Goal: Information Seeking & Learning: Learn about a topic

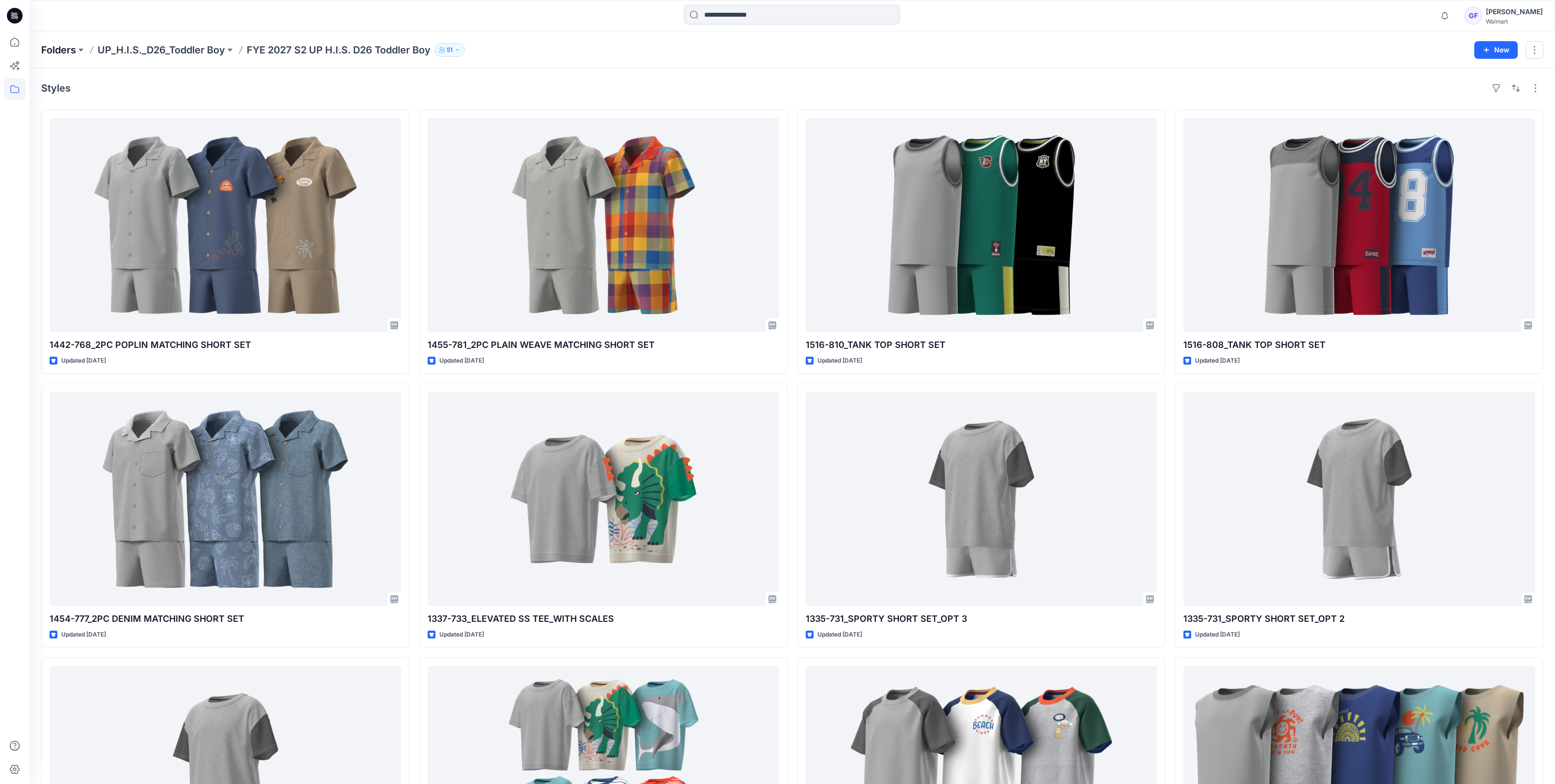
click at [58, 47] on p "Folders" at bounding box center [58, 50] width 35 height 14
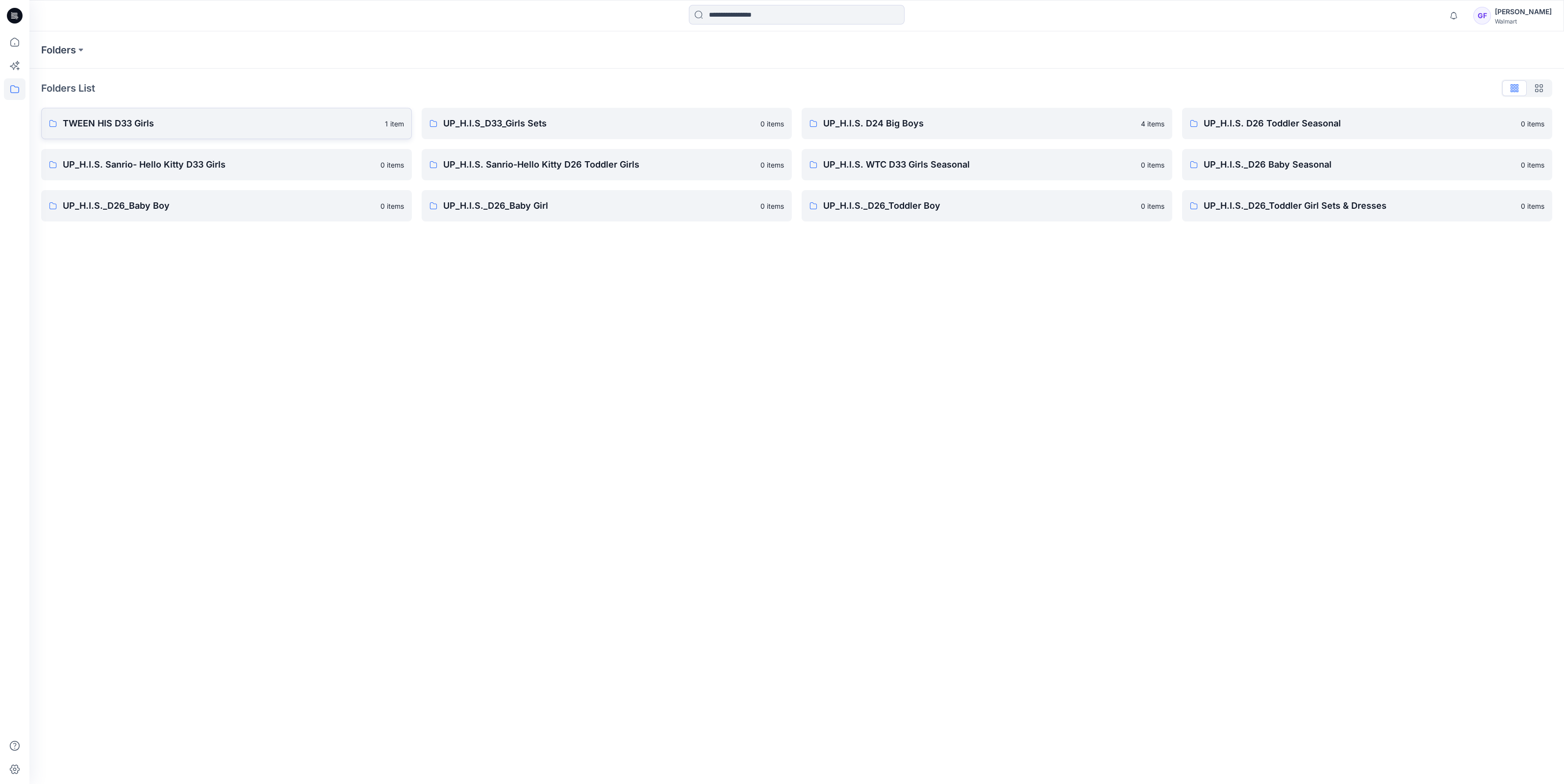
click at [157, 124] on p "TWEEN HIS D33 Girls" at bounding box center [220, 123] width 316 height 14
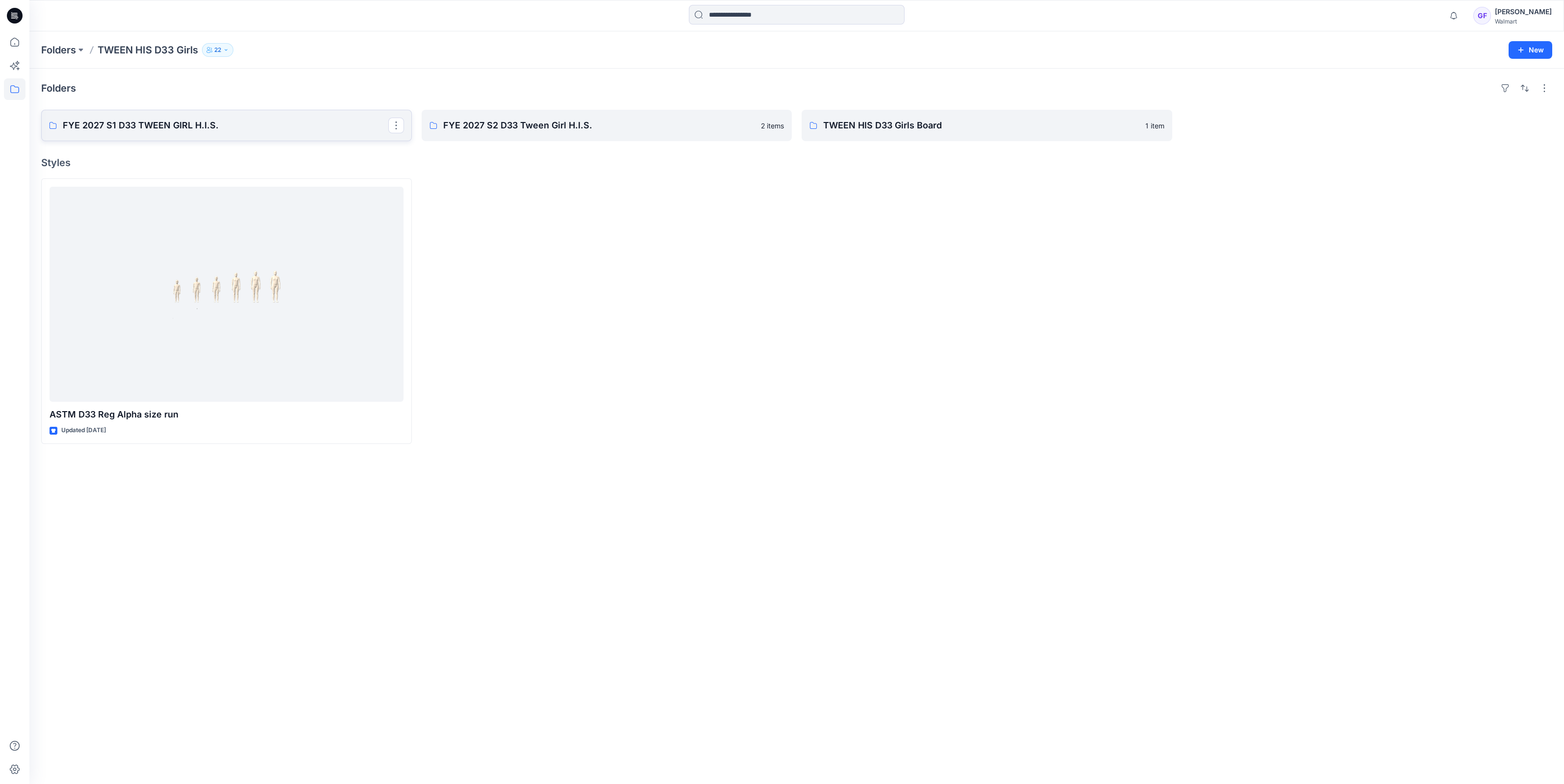
click at [195, 123] on p "FYE 2027 S1 D33 TWEEN GIRL H.I.S." at bounding box center [225, 125] width 325 height 14
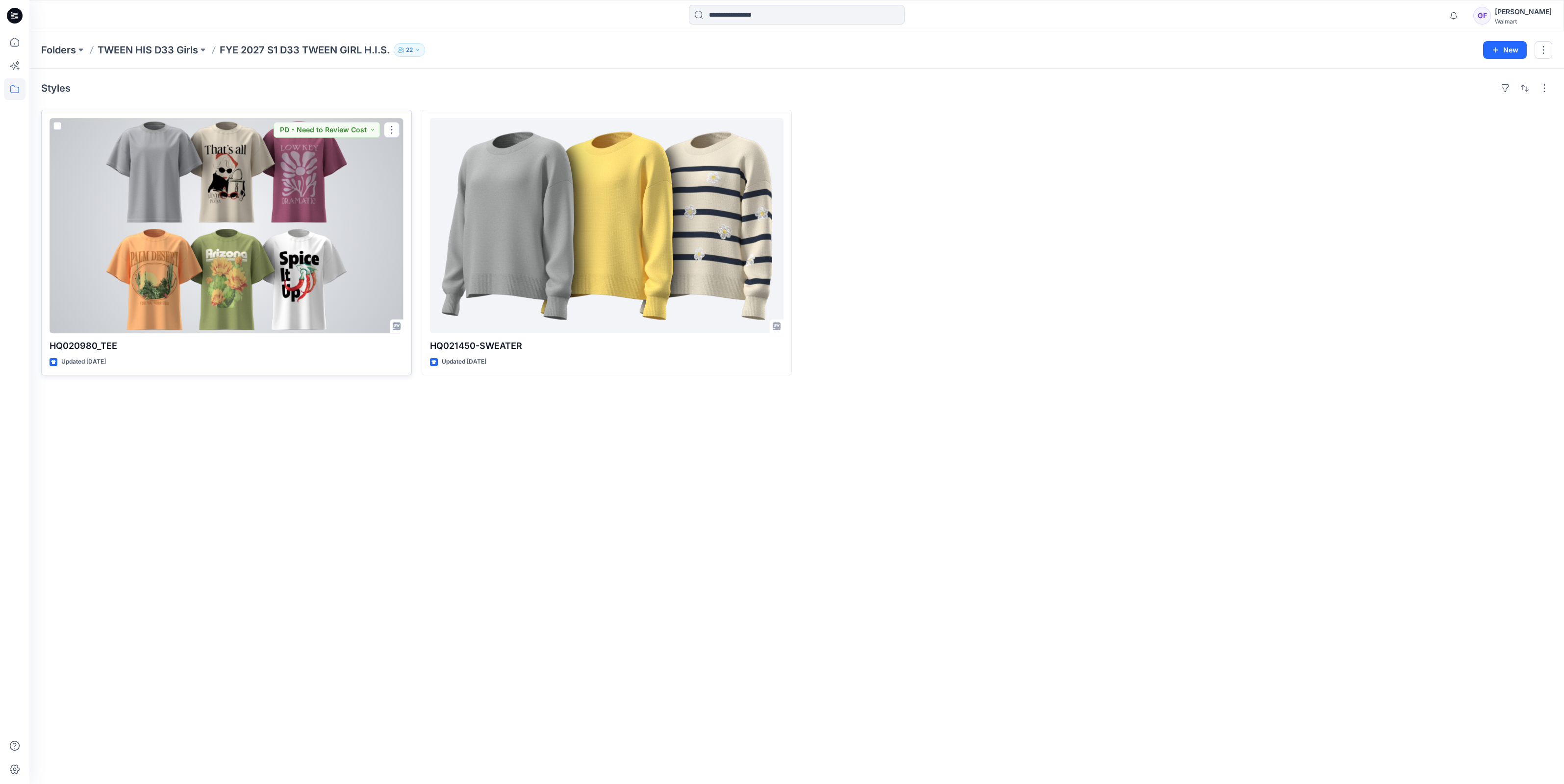
click at [211, 184] on div at bounding box center [226, 226] width 354 height 215
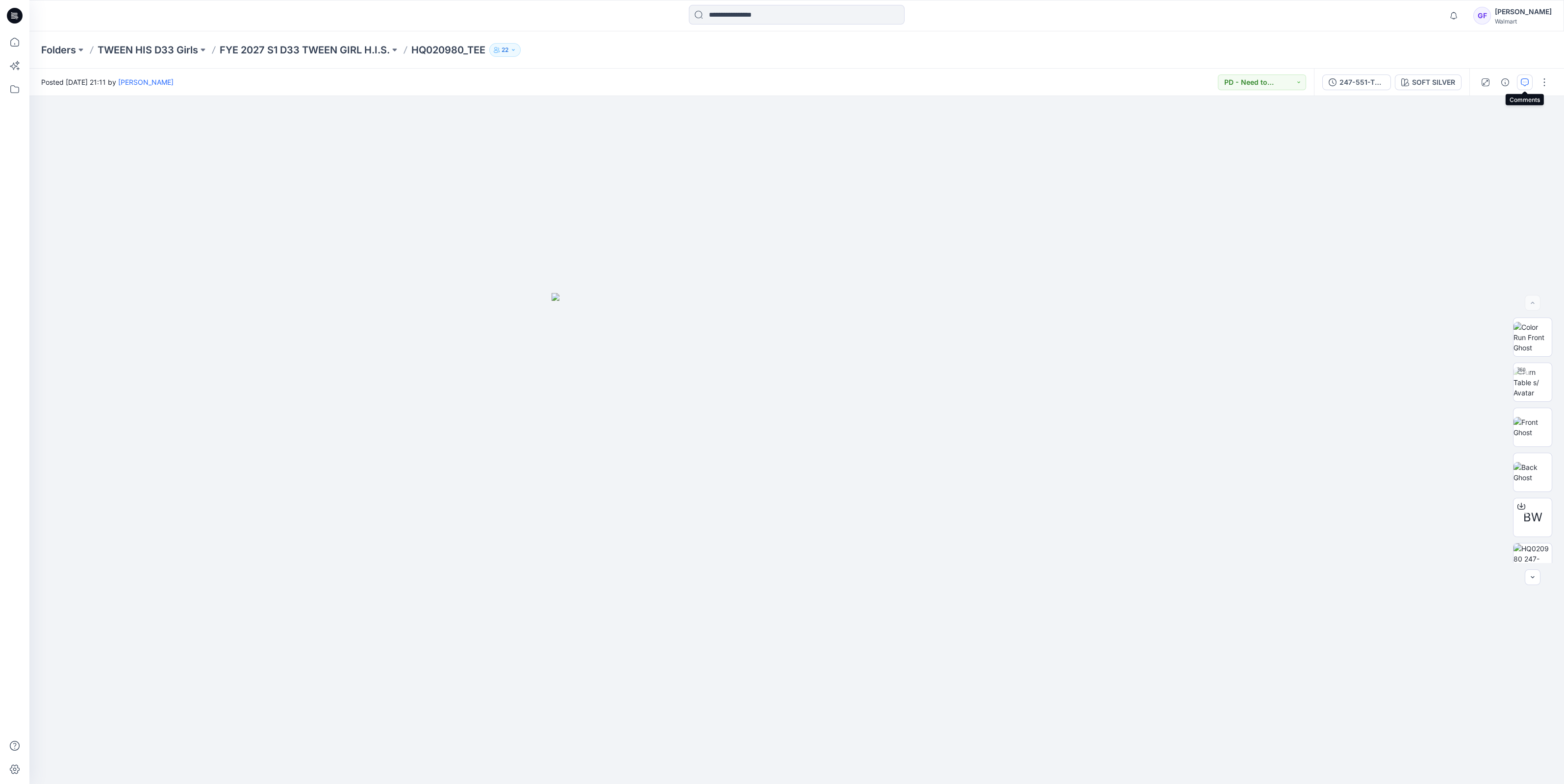
click at [1521, 79] on icon "button" at bounding box center [1525, 82] width 8 height 8
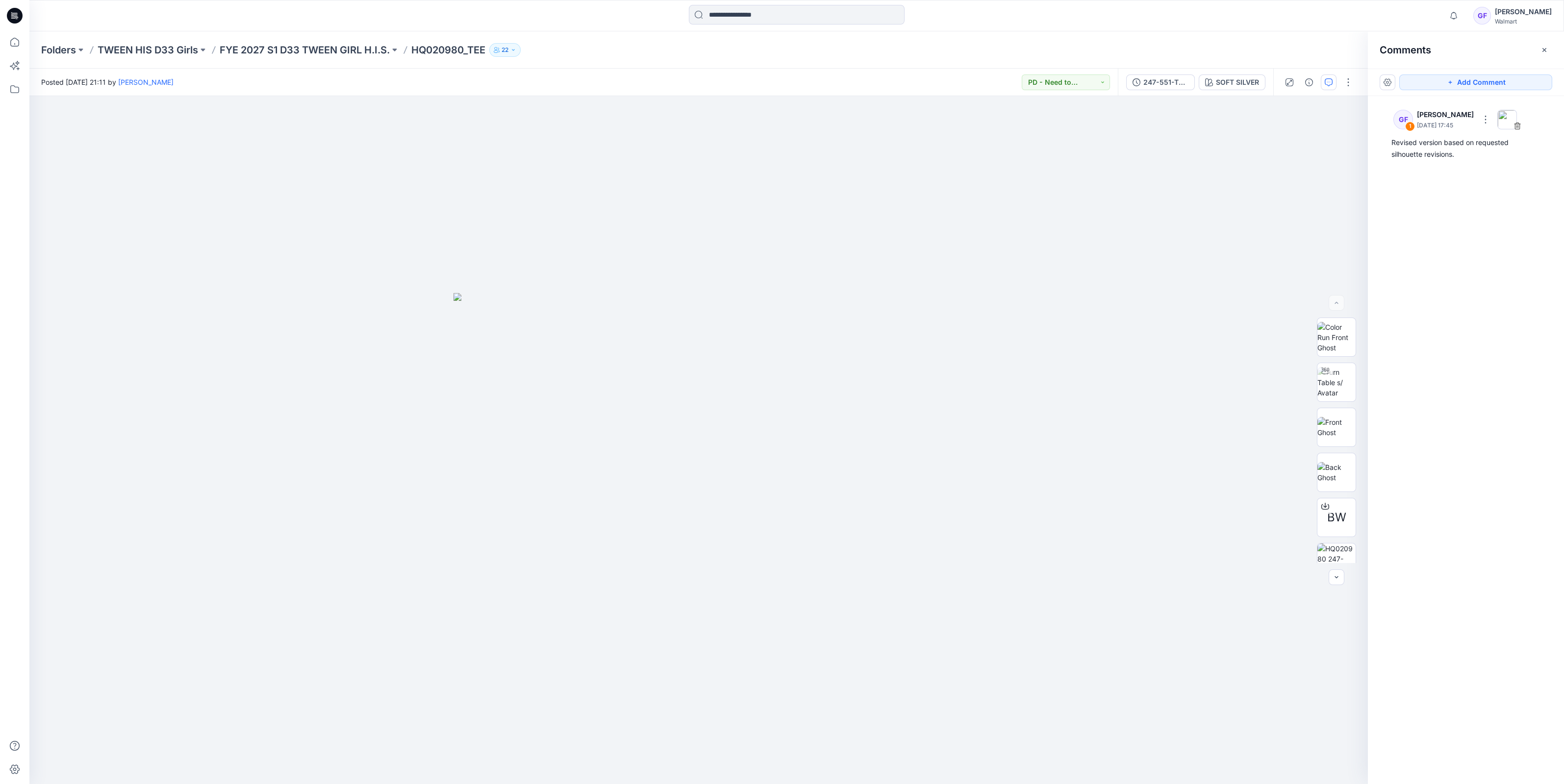
click at [291, 56] on div "Folders TWEEN HIS D33 Girls FYE 2027 S1 D33 TWEEN GIRL H.I.S. HQ020980_TEE 22" at bounding box center [797, 50] width 1535 height 37
click at [293, 49] on p "FYE 2027 S1 D33 TWEEN GIRL H.I.S." at bounding box center [305, 50] width 170 height 14
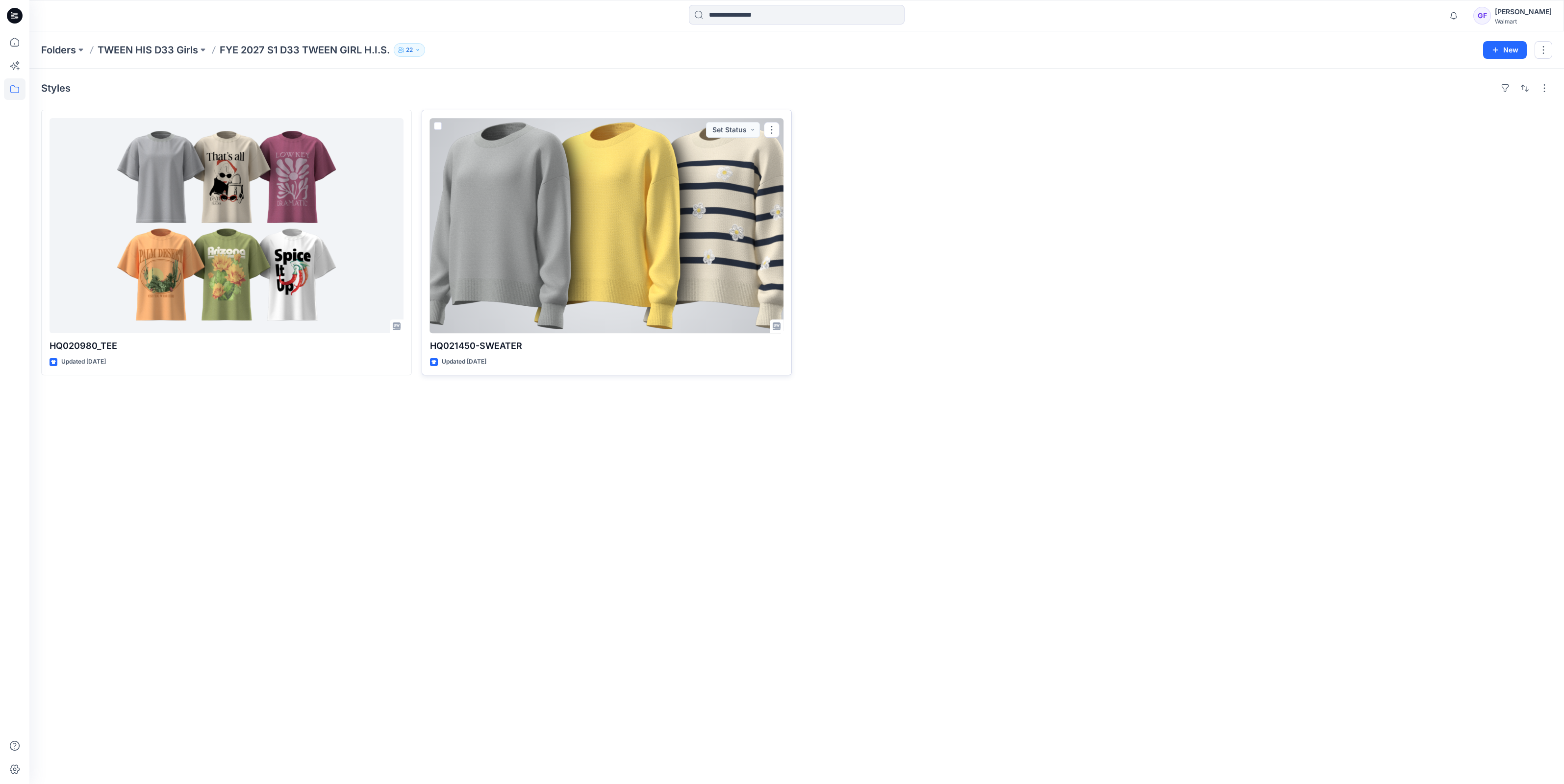
click at [655, 269] on div at bounding box center [607, 226] width 354 height 215
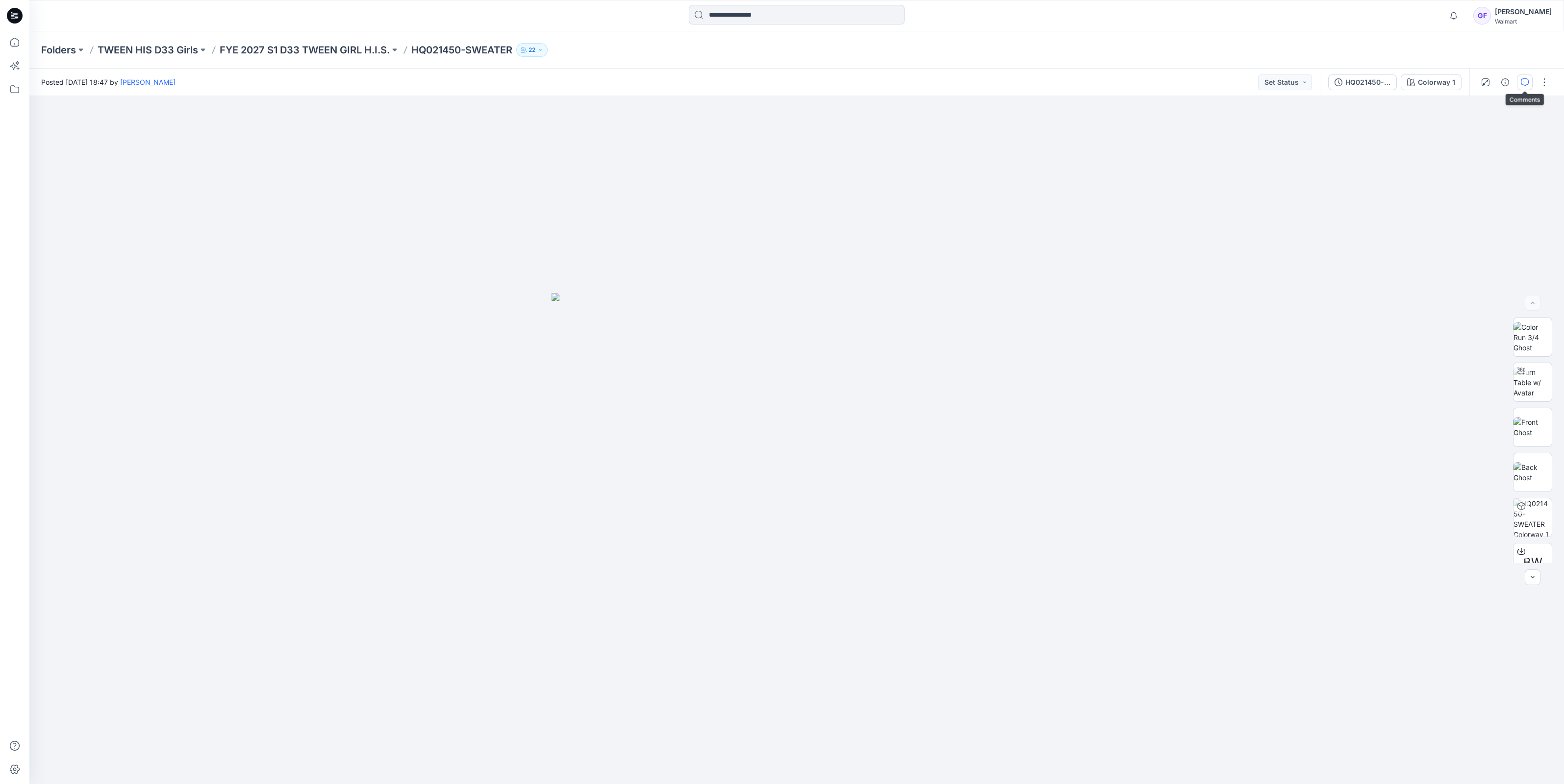
click at [1520, 78] on button "button" at bounding box center [1525, 83] width 16 height 16
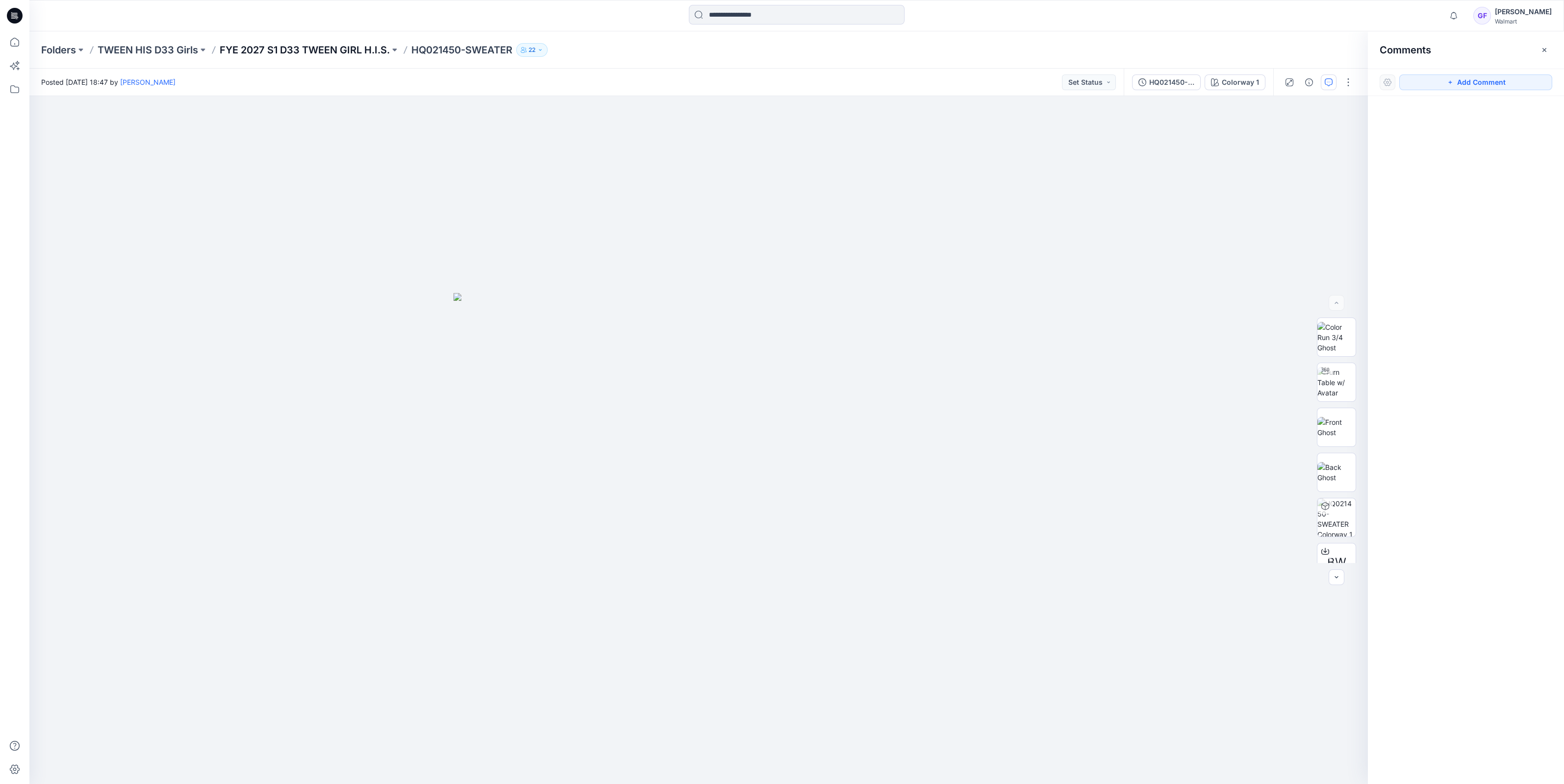
click at [305, 50] on p "FYE 2027 S1 D33 TWEEN GIRL H.I.S." at bounding box center [305, 50] width 170 height 14
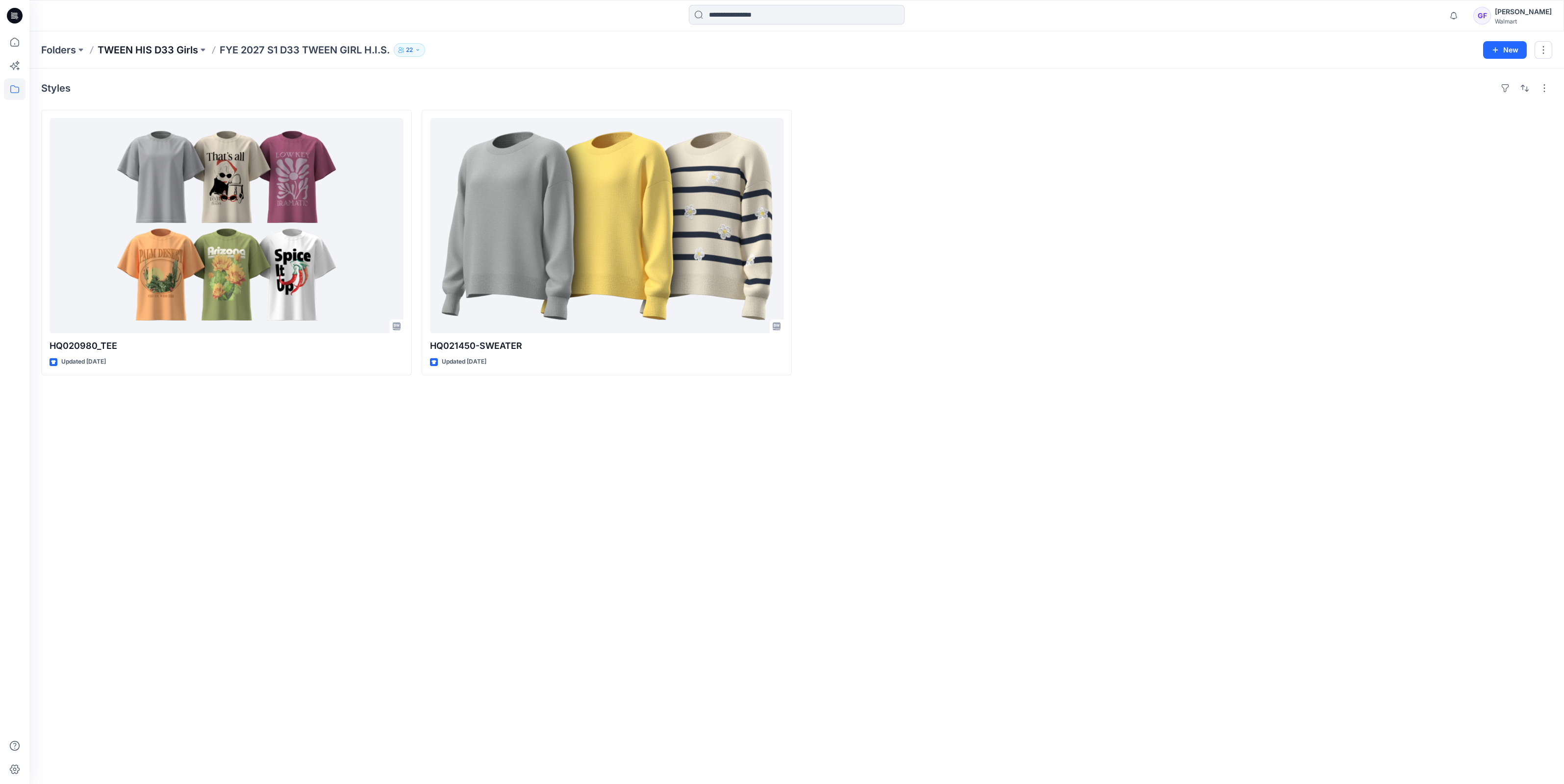
click at [162, 51] on p "TWEEN HIS D33 Girls" at bounding box center [148, 50] width 101 height 14
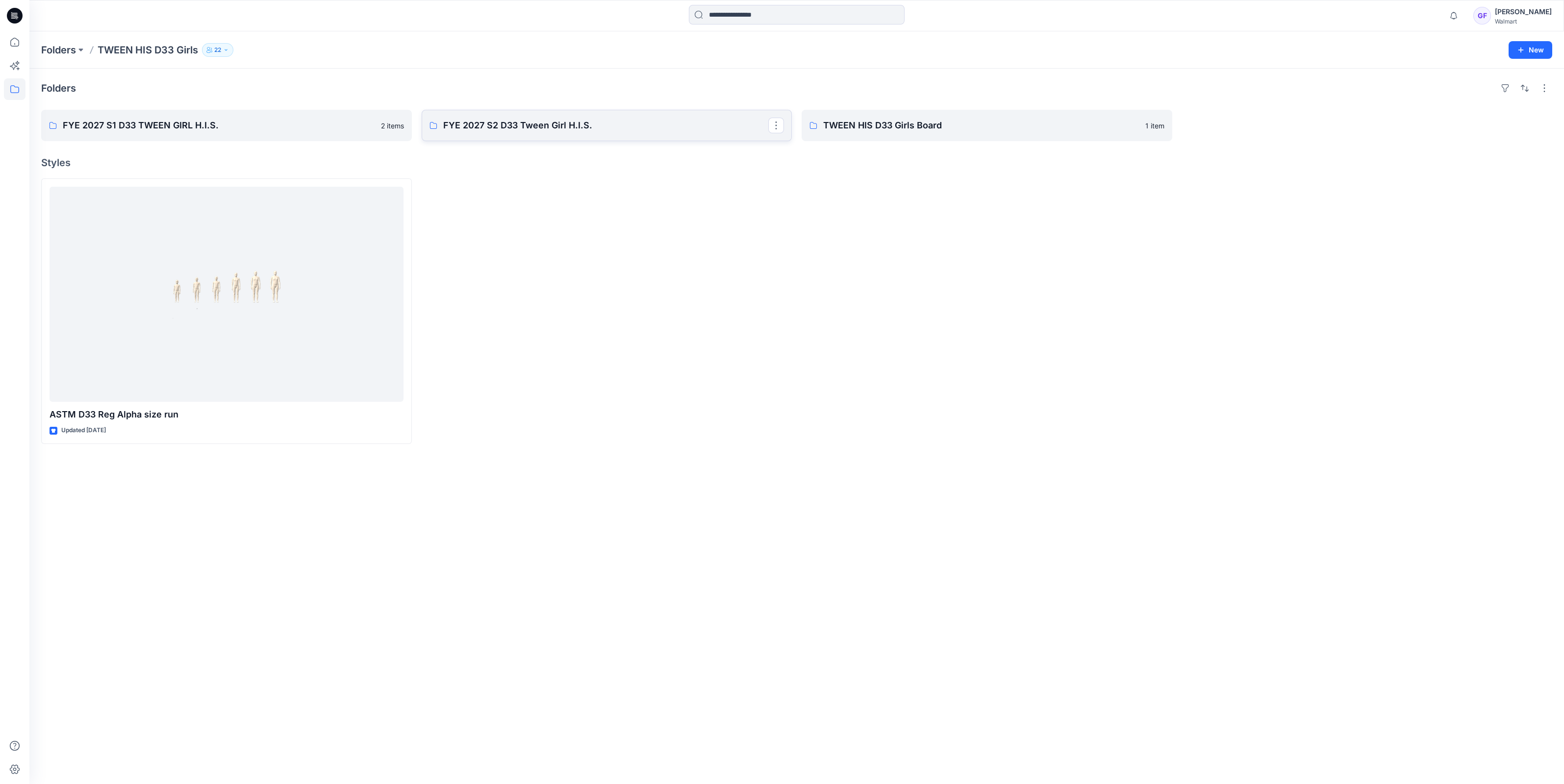
click at [480, 131] on p "FYE 2027 S2 D33 Tween Girl H.I.S." at bounding box center [606, 125] width 325 height 14
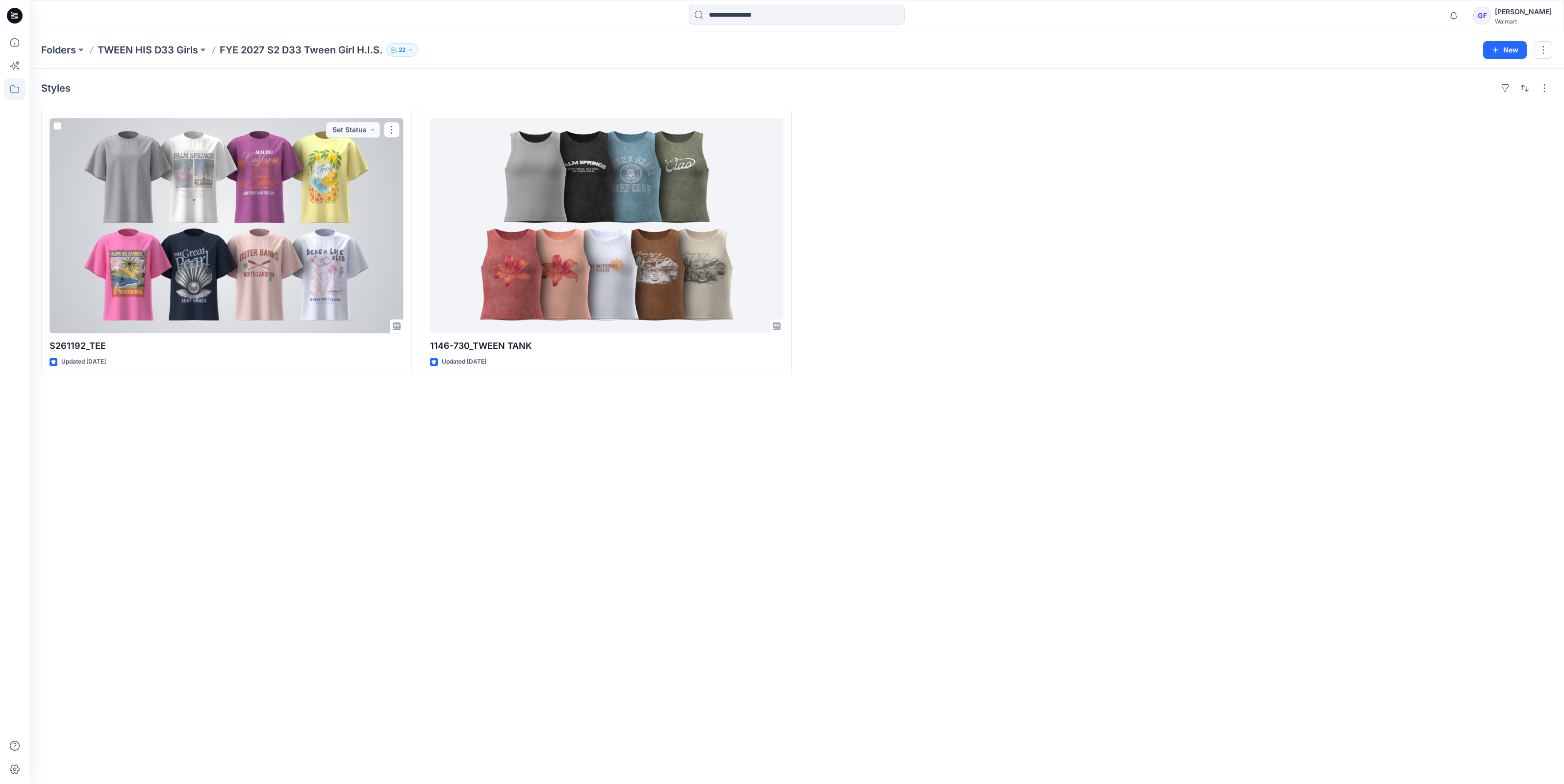
click at [233, 185] on div at bounding box center [226, 226] width 354 height 215
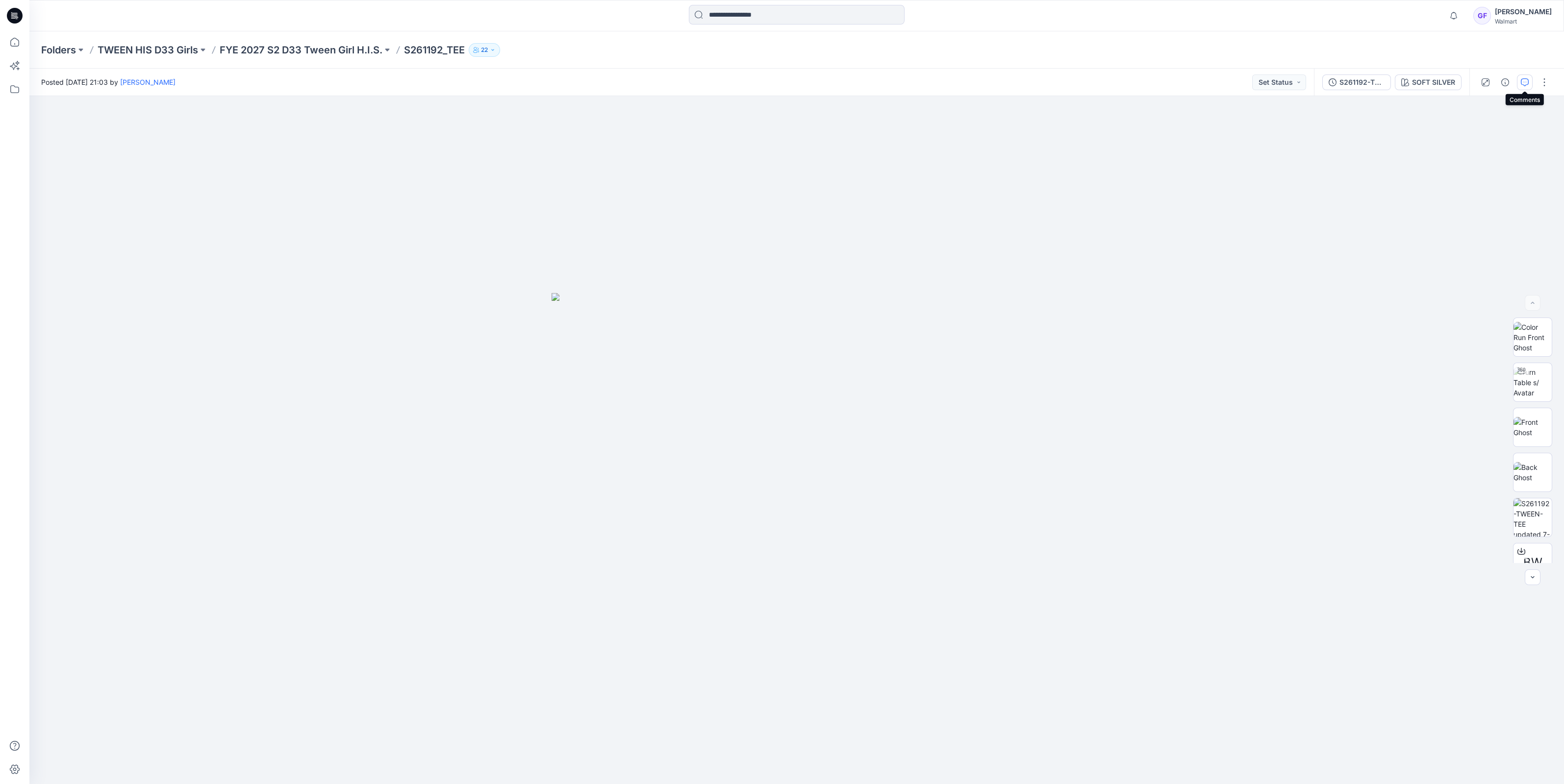
click at [1528, 78] on button "button" at bounding box center [1525, 83] width 16 height 16
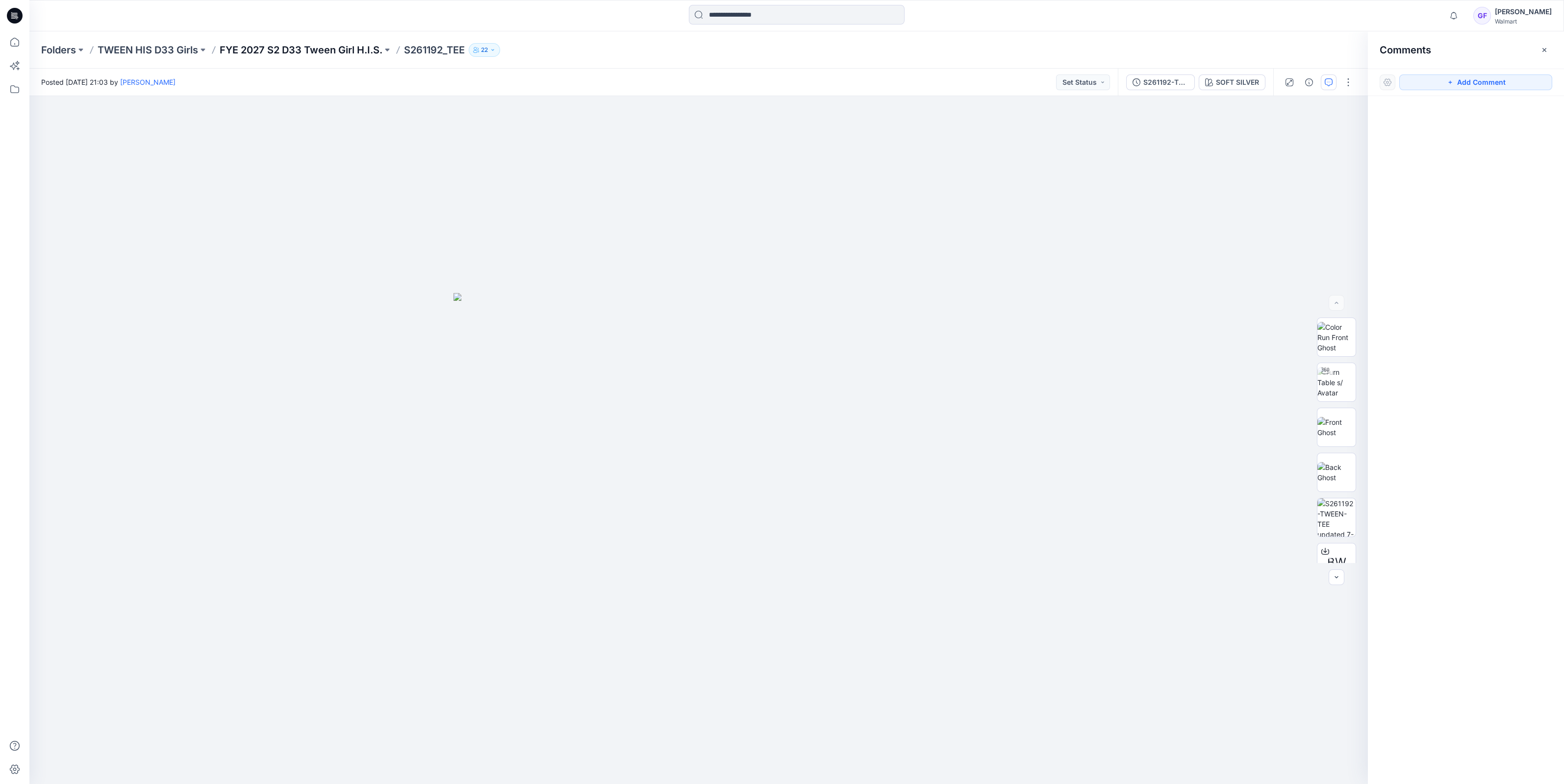
click at [284, 44] on p "FYE 2027 S2 D33 Tween Girl H.I.S." at bounding box center [301, 50] width 163 height 14
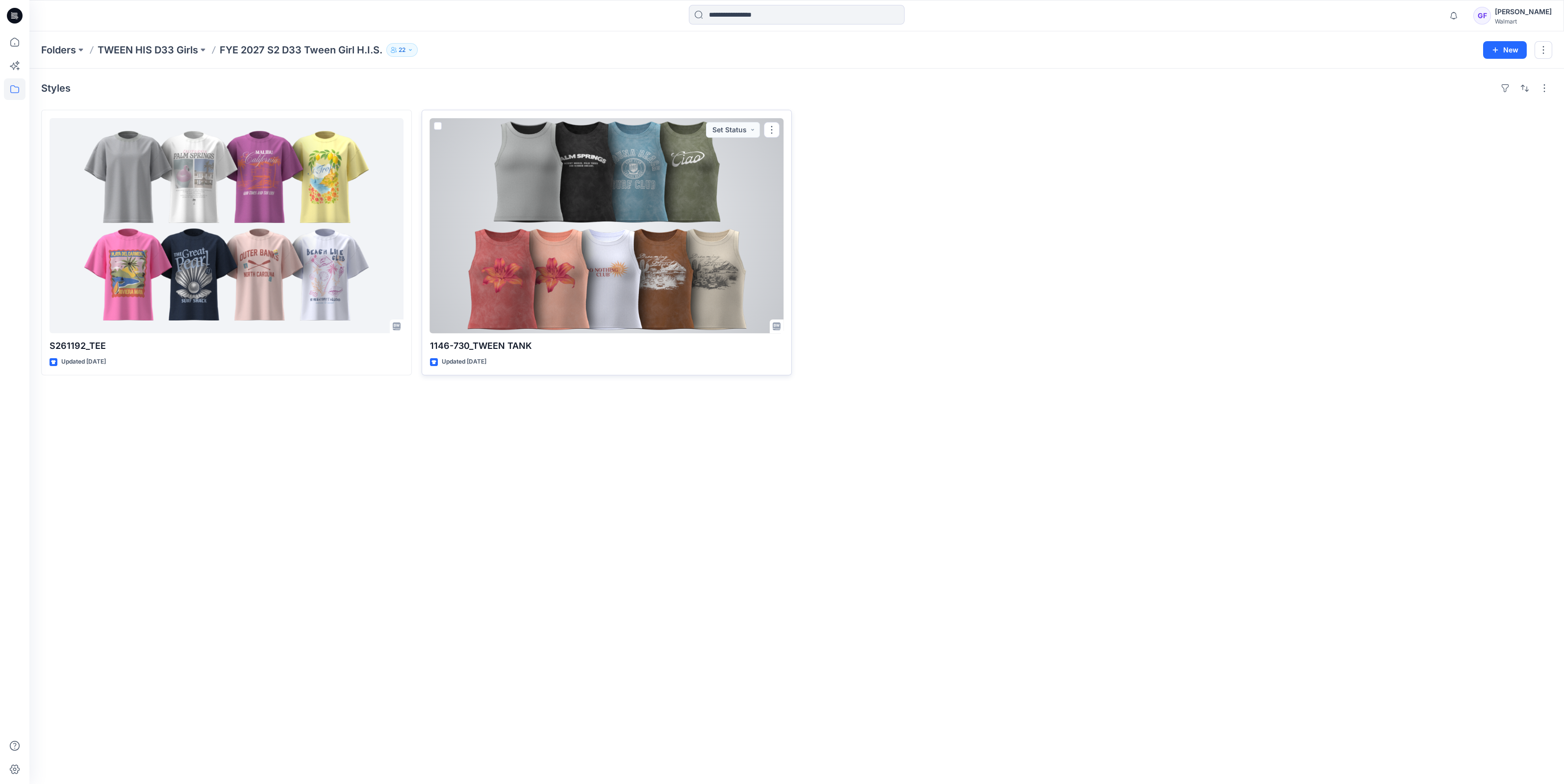
click at [744, 220] on div at bounding box center [607, 226] width 354 height 215
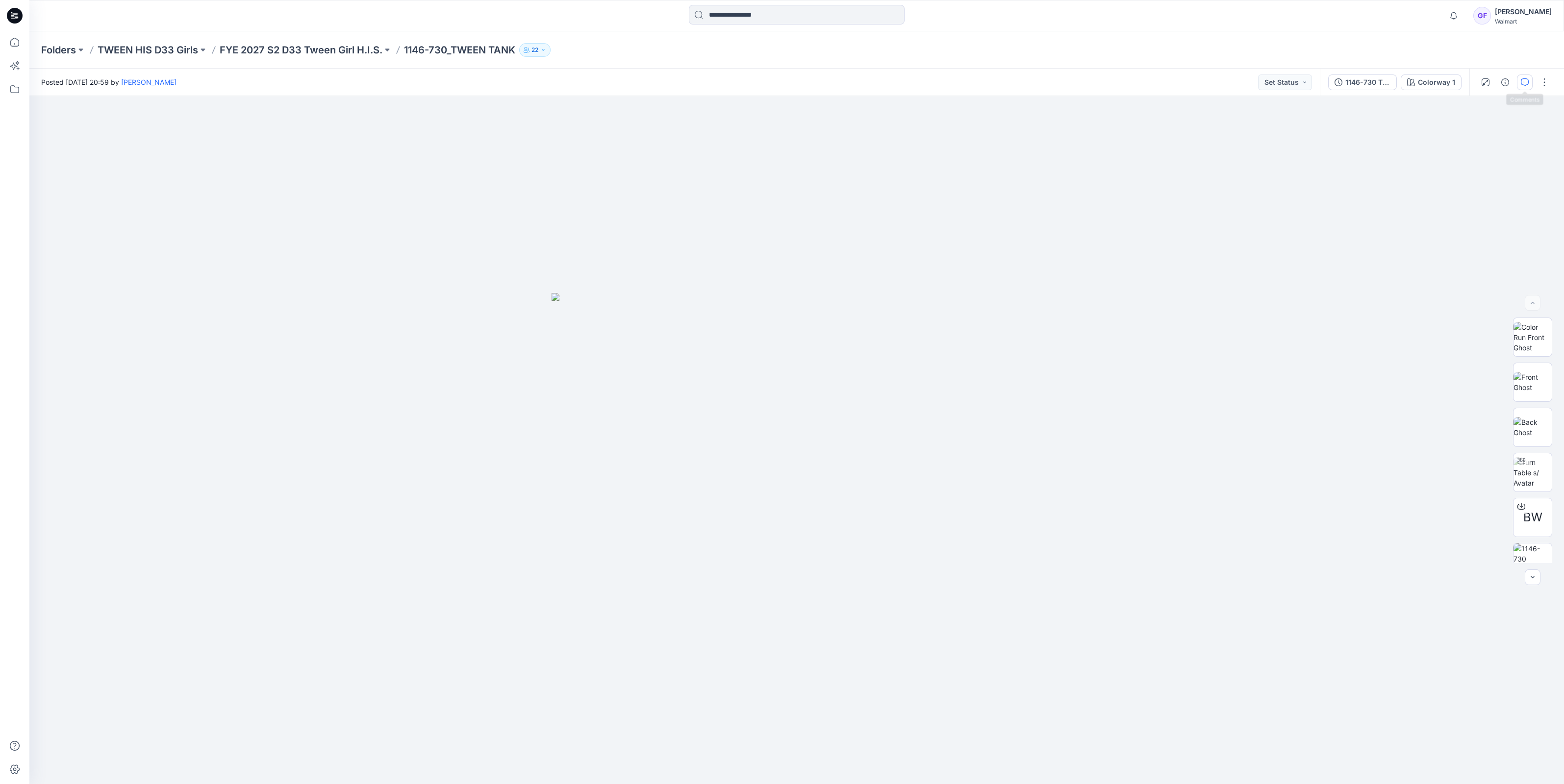
click at [1525, 84] on icon "button" at bounding box center [1525, 82] width 8 height 8
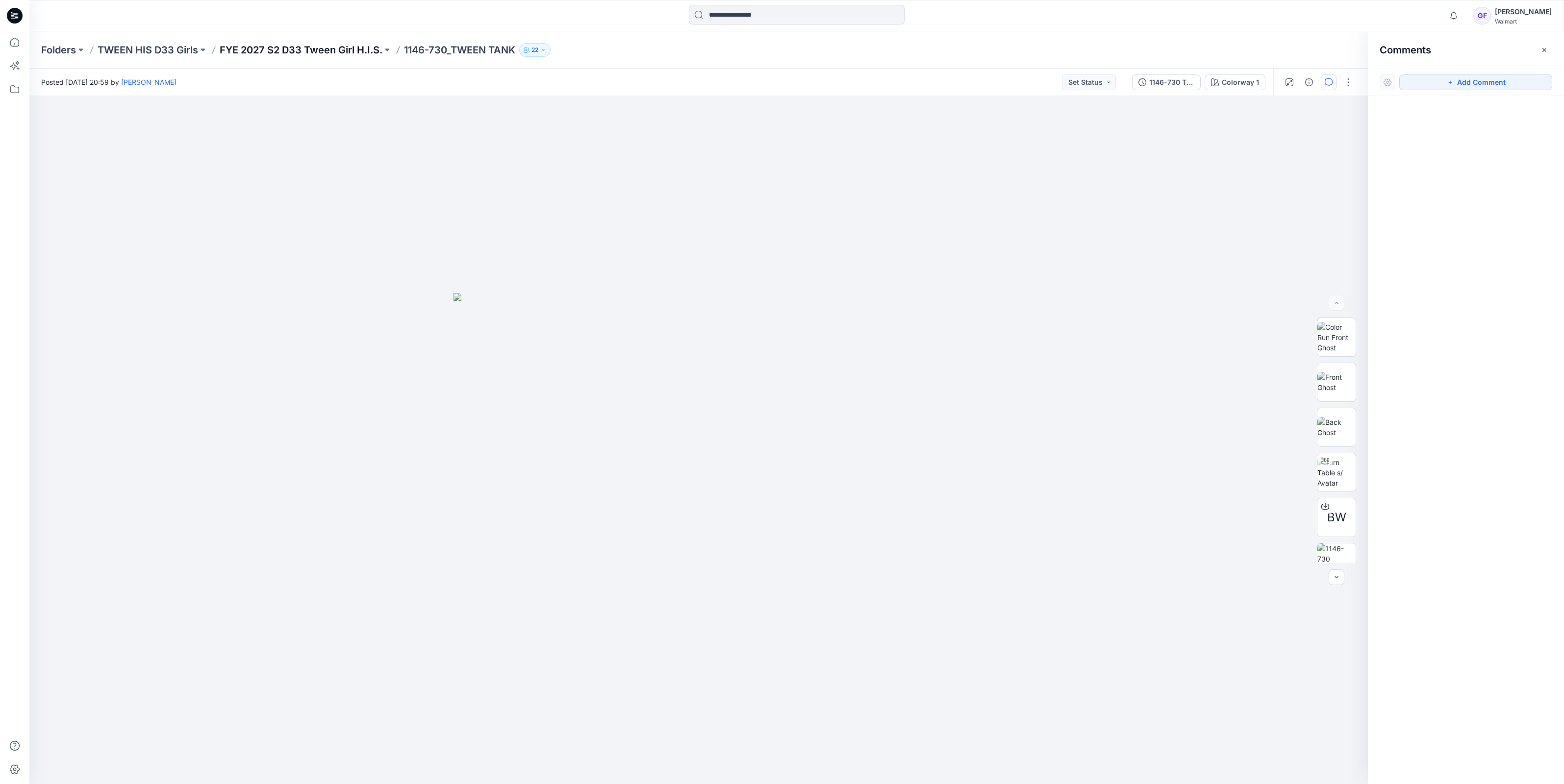
click at [318, 47] on p "FYE 2027 S2 D33 Tween Girl H.I.S." at bounding box center [301, 50] width 163 height 14
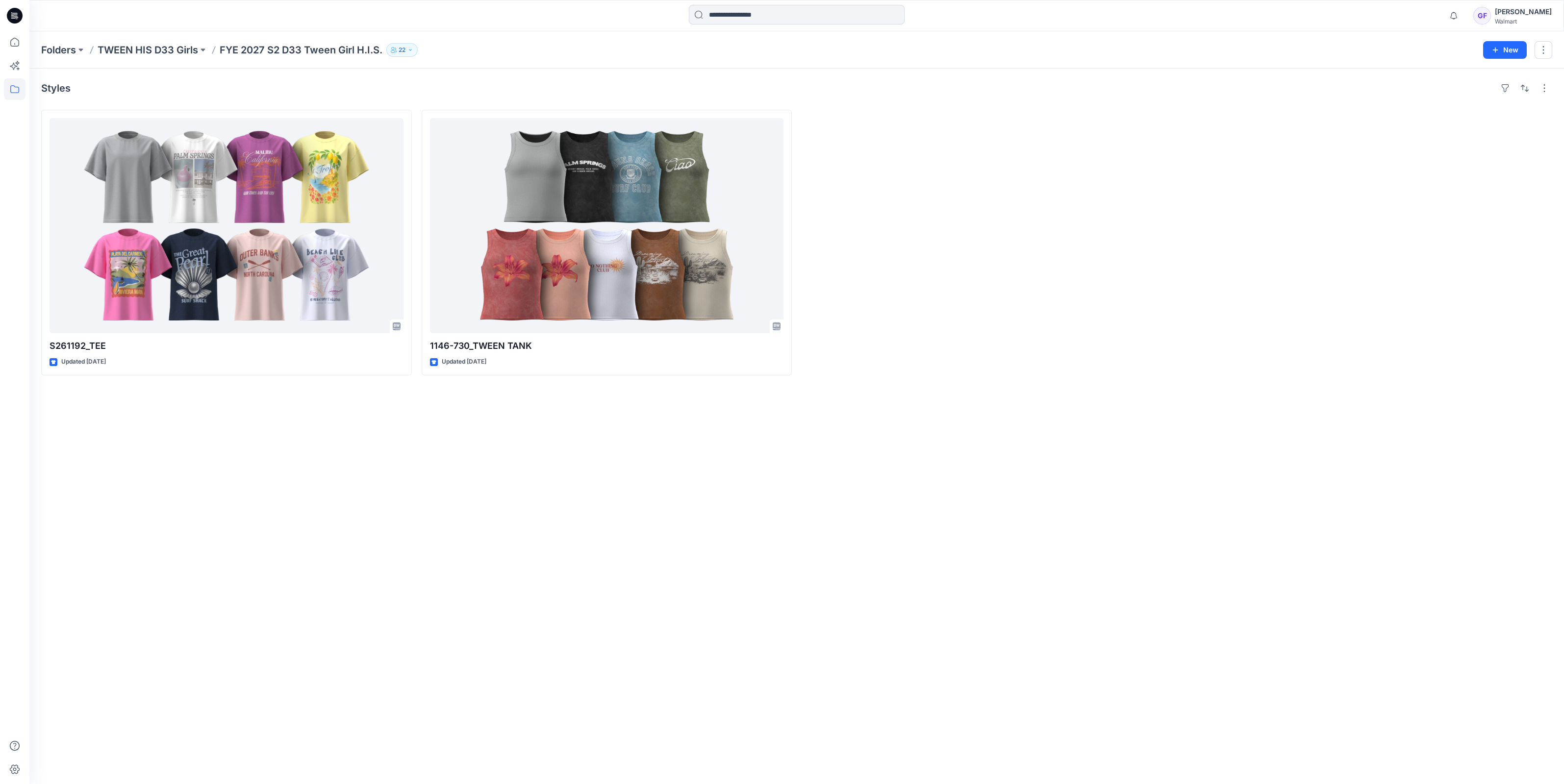
click at [157, 50] on p "TWEEN HIS D33 Girls" at bounding box center [148, 50] width 101 height 14
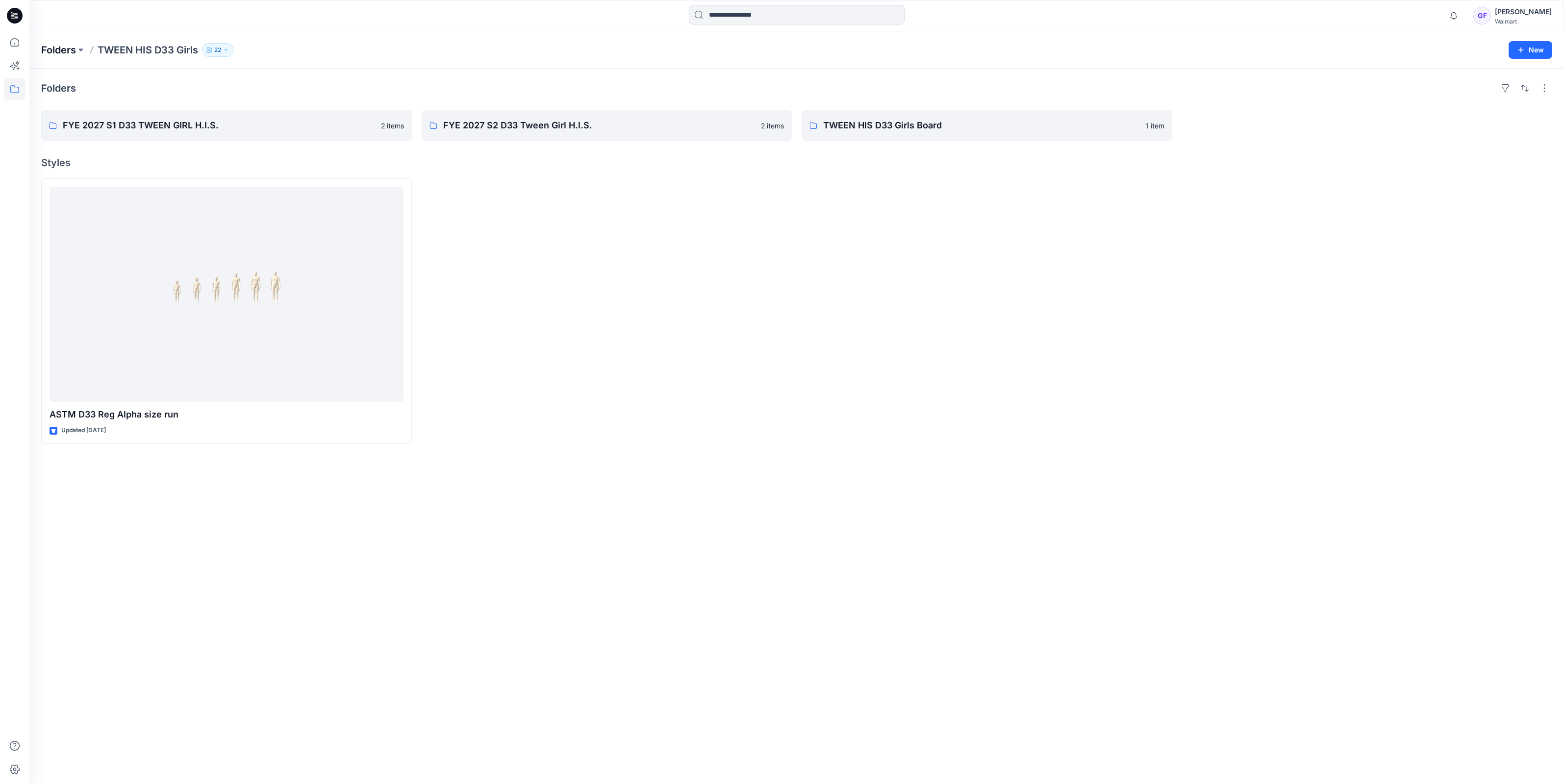
click at [44, 49] on p "Folders" at bounding box center [58, 50] width 35 height 14
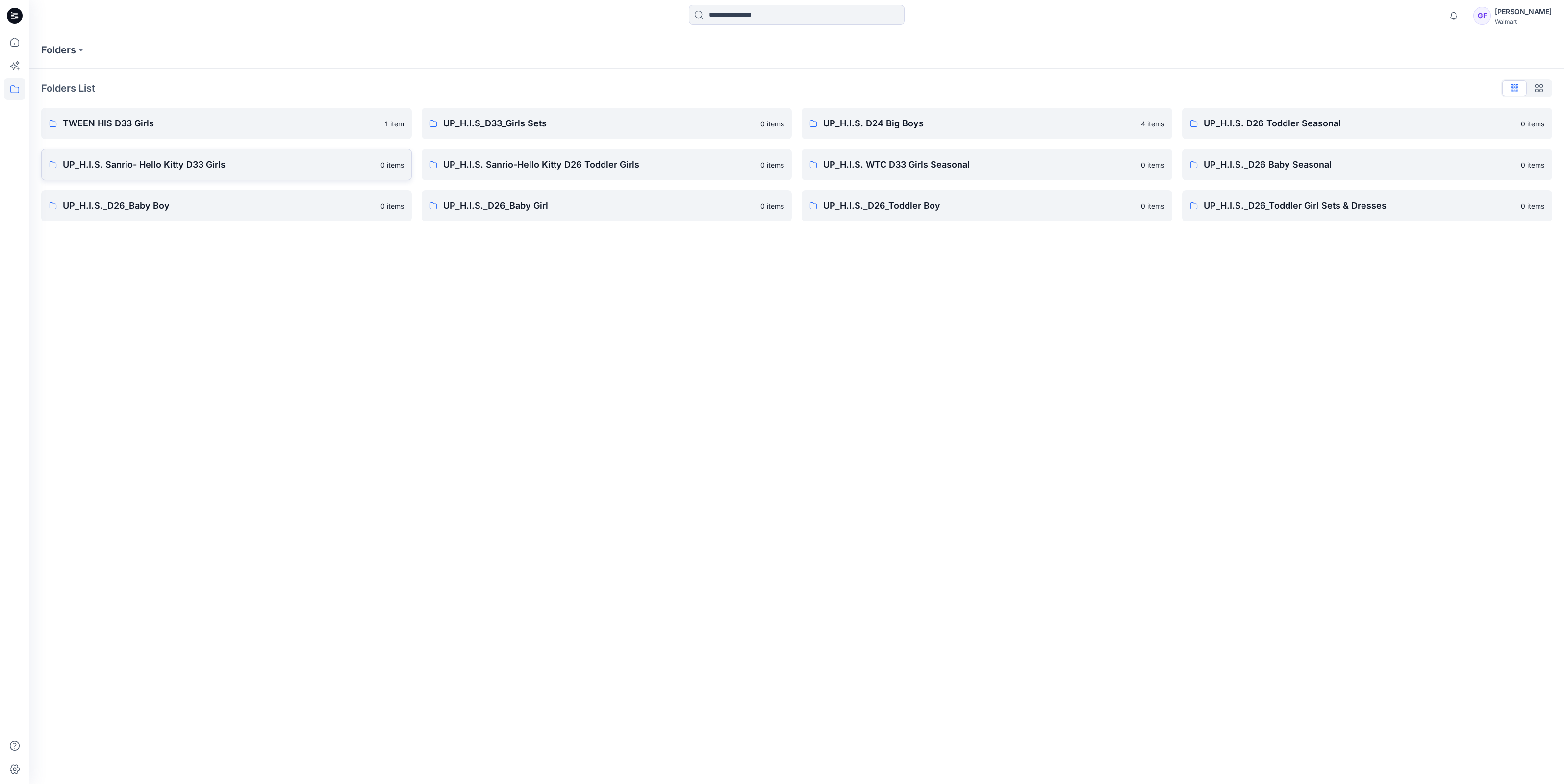
click at [107, 164] on p "UP_H.I.S. Sanrio- Hello Kitty D33 Girls" at bounding box center [219, 164] width 312 height 14
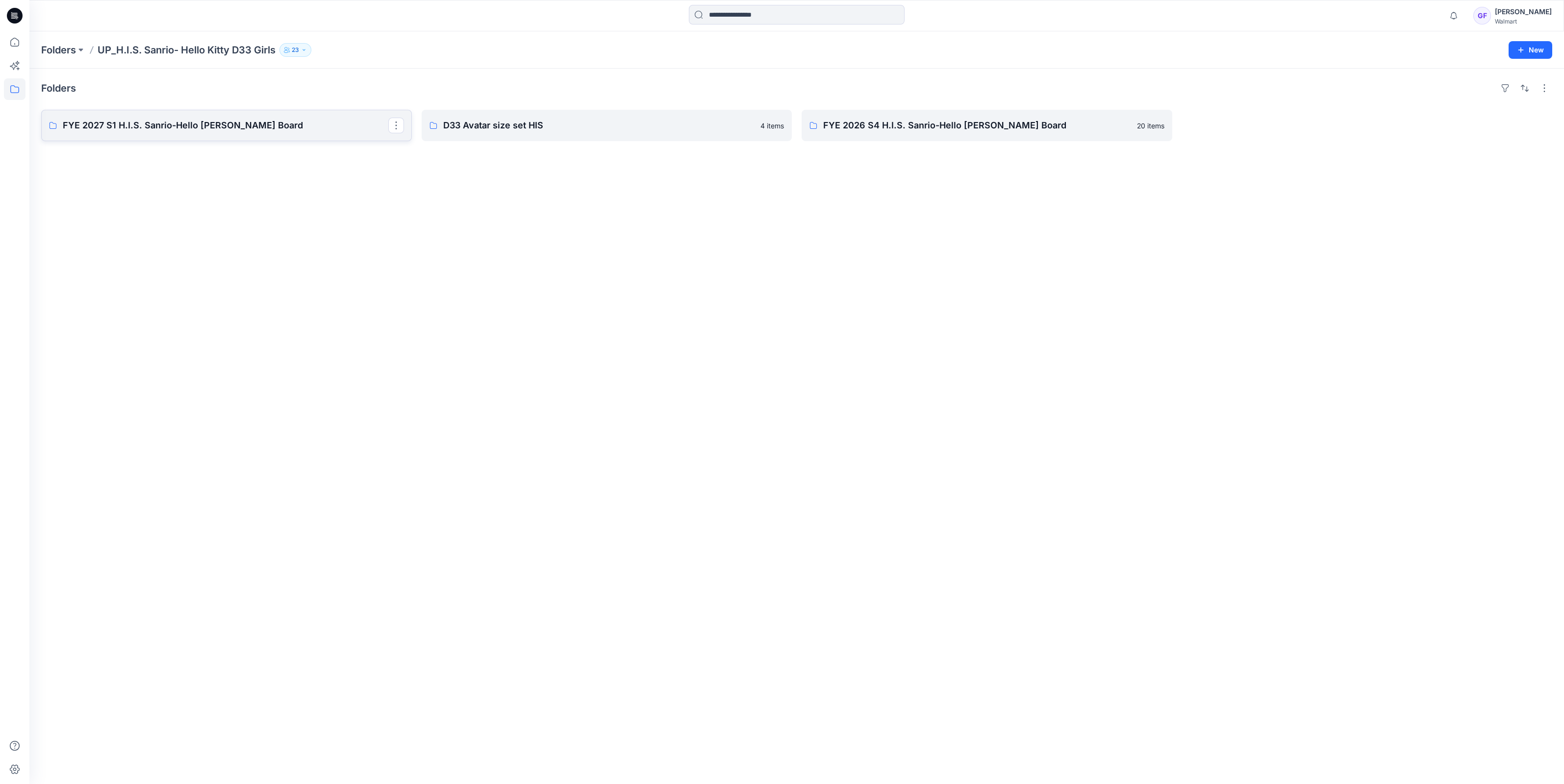
click at [126, 131] on p "FYE 2027 S1 H.I.S. Sanrio-Hello [PERSON_NAME] Board" at bounding box center [225, 125] width 325 height 14
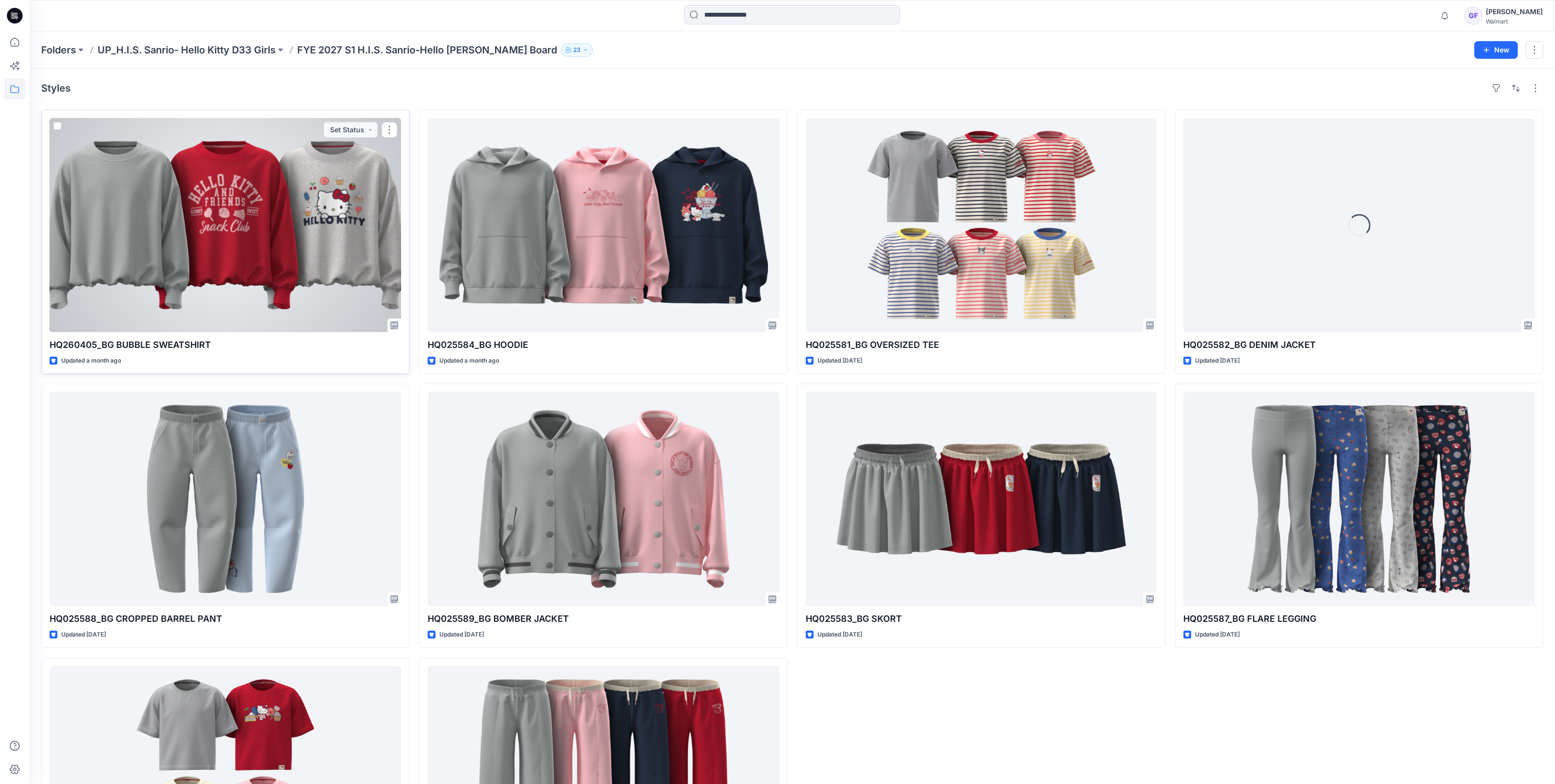
click at [271, 215] on div at bounding box center [225, 225] width 352 height 214
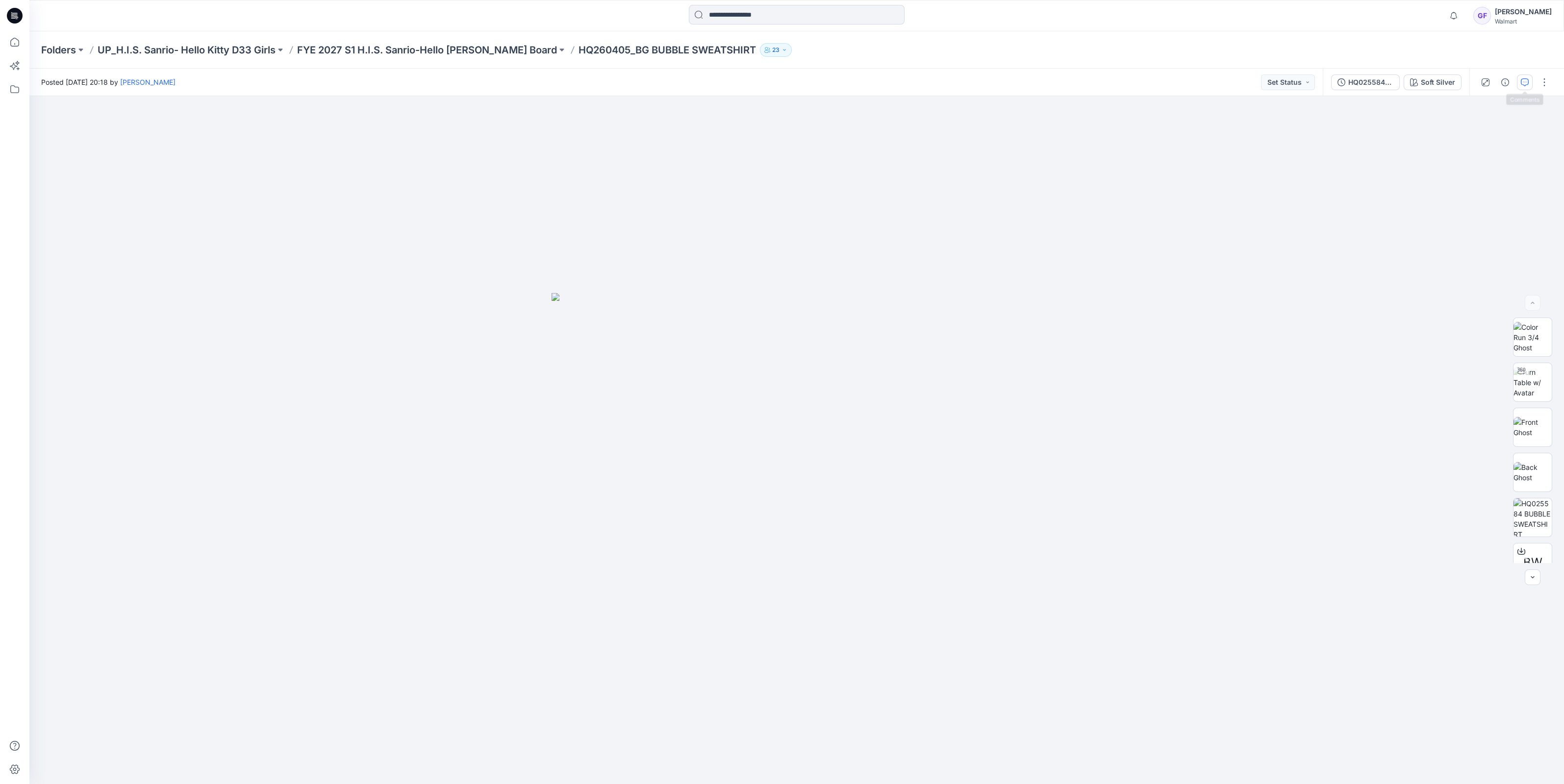
click at [1523, 85] on icon "button" at bounding box center [1525, 82] width 8 height 8
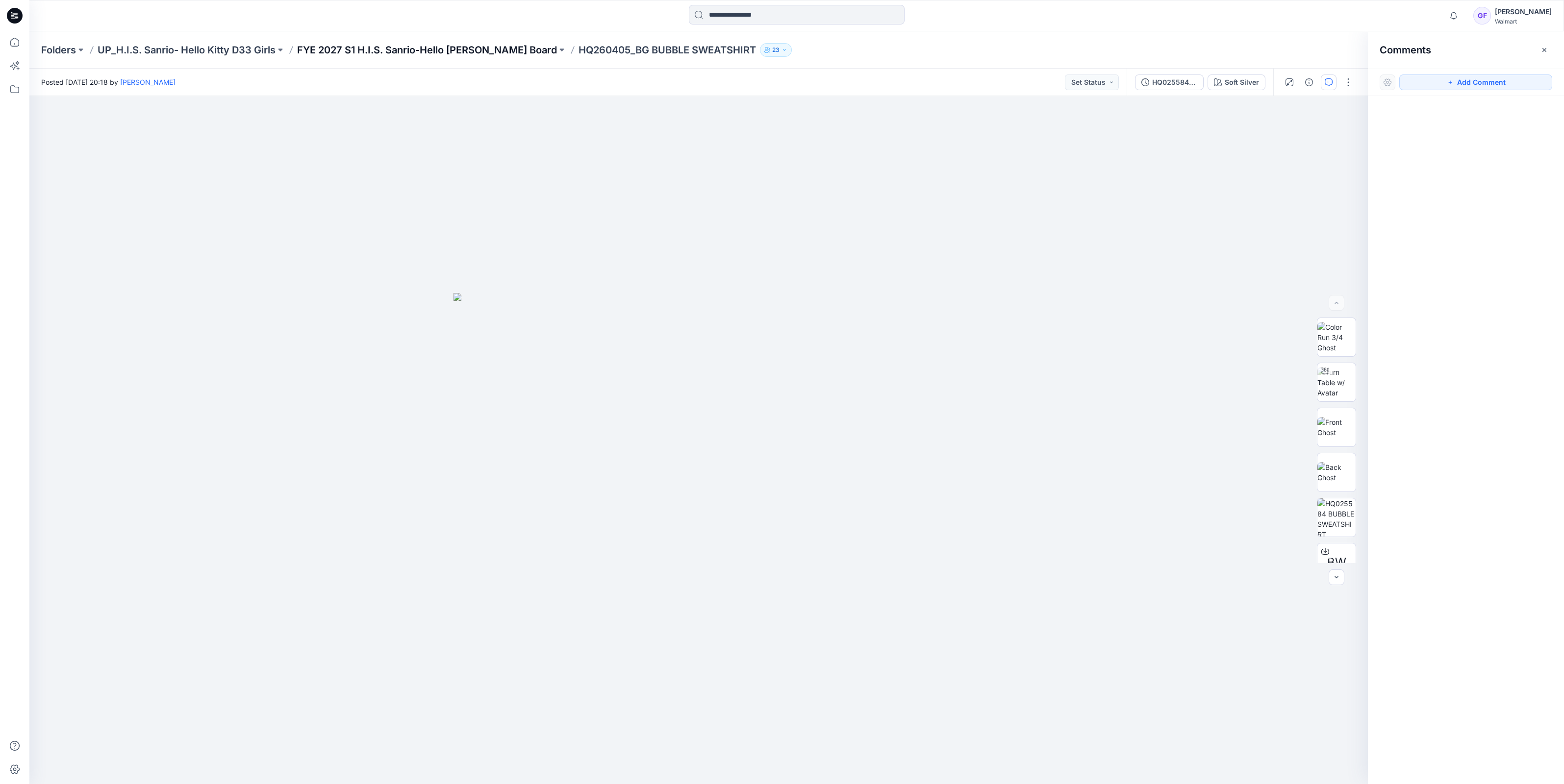
click at [492, 47] on p "FYE 2027 S1 H.I.S. Sanrio-Hello [PERSON_NAME] Board" at bounding box center [427, 50] width 260 height 14
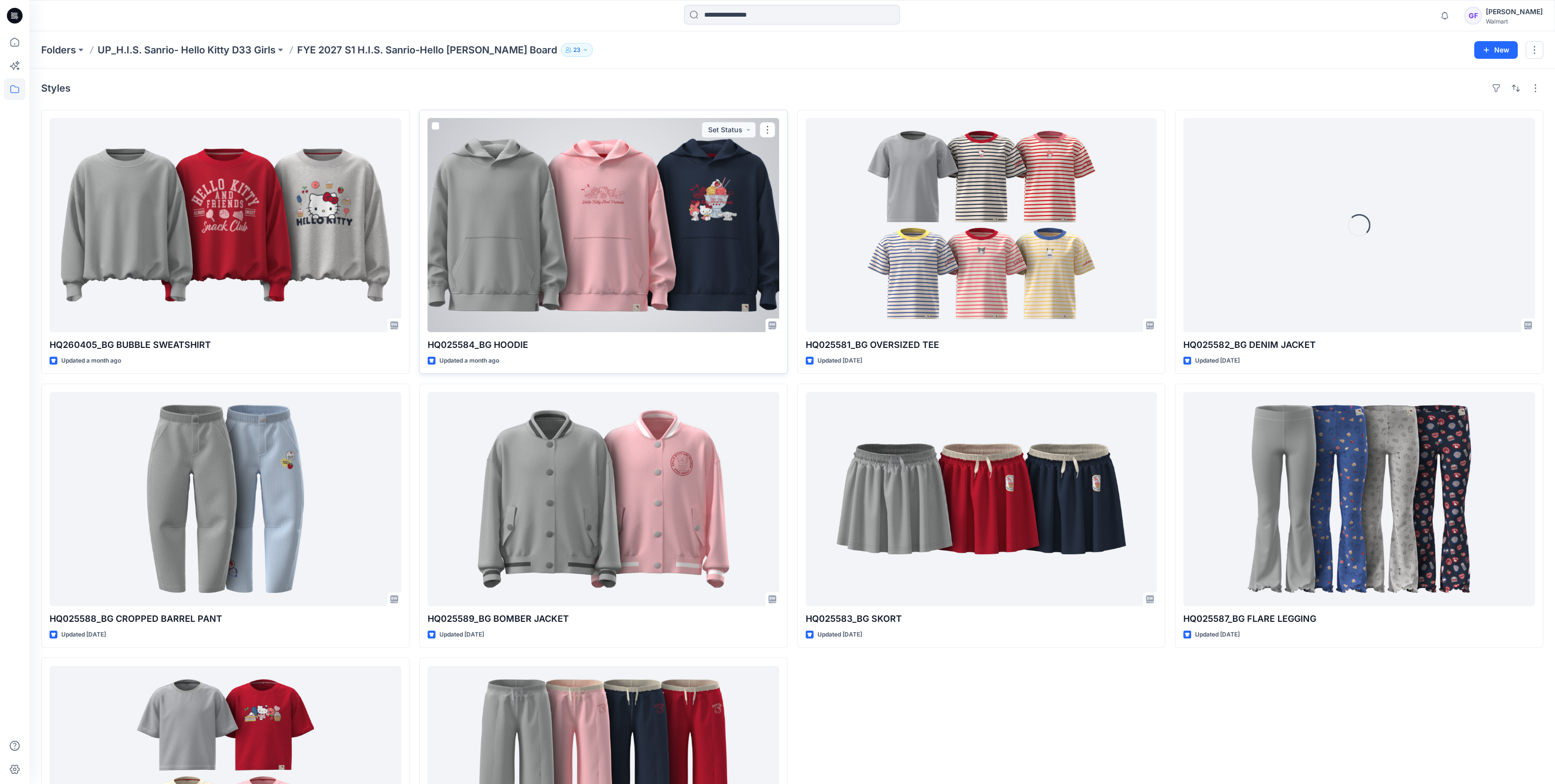
click at [591, 236] on div at bounding box center [603, 225] width 352 height 214
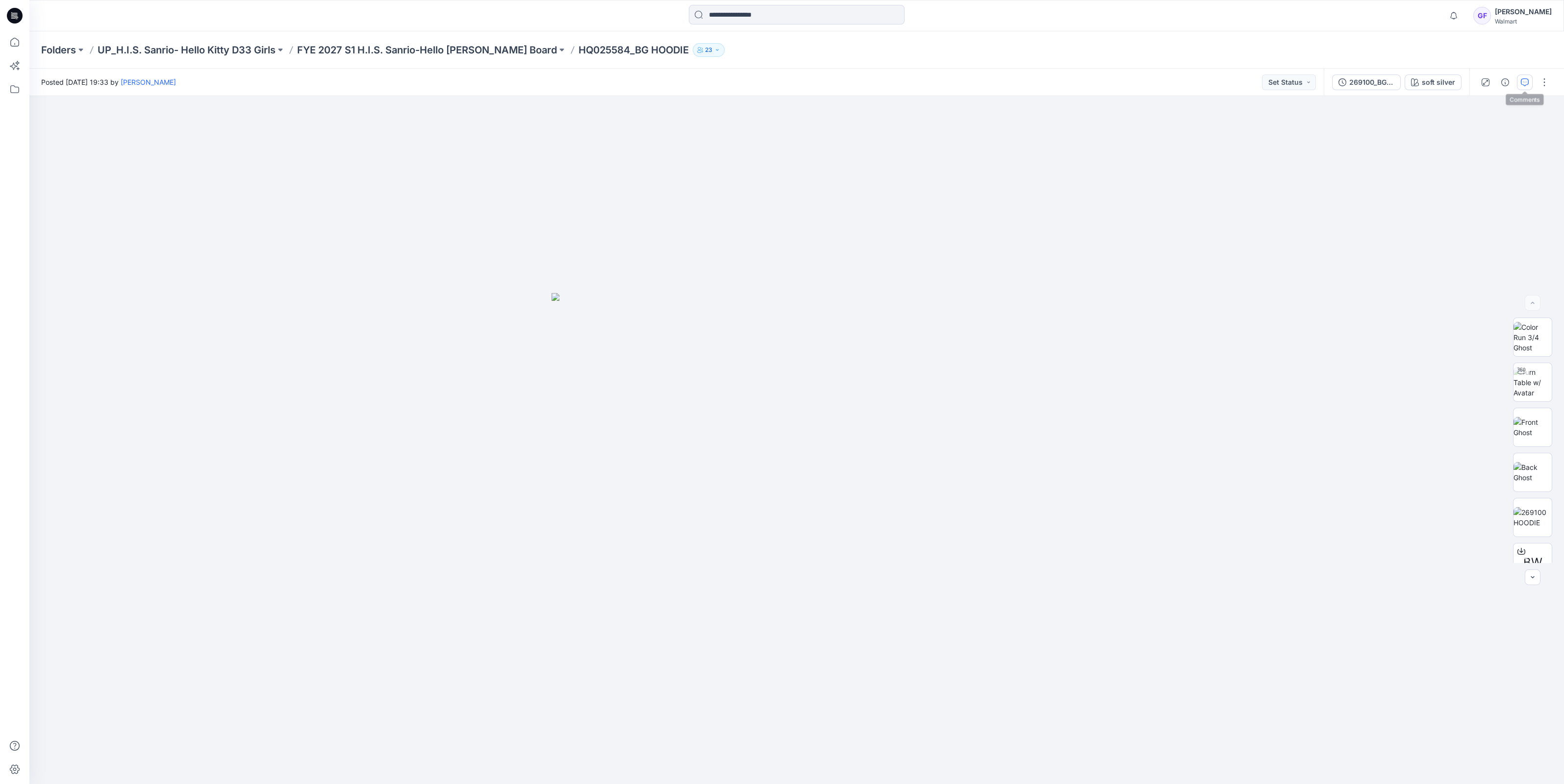
click at [1523, 80] on icon "button" at bounding box center [1525, 82] width 8 height 8
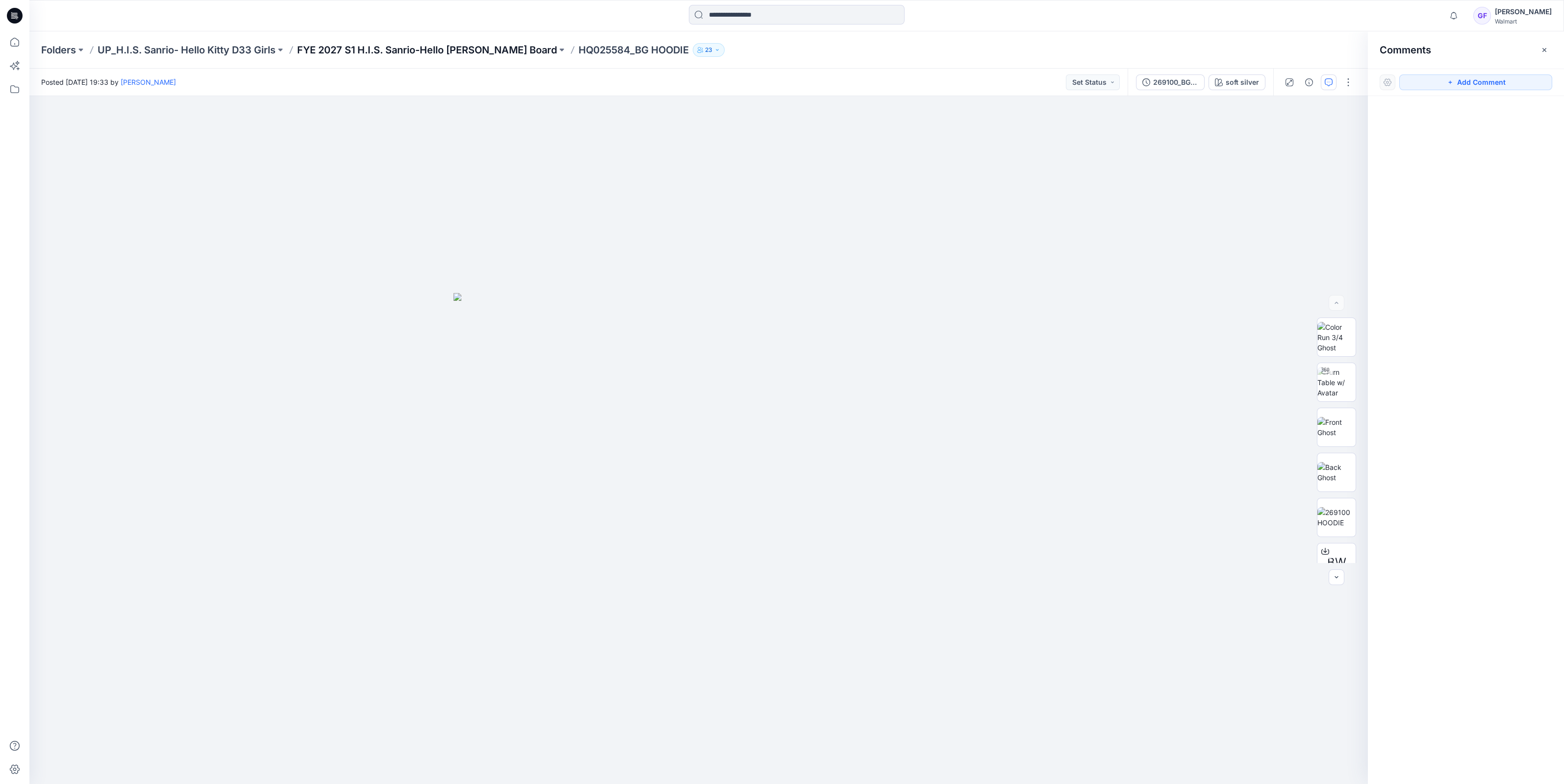
click at [456, 48] on p "FYE 2027 S1 H.I.S. Sanrio-Hello [PERSON_NAME] Board" at bounding box center [427, 50] width 260 height 14
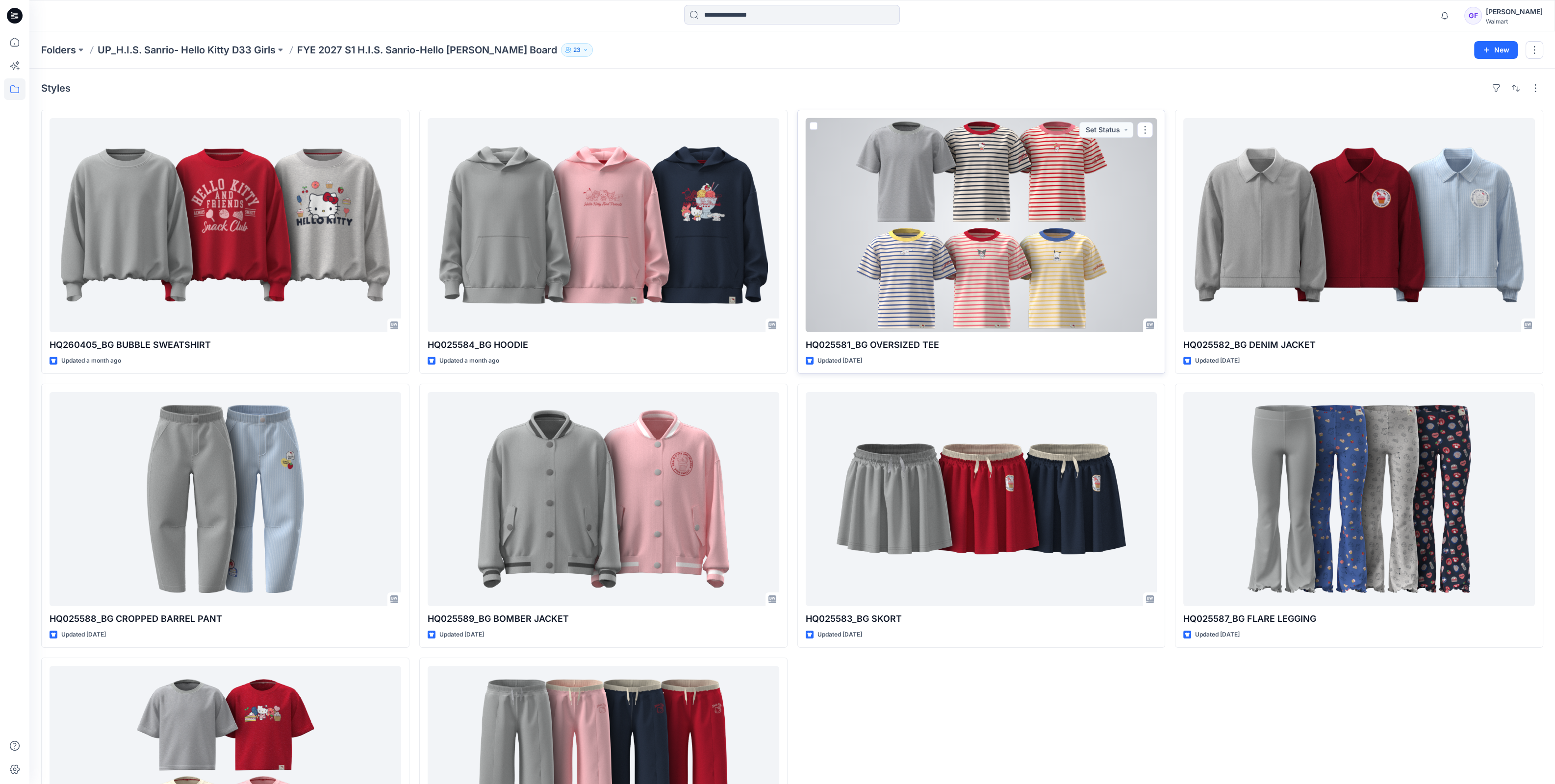
click at [995, 192] on div at bounding box center [981, 225] width 352 height 214
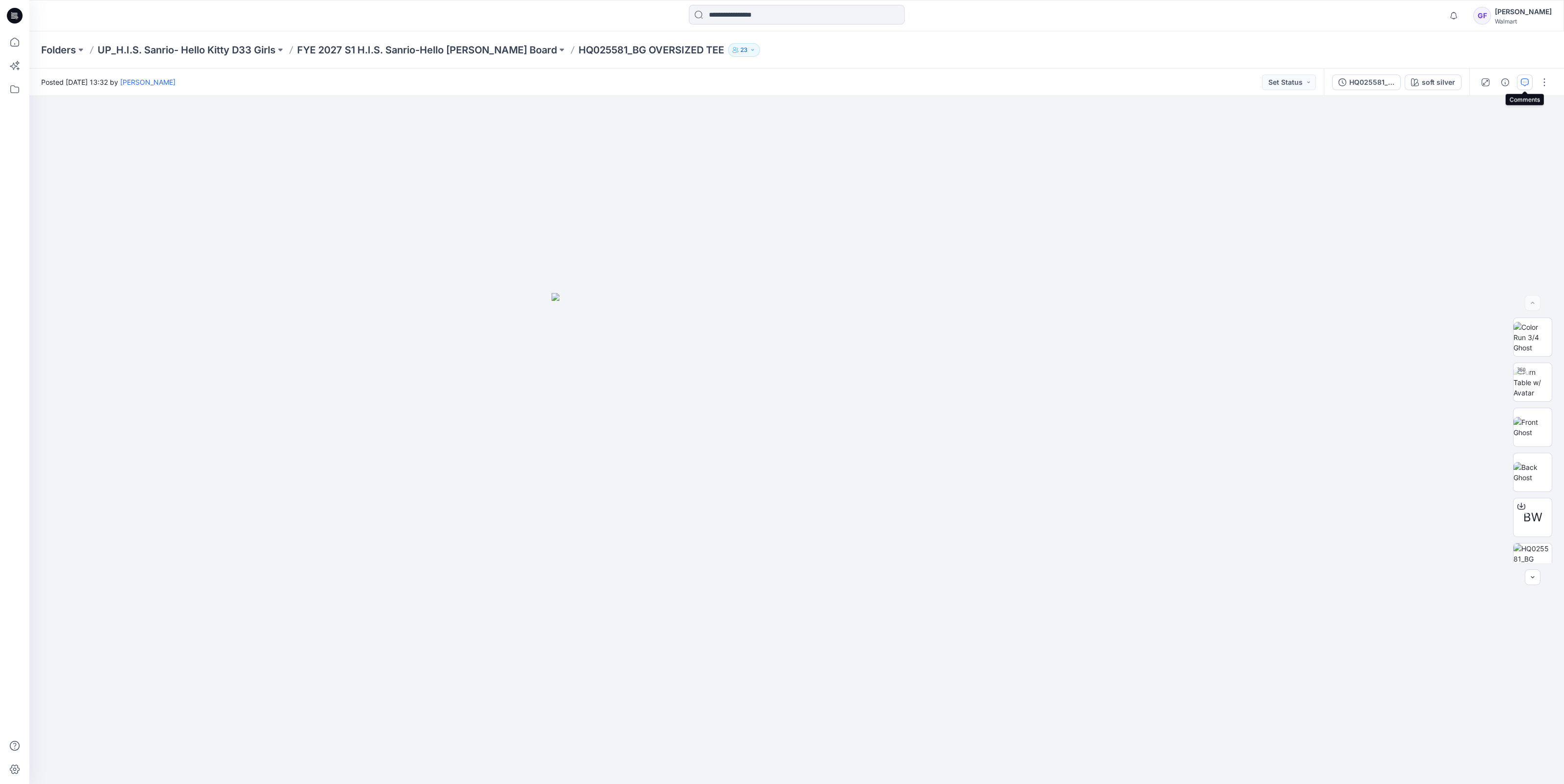
click at [1525, 78] on icon "button" at bounding box center [1525, 82] width 8 height 8
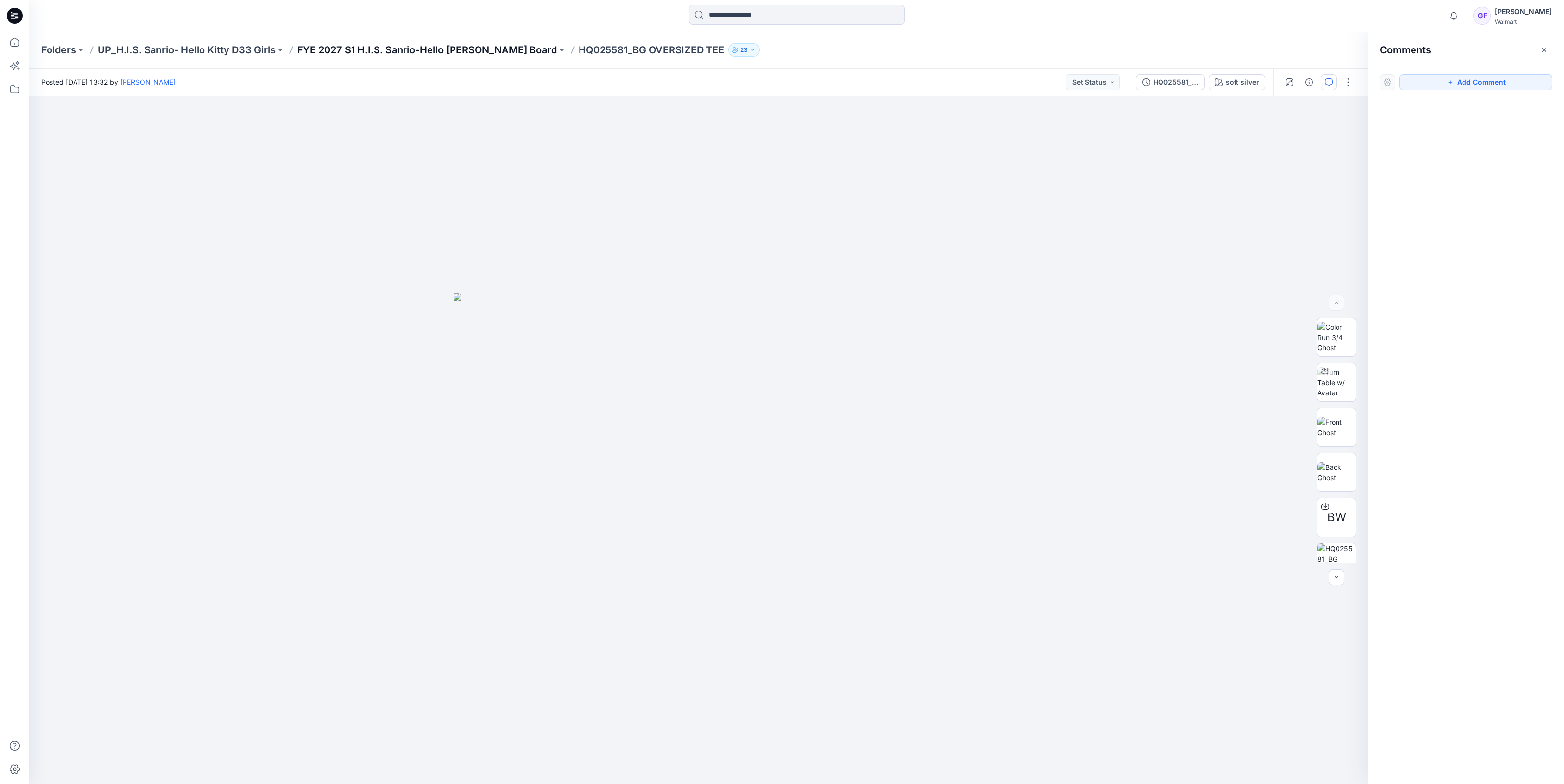
click at [461, 52] on p "FYE 2027 S1 H.I.S. Sanrio-Hello [PERSON_NAME] Board" at bounding box center [427, 50] width 260 height 14
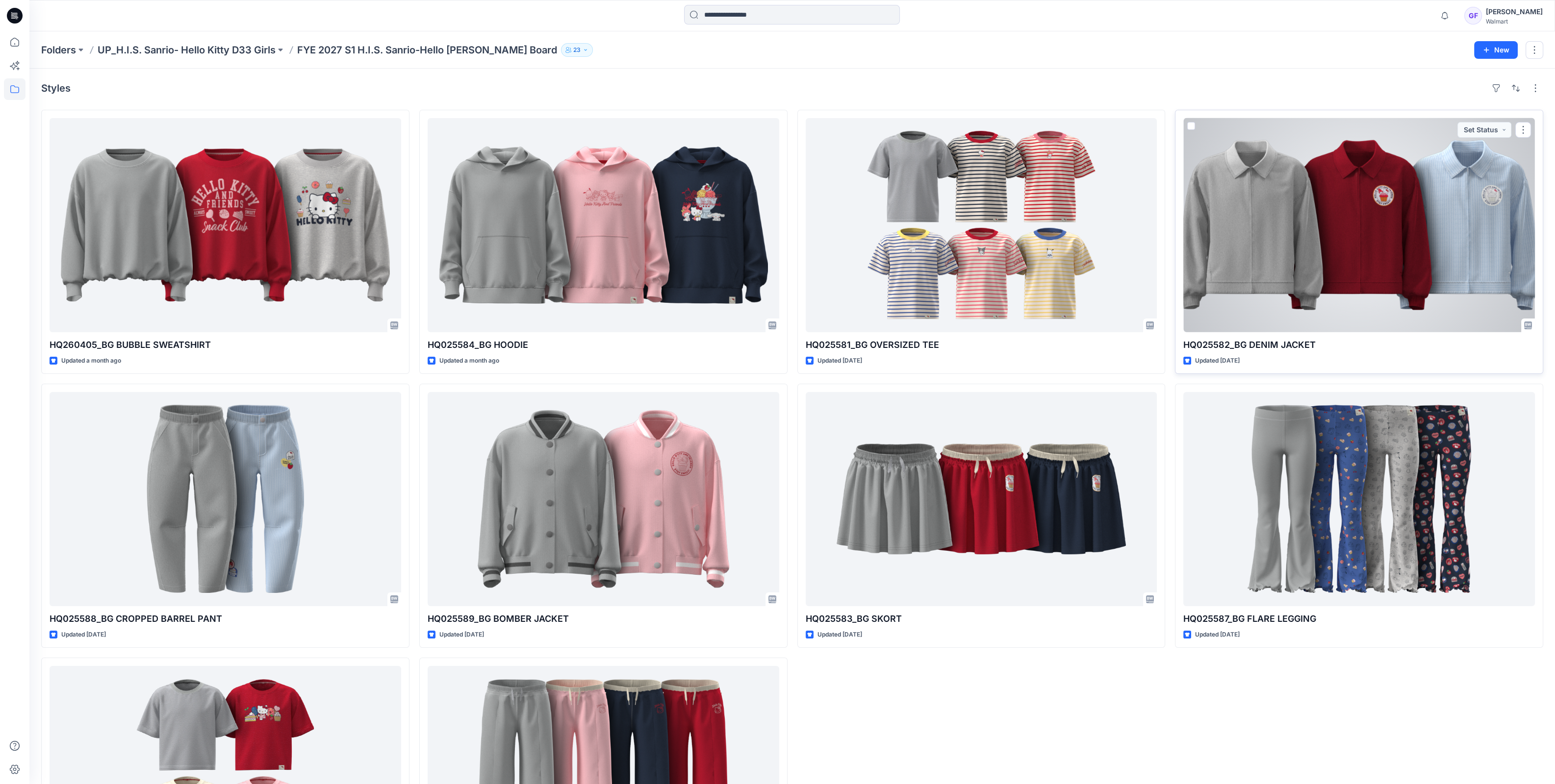
click at [1336, 221] on div at bounding box center [1359, 225] width 352 height 214
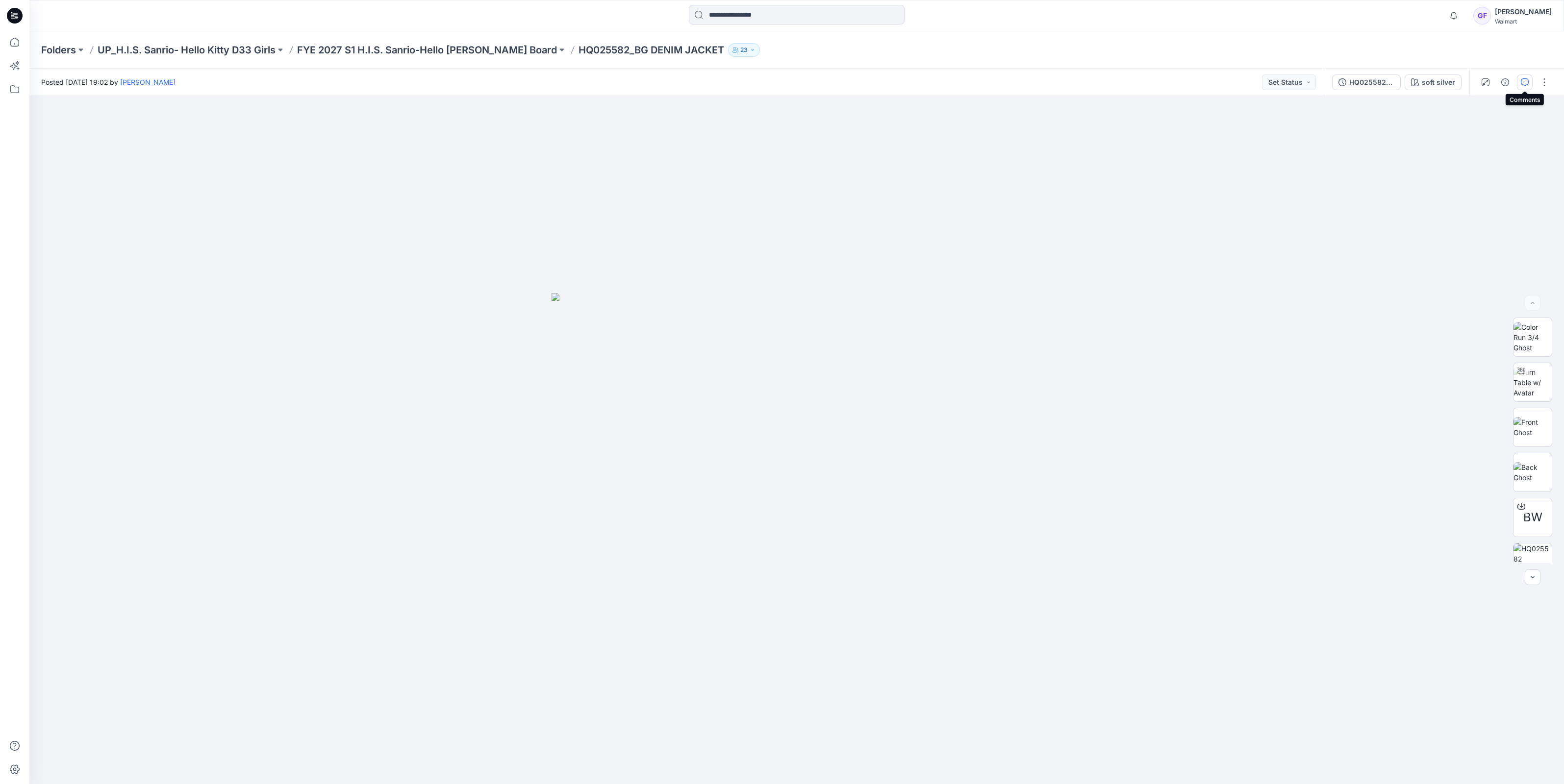
click at [1525, 78] on icon "button" at bounding box center [1525, 82] width 8 height 8
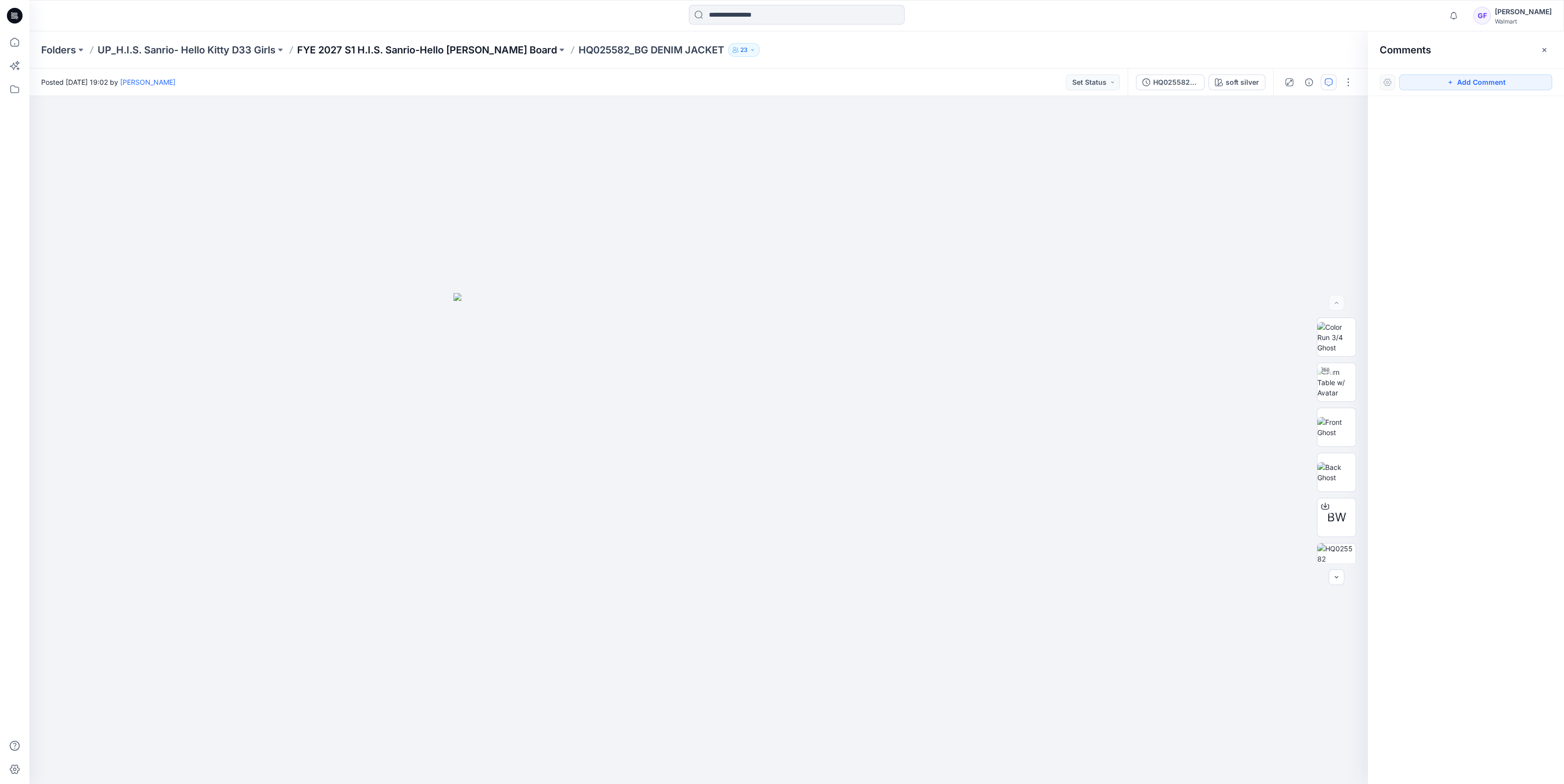
click at [409, 47] on p "FYE 2027 S1 H.I.S. Sanrio-Hello [PERSON_NAME] Board" at bounding box center [427, 50] width 260 height 14
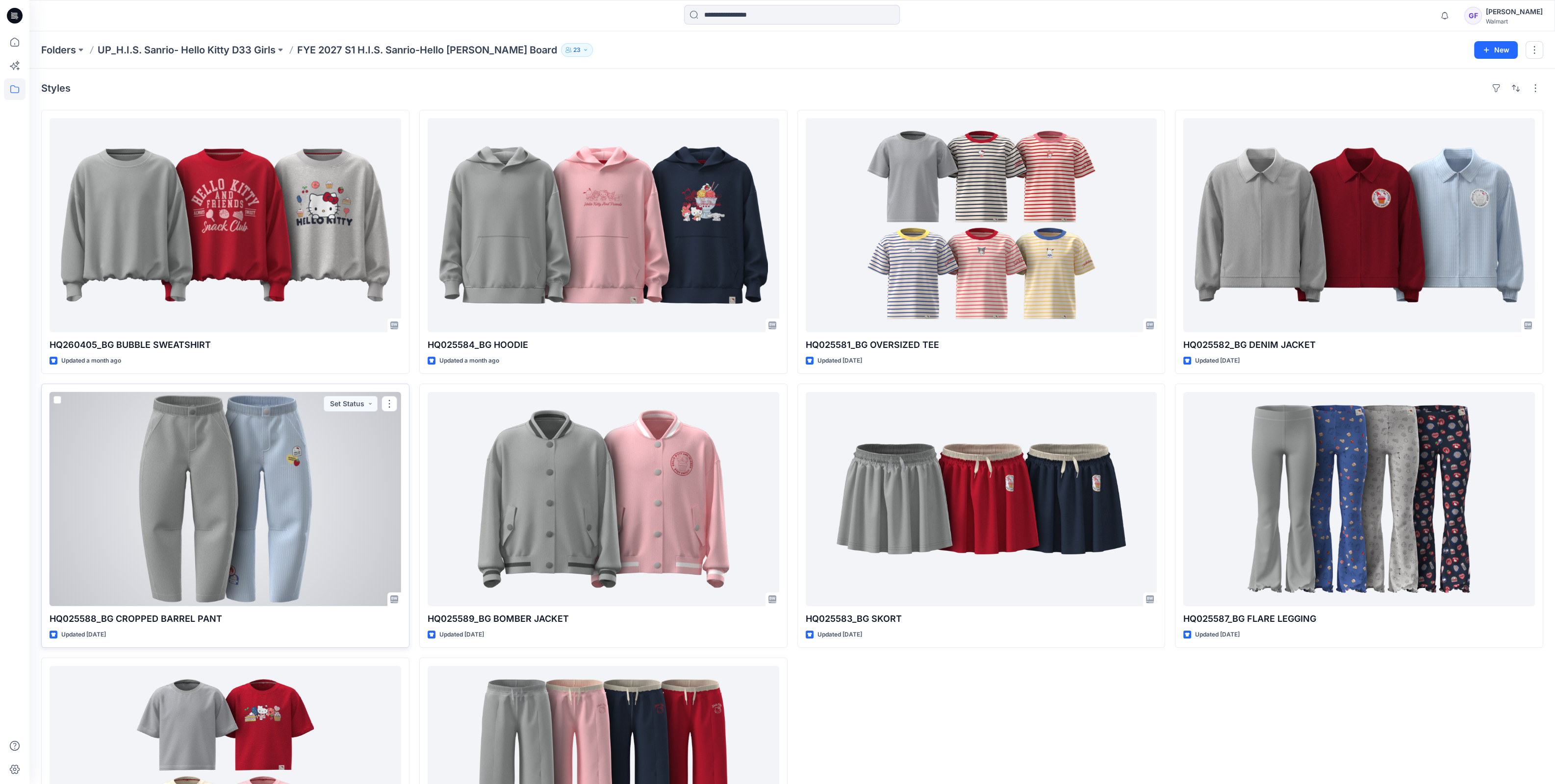
click at [253, 462] on div at bounding box center [225, 499] width 352 height 214
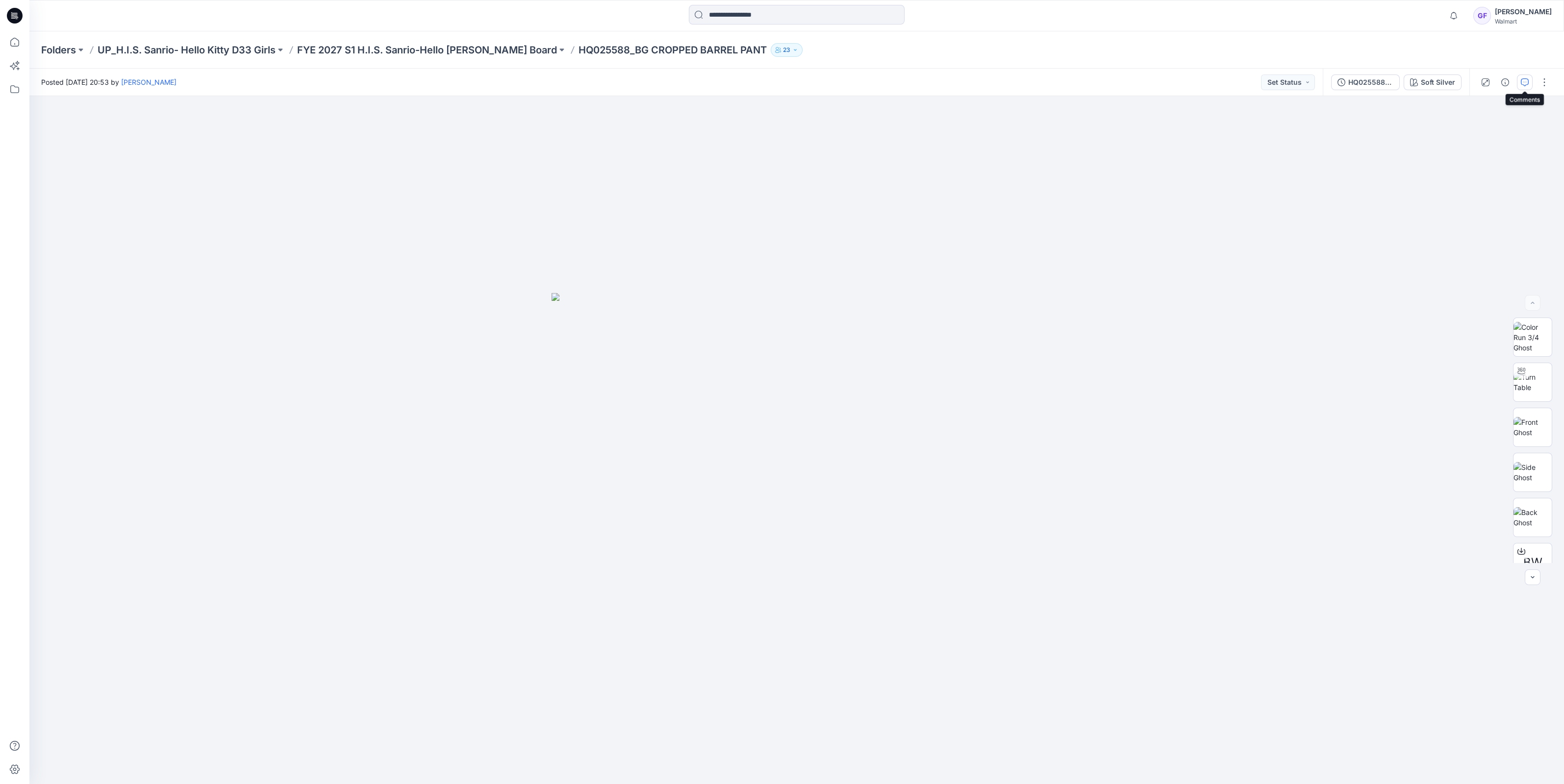
click at [1519, 81] on button "button" at bounding box center [1525, 83] width 16 height 16
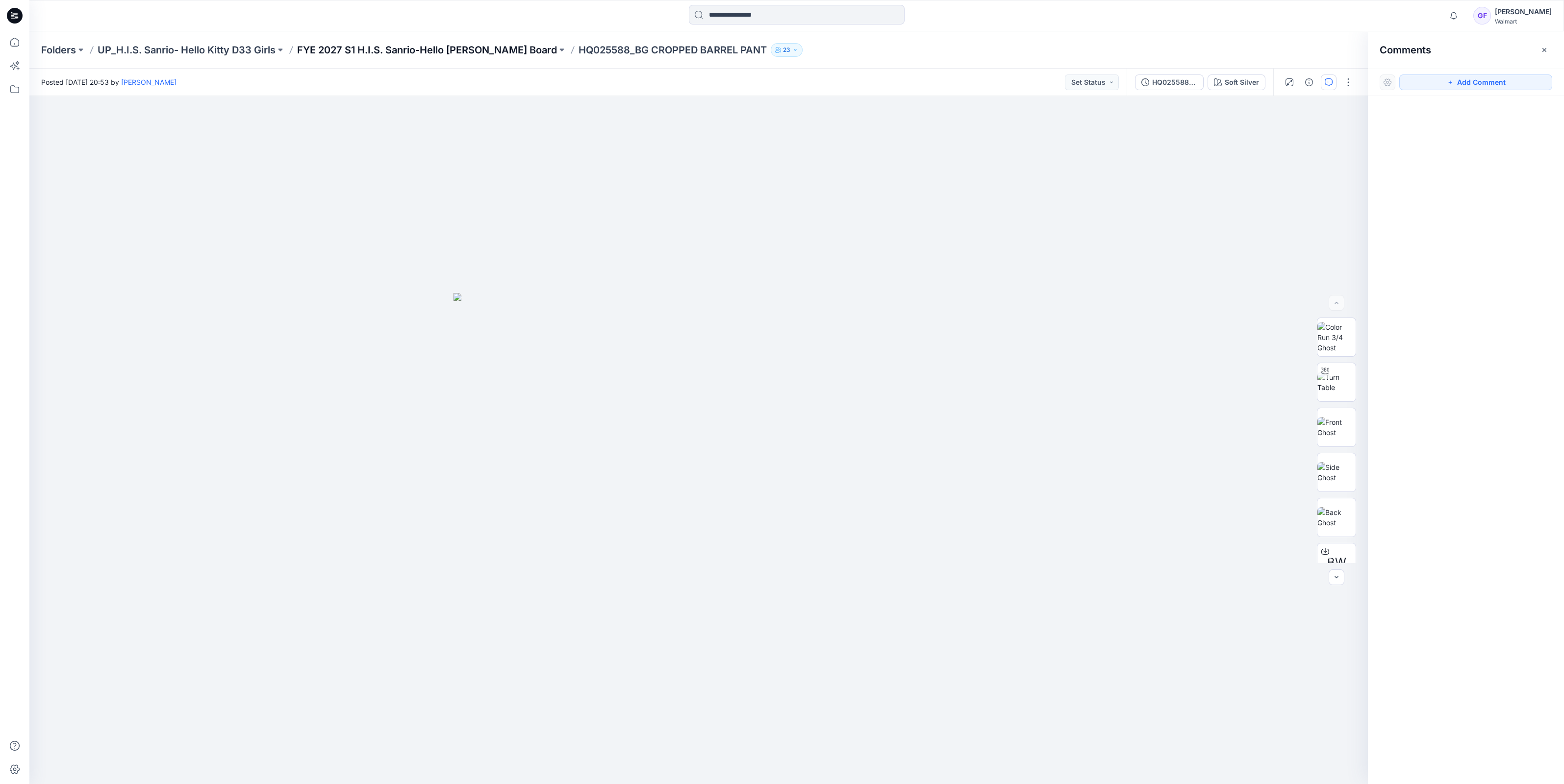
click at [460, 51] on p "FYE 2027 S1 H.I.S. Sanrio-Hello [PERSON_NAME] Board" at bounding box center [427, 50] width 260 height 14
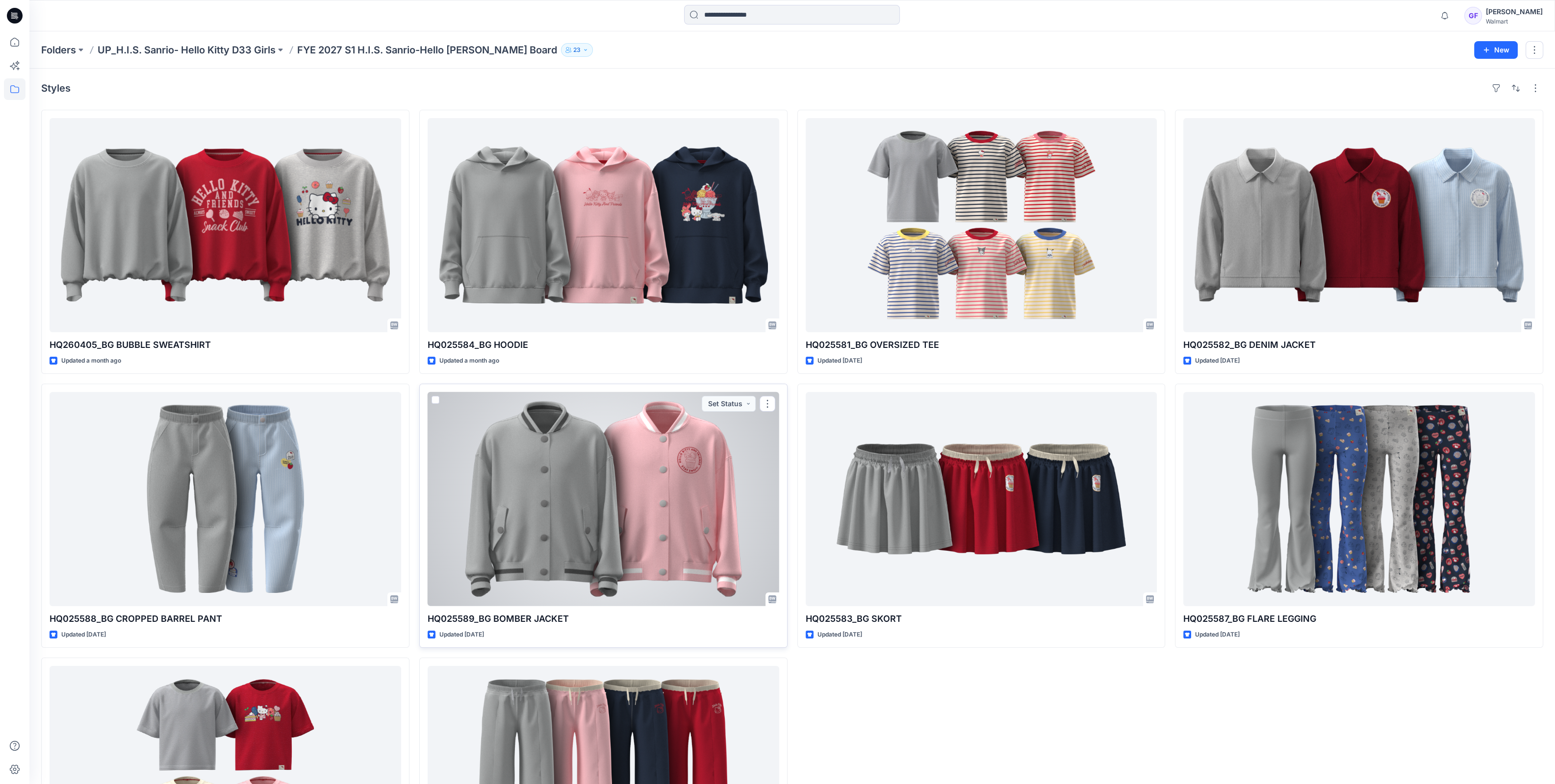
click at [646, 503] on div at bounding box center [603, 499] width 352 height 214
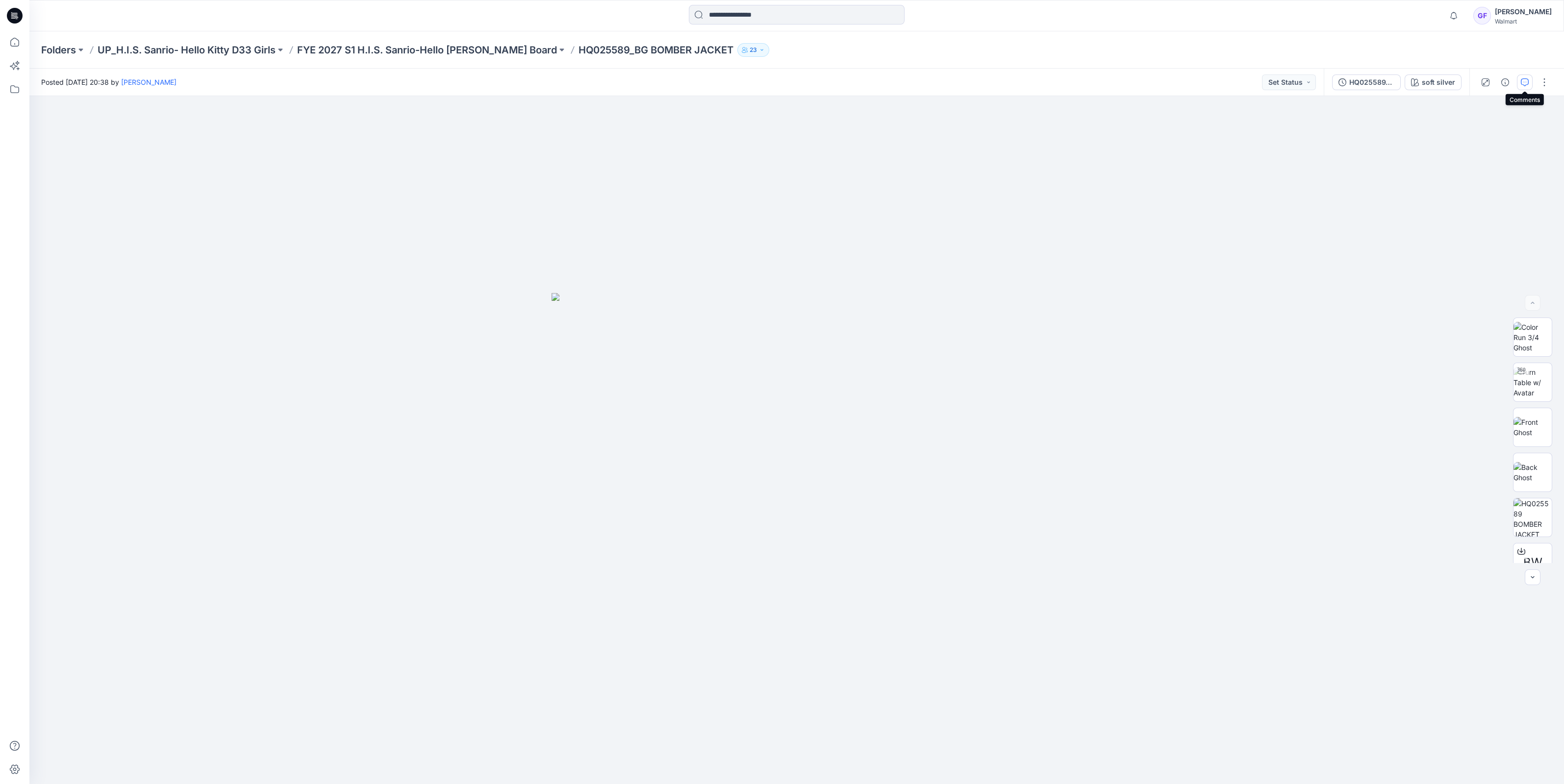
click at [1525, 79] on icon "button" at bounding box center [1525, 82] width 8 height 8
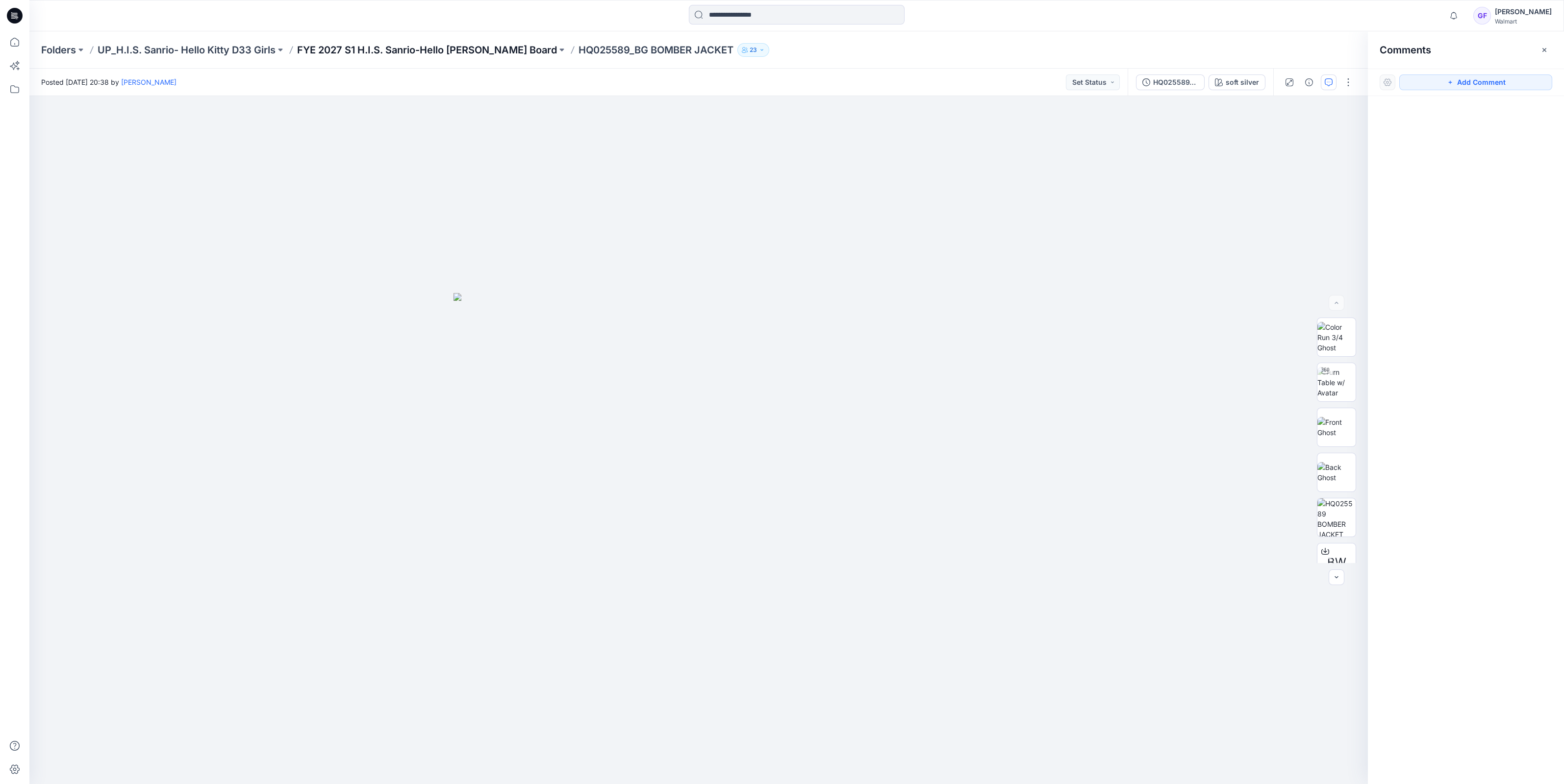
click at [353, 49] on p "FYE 2027 S1 H.I.S. Sanrio-Hello [PERSON_NAME] Board" at bounding box center [427, 50] width 260 height 14
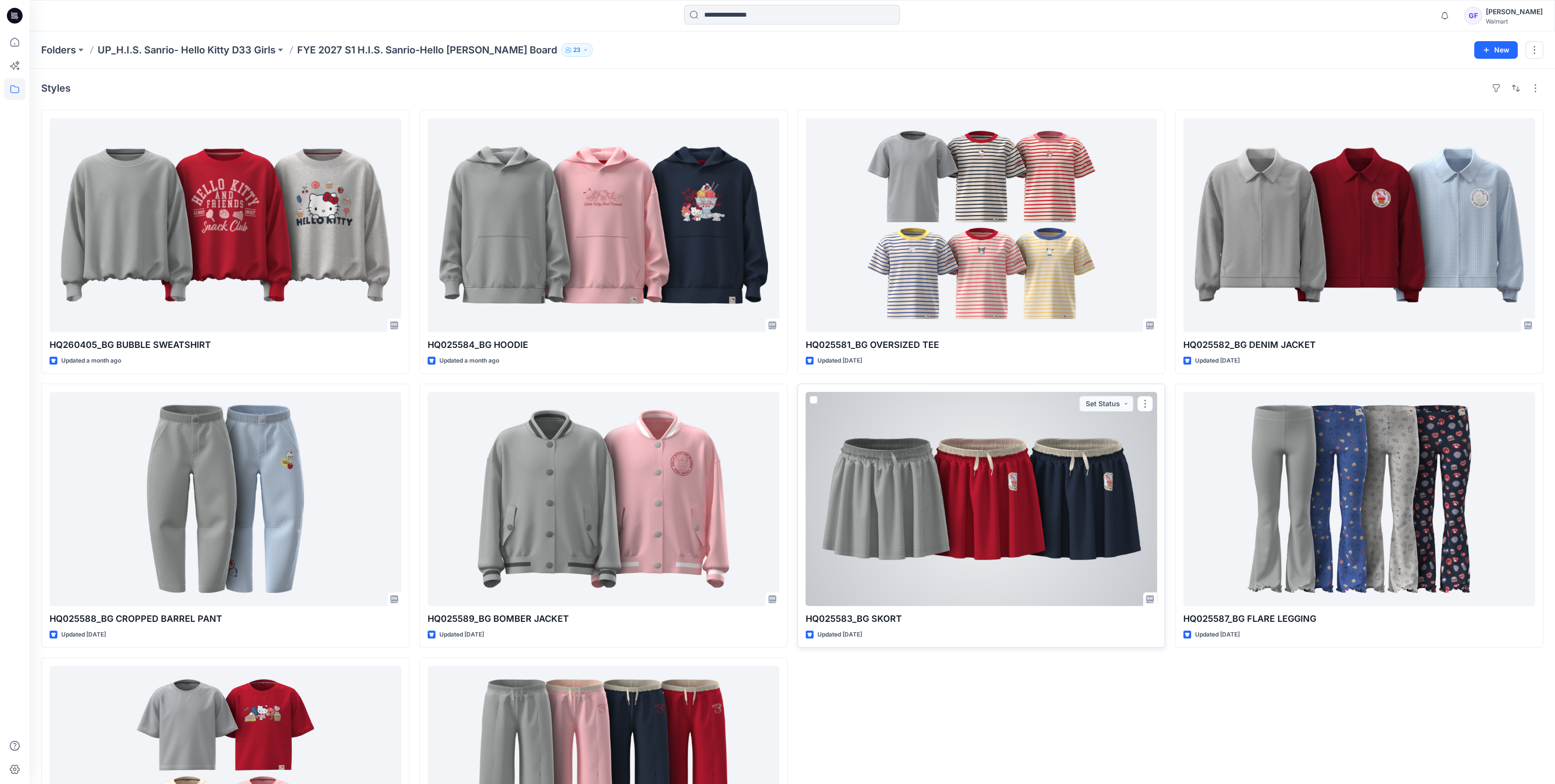
click at [1046, 539] on div at bounding box center [981, 499] width 352 height 214
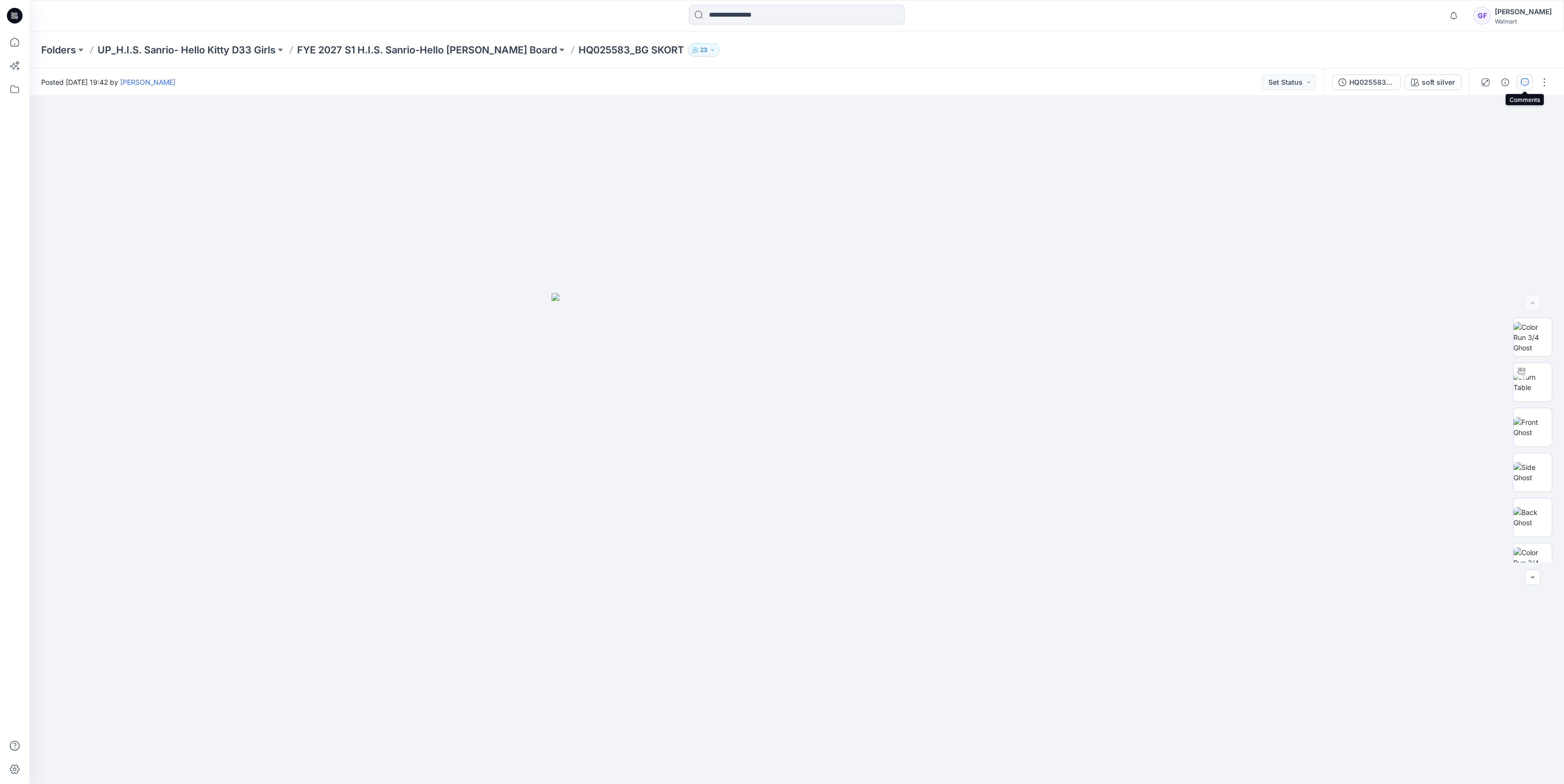
click at [1521, 81] on icon "button" at bounding box center [1525, 82] width 8 height 8
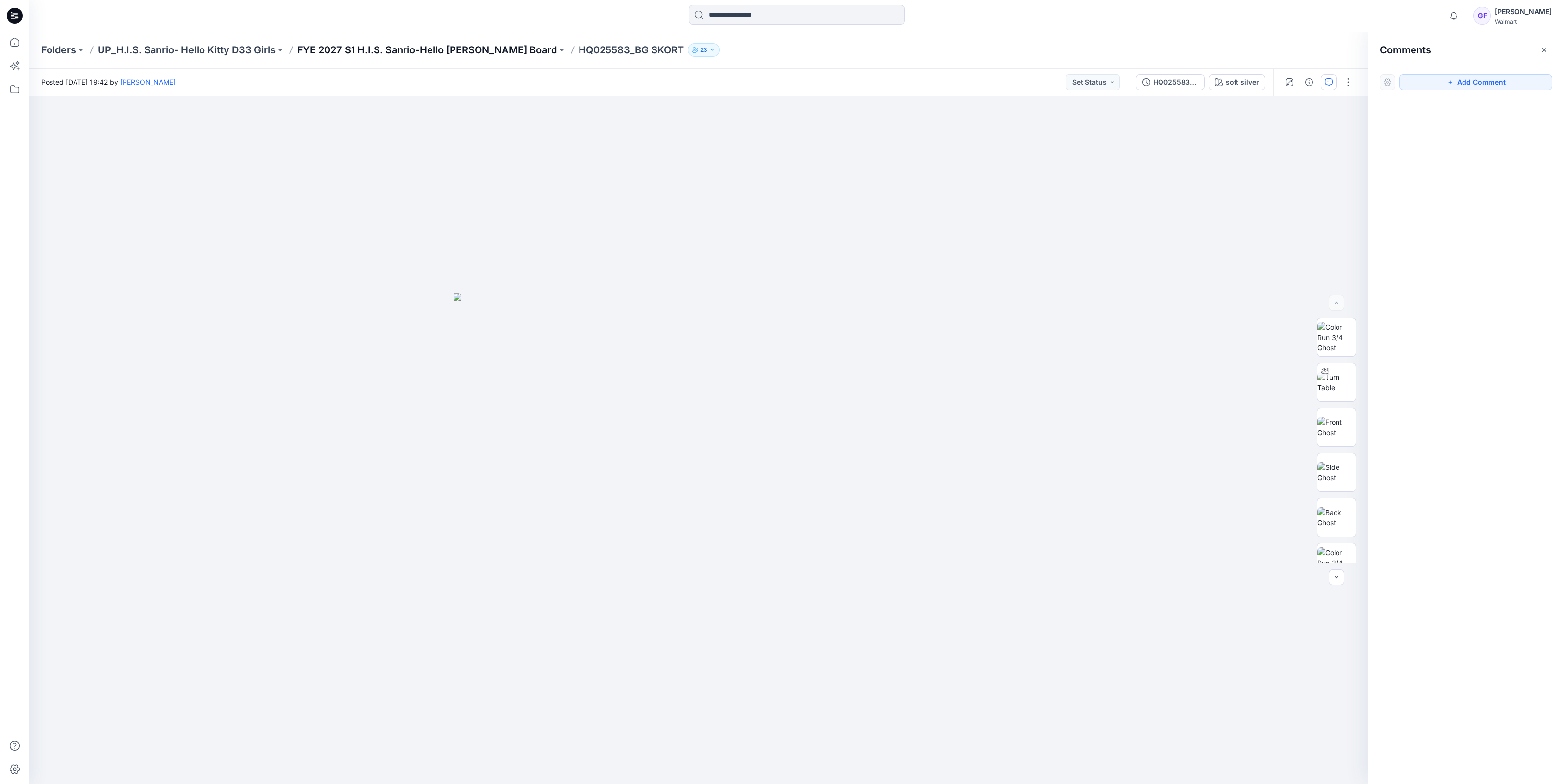
click at [508, 46] on p "FYE 2027 S1 H.I.S. Sanrio-Hello [PERSON_NAME] Board" at bounding box center [427, 50] width 260 height 14
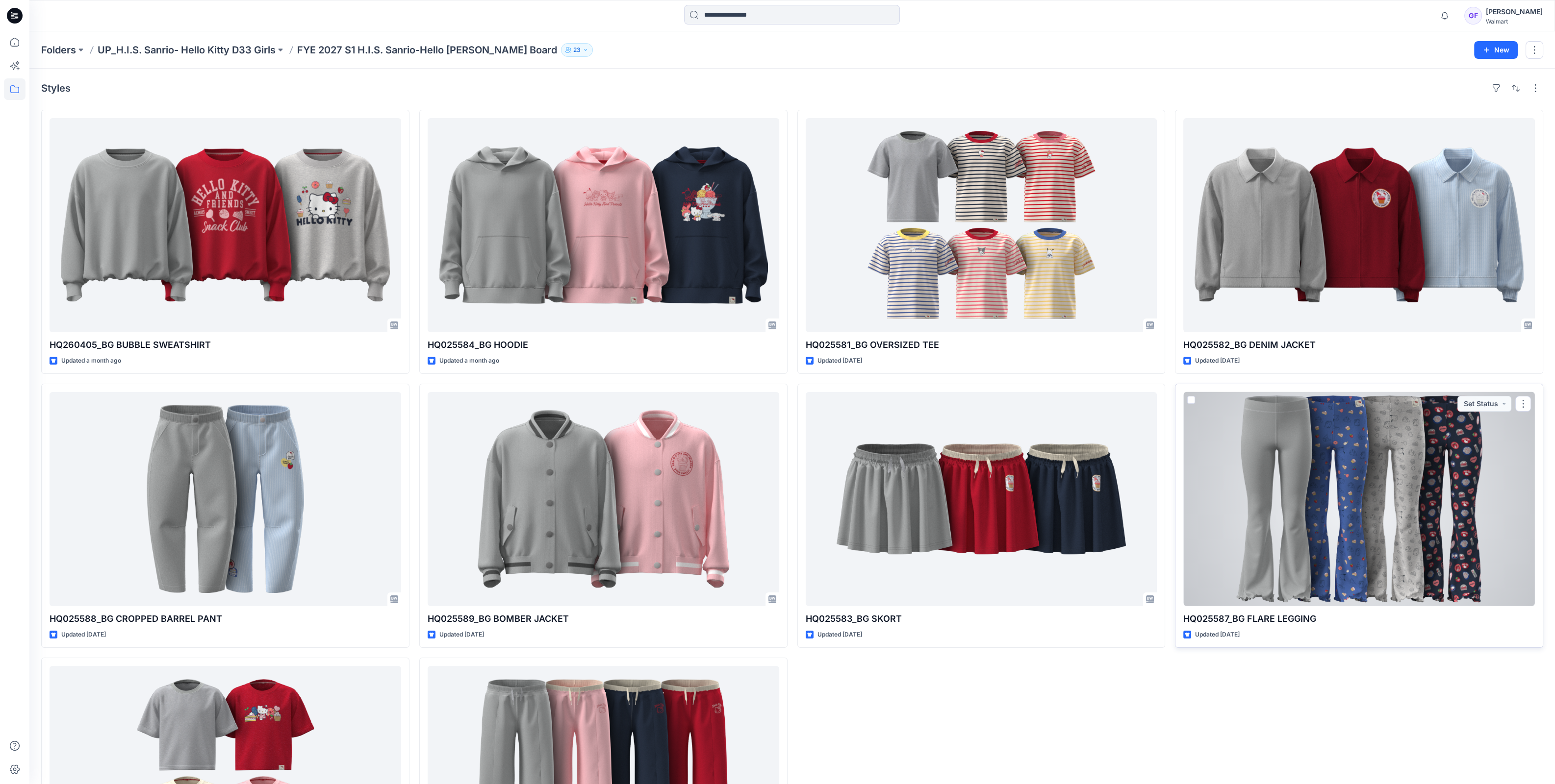
click at [1414, 556] on div at bounding box center [1359, 499] width 352 height 214
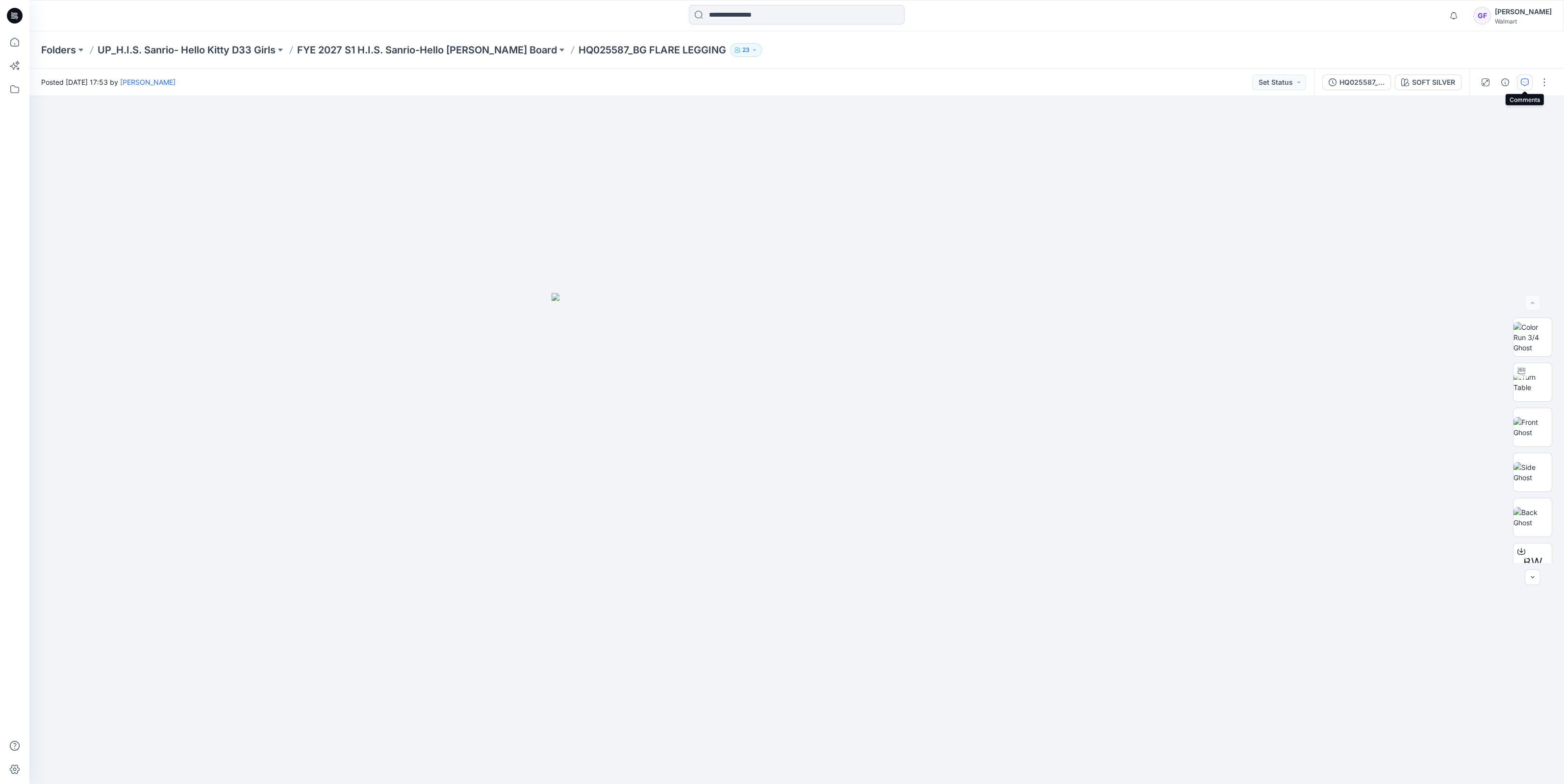
click at [1529, 79] on button "button" at bounding box center [1525, 83] width 16 height 16
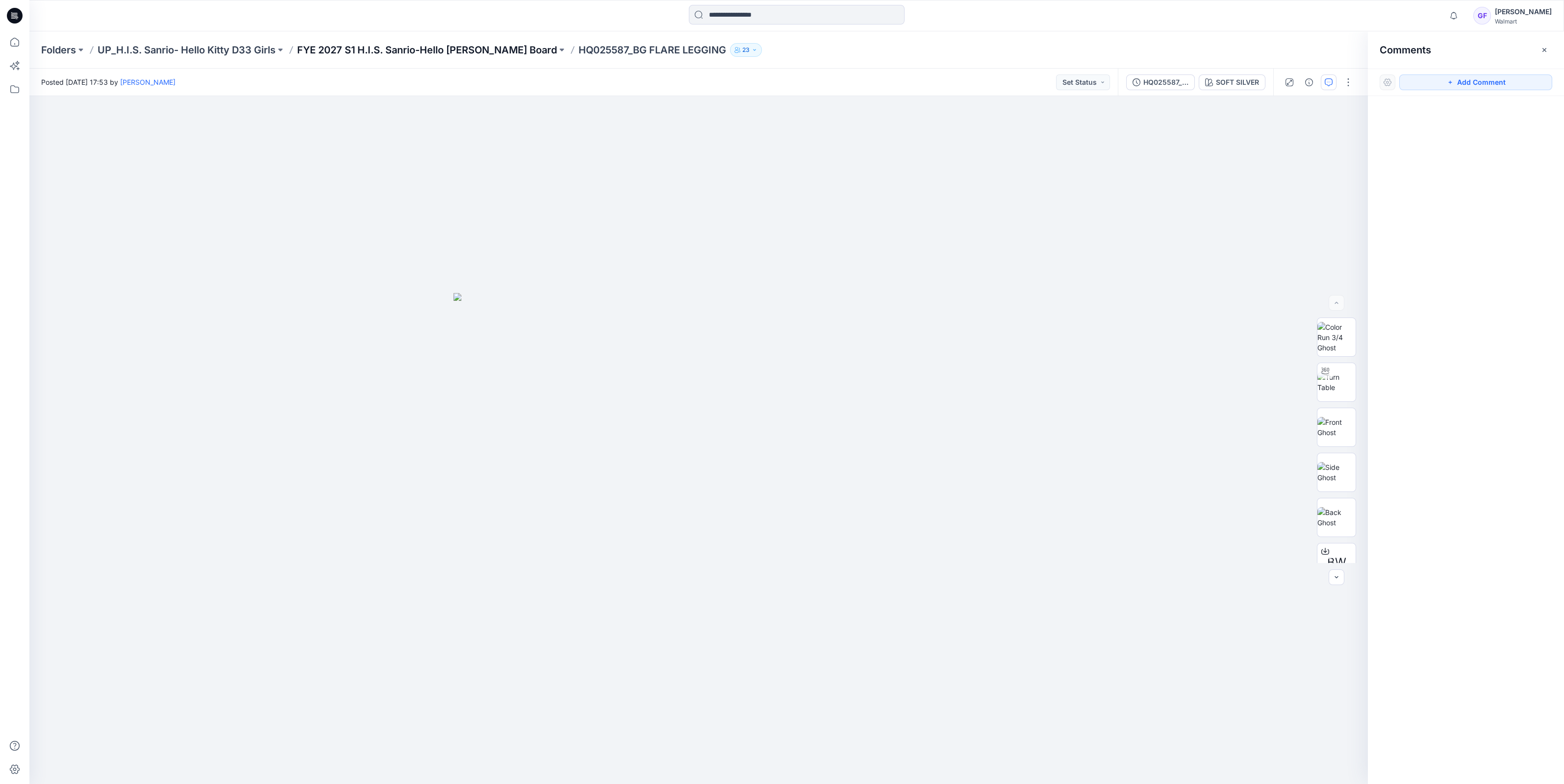
click at [470, 44] on p "FYE 2027 S1 H.I.S. Sanrio-Hello [PERSON_NAME] Board" at bounding box center [427, 50] width 260 height 14
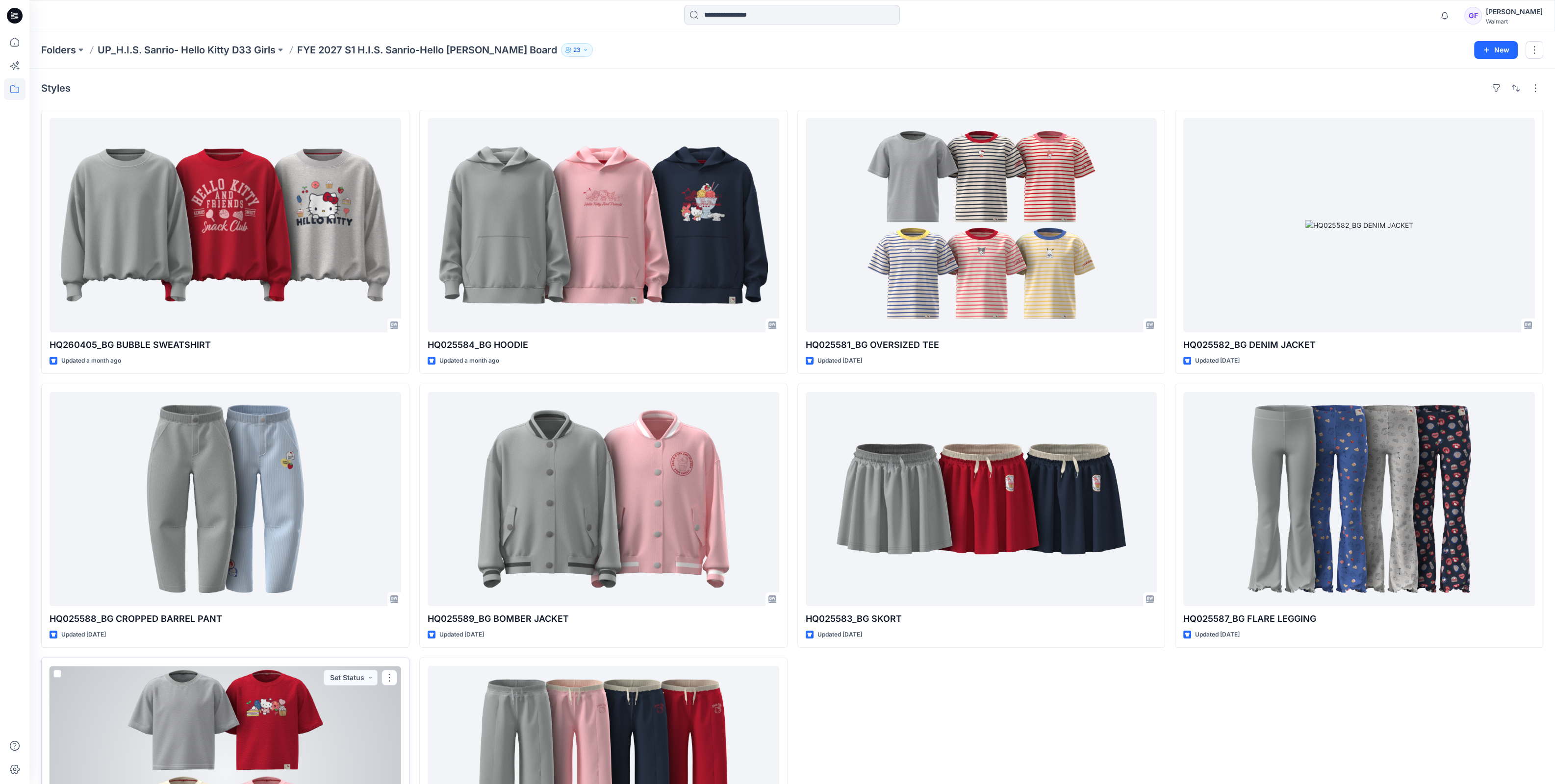
click at [186, 701] on div at bounding box center [225, 772] width 352 height 214
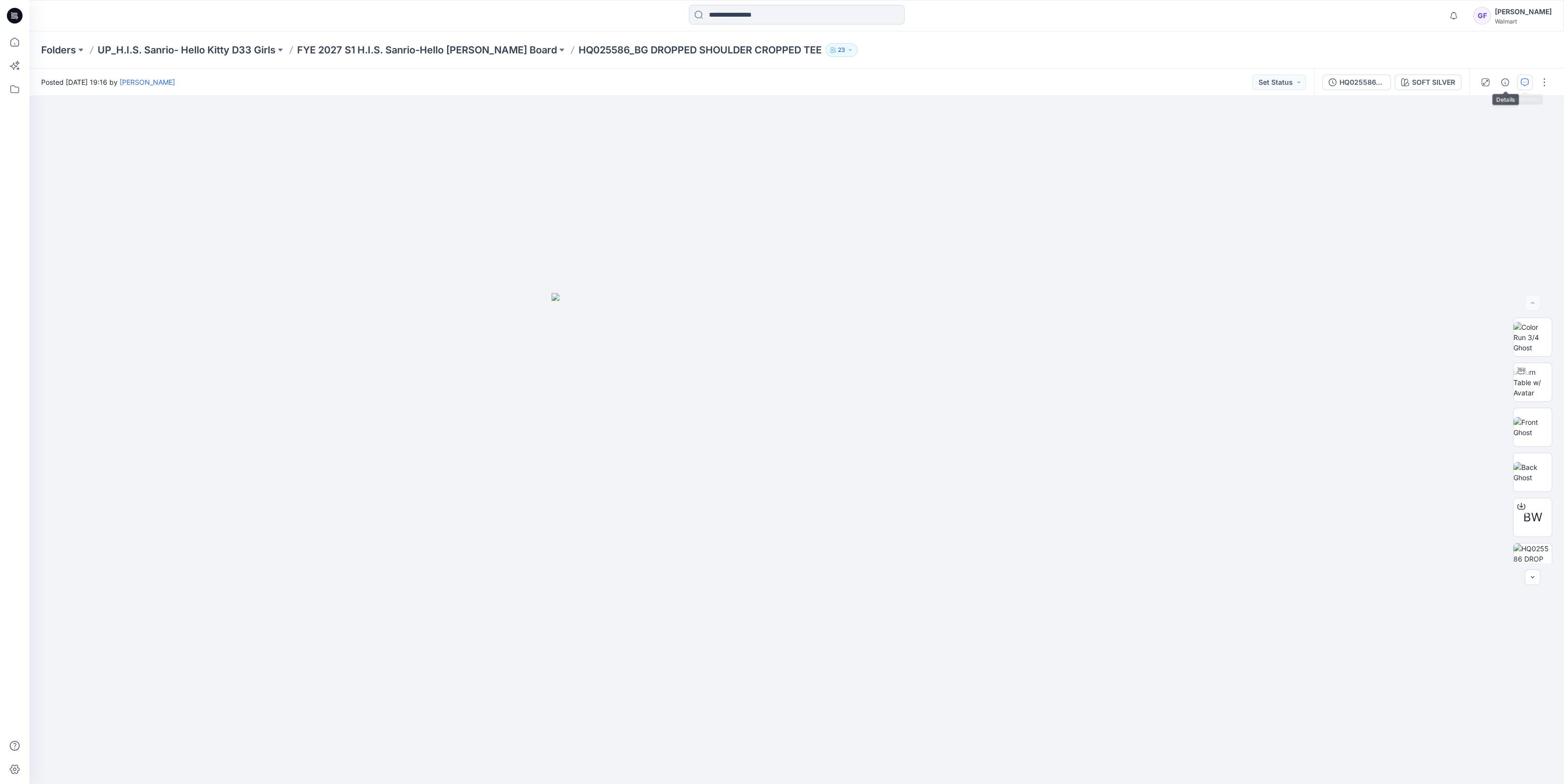
click at [1522, 83] on icon "button" at bounding box center [1525, 82] width 8 height 8
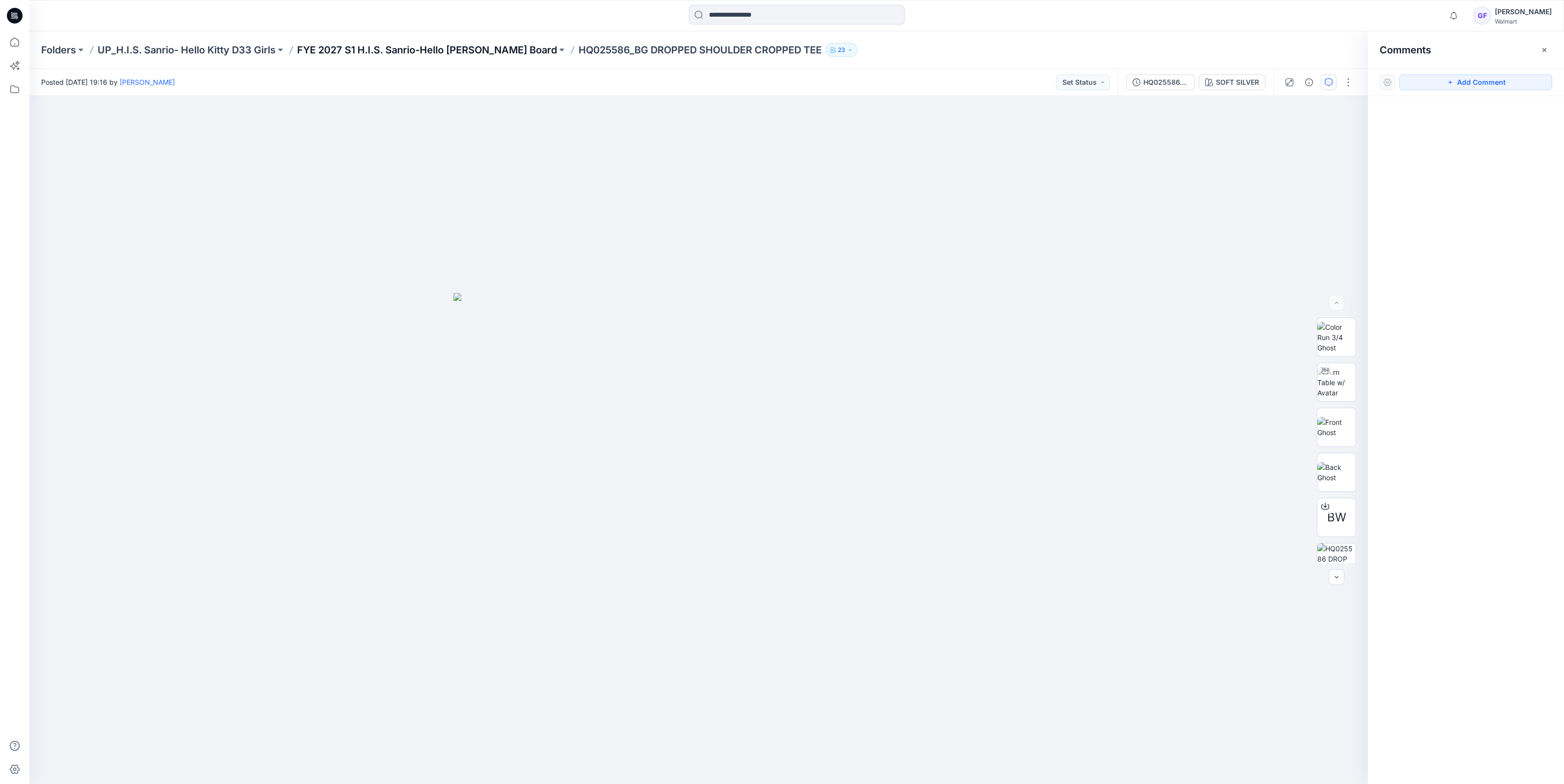
click at [435, 55] on p "FYE 2027 S1 H.I.S. Sanrio-Hello [PERSON_NAME] Board" at bounding box center [427, 50] width 260 height 14
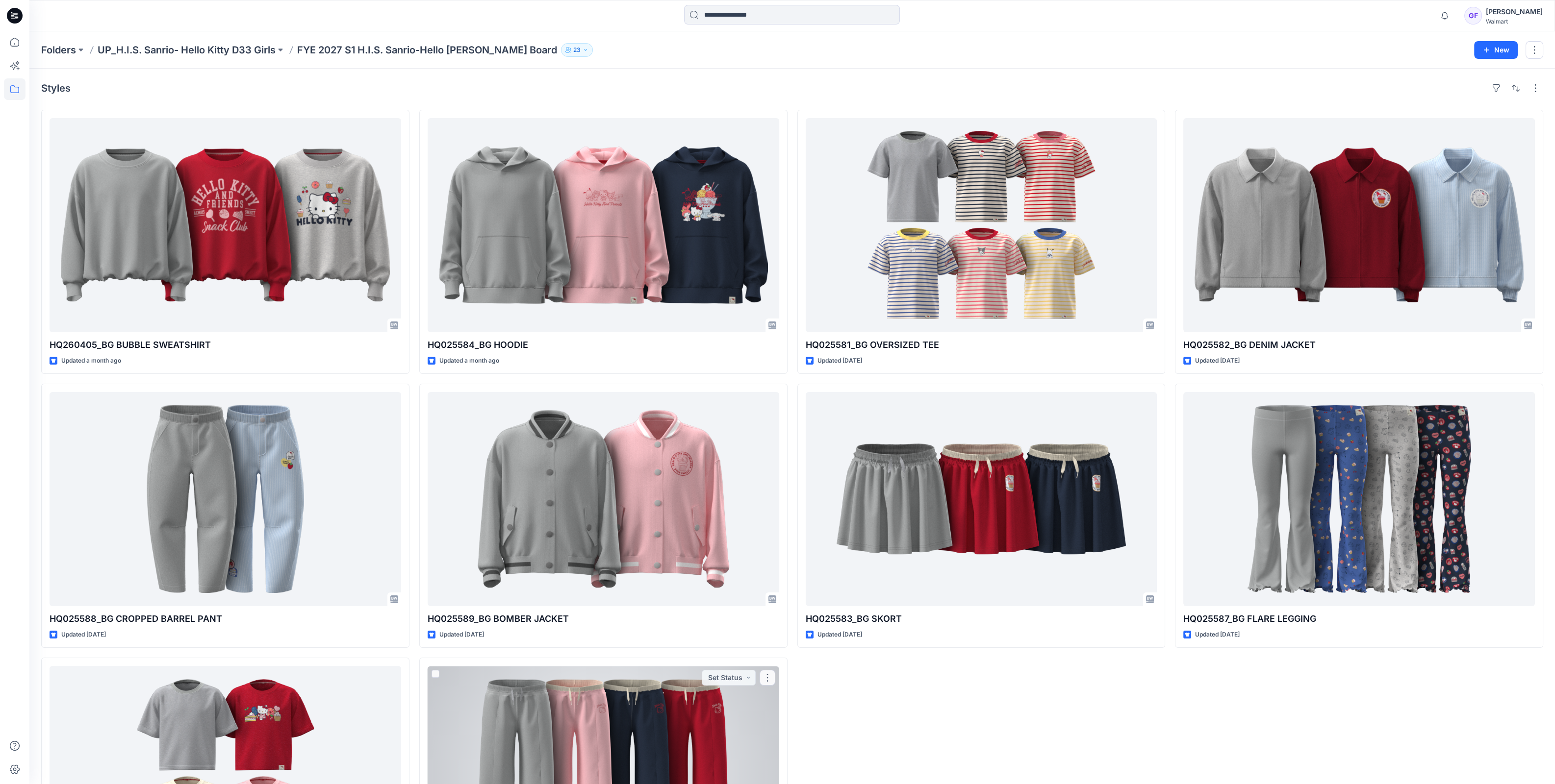
click at [503, 730] on div at bounding box center [603, 772] width 352 height 214
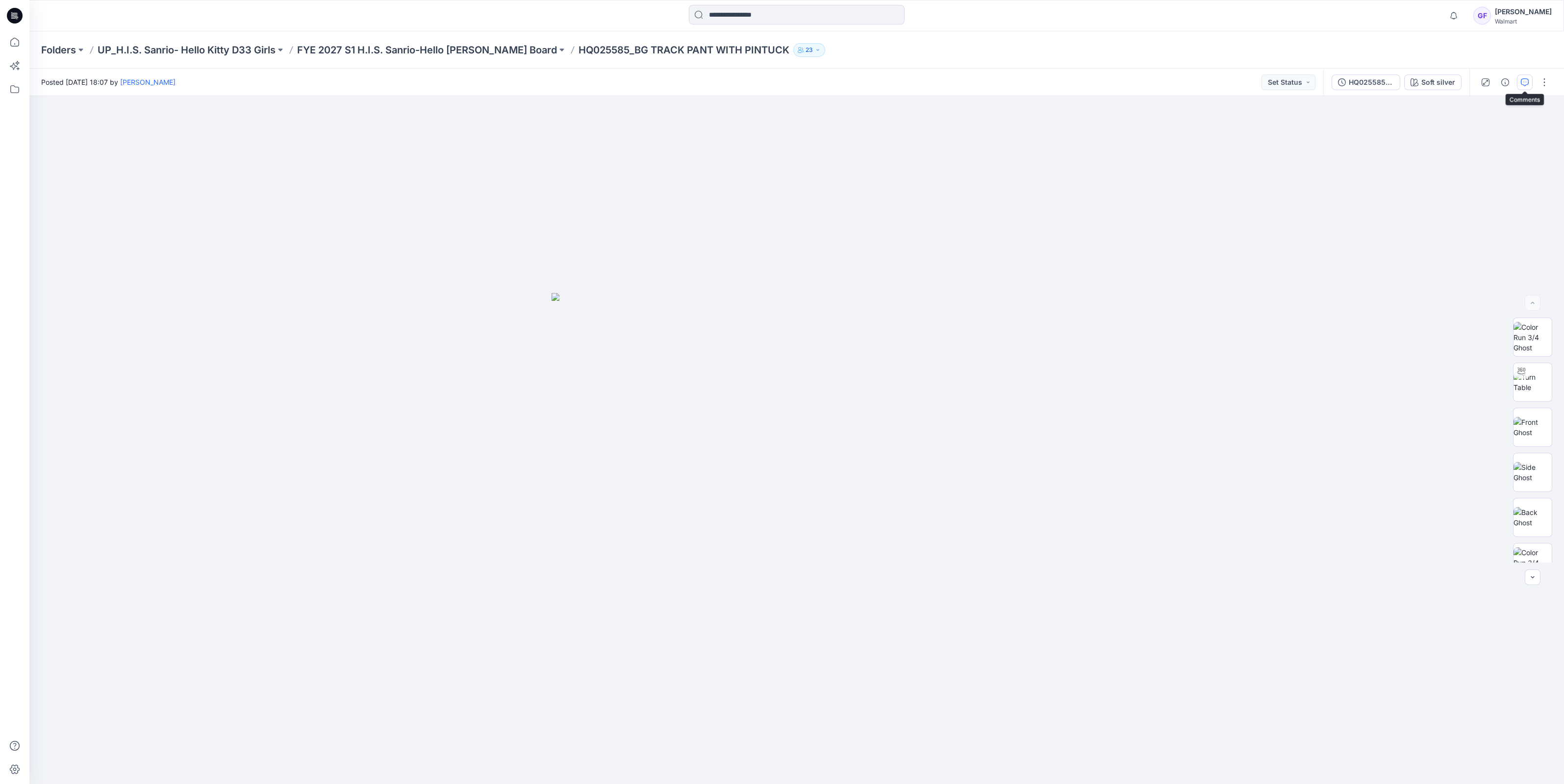
click at [1527, 86] on button "button" at bounding box center [1525, 83] width 16 height 16
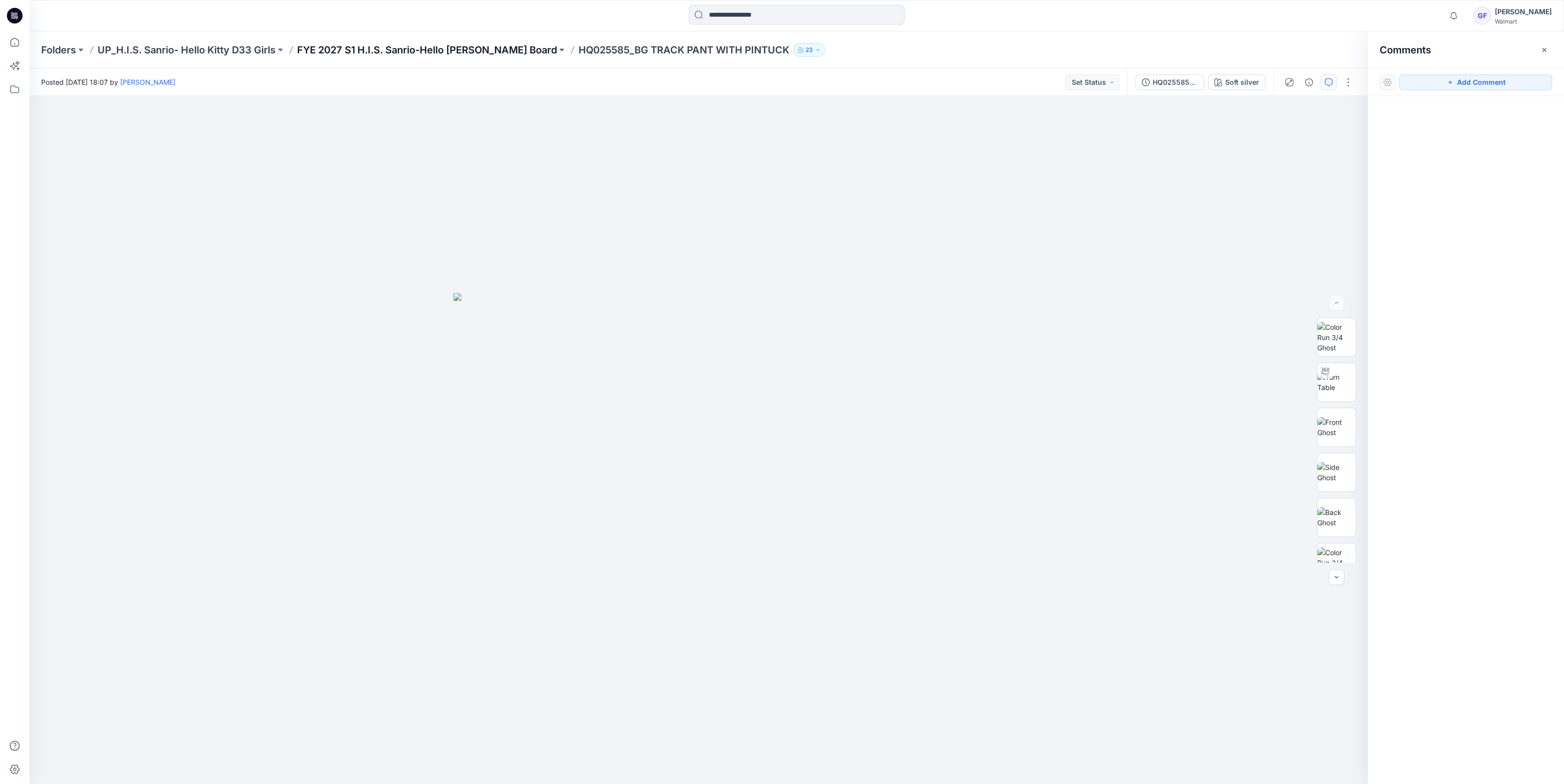
click at [381, 53] on p "FYE 2027 S1 H.I.S. Sanrio-Hello [PERSON_NAME] Board" at bounding box center [427, 50] width 260 height 14
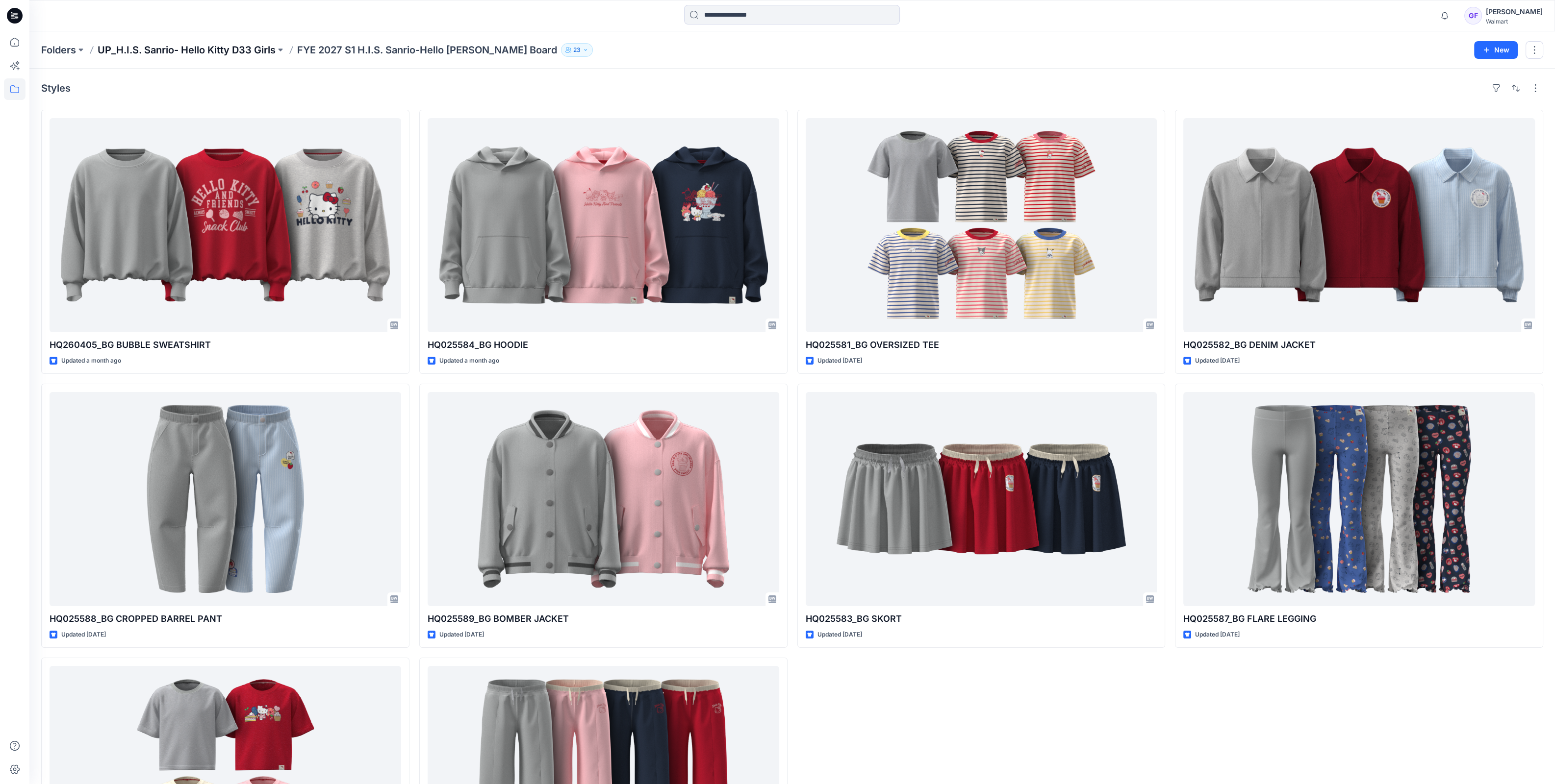
click at [188, 54] on p "UP_H.I.S. Sanrio- Hello Kitty D33 Girls" at bounding box center [186, 50] width 178 height 14
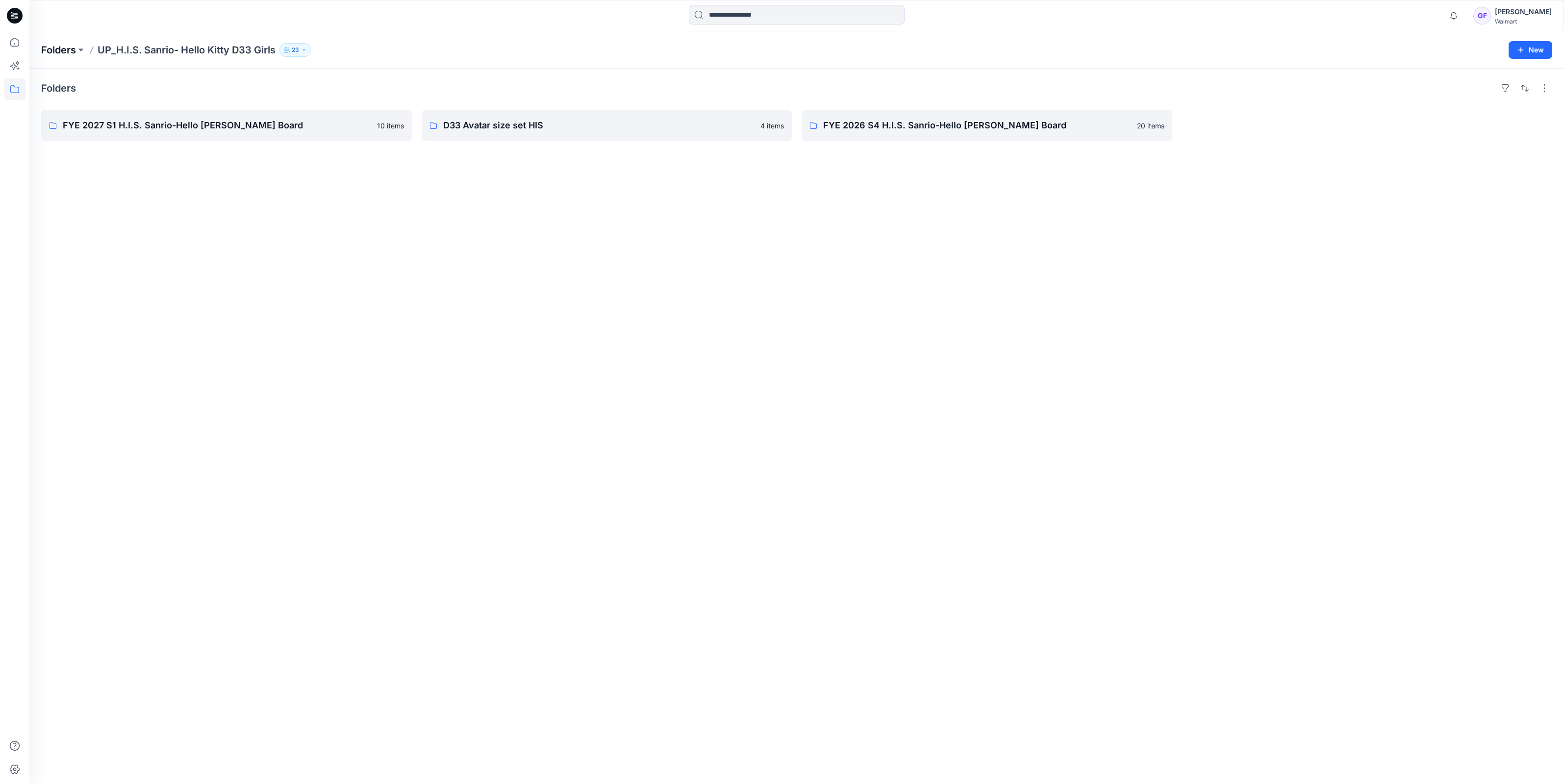
click at [51, 49] on p "Folders" at bounding box center [58, 50] width 35 height 14
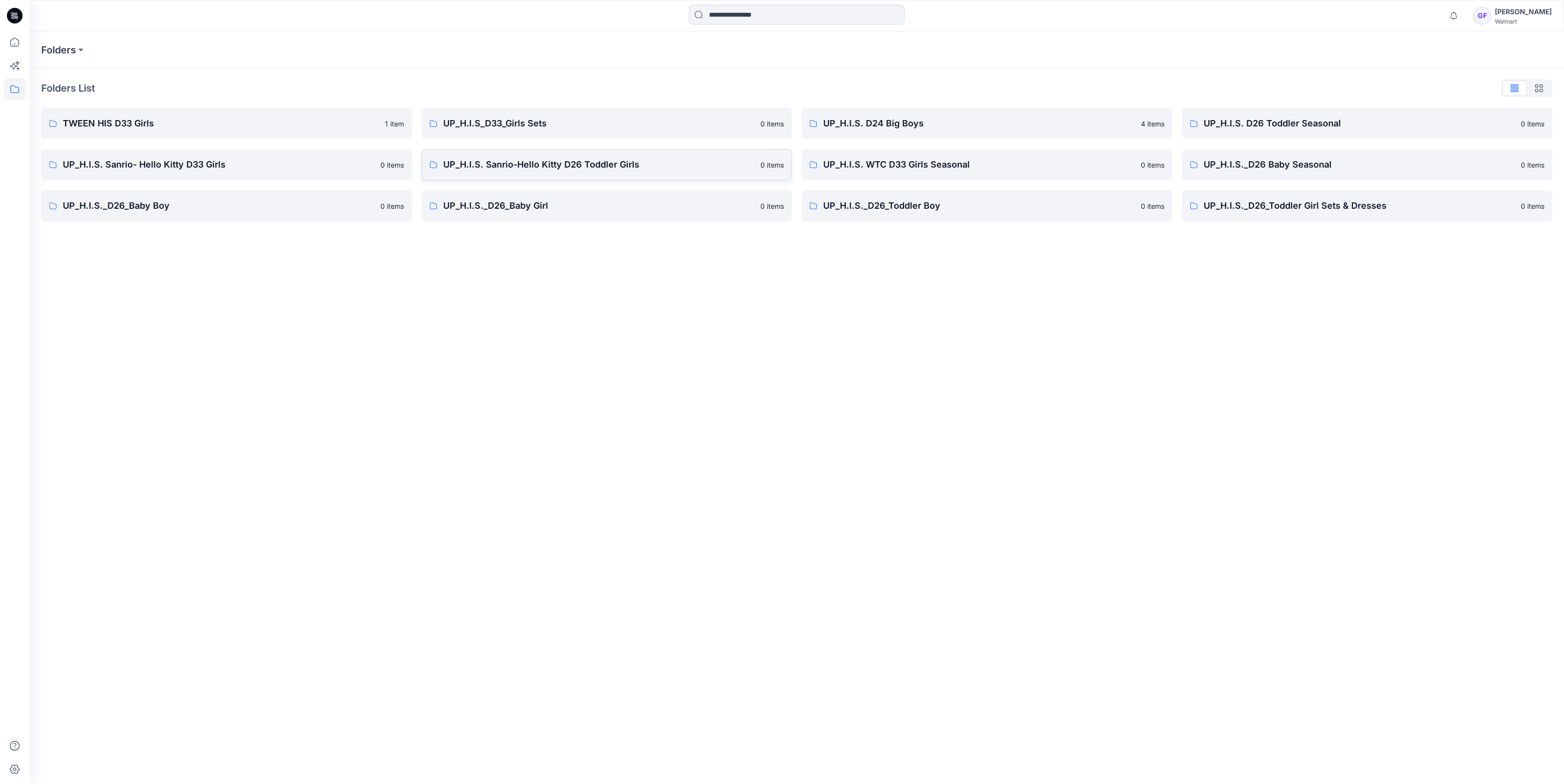
click at [571, 167] on p "UP_H.I.S. Sanrio-Hello Kitty D26 Toddler Girls" at bounding box center [599, 164] width 312 height 14
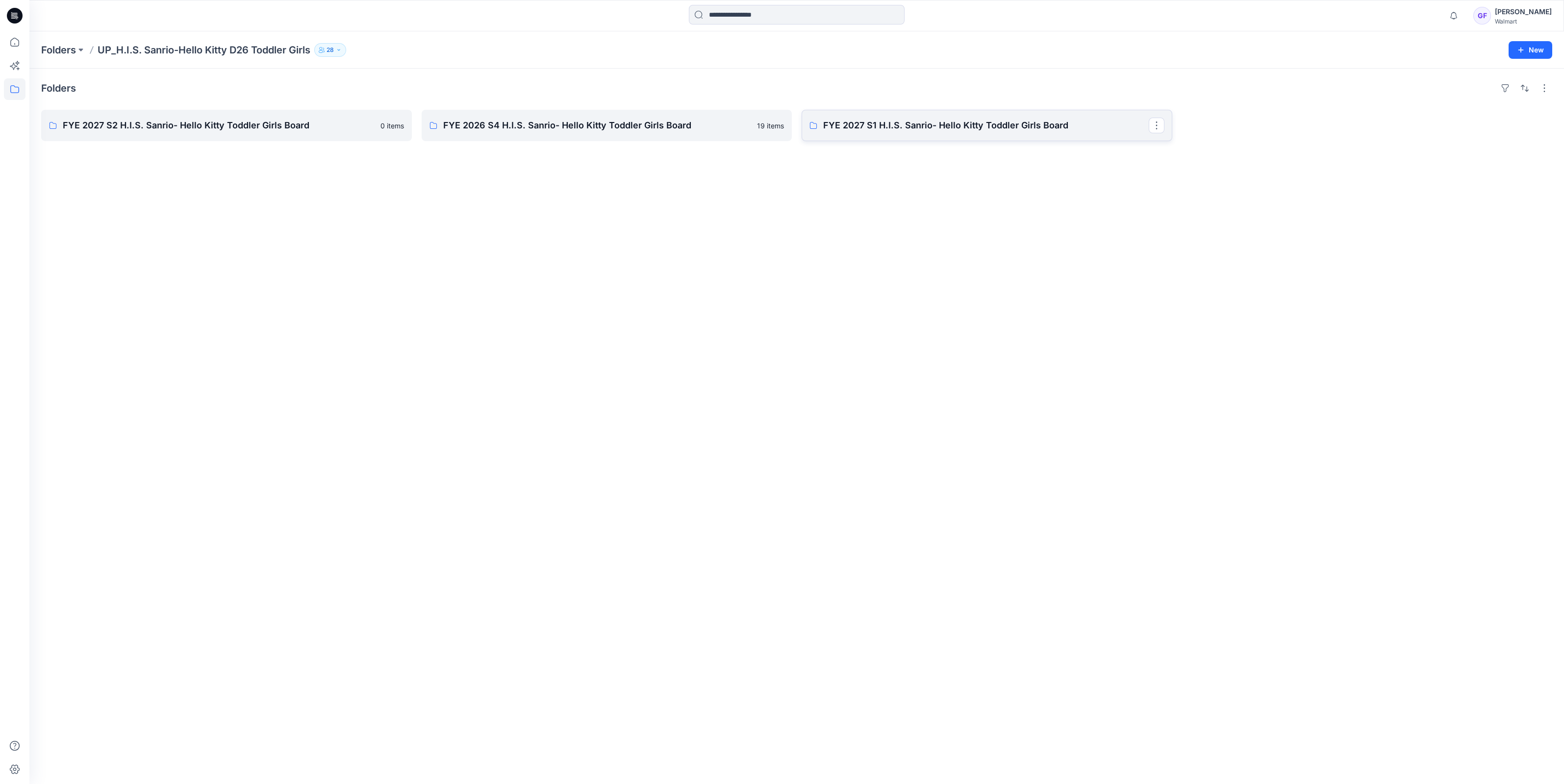
click at [985, 130] on p "FYE 2027 S1 H.I.S. Sanrio- Hello Kitty Toddler Girls Board" at bounding box center [986, 125] width 325 height 14
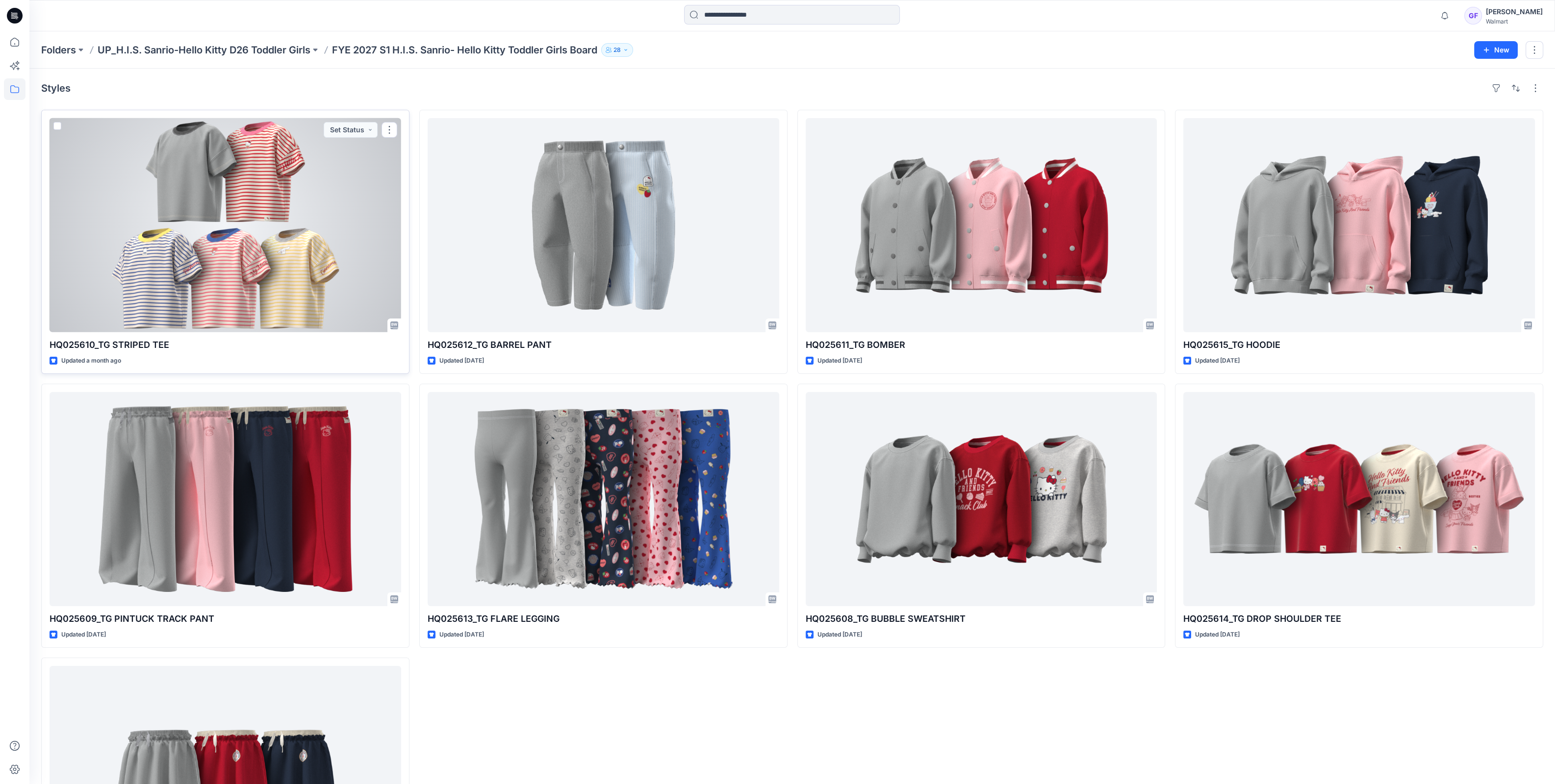
click at [202, 181] on div at bounding box center [225, 225] width 352 height 214
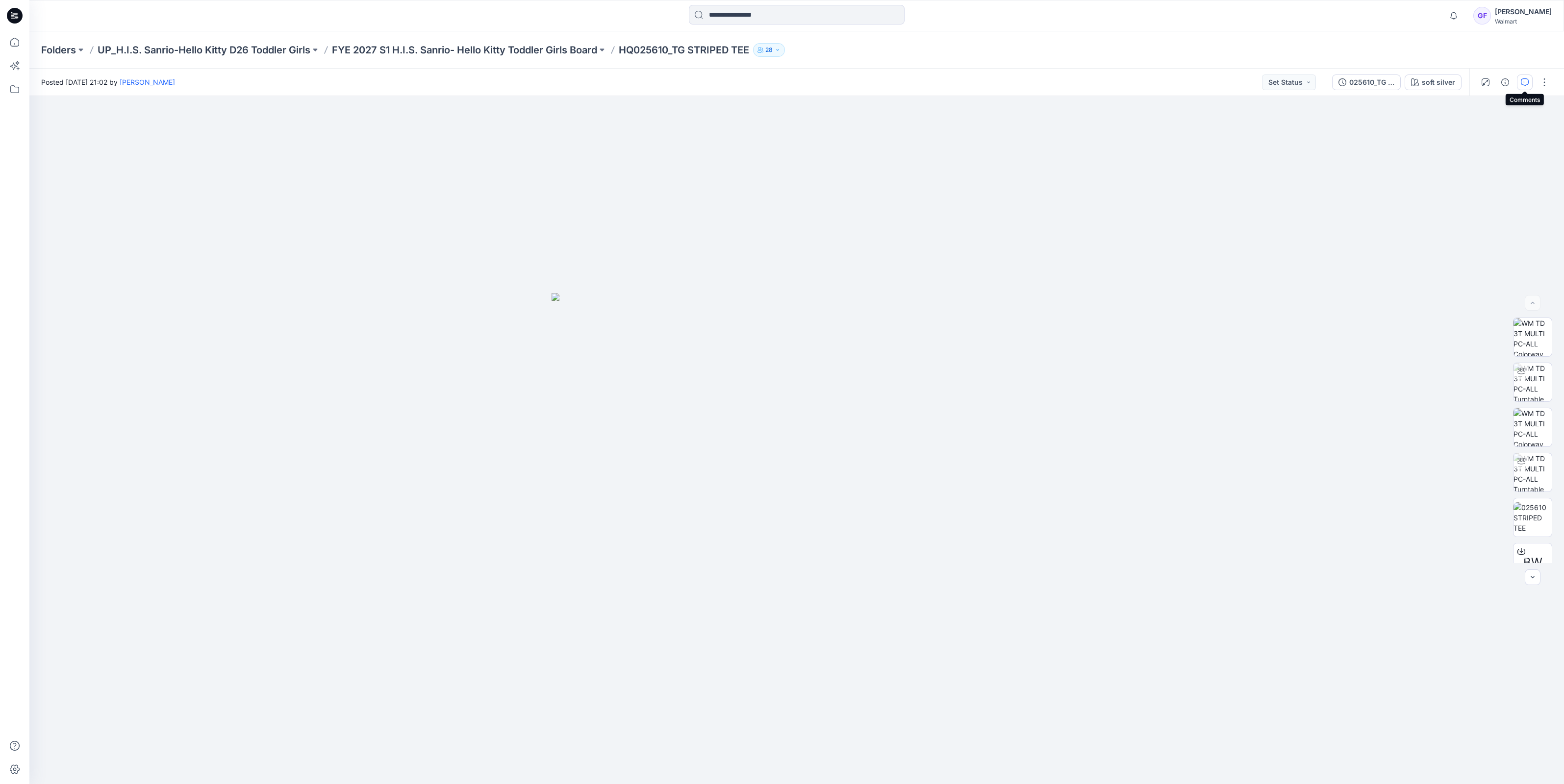
click at [1529, 79] on button "button" at bounding box center [1525, 83] width 16 height 16
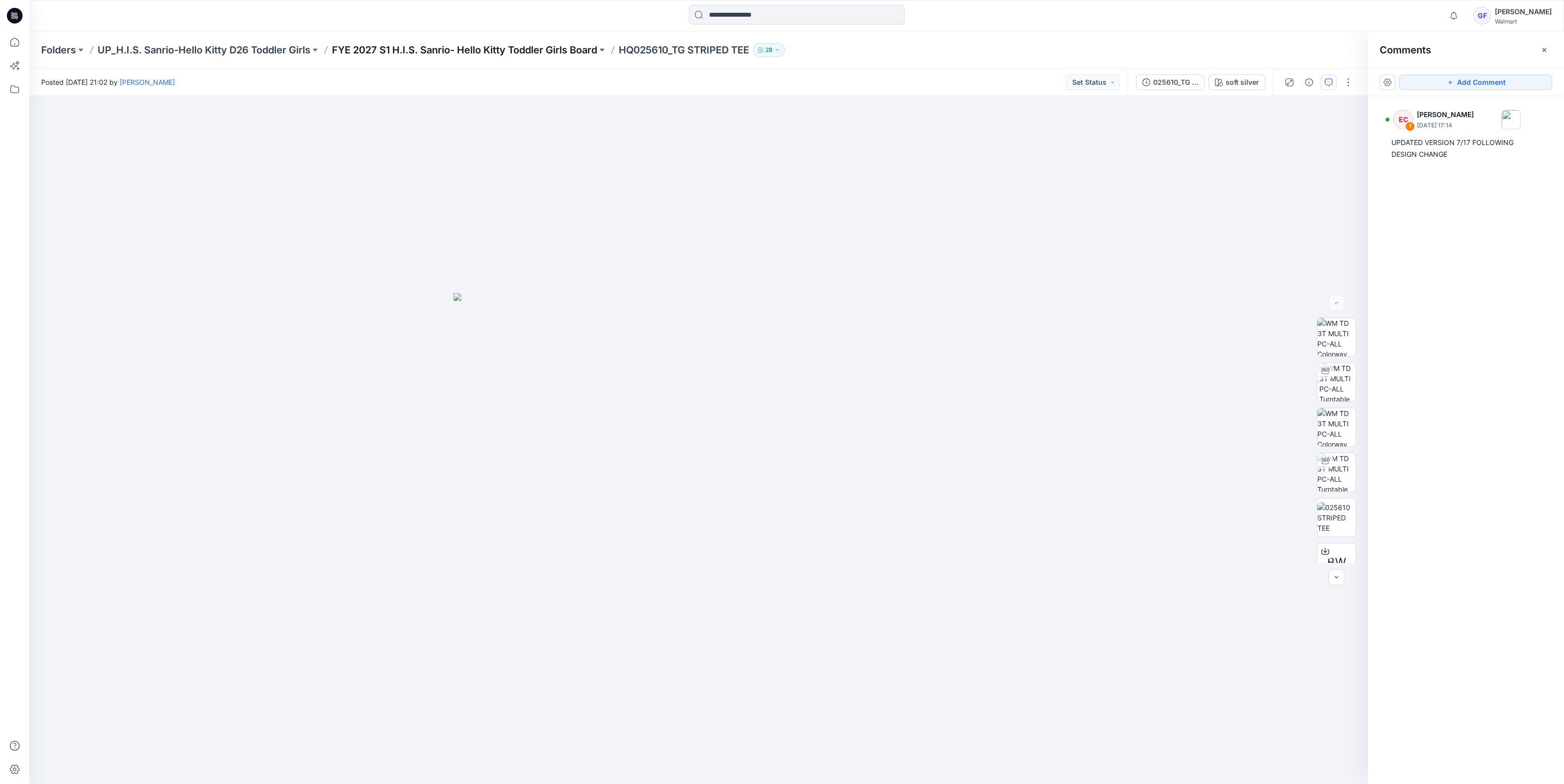
click at [493, 44] on p "FYE 2027 S1 H.I.S. Sanrio- Hello Kitty Toddler Girls Board" at bounding box center [464, 50] width 265 height 14
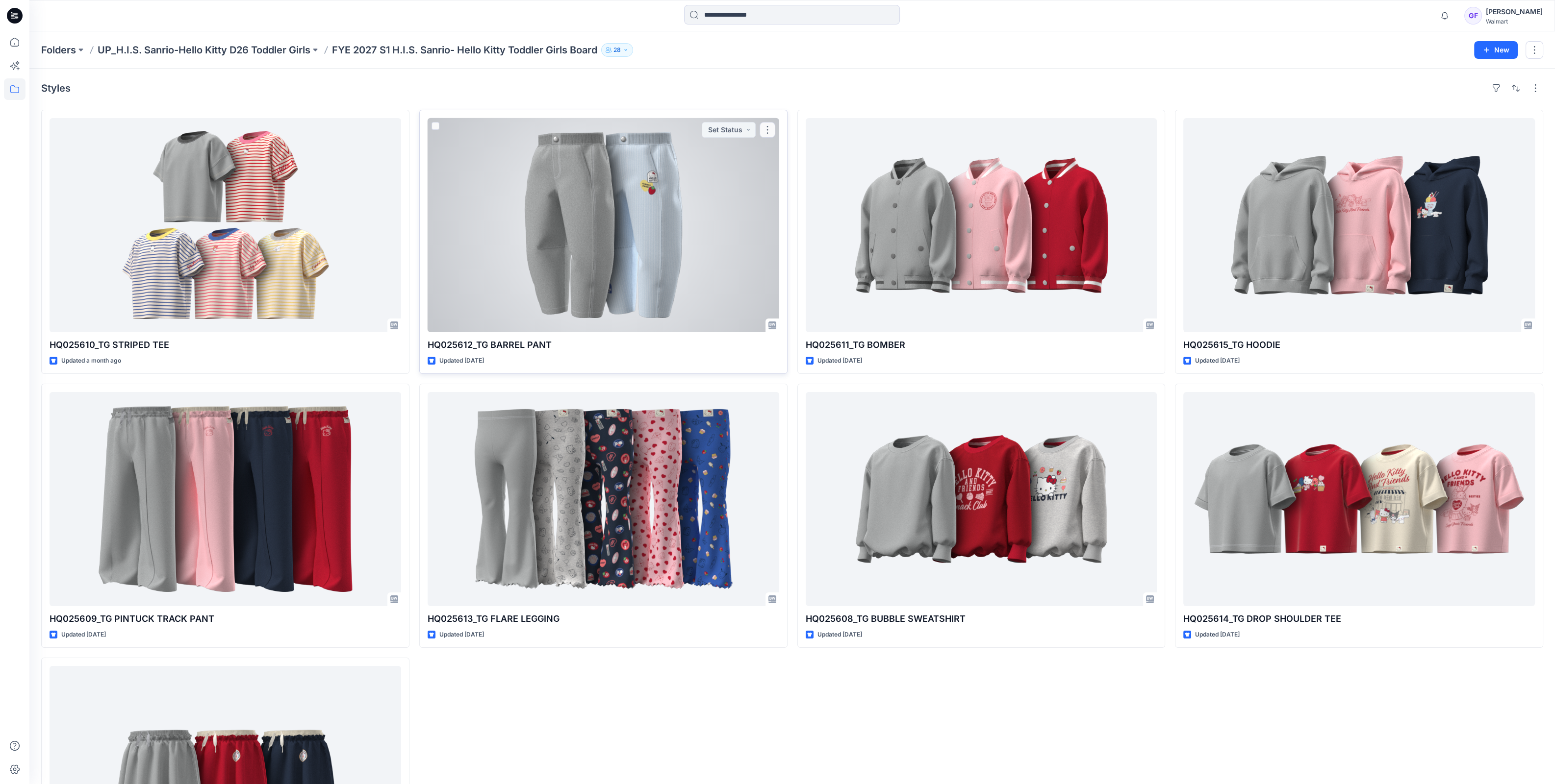
click at [446, 191] on div at bounding box center [603, 225] width 352 height 214
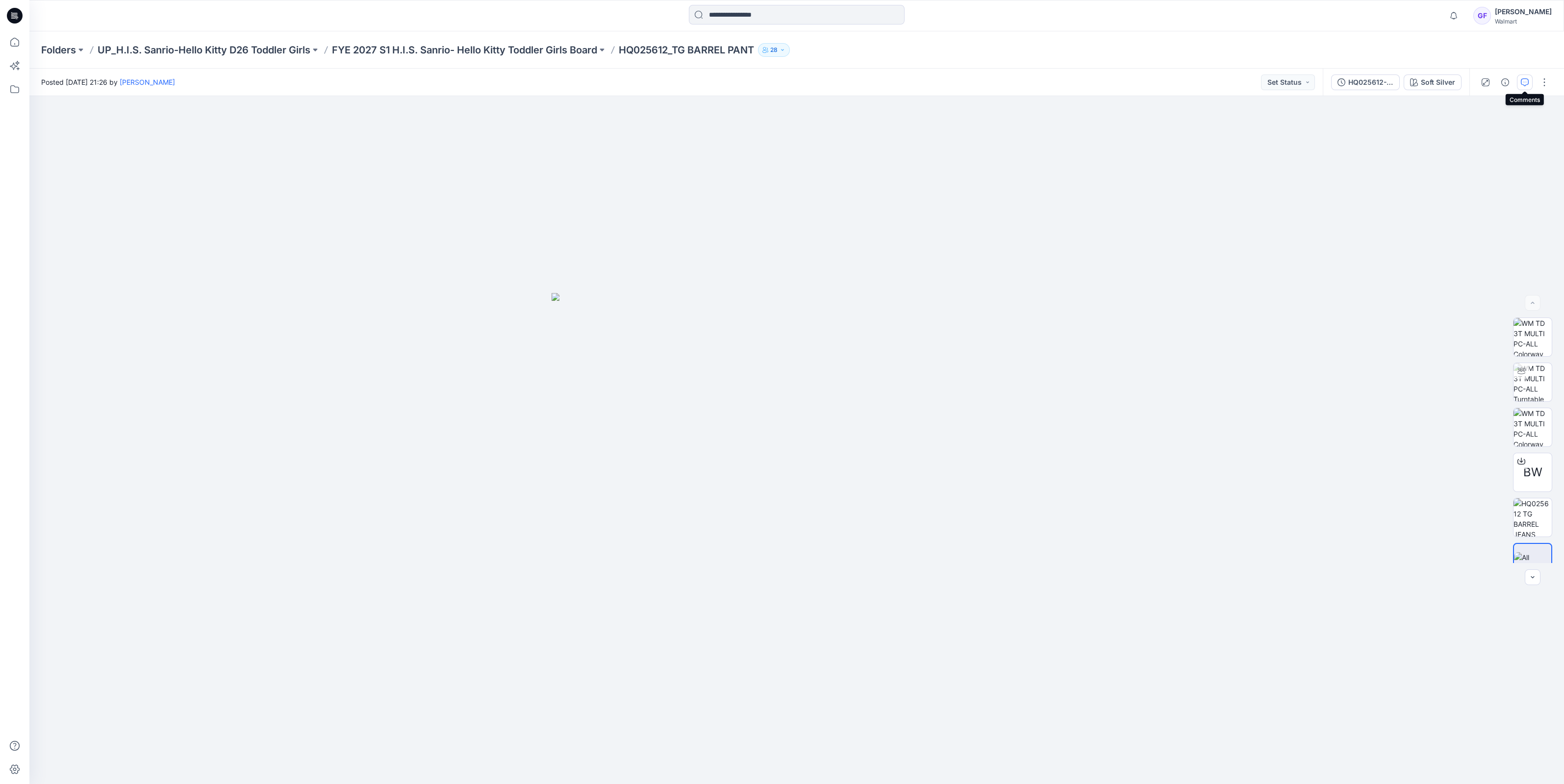
click at [1529, 79] on button "button" at bounding box center [1525, 83] width 16 height 16
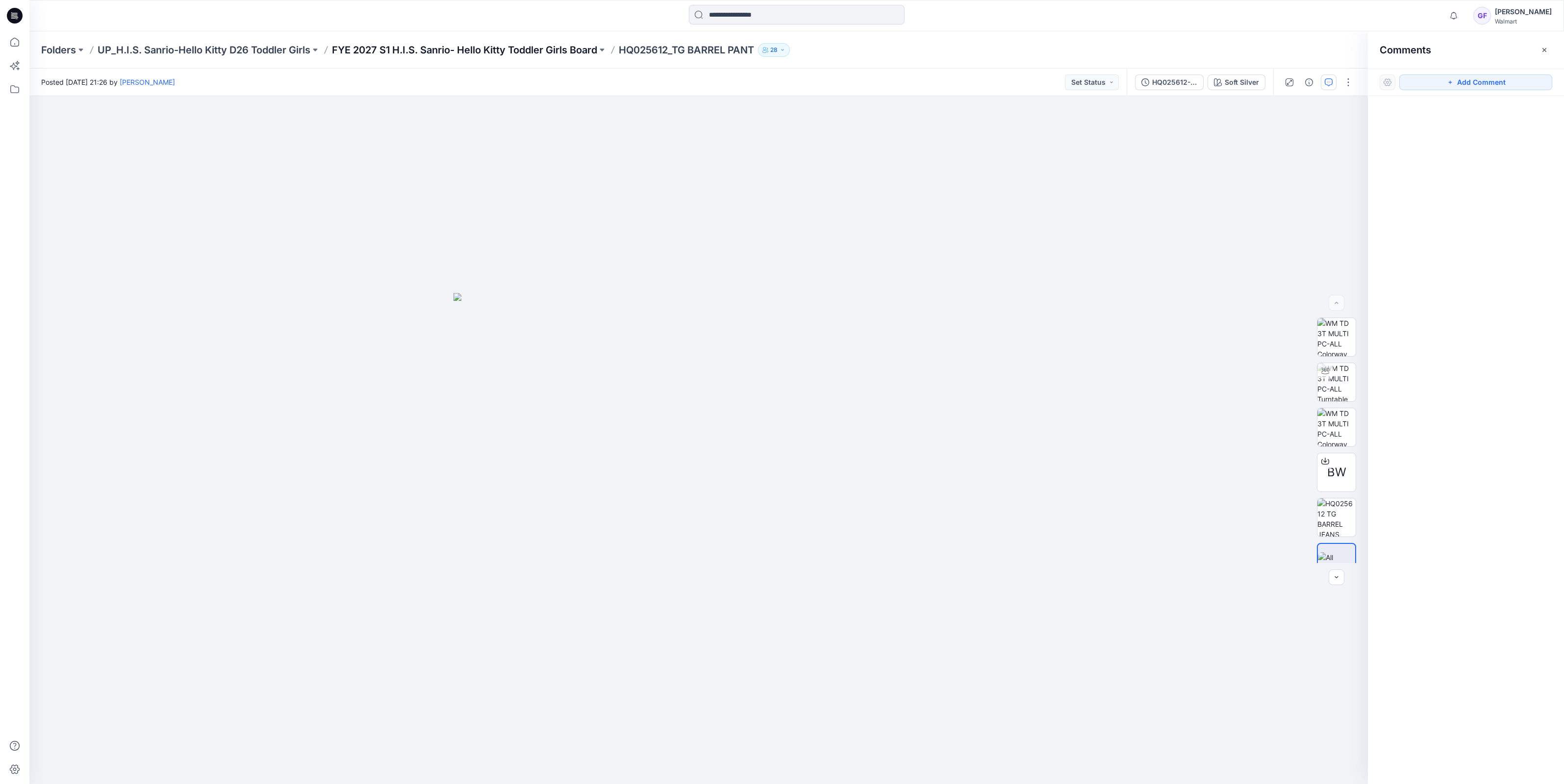
click at [474, 47] on p "FYE 2027 S1 H.I.S. Sanrio- Hello Kitty Toddler Girls Board" at bounding box center [464, 50] width 265 height 14
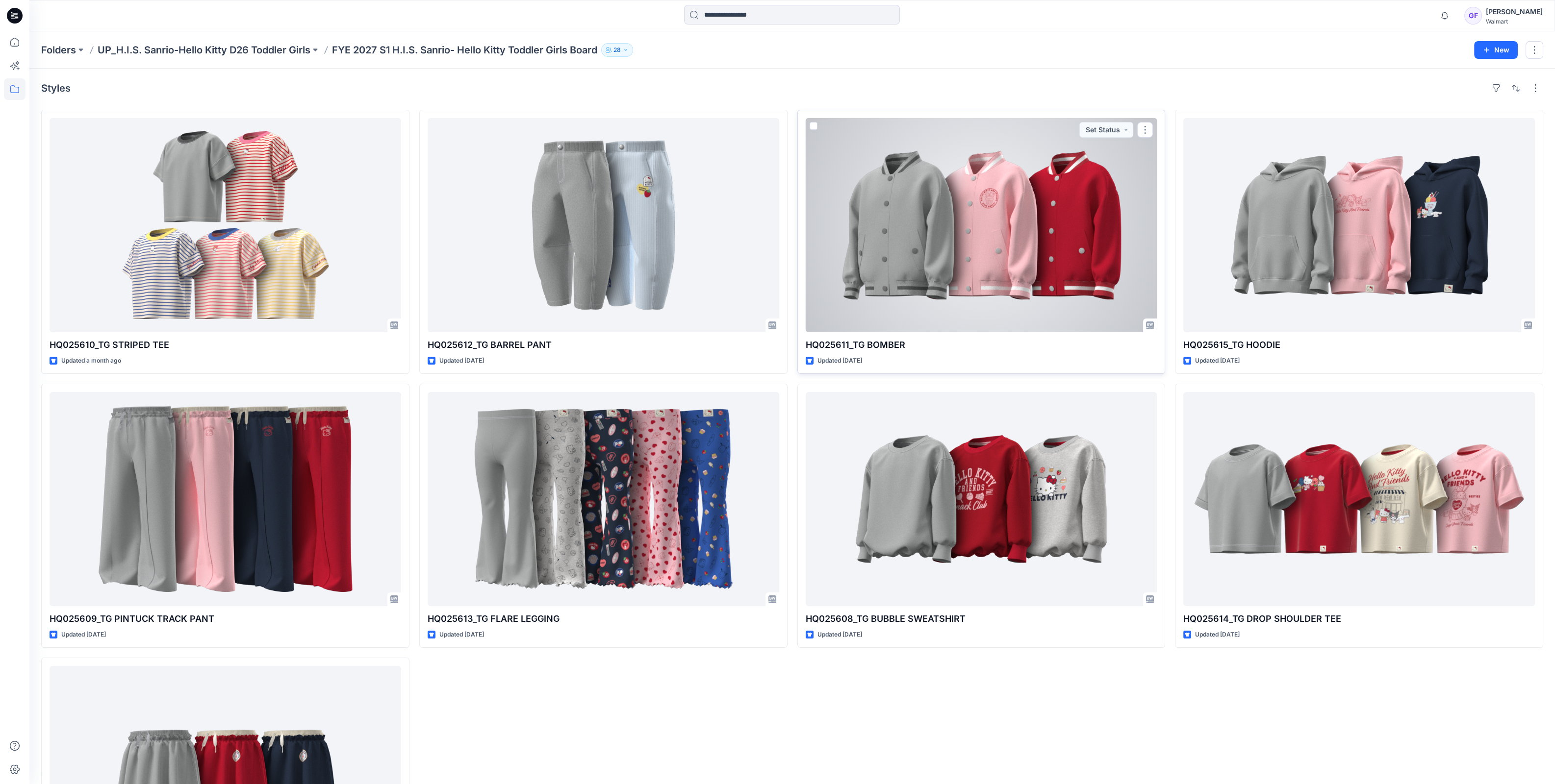
click at [1059, 264] on div at bounding box center [981, 225] width 352 height 214
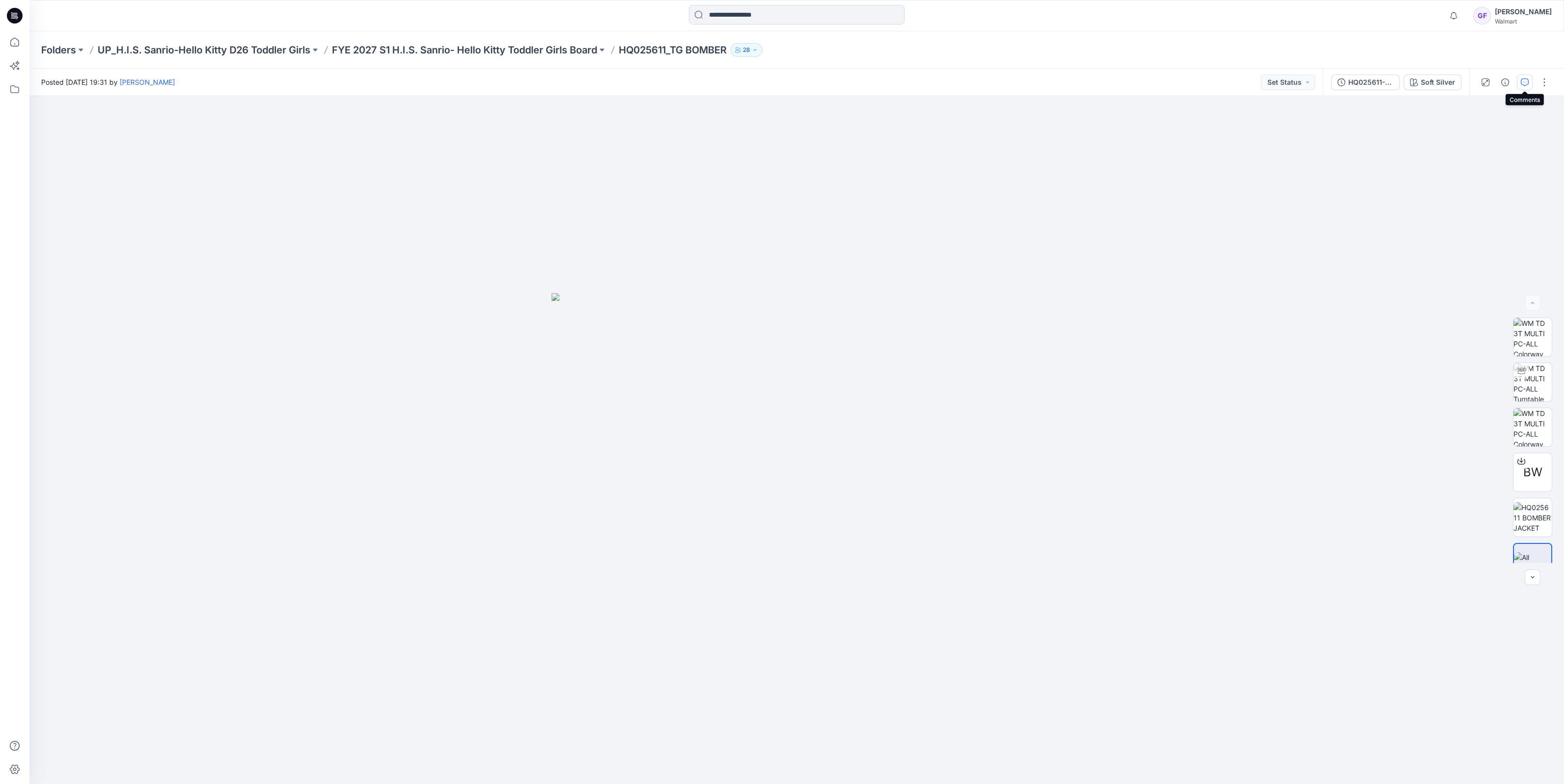
click at [1521, 80] on icon "button" at bounding box center [1525, 82] width 8 height 8
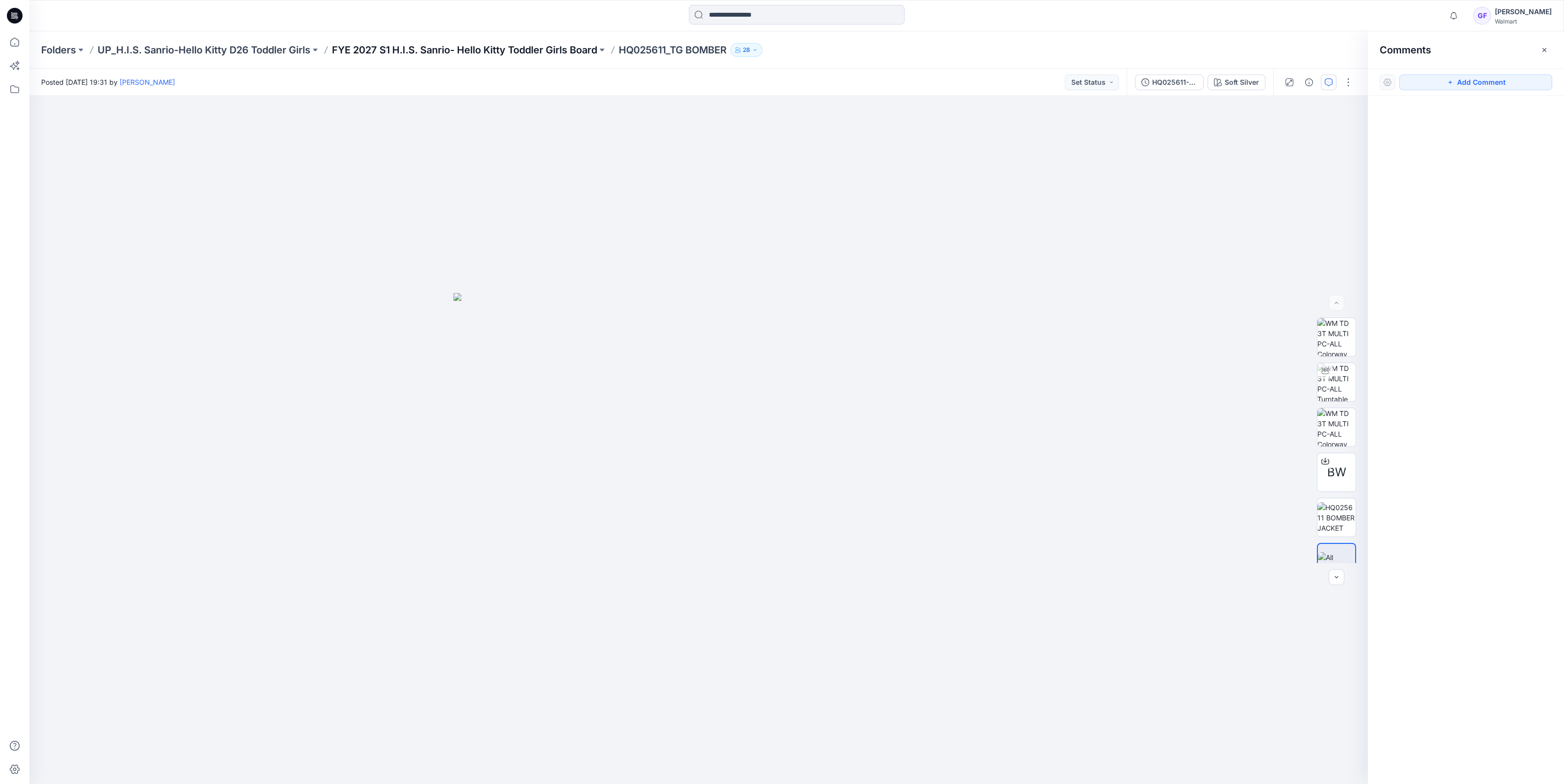
click at [562, 50] on p "FYE 2027 S1 H.I.S. Sanrio- Hello Kitty Toddler Girls Board" at bounding box center [464, 50] width 265 height 14
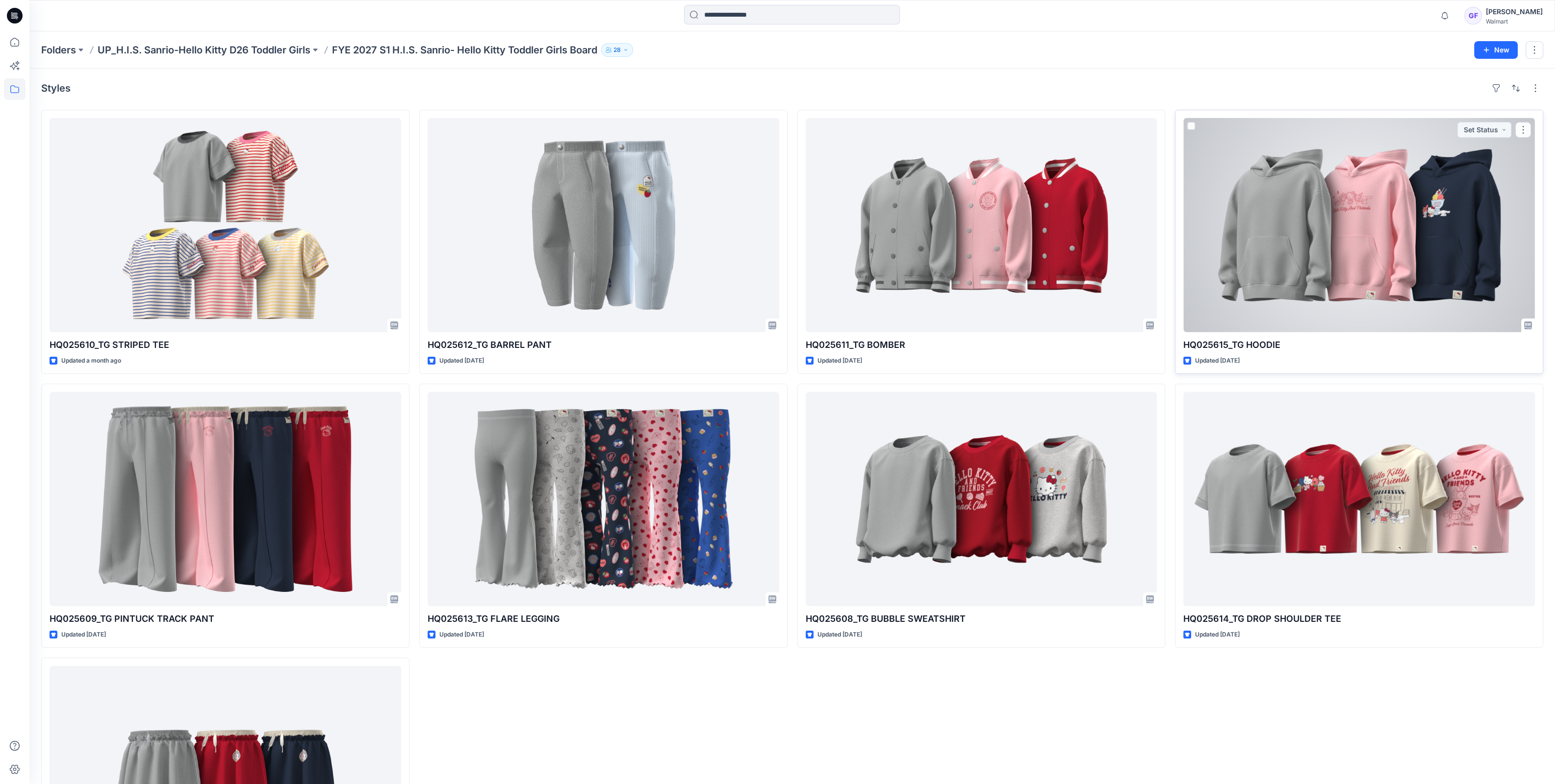
click at [1344, 262] on div at bounding box center [1359, 225] width 352 height 214
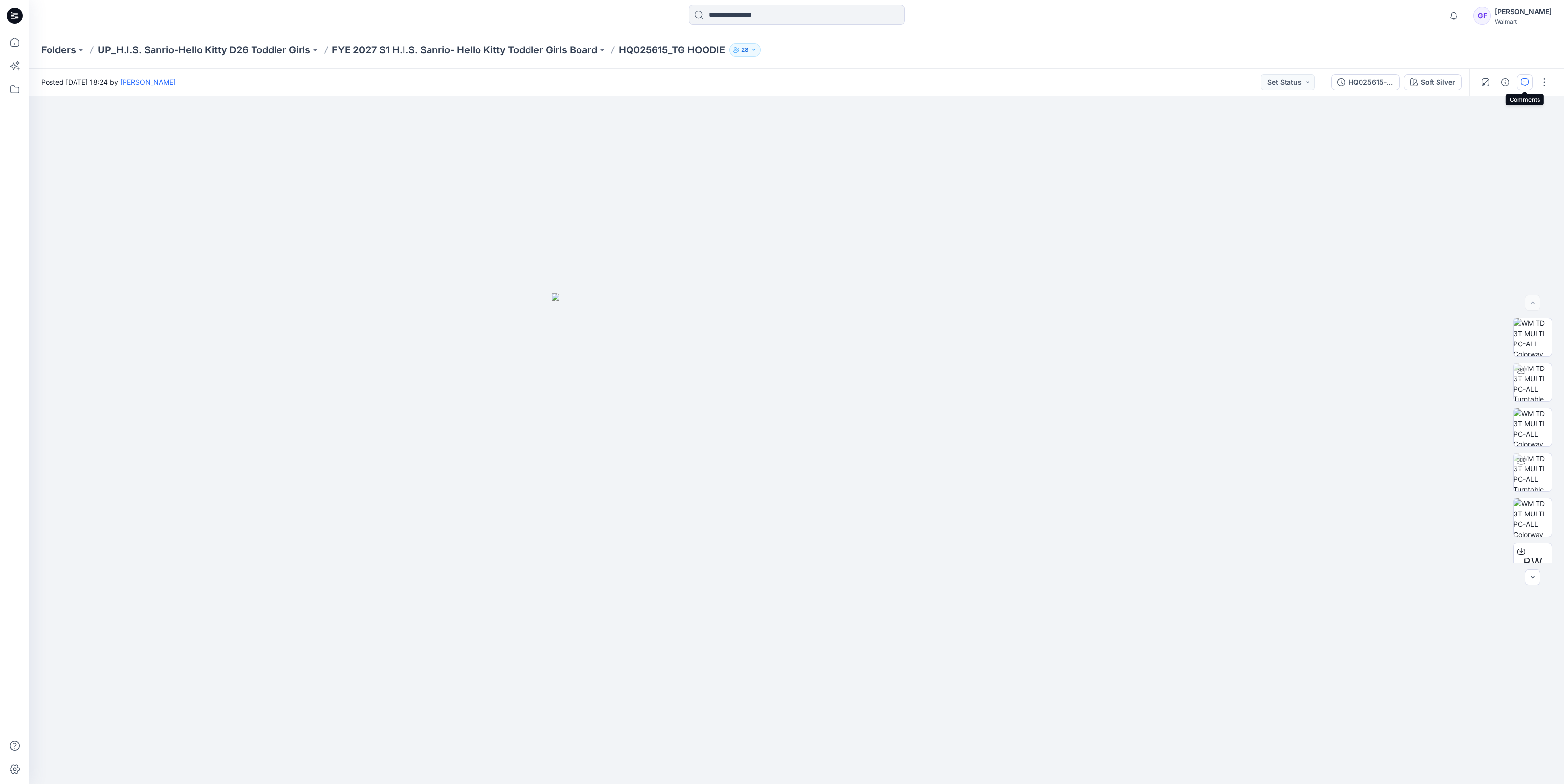
click at [1521, 83] on icon "button" at bounding box center [1525, 82] width 8 height 8
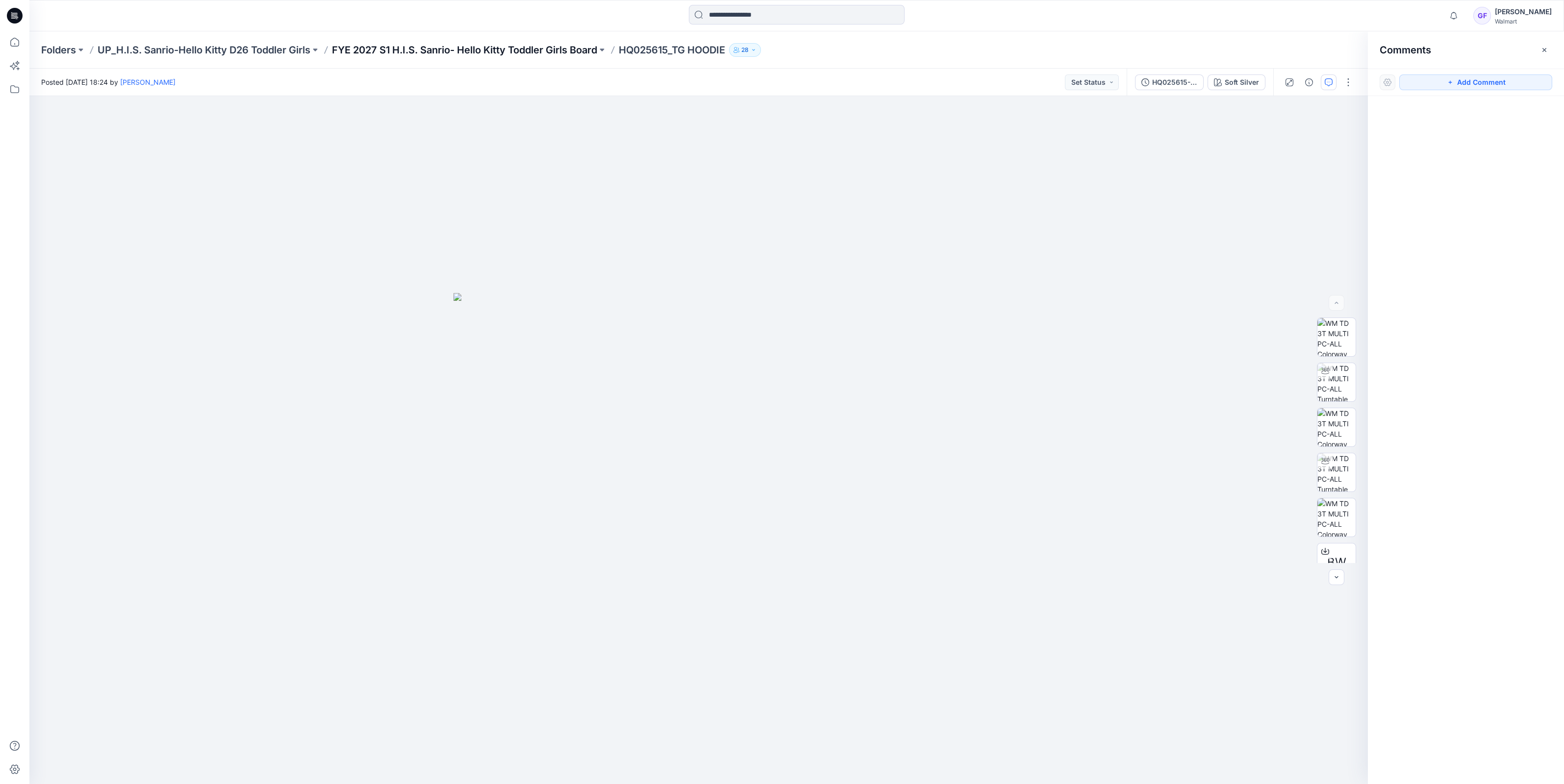
click at [509, 44] on p "FYE 2027 S1 H.I.S. Sanrio- Hello Kitty Toddler Girls Board" at bounding box center [464, 50] width 265 height 14
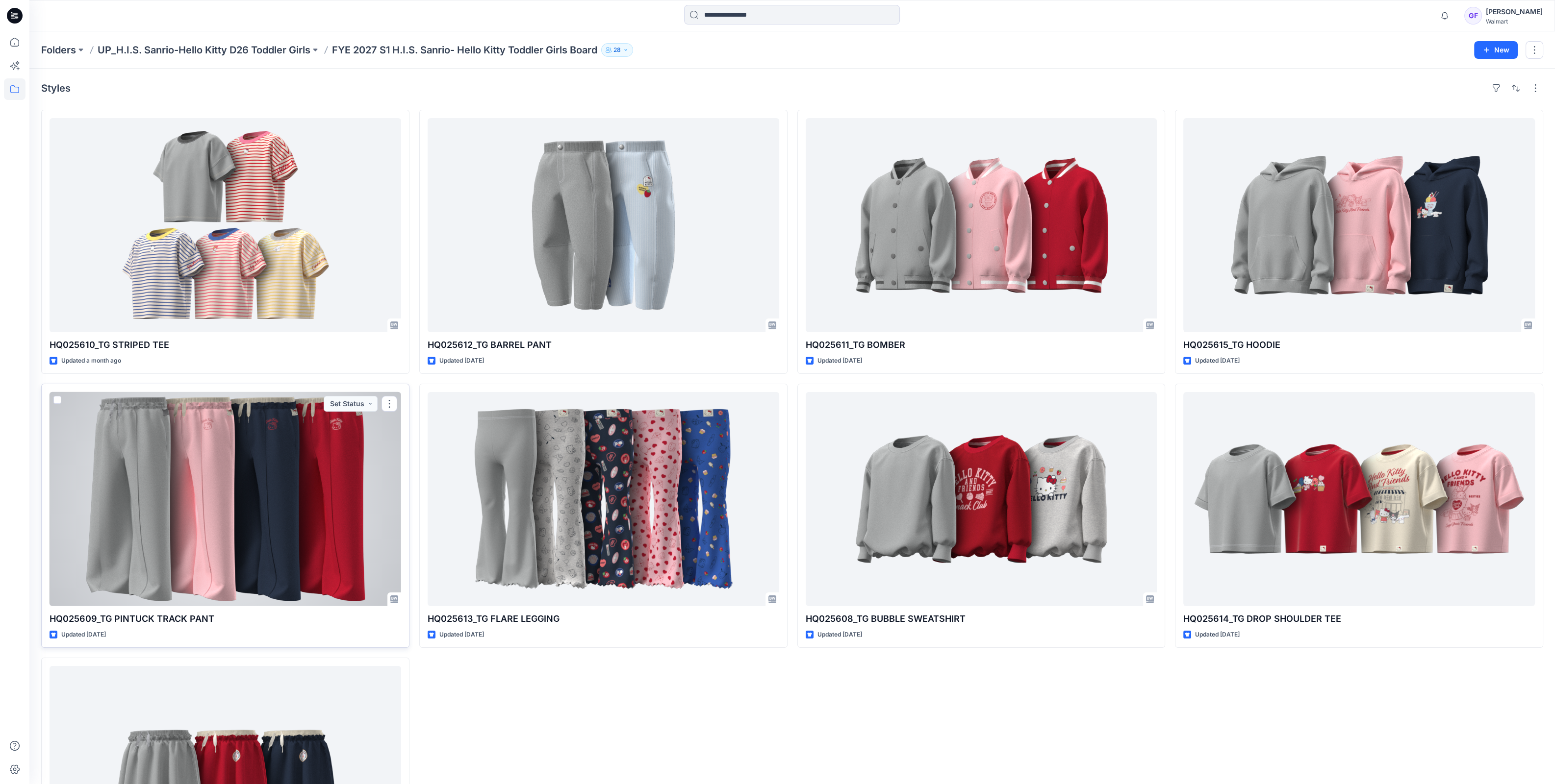
click at [191, 470] on div at bounding box center [225, 499] width 352 height 214
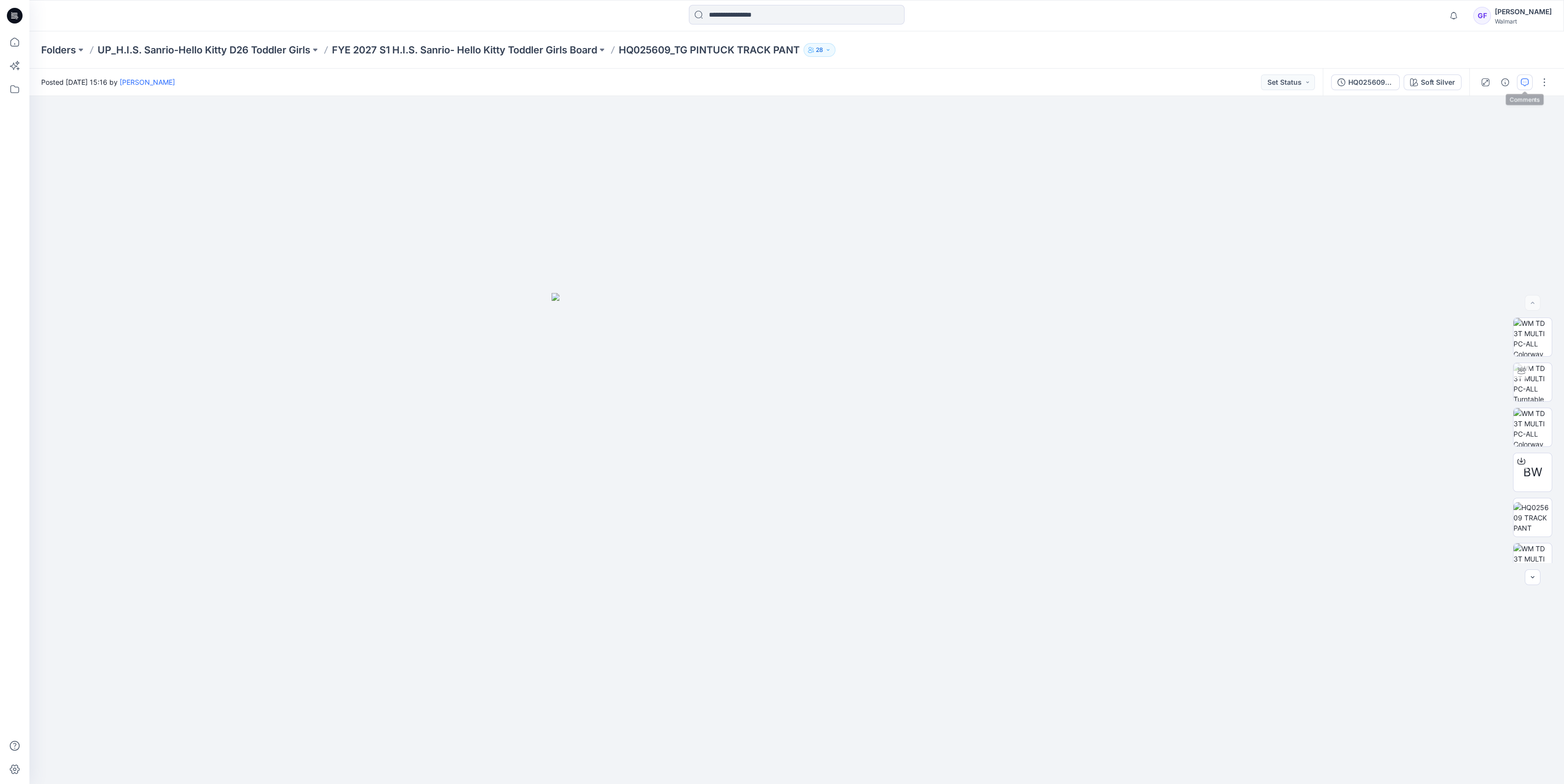
click at [1528, 76] on button "button" at bounding box center [1525, 83] width 16 height 16
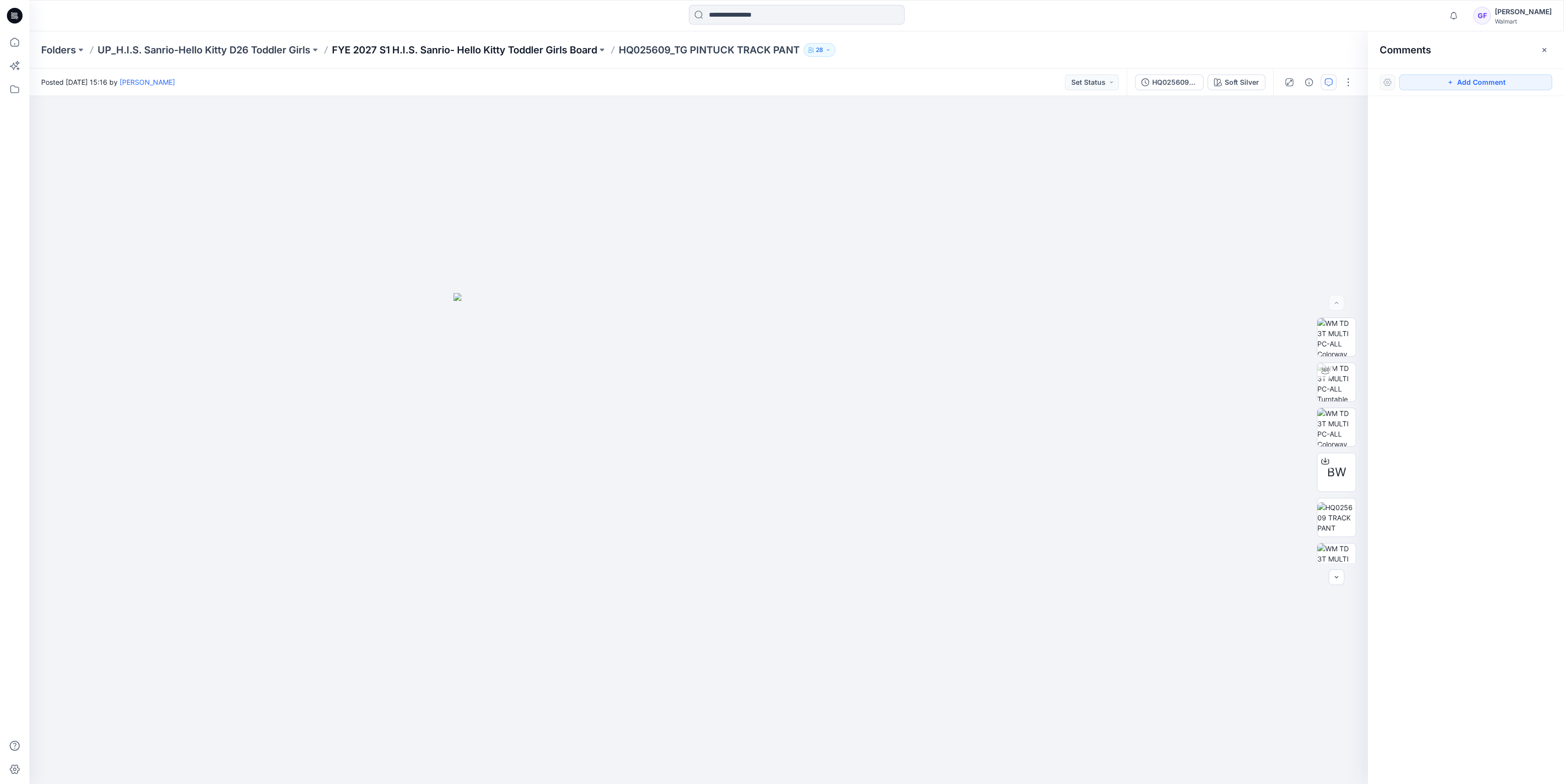
click at [522, 47] on p "FYE 2027 S1 H.I.S. Sanrio- Hello Kitty Toddler Girls Board" at bounding box center [464, 50] width 265 height 14
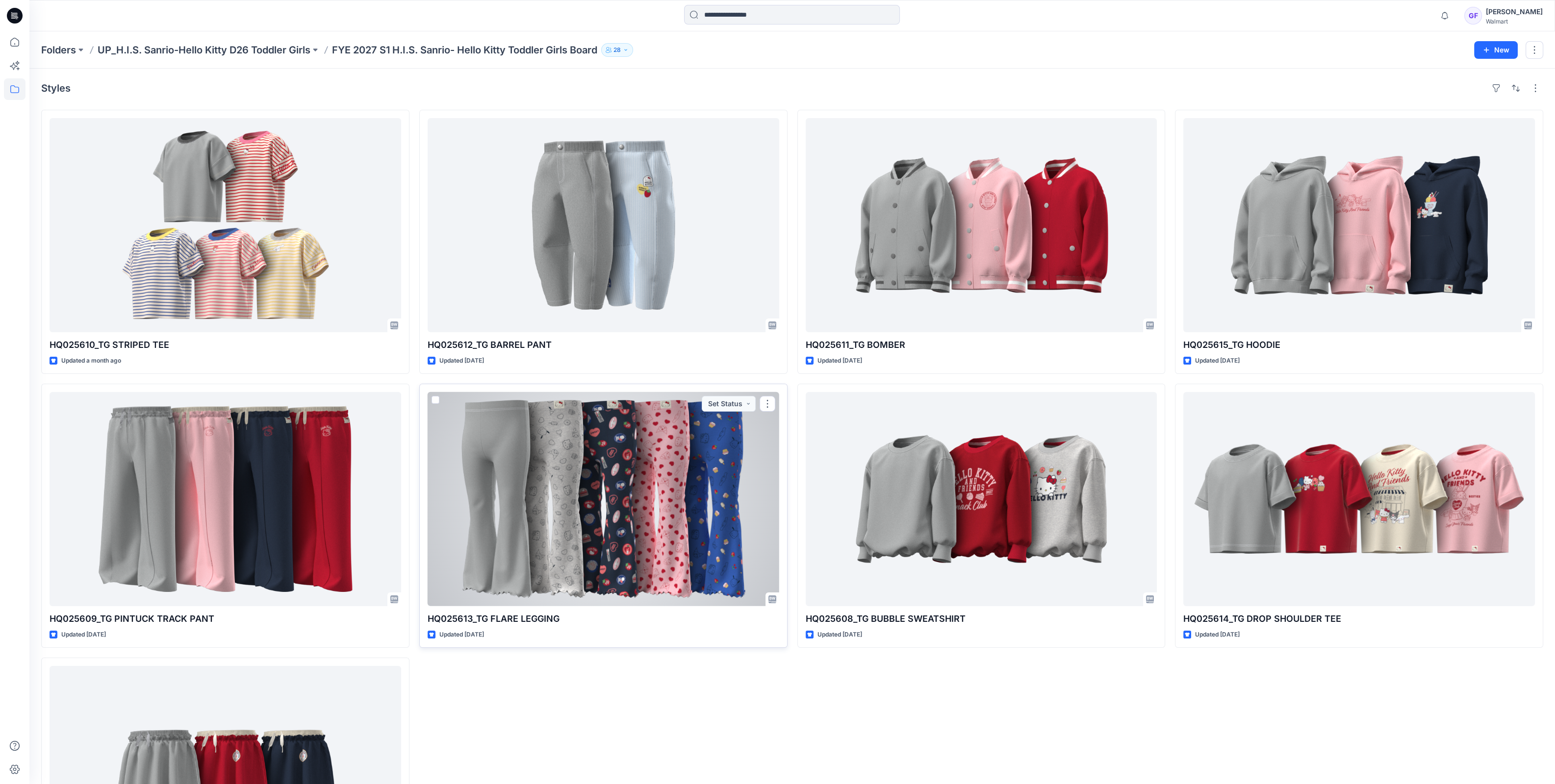
click at [559, 522] on div at bounding box center [603, 499] width 352 height 214
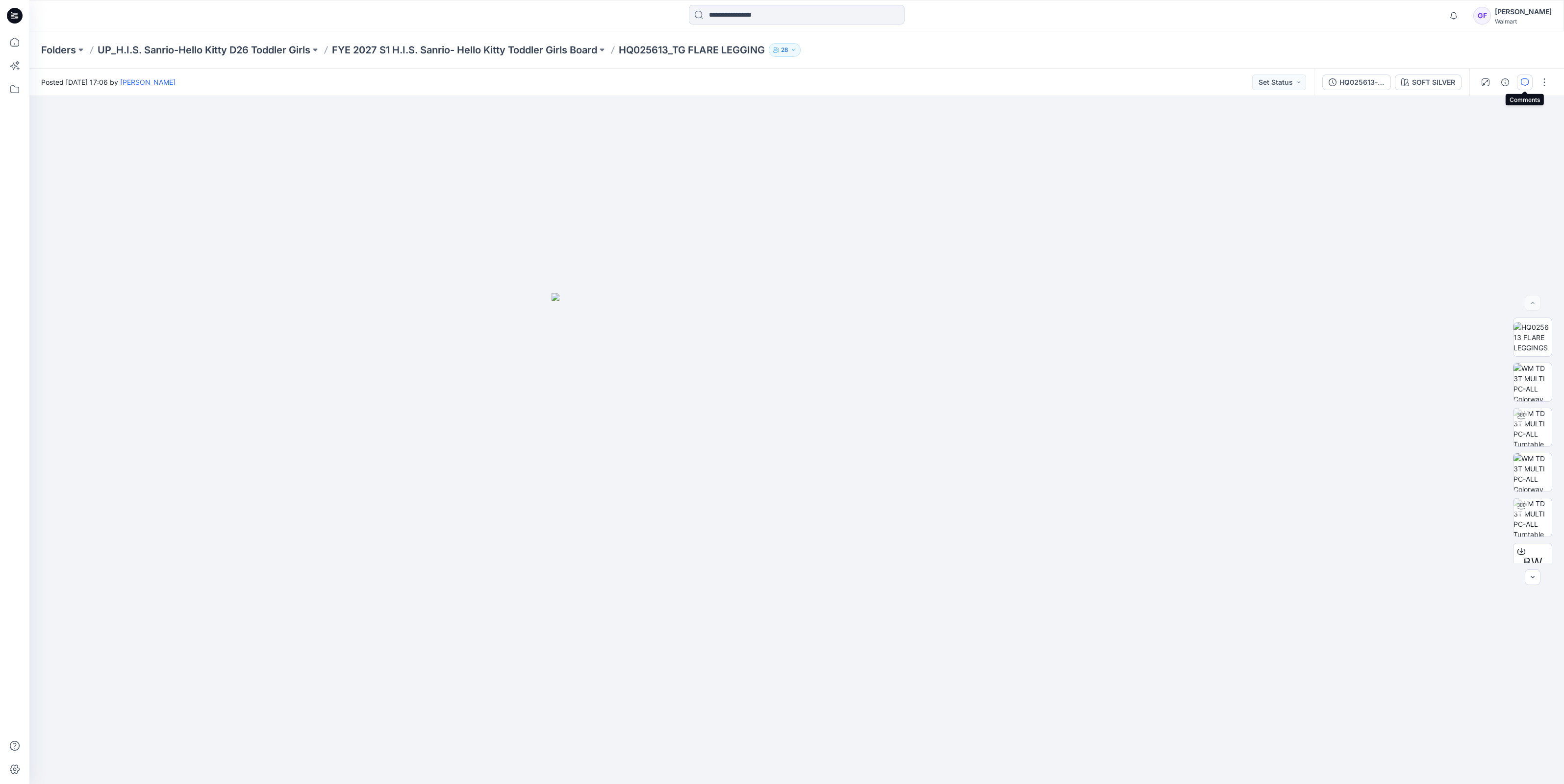
click at [1529, 86] on button "button" at bounding box center [1525, 83] width 16 height 16
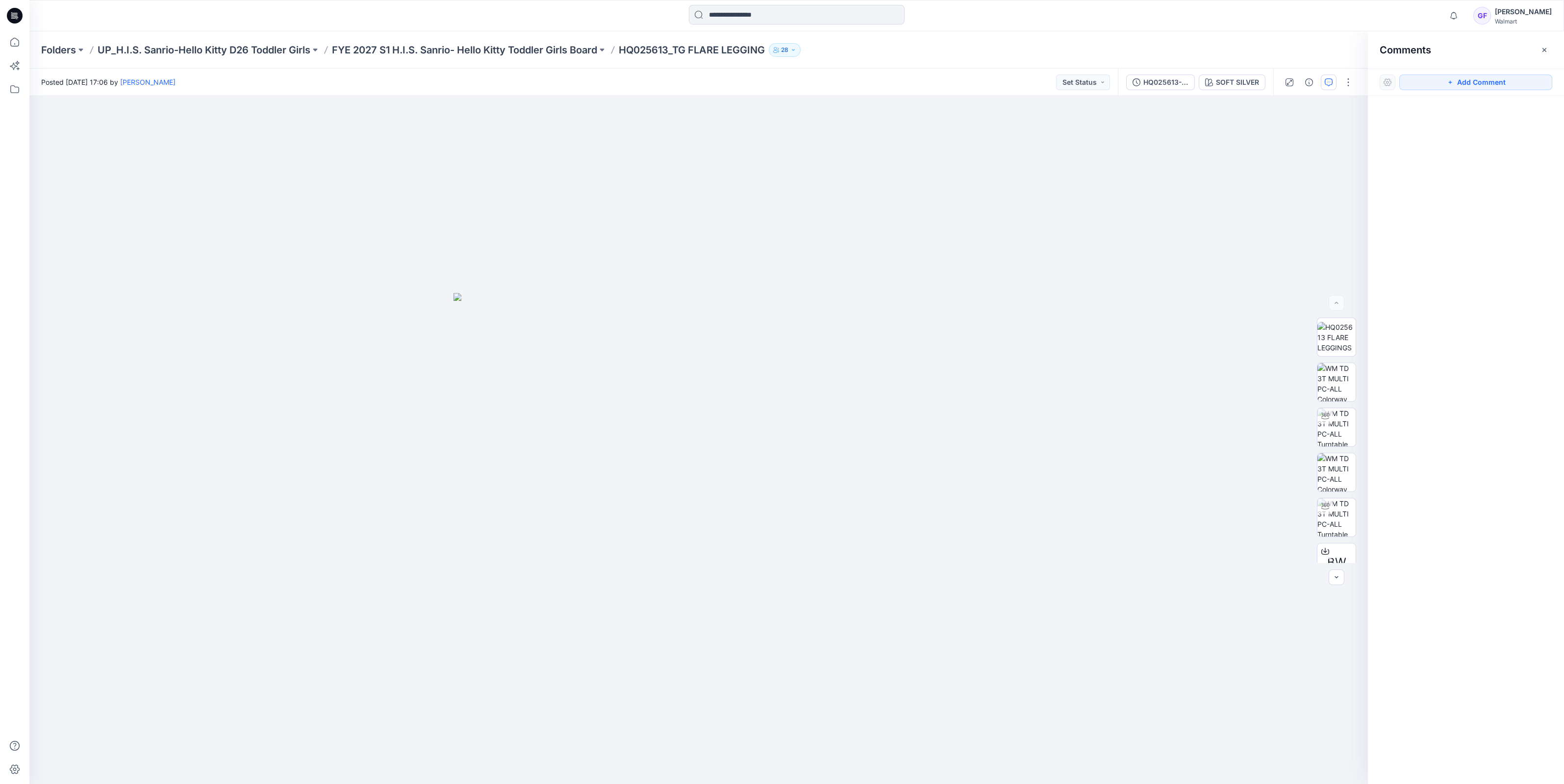
click at [401, 57] on div "Folders UP_H.I.S. Sanrio-Hello Kitty D26 Toddler Girls FYE 2027 S1 H.I.S. Sanri…" at bounding box center [797, 50] width 1535 height 37
click at [525, 50] on p "FYE 2027 S1 H.I.S. Sanrio- Hello Kitty Toddler Girls Board" at bounding box center [464, 50] width 265 height 14
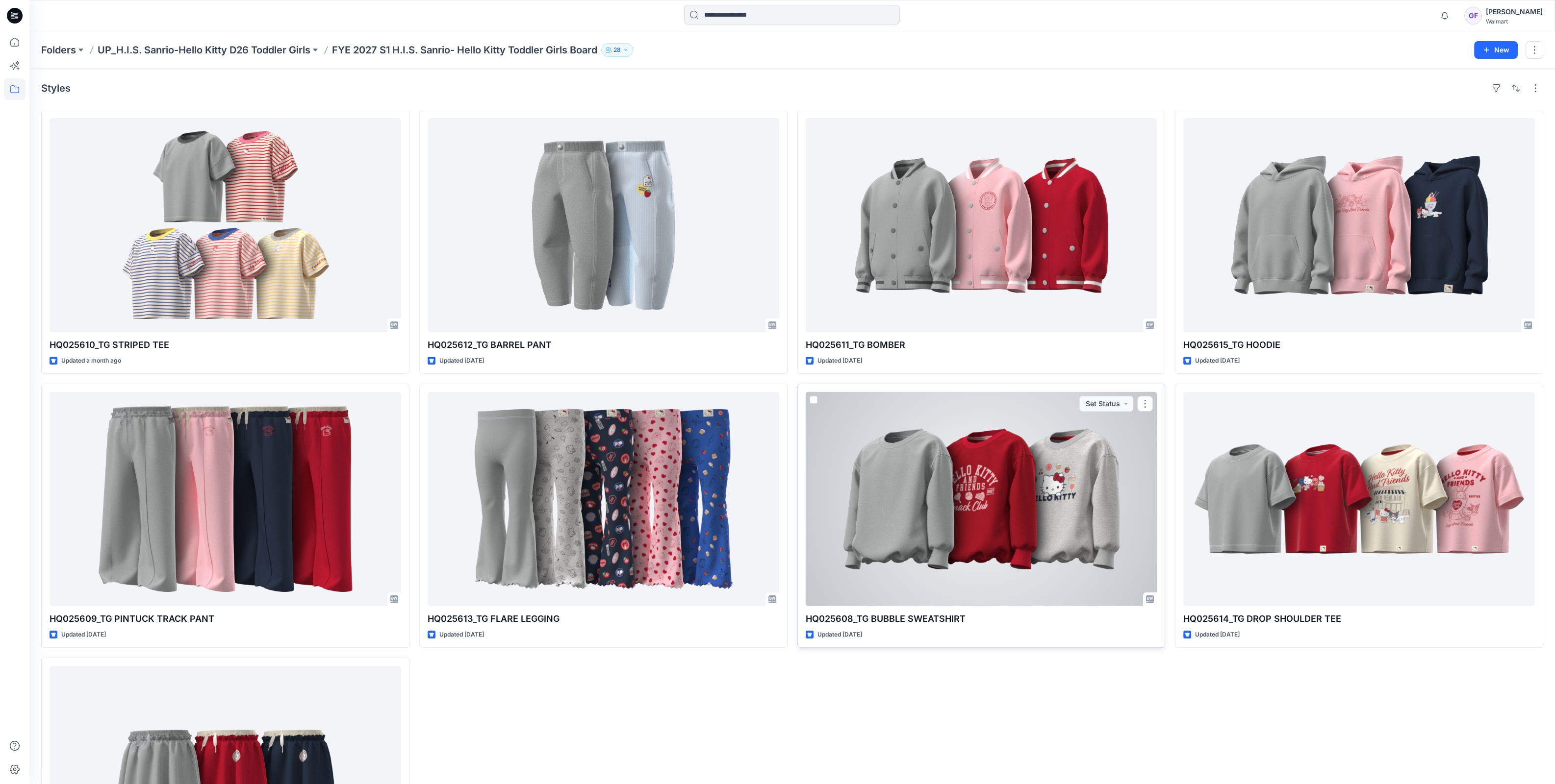
click at [1015, 473] on div at bounding box center [981, 499] width 352 height 214
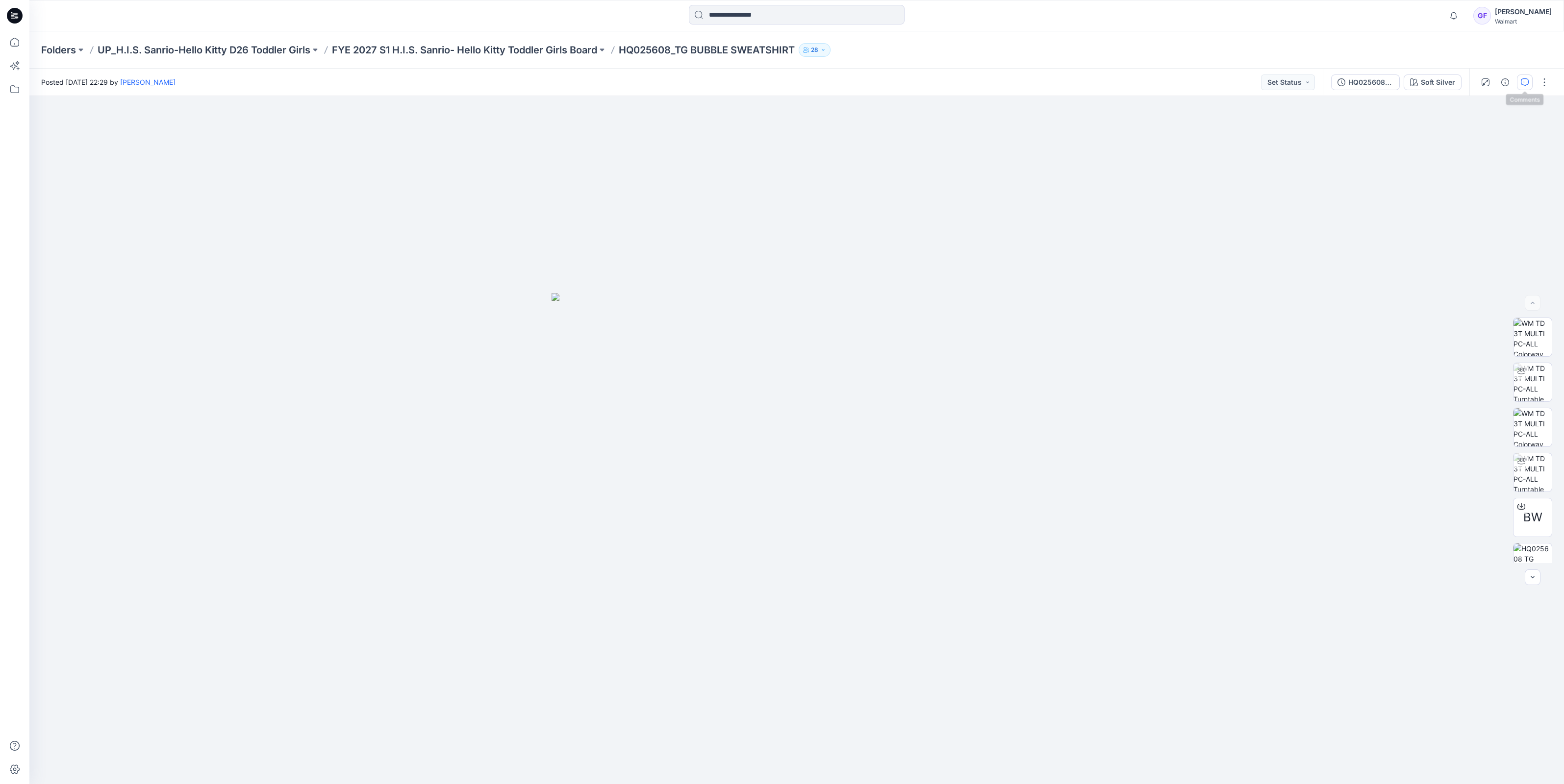
click at [1522, 78] on icon "button" at bounding box center [1525, 82] width 8 height 8
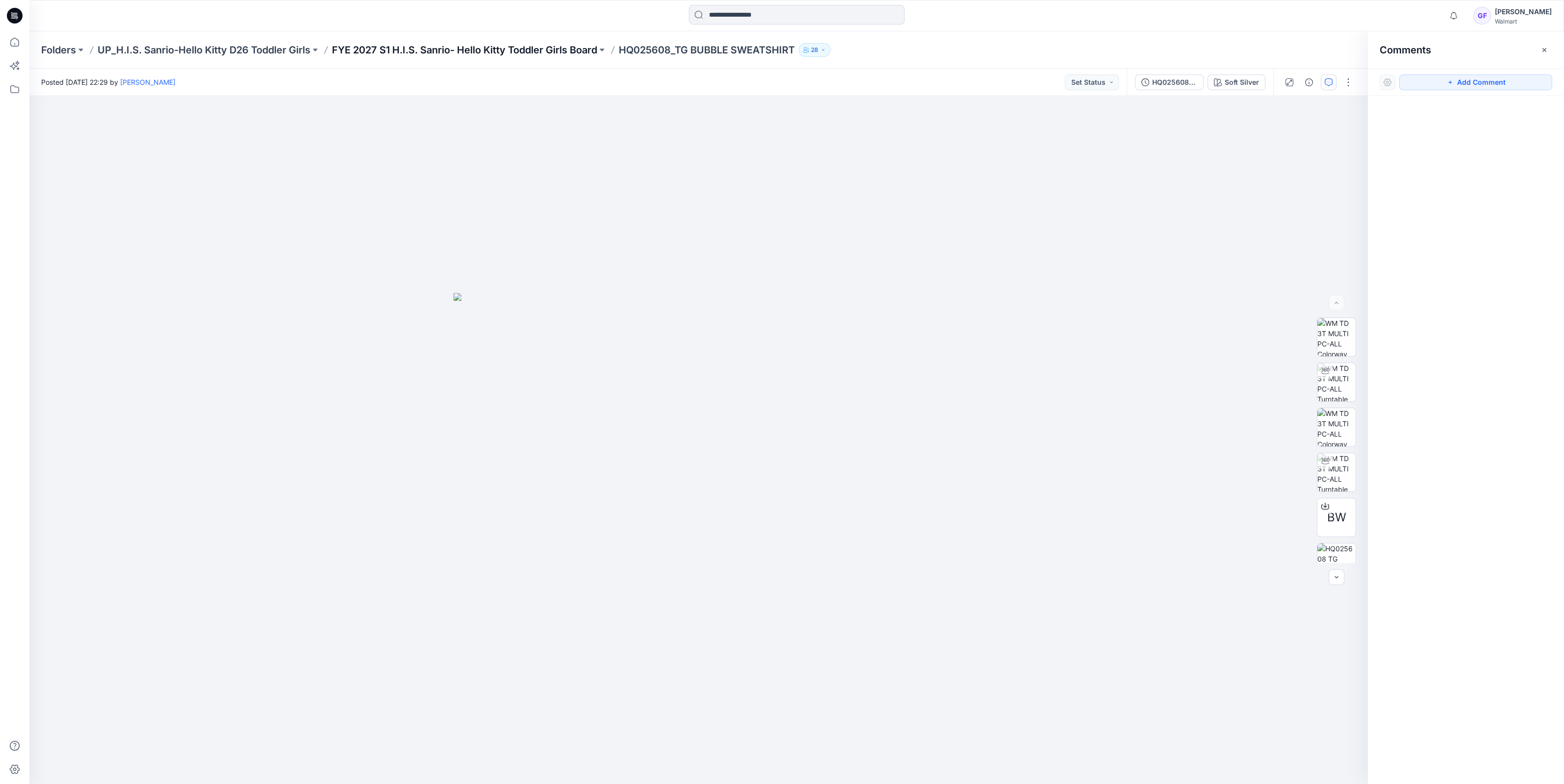
click at [399, 43] on p "FYE 2027 S1 H.I.S. Sanrio- Hello Kitty Toddler Girls Board" at bounding box center [464, 50] width 265 height 14
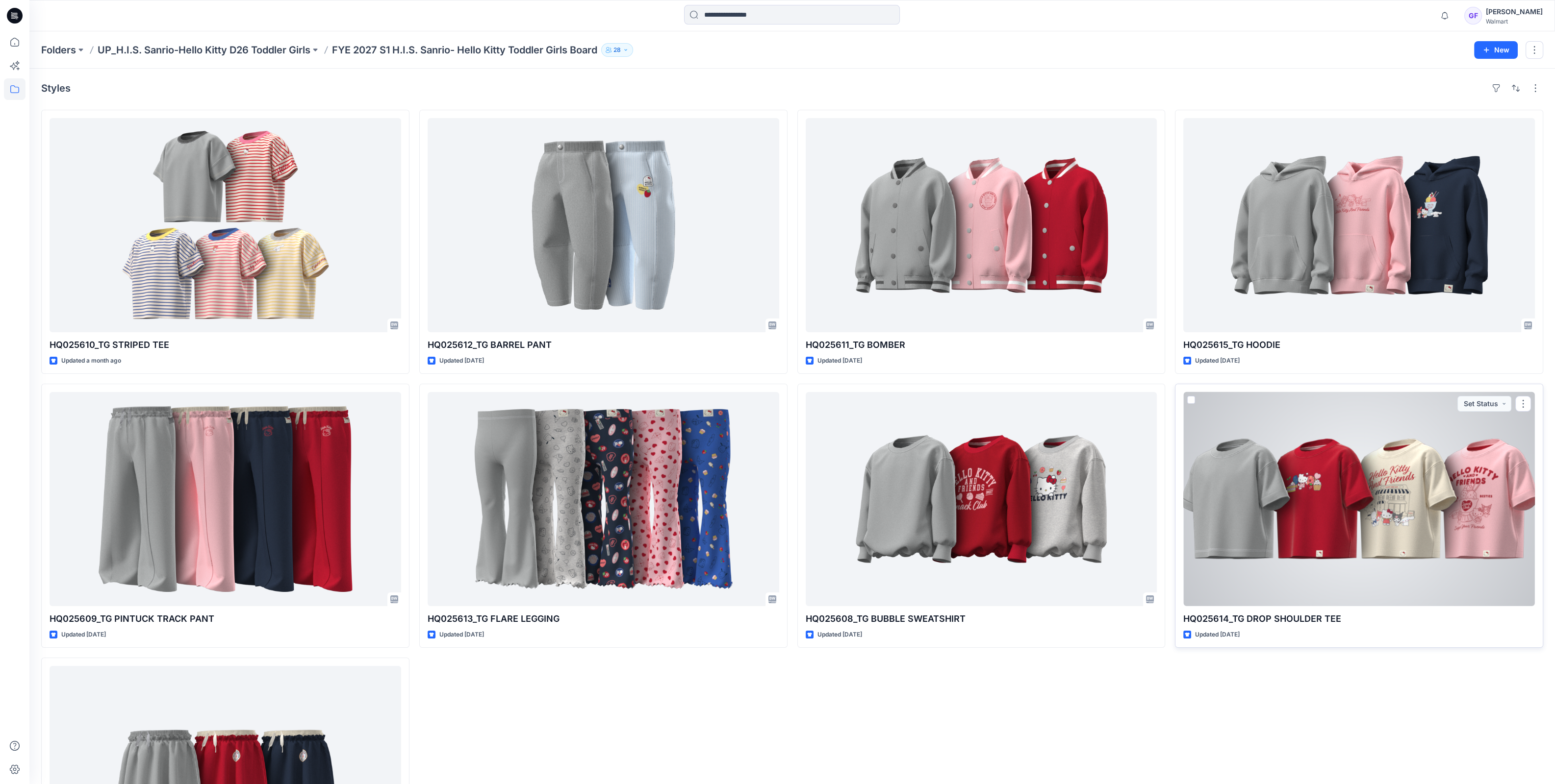
click at [1426, 470] on div at bounding box center [1359, 499] width 352 height 214
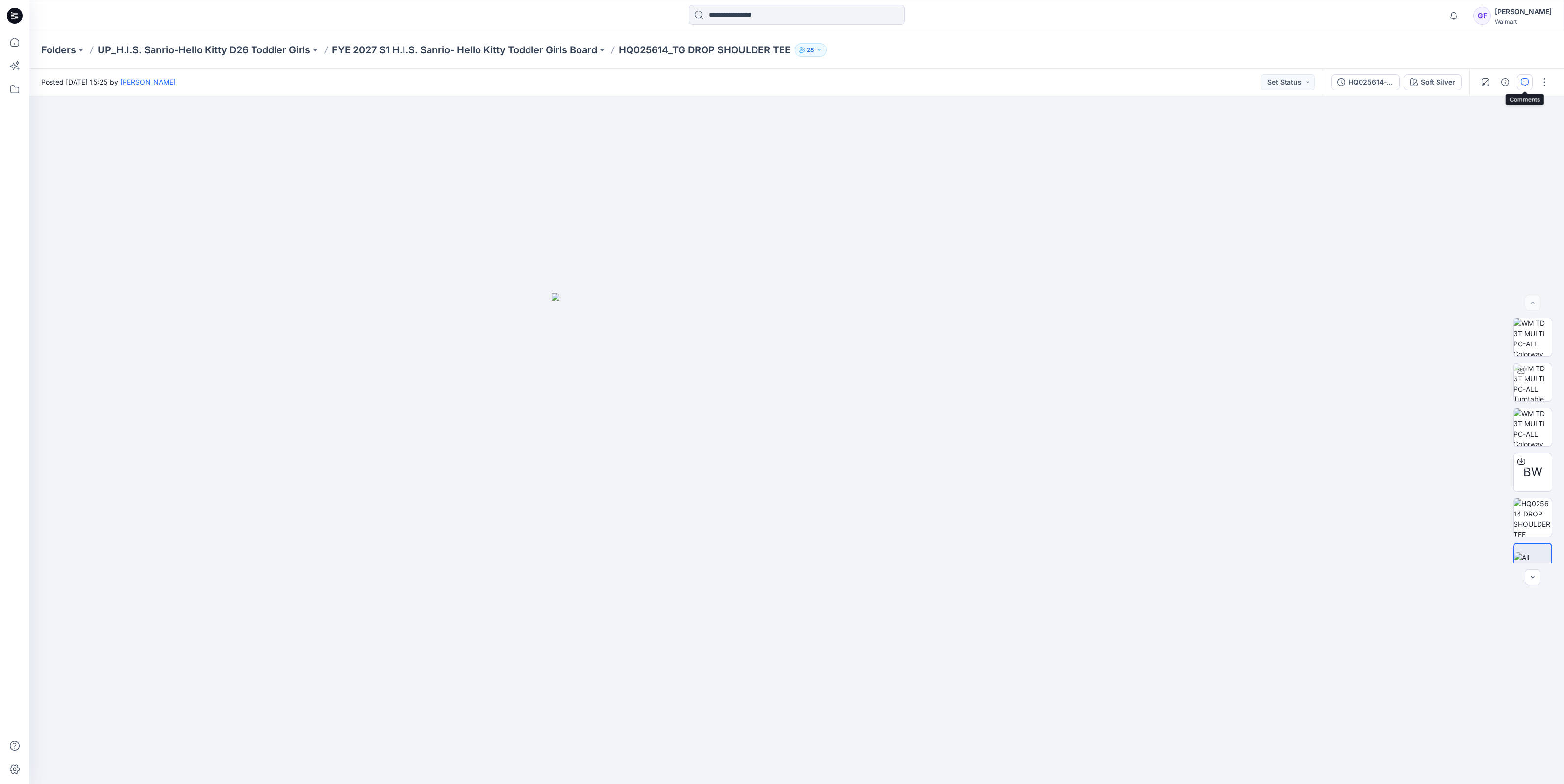
click at [1526, 84] on icon "button" at bounding box center [1525, 82] width 8 height 8
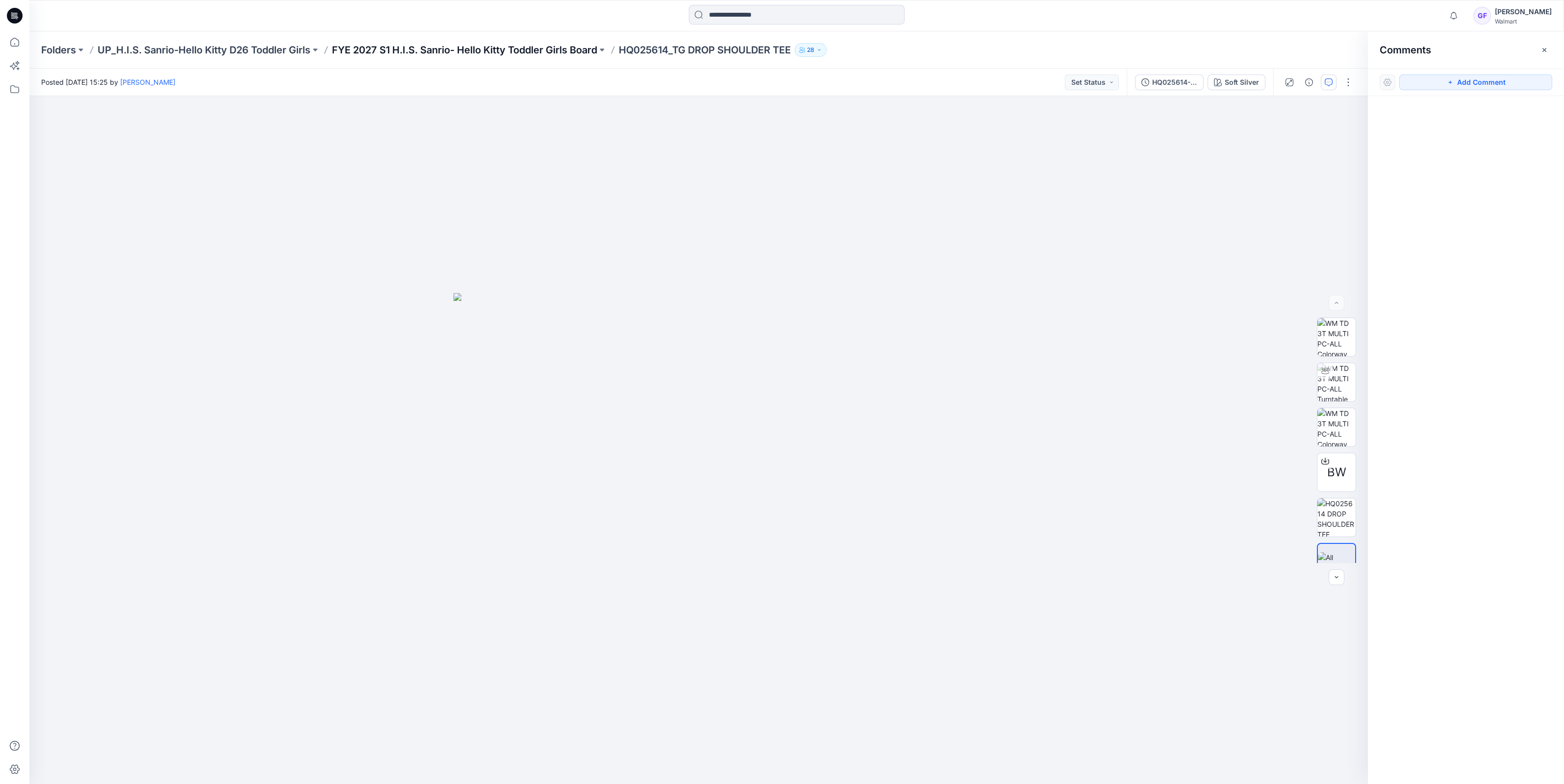
click at [469, 50] on p "FYE 2027 S1 H.I.S. Sanrio- Hello Kitty Toddler Girls Board" at bounding box center [464, 50] width 265 height 14
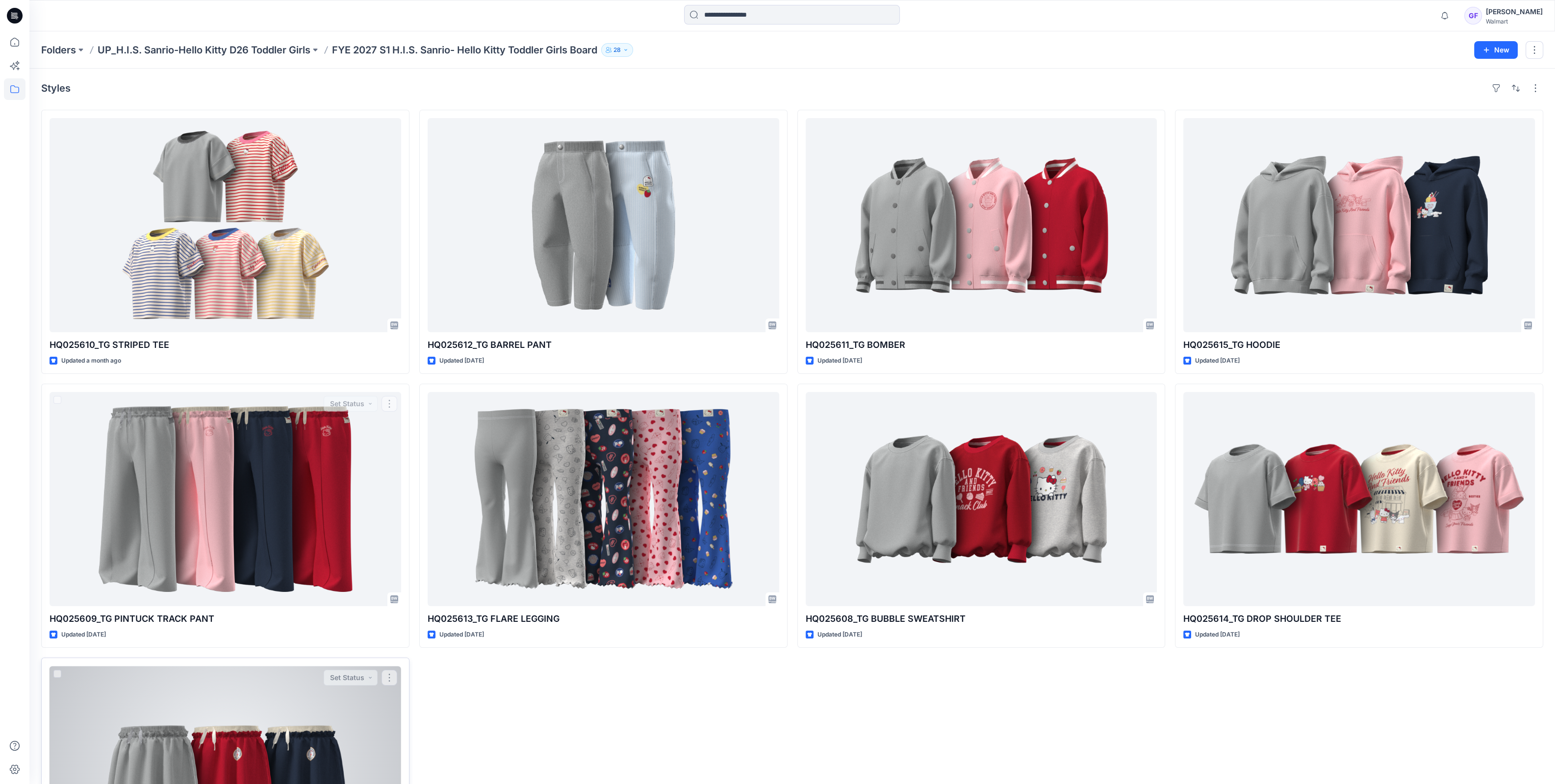
click at [289, 717] on div at bounding box center [225, 772] width 352 height 214
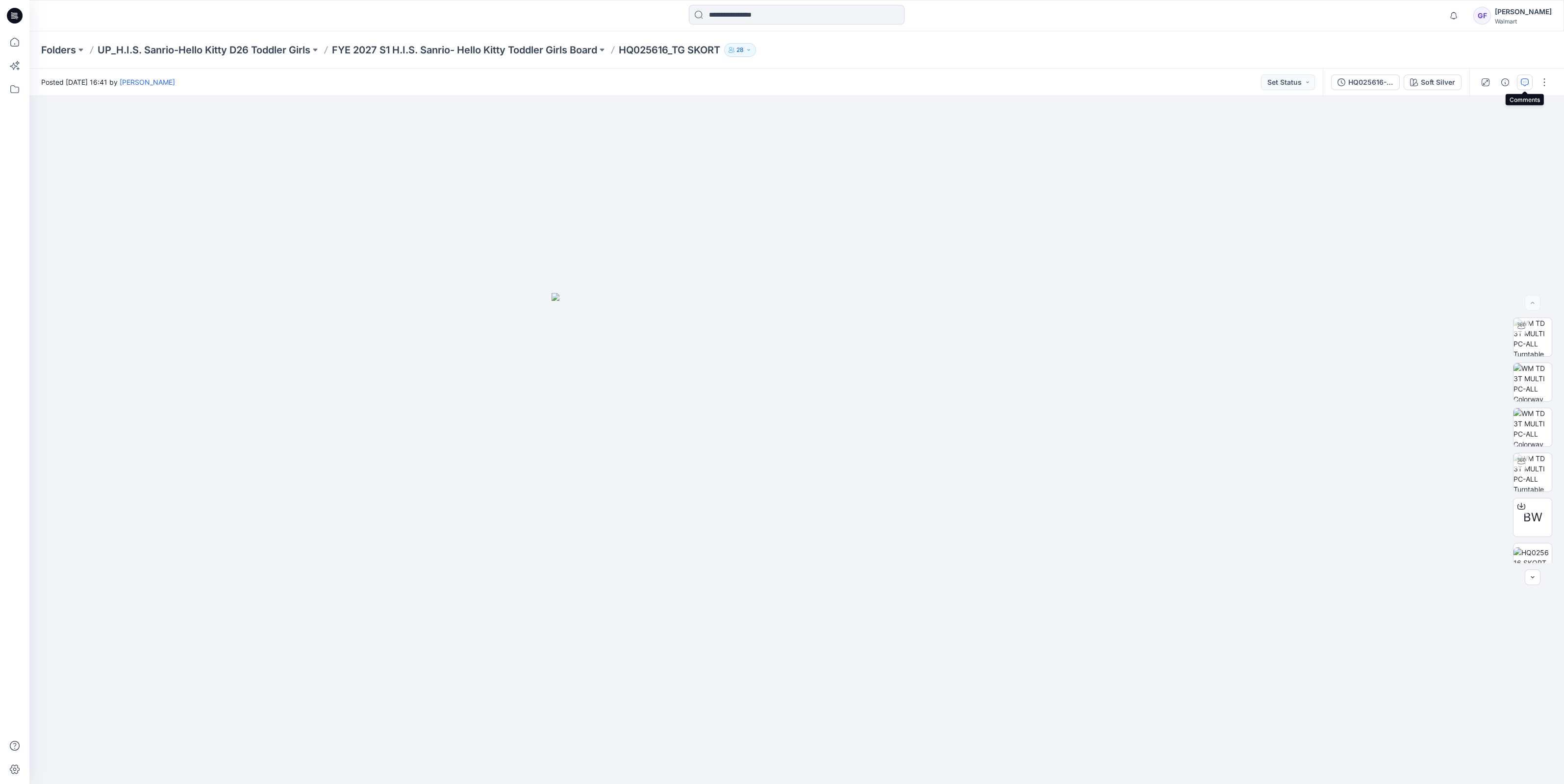
click at [1522, 81] on icon "button" at bounding box center [1525, 82] width 8 height 8
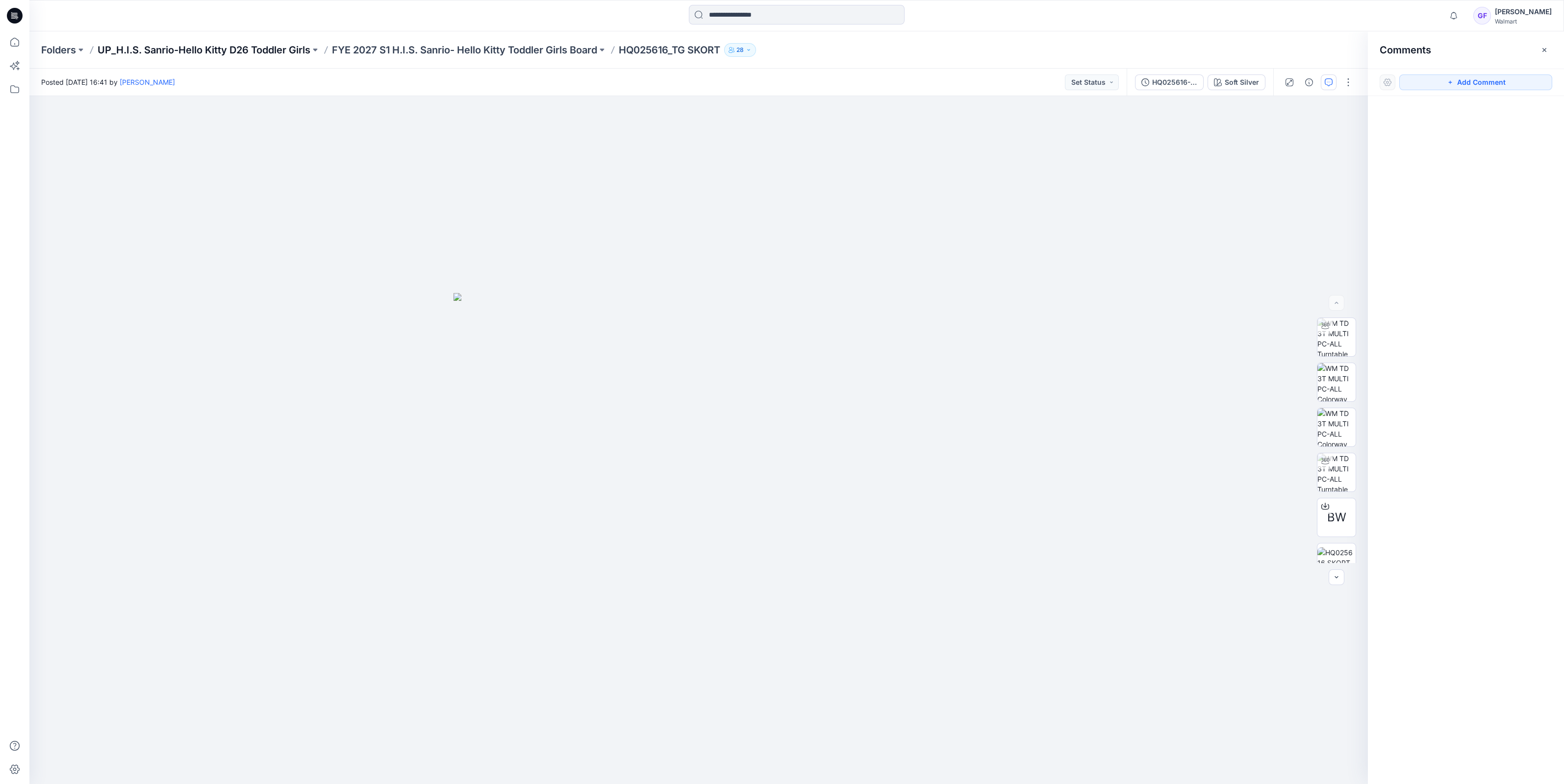
click at [260, 48] on p "UP_H.I.S. Sanrio-Hello Kitty D26 Toddler Girls" at bounding box center [204, 50] width 212 height 14
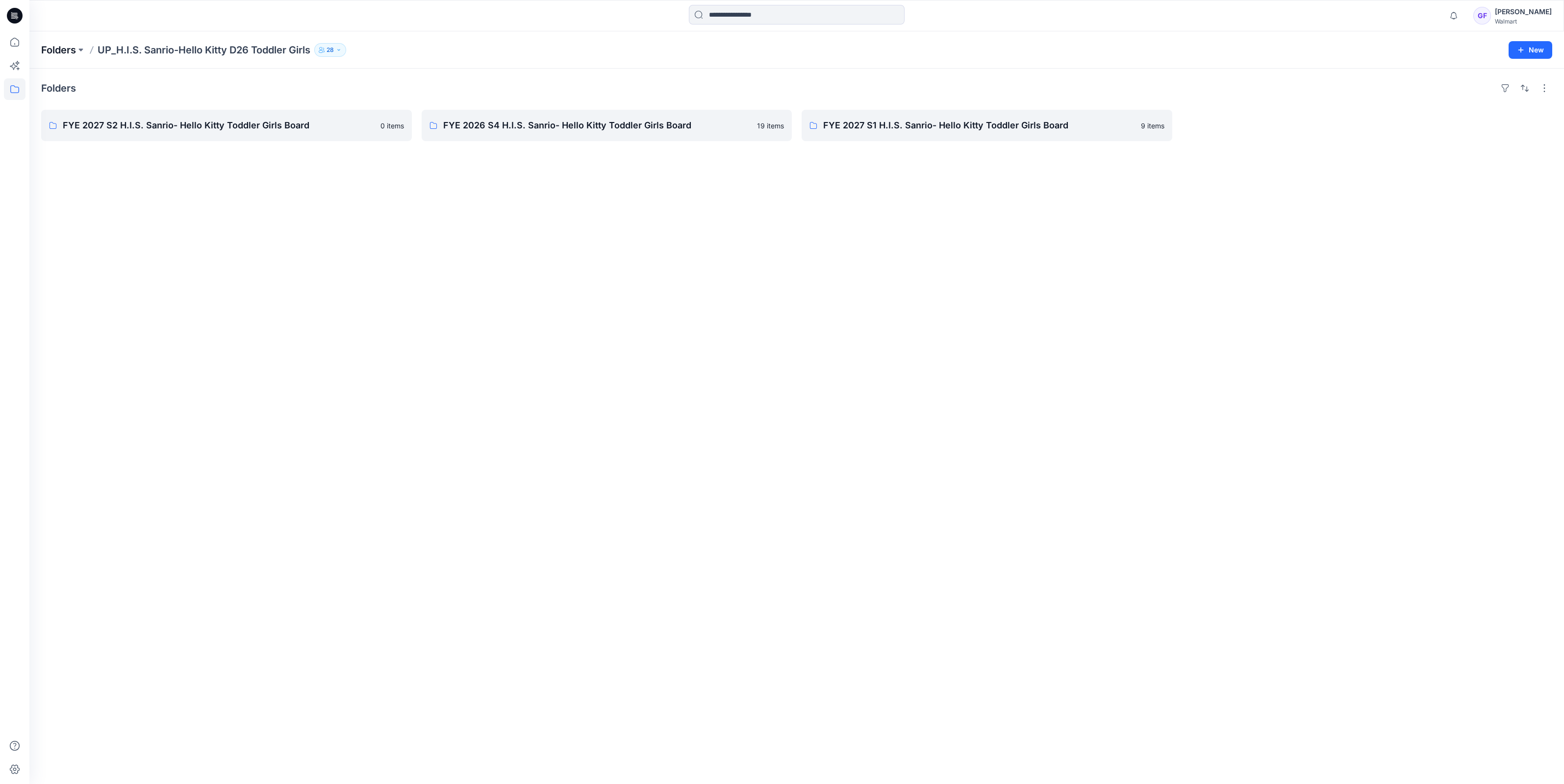
click at [54, 49] on p "Folders" at bounding box center [58, 50] width 35 height 14
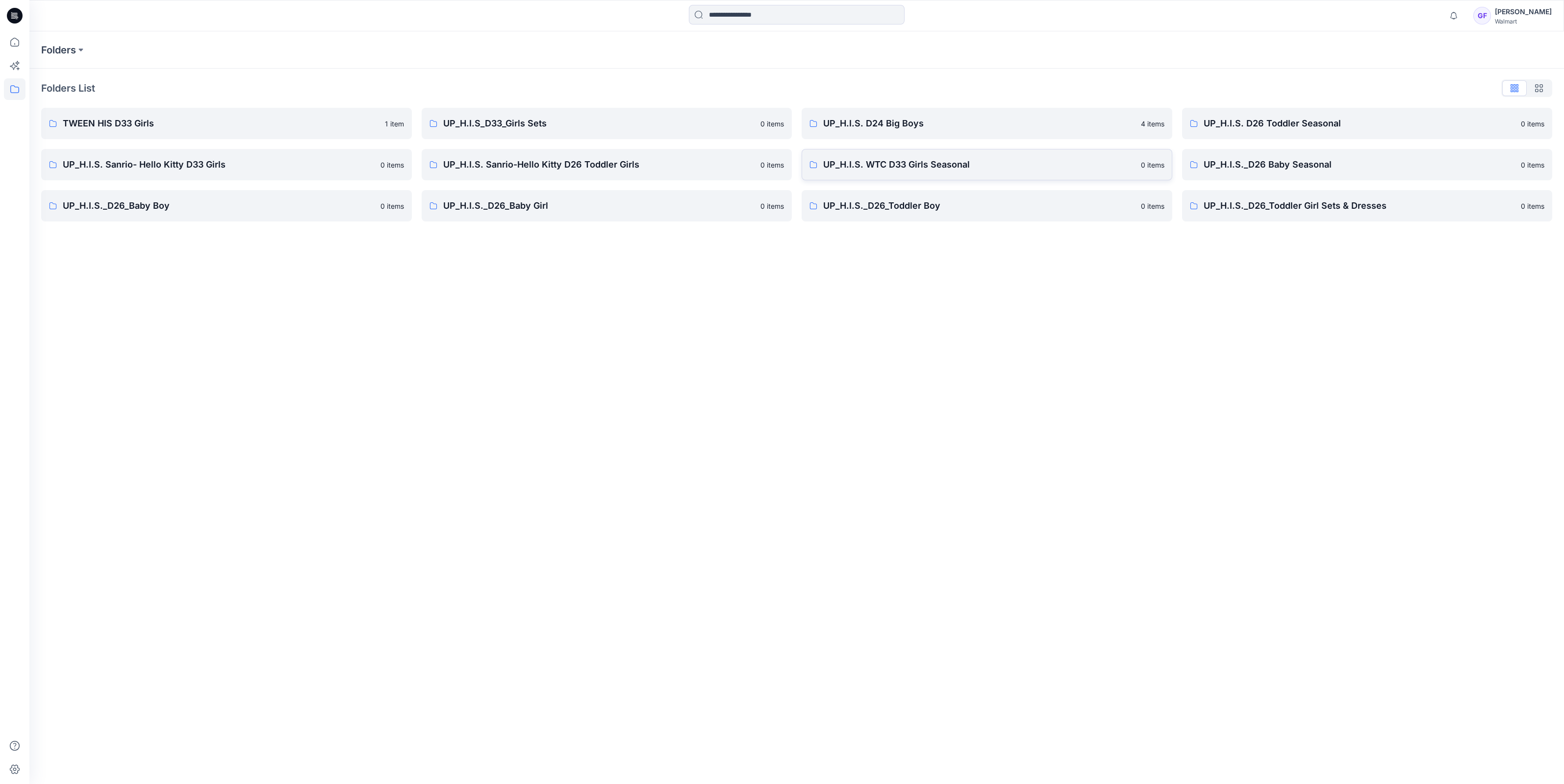
click at [921, 164] on p "UP_H.I.S. WTC D33 Girls Seasonal" at bounding box center [979, 164] width 312 height 14
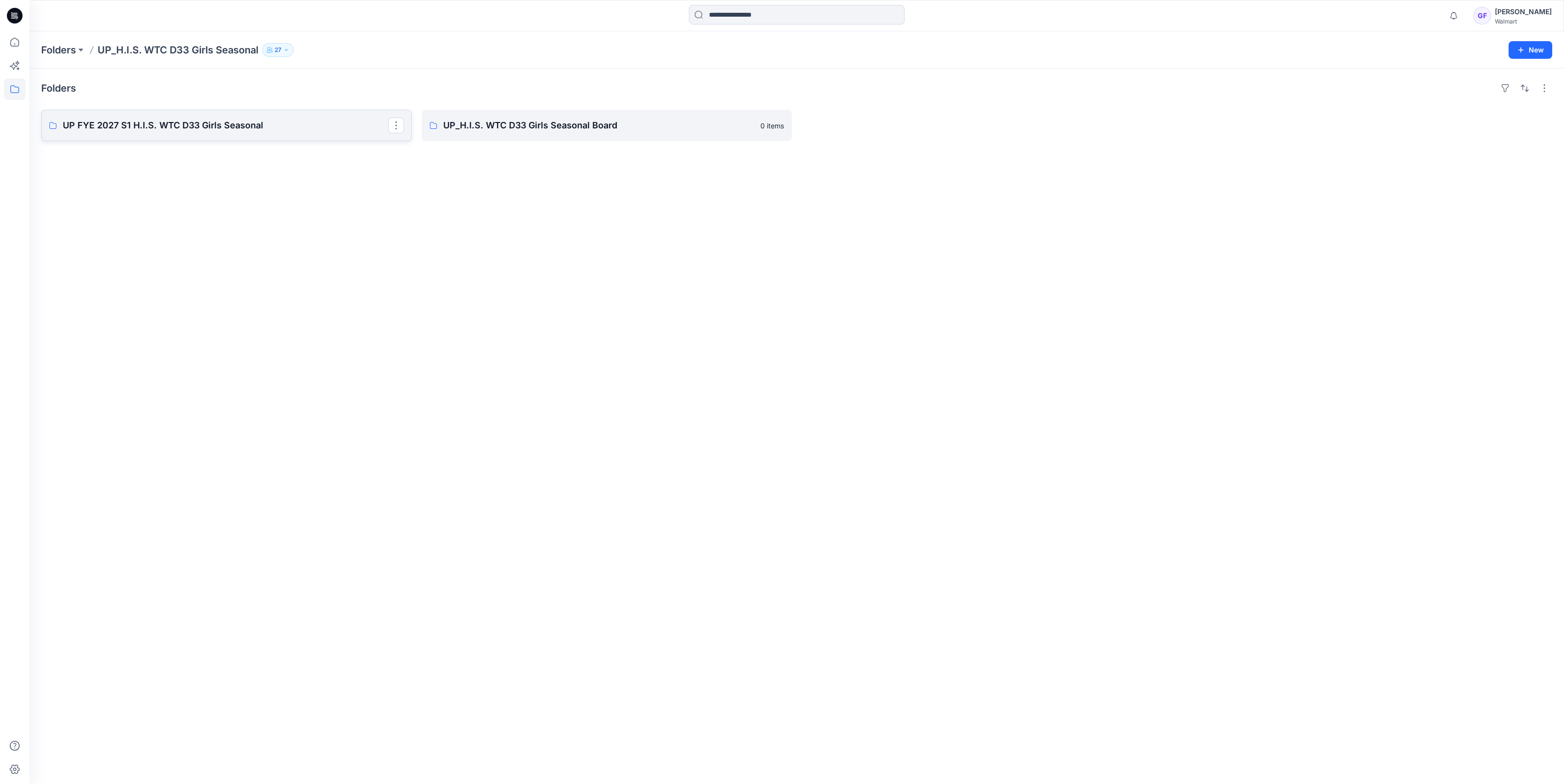
click at [129, 129] on p "UP FYE 2027 S1 H.I.S. WTC D33 Girls Seasonal" at bounding box center [225, 125] width 325 height 14
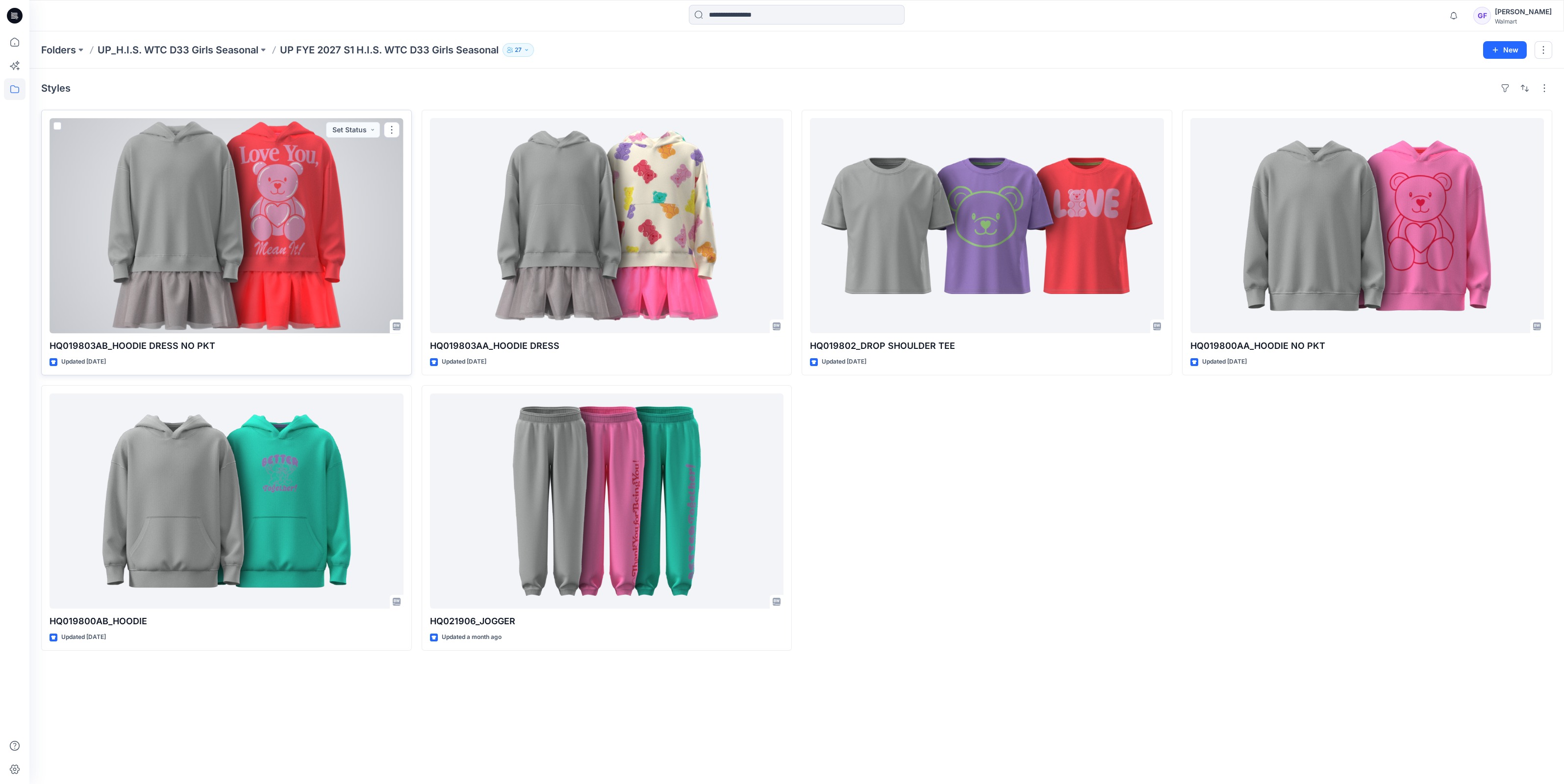
click at [223, 201] on div at bounding box center [226, 226] width 354 height 215
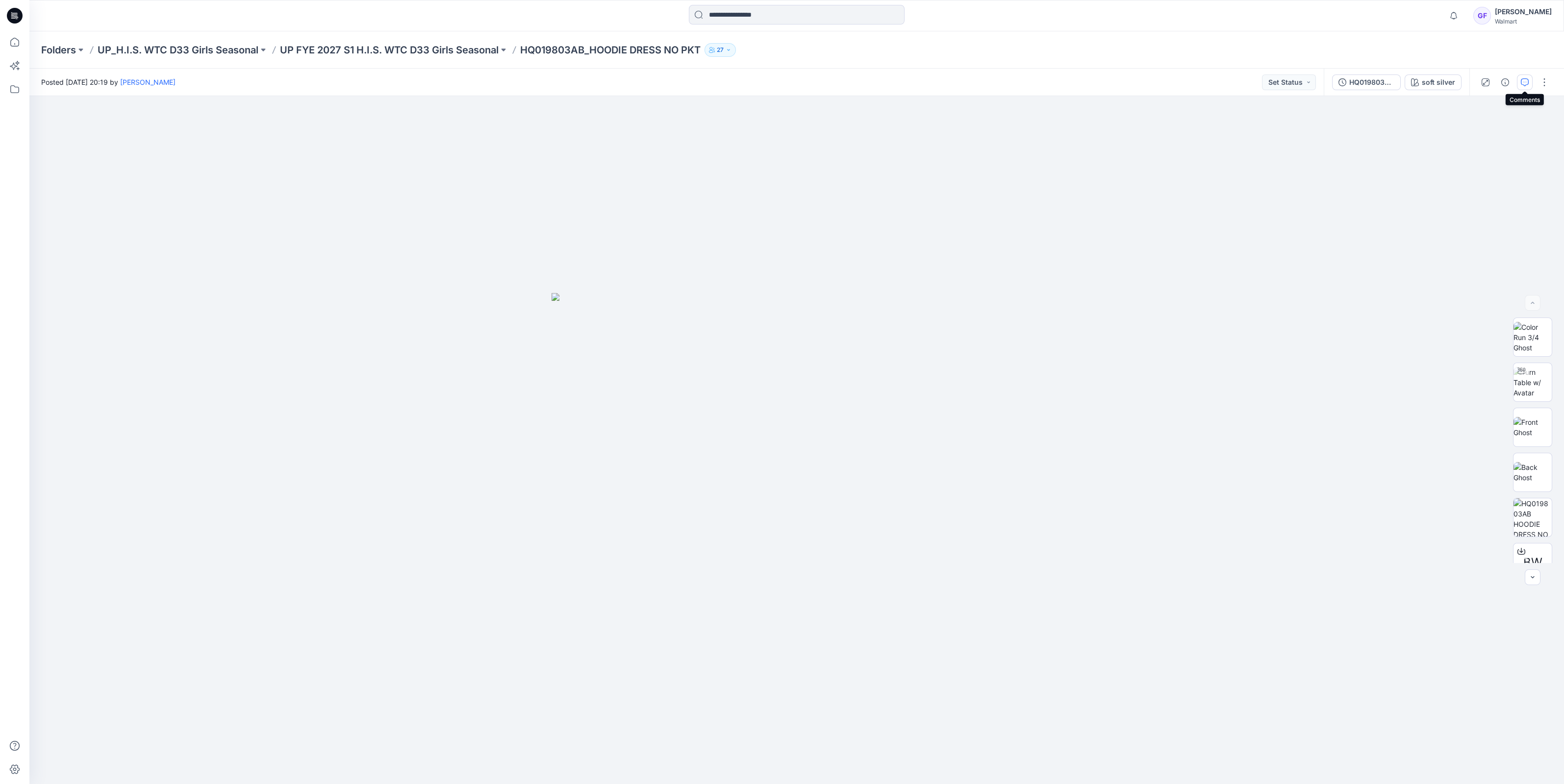
click at [1523, 76] on button "button" at bounding box center [1525, 83] width 16 height 16
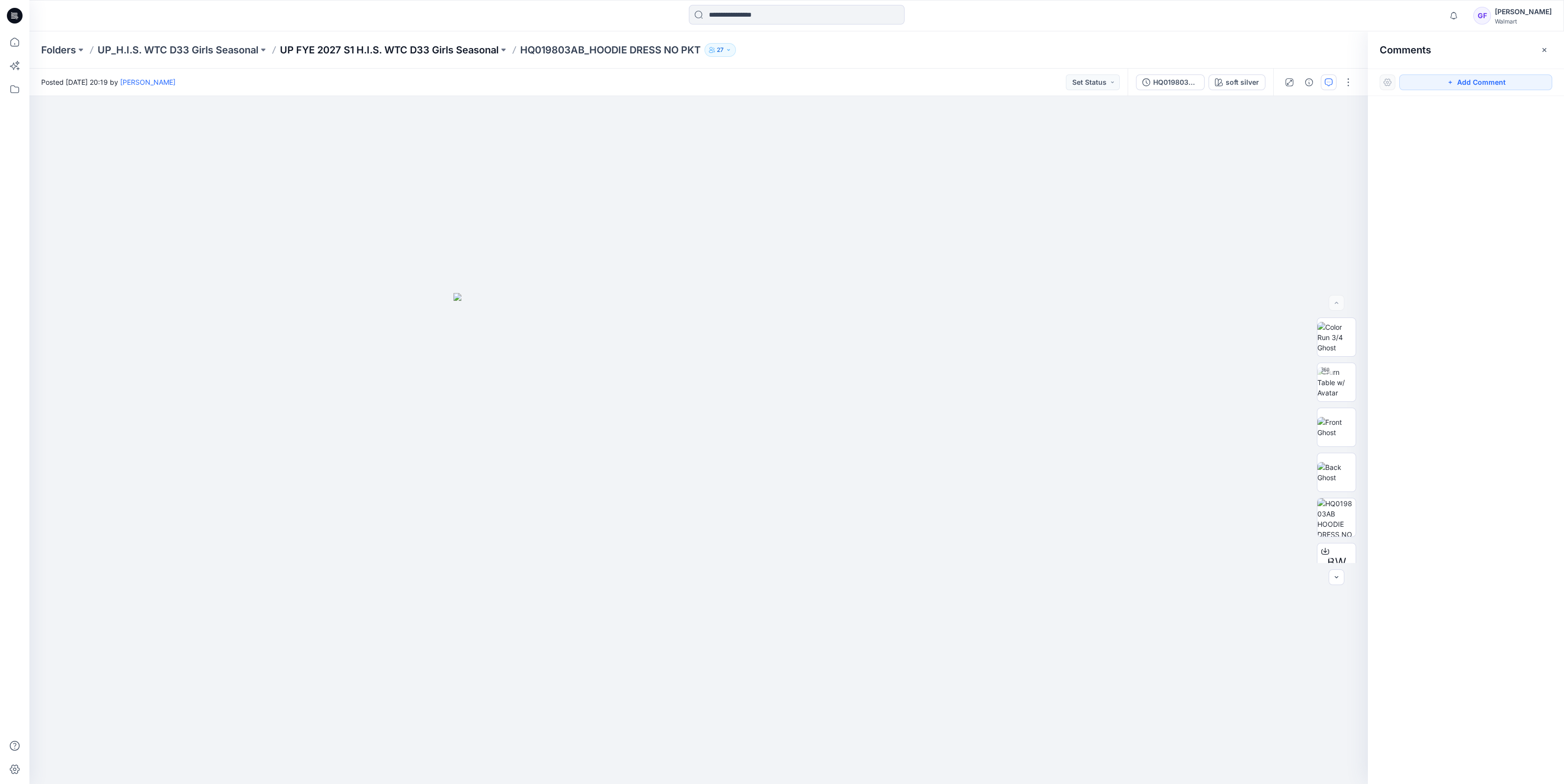
click at [430, 48] on p "UP FYE 2027 S1 H.I.S. WTC D33 Girls Seasonal" at bounding box center [389, 50] width 219 height 14
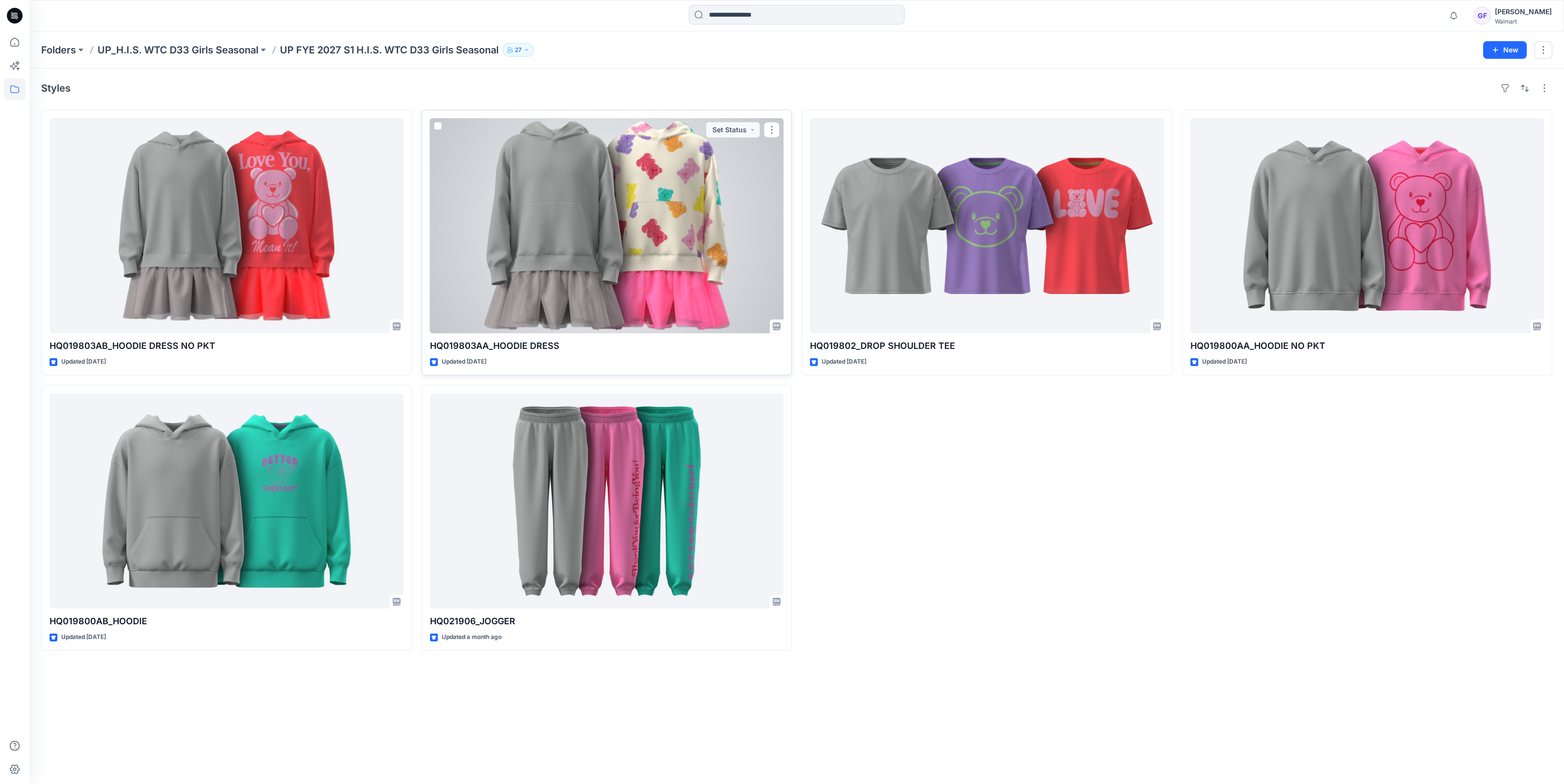
click at [628, 187] on div at bounding box center [607, 226] width 354 height 215
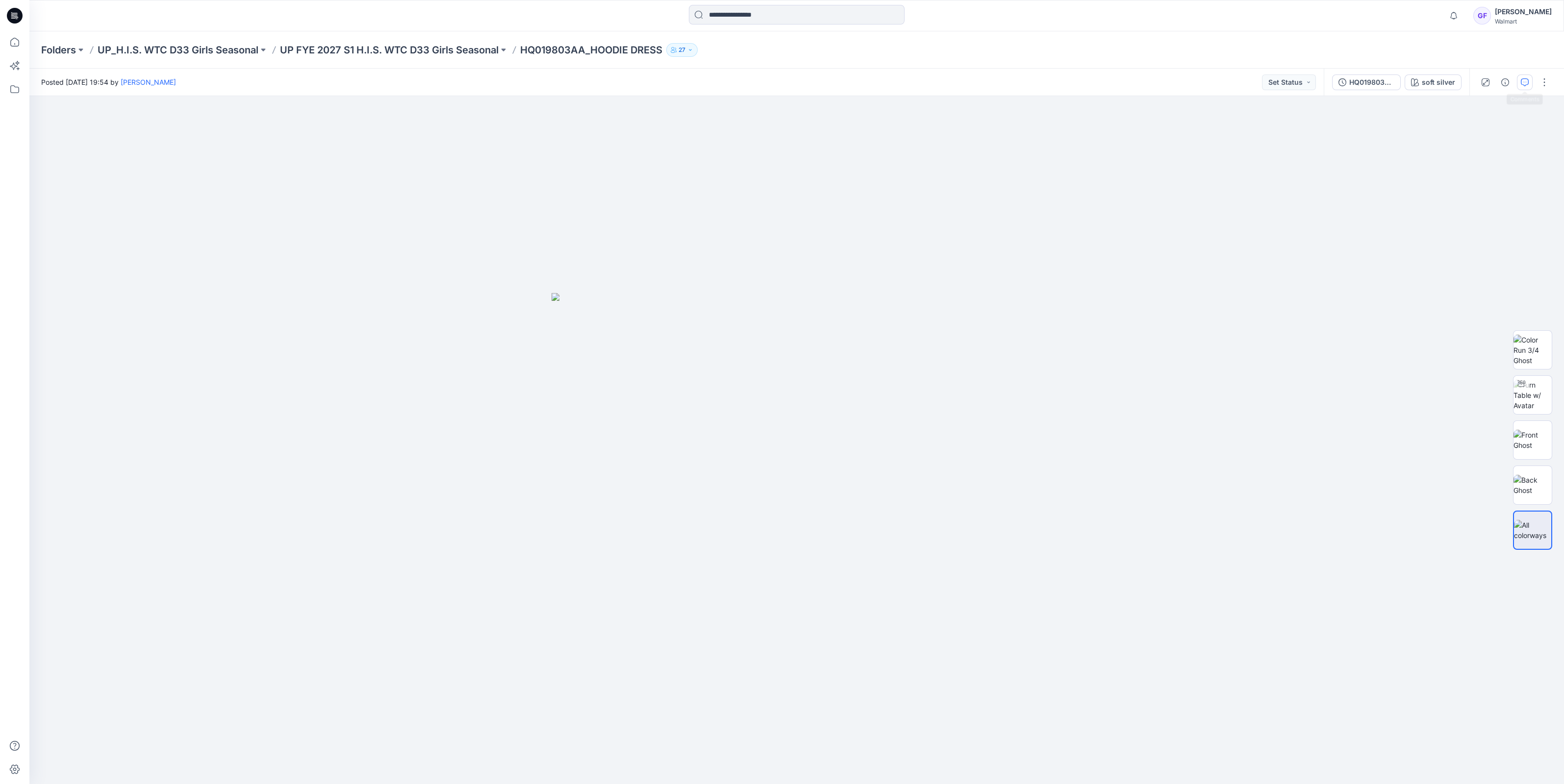
click at [1520, 86] on button "button" at bounding box center [1525, 83] width 16 height 16
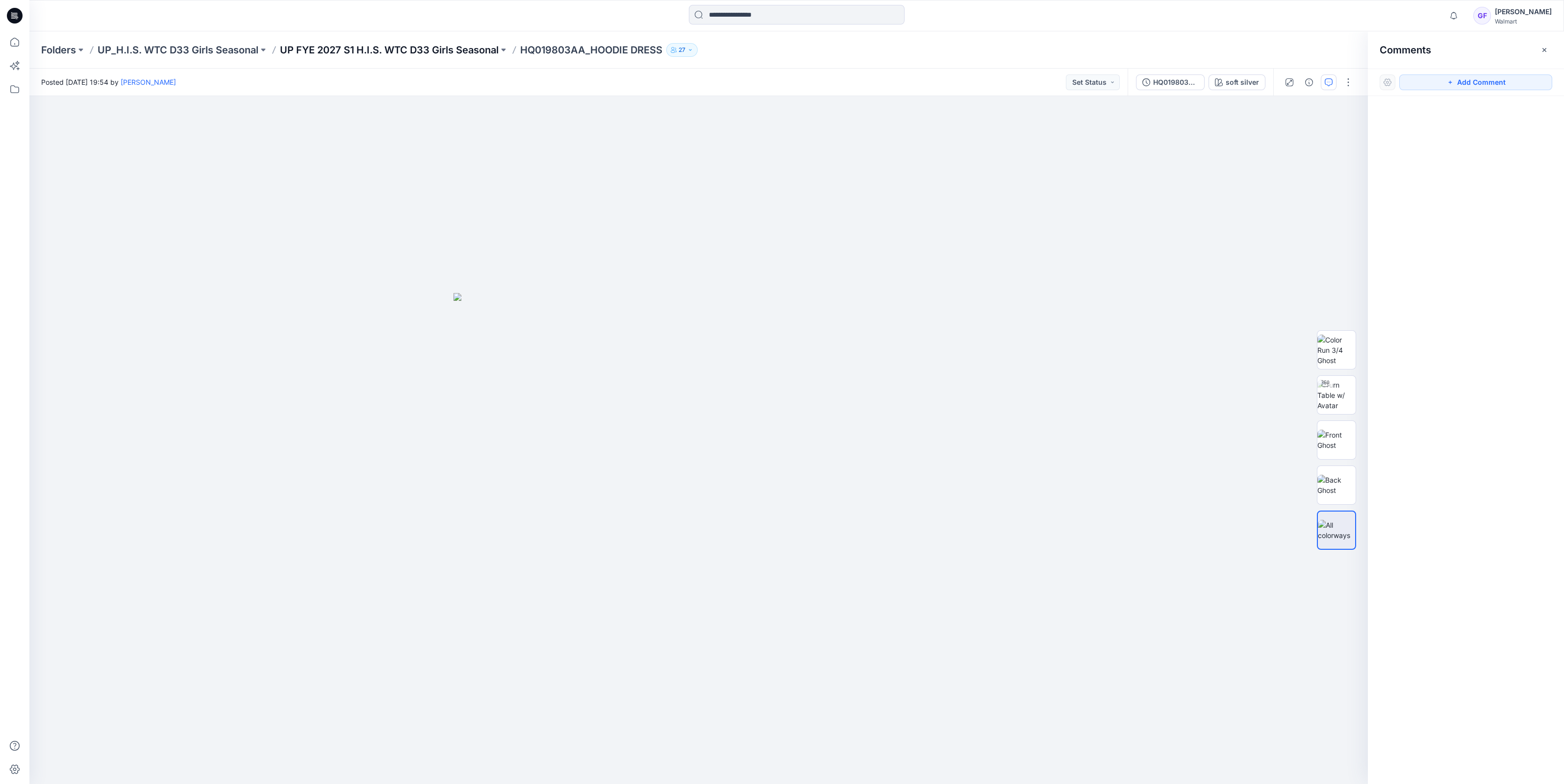
click at [454, 50] on p "UP FYE 2027 S1 H.I.S. WTC D33 Girls Seasonal" at bounding box center [389, 50] width 219 height 14
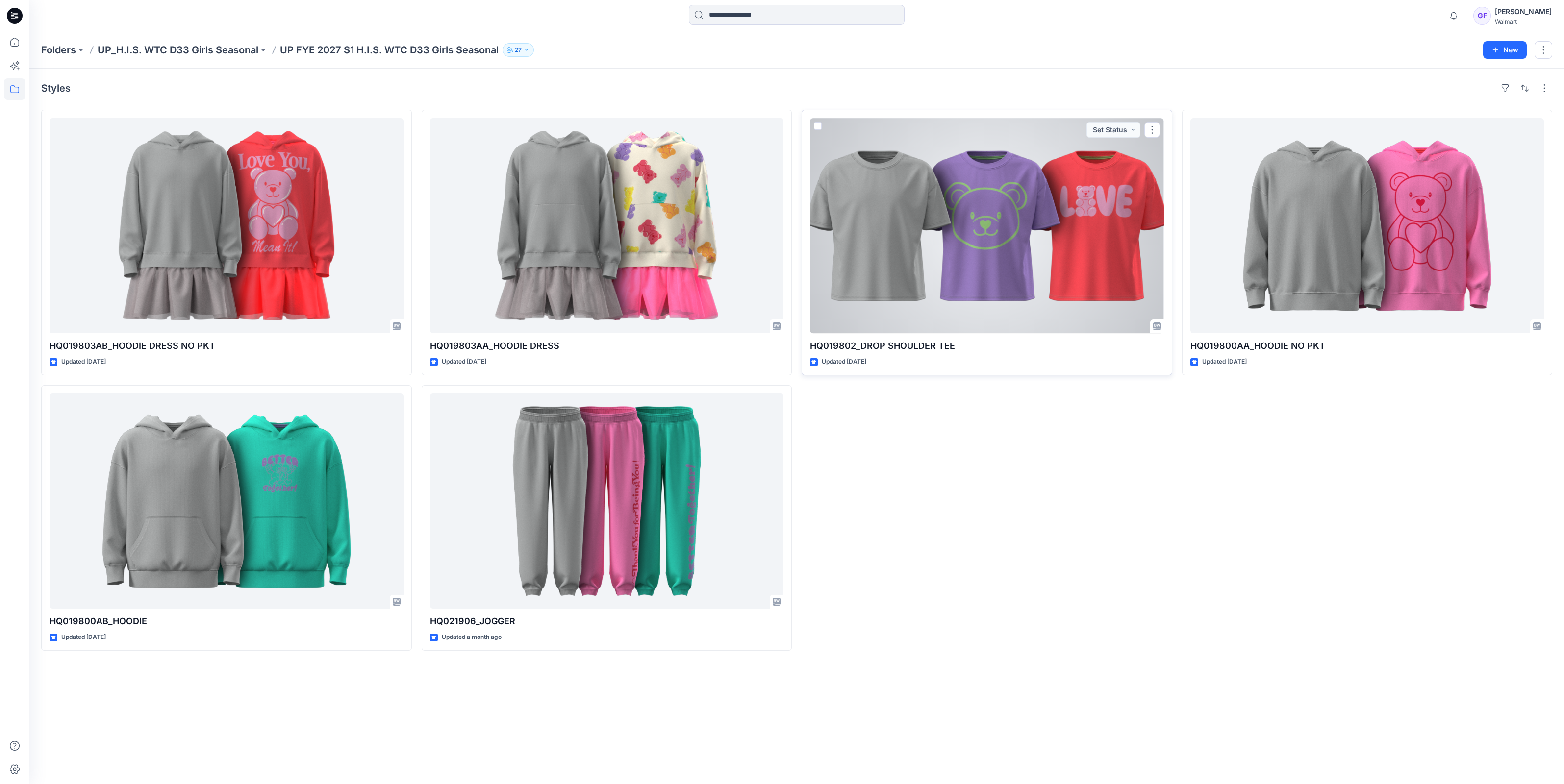
click at [1058, 199] on div at bounding box center [987, 226] width 354 height 215
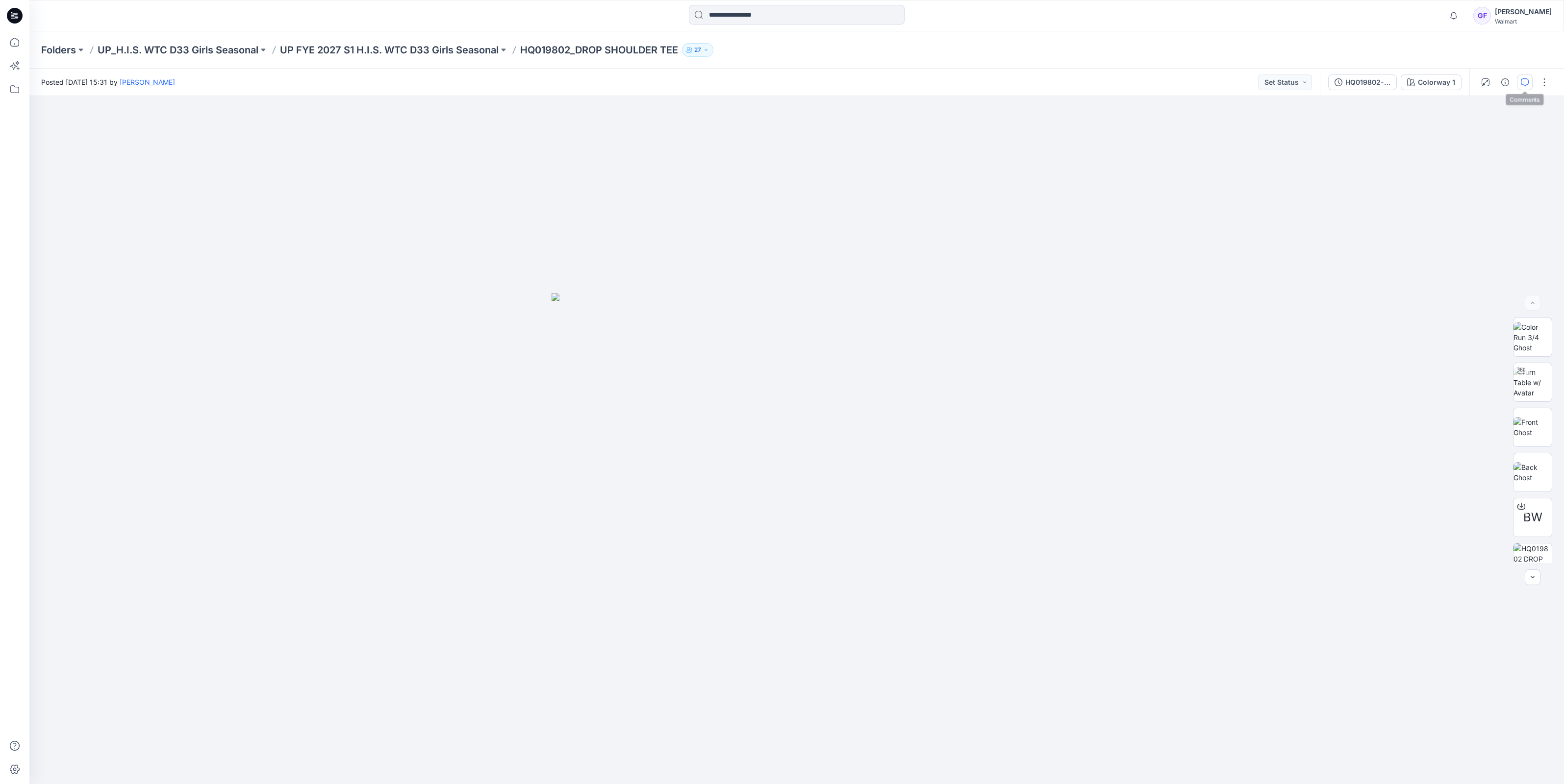
click at [1526, 78] on icon "button" at bounding box center [1525, 82] width 8 height 8
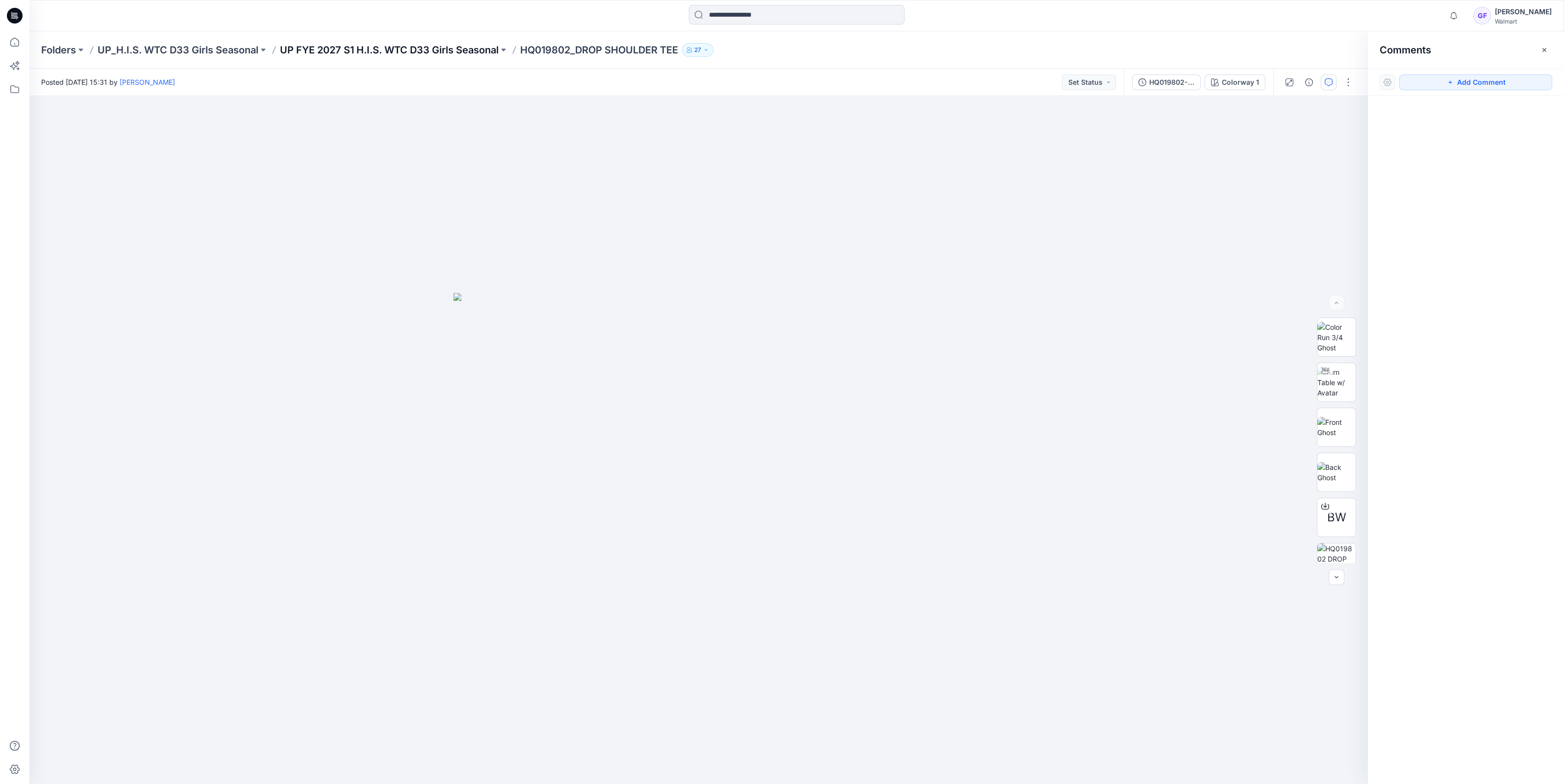
click at [434, 47] on p "UP FYE 2027 S1 H.I.S. WTC D33 Girls Seasonal" at bounding box center [389, 50] width 219 height 14
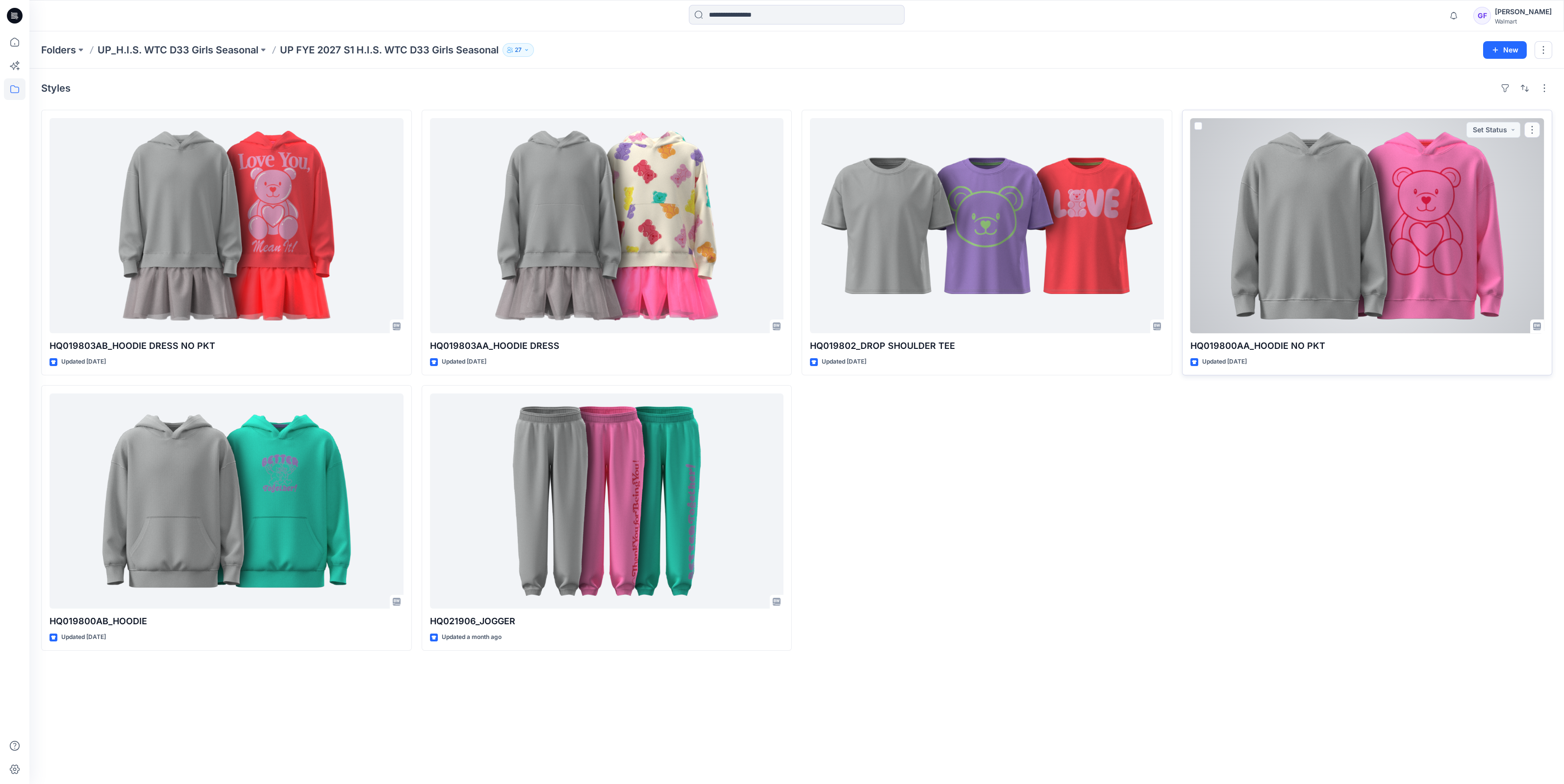
click at [1378, 269] on div at bounding box center [1367, 226] width 354 height 215
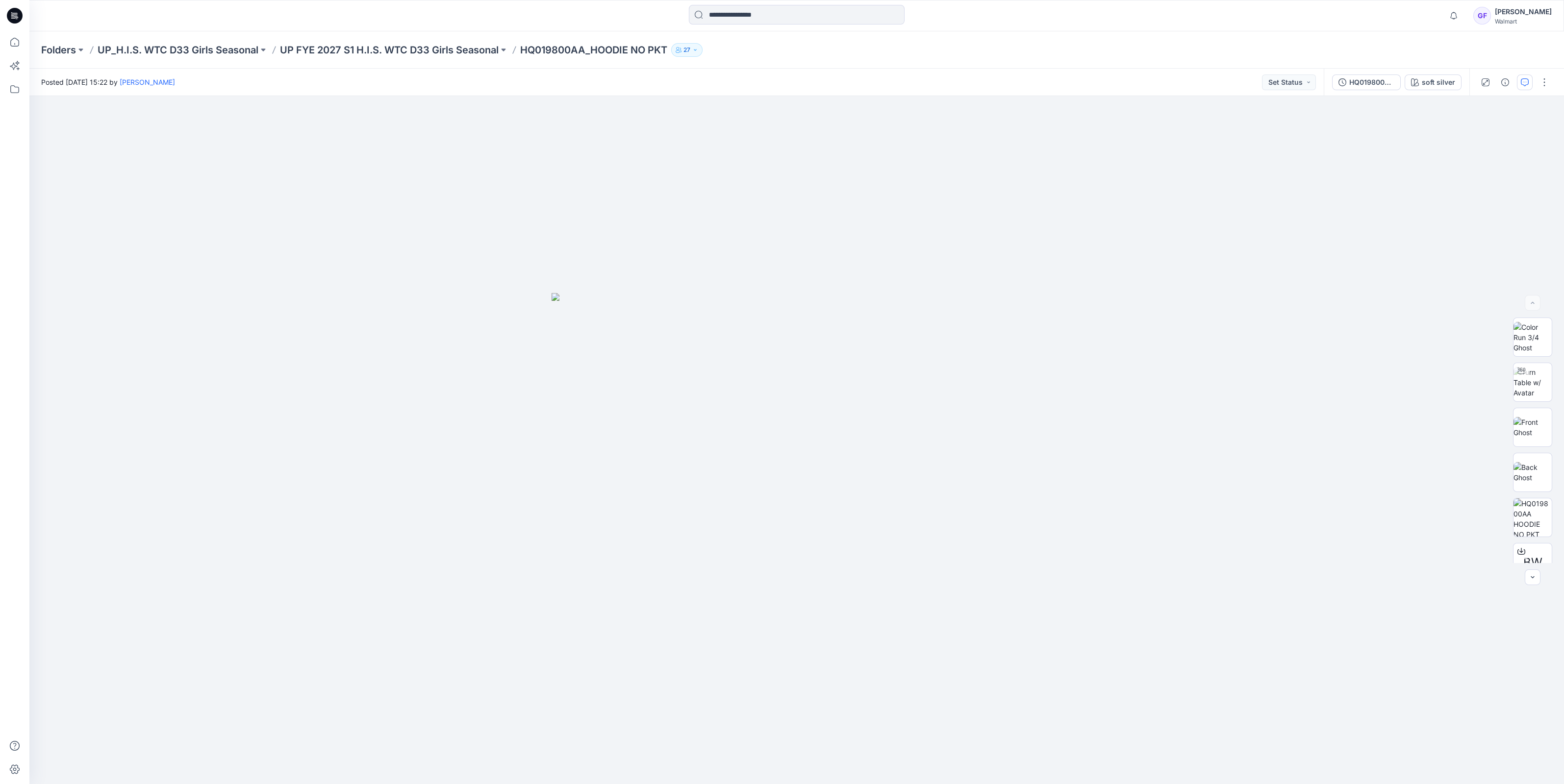
click at [1527, 79] on icon "button" at bounding box center [1525, 82] width 8 height 8
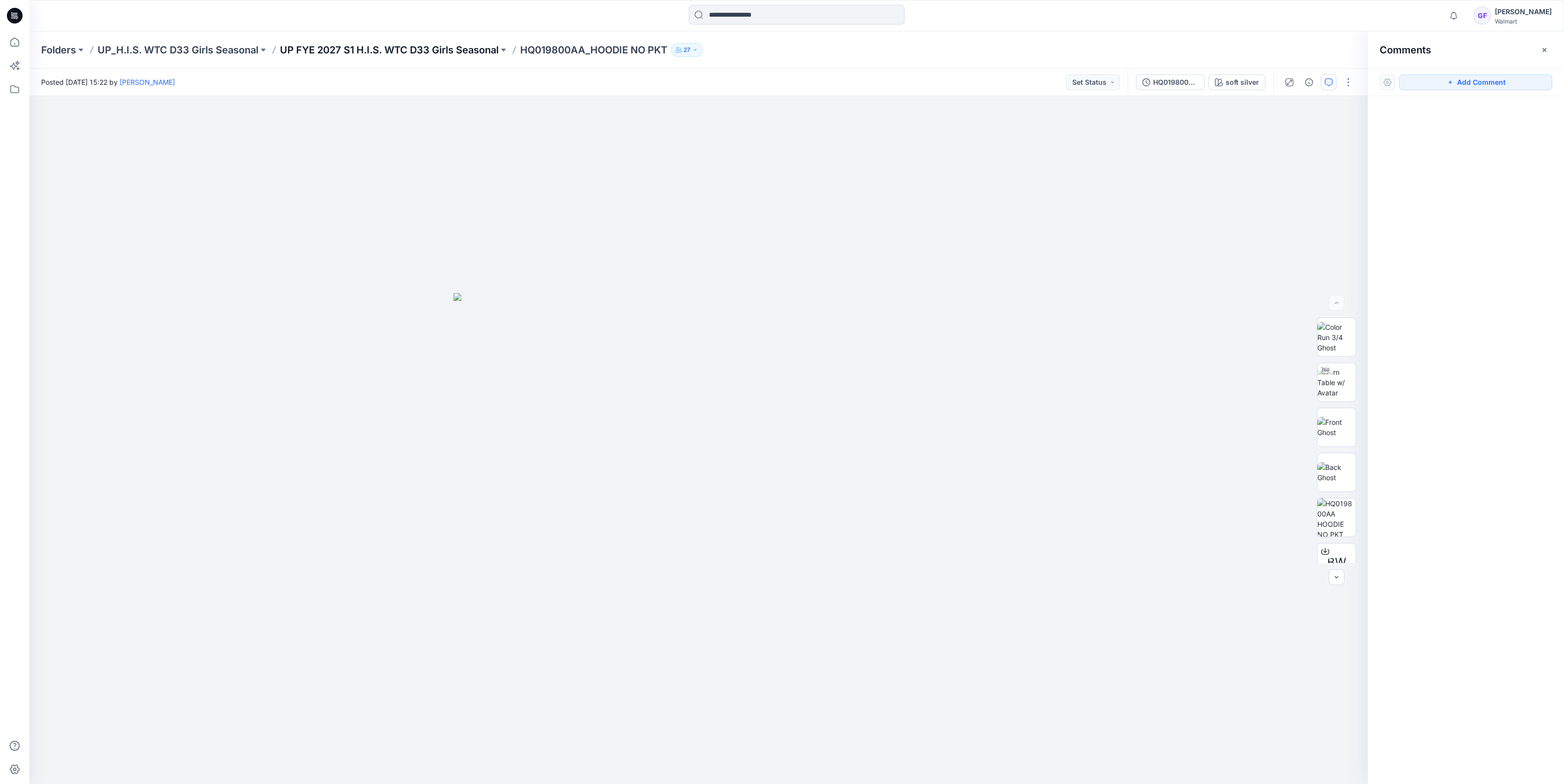
click at [442, 45] on p "UP FYE 2027 S1 H.I.S. WTC D33 Girls Seasonal" at bounding box center [389, 50] width 219 height 14
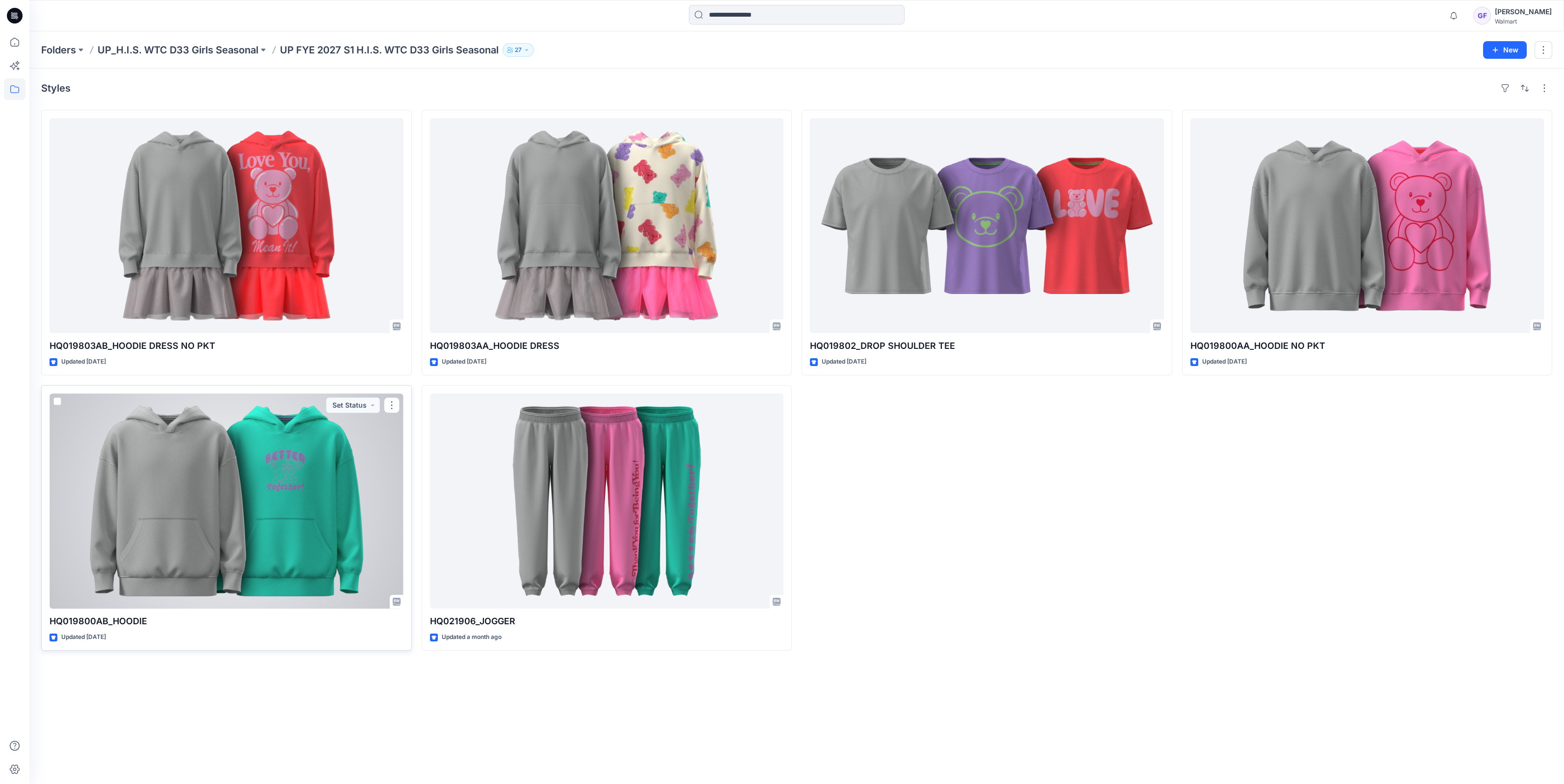
click at [249, 468] on div at bounding box center [226, 501] width 354 height 215
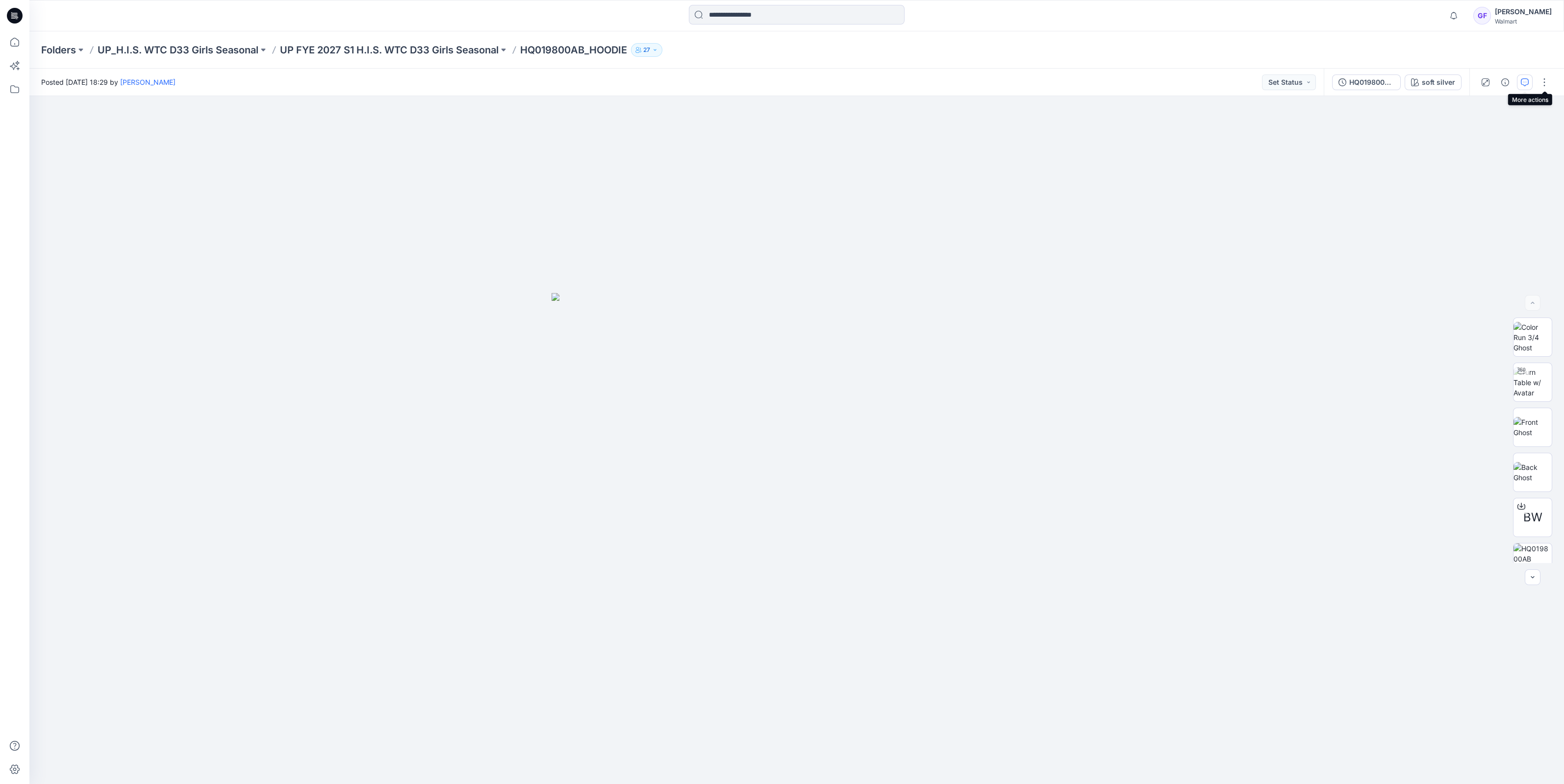
click at [1527, 80] on icon "button" at bounding box center [1525, 82] width 8 height 8
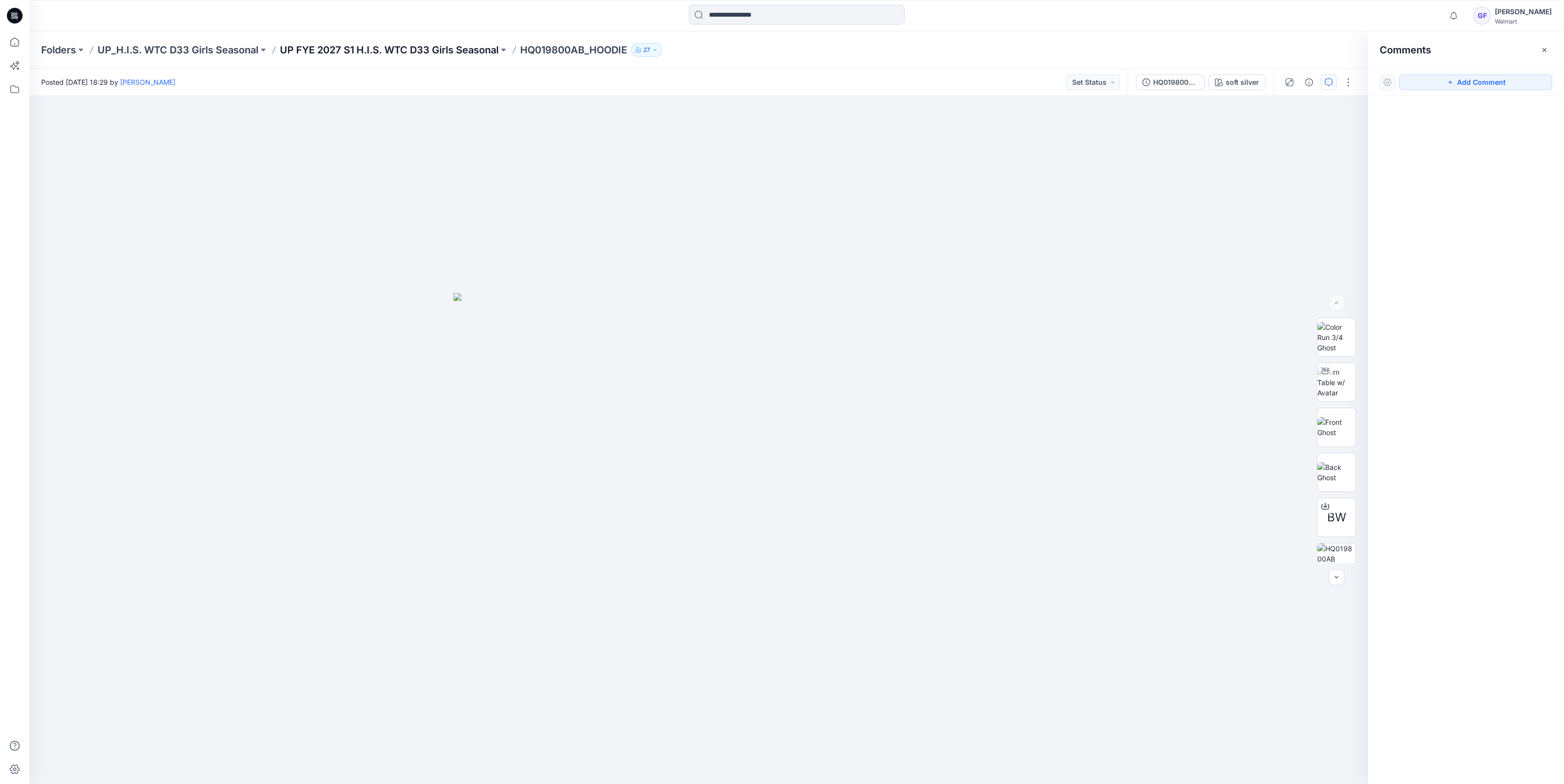
click at [483, 52] on p "UP FYE 2027 S1 H.I.S. WTC D33 Girls Seasonal" at bounding box center [389, 50] width 219 height 14
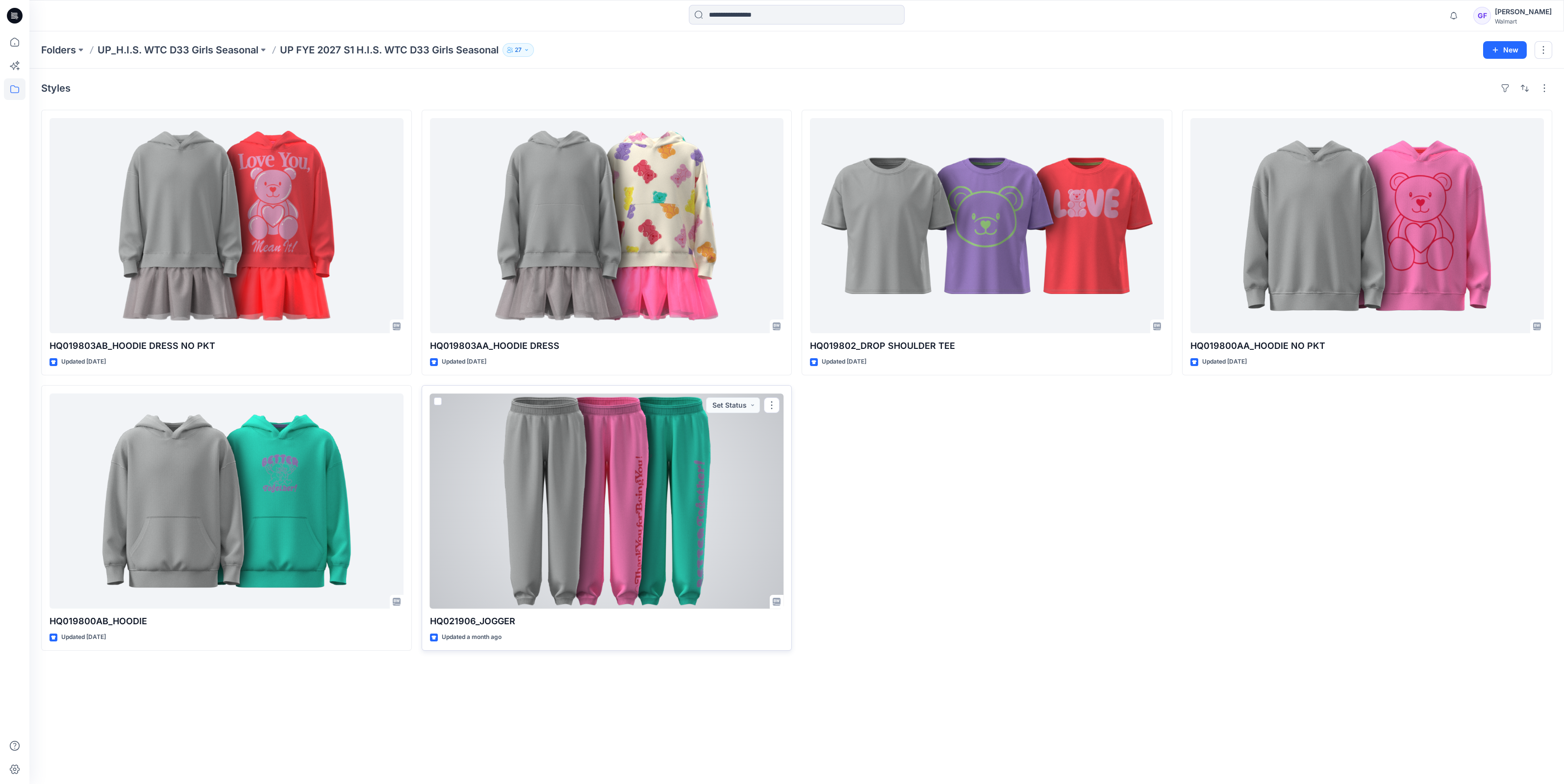
click at [605, 456] on div at bounding box center [607, 501] width 354 height 215
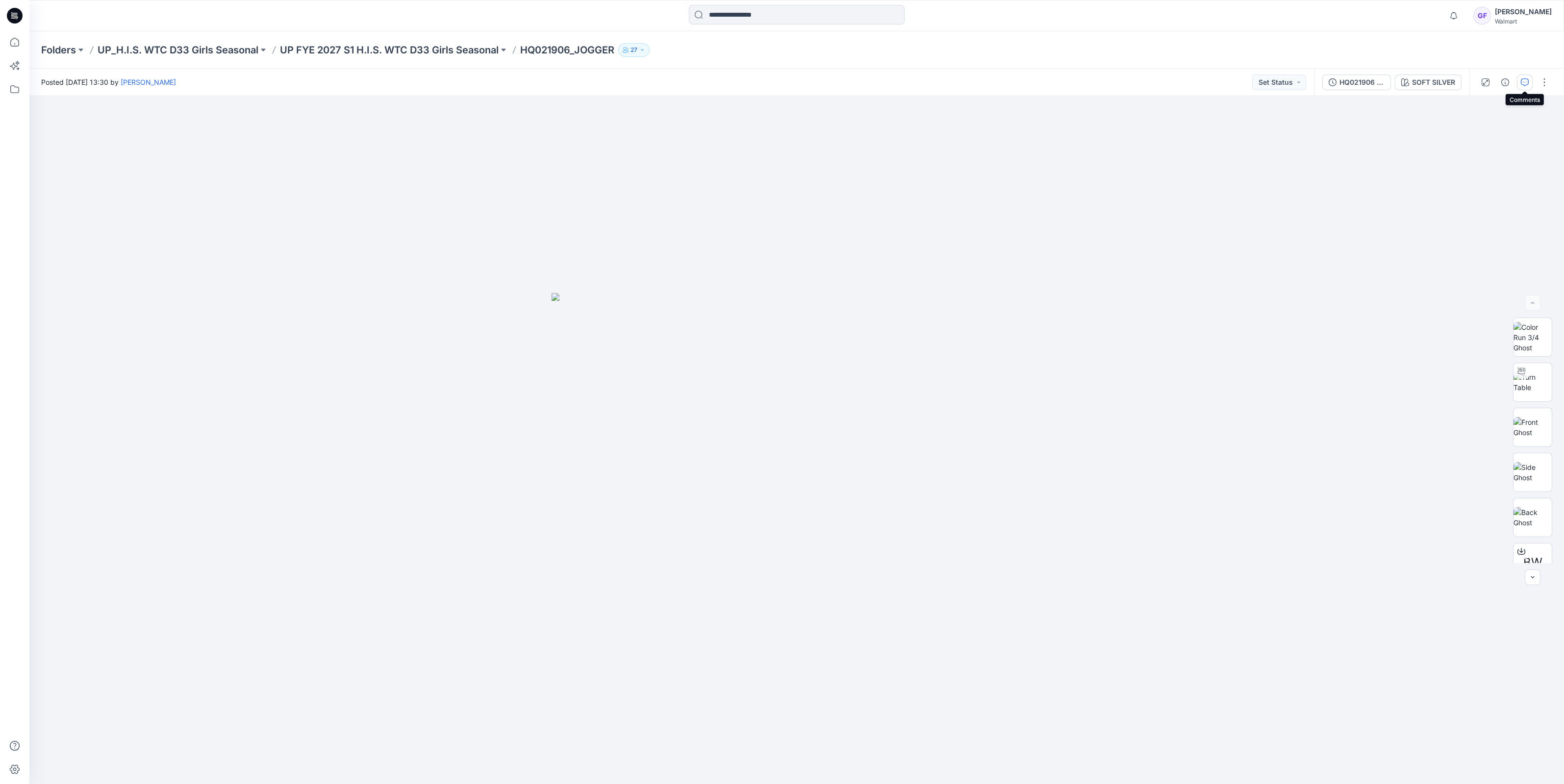
click at [1522, 83] on icon "button" at bounding box center [1525, 82] width 8 height 8
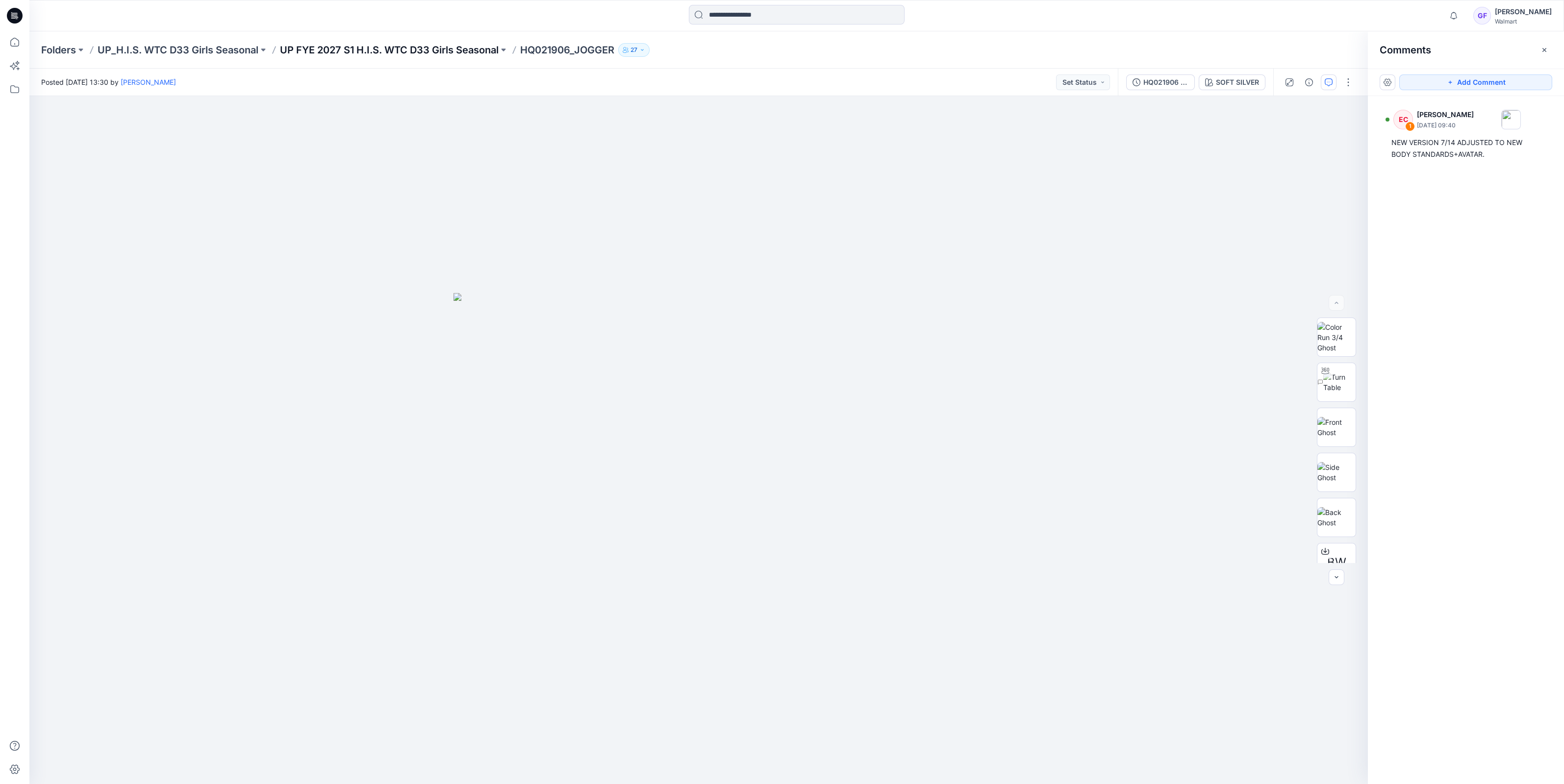
click at [399, 44] on p "UP FYE 2027 S1 H.I.S. WTC D33 Girls Seasonal" at bounding box center [389, 50] width 219 height 14
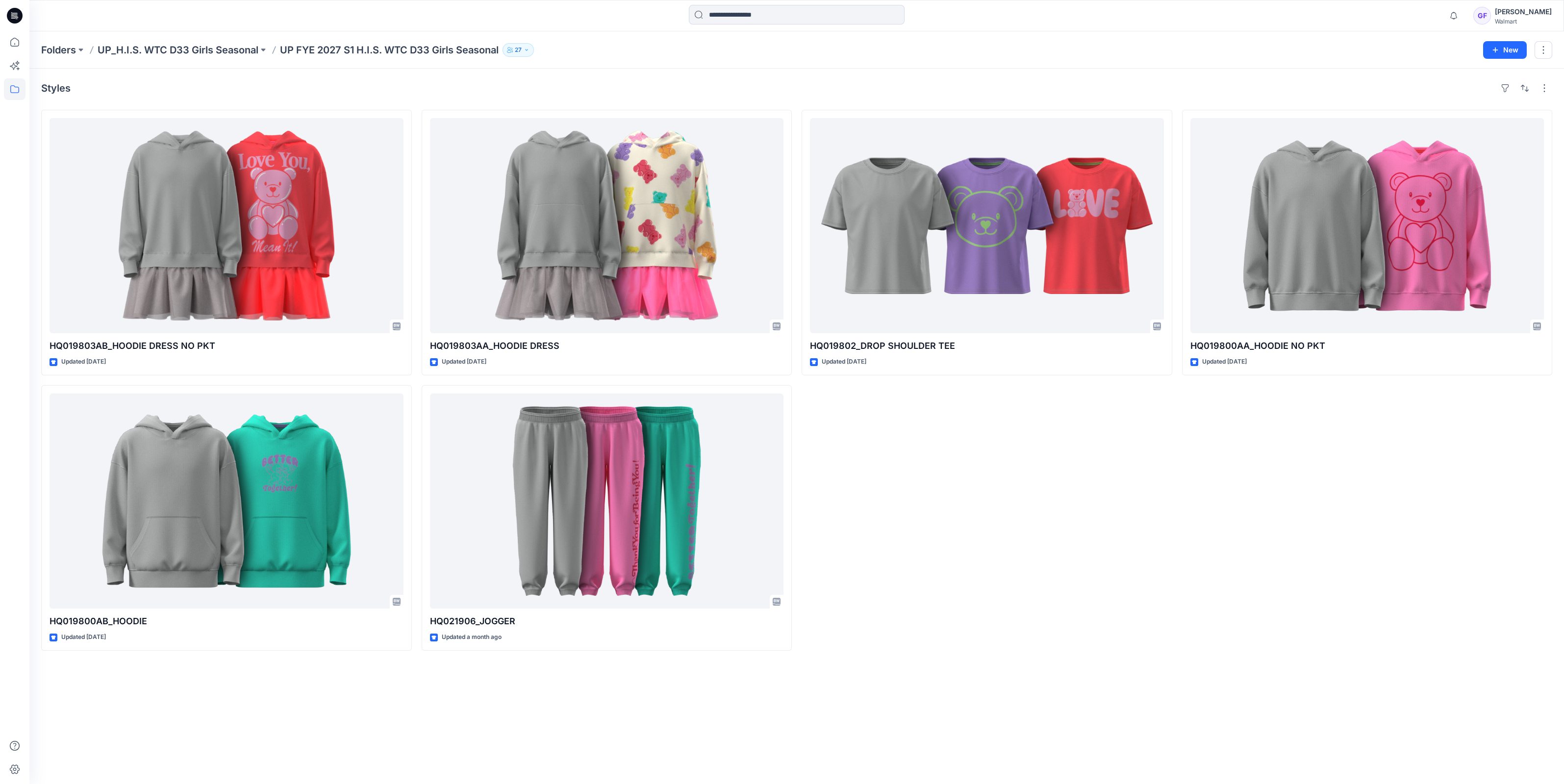
click at [194, 50] on p "UP_H.I.S. WTC D33 Girls Seasonal" at bounding box center [178, 50] width 161 height 14
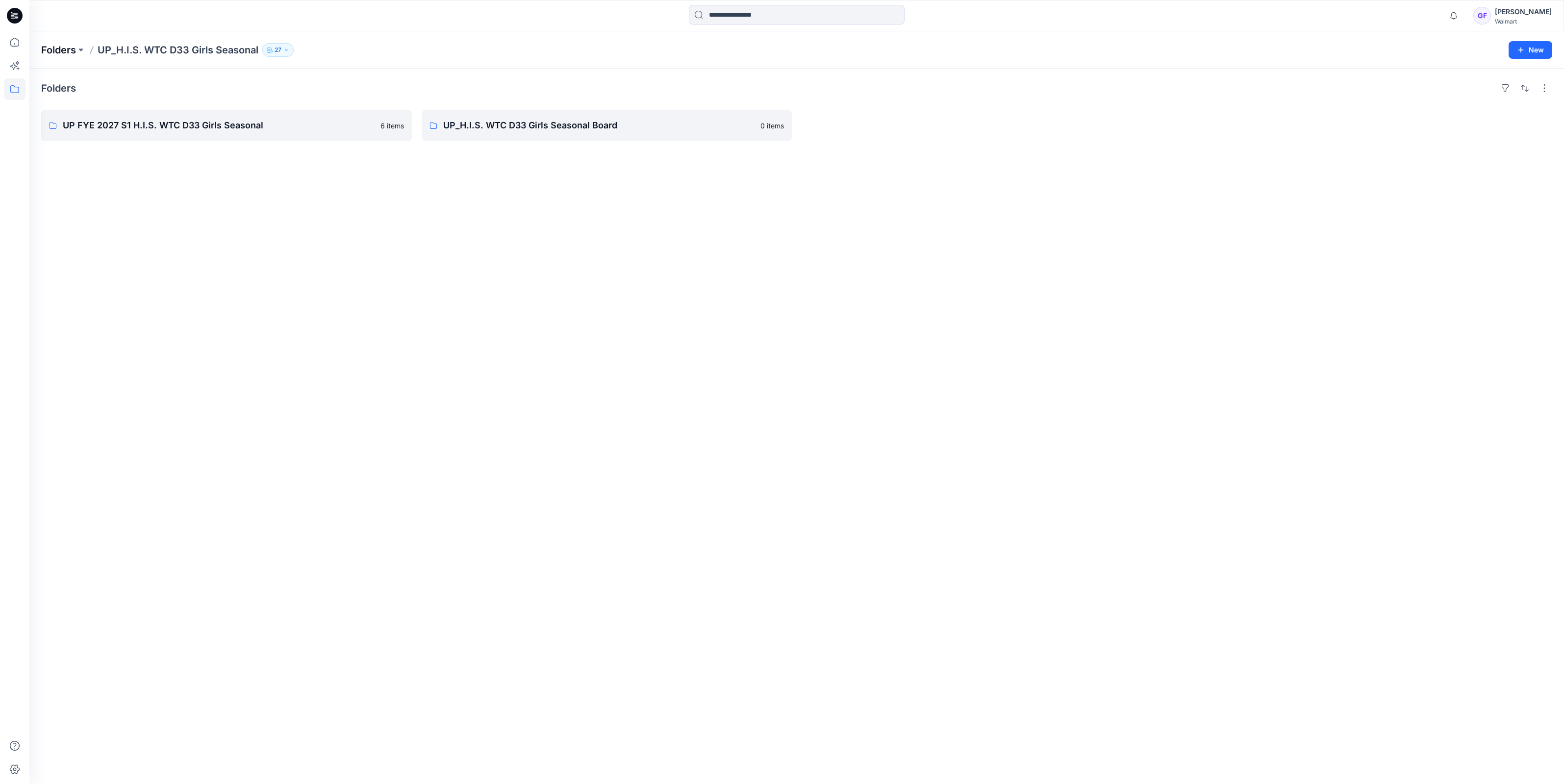
click at [66, 44] on p "Folders" at bounding box center [58, 50] width 35 height 14
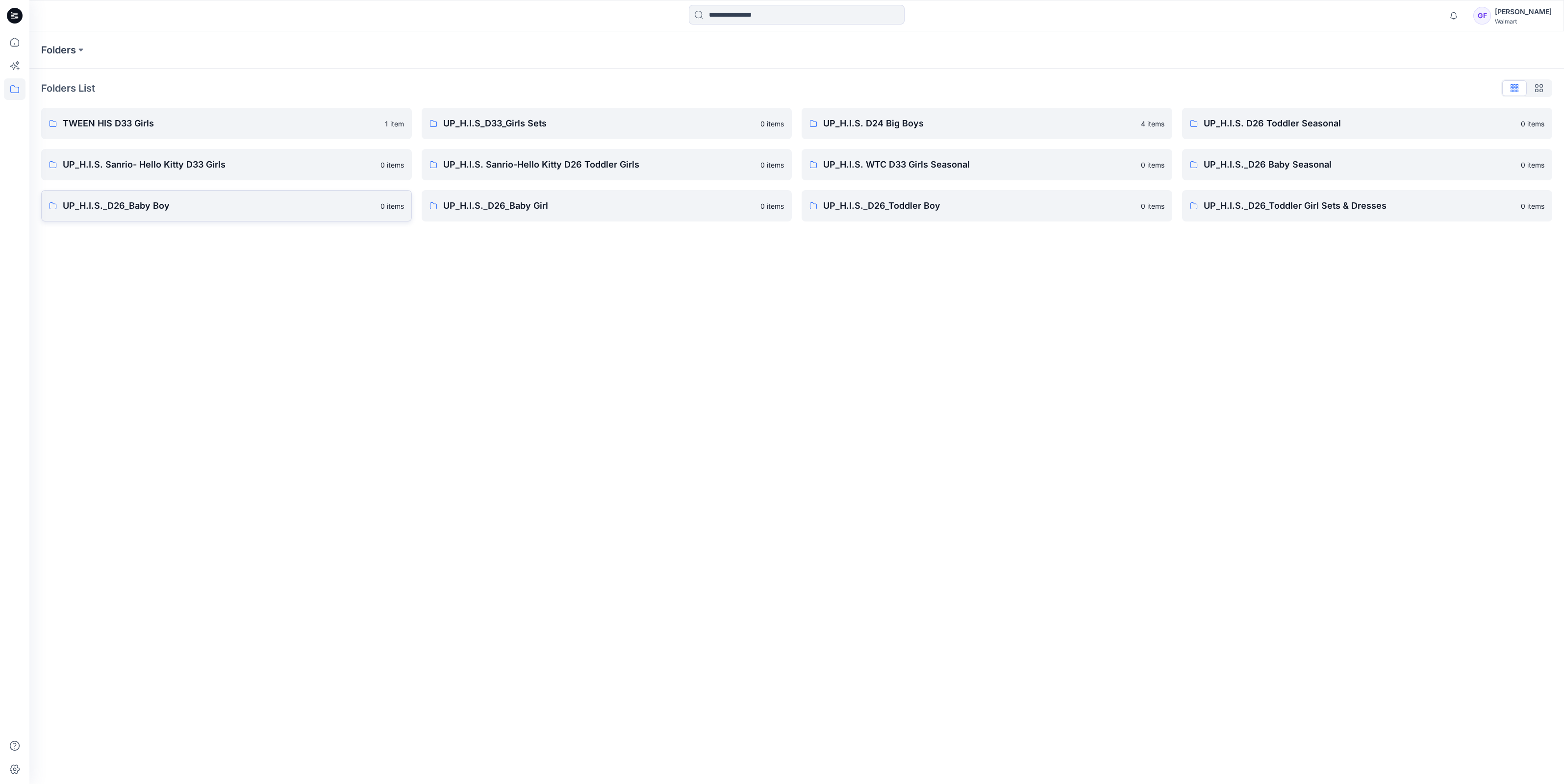
click at [135, 201] on p "UP_H.I.S._D26_Baby Boy" at bounding box center [219, 206] width 312 height 14
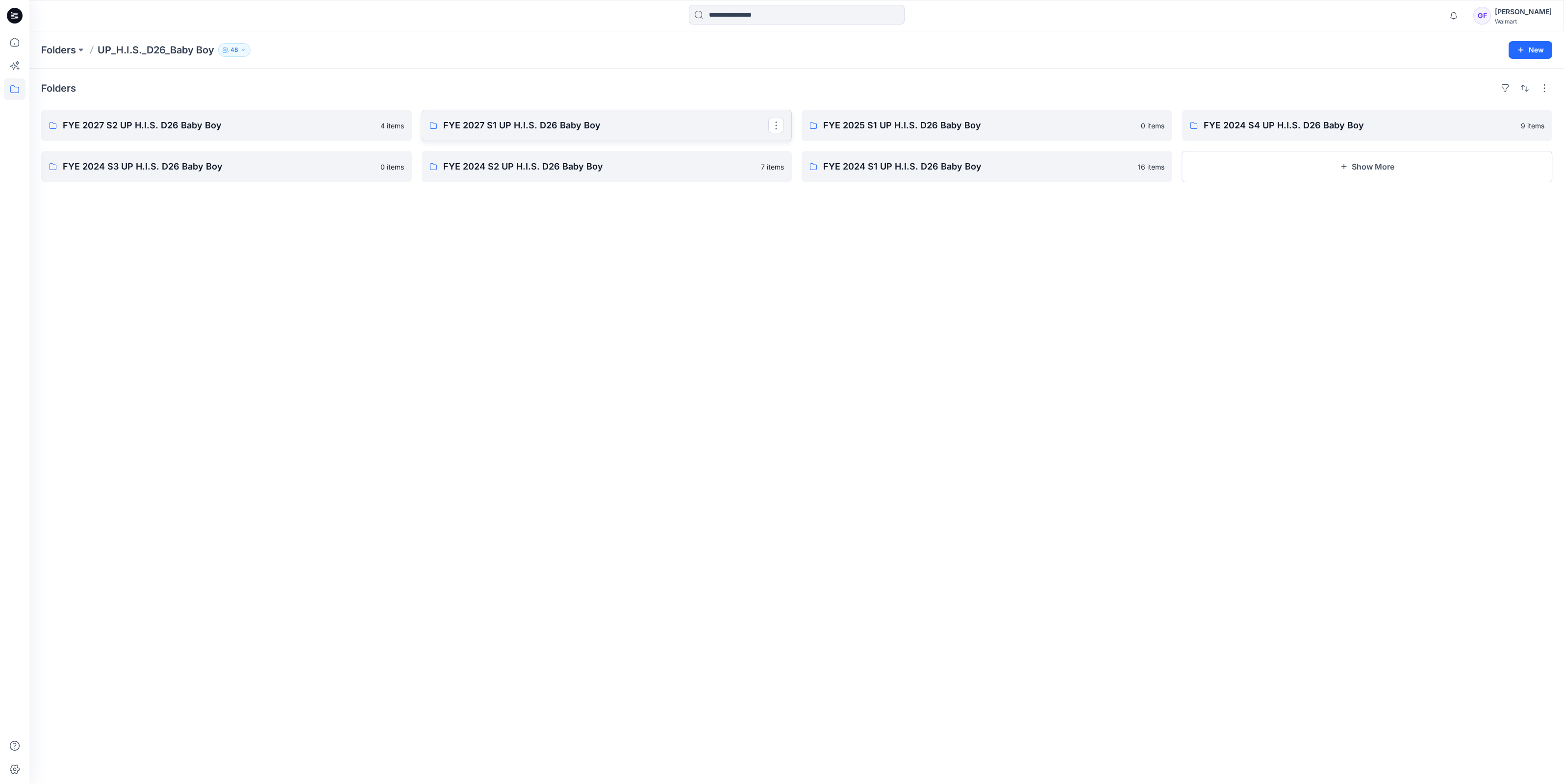
click at [493, 127] on p "FYE 2027 S1 UP H.I.S. D26 Baby Boy" at bounding box center [606, 125] width 325 height 14
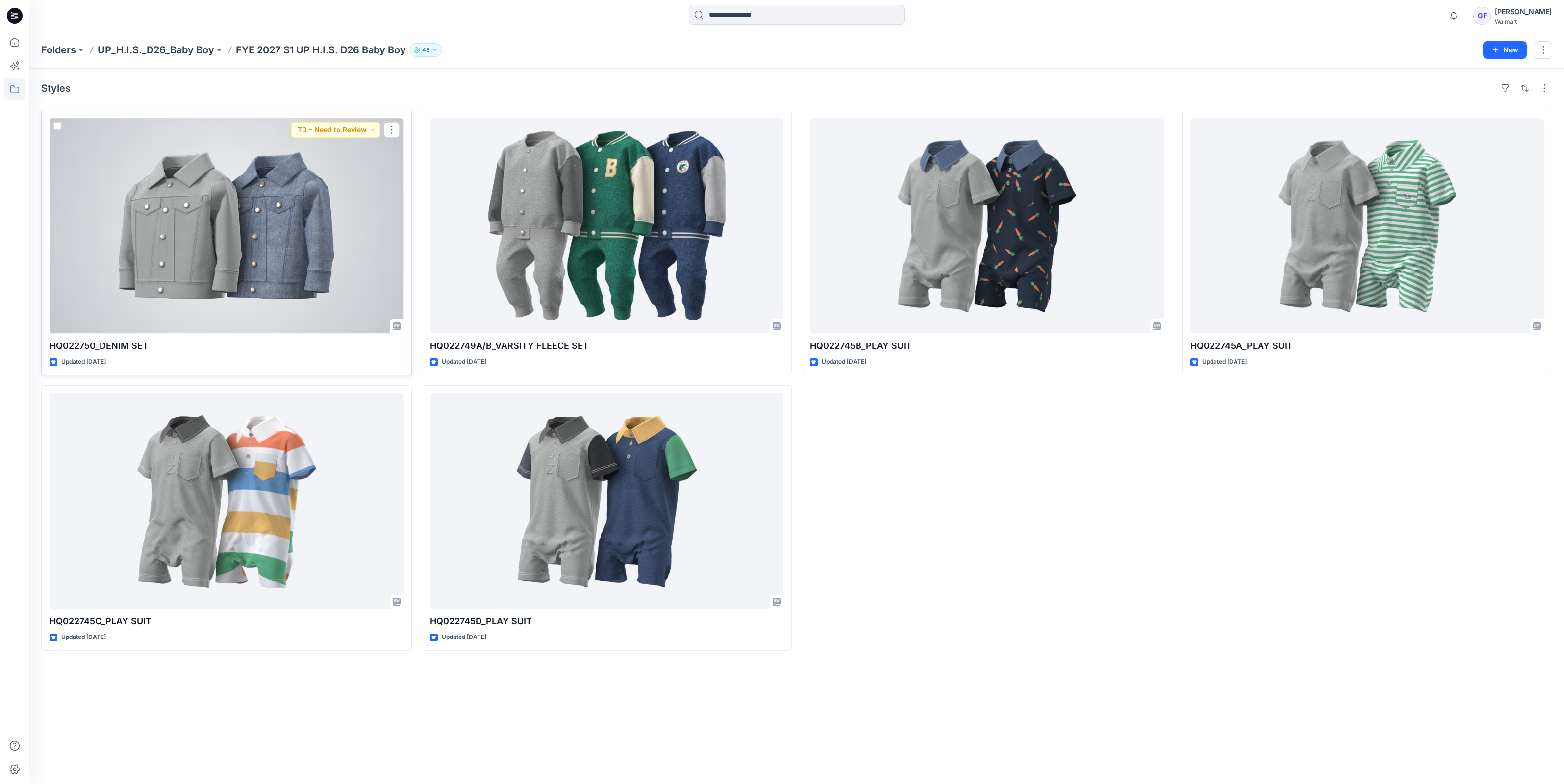
click at [123, 297] on div at bounding box center [226, 226] width 354 height 215
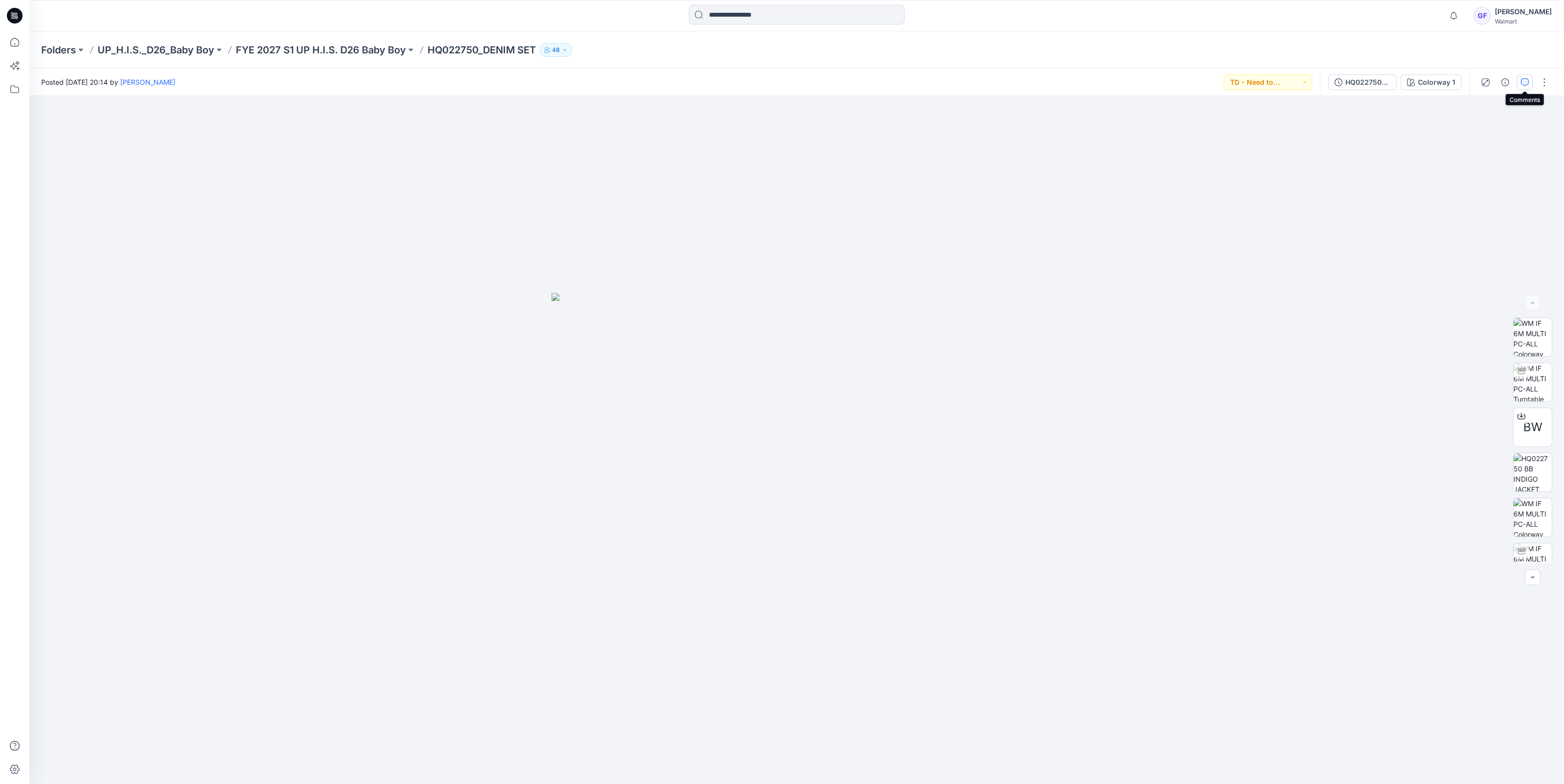
click at [1532, 85] on button "button" at bounding box center [1525, 83] width 16 height 16
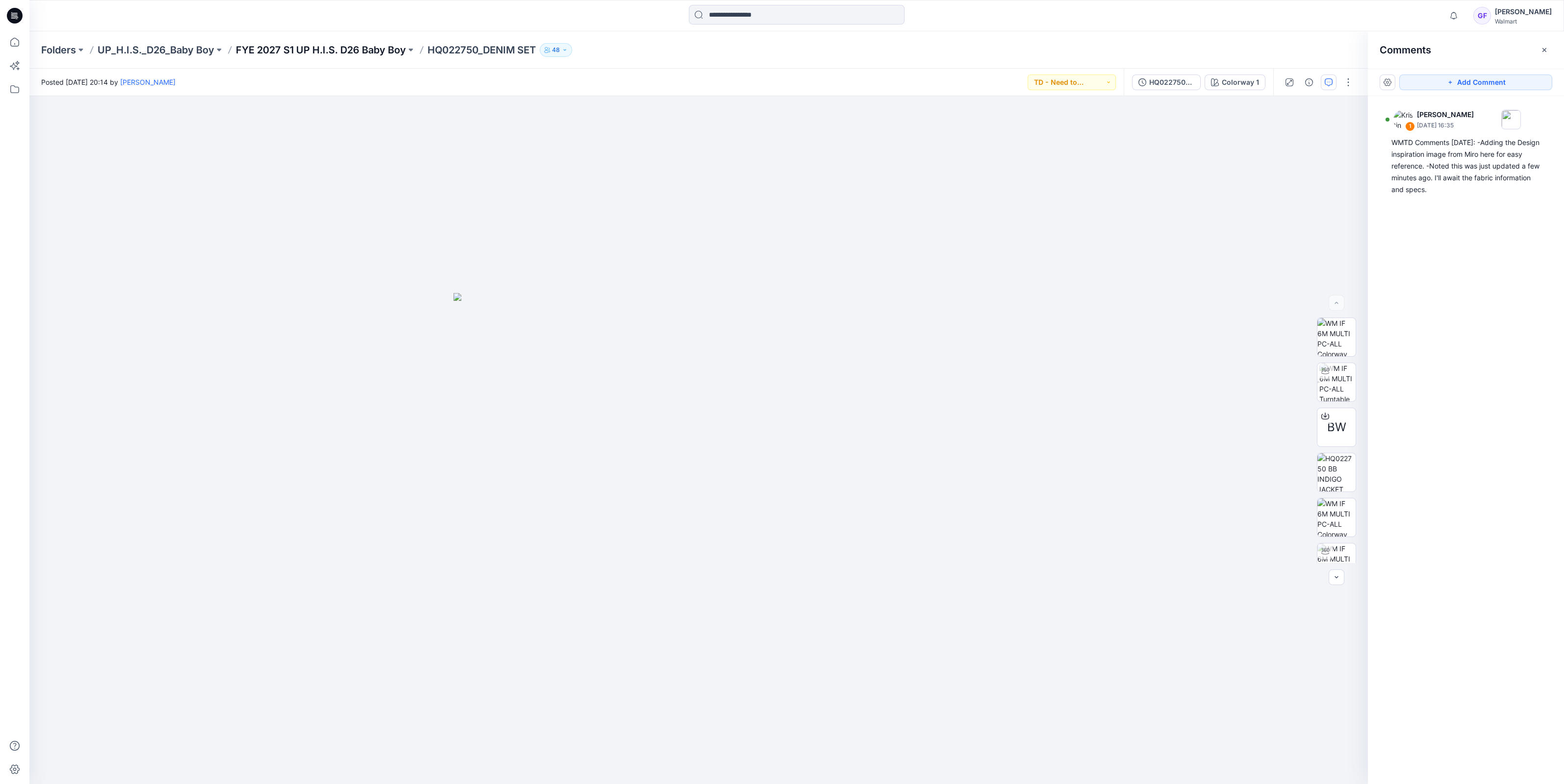
click at [367, 55] on p "FYE 2027 S1 UP H.I.S. D26 Baby Boy" at bounding box center [321, 50] width 170 height 14
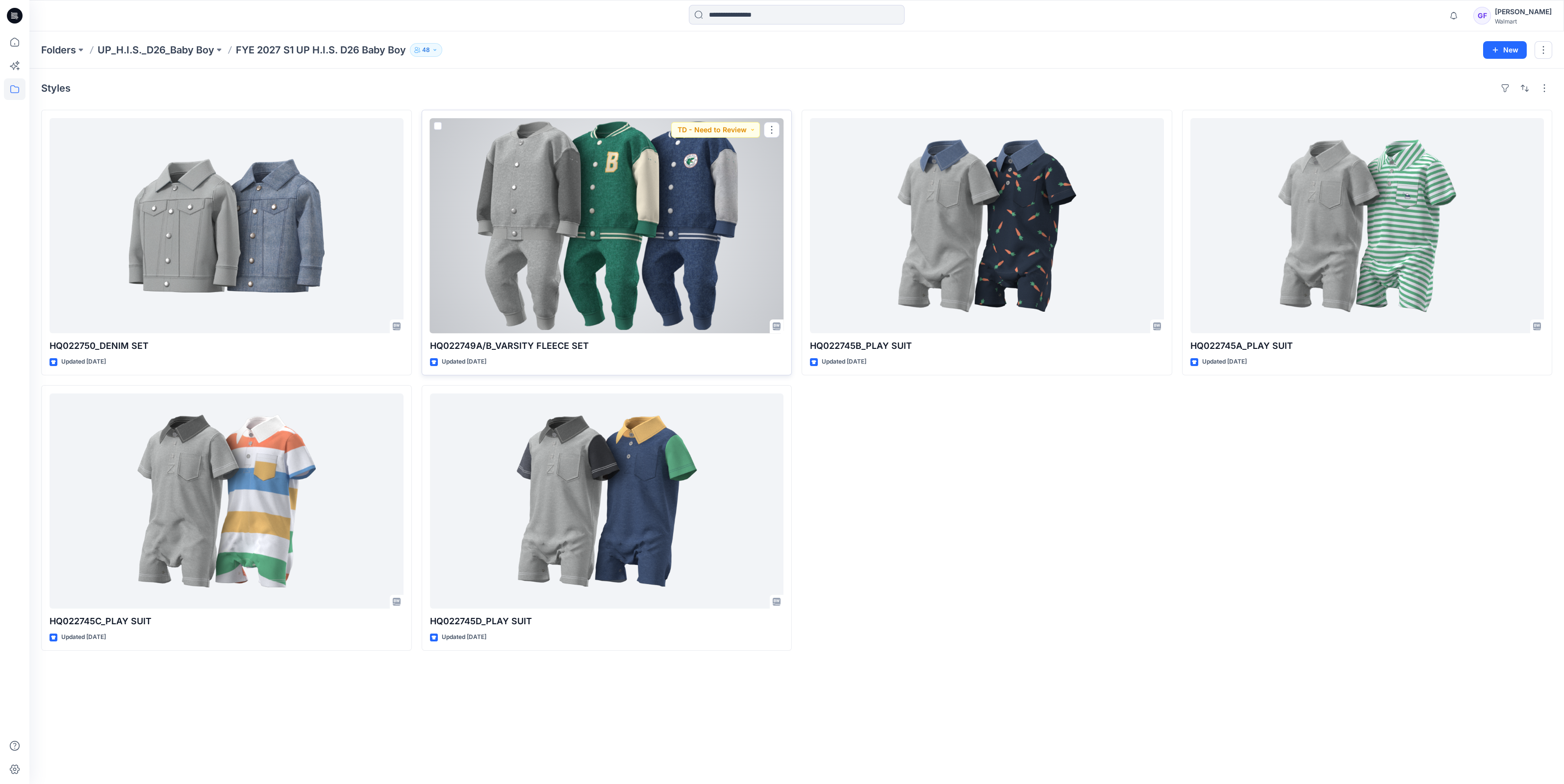
click at [536, 204] on div at bounding box center [607, 226] width 354 height 215
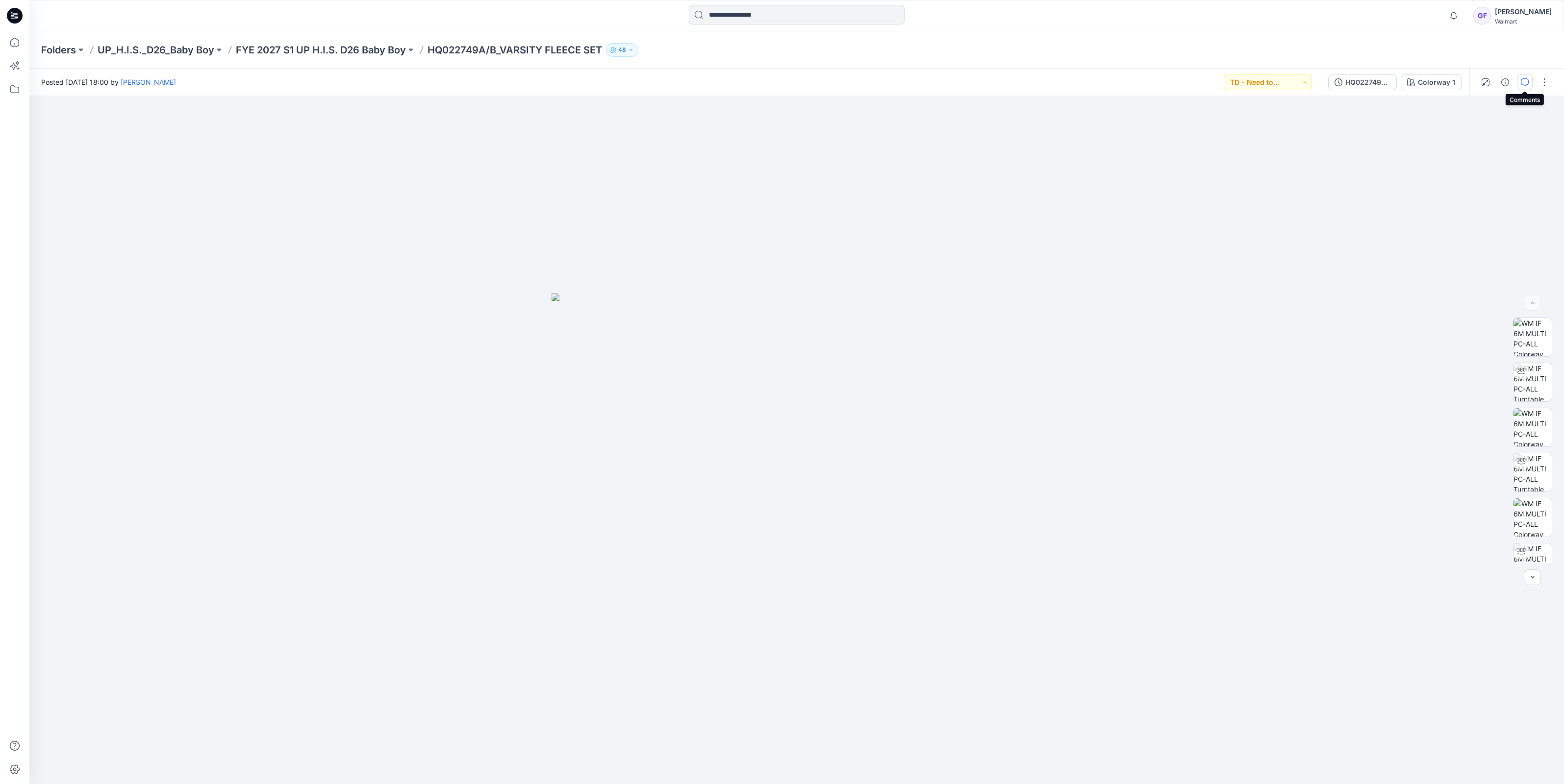
click at [1529, 83] on button "button" at bounding box center [1525, 83] width 16 height 16
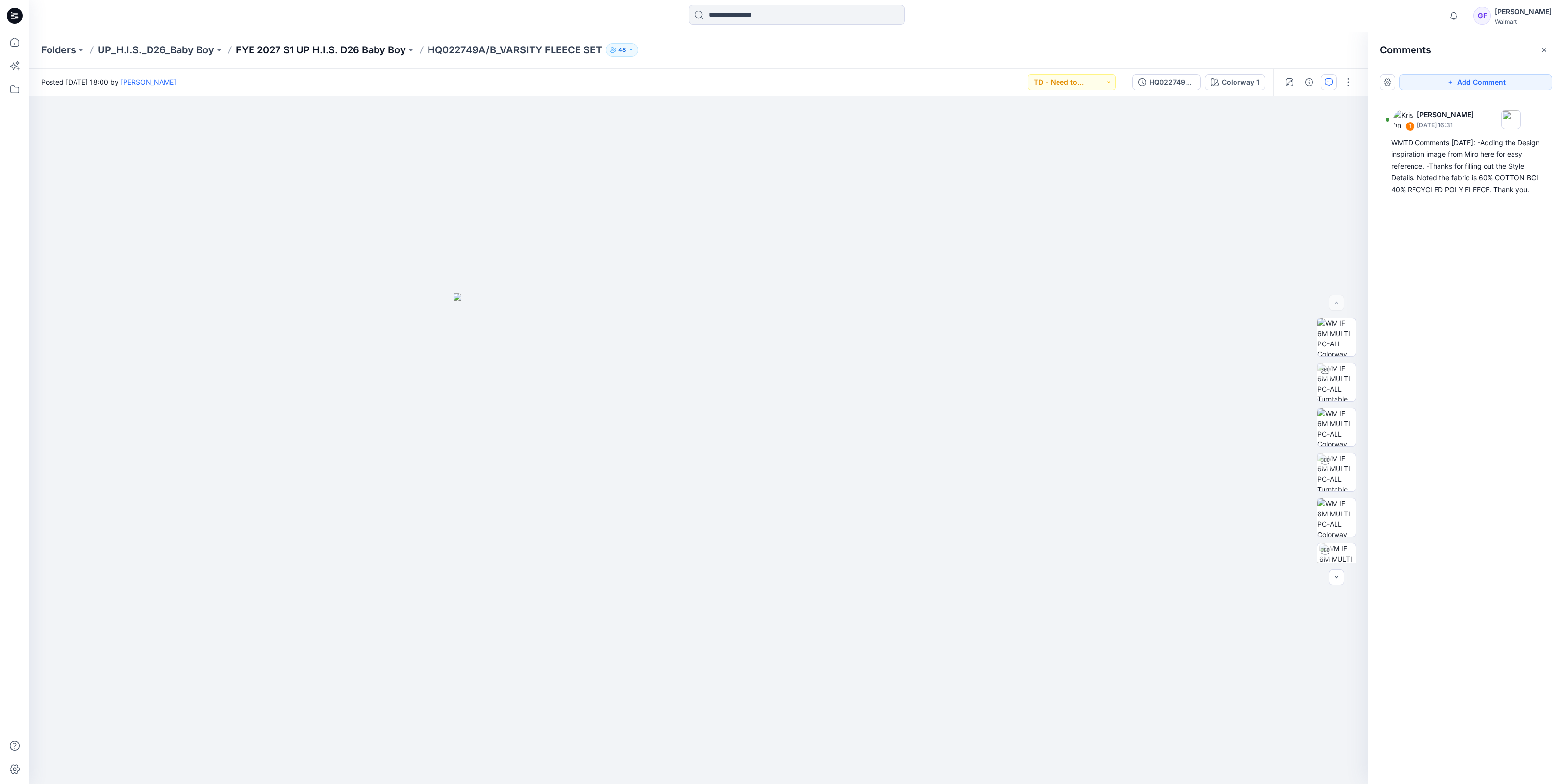
click at [333, 46] on p "FYE 2027 S1 UP H.I.S. D26 Baby Boy" at bounding box center [321, 50] width 170 height 14
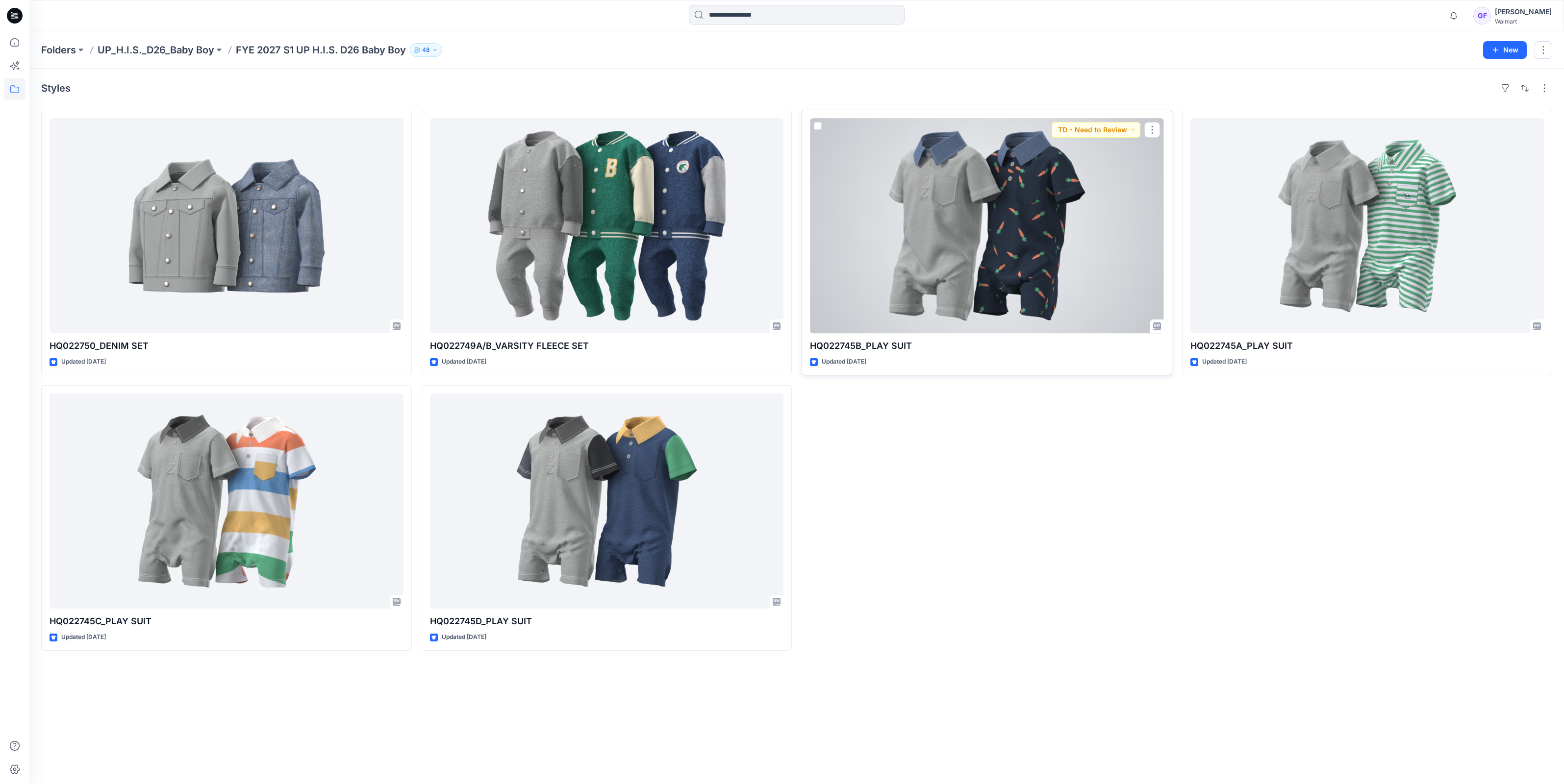
click at [940, 271] on div at bounding box center [987, 226] width 354 height 215
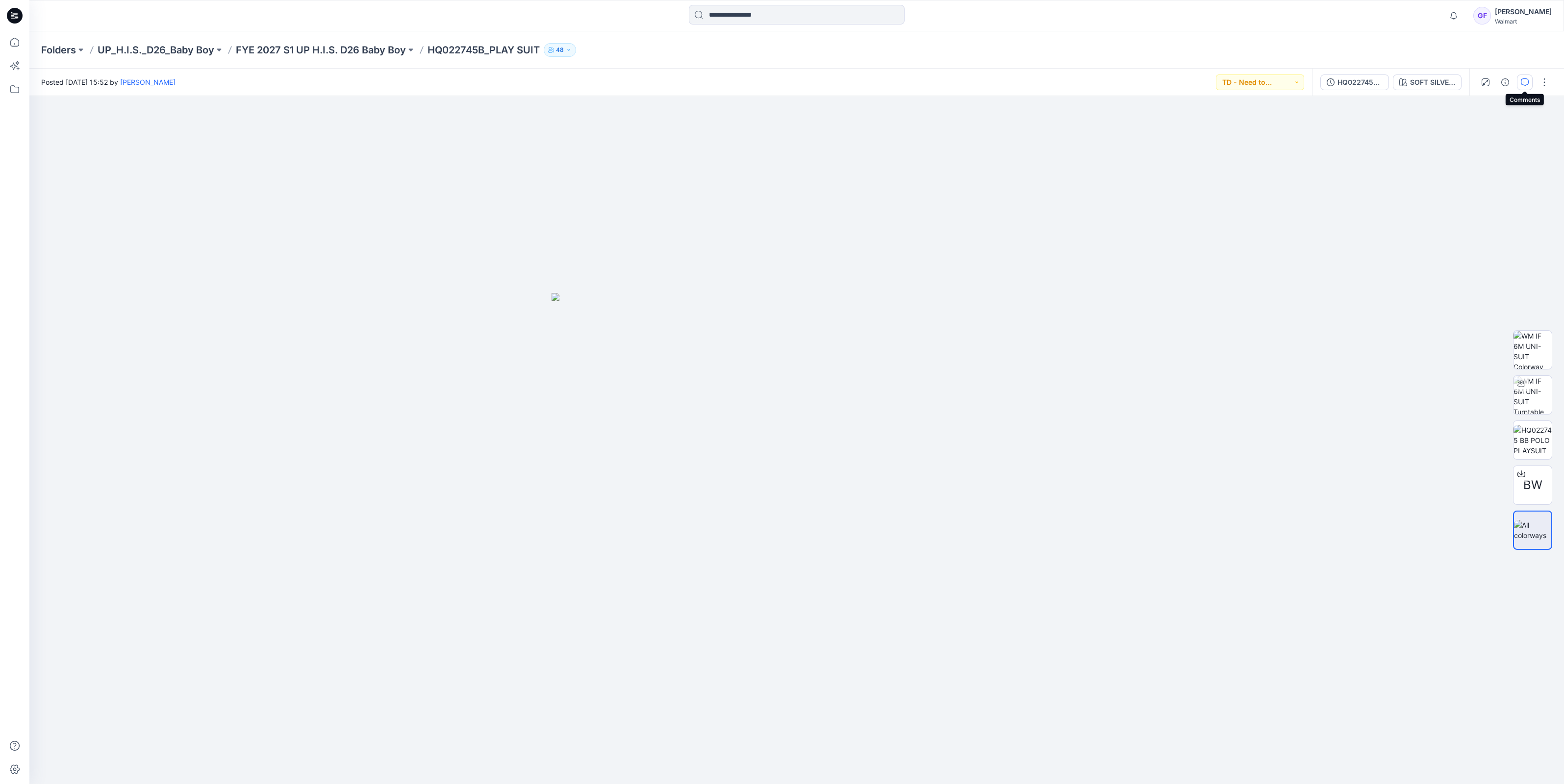
click at [1532, 83] on button "button" at bounding box center [1525, 83] width 16 height 16
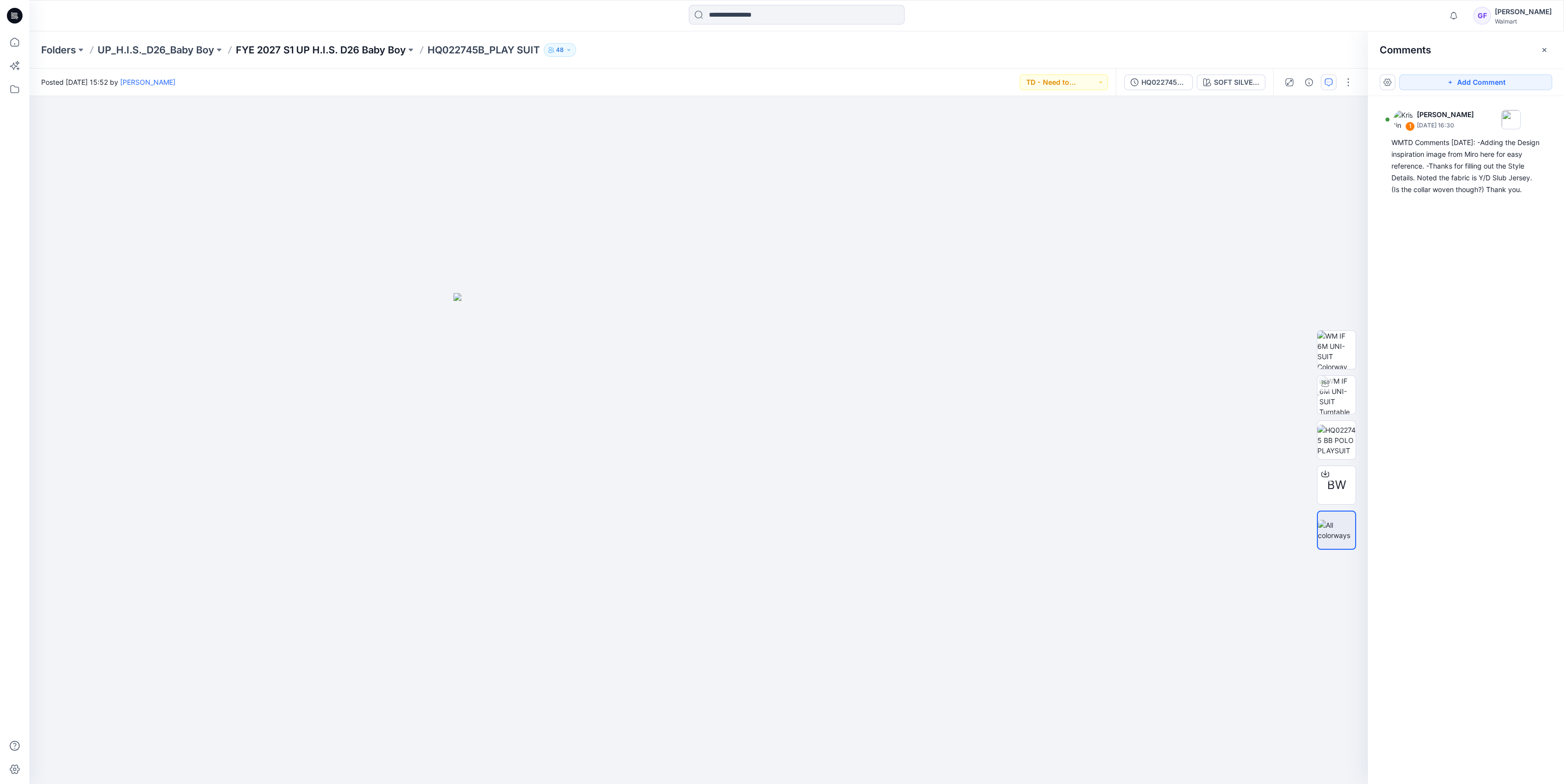
click at [359, 50] on p "FYE 2027 S1 UP H.I.S. D26 Baby Boy" at bounding box center [321, 50] width 170 height 14
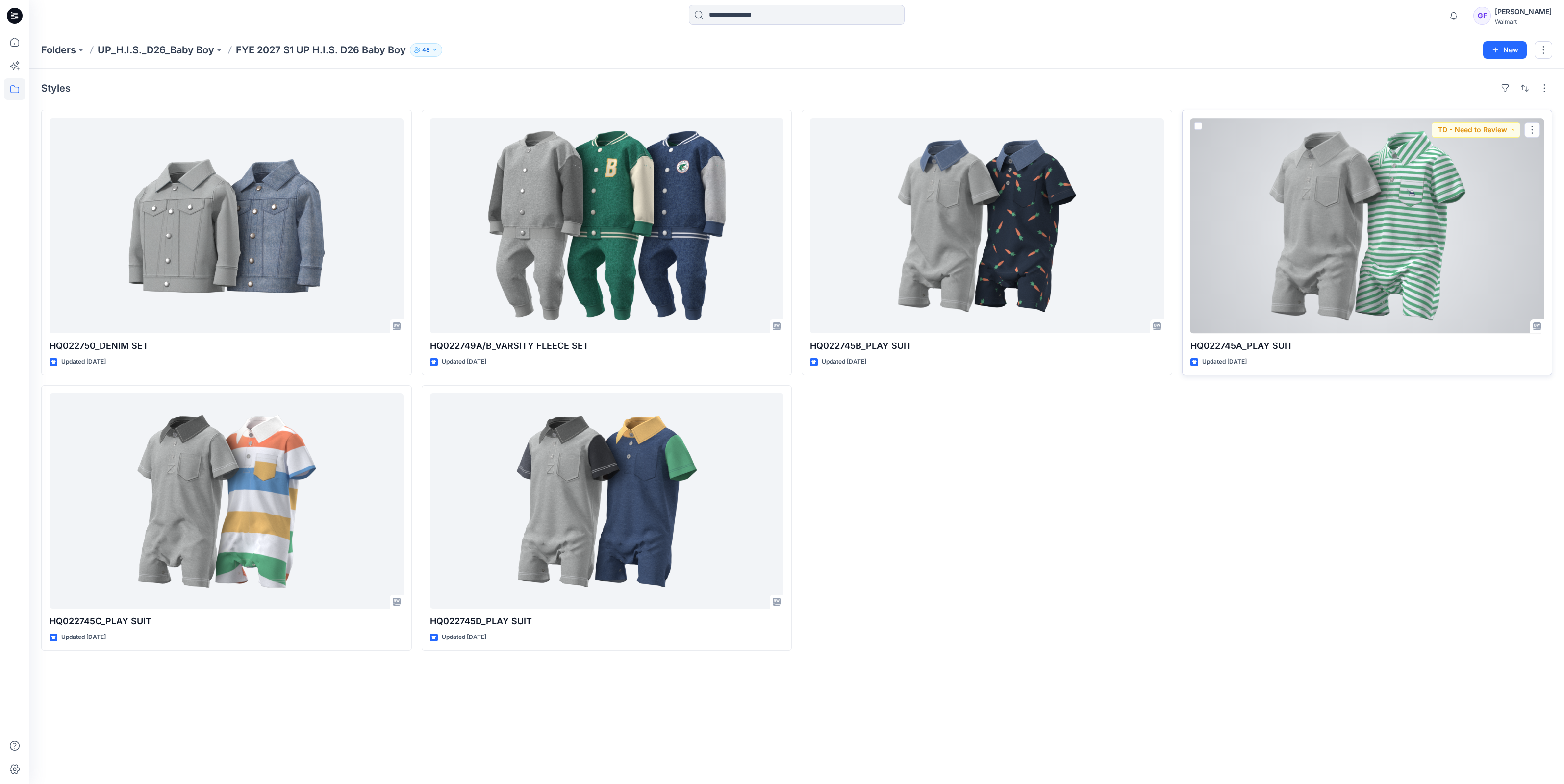
click at [1330, 289] on div at bounding box center [1367, 226] width 354 height 215
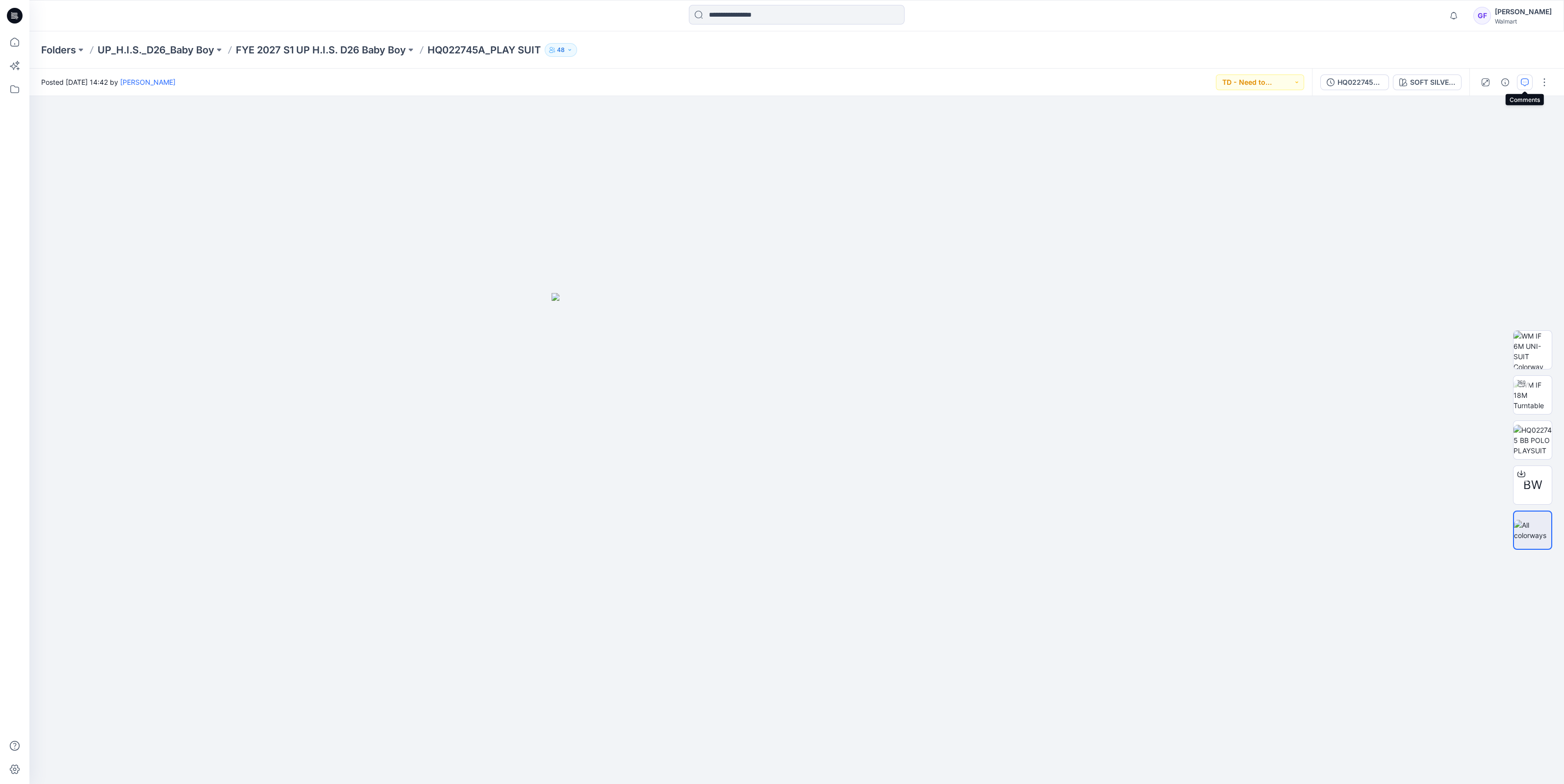
click at [1522, 80] on icon "button" at bounding box center [1525, 82] width 8 height 8
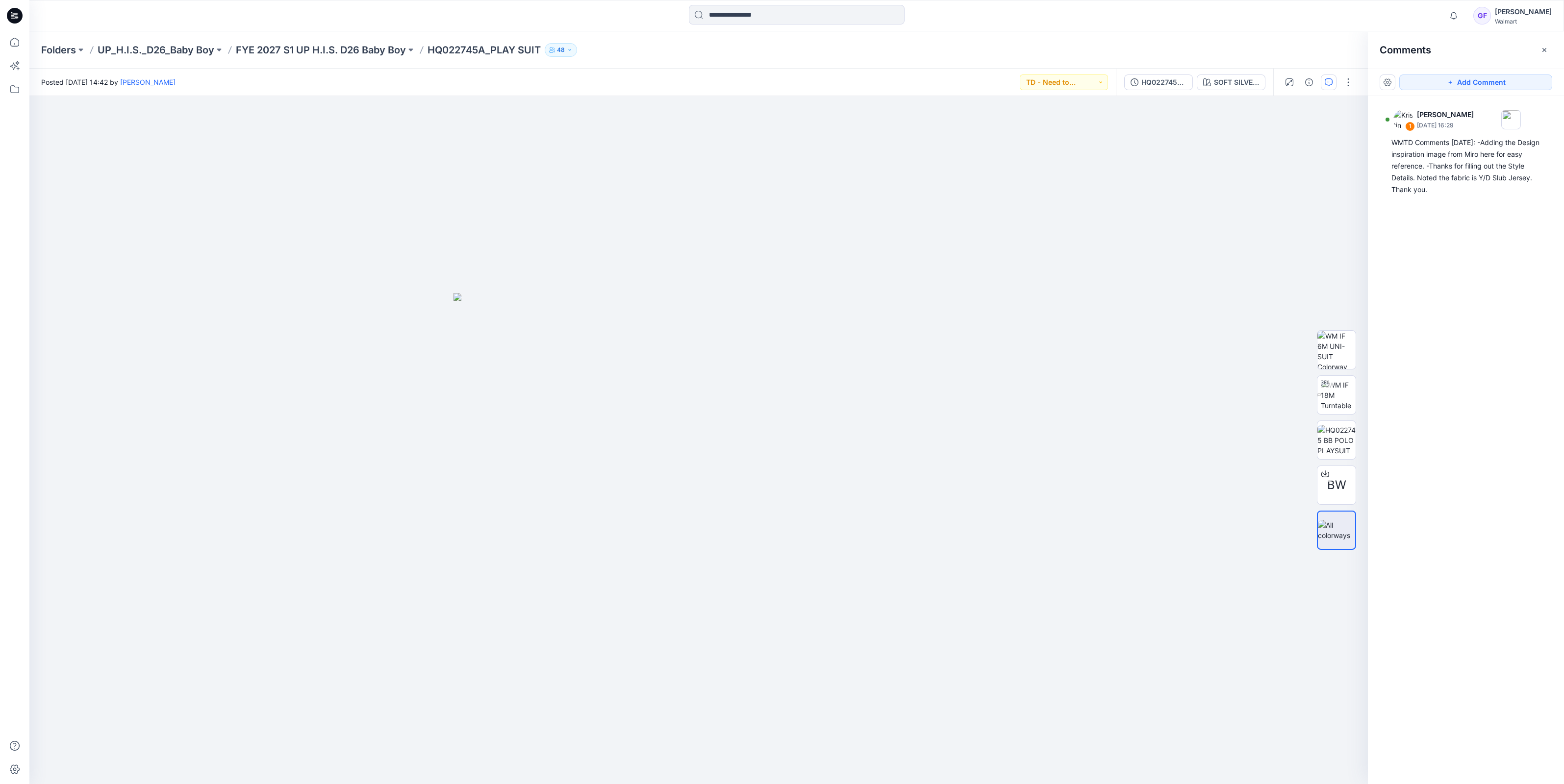
click at [314, 39] on div "Folders UP_H.I.S._D26_Baby Boy FYE 2027 S1 UP H.I.S. D26 Baby Boy HQ022745A_PLA…" at bounding box center [797, 50] width 1535 height 37
click at [312, 48] on p "FYE 2027 S1 UP H.I.S. D26 Baby Boy" at bounding box center [321, 50] width 170 height 14
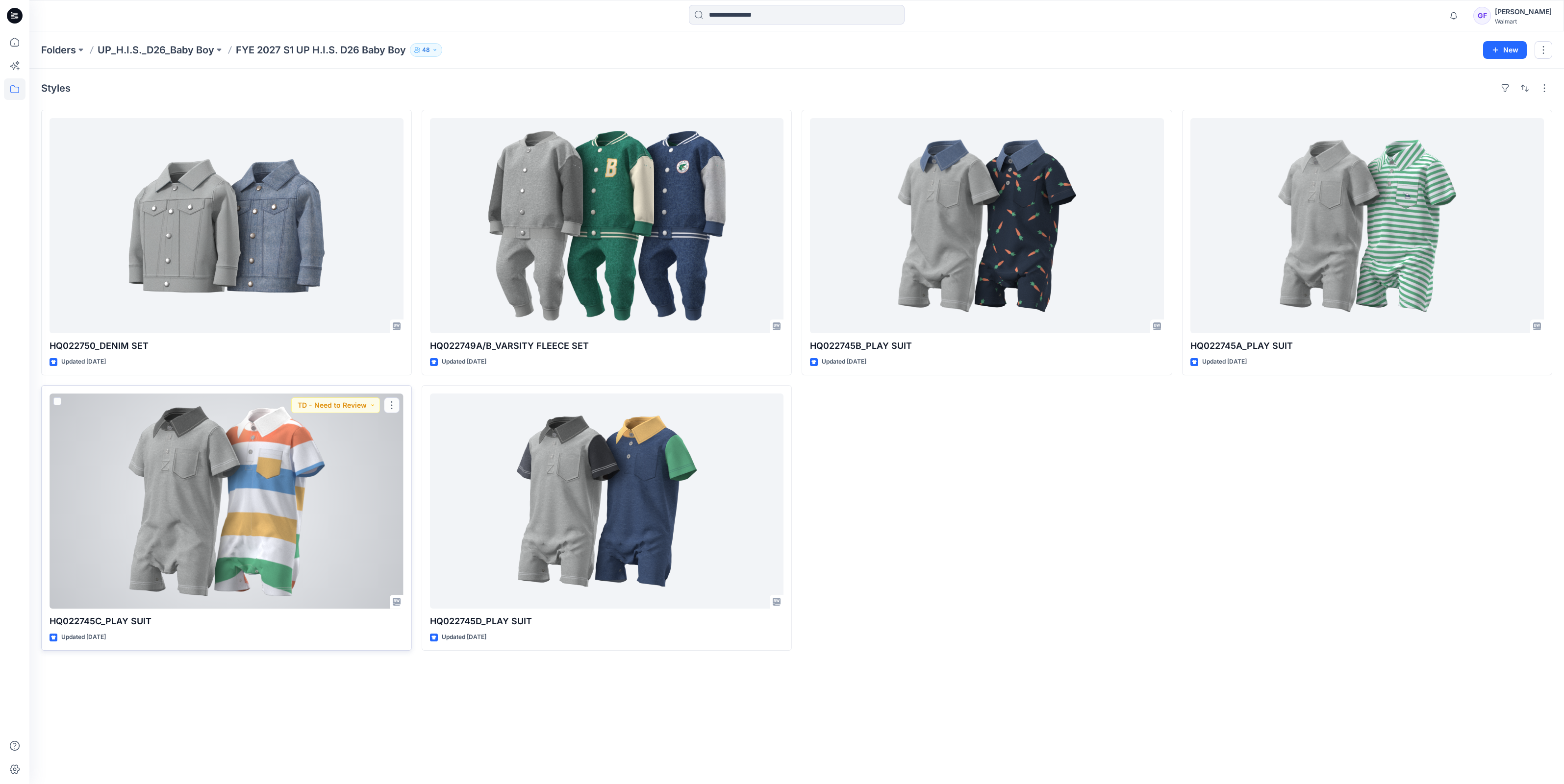
click at [242, 484] on div at bounding box center [226, 501] width 354 height 215
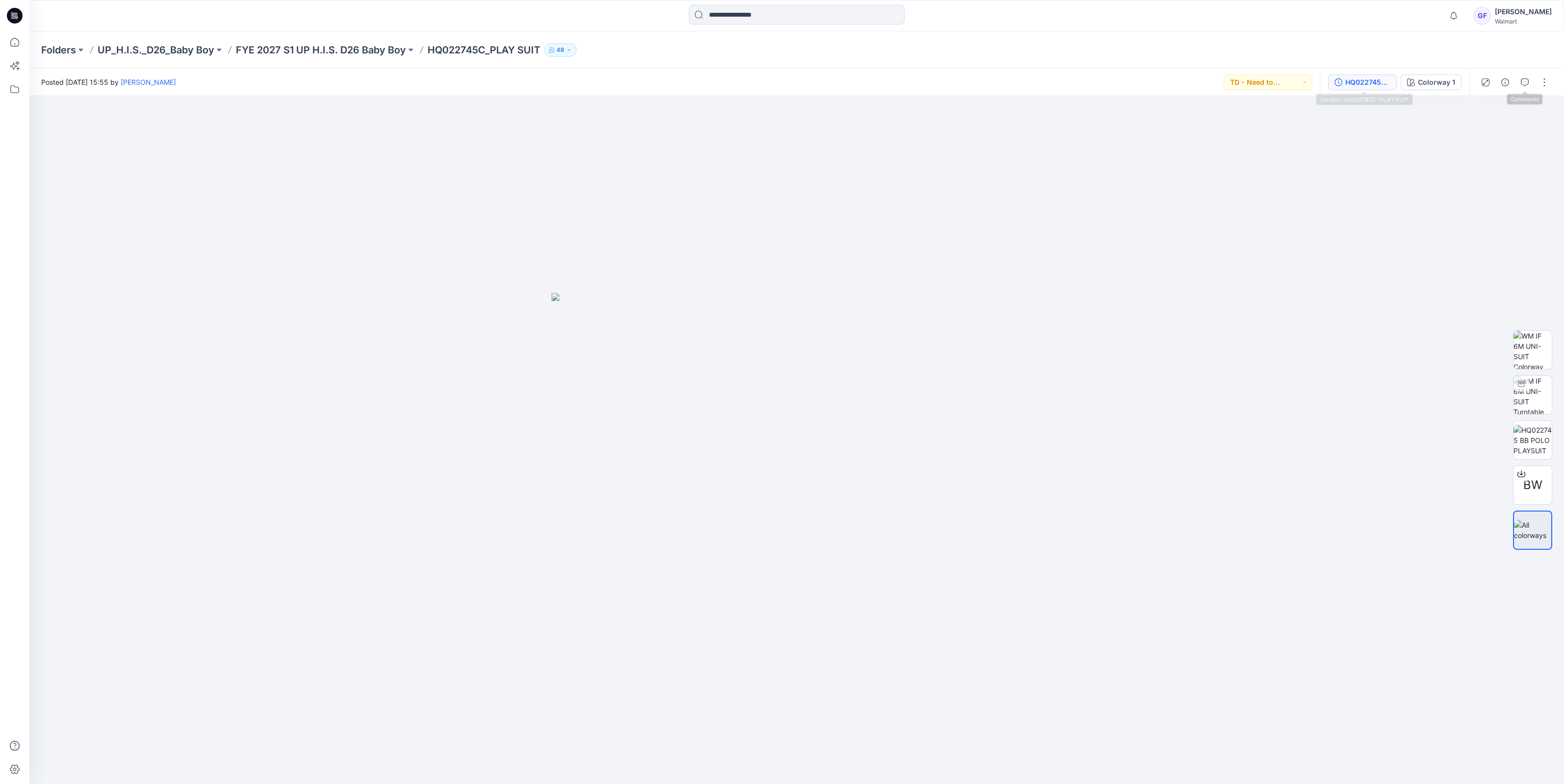
drag, startPoint x: 1385, startPoint y: 81, endPoint x: 1453, endPoint y: 93, distance: 69.1
click at [1384, 83] on div "HQ022745C-PLAY SUIT" at bounding box center [1368, 83] width 45 height 11
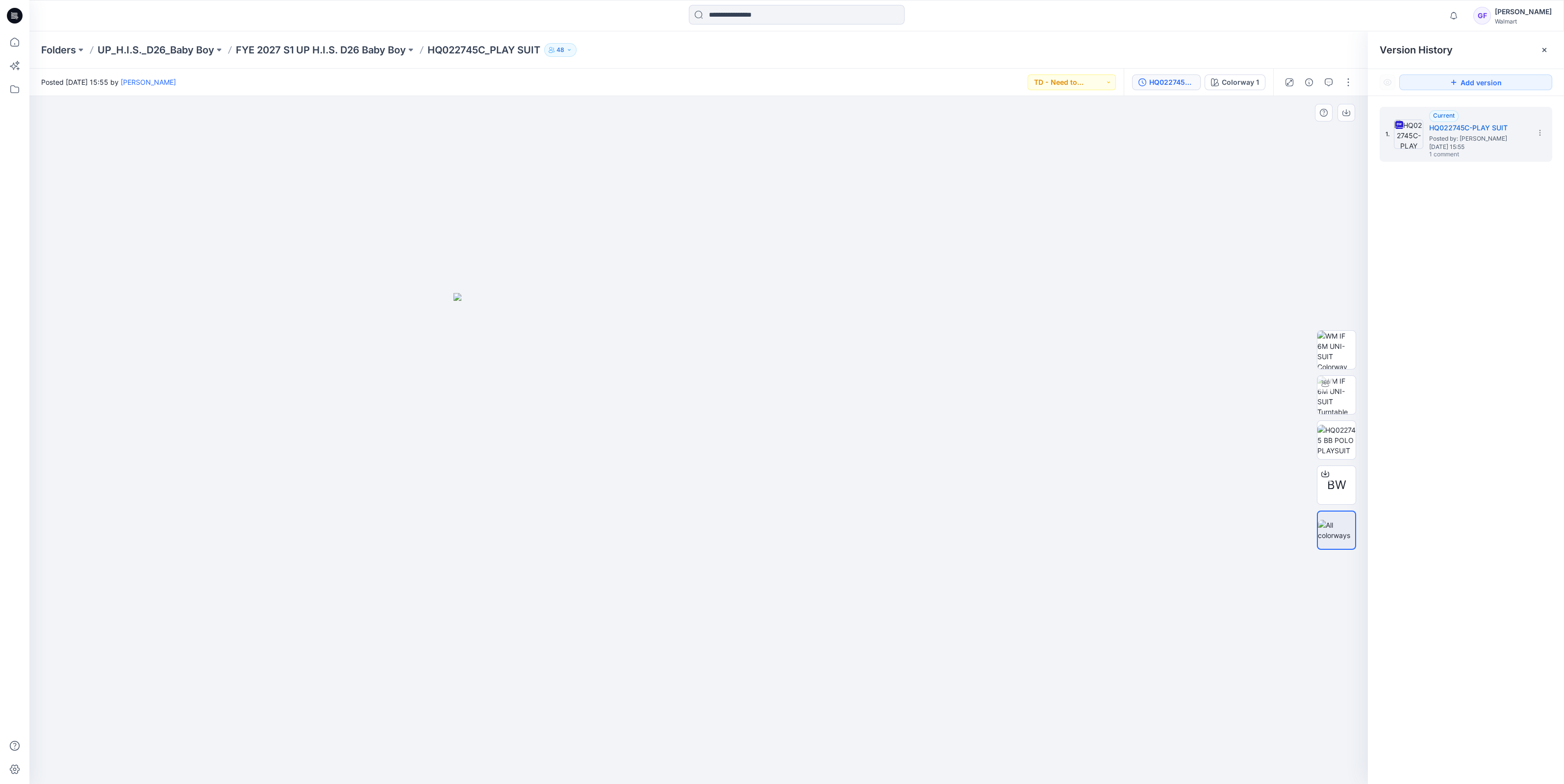
click at [636, 386] on img at bounding box center [699, 538] width 491 height 491
click at [1162, 79] on div "HQ022745C-PLAY SUIT" at bounding box center [1172, 83] width 45 height 11
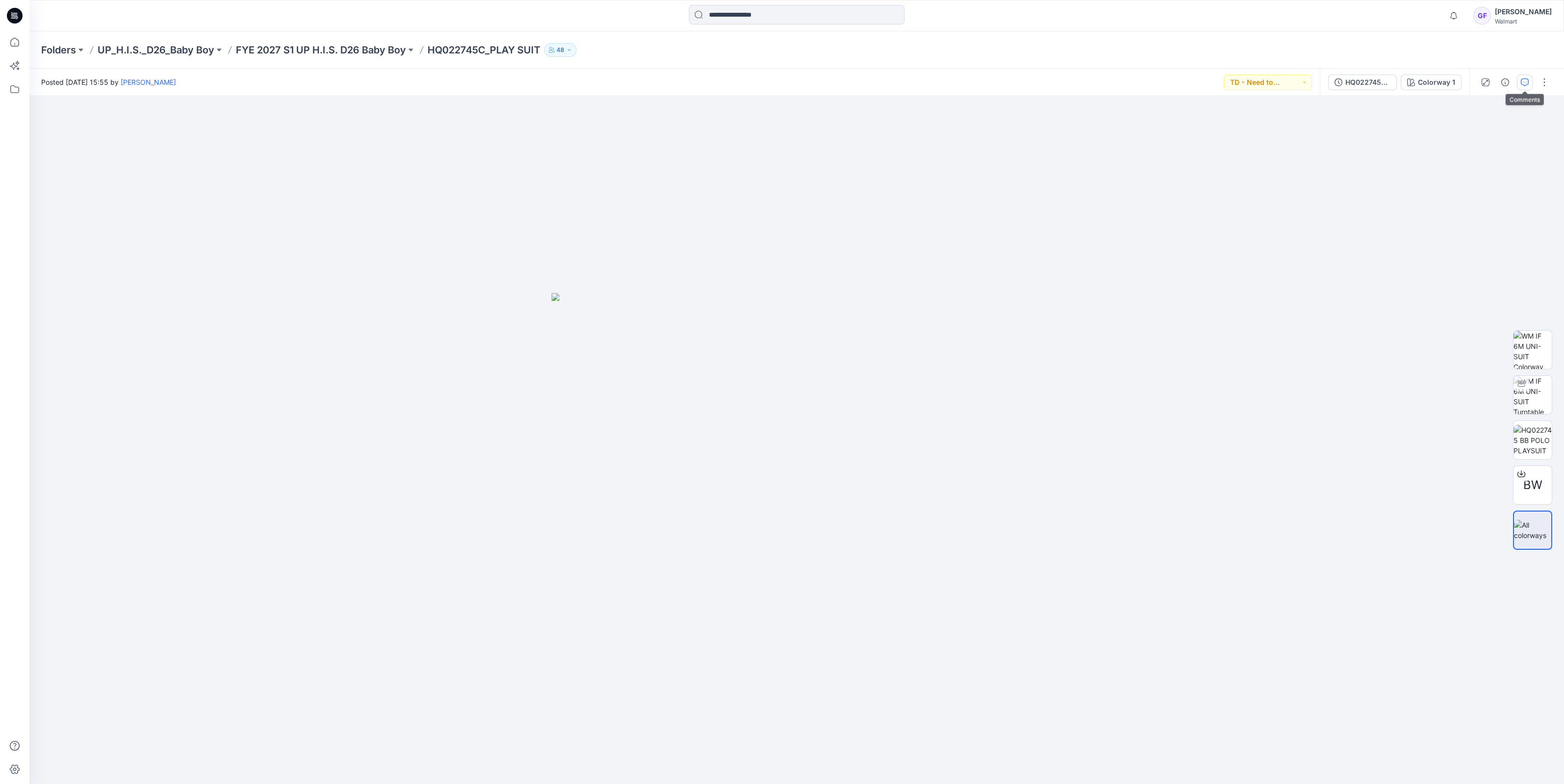
click at [1523, 81] on icon "button" at bounding box center [1525, 82] width 8 height 8
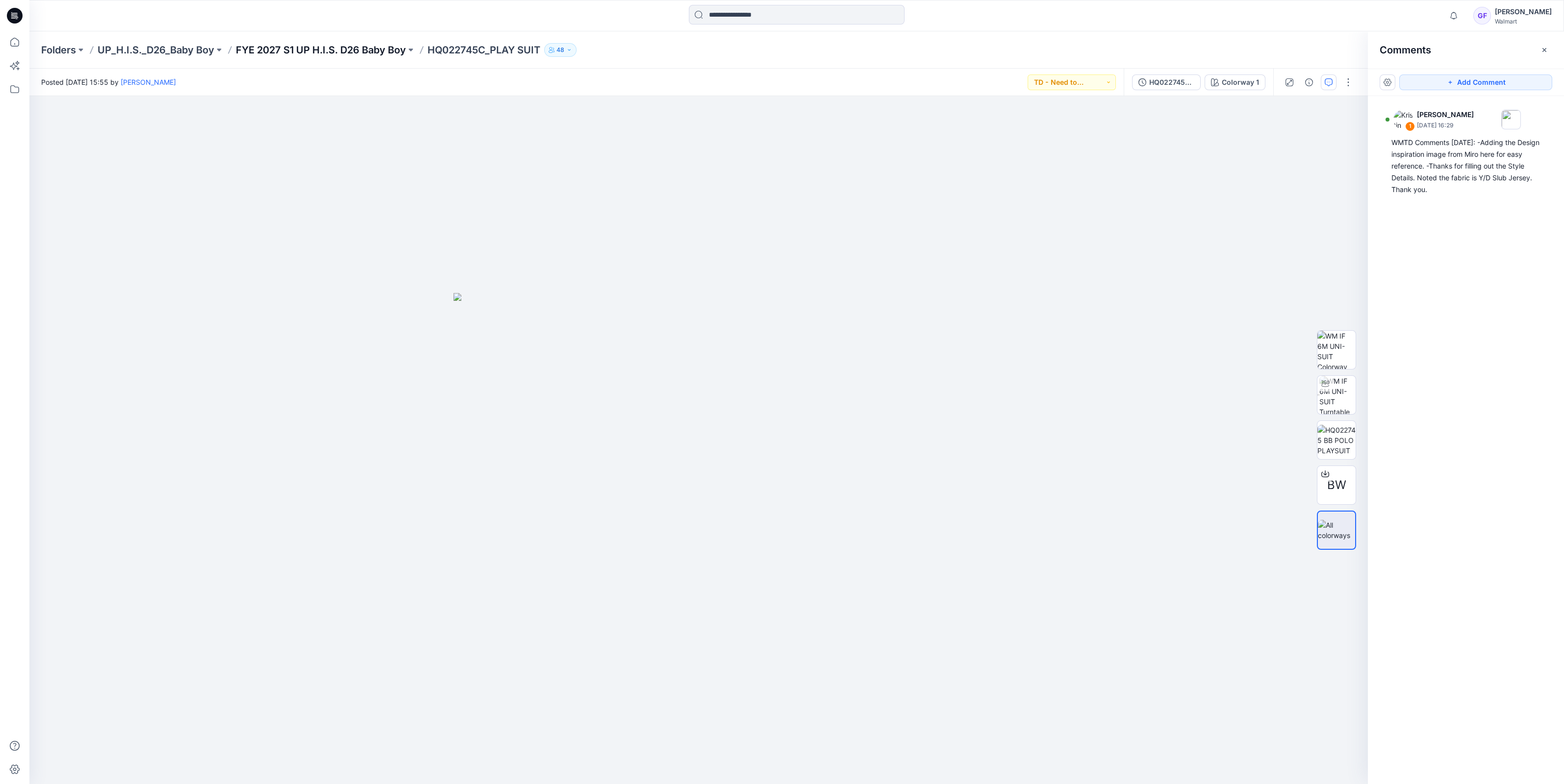
click at [358, 46] on p "FYE 2027 S1 UP H.I.S. D26 Baby Boy" at bounding box center [321, 50] width 170 height 14
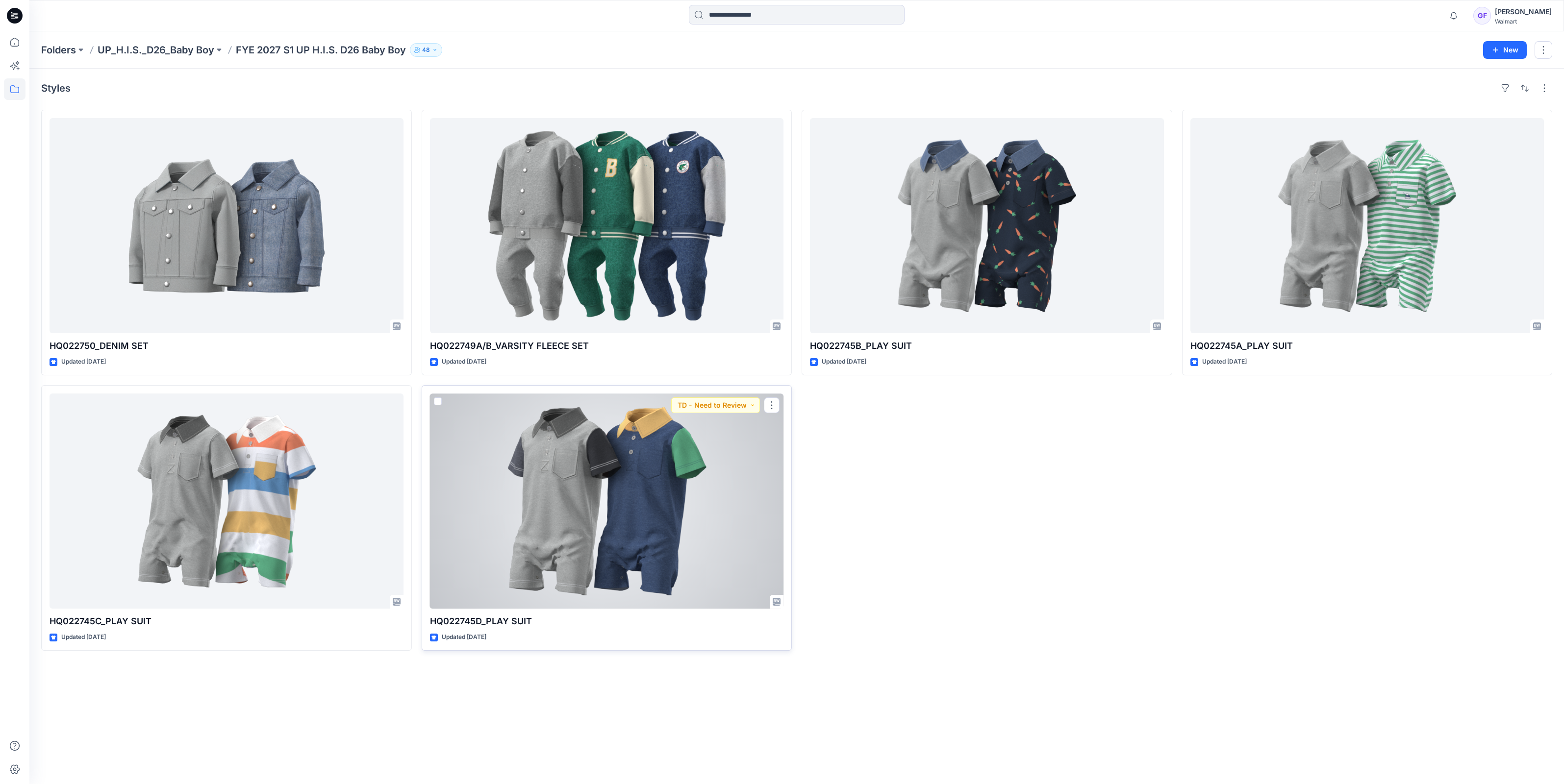
click at [651, 478] on div at bounding box center [607, 501] width 354 height 215
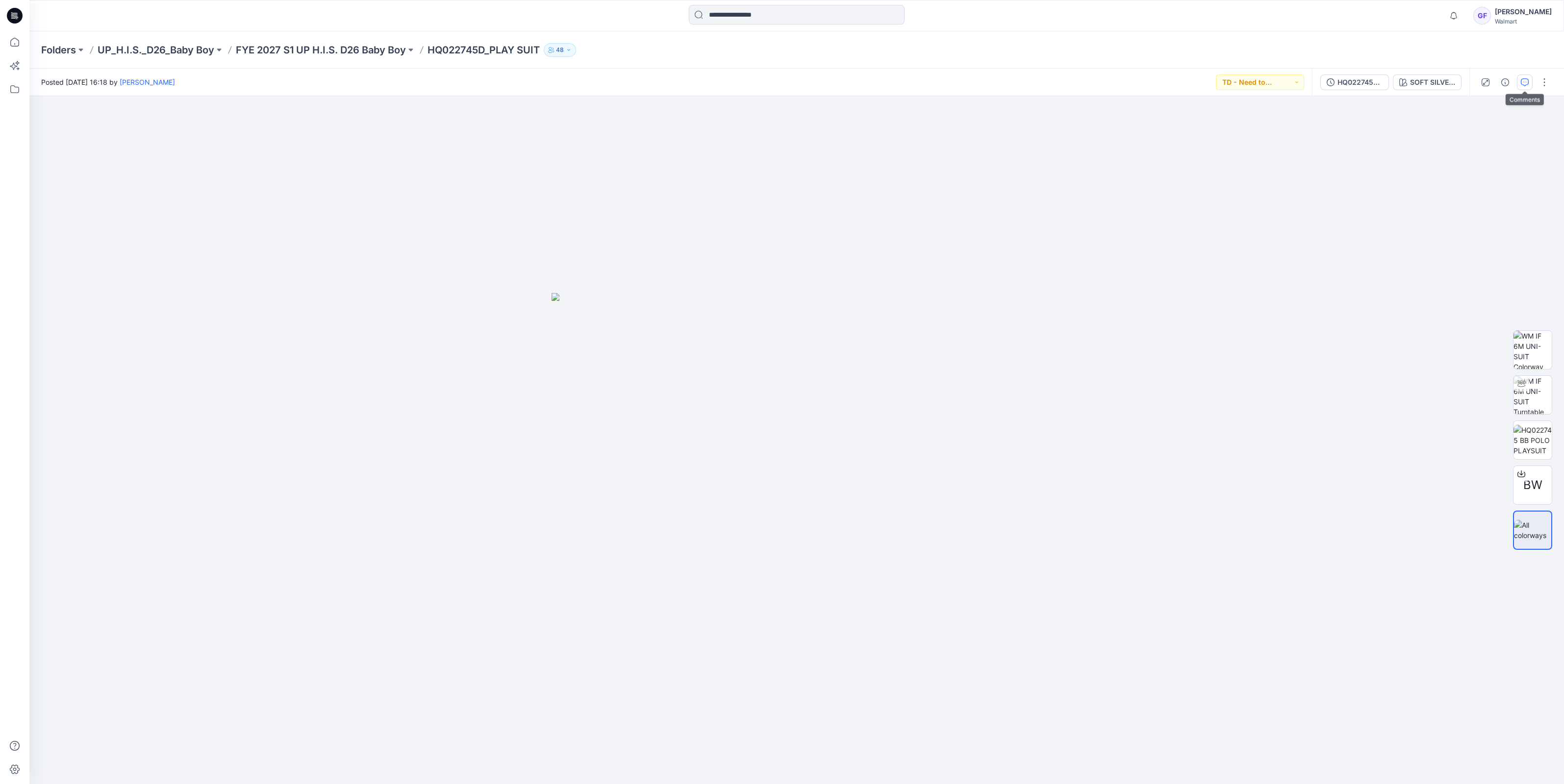
click at [1526, 75] on button "button" at bounding box center [1525, 83] width 16 height 16
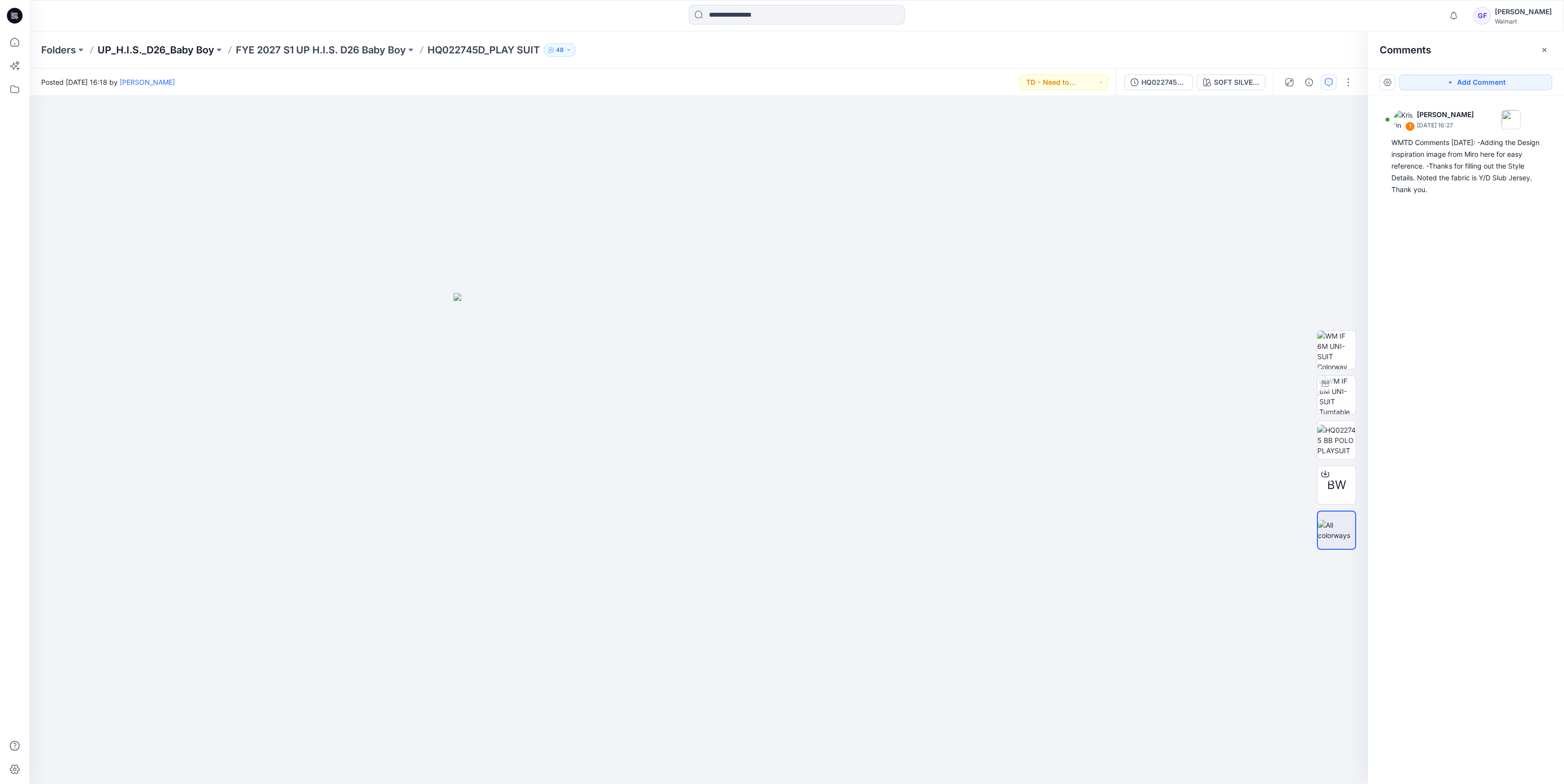
click at [149, 52] on p "UP_H.I.S._D26_Baby Boy" at bounding box center [156, 50] width 117 height 14
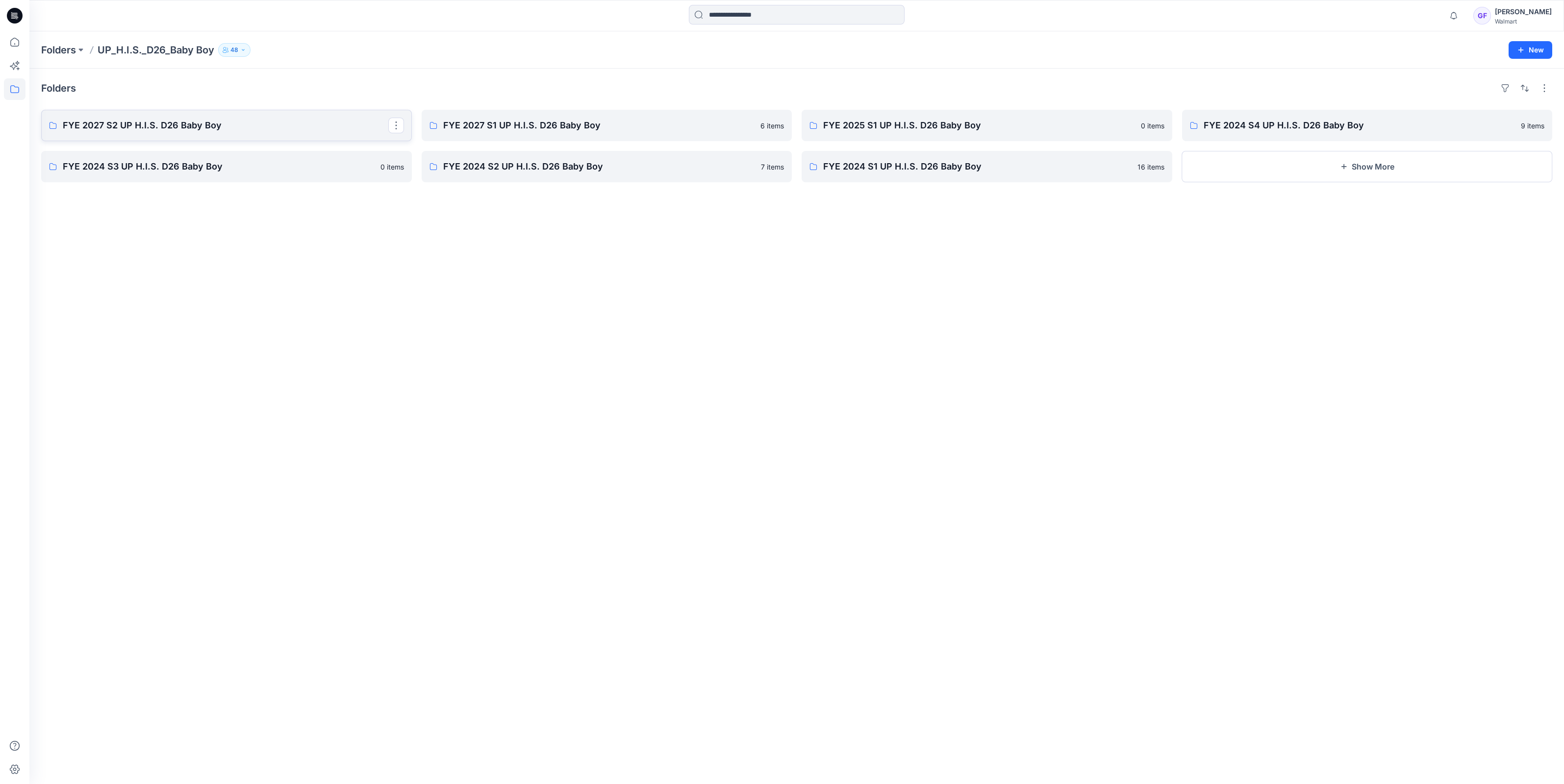
click at [114, 121] on p "FYE 2027 S2 UP H.I.S. D26 Baby Boy" at bounding box center [225, 125] width 325 height 14
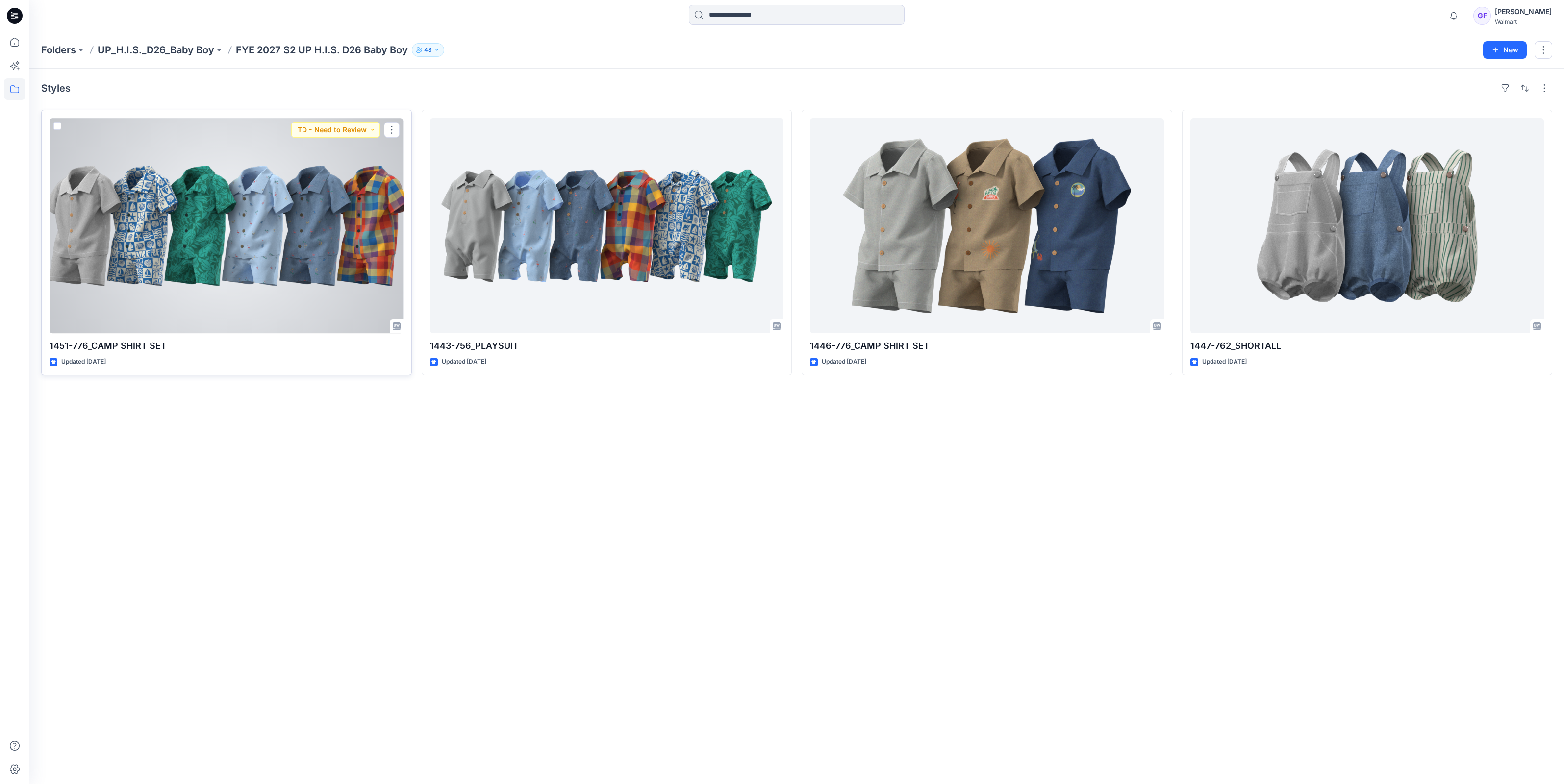
click at [253, 235] on div at bounding box center [226, 226] width 354 height 215
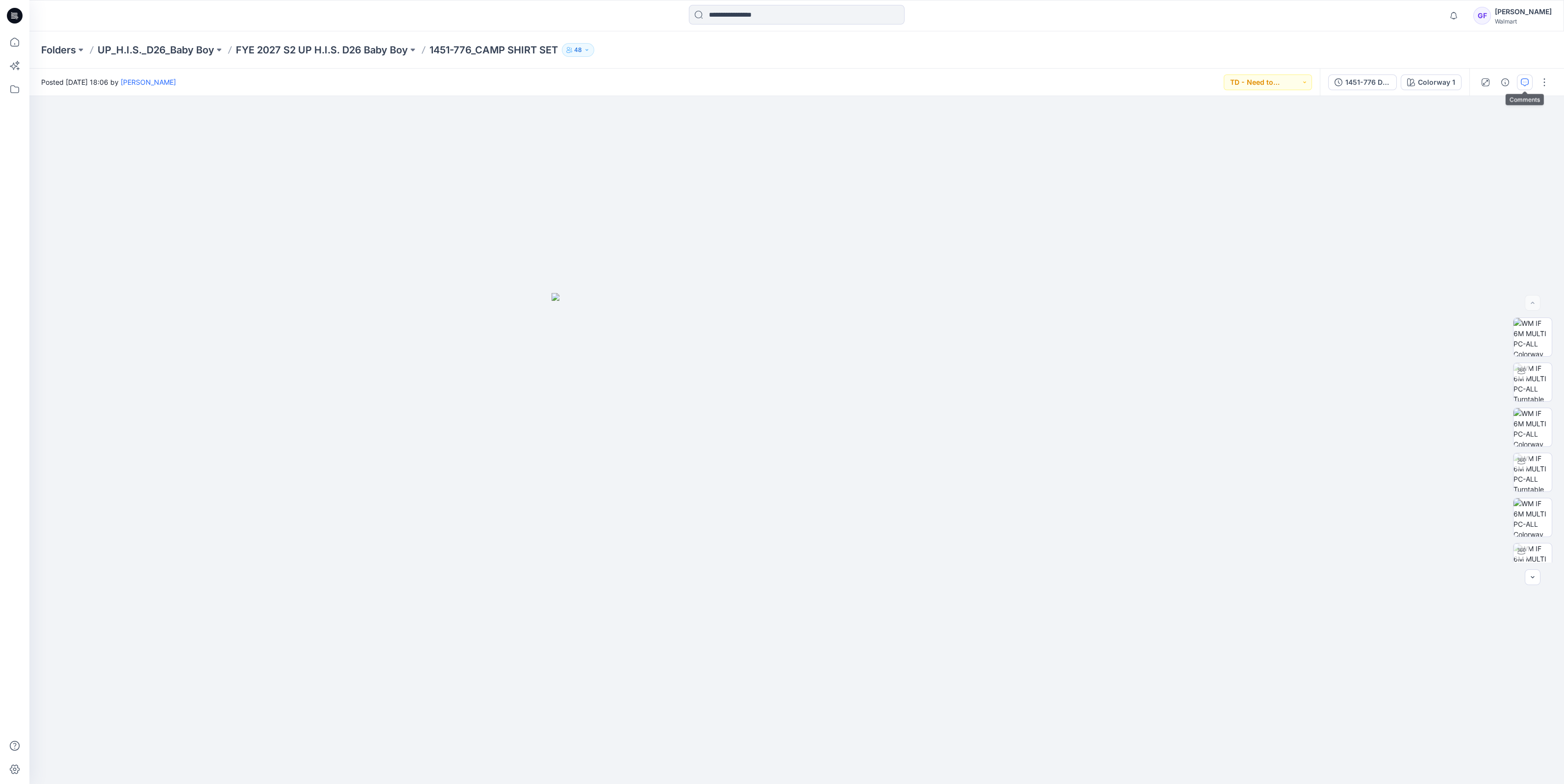
click at [1529, 78] on button "button" at bounding box center [1525, 83] width 16 height 16
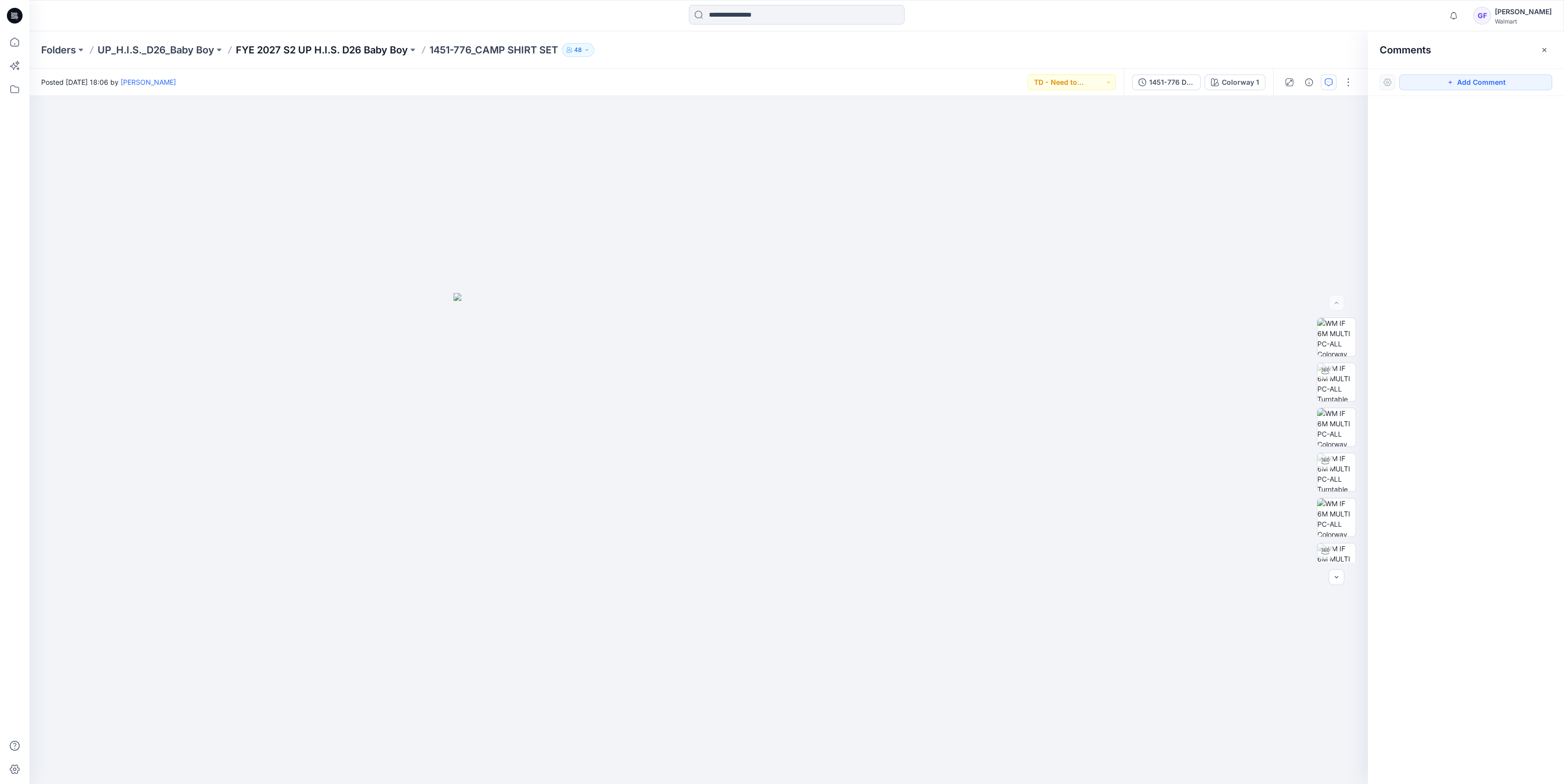
click at [353, 53] on p "FYE 2027 S2 UP H.I.S. D26 Baby Boy" at bounding box center [321, 50] width 172 height 14
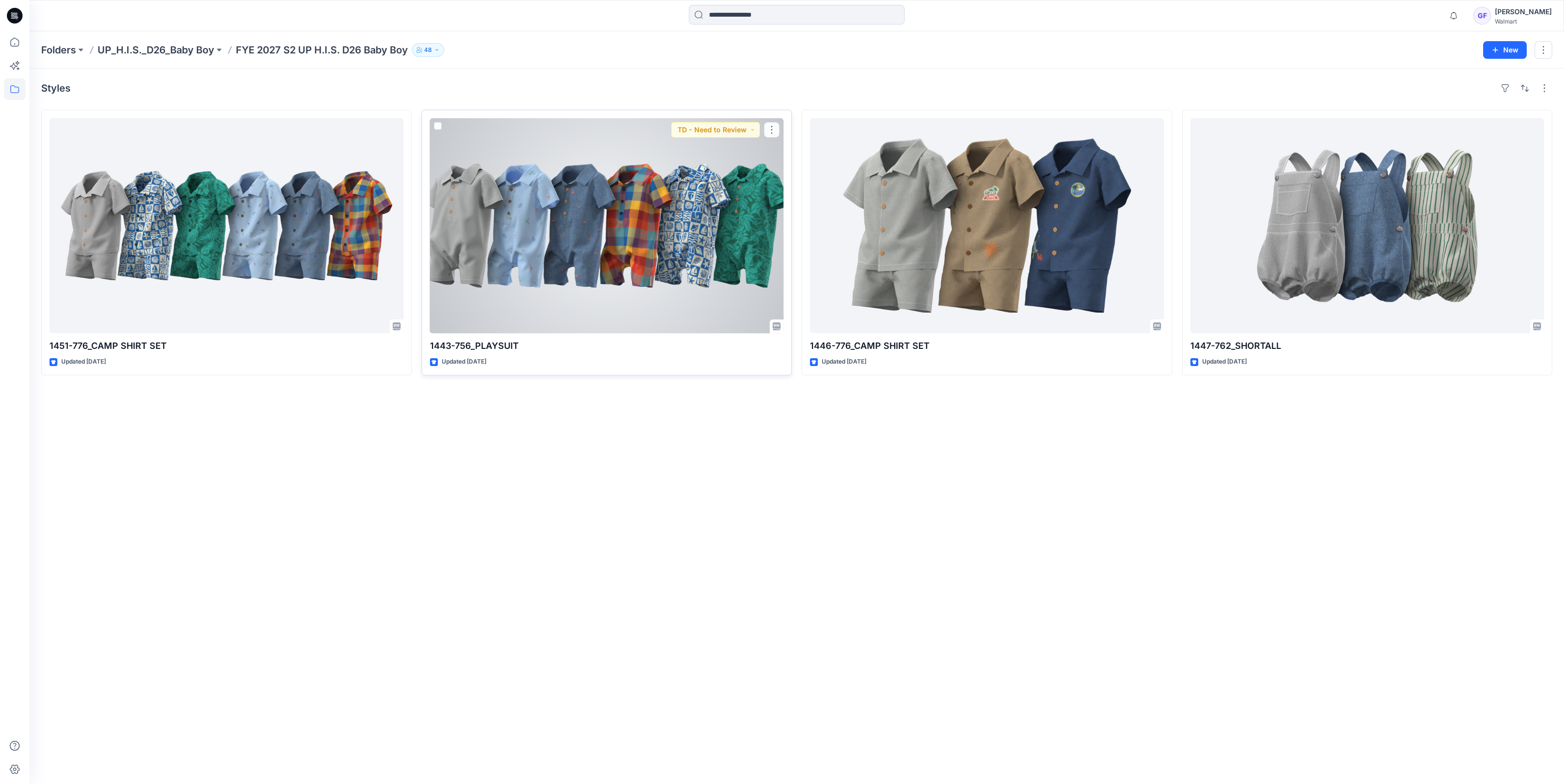
click at [535, 204] on div at bounding box center [607, 226] width 354 height 215
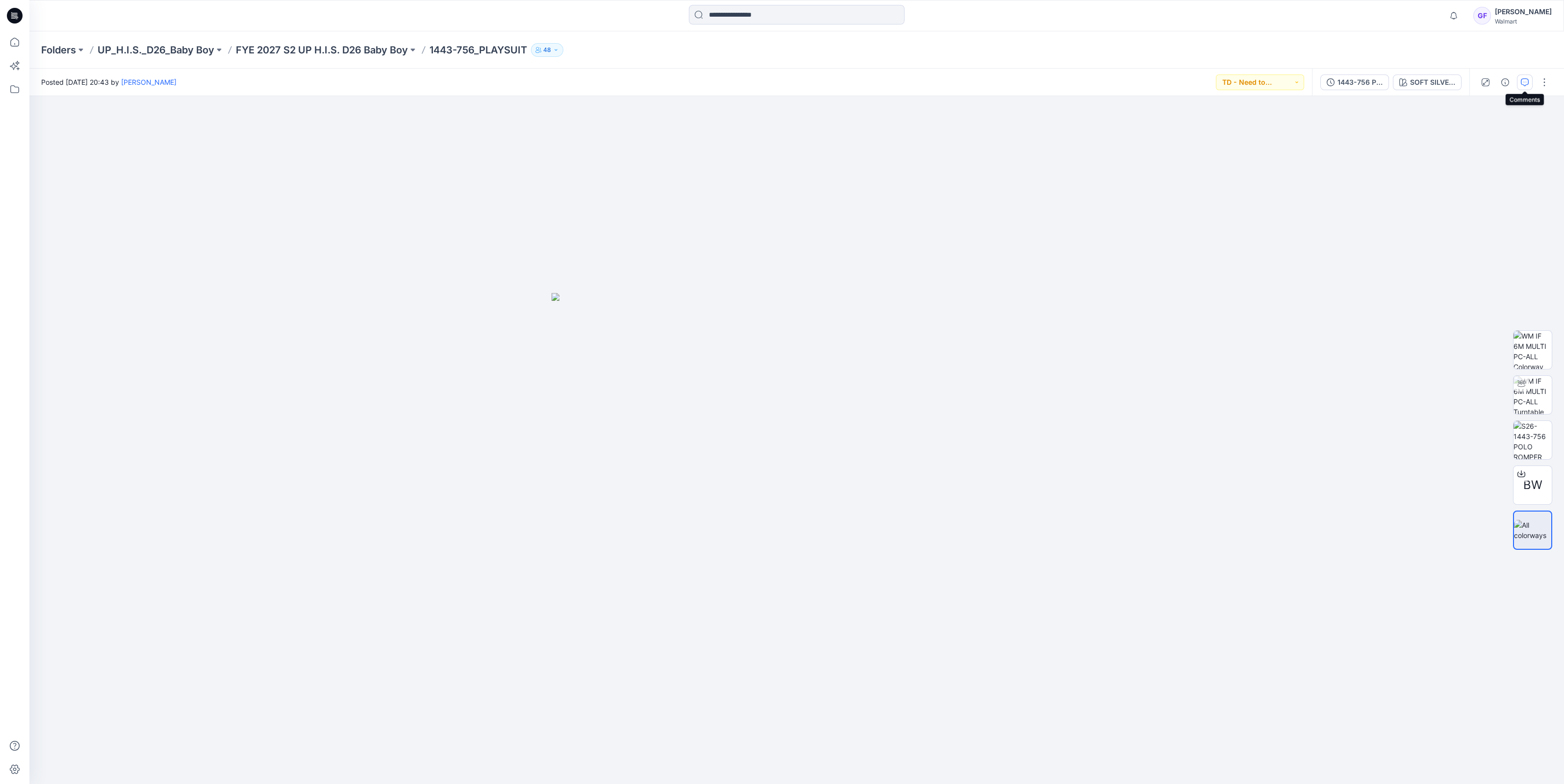
click at [1523, 80] on icon "button" at bounding box center [1525, 82] width 8 height 8
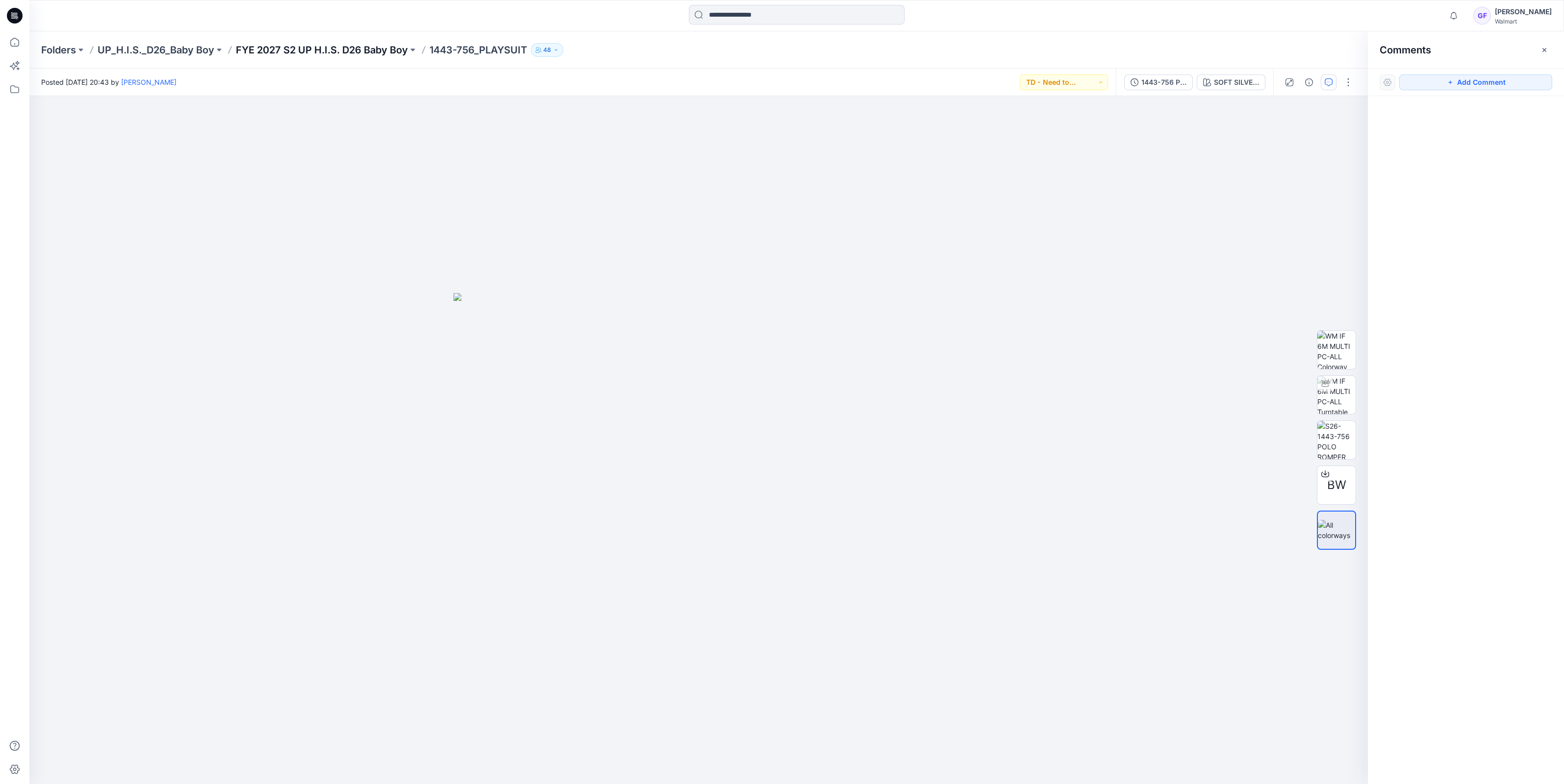
click at [336, 47] on p "FYE 2027 S2 UP H.I.S. D26 Baby Boy" at bounding box center [321, 50] width 172 height 14
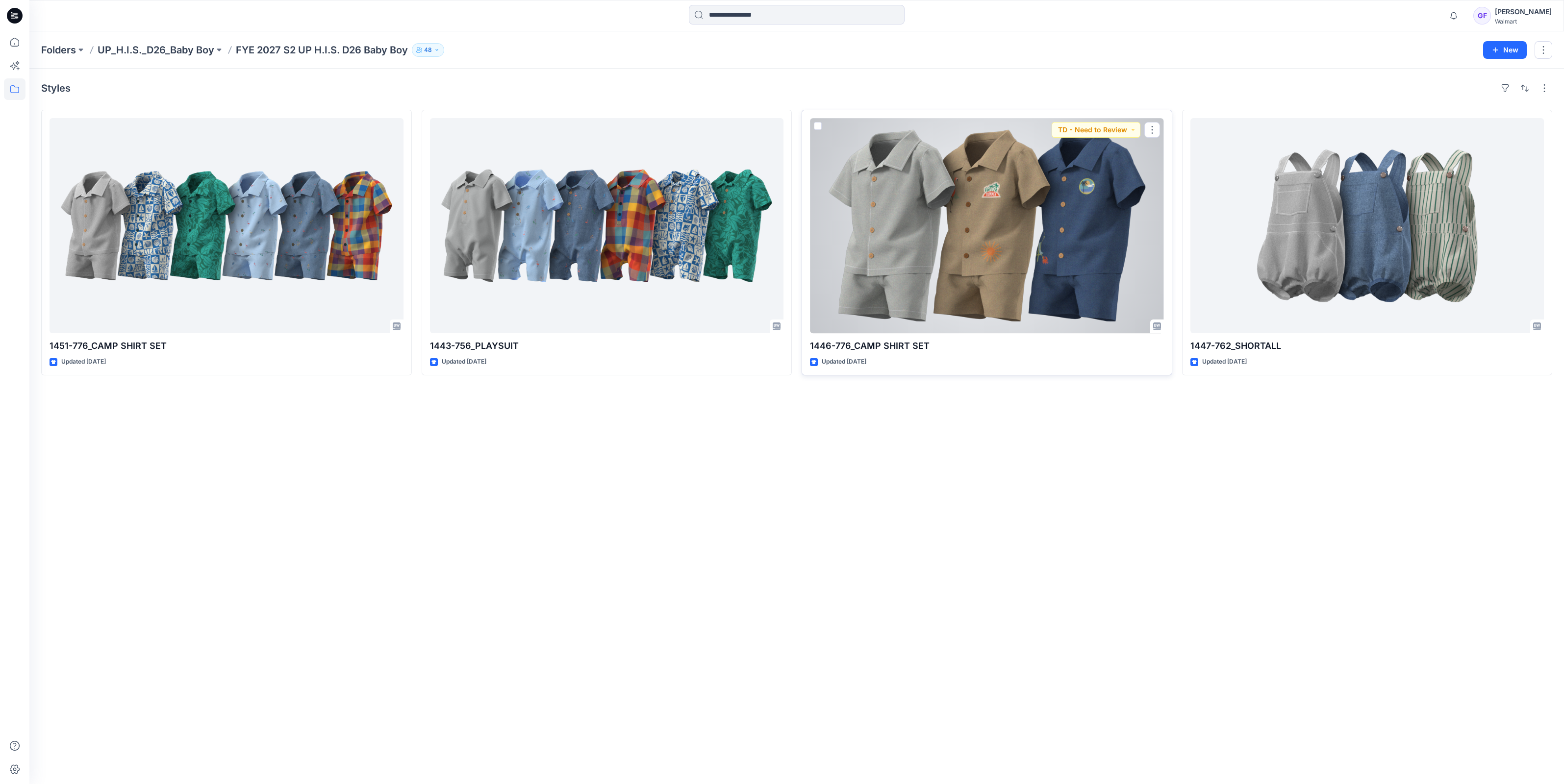
click at [942, 200] on div at bounding box center [987, 226] width 354 height 215
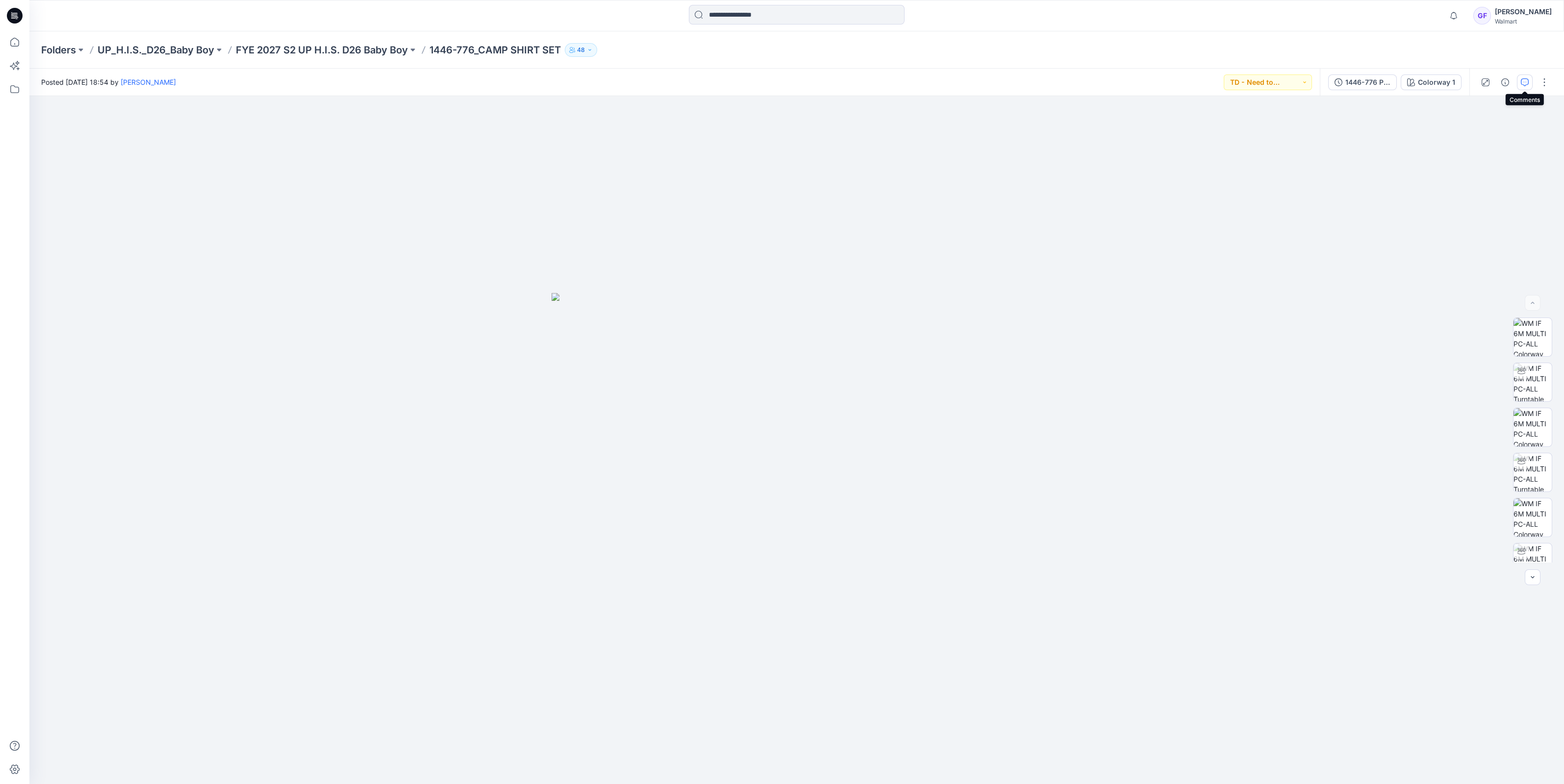
click at [1527, 83] on icon "button" at bounding box center [1525, 82] width 8 height 8
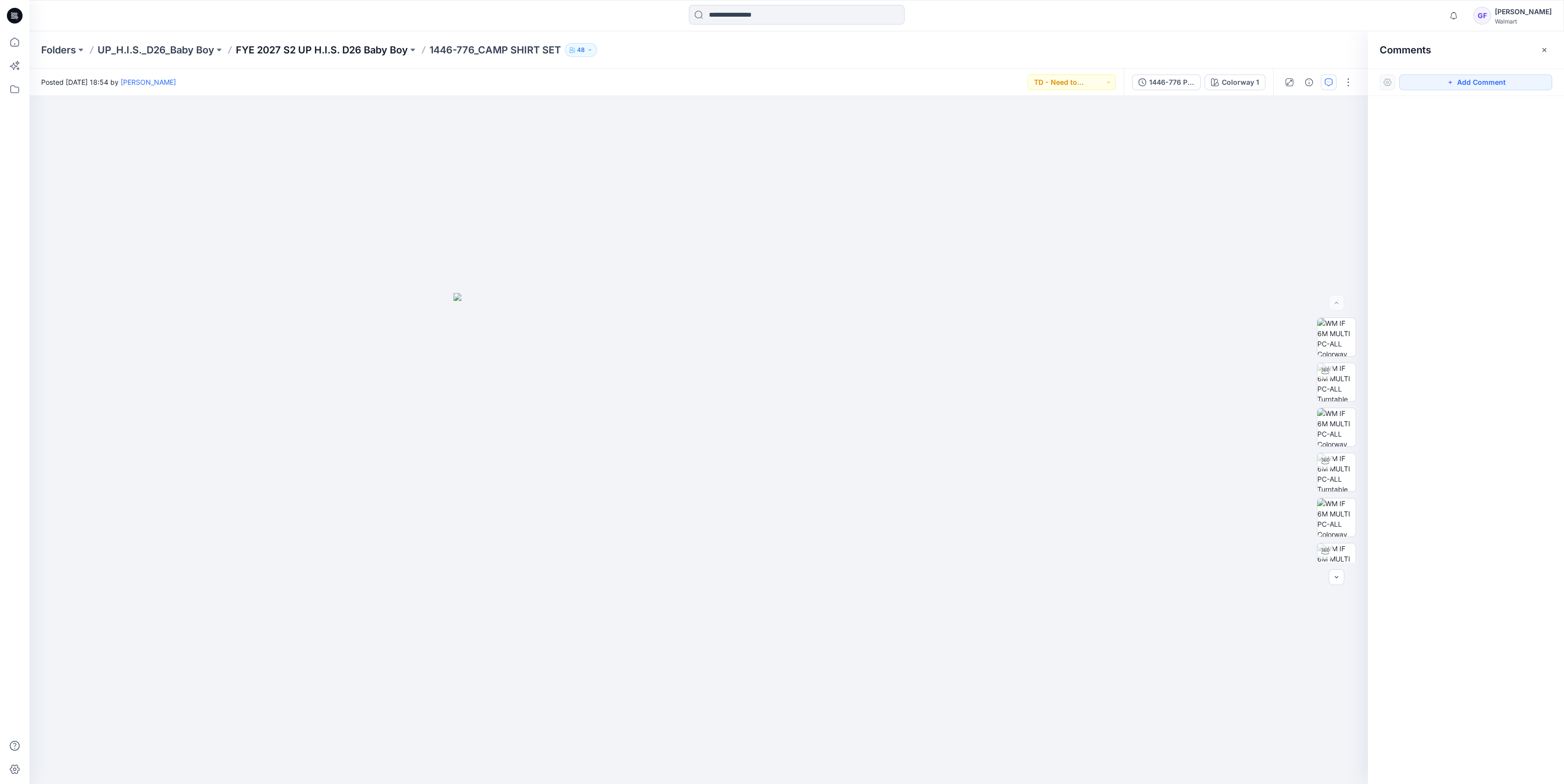
click at [345, 54] on p "FYE 2027 S2 UP H.I.S. D26 Baby Boy" at bounding box center [321, 50] width 172 height 14
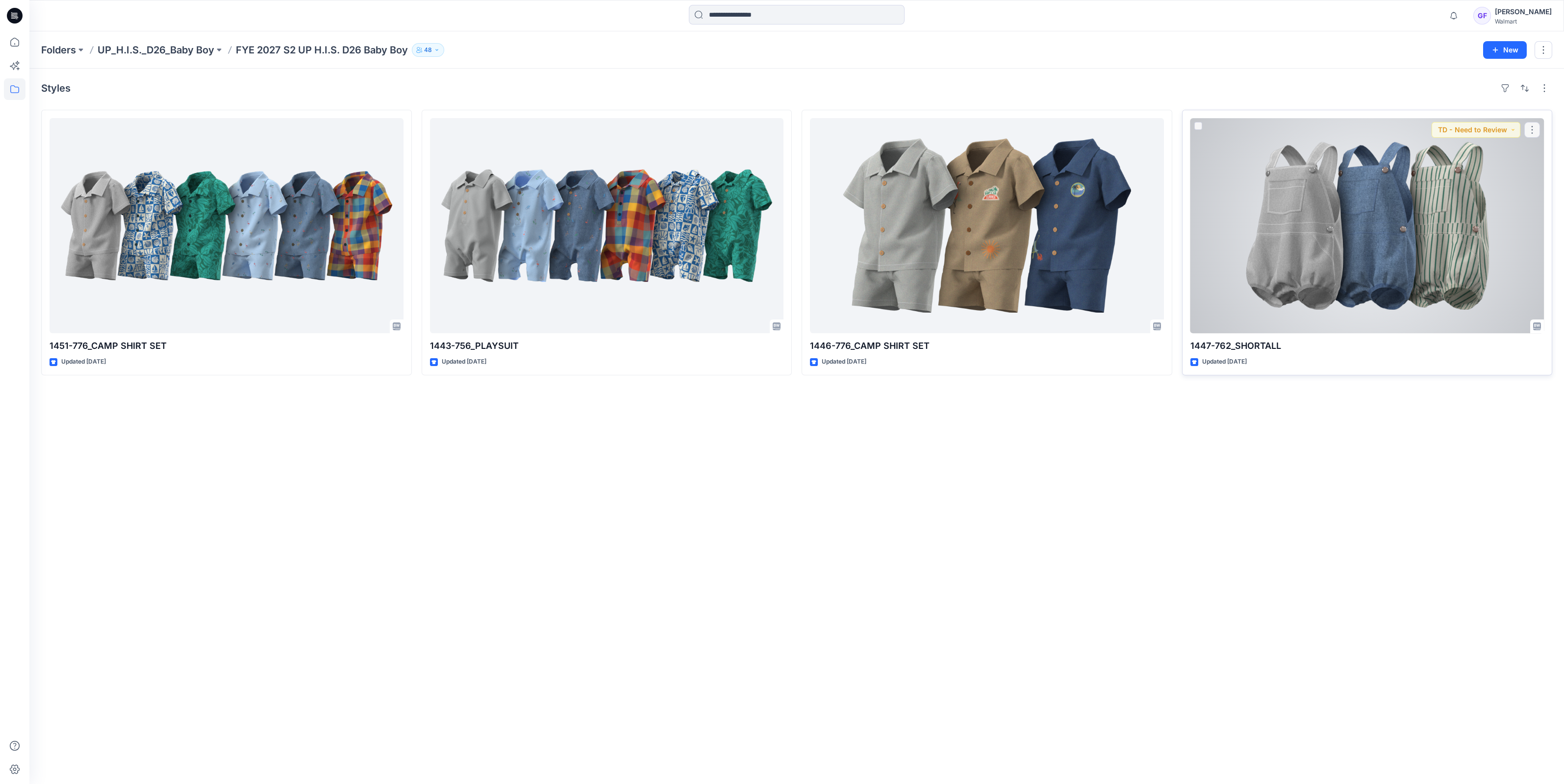
click at [1299, 217] on div at bounding box center [1367, 226] width 354 height 215
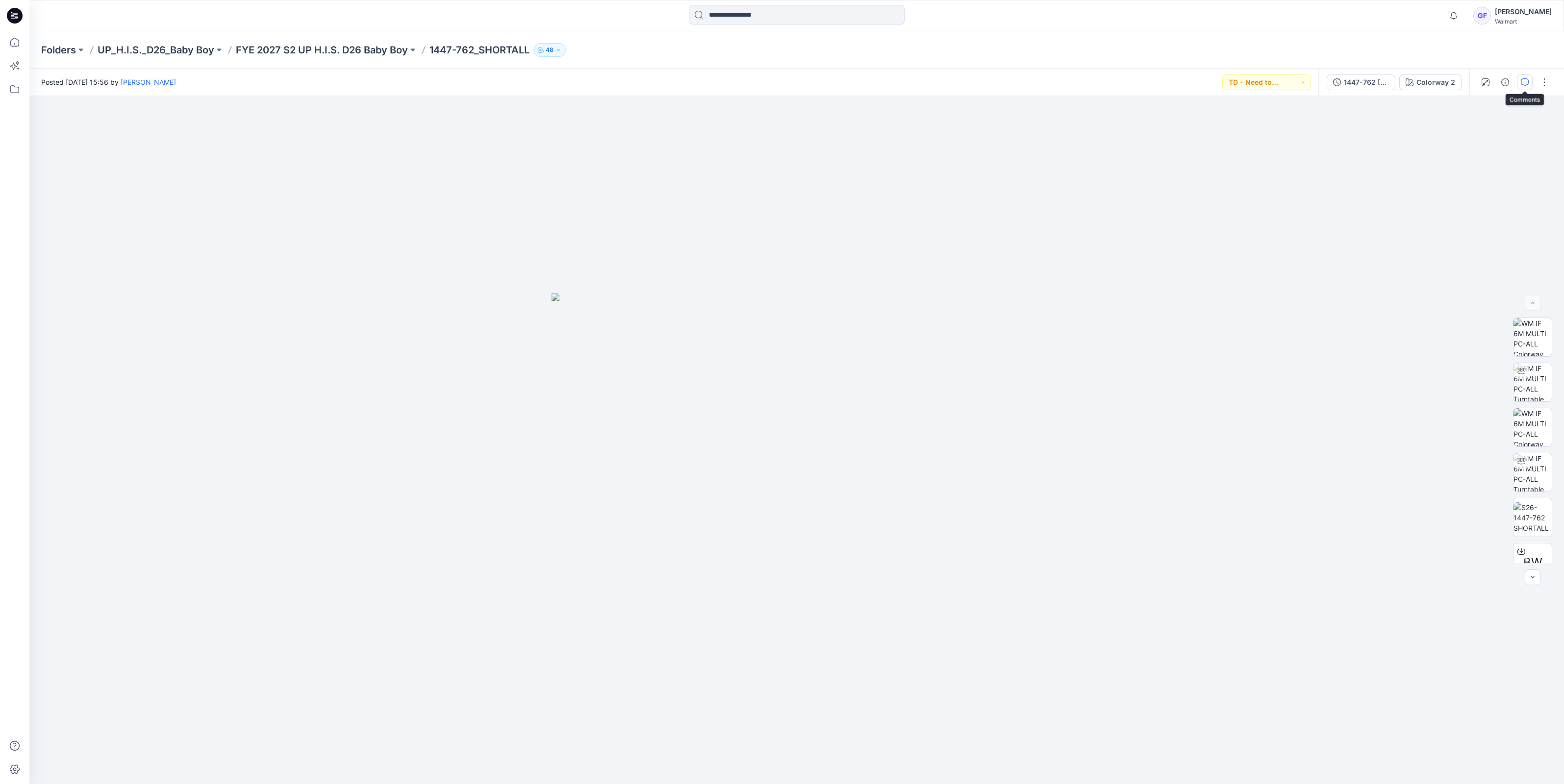
click at [1522, 82] on icon "button" at bounding box center [1525, 82] width 8 height 8
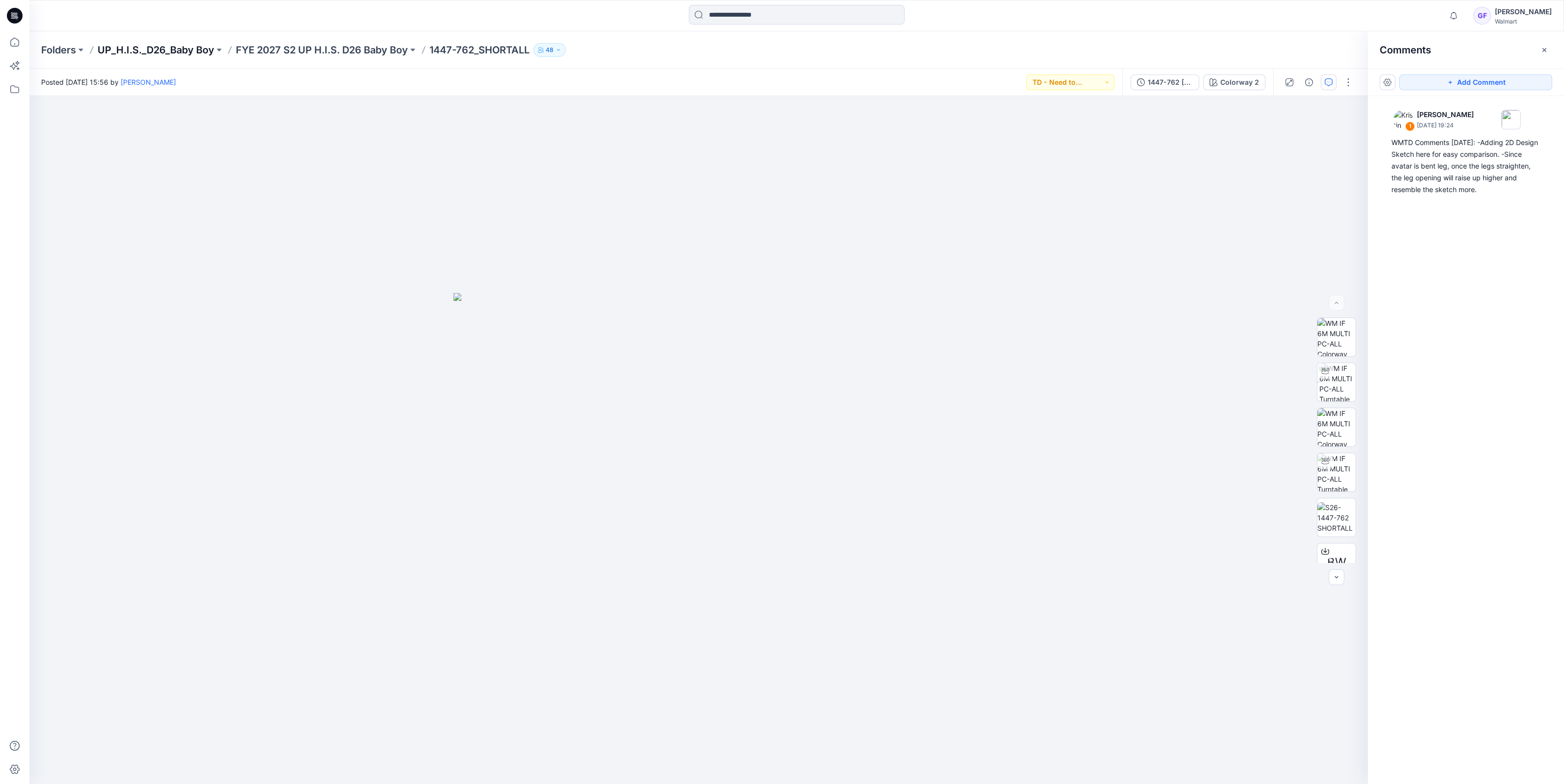
click at [167, 47] on p "UP_H.I.S._D26_Baby Boy" at bounding box center [156, 50] width 117 height 14
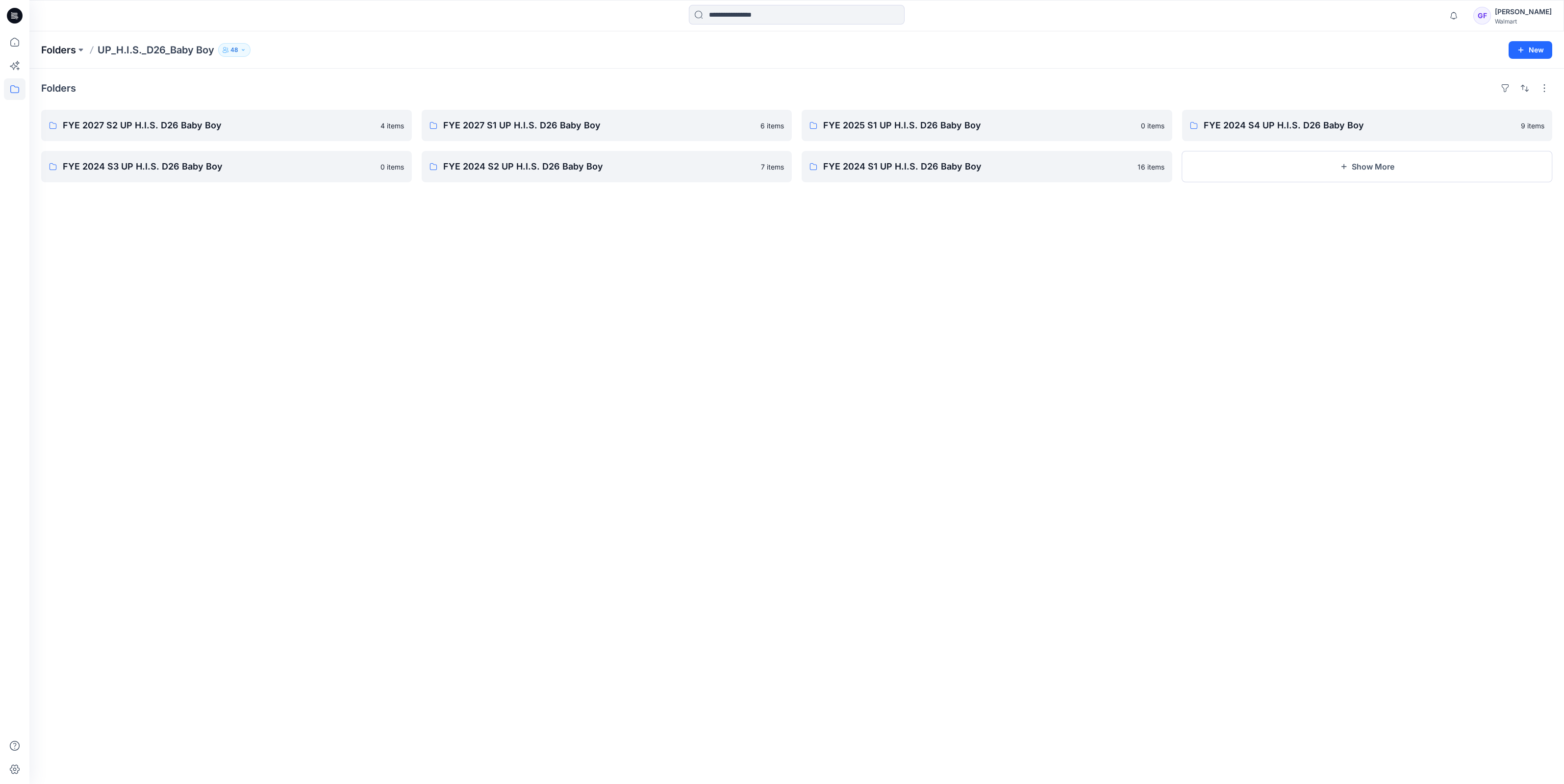
click at [63, 44] on p "Folders" at bounding box center [58, 50] width 35 height 14
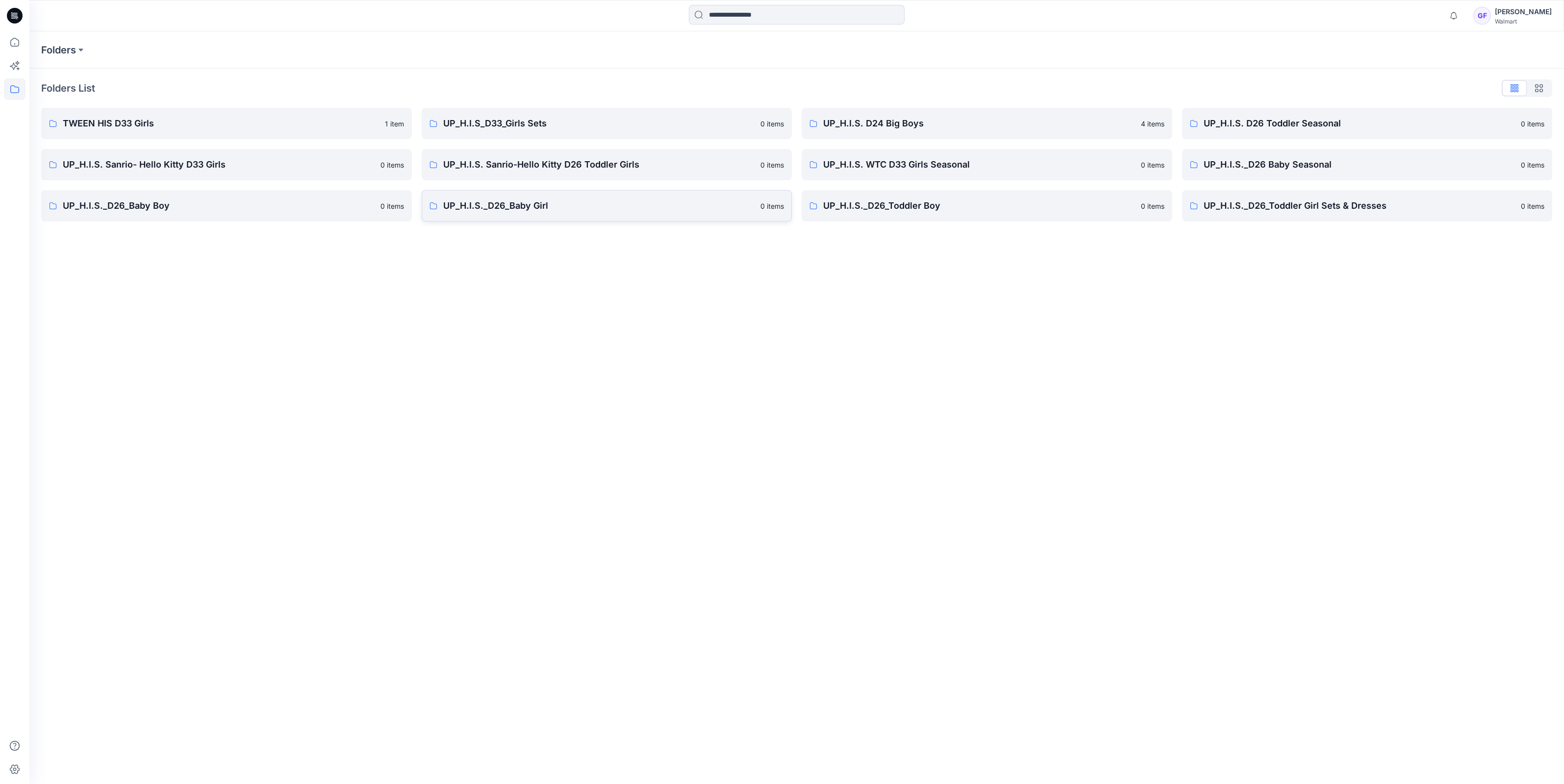
click at [463, 208] on p "UP_H.I.S._D26_Baby Girl" at bounding box center [599, 206] width 312 height 14
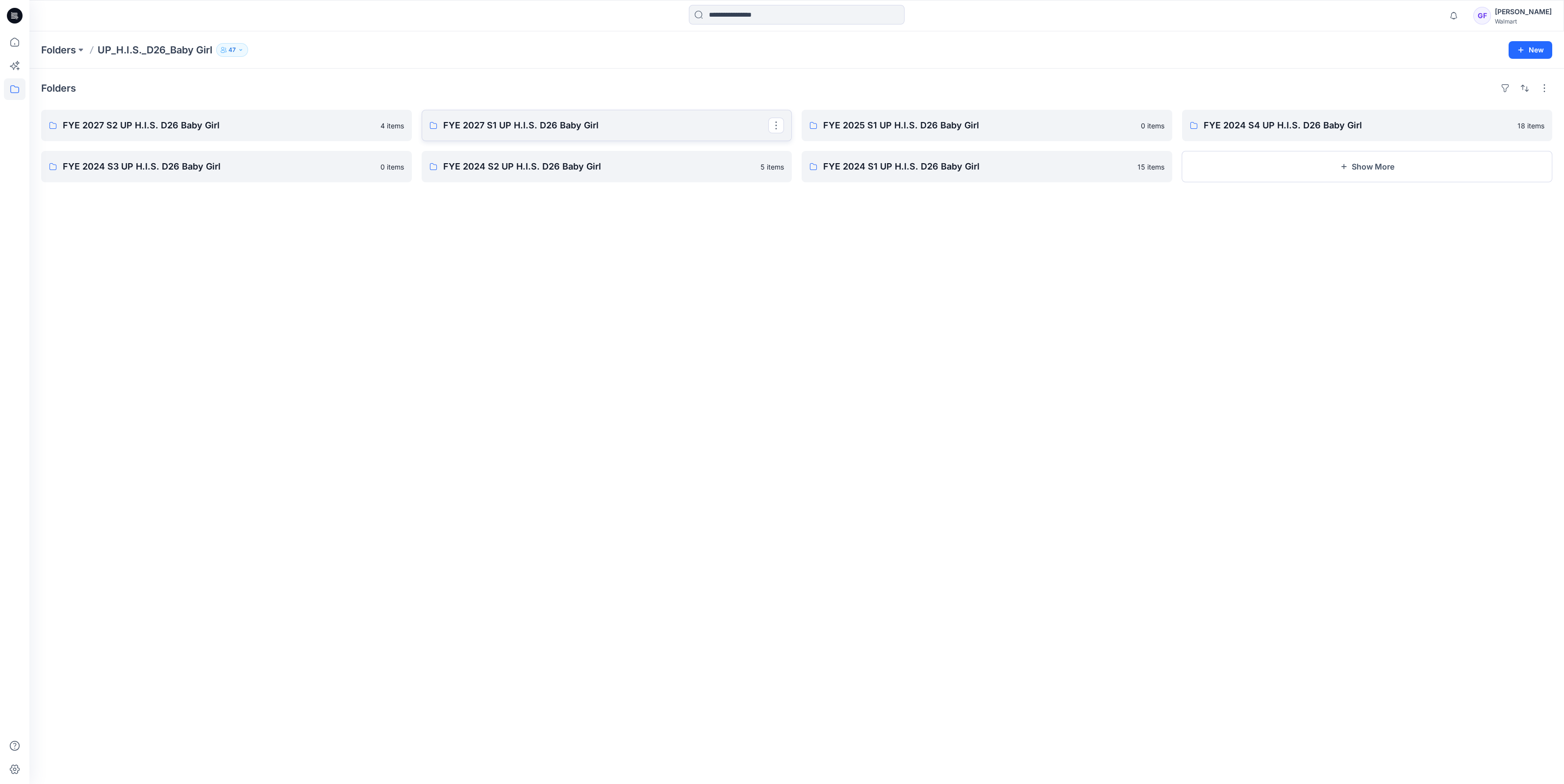
click at [558, 125] on p "FYE 2027 S1 UP H.I.S. D26 Baby Girl" at bounding box center [606, 125] width 325 height 14
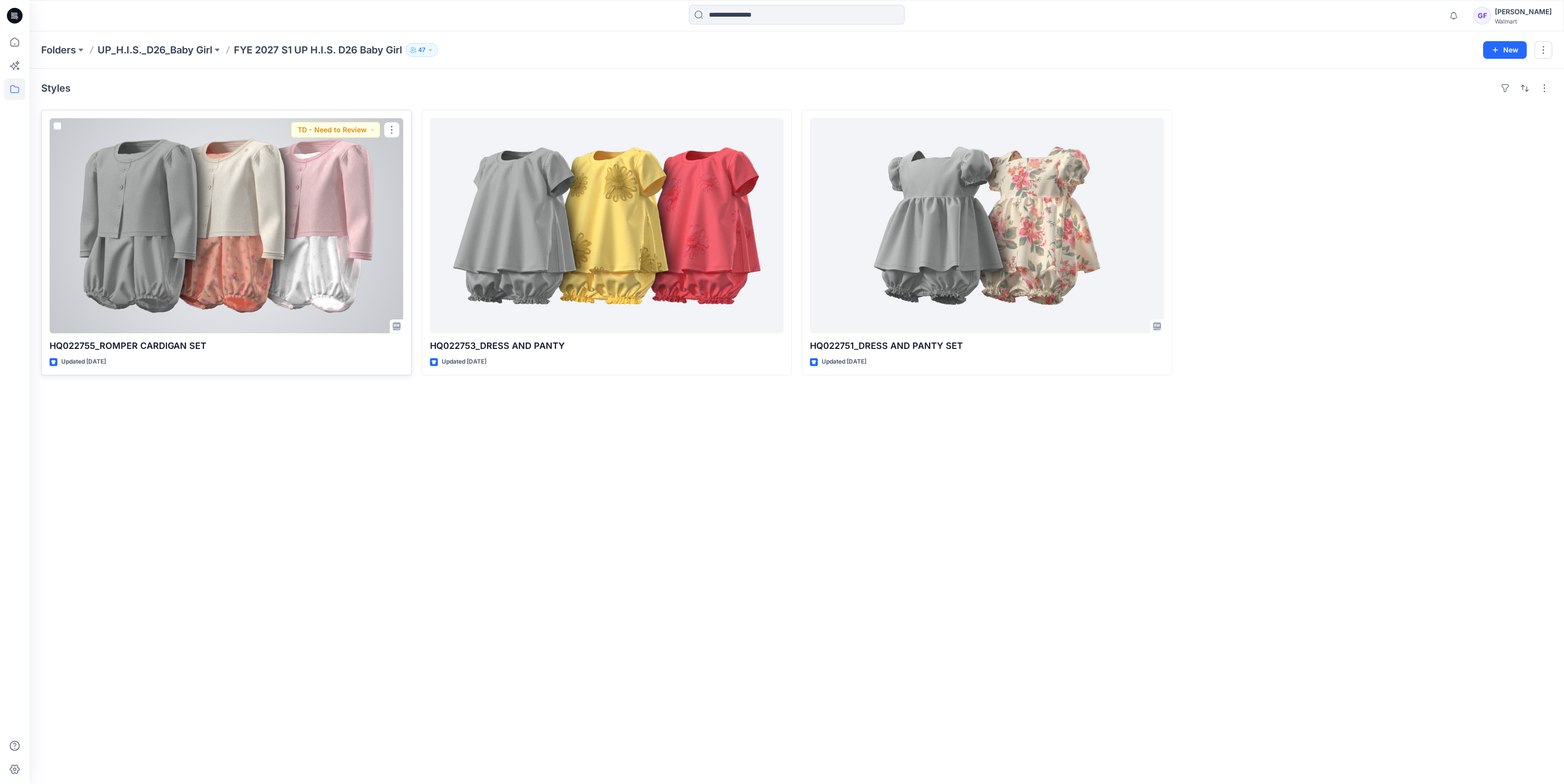
click at [243, 182] on div at bounding box center [226, 226] width 354 height 215
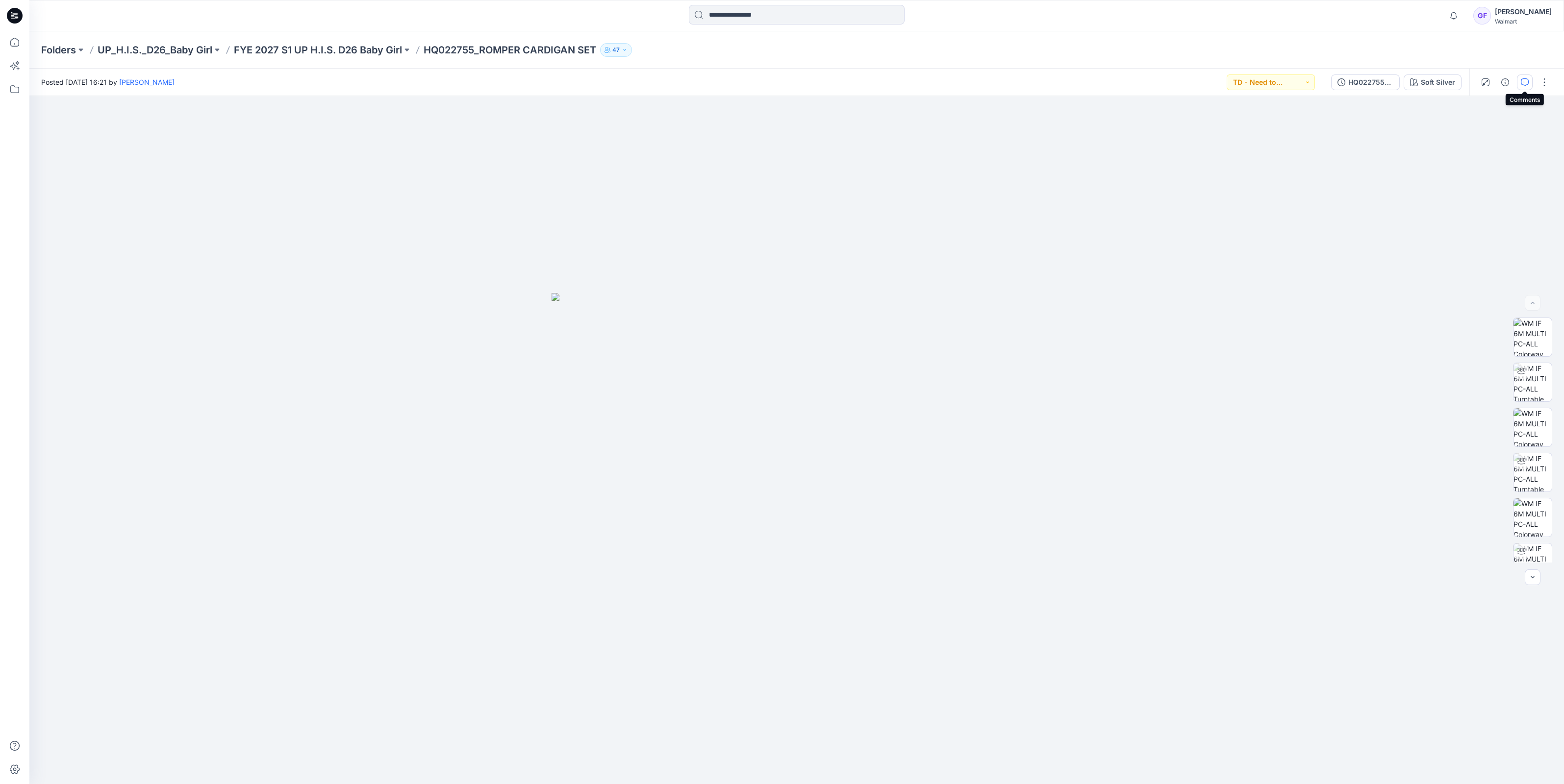
click at [1529, 77] on button "button" at bounding box center [1525, 83] width 16 height 16
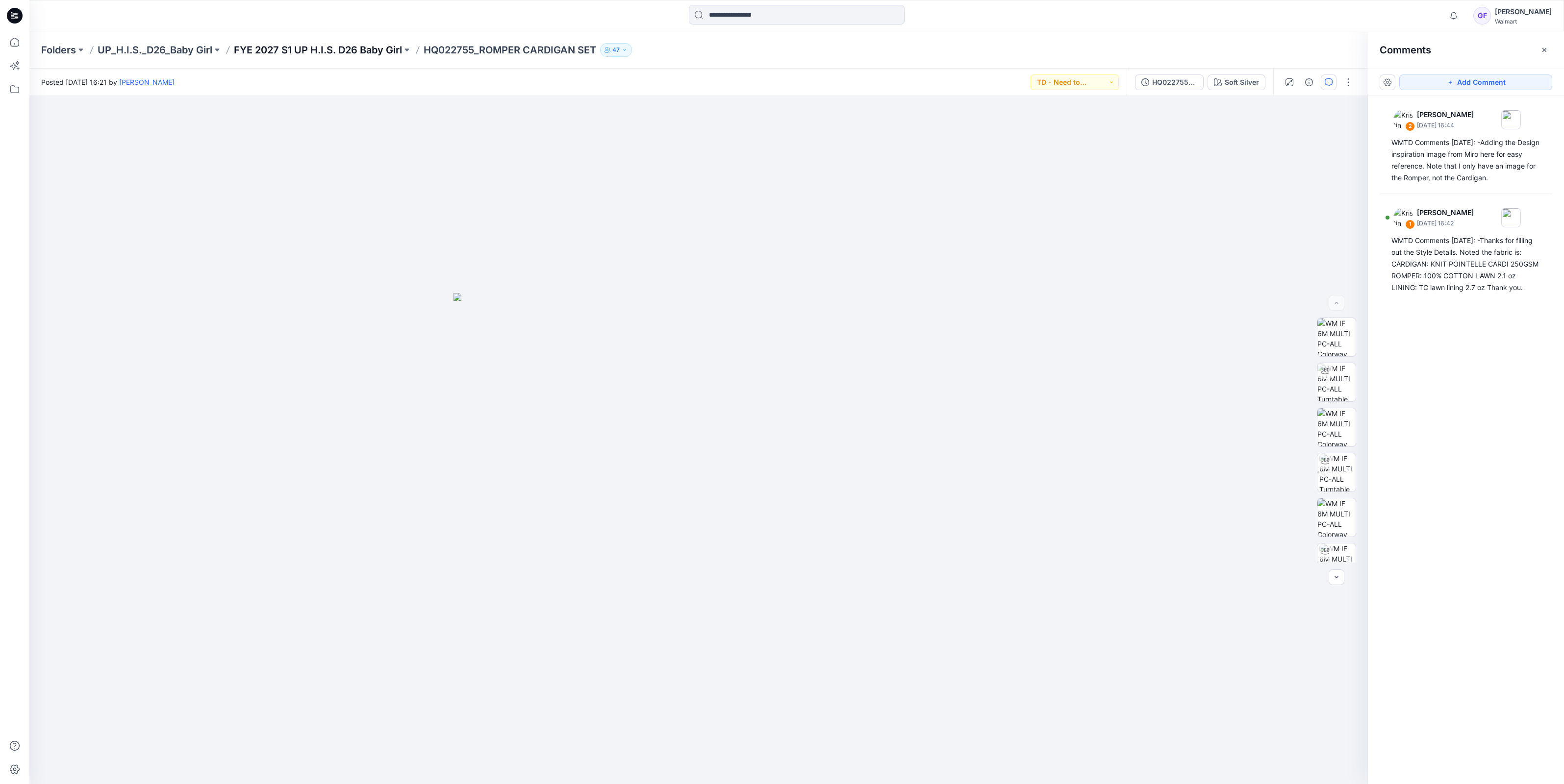
click at [363, 46] on p "FYE 2027 S1 UP H.I.S. D26 Baby Girl" at bounding box center [318, 50] width 168 height 14
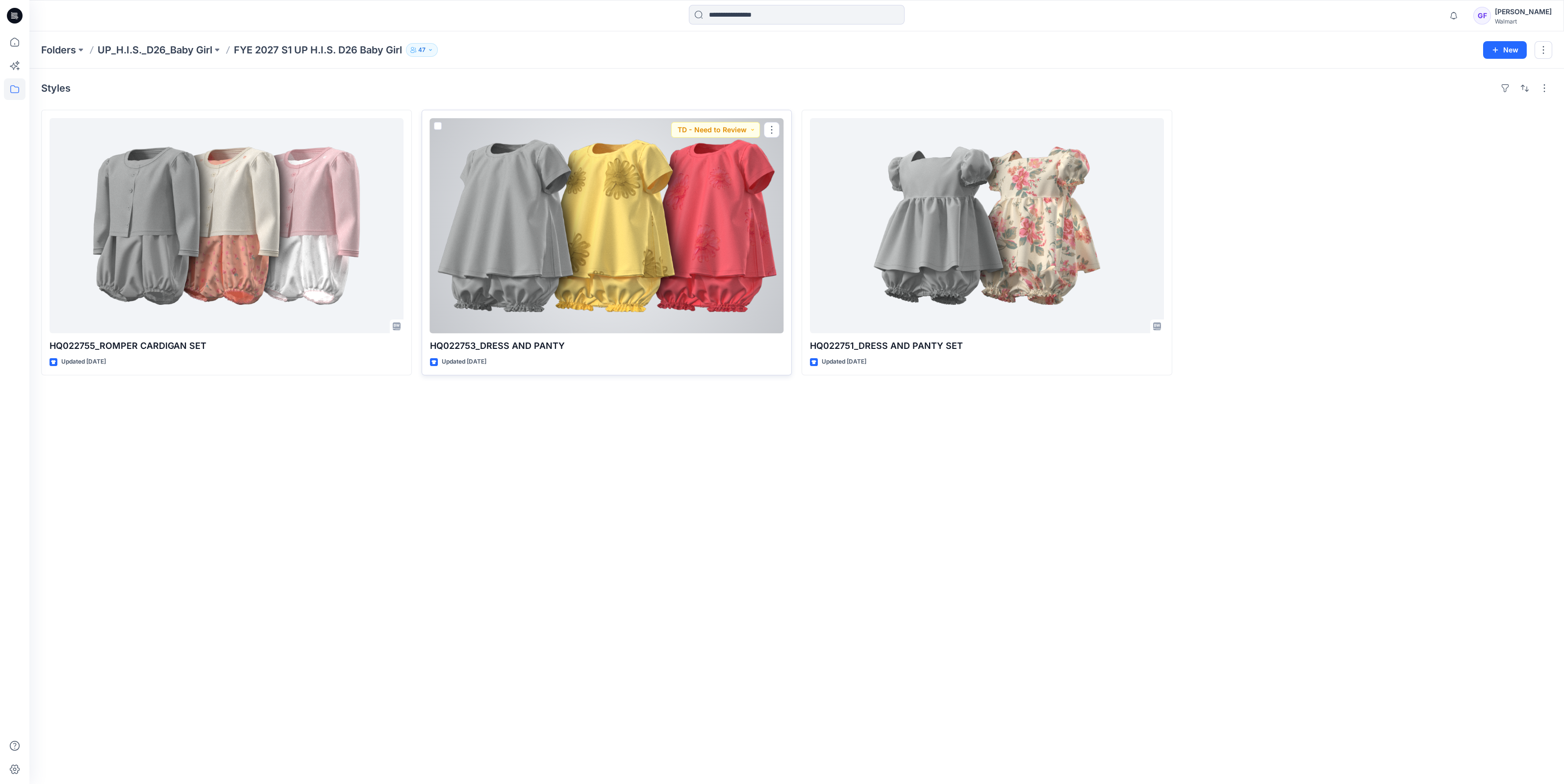
click at [600, 240] on div at bounding box center [607, 226] width 354 height 215
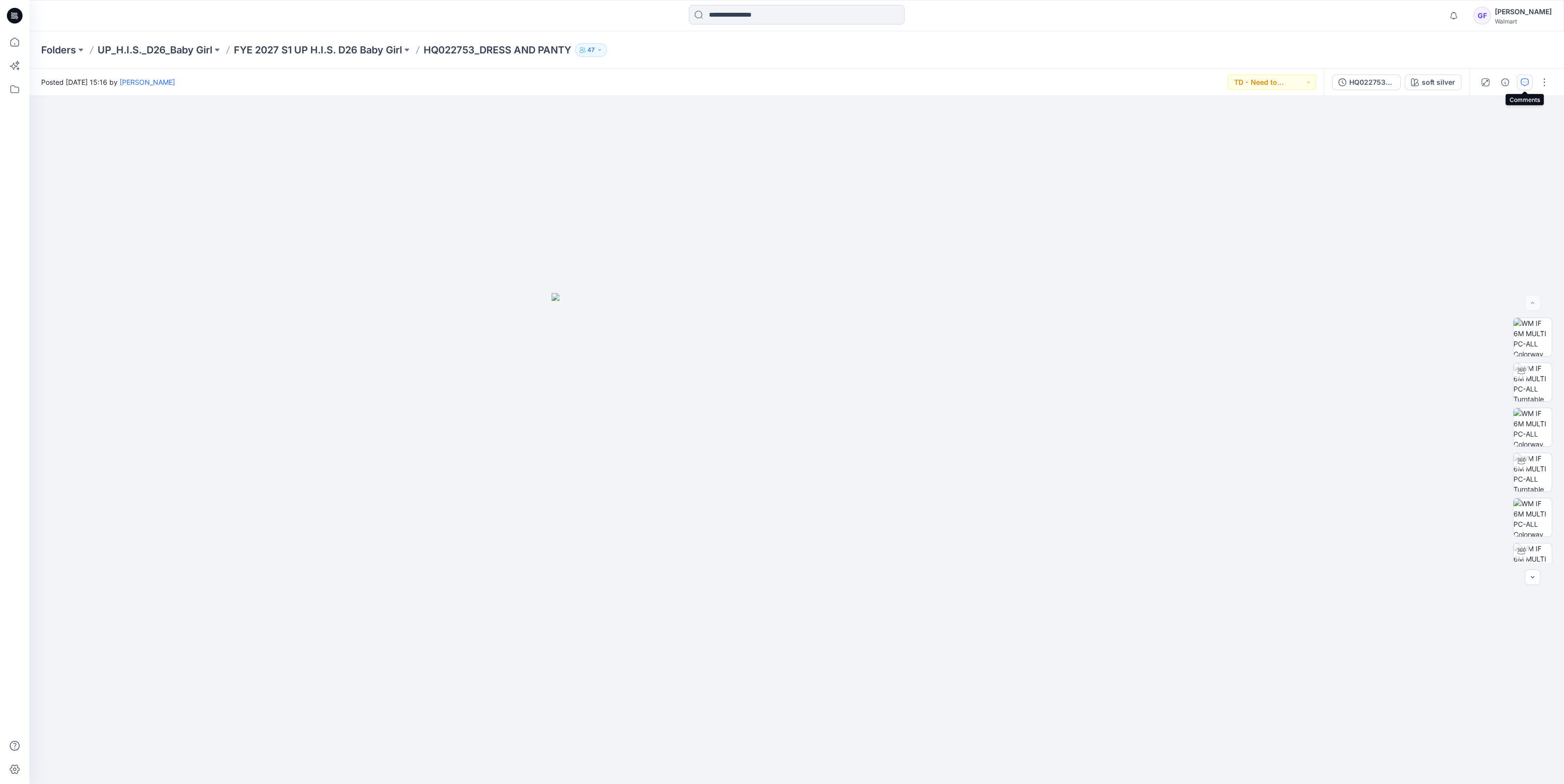
click at [1526, 81] on icon "button" at bounding box center [1525, 81] width 4 height 1
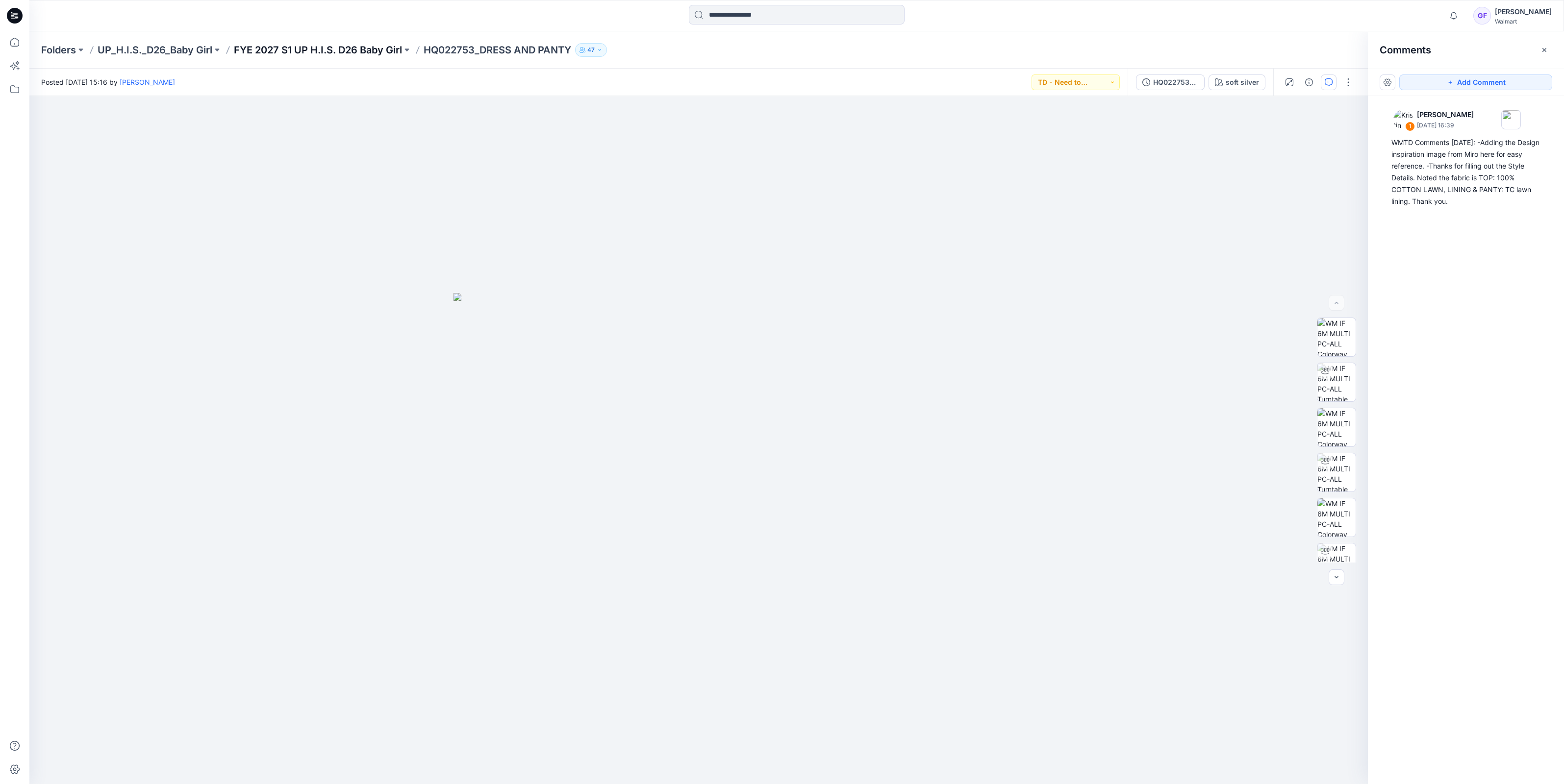
click at [347, 50] on p "FYE 2027 S1 UP H.I.S. D26 Baby Girl" at bounding box center [318, 50] width 168 height 14
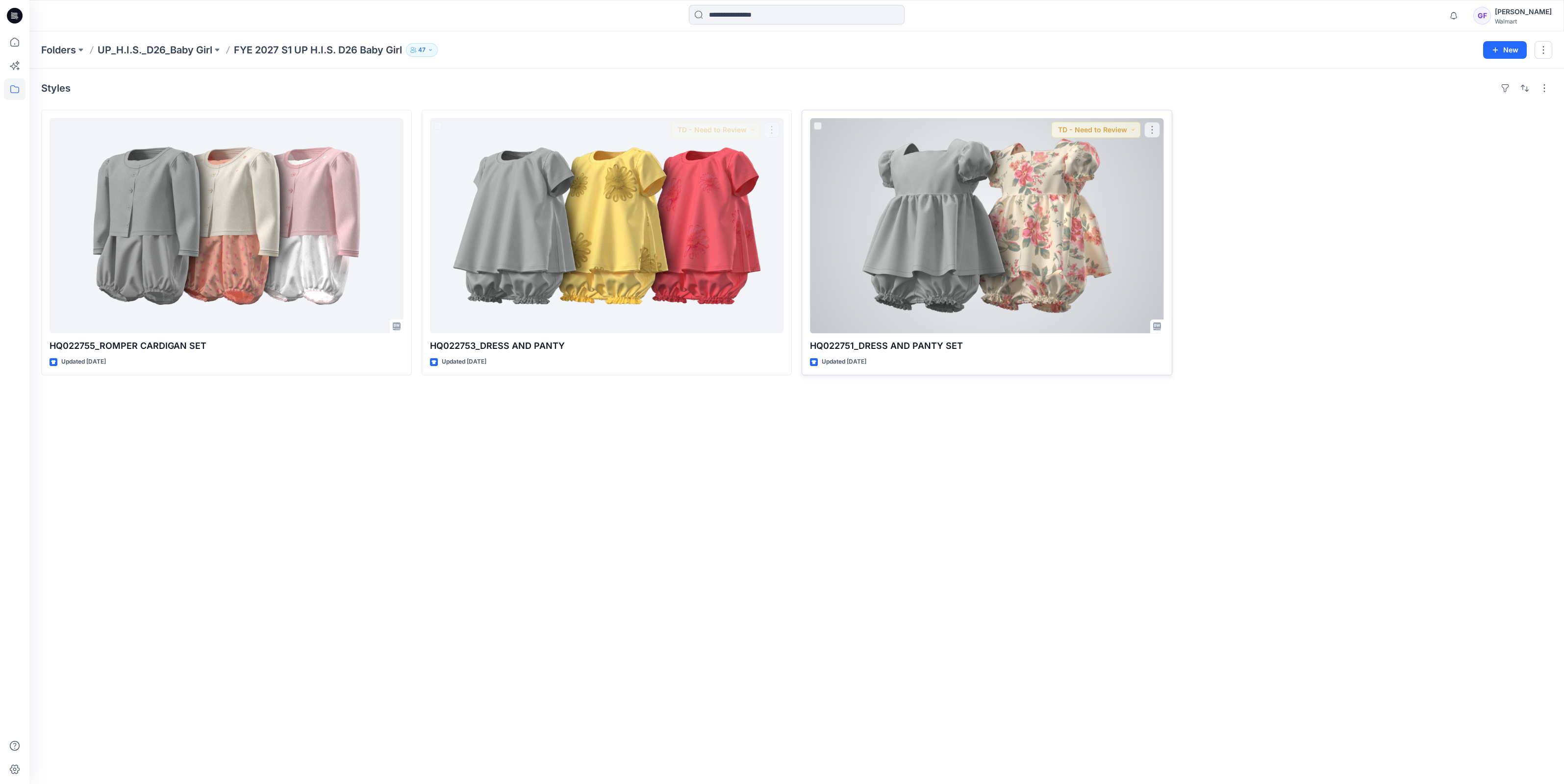
click at [883, 203] on div at bounding box center [987, 226] width 354 height 215
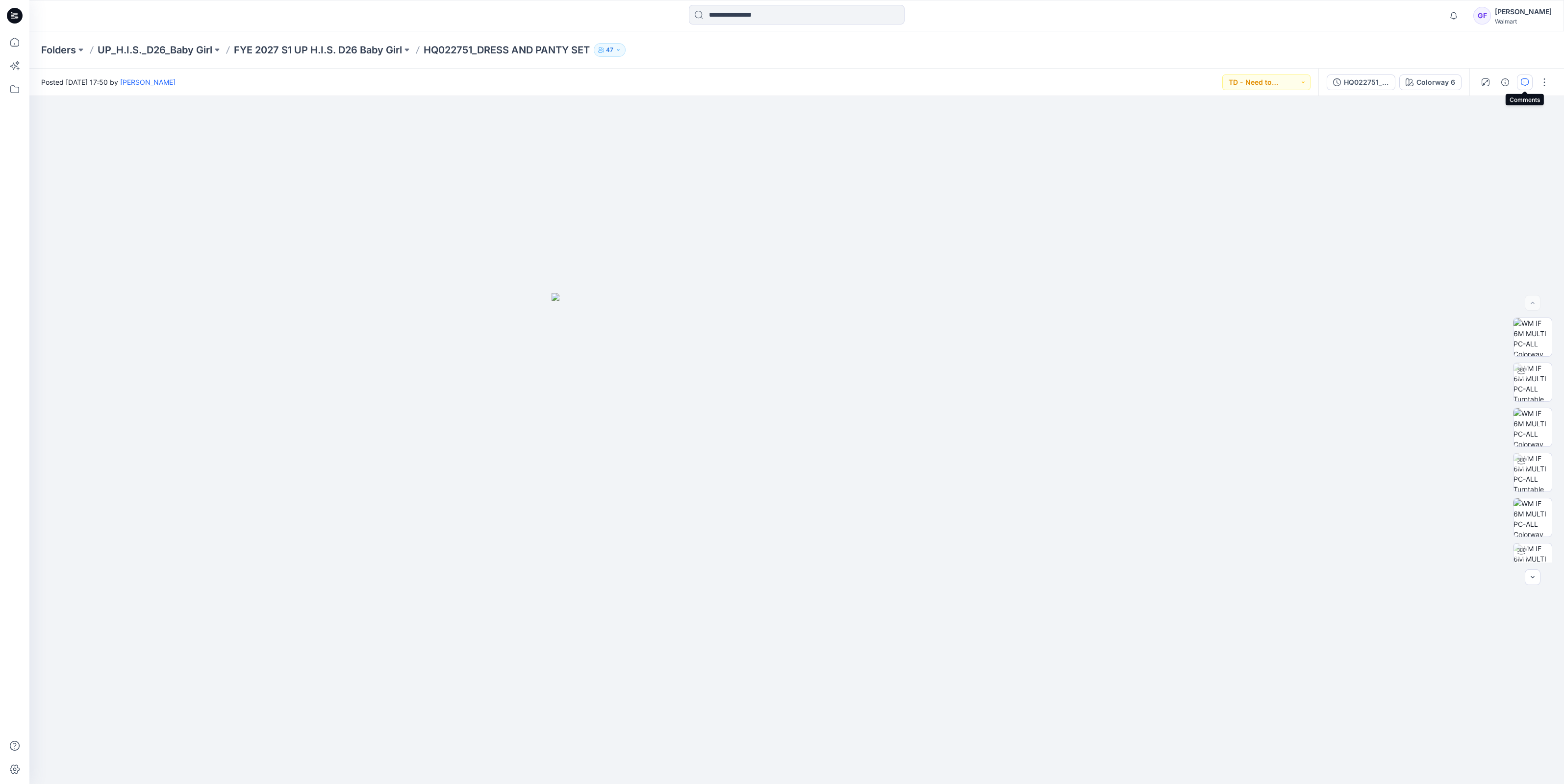
click at [1527, 81] on icon "button" at bounding box center [1525, 82] width 8 height 8
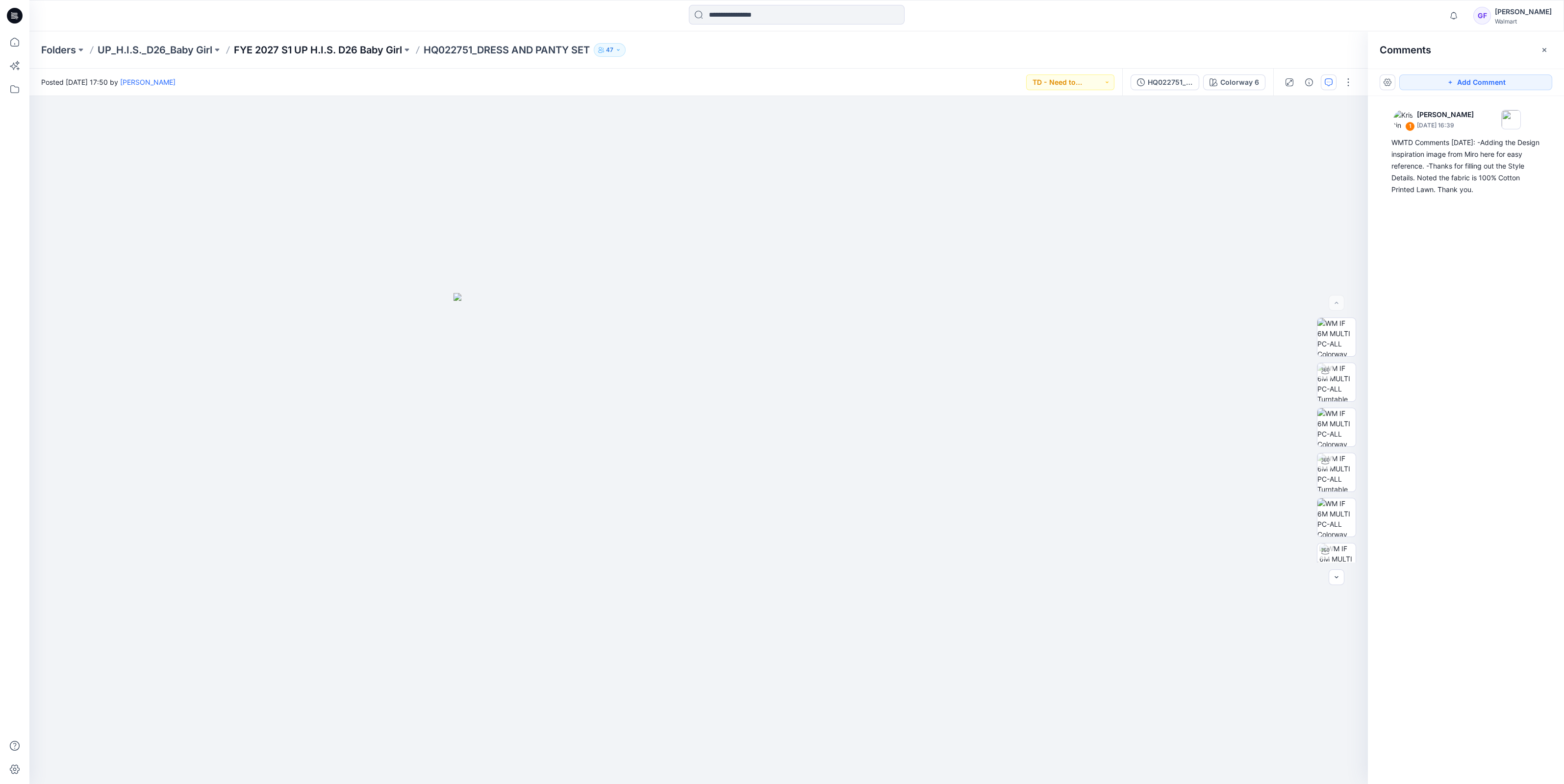
click at [316, 52] on p "FYE 2027 S1 UP H.I.S. D26 Baby Girl" at bounding box center [318, 50] width 168 height 14
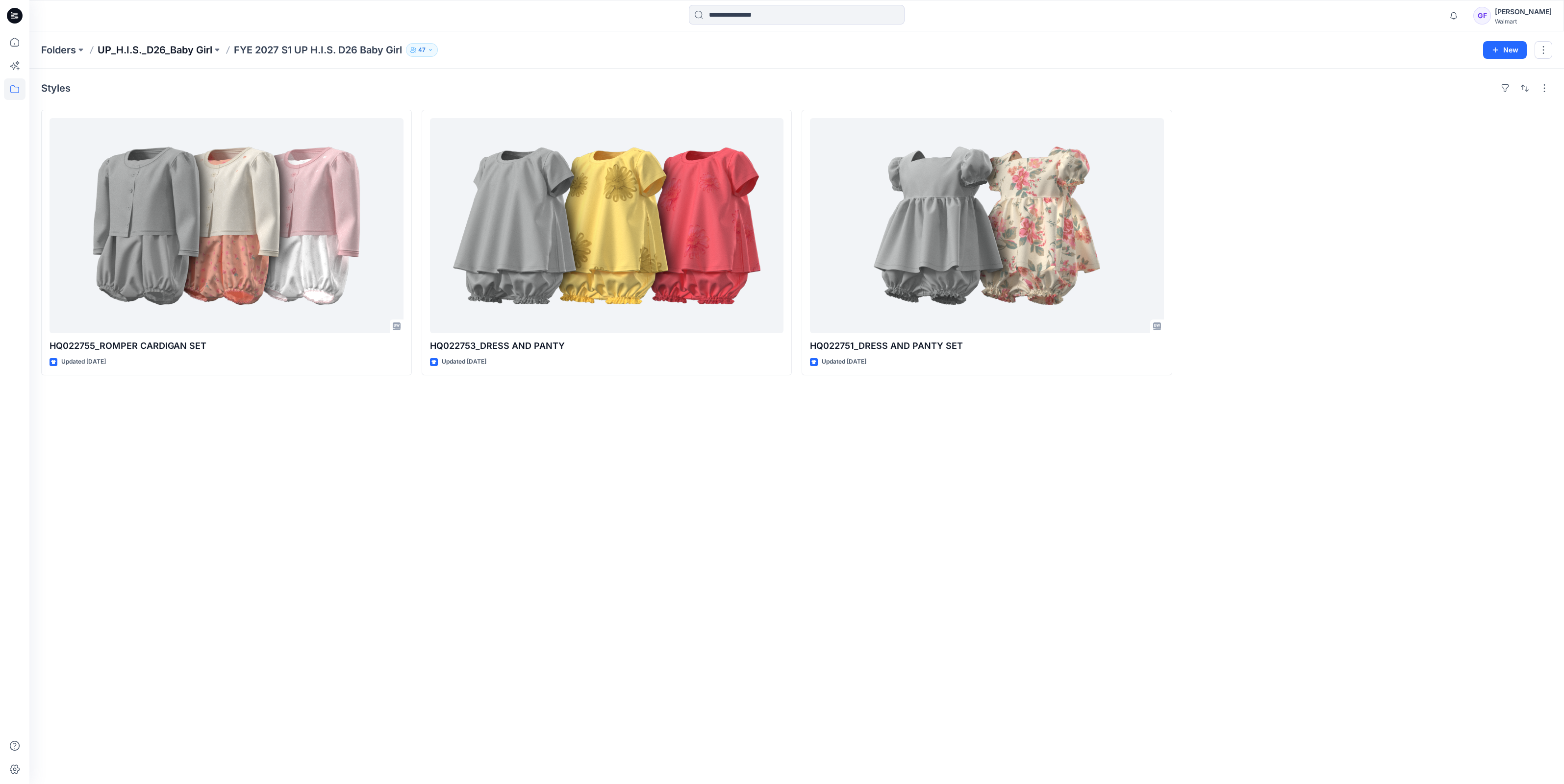
click at [152, 50] on p "UP_H.I.S._D26_Baby Girl" at bounding box center [155, 50] width 115 height 14
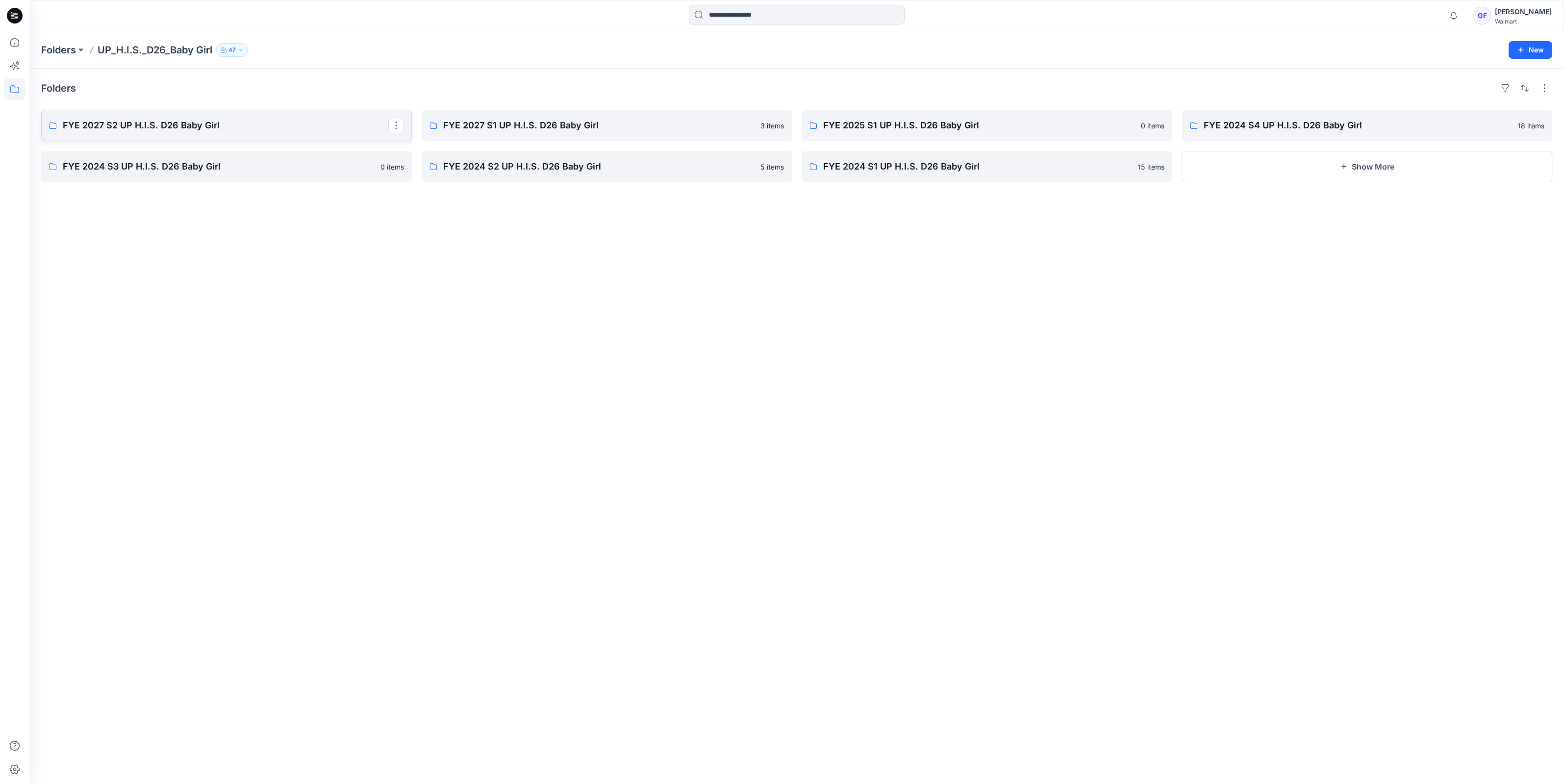
click at [121, 120] on p "FYE 2027 S2 UP H.I.S. D26 Baby Girl" at bounding box center [225, 125] width 325 height 14
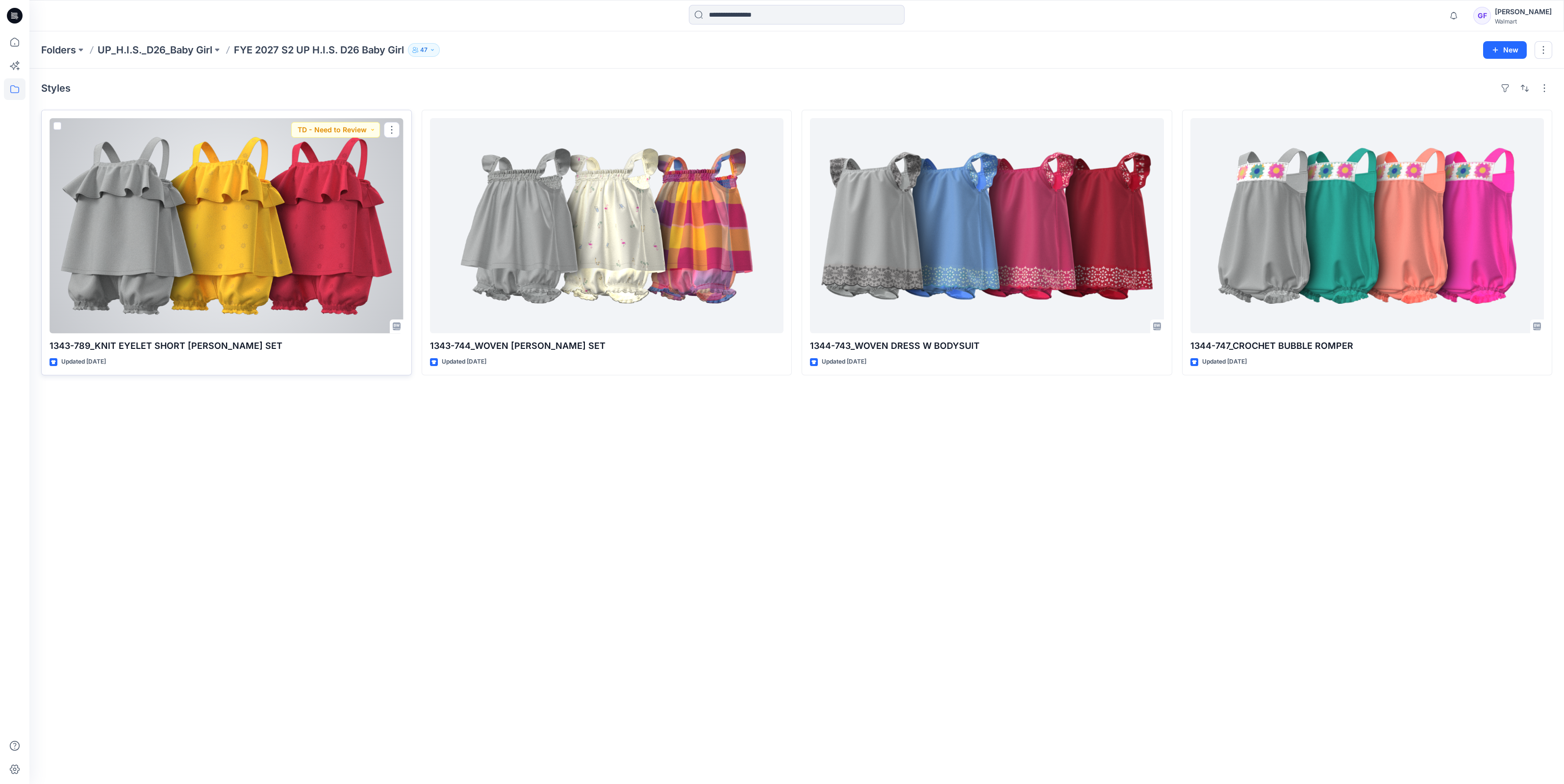
click at [236, 203] on div at bounding box center [226, 226] width 354 height 215
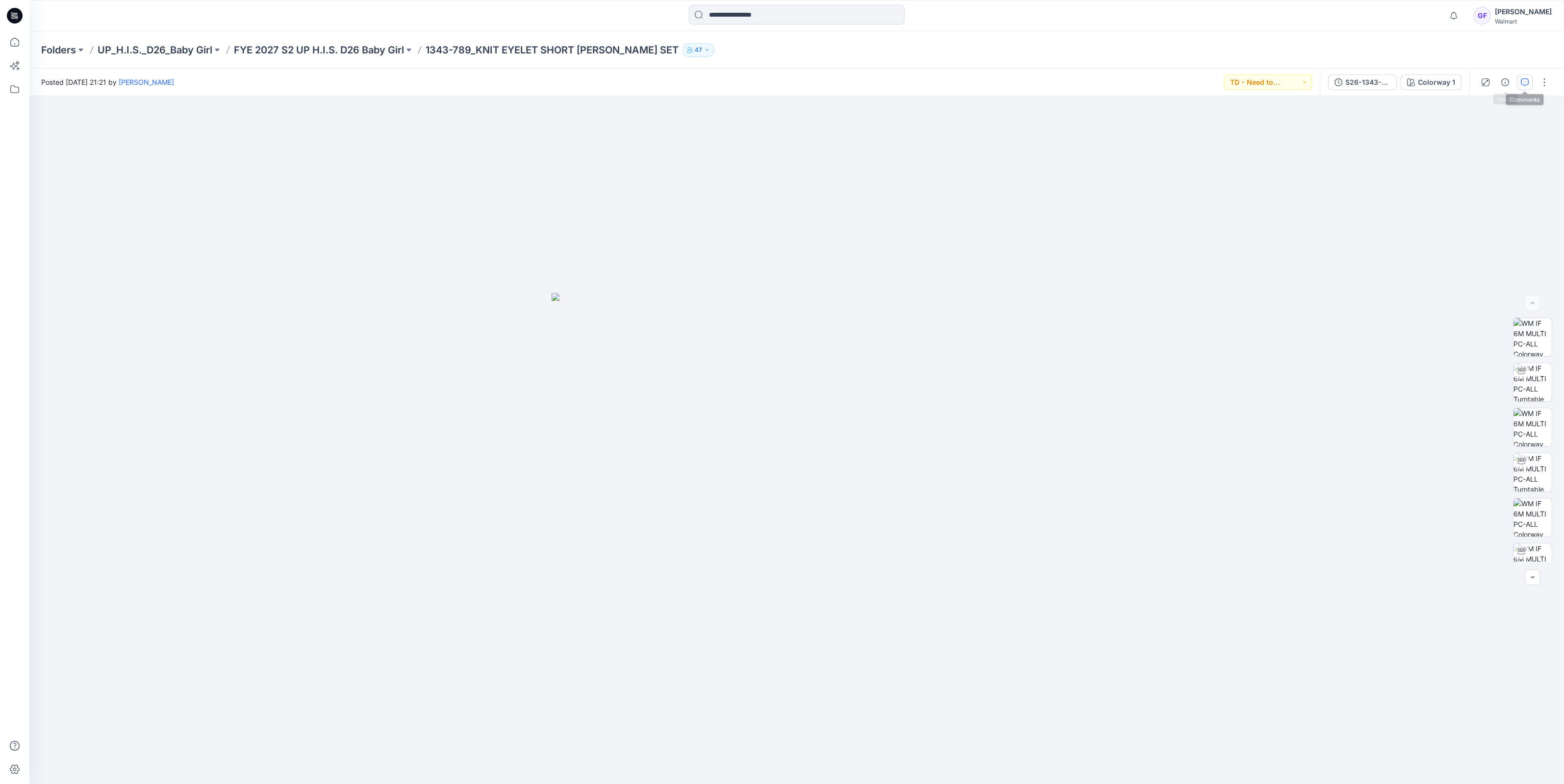
click at [1522, 86] on button "button" at bounding box center [1525, 83] width 16 height 16
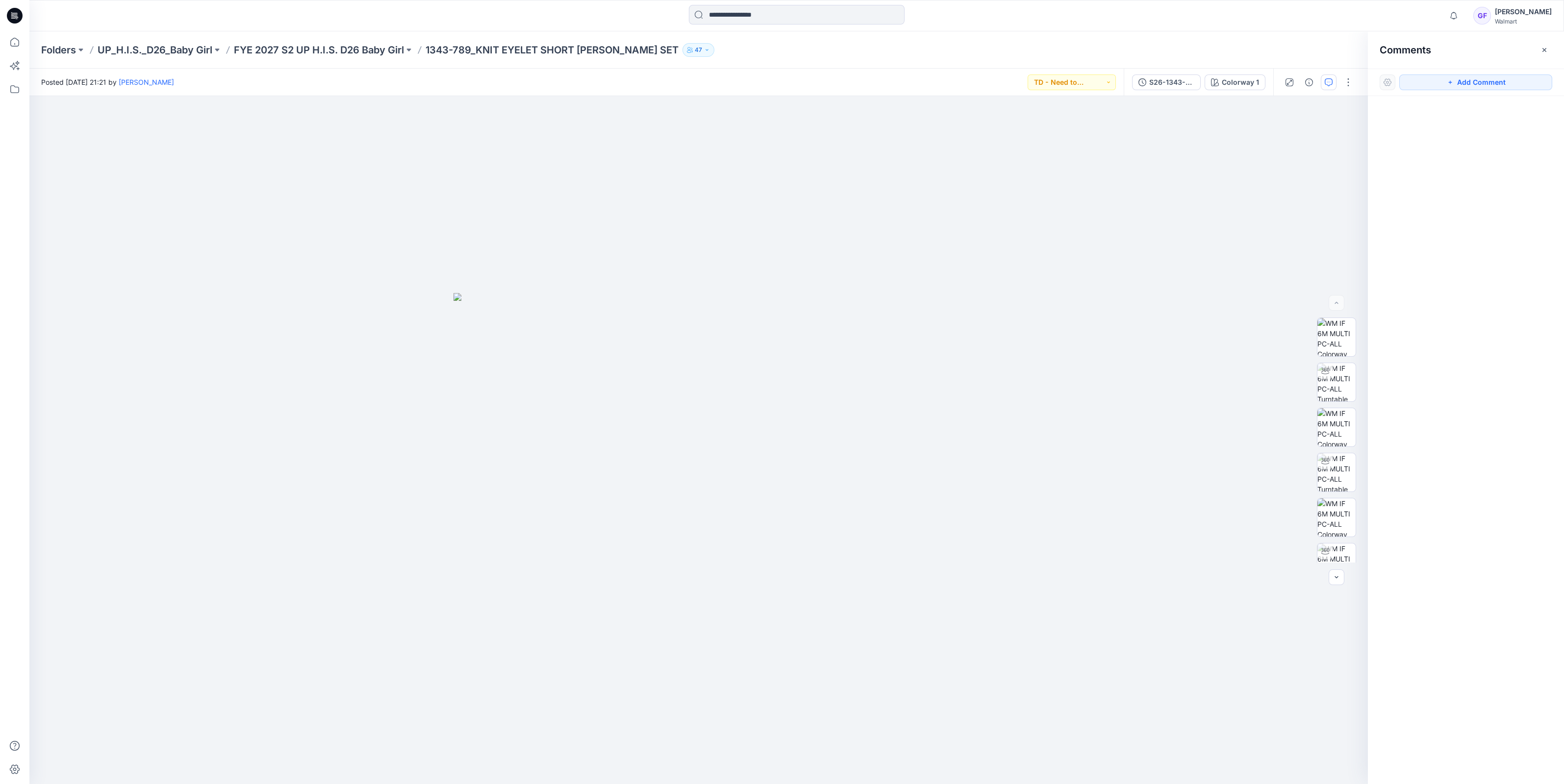
click at [354, 39] on div "Folders UP_H.I.S._D26_Baby Girl FYE 2027 S2 UP H.I.S. D26 Baby Girl 1343-789_KN…" at bounding box center [797, 50] width 1535 height 37
click at [353, 49] on p "FYE 2027 S2 UP H.I.S. D26 Baby Girl" at bounding box center [319, 50] width 170 height 14
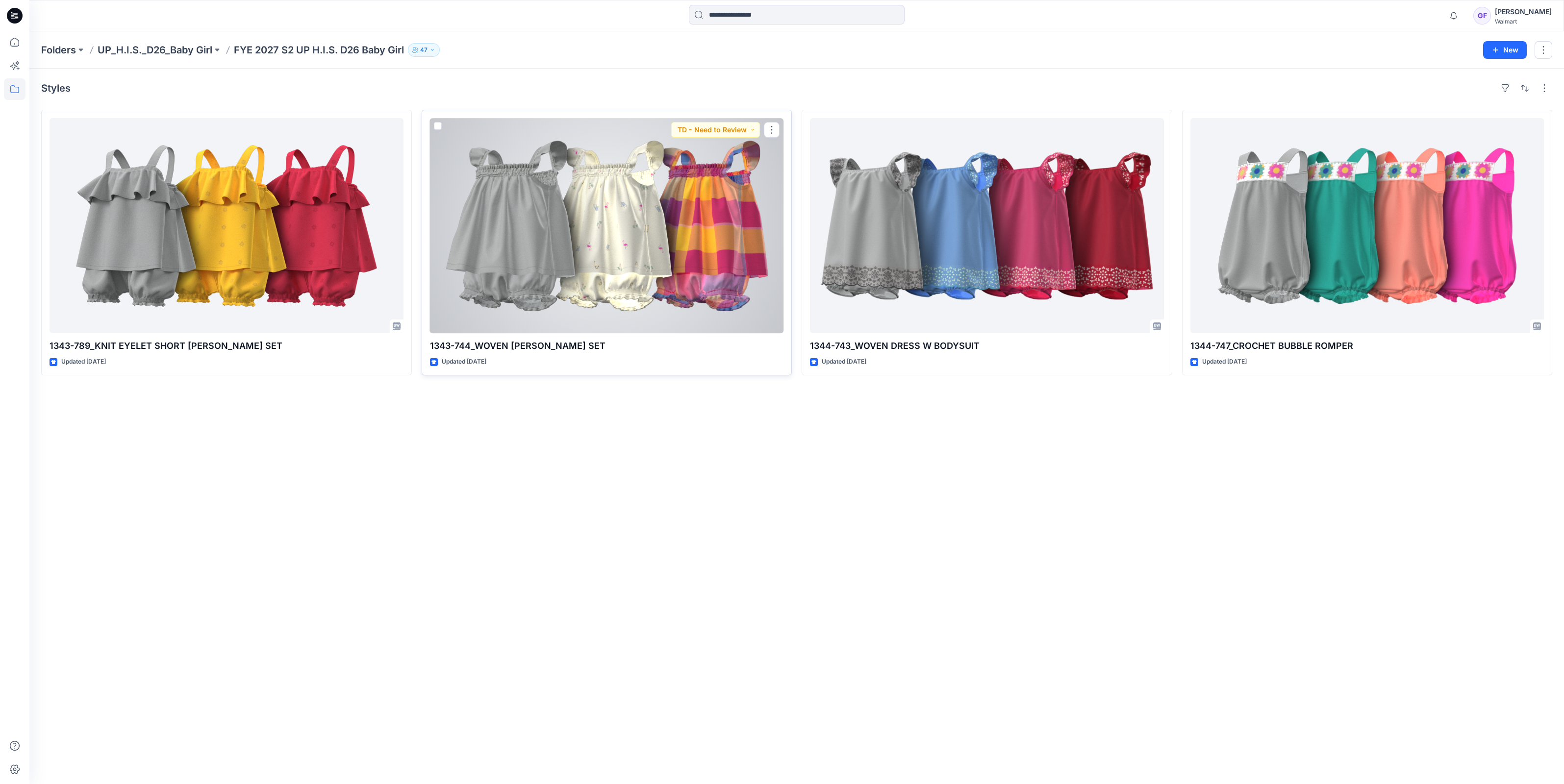
click at [585, 166] on div at bounding box center [607, 226] width 354 height 215
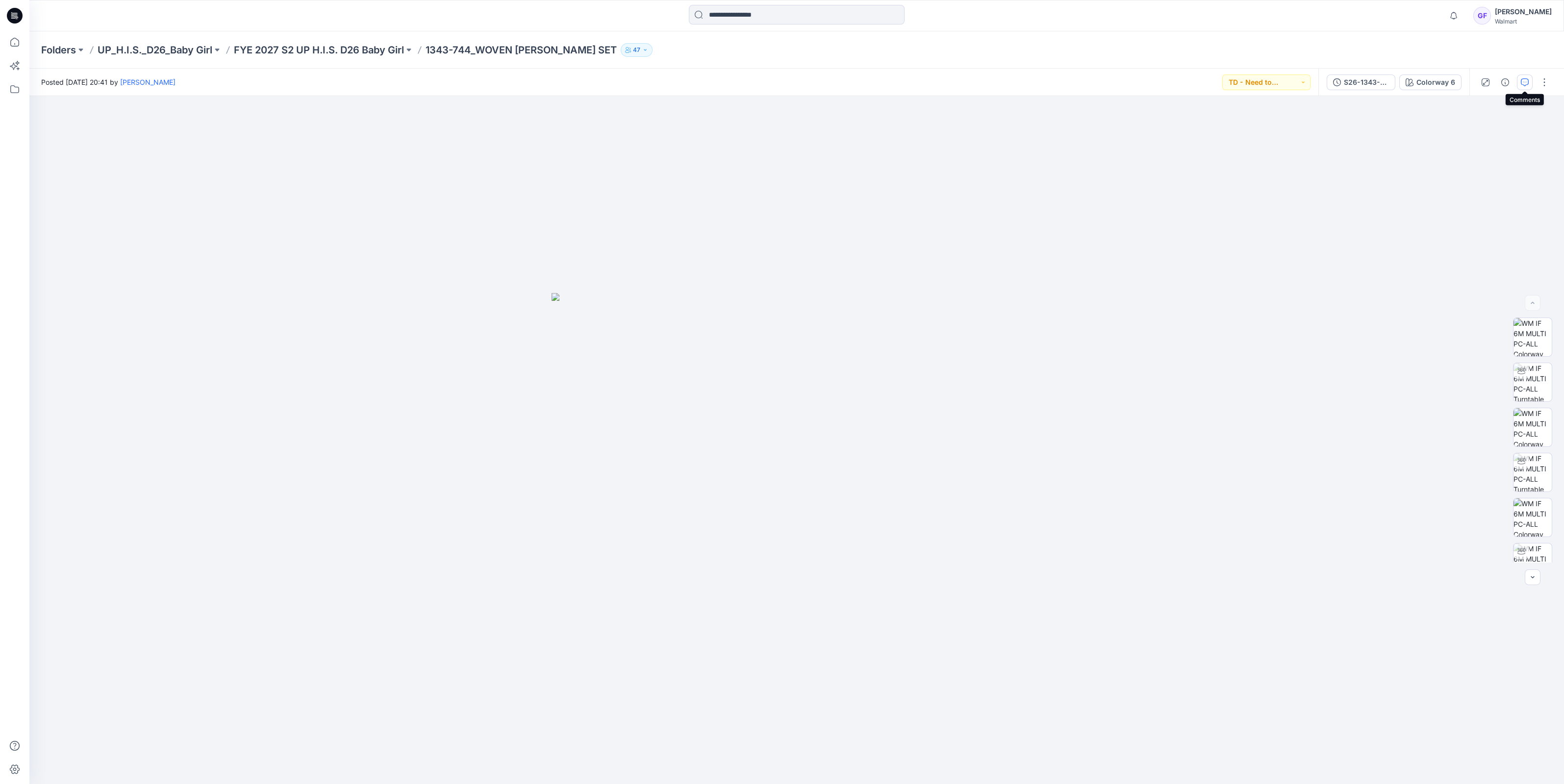
click at [1527, 86] on button "button" at bounding box center [1525, 83] width 16 height 16
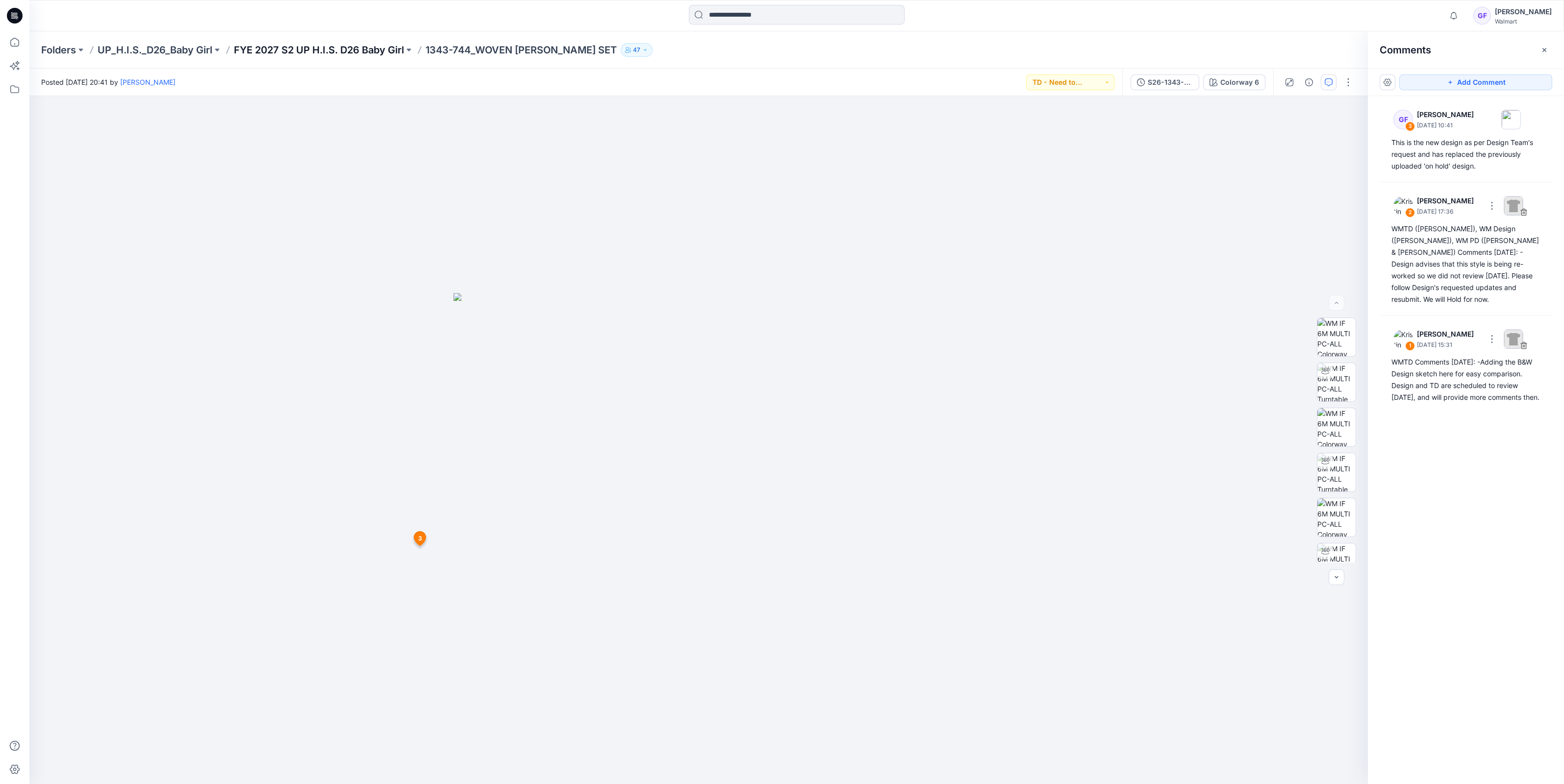
click at [330, 48] on p "FYE 2027 S2 UP H.I.S. D26 Baby Girl" at bounding box center [319, 50] width 170 height 14
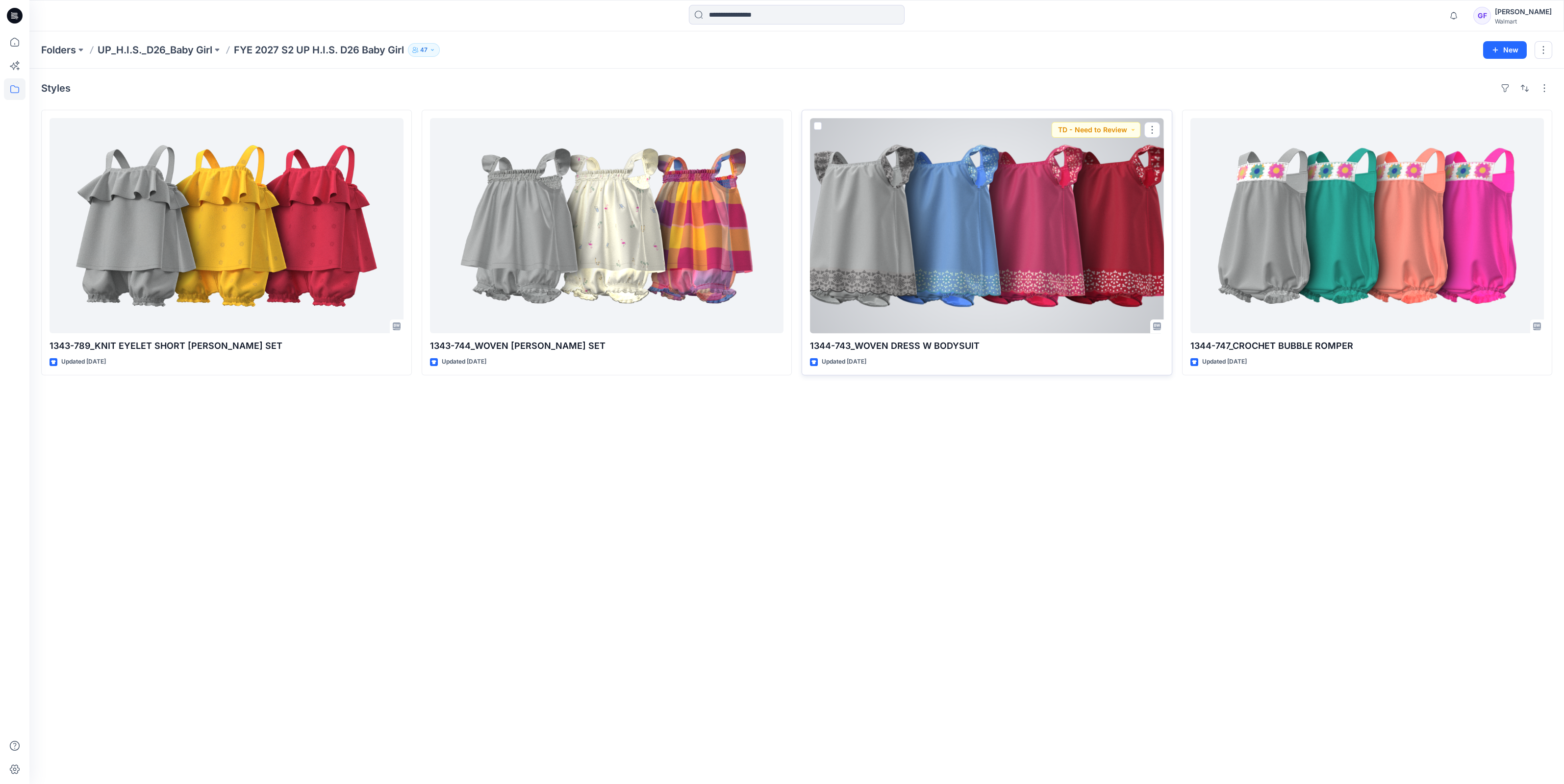
click at [1013, 201] on div at bounding box center [987, 226] width 354 height 215
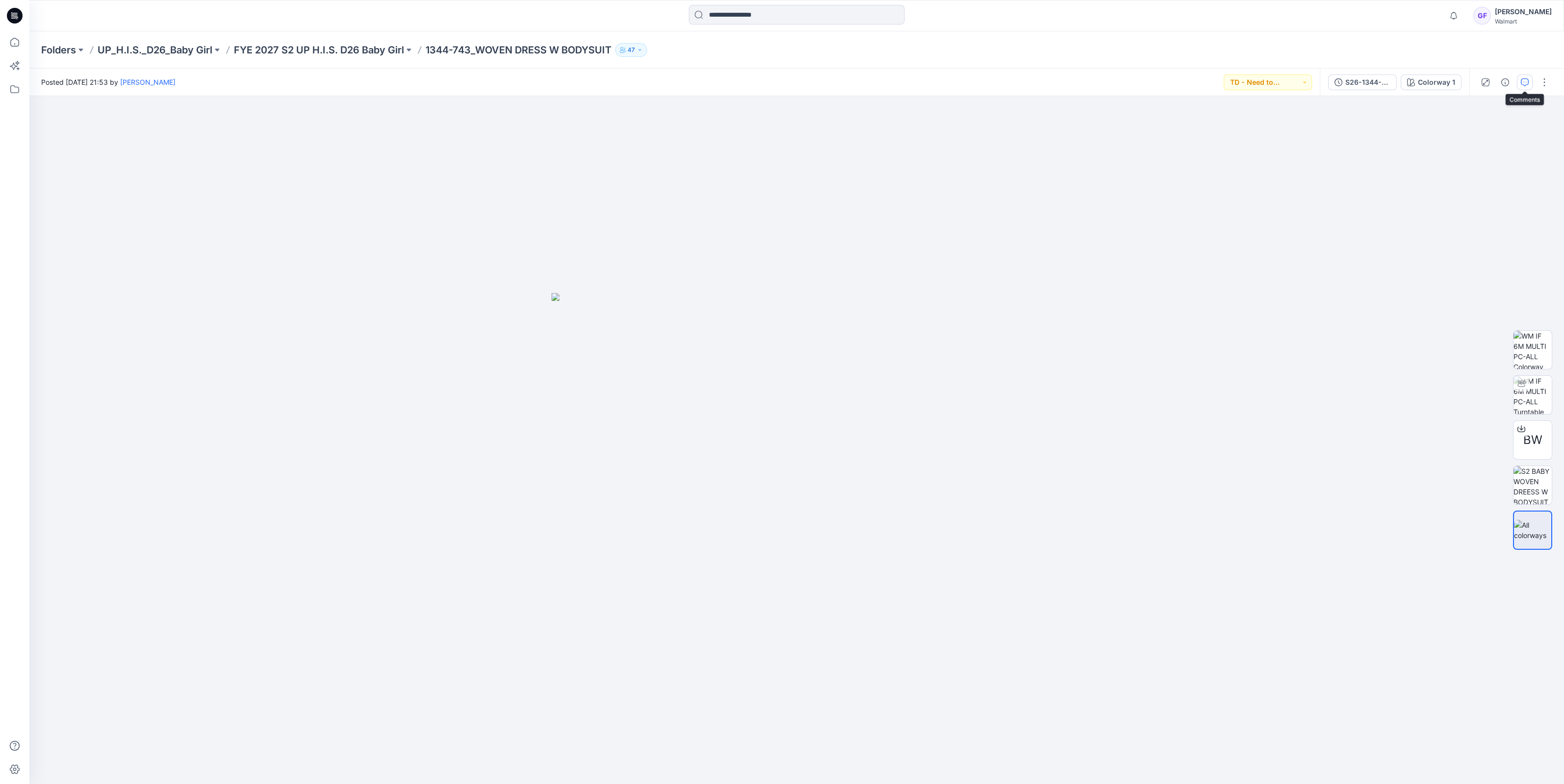
click at [1523, 83] on icon "button" at bounding box center [1525, 82] width 8 height 8
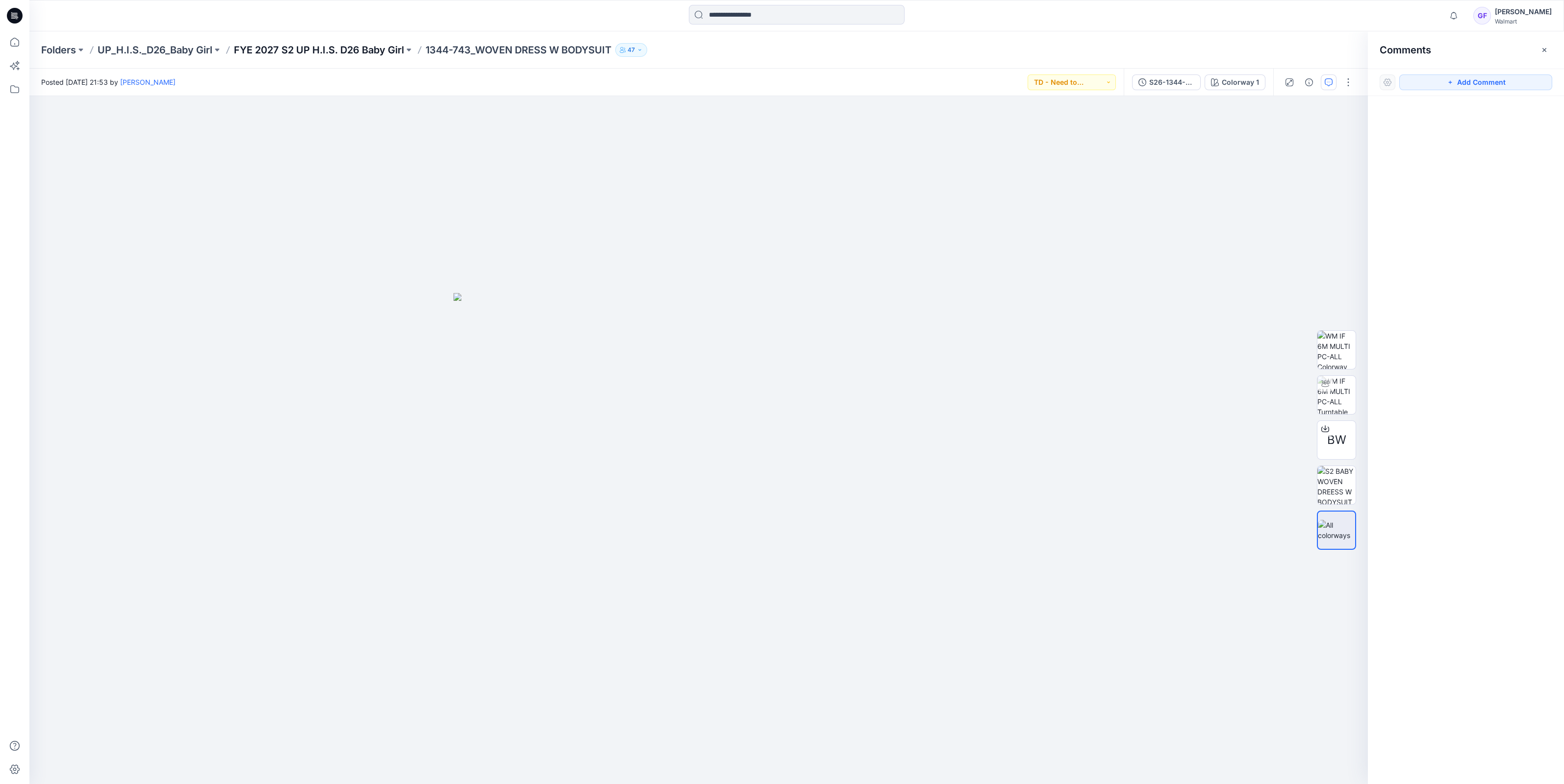
click at [341, 43] on p "FYE 2027 S2 UP H.I.S. D26 Baby Girl" at bounding box center [319, 50] width 170 height 14
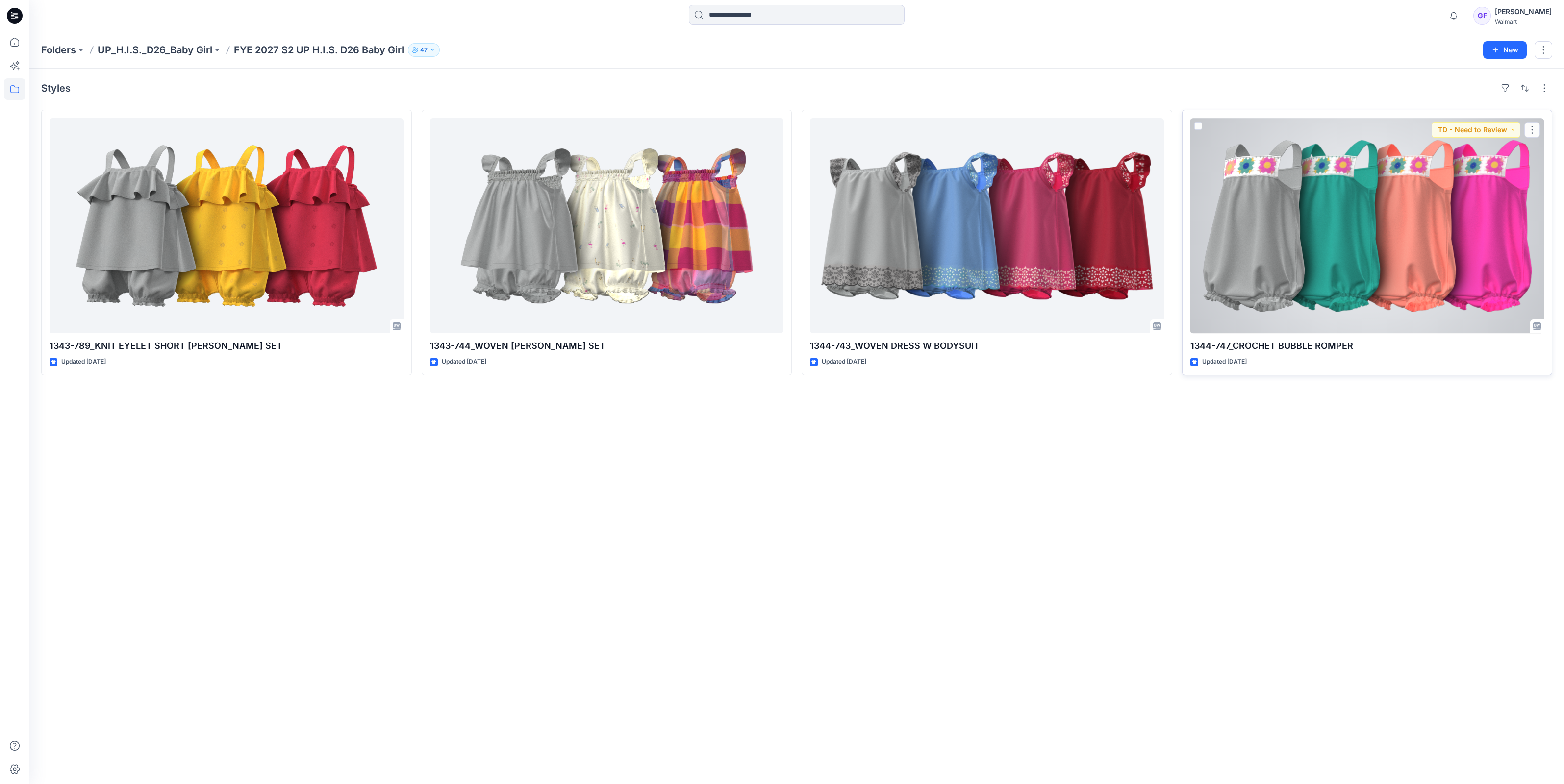
click at [1275, 204] on div at bounding box center [1367, 226] width 354 height 215
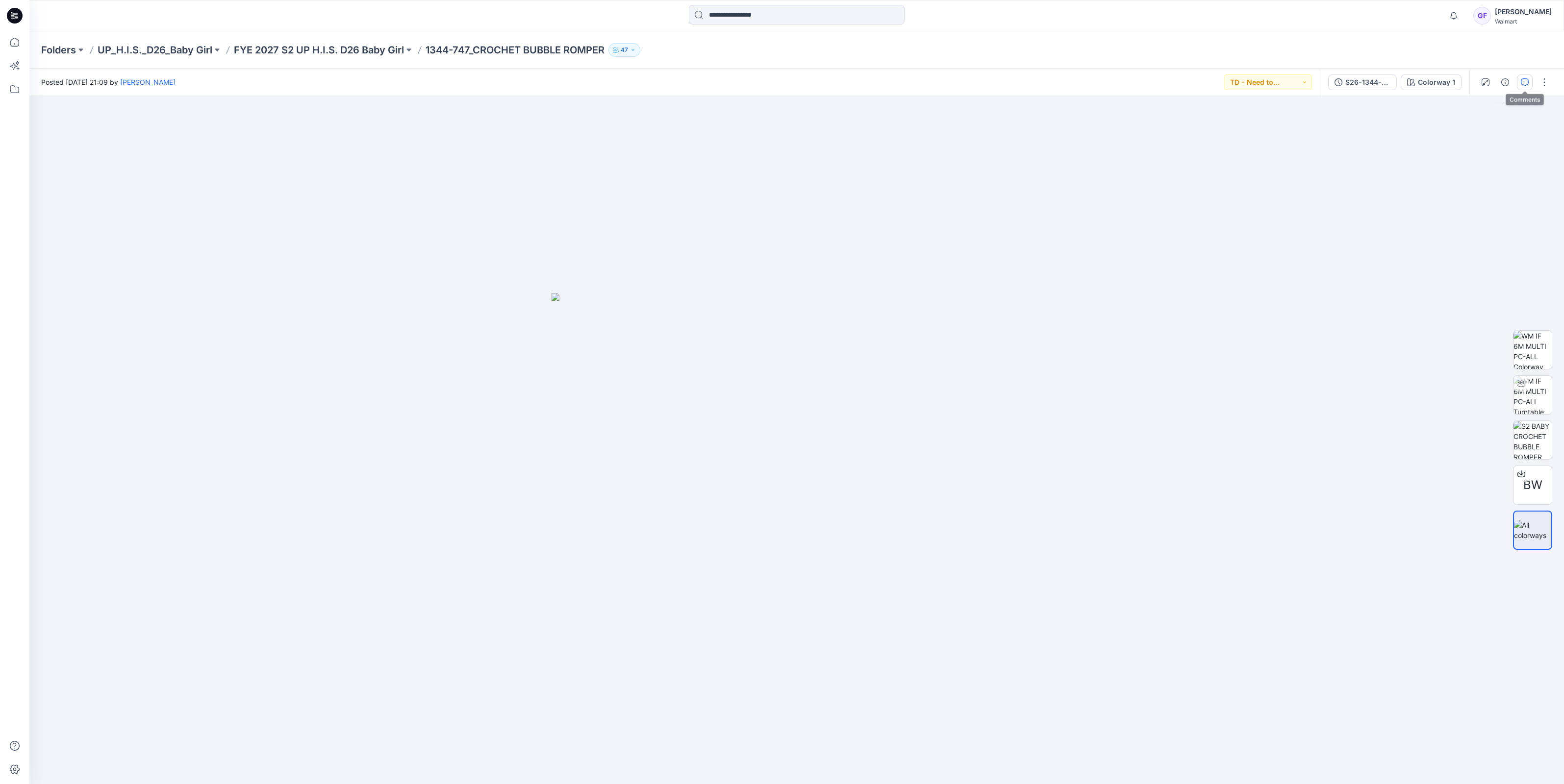
click at [1525, 83] on icon "button" at bounding box center [1525, 82] width 8 height 8
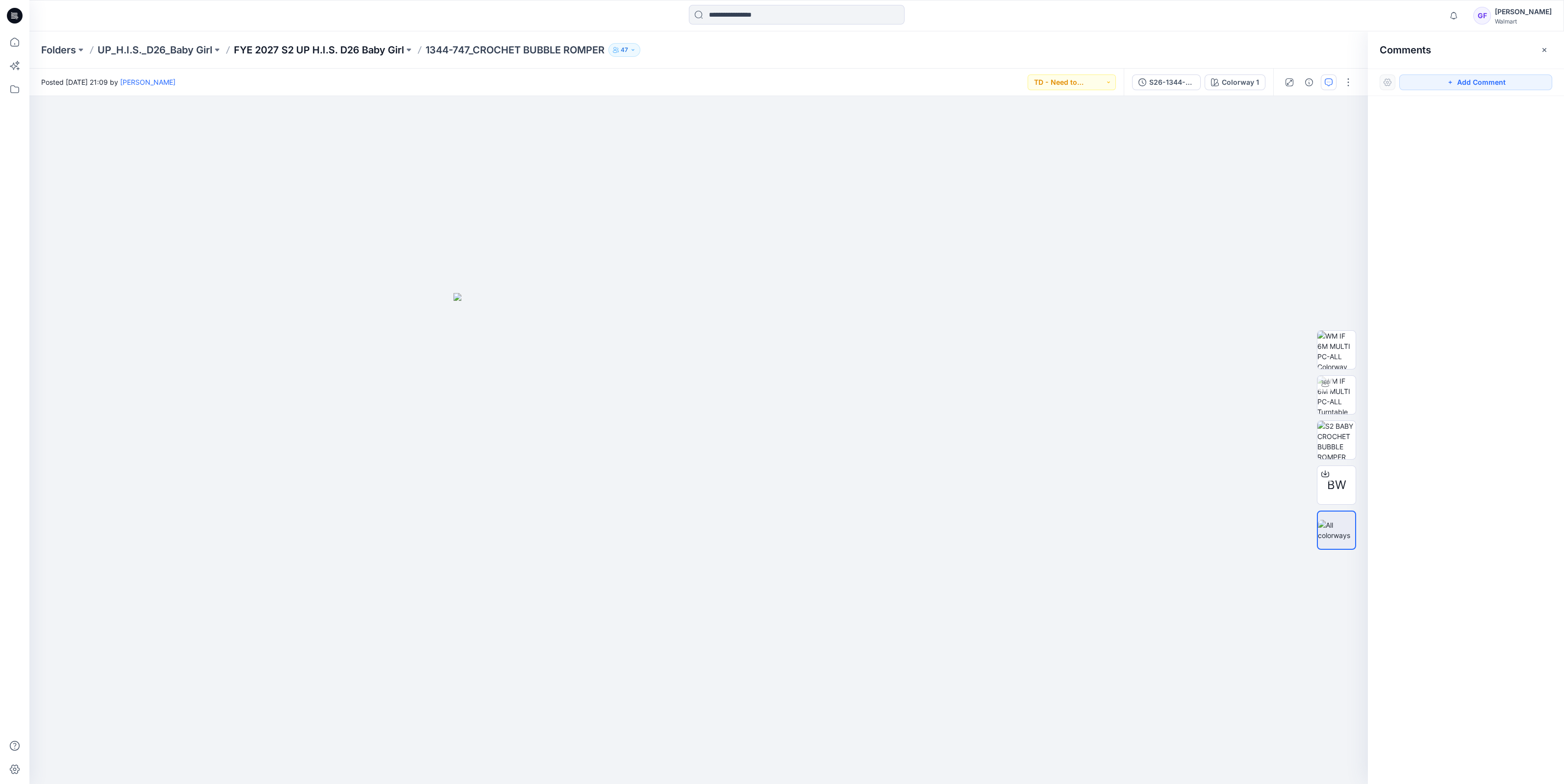
click at [366, 50] on p "FYE 2027 S2 UP H.I.S. D26 Baby Girl" at bounding box center [319, 50] width 170 height 14
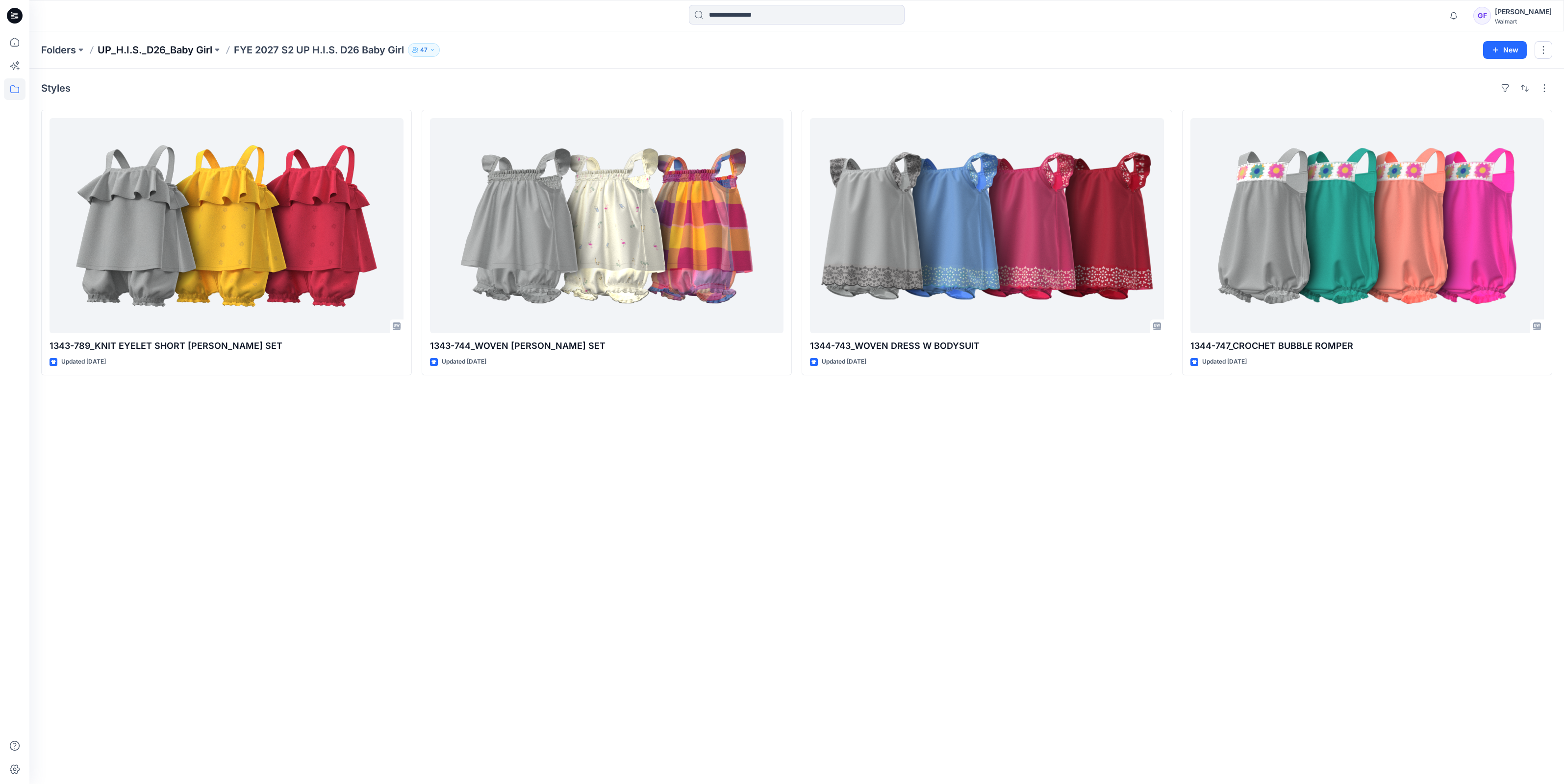
click at [143, 49] on p "UP_H.I.S._D26_Baby Girl" at bounding box center [155, 50] width 115 height 14
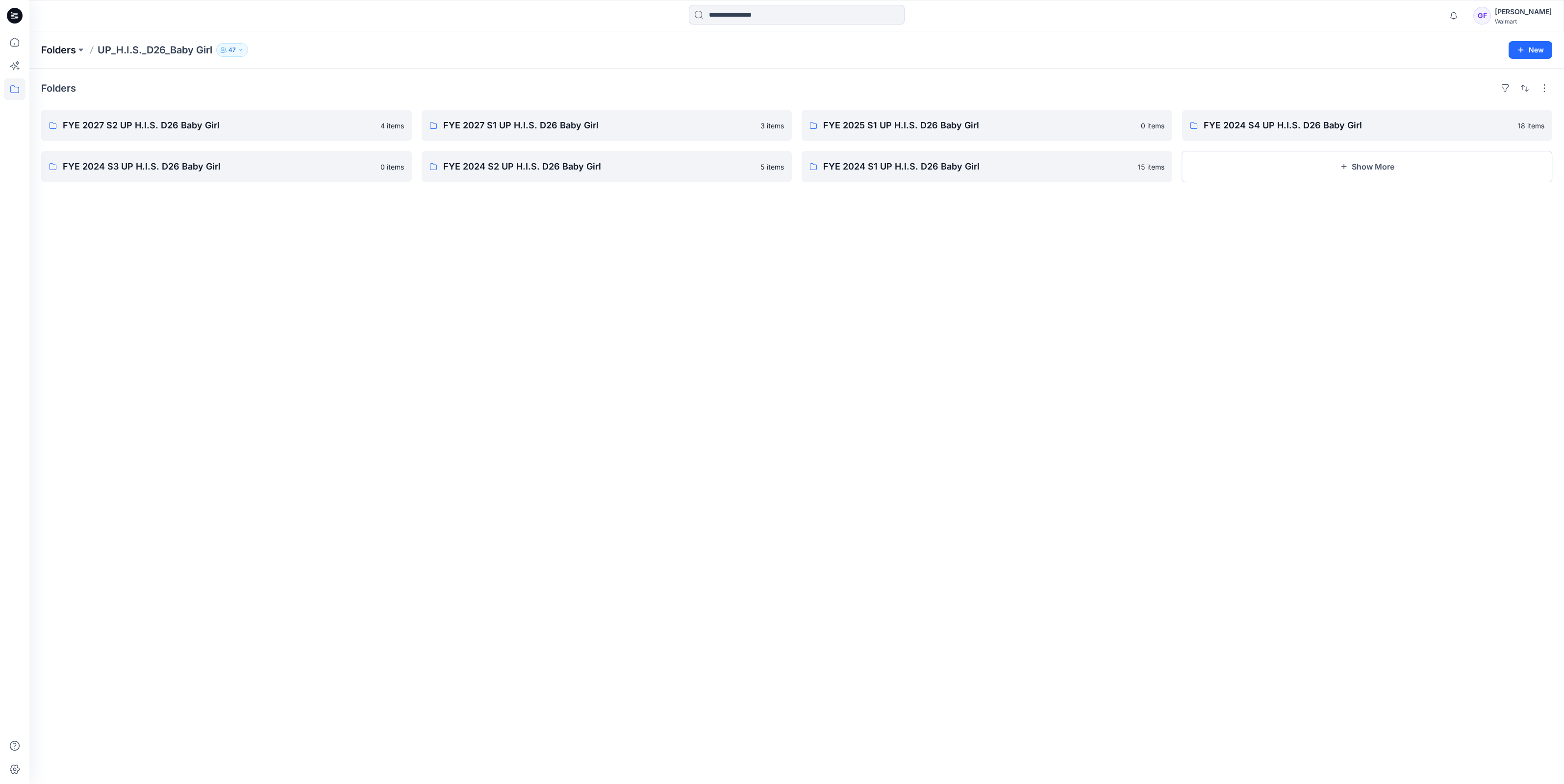
click at [57, 48] on p "Folders" at bounding box center [58, 50] width 35 height 14
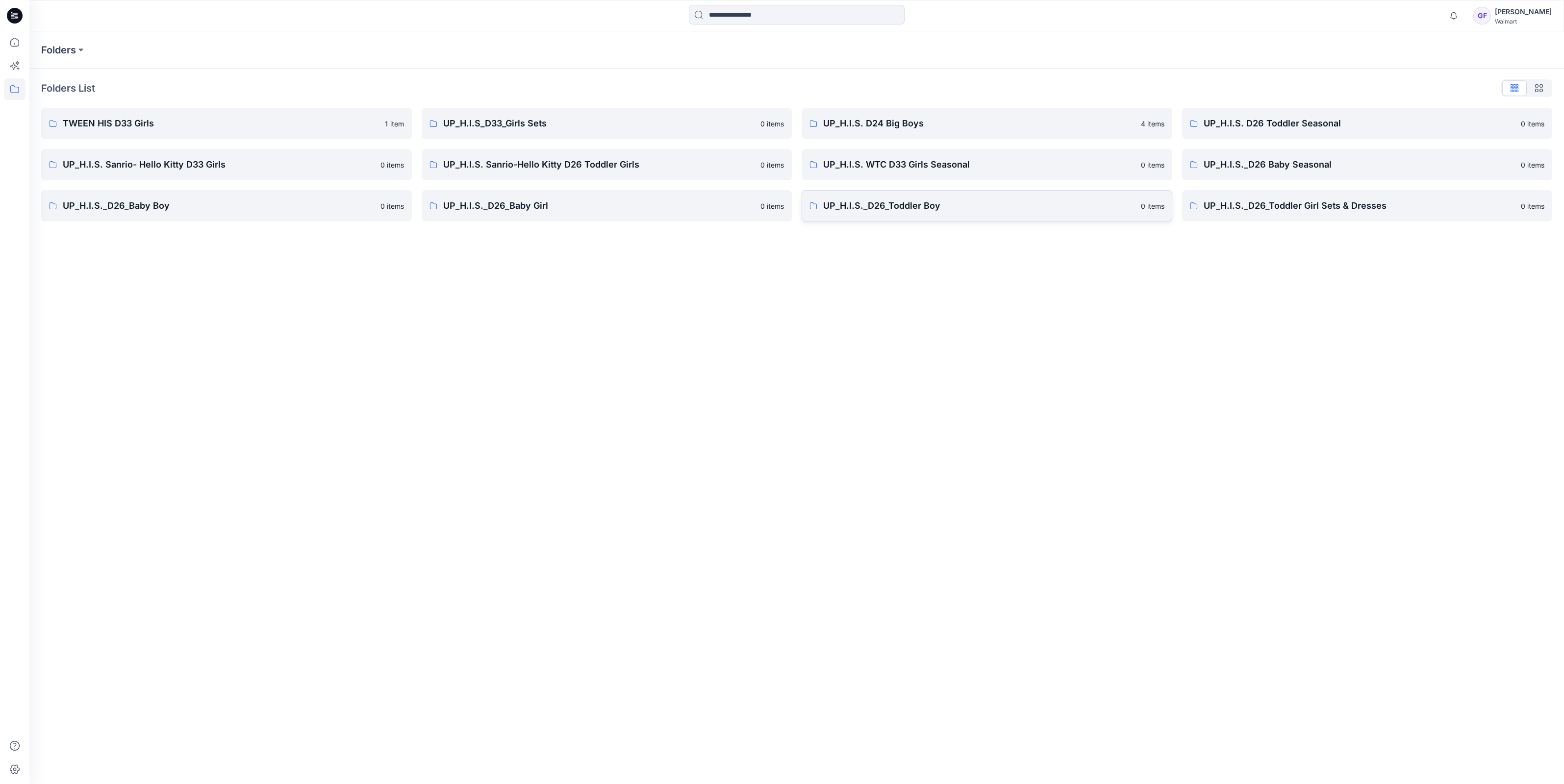
click at [887, 206] on p "UP_H.I.S._D26_Toddler Boy" at bounding box center [979, 206] width 312 height 14
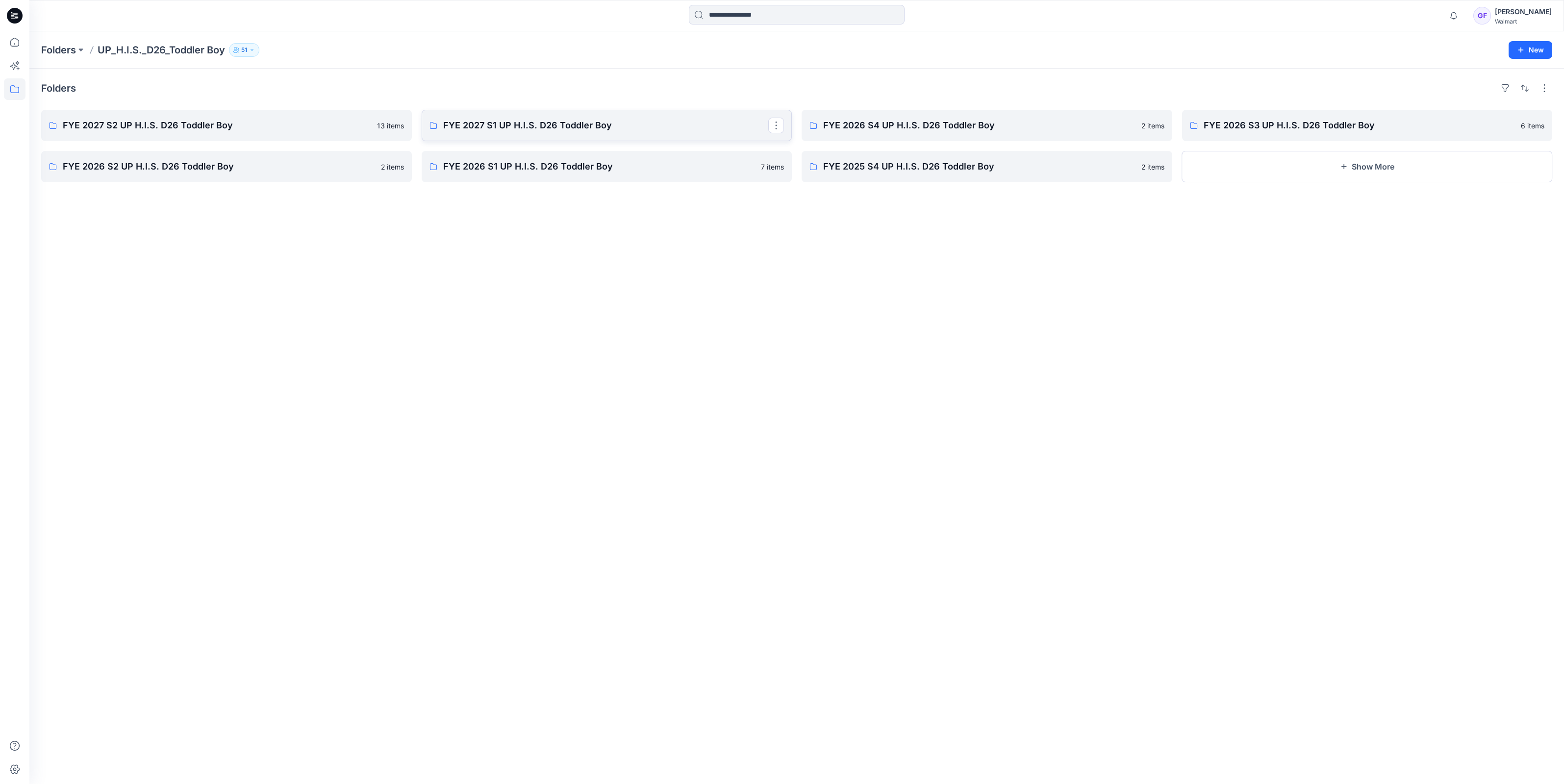
click at [486, 123] on p "FYE 2027 S1 UP H.I.S. D26 Toddler Boy" at bounding box center [606, 125] width 325 height 14
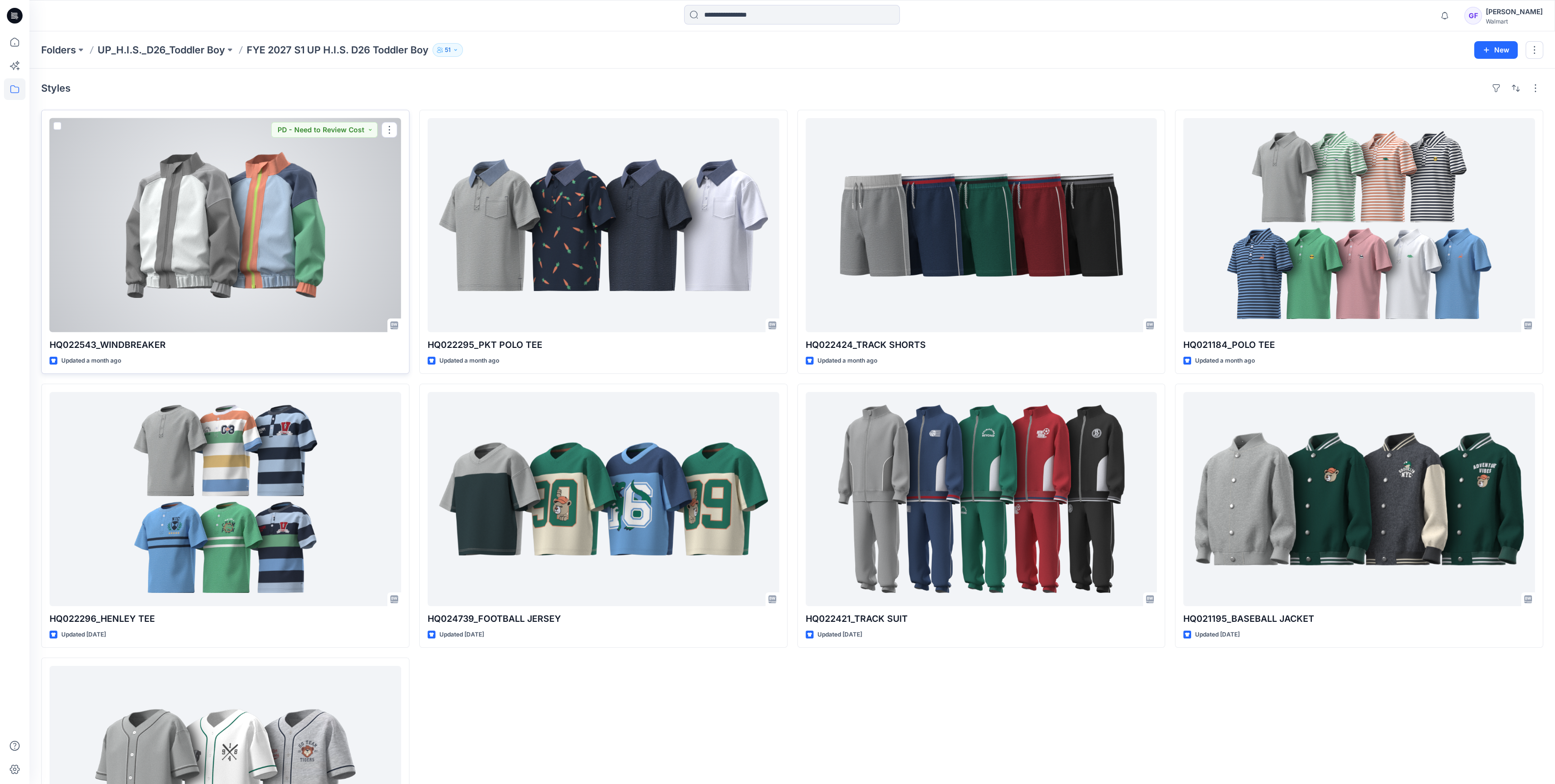
click at [248, 224] on div at bounding box center [225, 225] width 352 height 214
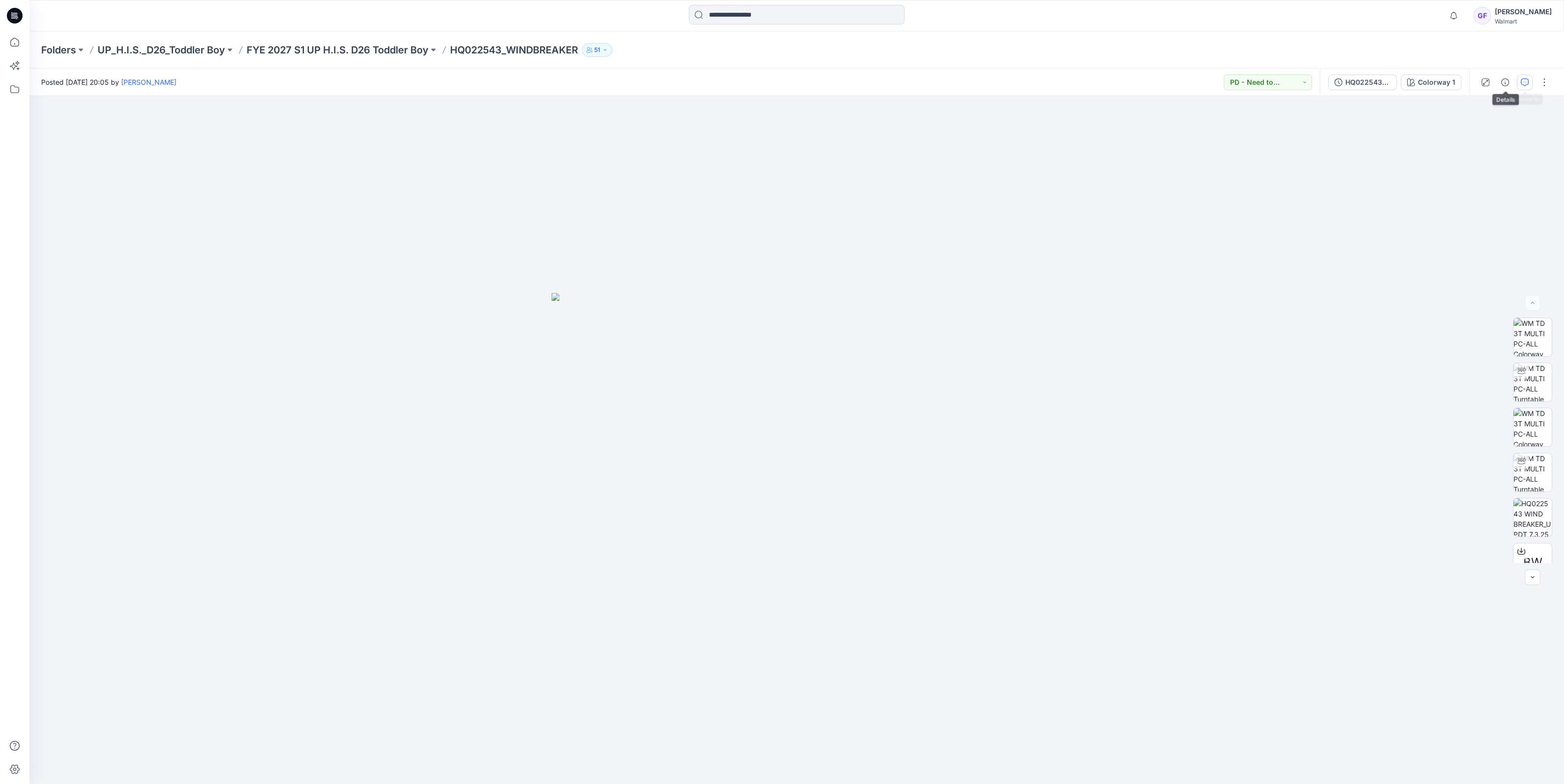
click at [1532, 86] on button "button" at bounding box center [1525, 83] width 16 height 16
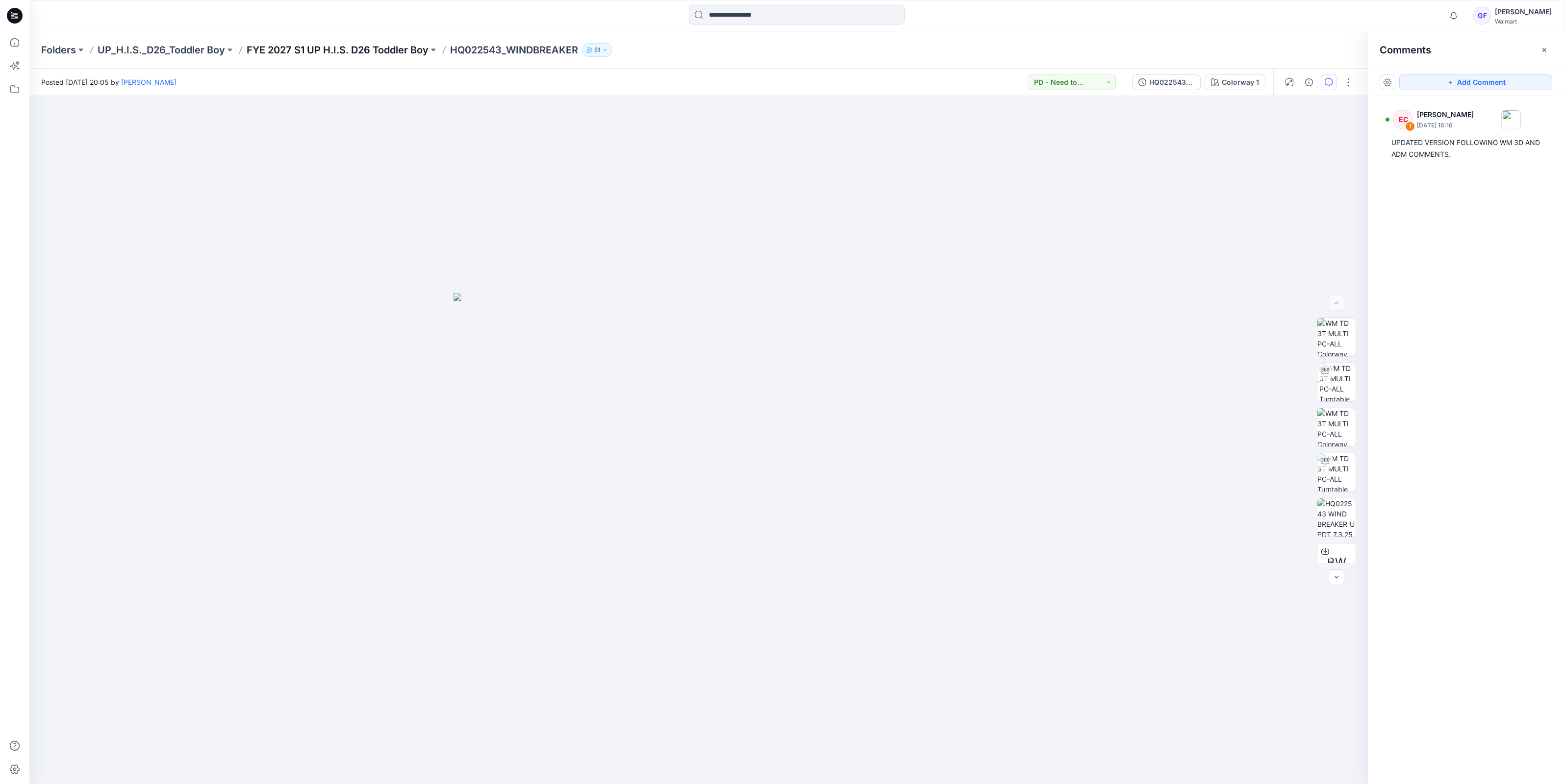
click at [373, 49] on p "FYE 2027 S1 UP H.I.S. D26 Toddler Boy" at bounding box center [338, 50] width 182 height 14
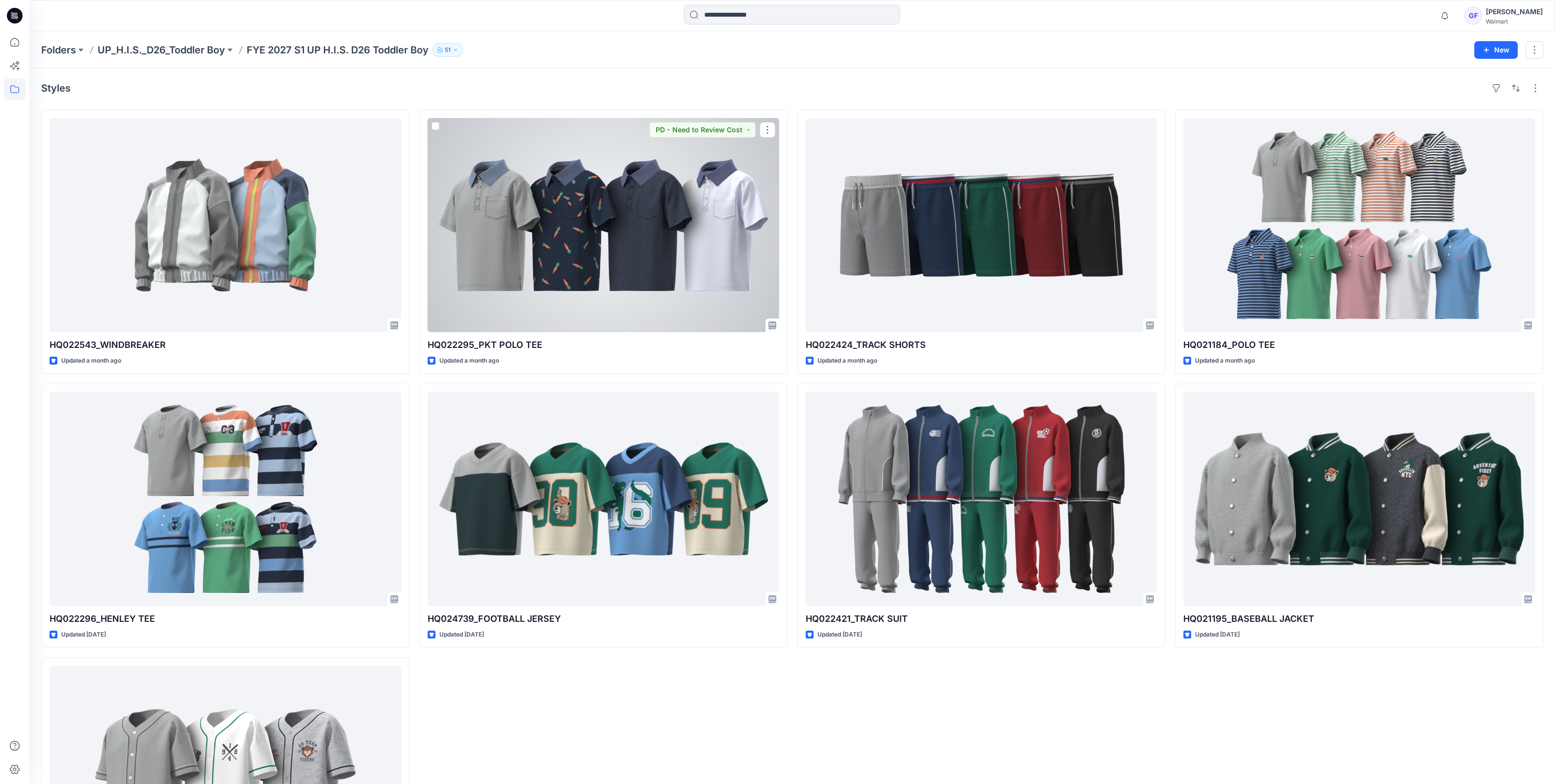
drag, startPoint x: 650, startPoint y: 246, endPoint x: 661, endPoint y: 246, distance: 11.0
click at [650, 246] on div at bounding box center [603, 225] width 352 height 214
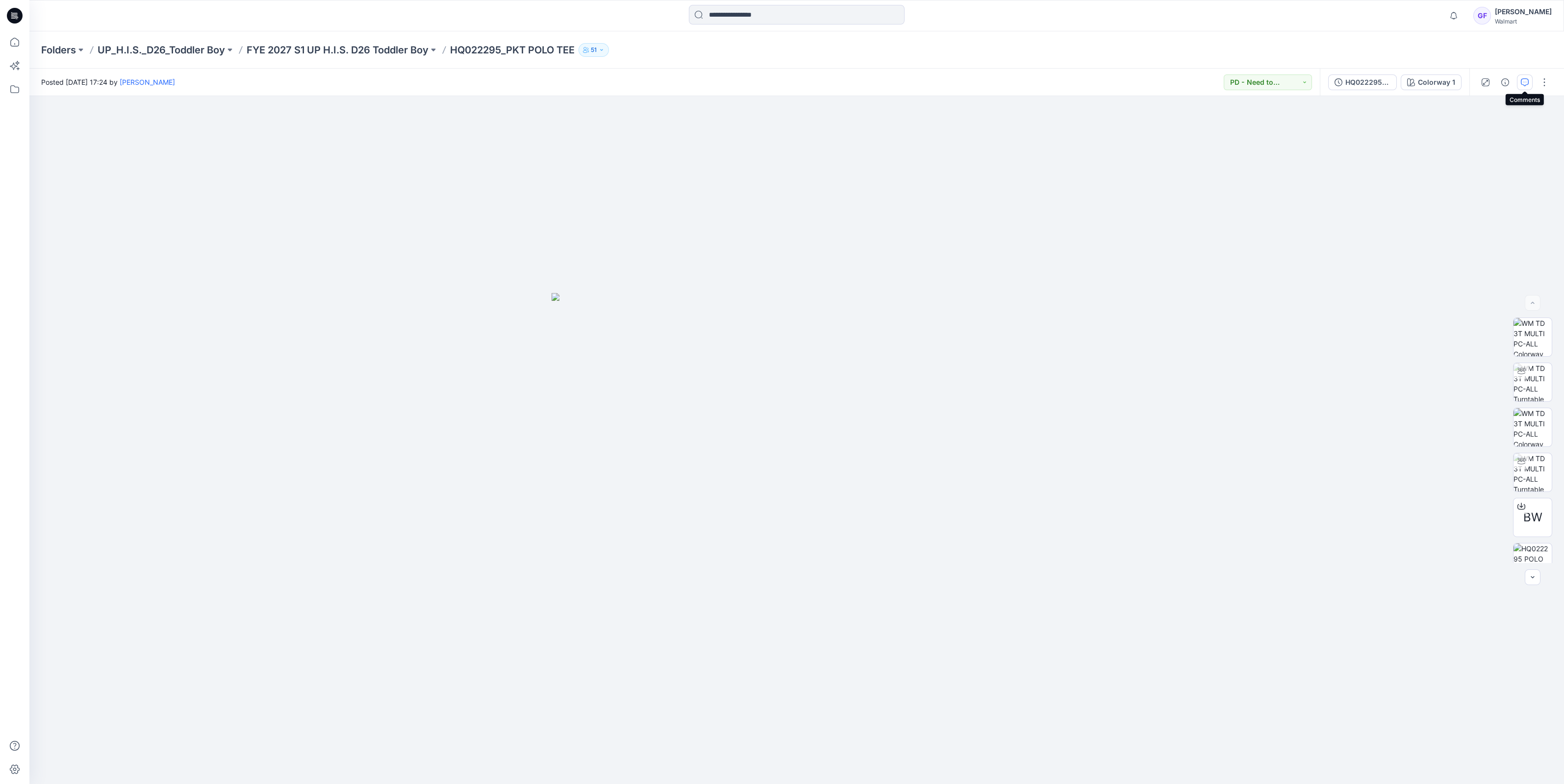
click at [1523, 83] on icon "button" at bounding box center [1525, 82] width 8 height 8
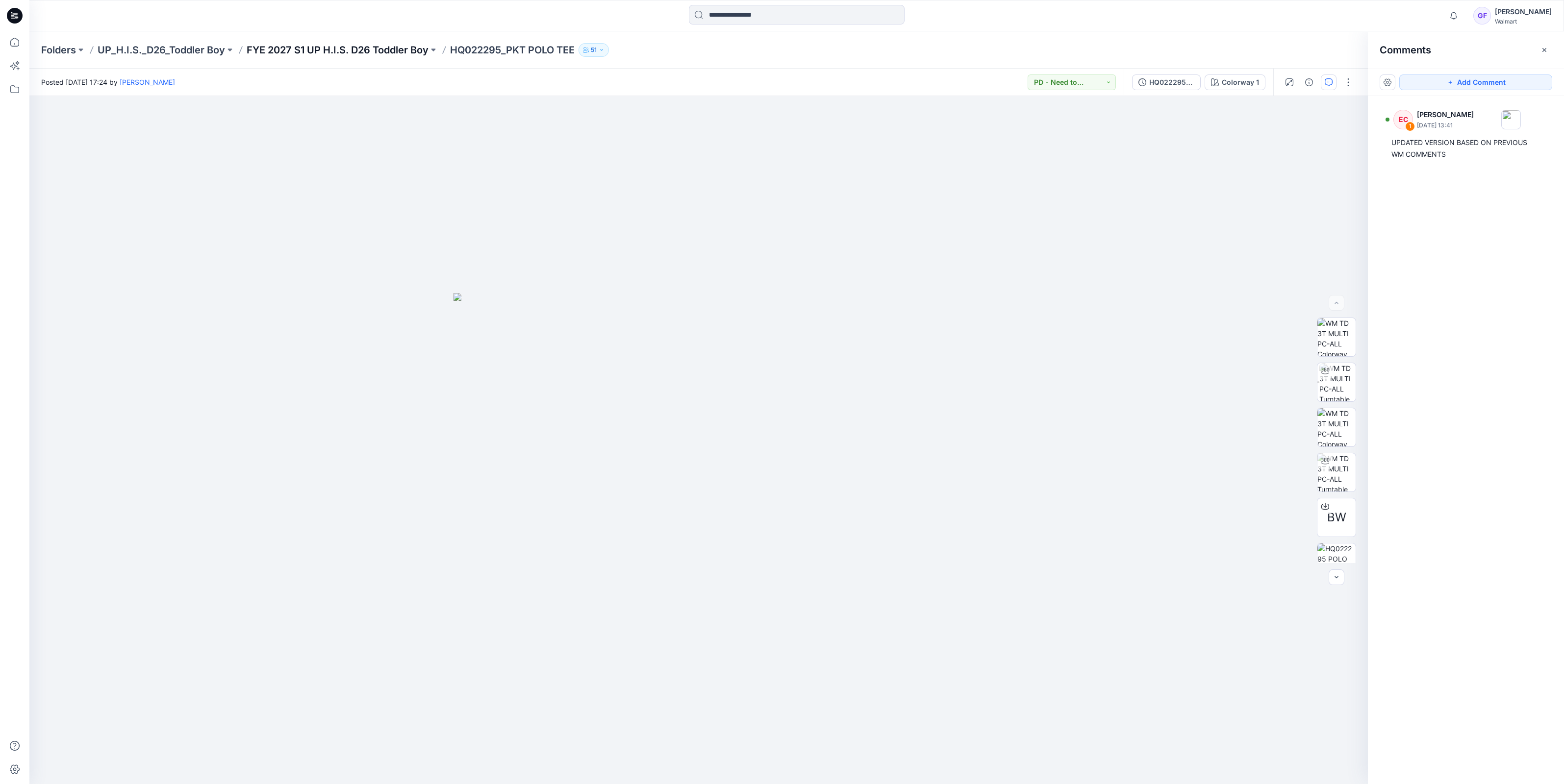
click at [389, 52] on p "FYE 2027 S1 UP H.I.S. D26 Toddler Boy" at bounding box center [338, 50] width 182 height 14
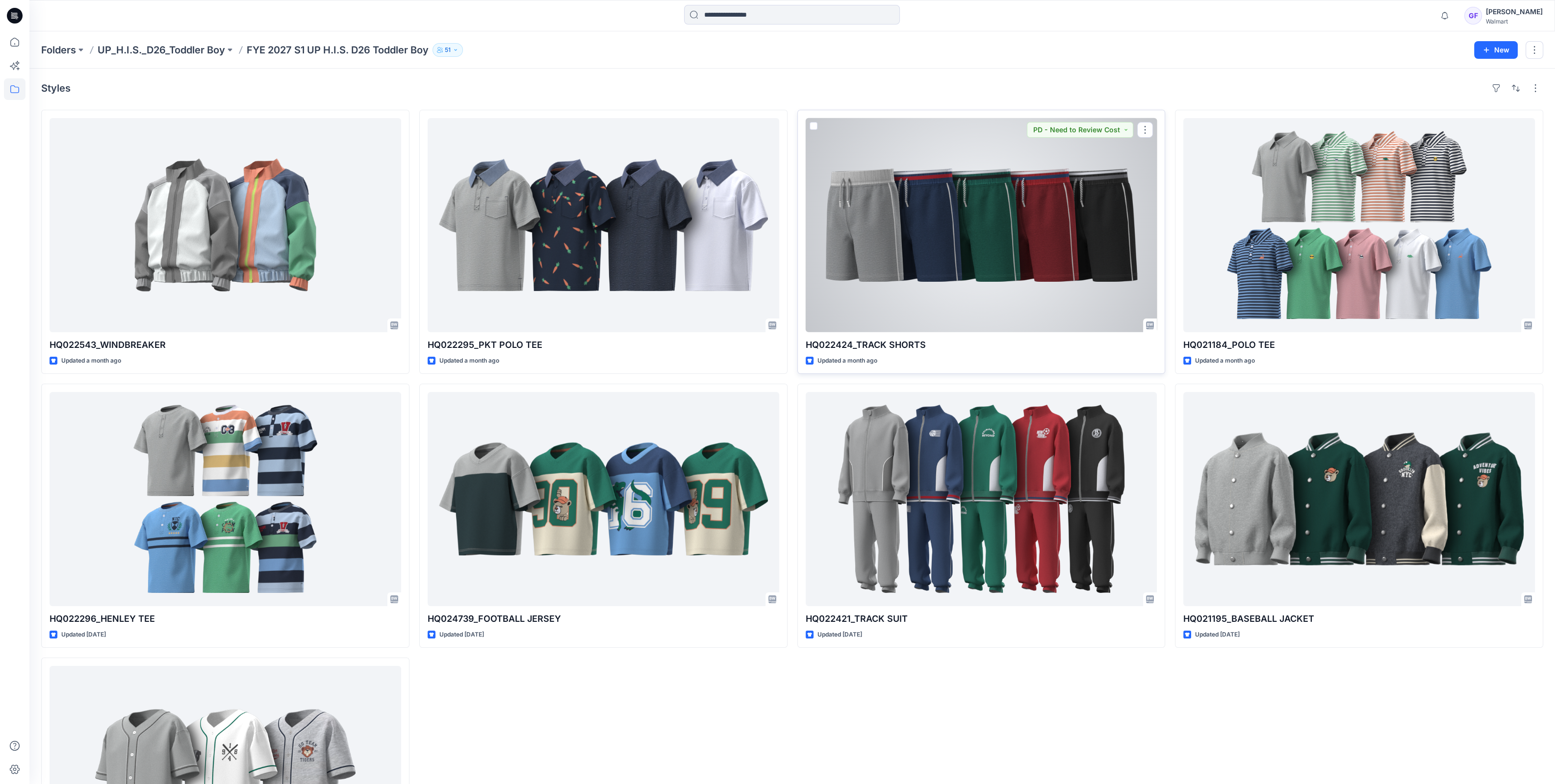
click at [942, 233] on div at bounding box center [981, 225] width 352 height 214
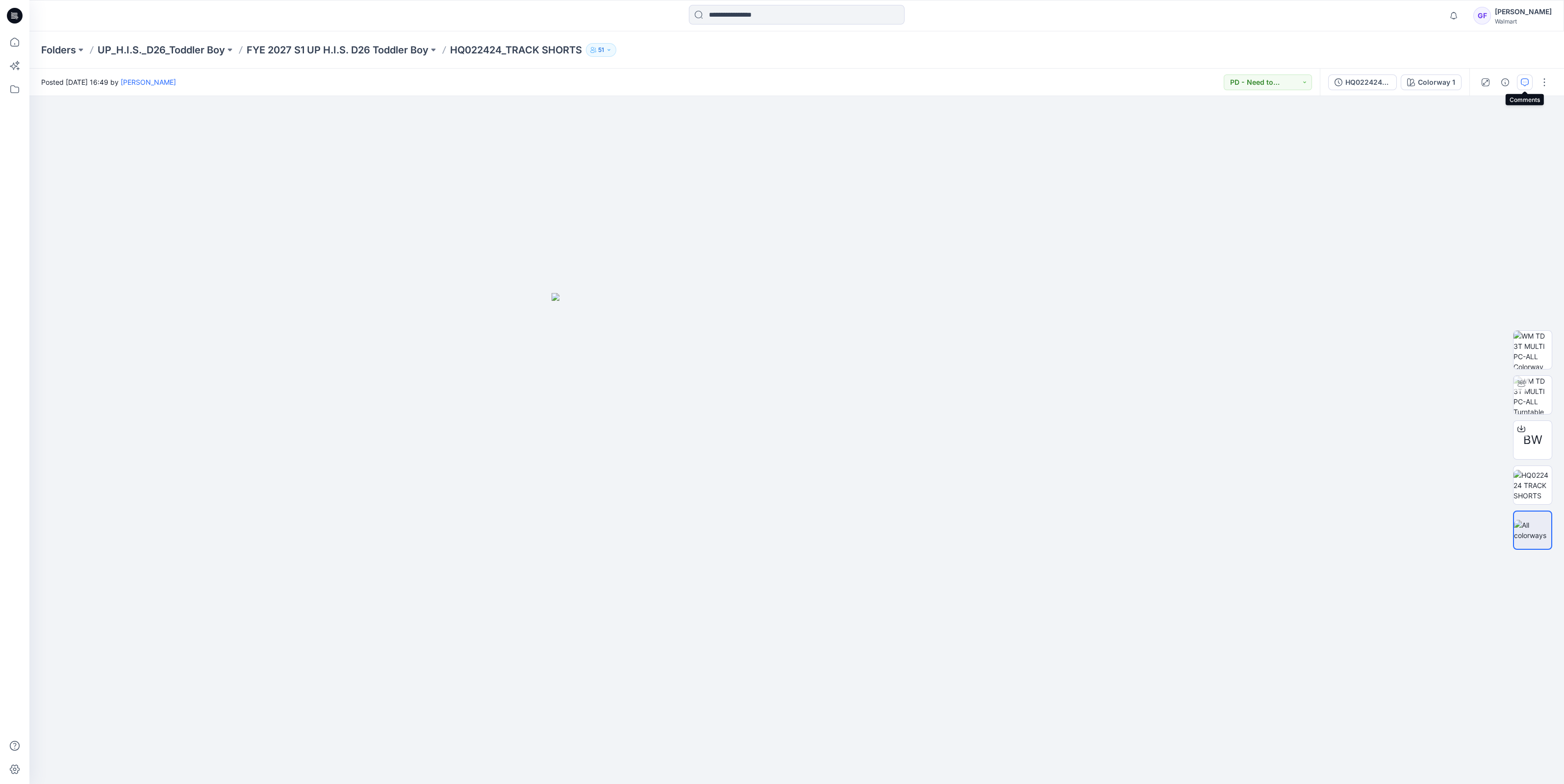
click at [1526, 76] on button "button" at bounding box center [1525, 83] width 16 height 16
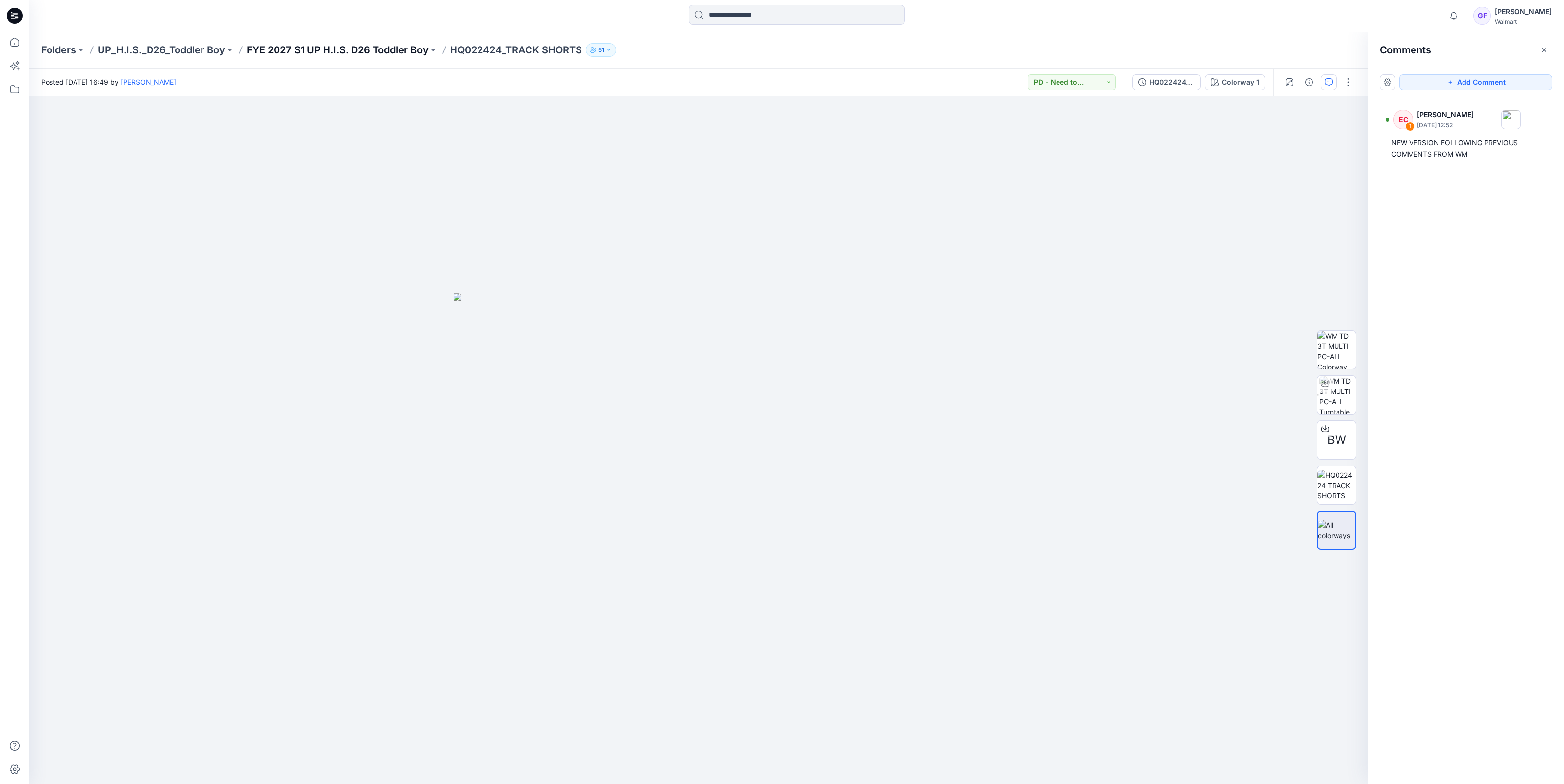
click at [396, 51] on p "FYE 2027 S1 UP H.I.S. D26 Toddler Boy" at bounding box center [338, 50] width 182 height 14
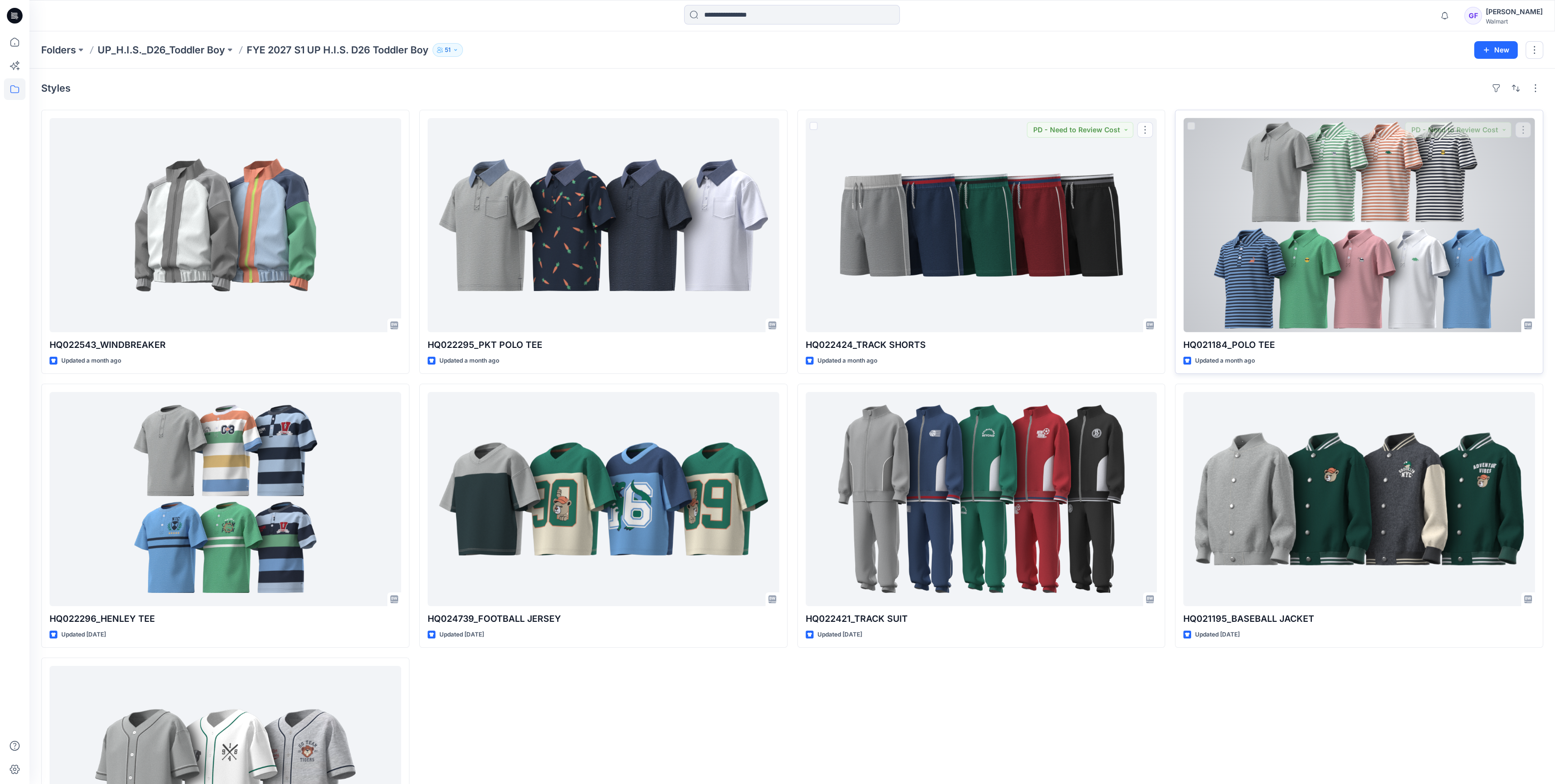
click at [1321, 245] on div at bounding box center [1359, 225] width 352 height 214
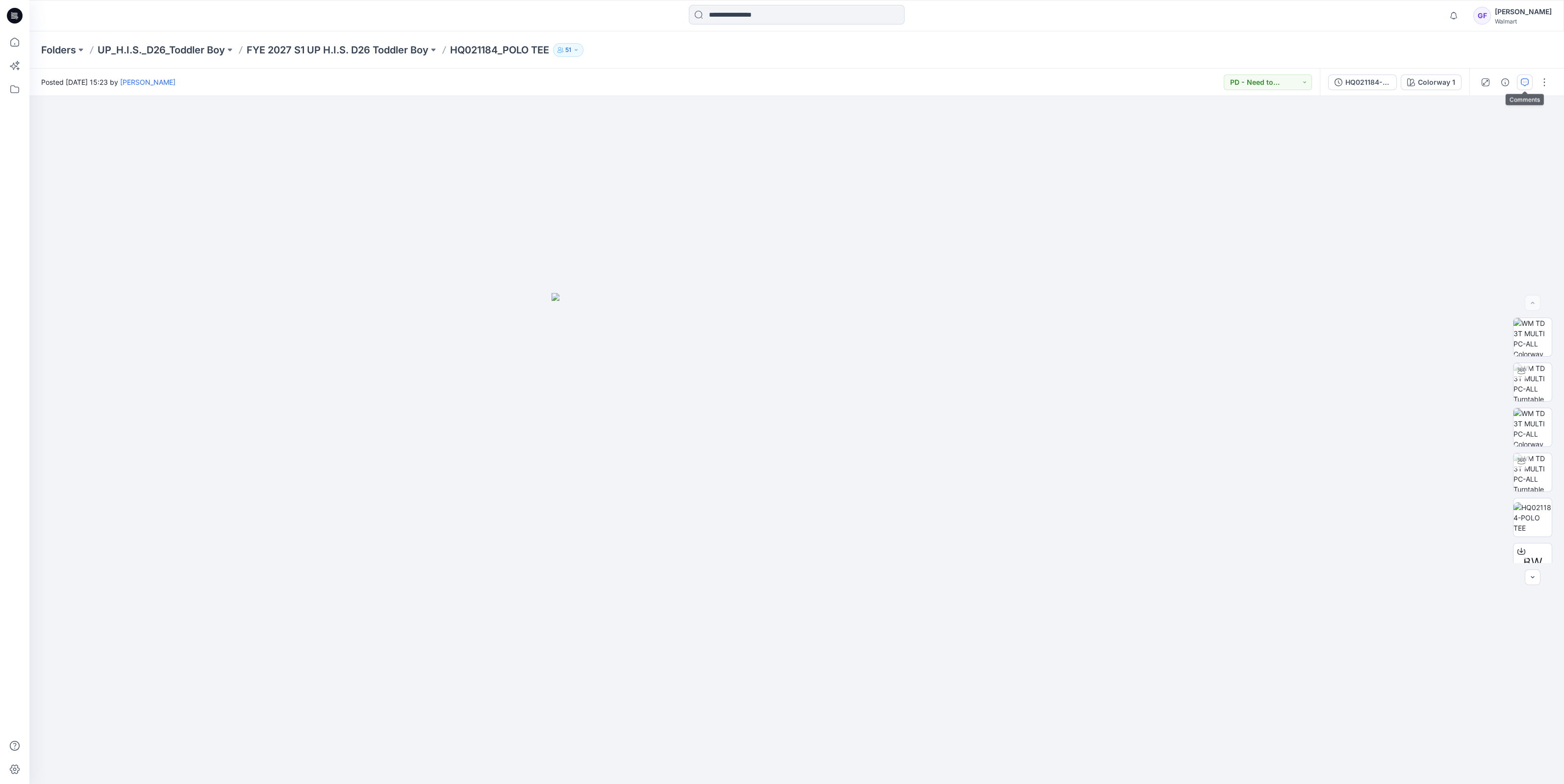
click at [1527, 81] on icon "button" at bounding box center [1525, 82] width 8 height 8
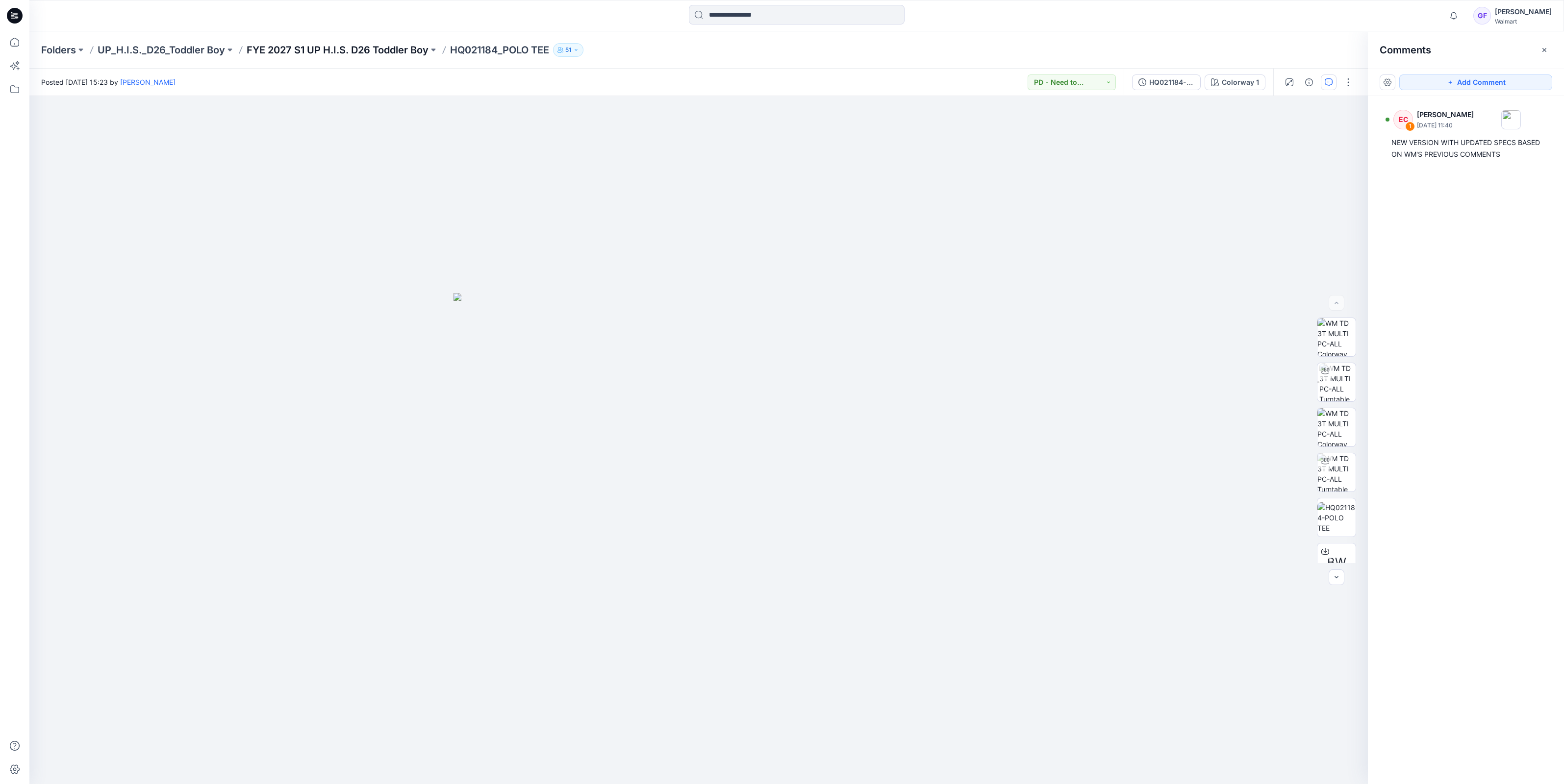
click at [355, 52] on p "FYE 2027 S1 UP H.I.S. D26 Toddler Boy" at bounding box center [338, 50] width 182 height 14
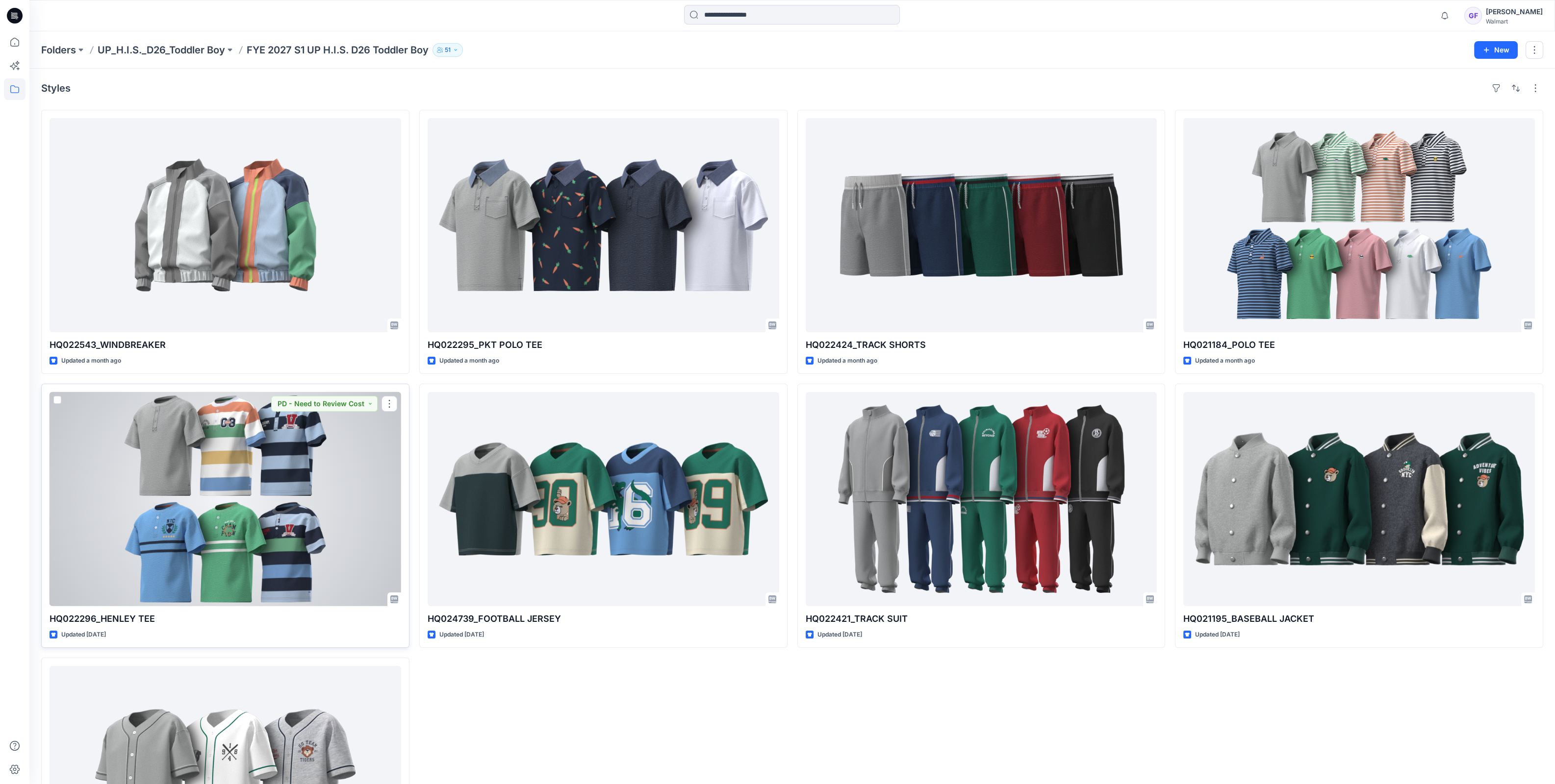
click at [253, 465] on div at bounding box center [225, 499] width 352 height 214
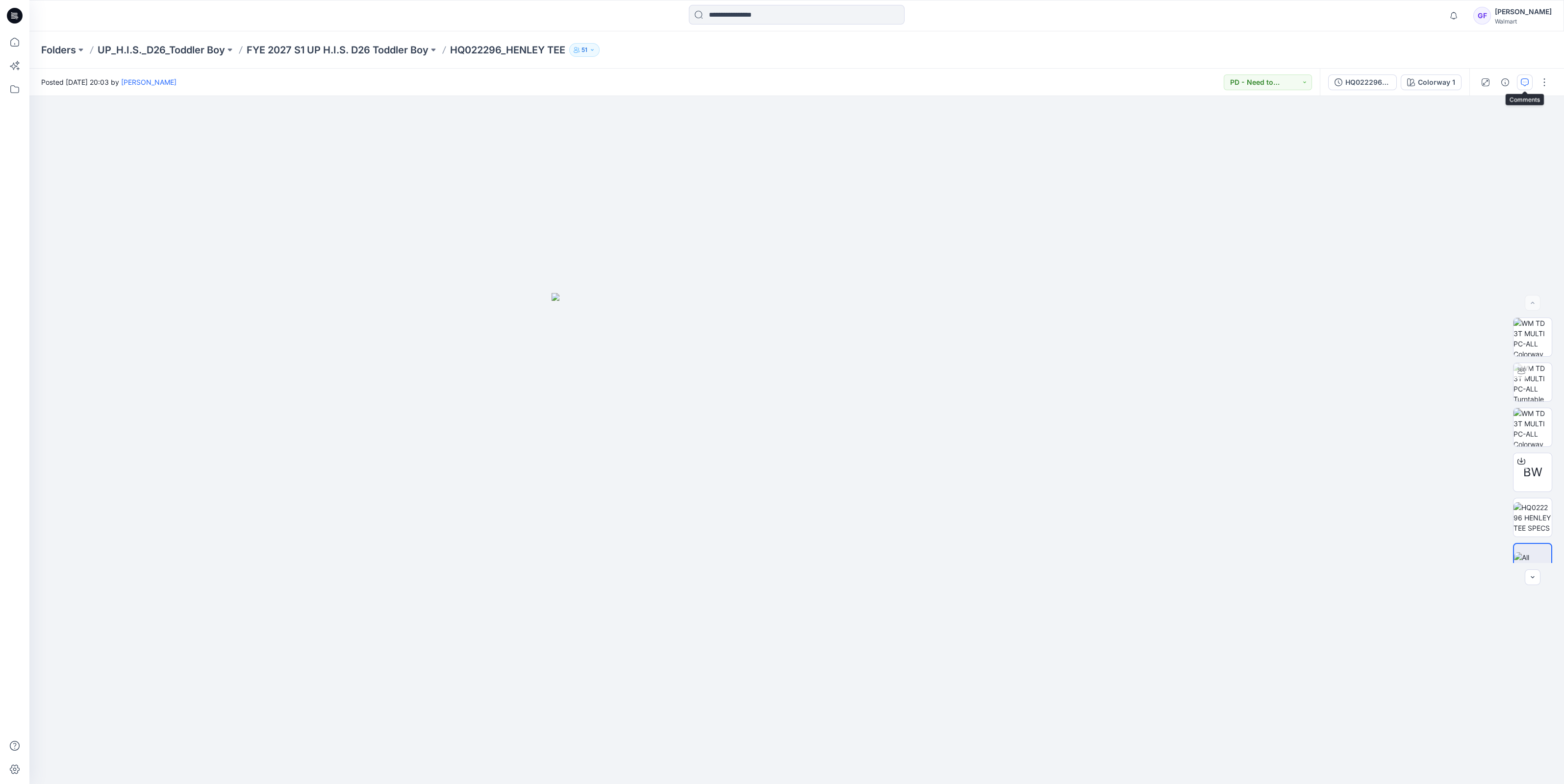
click at [1519, 77] on button "button" at bounding box center [1525, 83] width 16 height 16
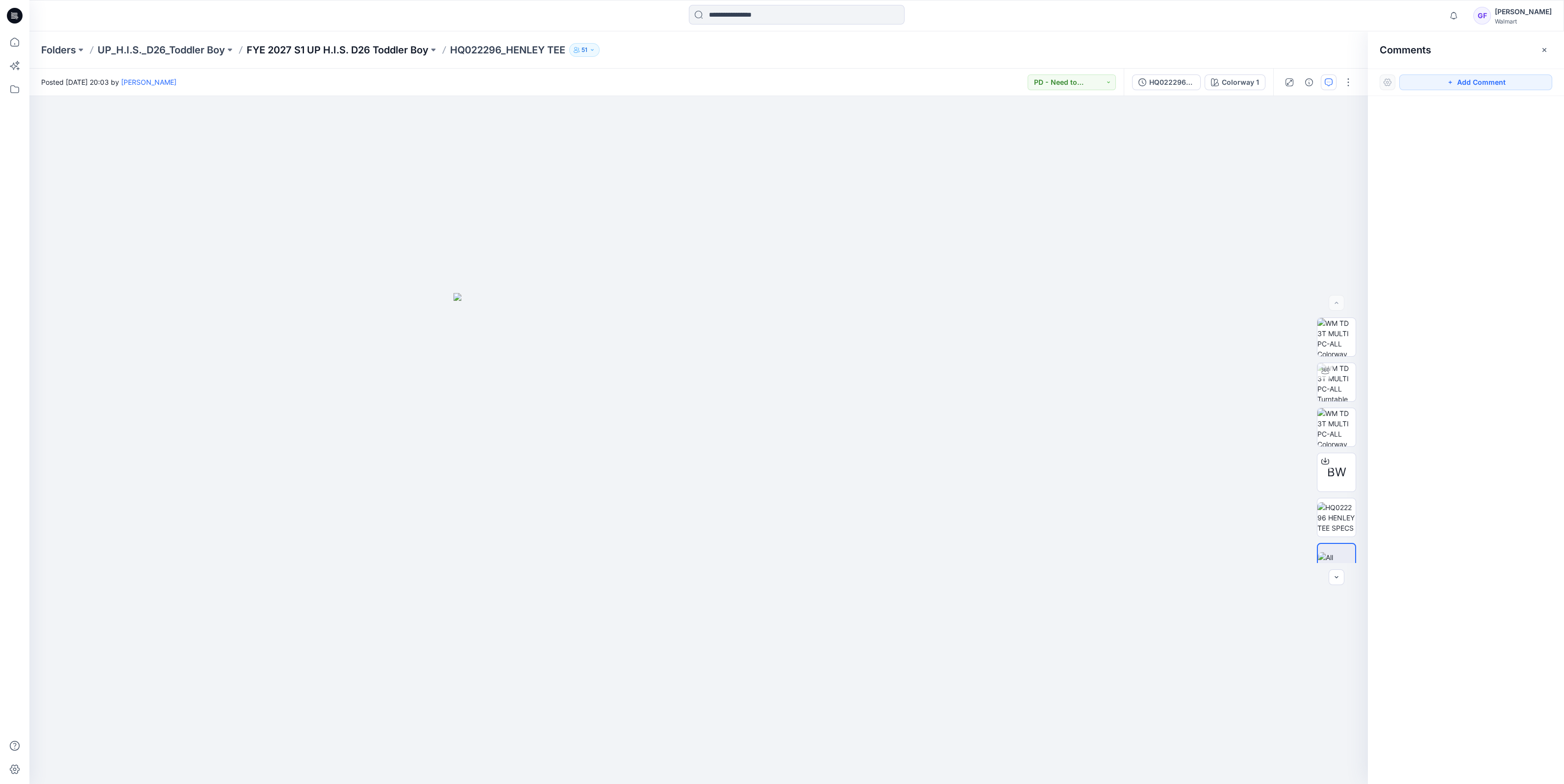
click at [362, 46] on p "FYE 2027 S1 UP H.I.S. D26 Toddler Boy" at bounding box center [338, 50] width 182 height 14
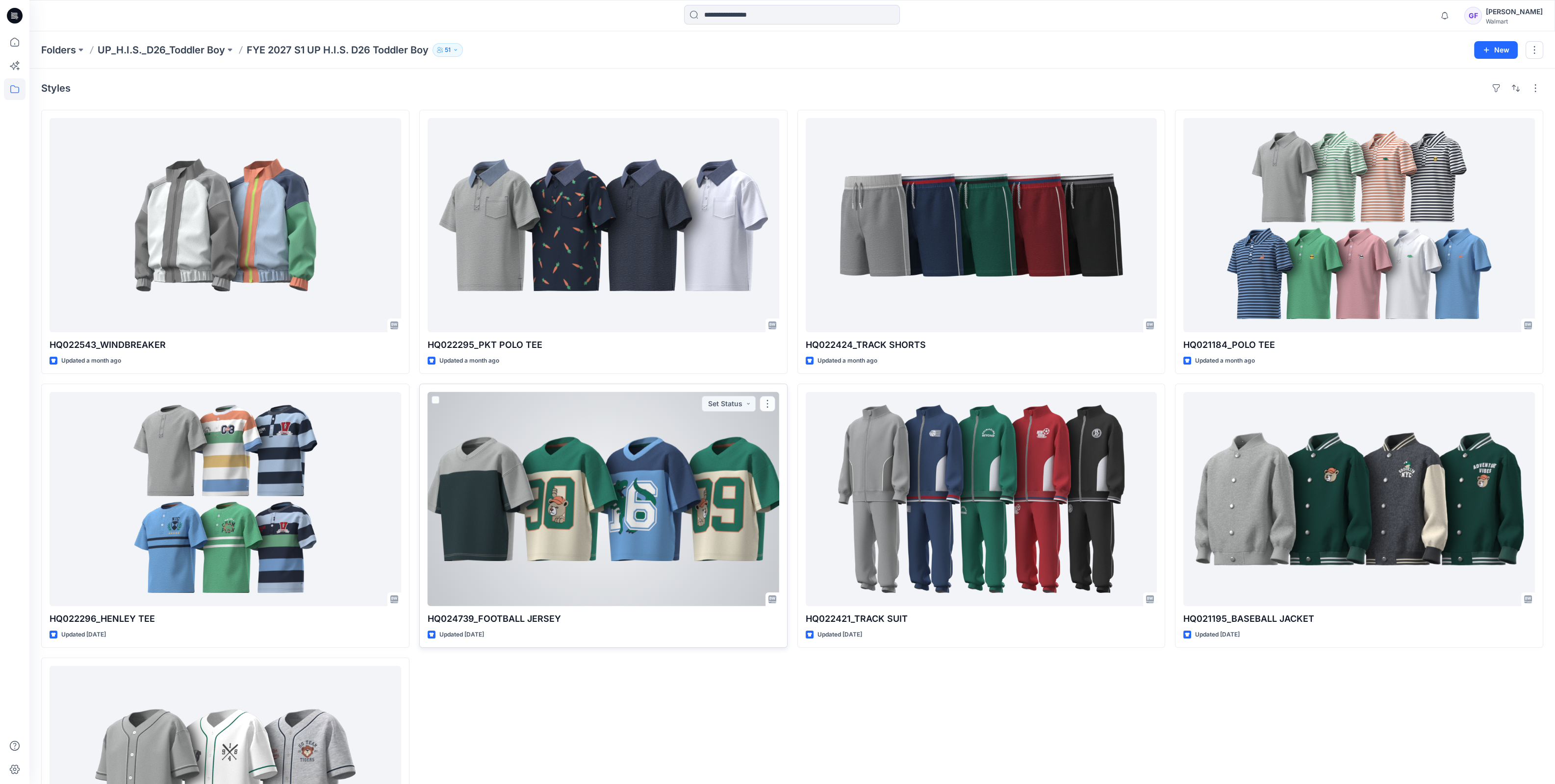
click at [554, 442] on div at bounding box center [603, 499] width 352 height 214
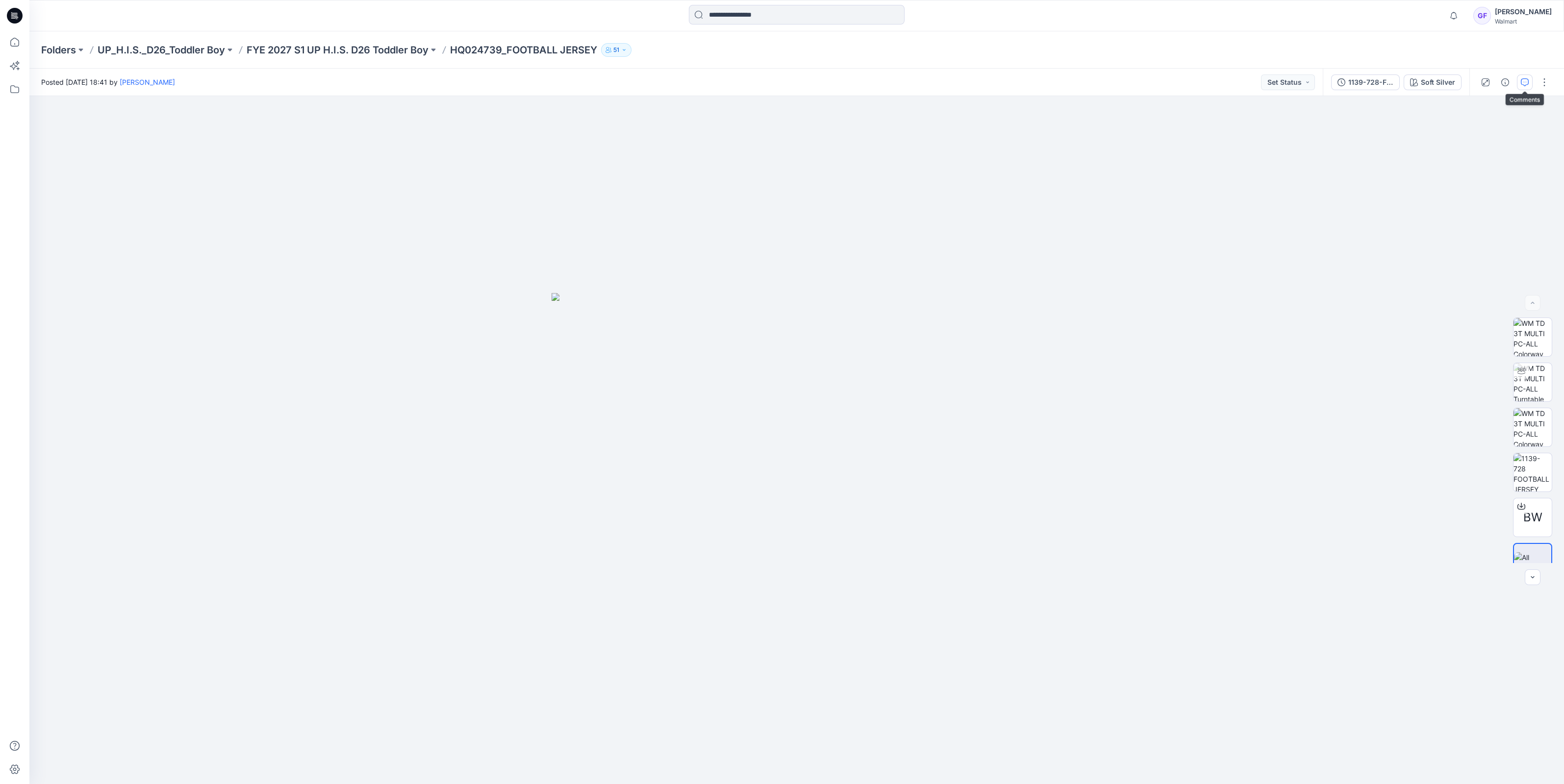
click at [1526, 80] on icon "button" at bounding box center [1525, 82] width 8 height 8
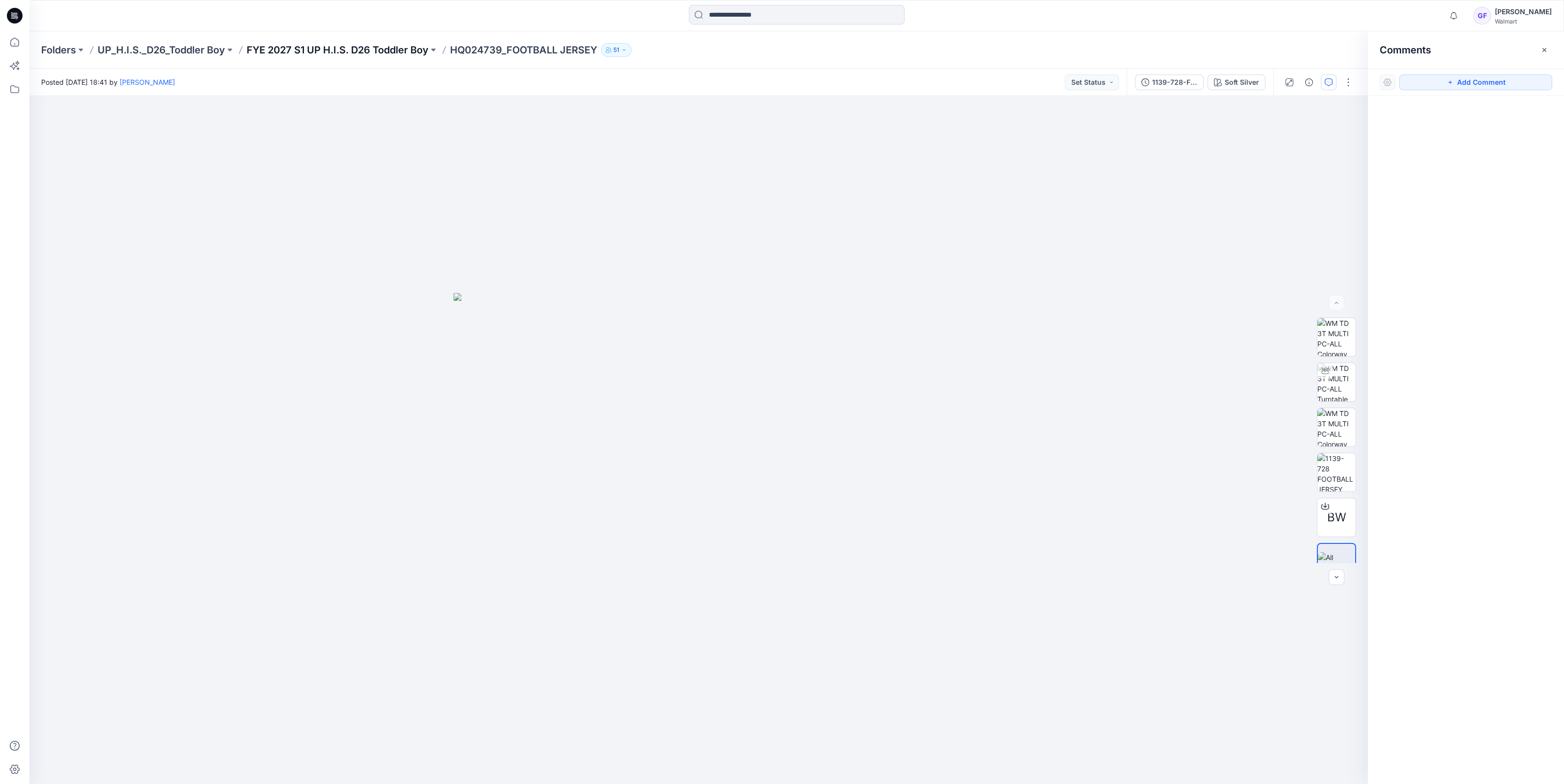
click at [318, 54] on p "FYE 2027 S1 UP H.I.S. D26 Toddler Boy" at bounding box center [338, 50] width 182 height 14
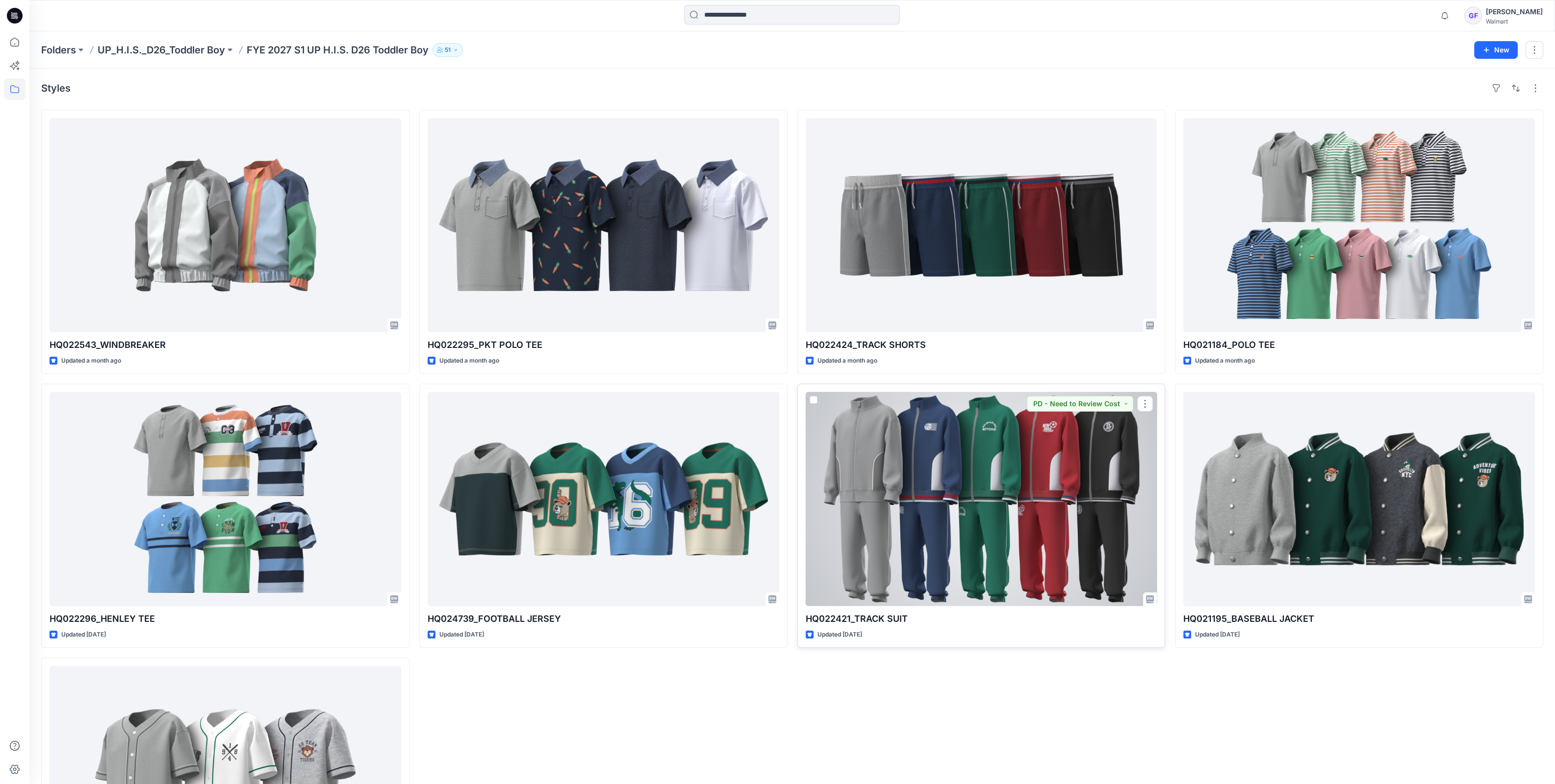
click at [955, 559] on div at bounding box center [981, 499] width 352 height 214
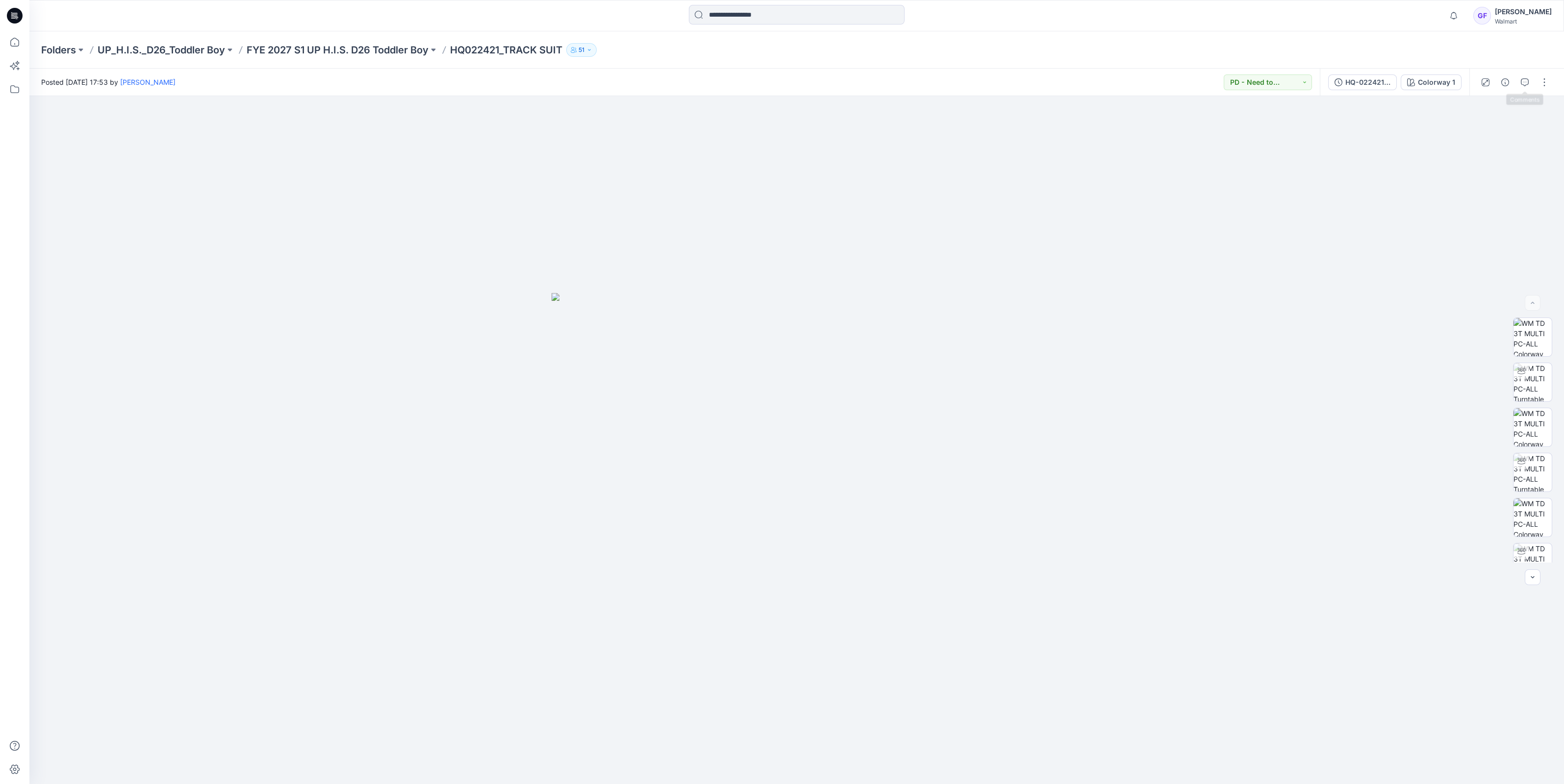
click at [1535, 75] on div at bounding box center [1514, 82] width 90 height 27
click at [1528, 78] on icon "button" at bounding box center [1525, 82] width 8 height 8
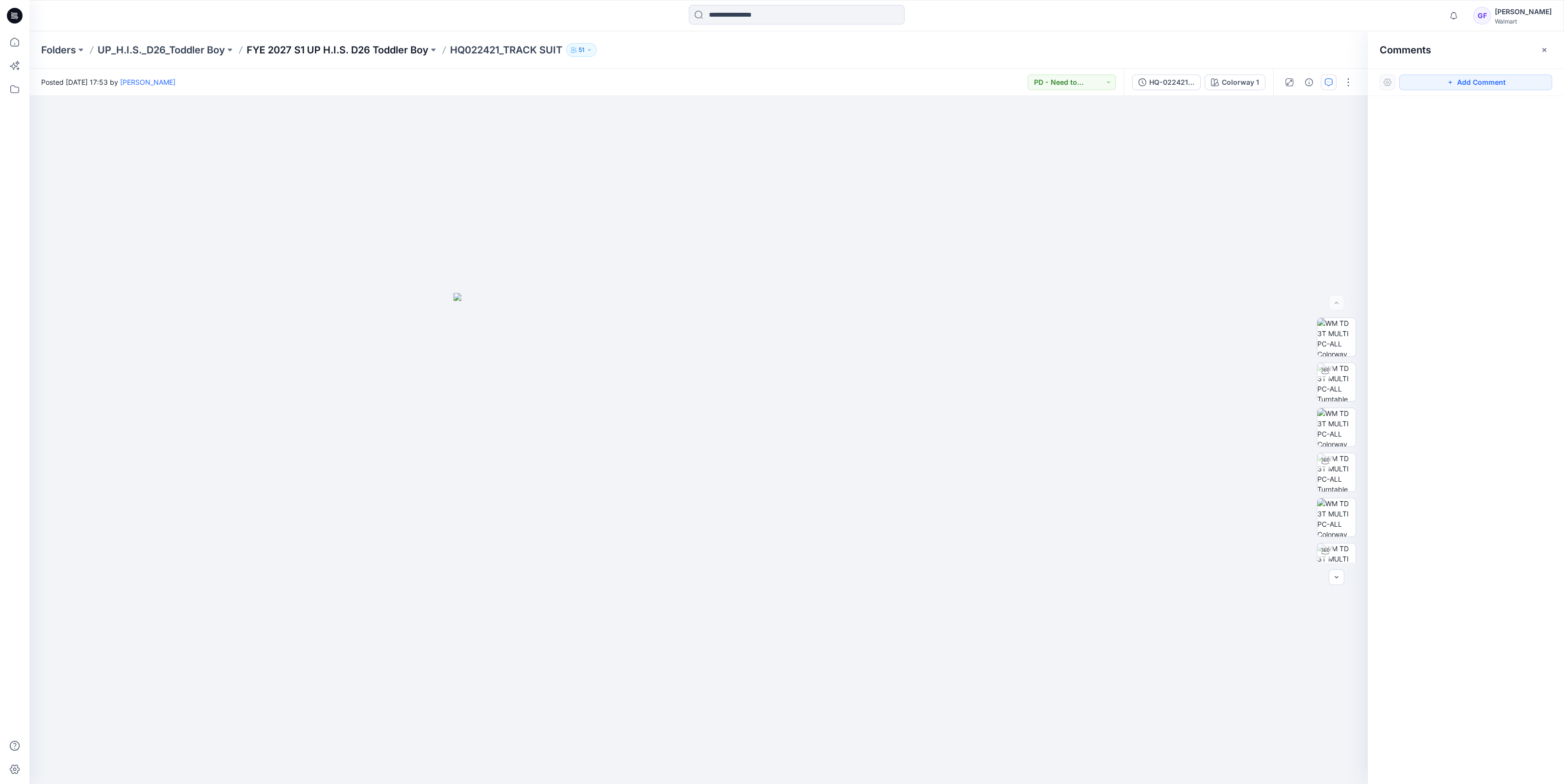
click at [378, 47] on p "FYE 2027 S1 UP H.I.S. D26 Toddler Boy" at bounding box center [338, 50] width 182 height 14
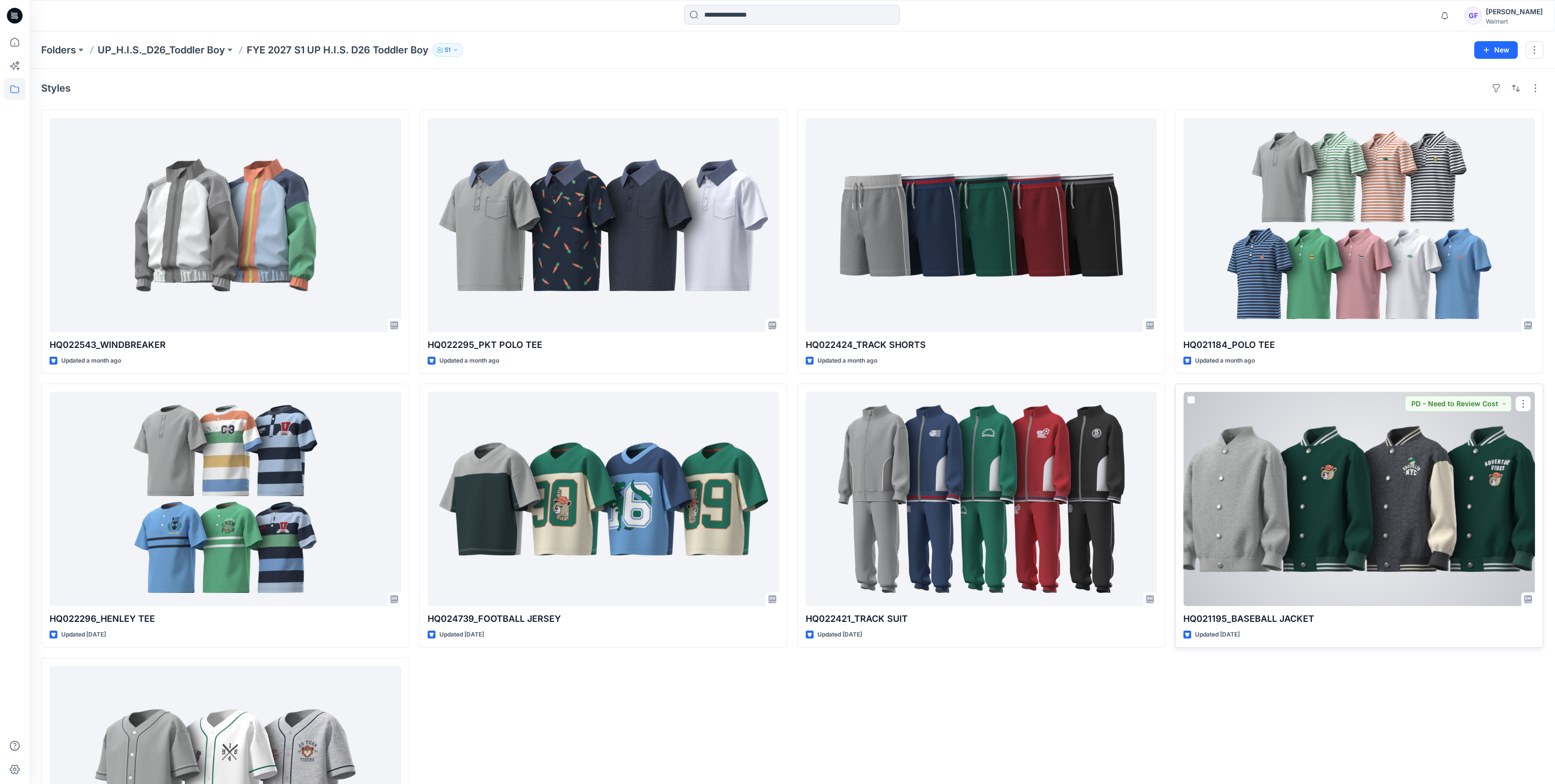
click at [1455, 513] on div at bounding box center [1359, 499] width 352 height 214
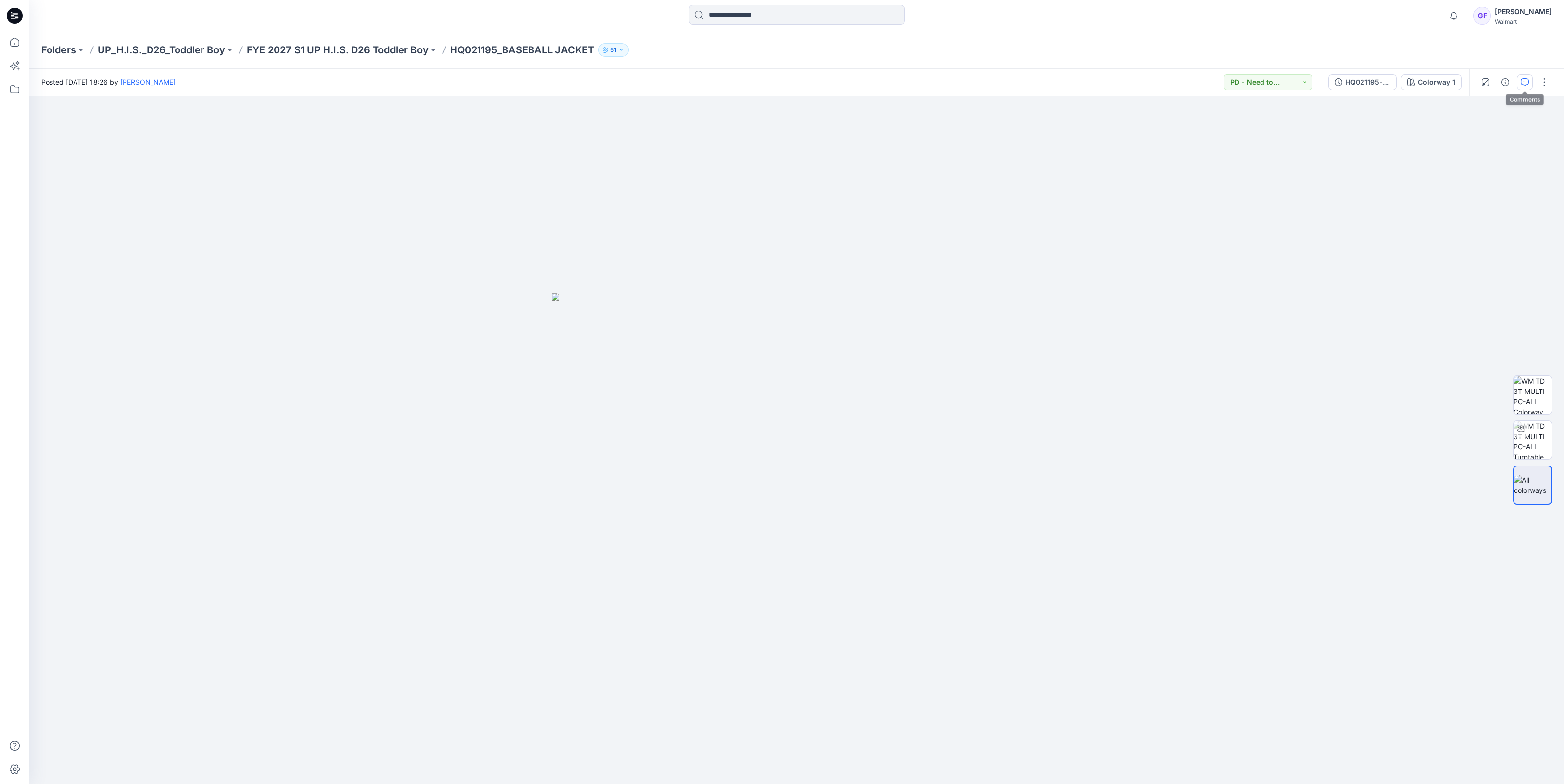
click at [1523, 84] on icon "button" at bounding box center [1525, 82] width 8 height 8
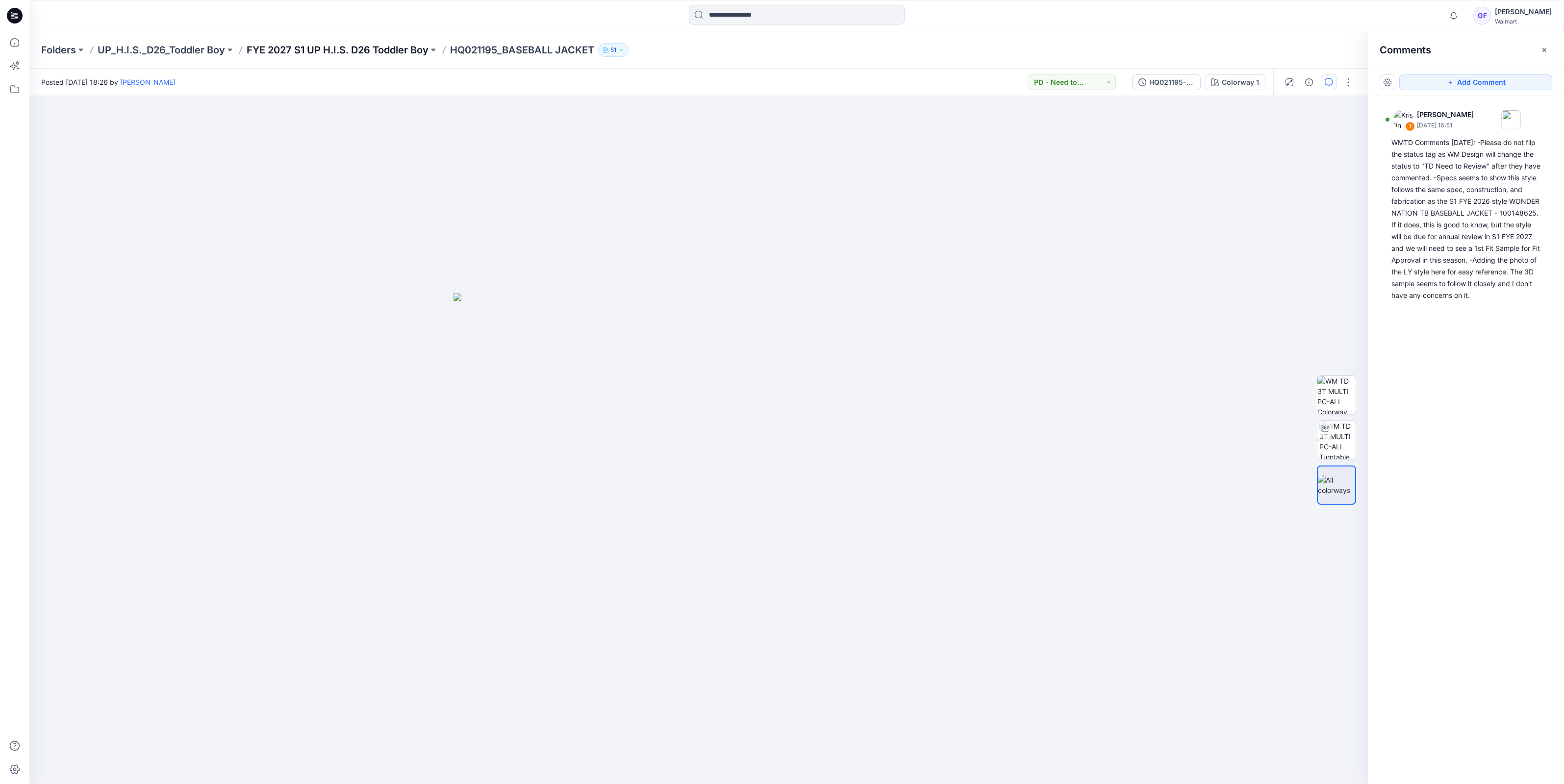
click at [355, 46] on p "FYE 2027 S1 UP H.I.S. D26 Toddler Boy" at bounding box center [338, 50] width 182 height 14
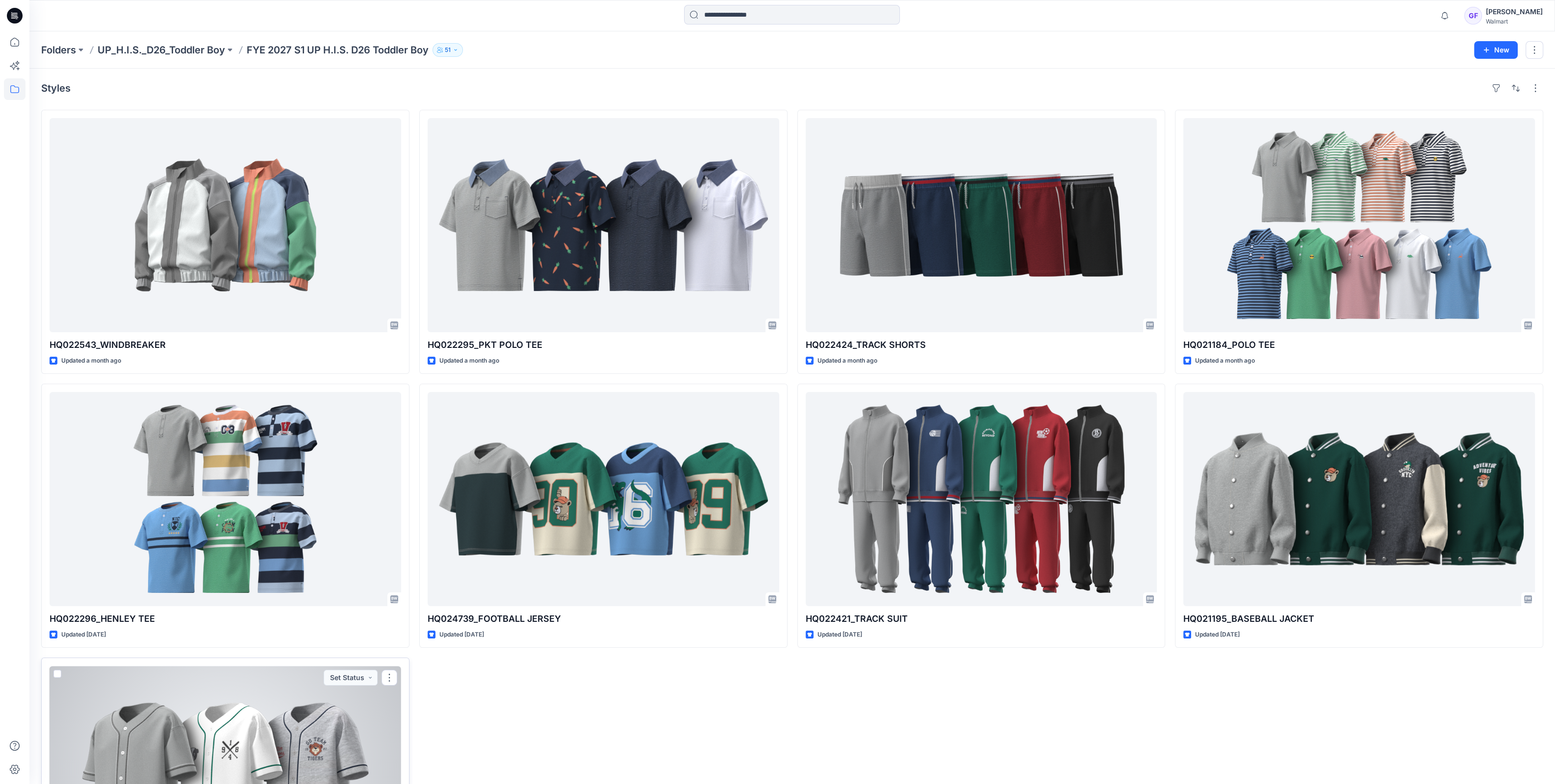
click at [274, 717] on div at bounding box center [225, 772] width 352 height 214
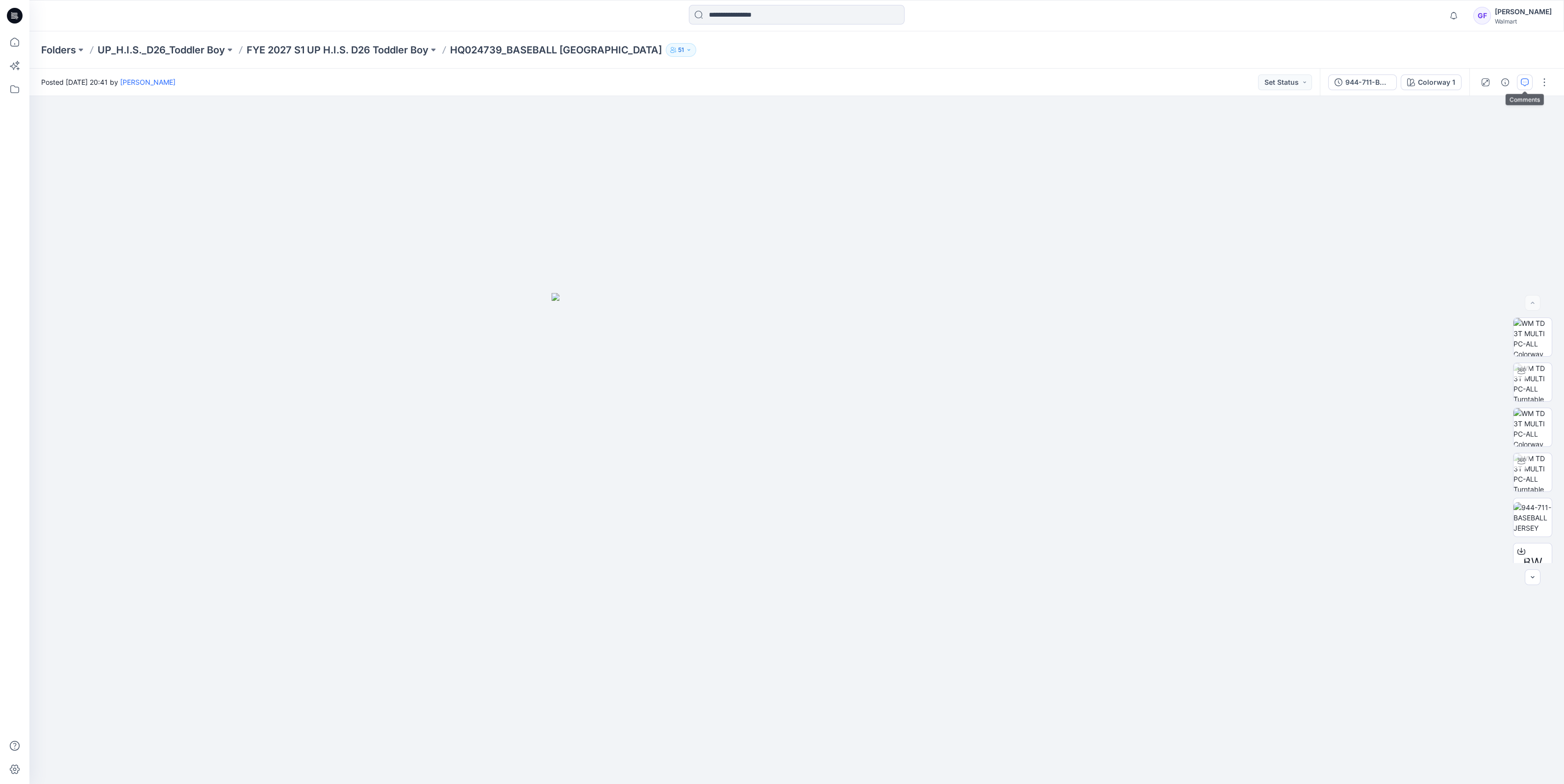
click at [1527, 78] on icon "button" at bounding box center [1525, 82] width 8 height 8
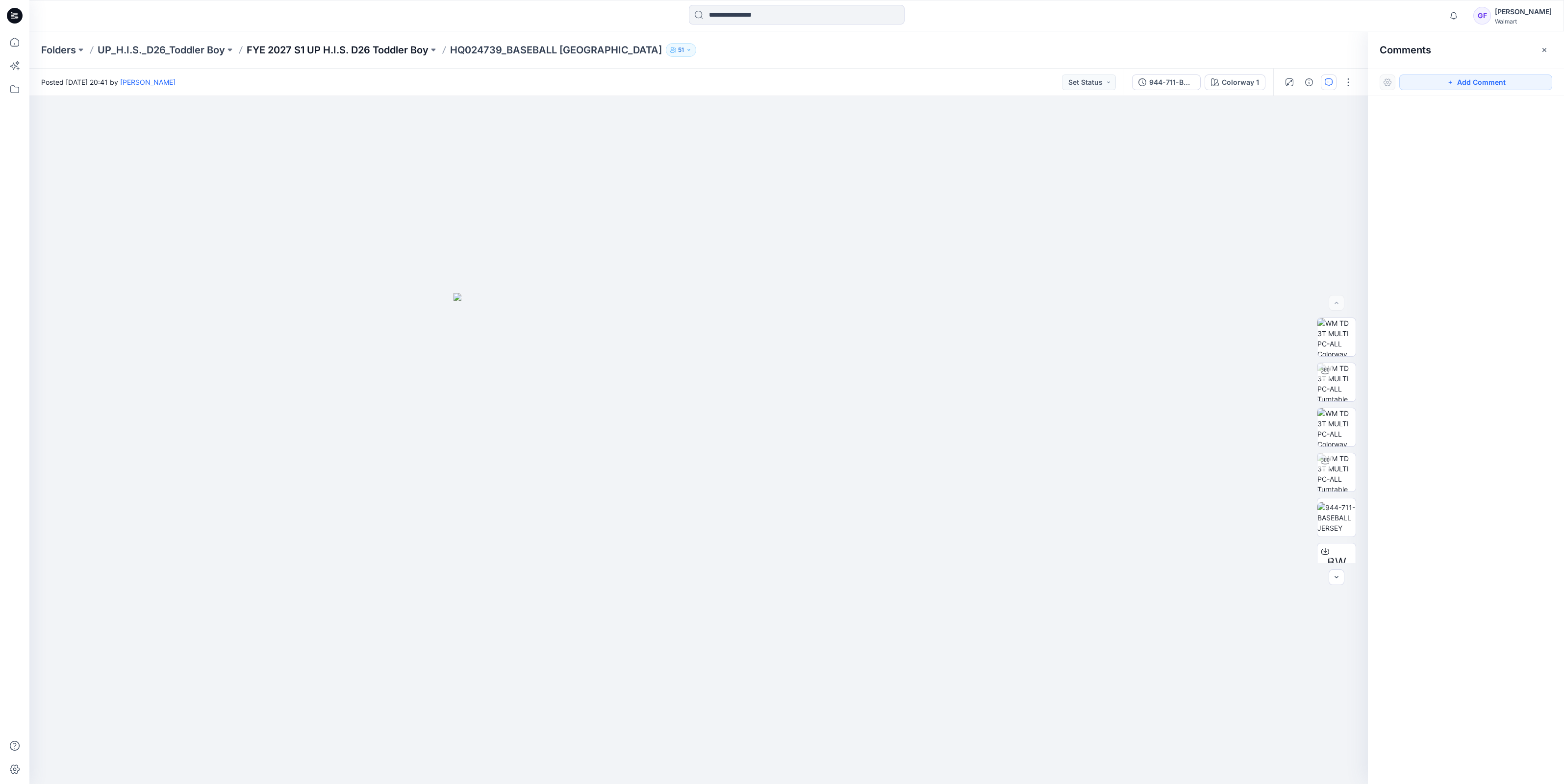
click at [362, 47] on p "FYE 2027 S1 UP H.I.S. D26 Toddler Boy" at bounding box center [338, 50] width 182 height 14
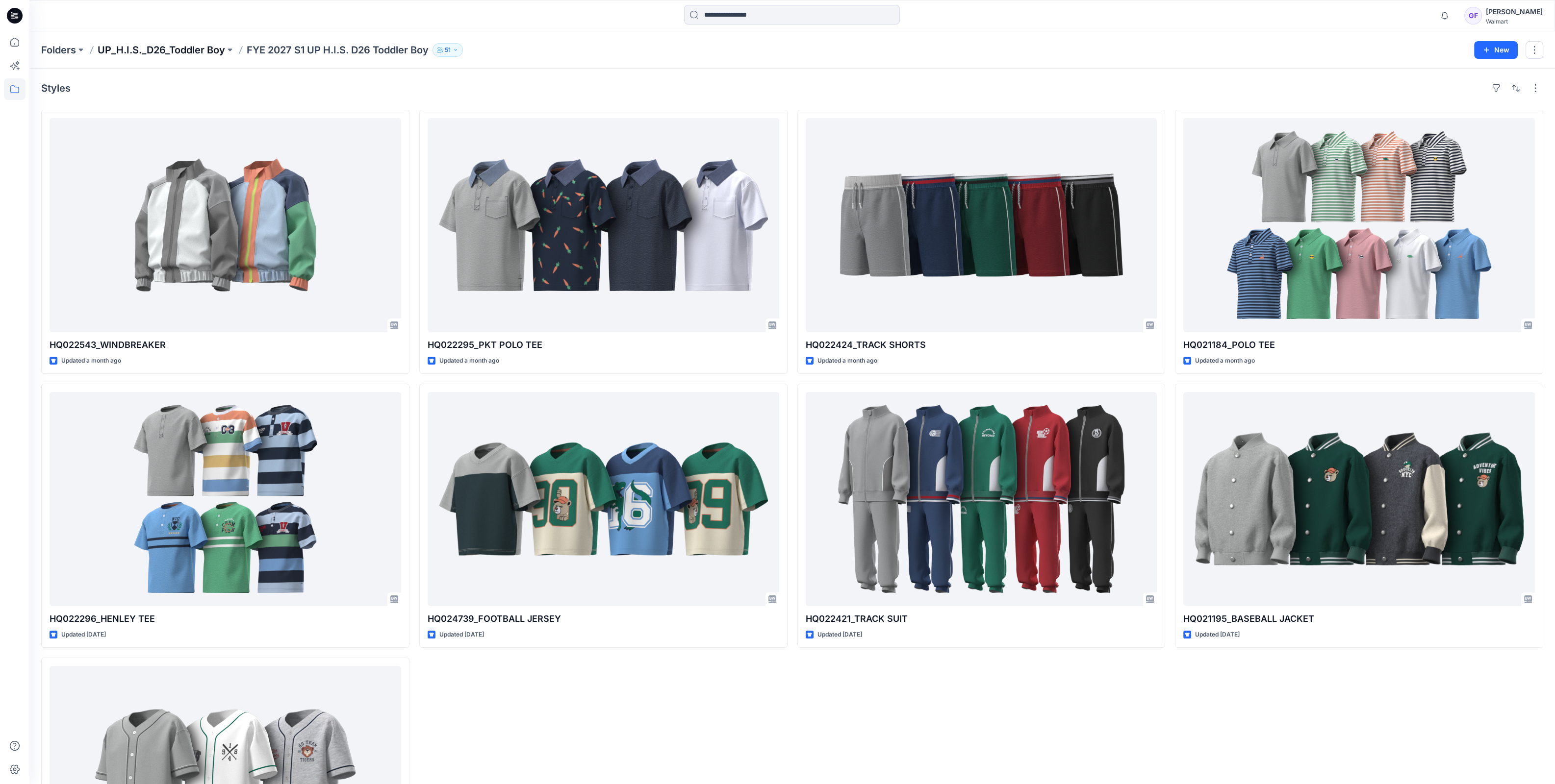
click at [198, 54] on p "UP_H.I.S._D26_Toddler Boy" at bounding box center [162, 50] width 128 height 14
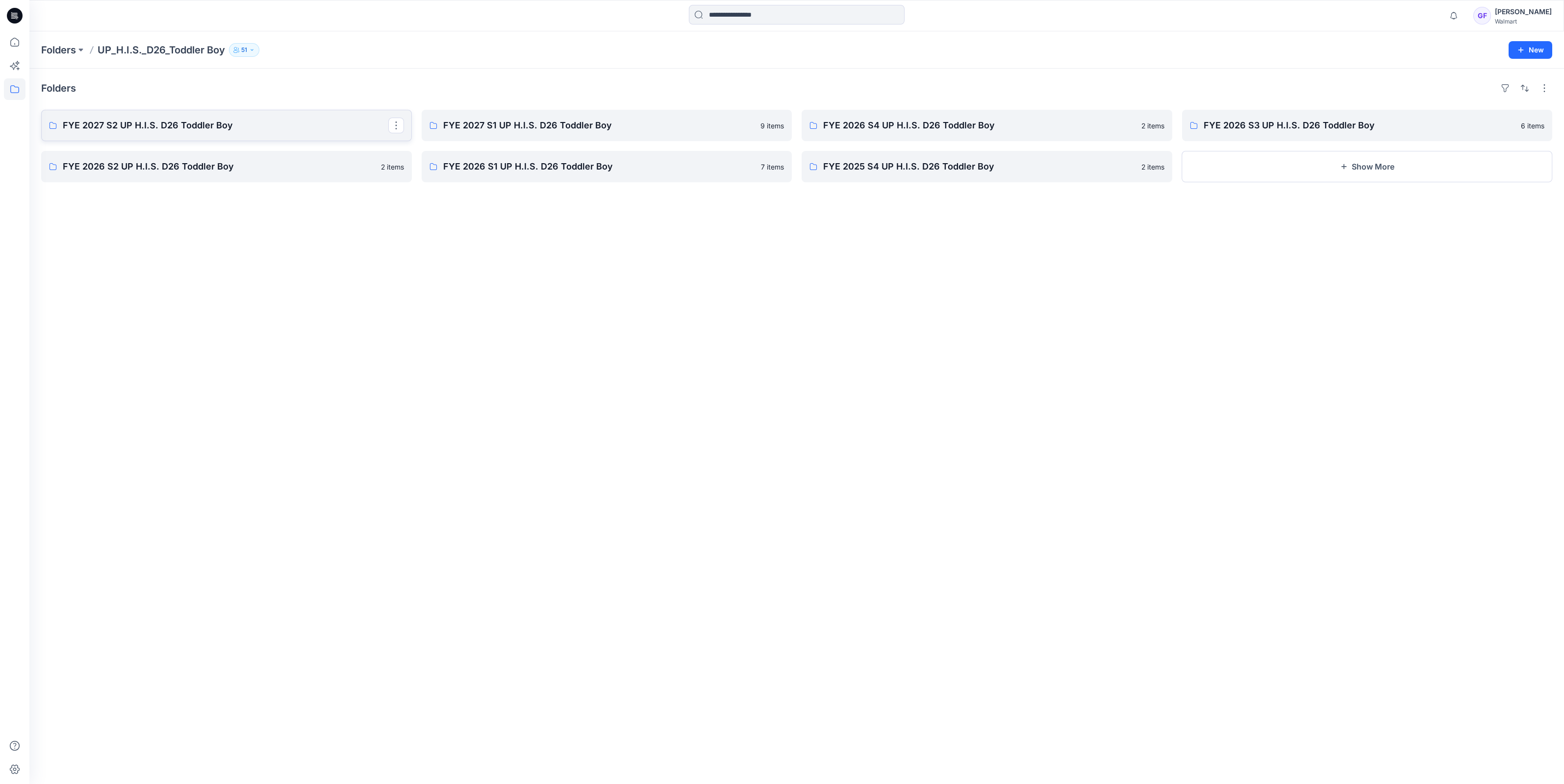
click at [113, 121] on p "FYE 2027 S2 UP H.I.S. D26 Toddler Boy" at bounding box center [225, 125] width 325 height 14
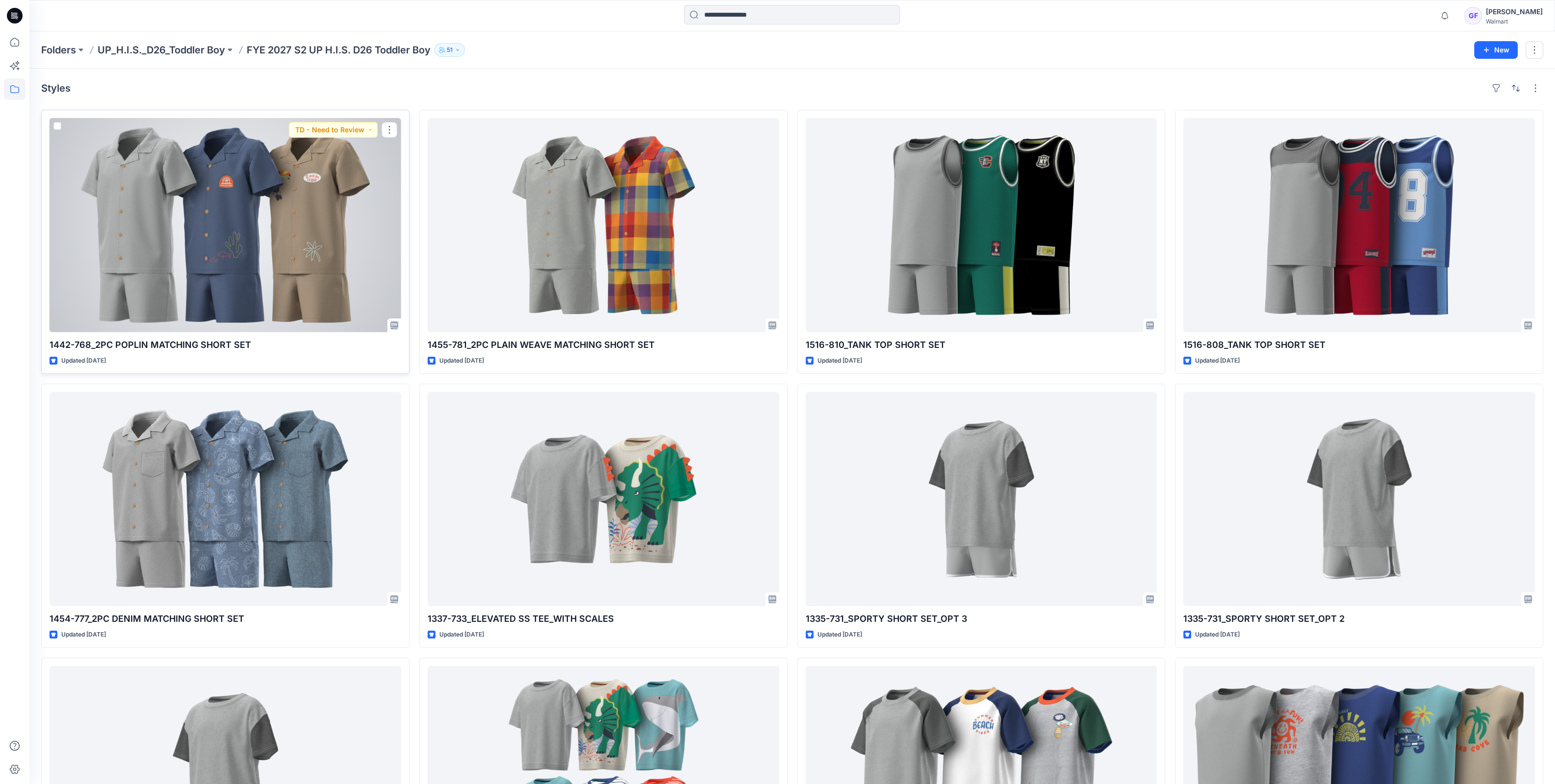
click at [237, 228] on div at bounding box center [225, 225] width 352 height 214
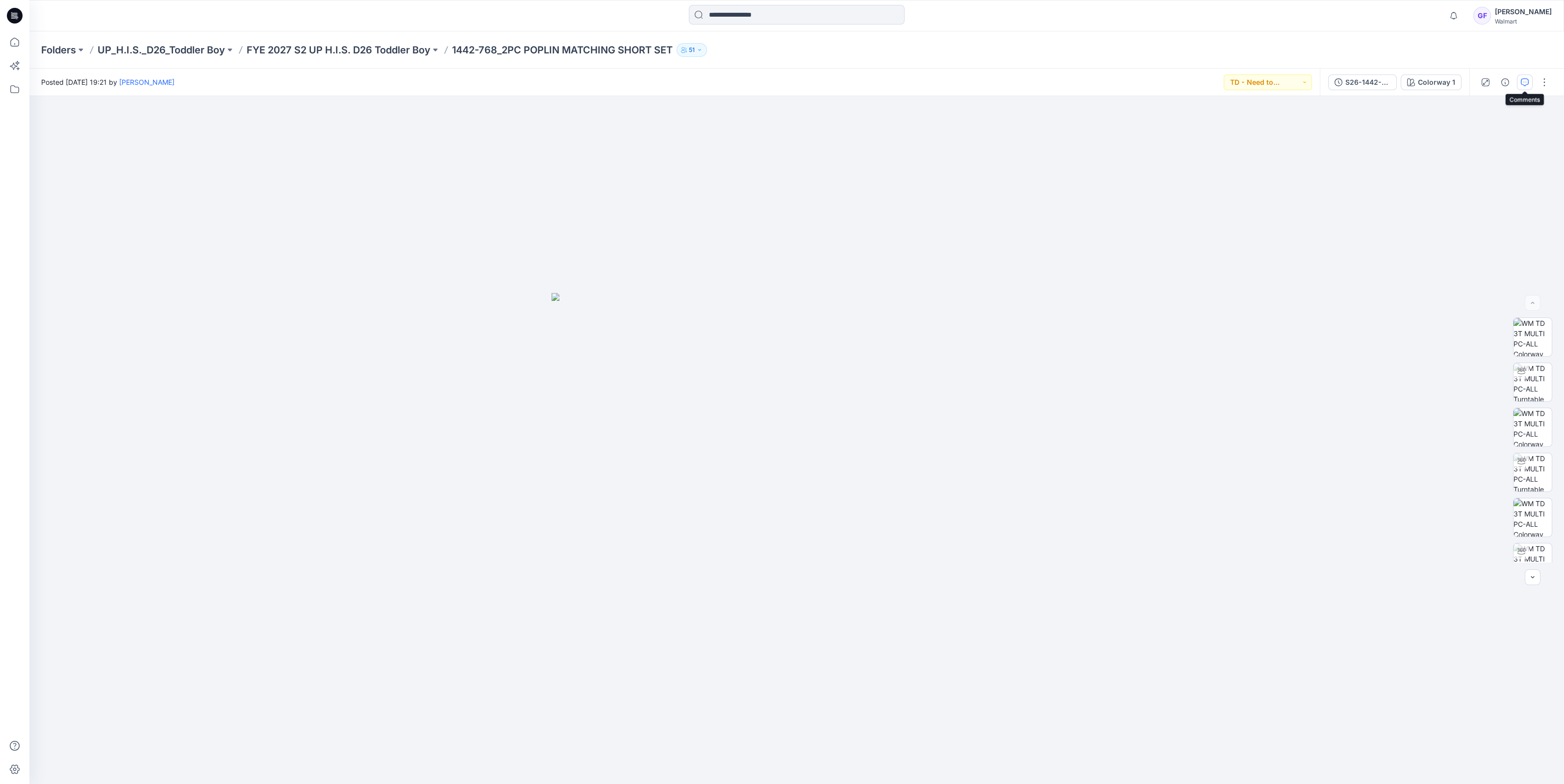
click at [1531, 83] on button "button" at bounding box center [1525, 83] width 16 height 16
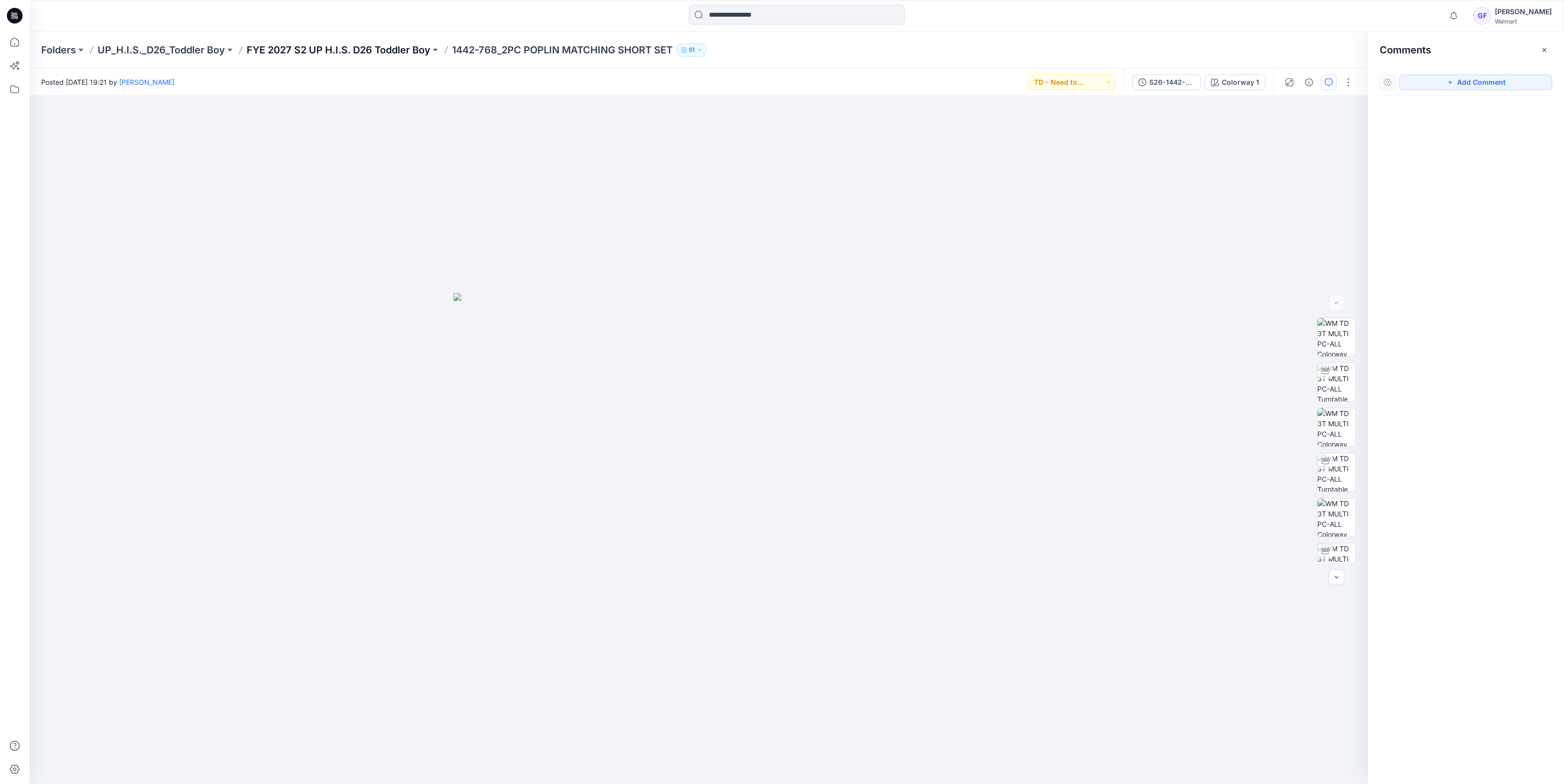
click at [395, 46] on p "FYE 2027 S2 UP H.I.S. D26 Toddler Boy" at bounding box center [338, 50] width 184 height 14
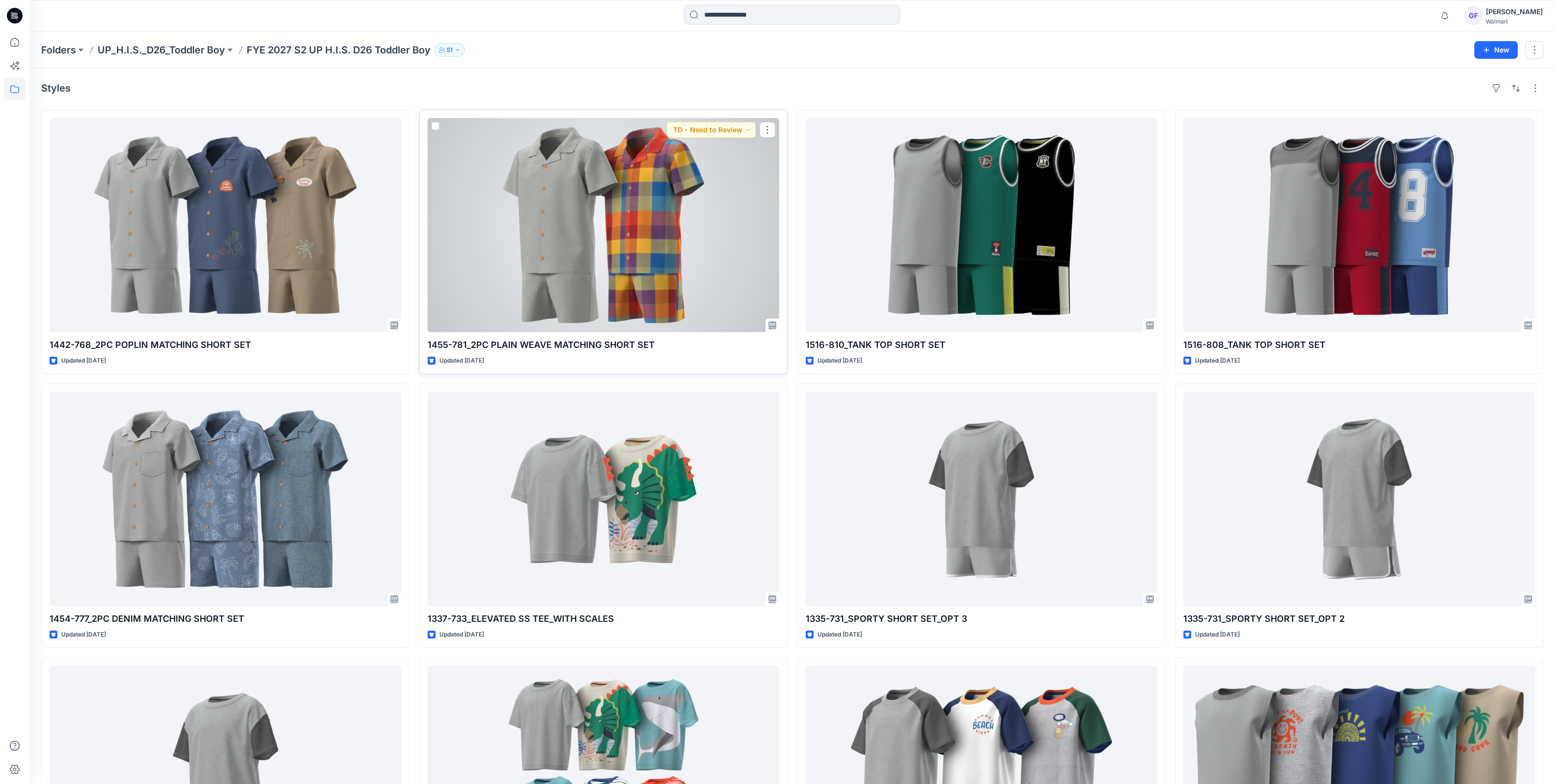
click at [485, 192] on div at bounding box center [603, 225] width 352 height 214
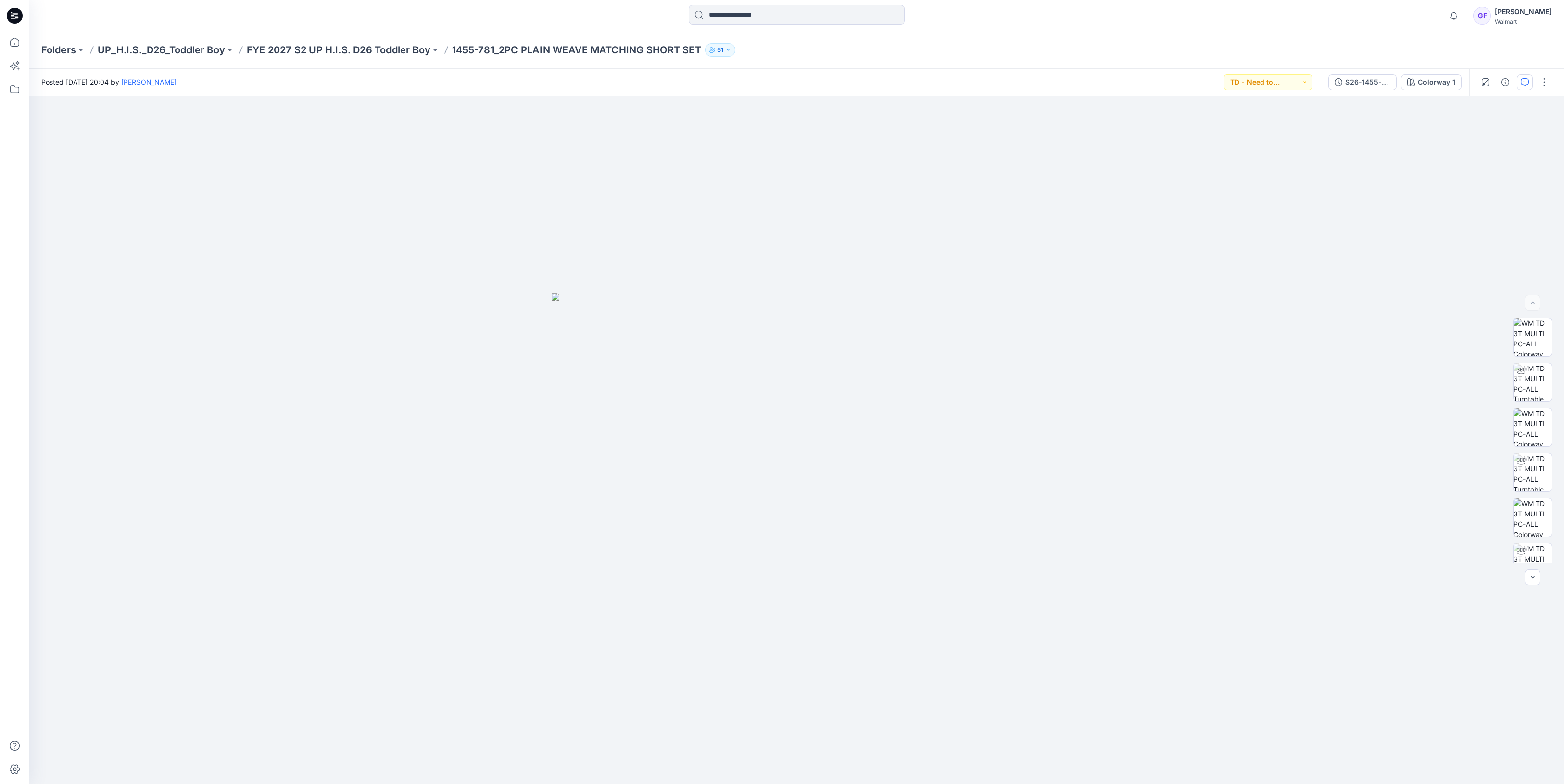
click at [1521, 79] on icon "button" at bounding box center [1525, 82] width 8 height 8
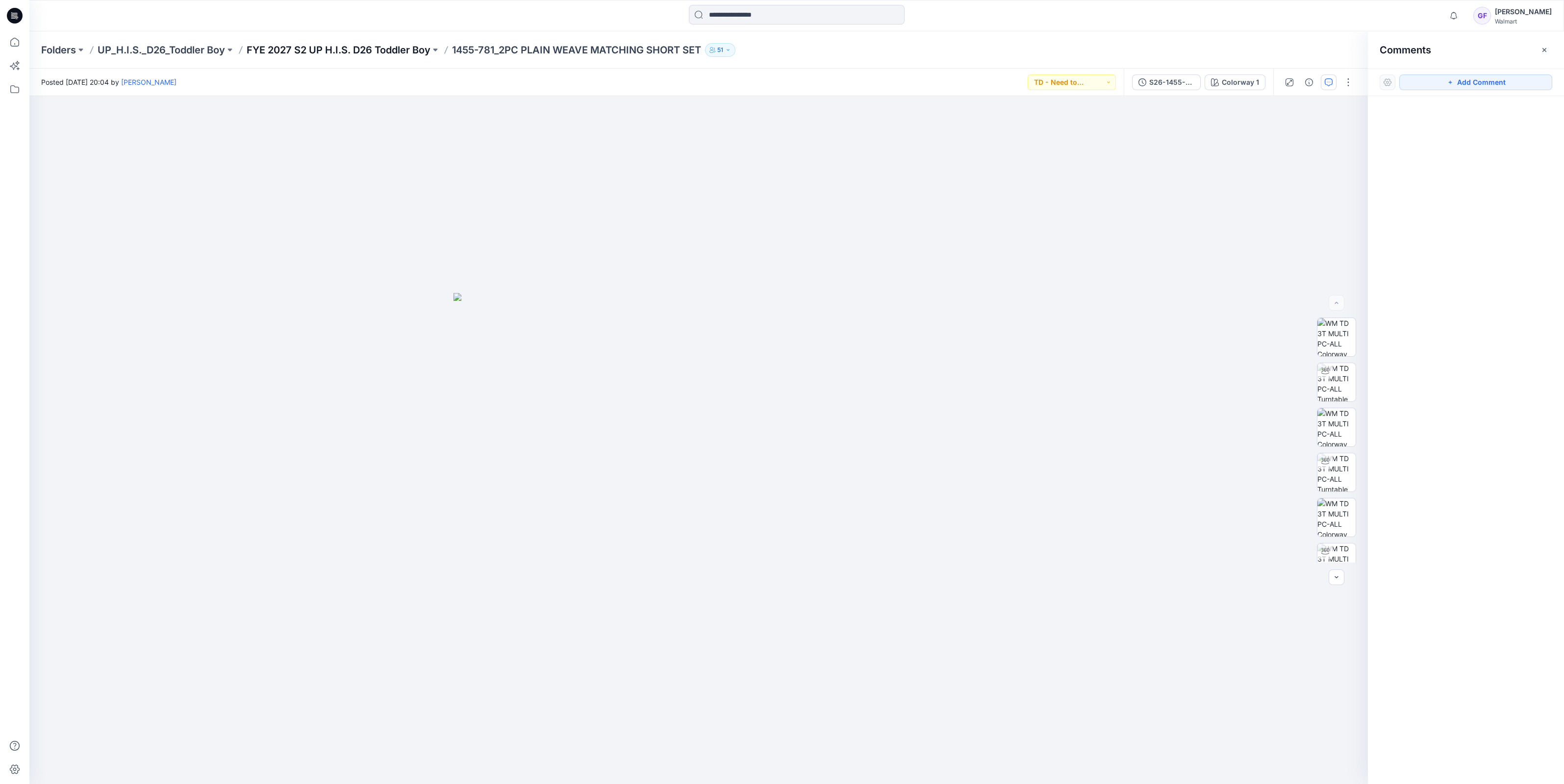
click at [351, 44] on p "FYE 2027 S2 UP H.I.S. D26 Toddler Boy" at bounding box center [338, 50] width 184 height 14
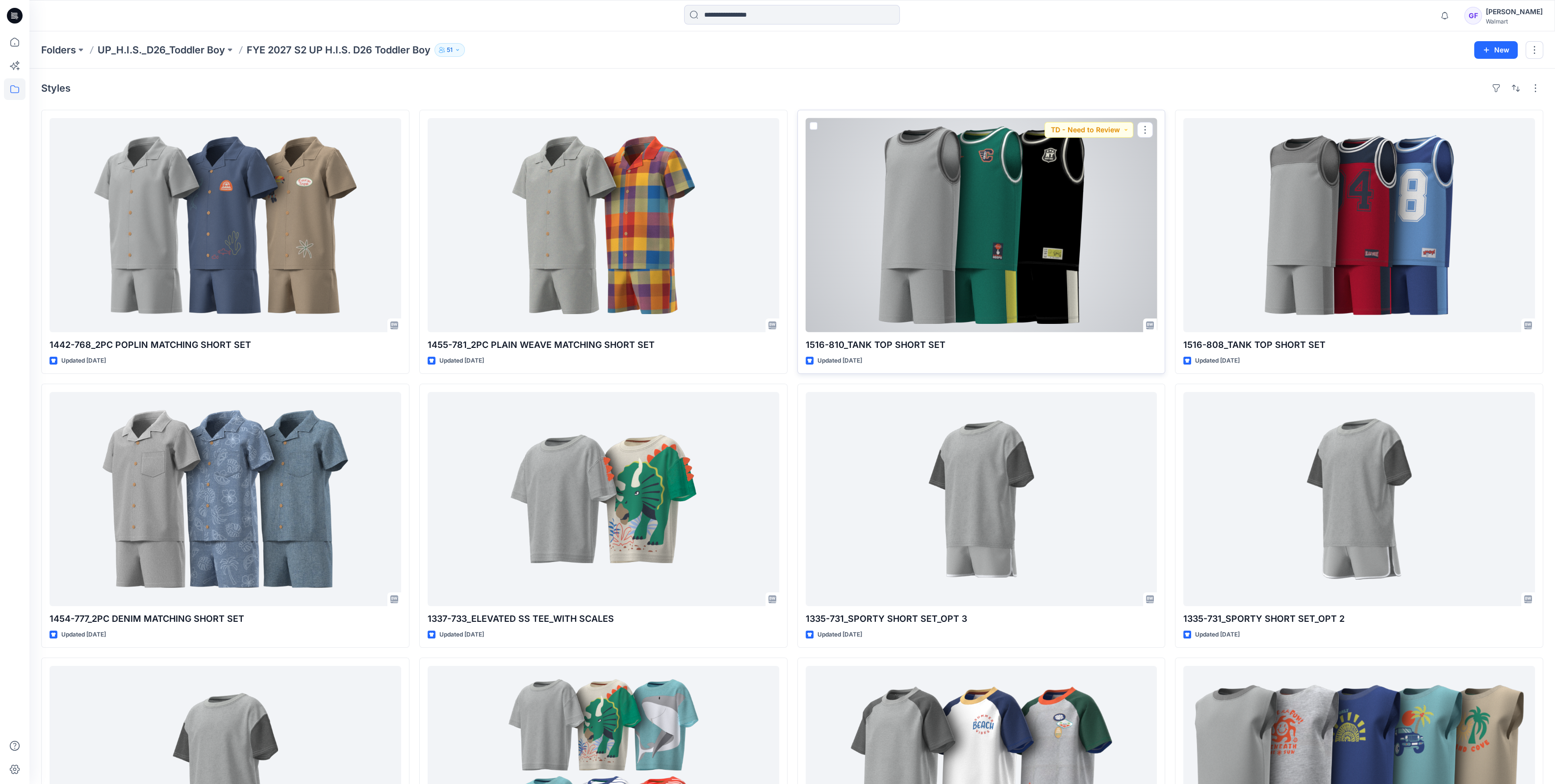
click at [973, 205] on div at bounding box center [981, 225] width 352 height 214
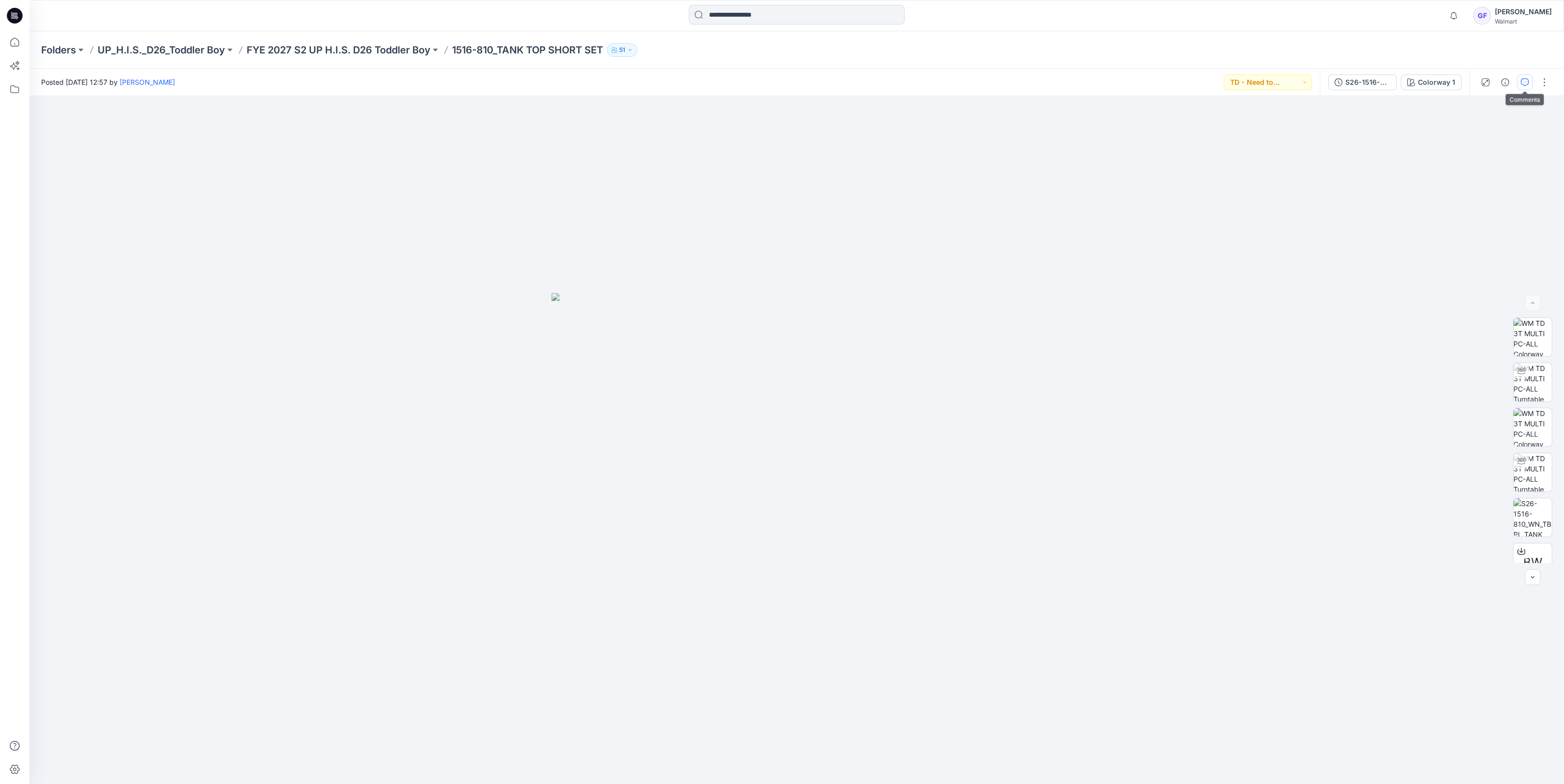
click at [1527, 86] on button "button" at bounding box center [1525, 83] width 16 height 16
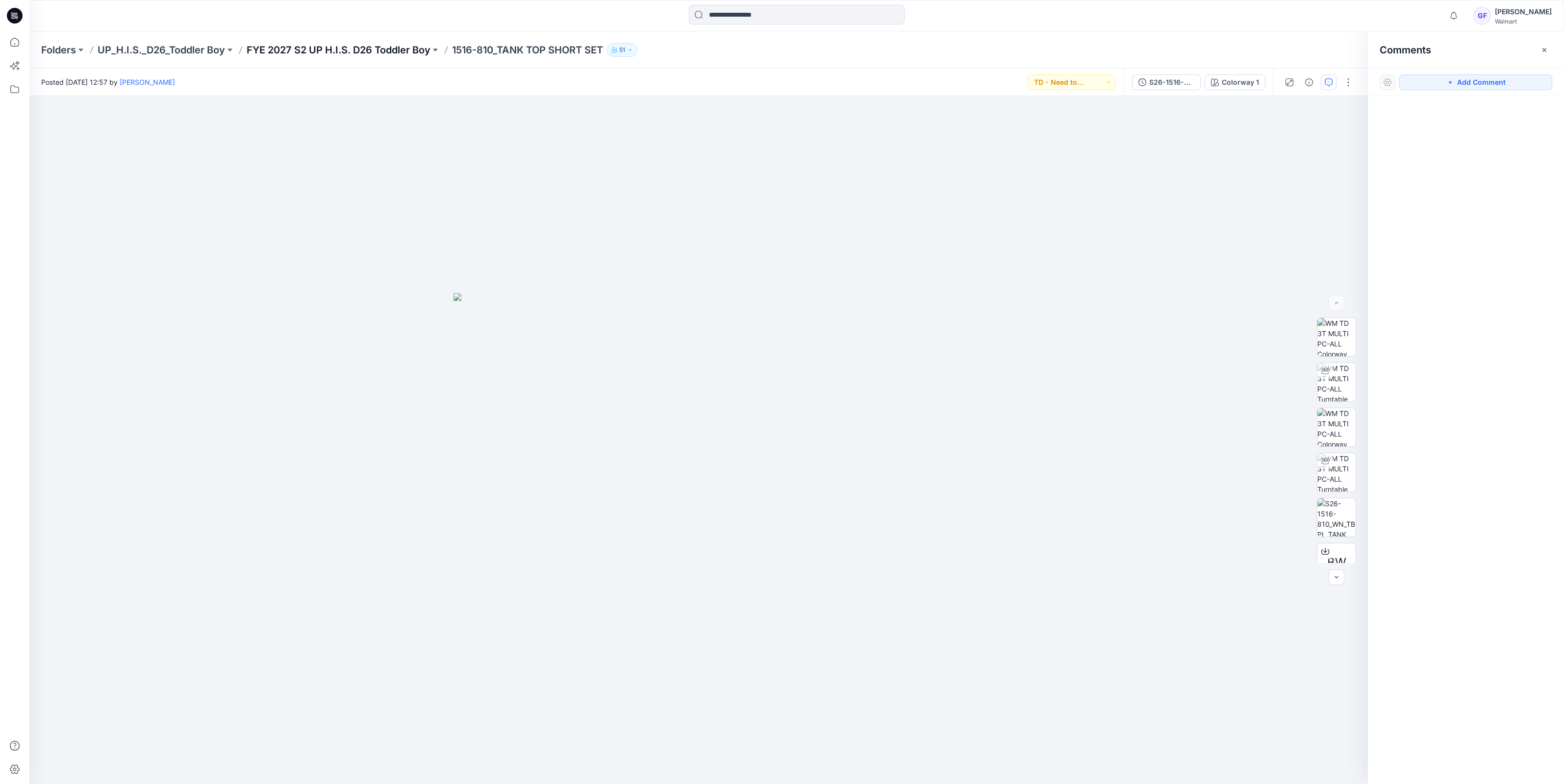
click at [355, 50] on p "FYE 2027 S2 UP H.I.S. D26 Toddler Boy" at bounding box center [338, 50] width 184 height 14
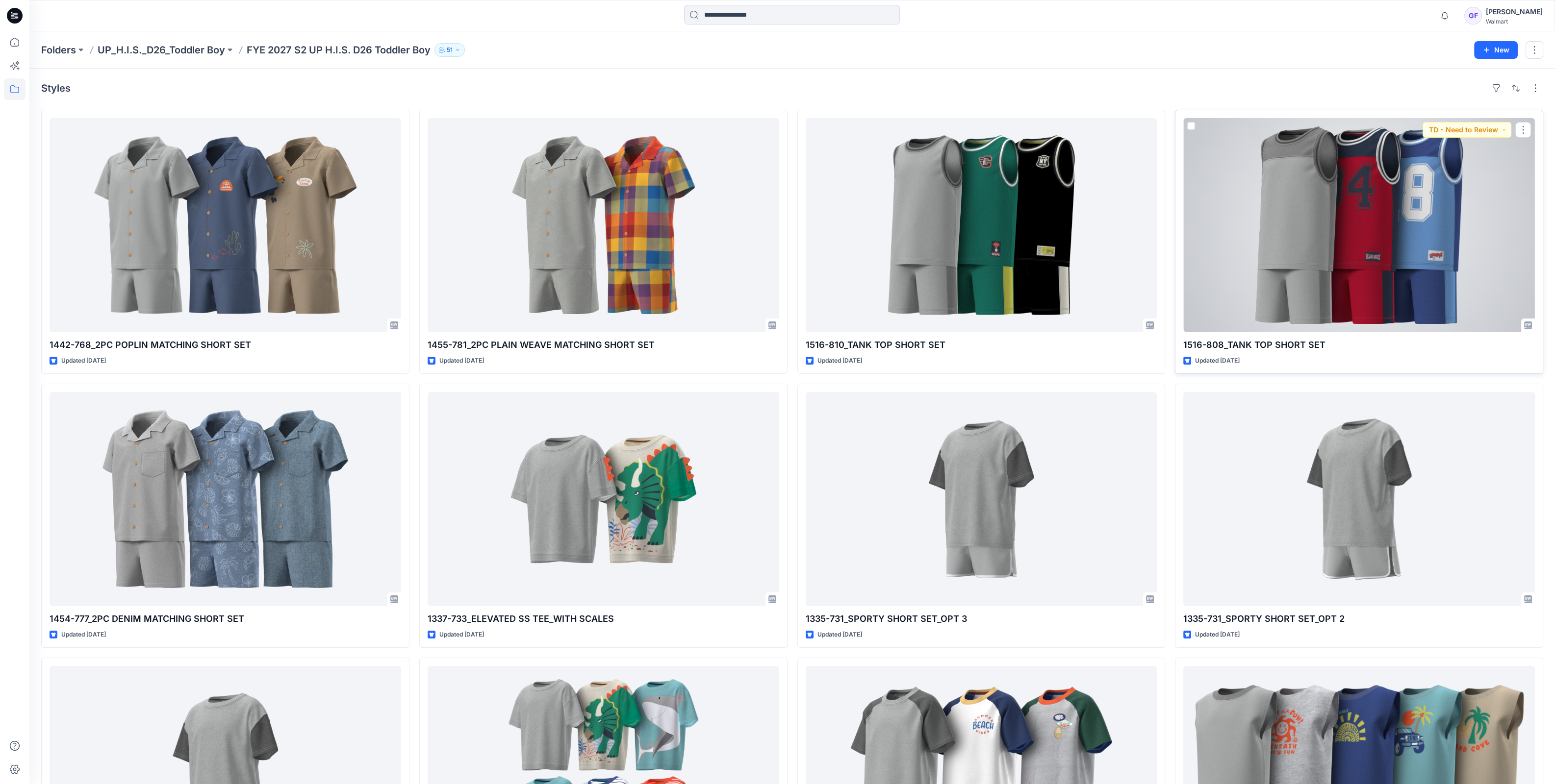
click at [1349, 208] on div at bounding box center [1359, 225] width 352 height 214
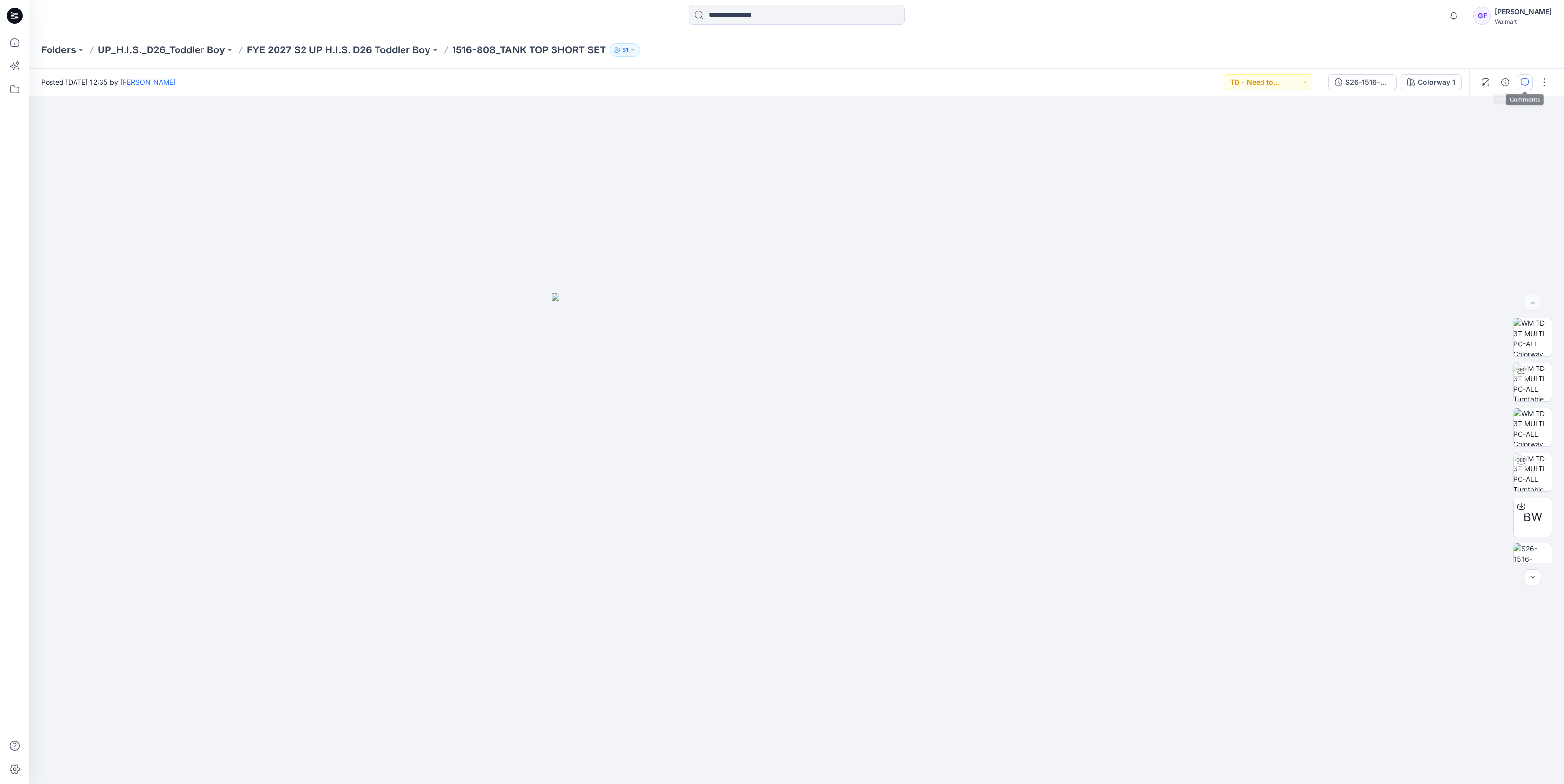
click at [1525, 82] on icon "button" at bounding box center [1525, 82] width 8 height 8
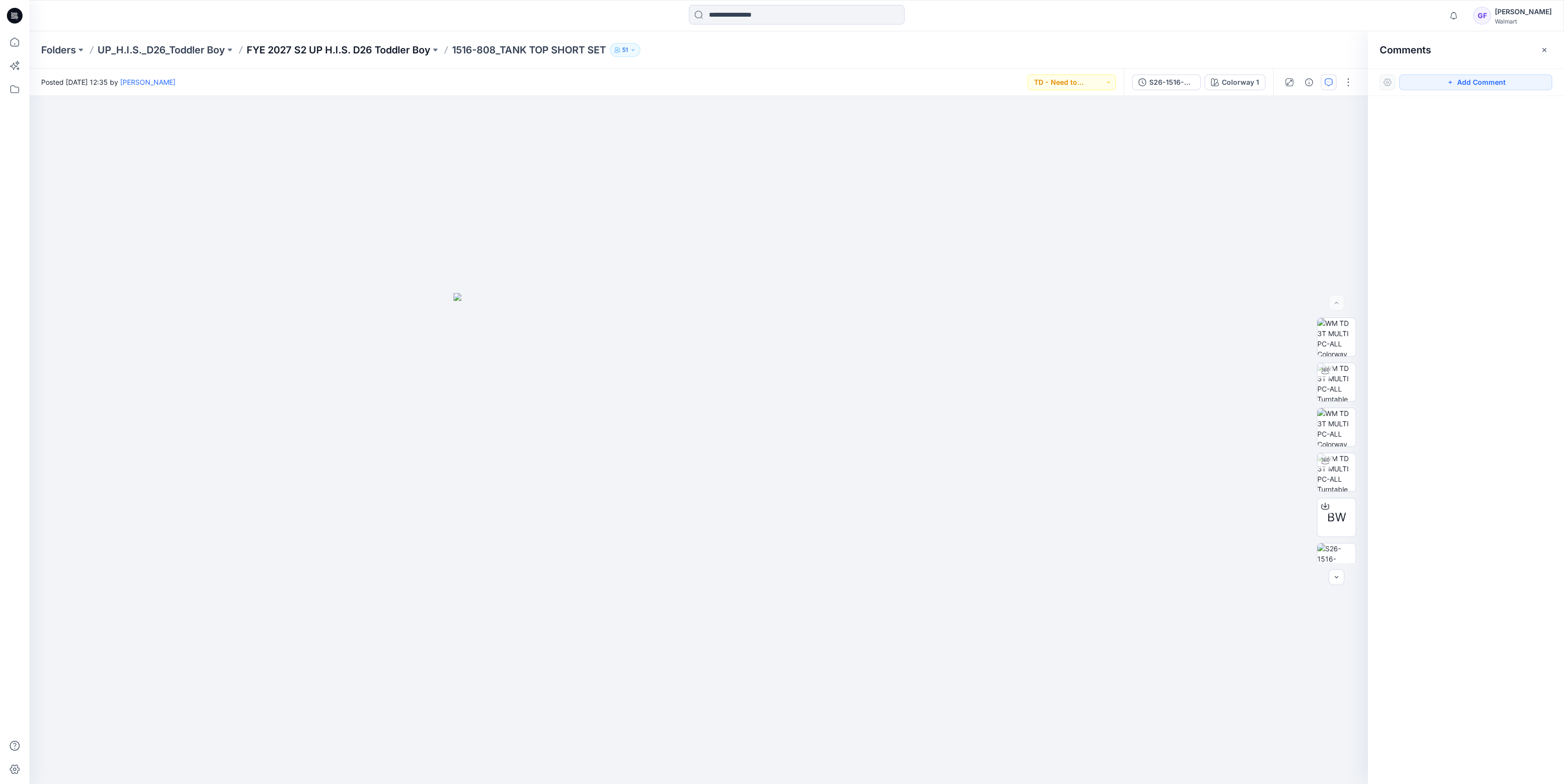
click at [377, 49] on p "FYE 2027 S2 UP H.I.S. D26 Toddler Boy" at bounding box center [338, 50] width 184 height 14
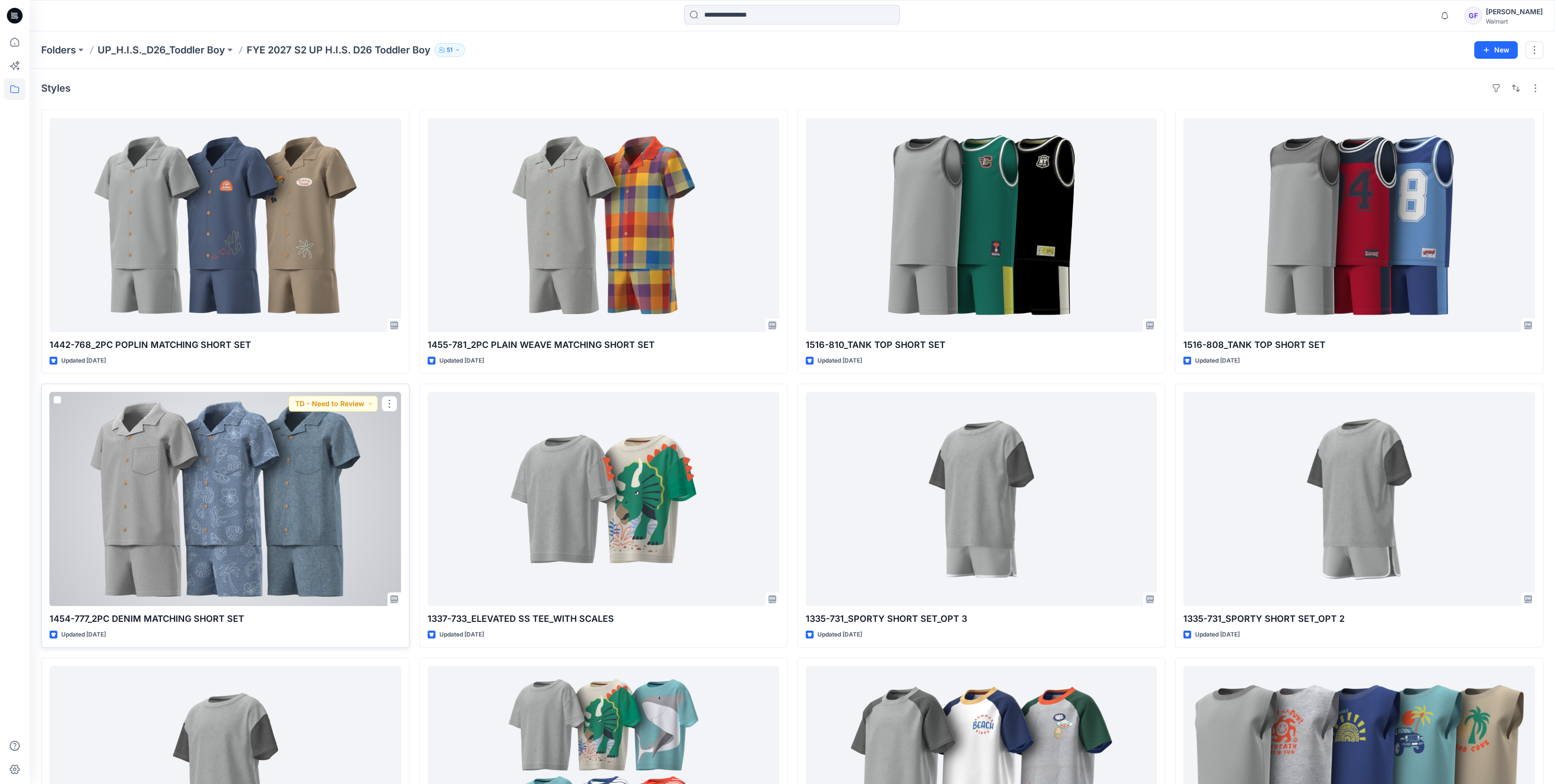
click at [330, 447] on div at bounding box center [225, 499] width 352 height 214
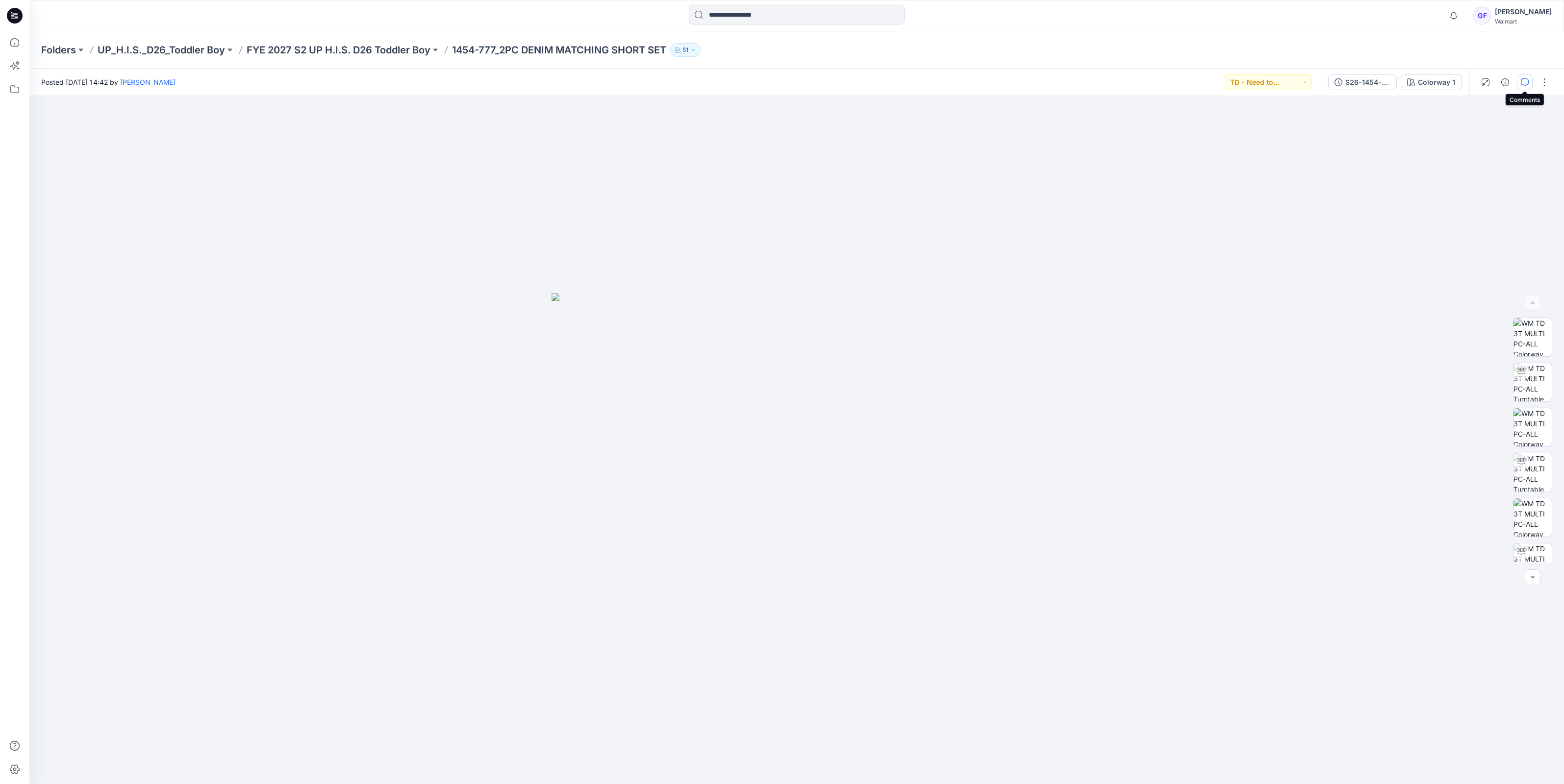
click at [1526, 83] on icon "button" at bounding box center [1525, 82] width 8 height 8
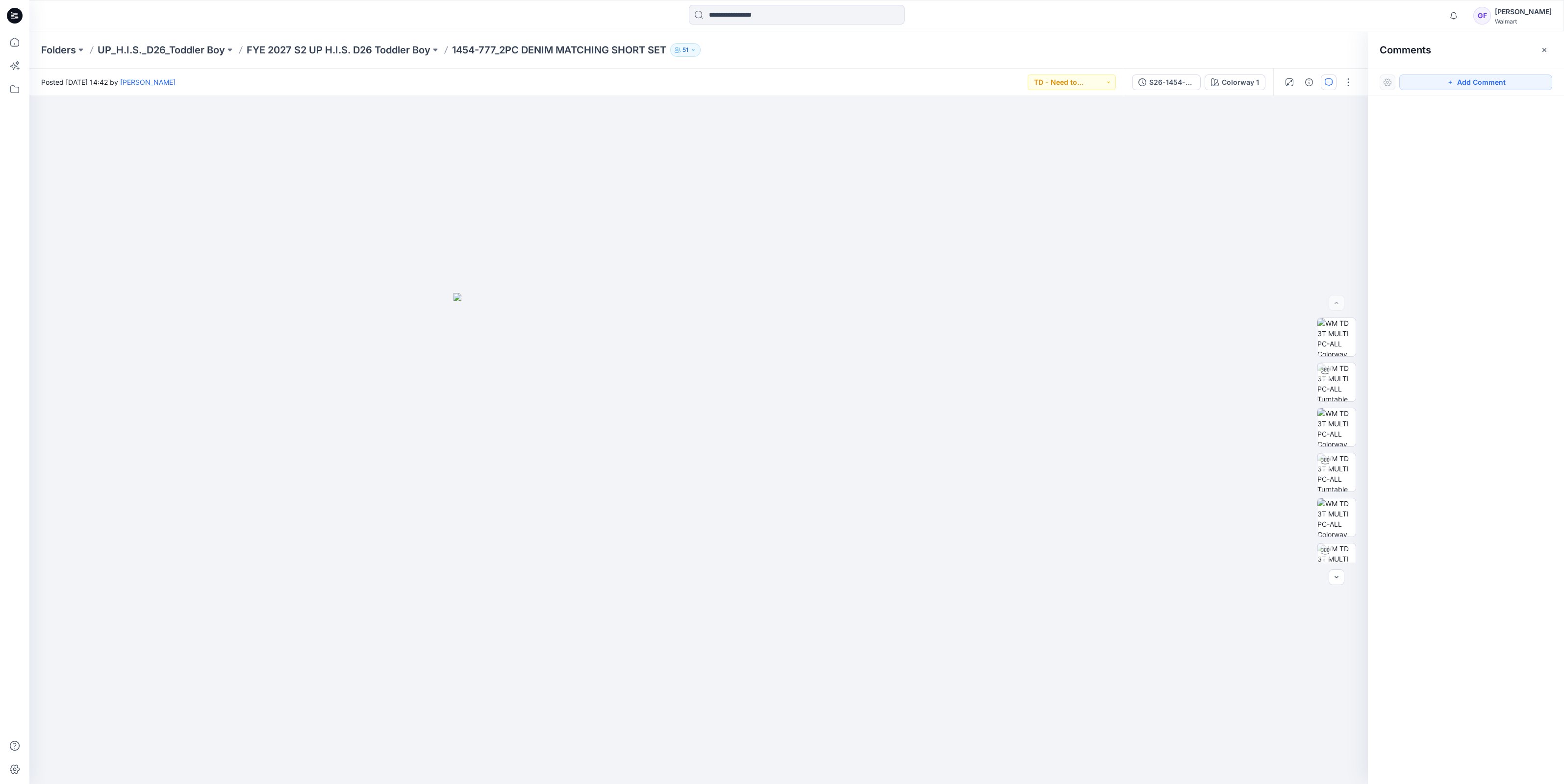
click at [345, 33] on div "Folders UP_H.I.S._D26_Toddler Boy FYE 2027 S2 UP H.I.S. D26 Toddler Boy 1454-77…" at bounding box center [797, 50] width 1535 height 37
click at [347, 44] on p "FYE 2027 S2 UP H.I.S. D26 Toddler Boy" at bounding box center [338, 50] width 184 height 14
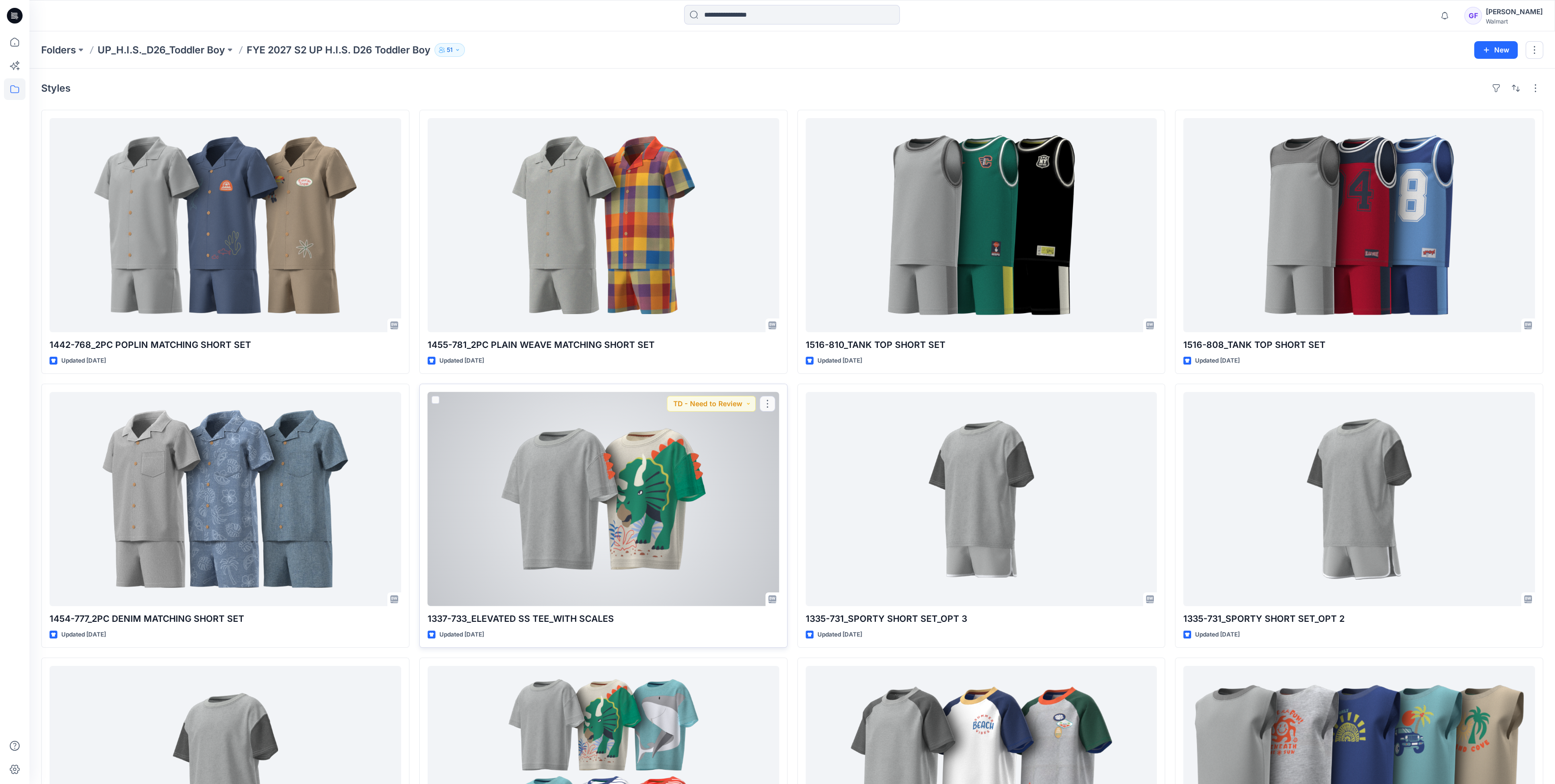
click at [564, 478] on div at bounding box center [603, 499] width 352 height 214
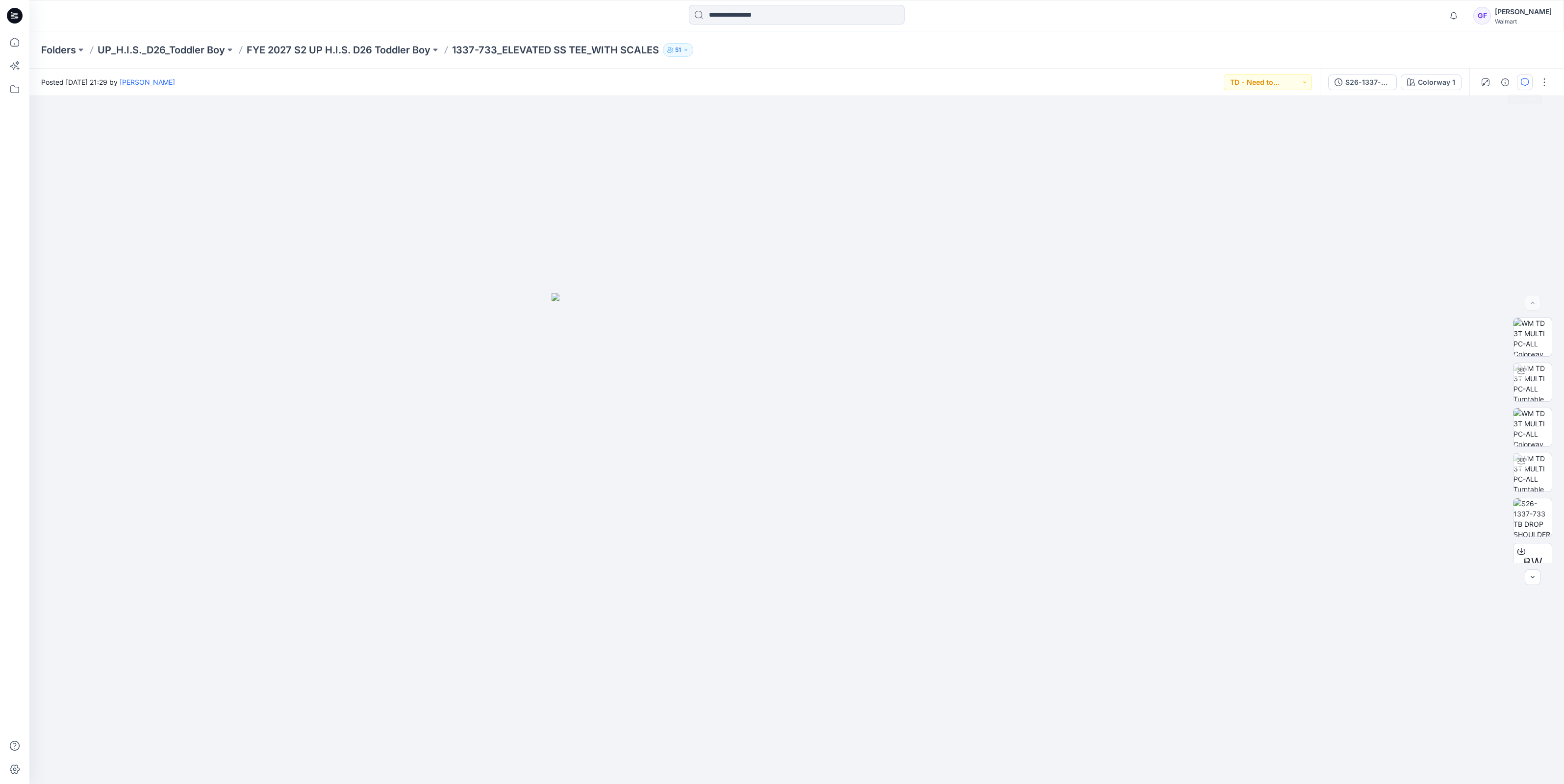
click at [1525, 85] on icon "button" at bounding box center [1525, 82] width 8 height 8
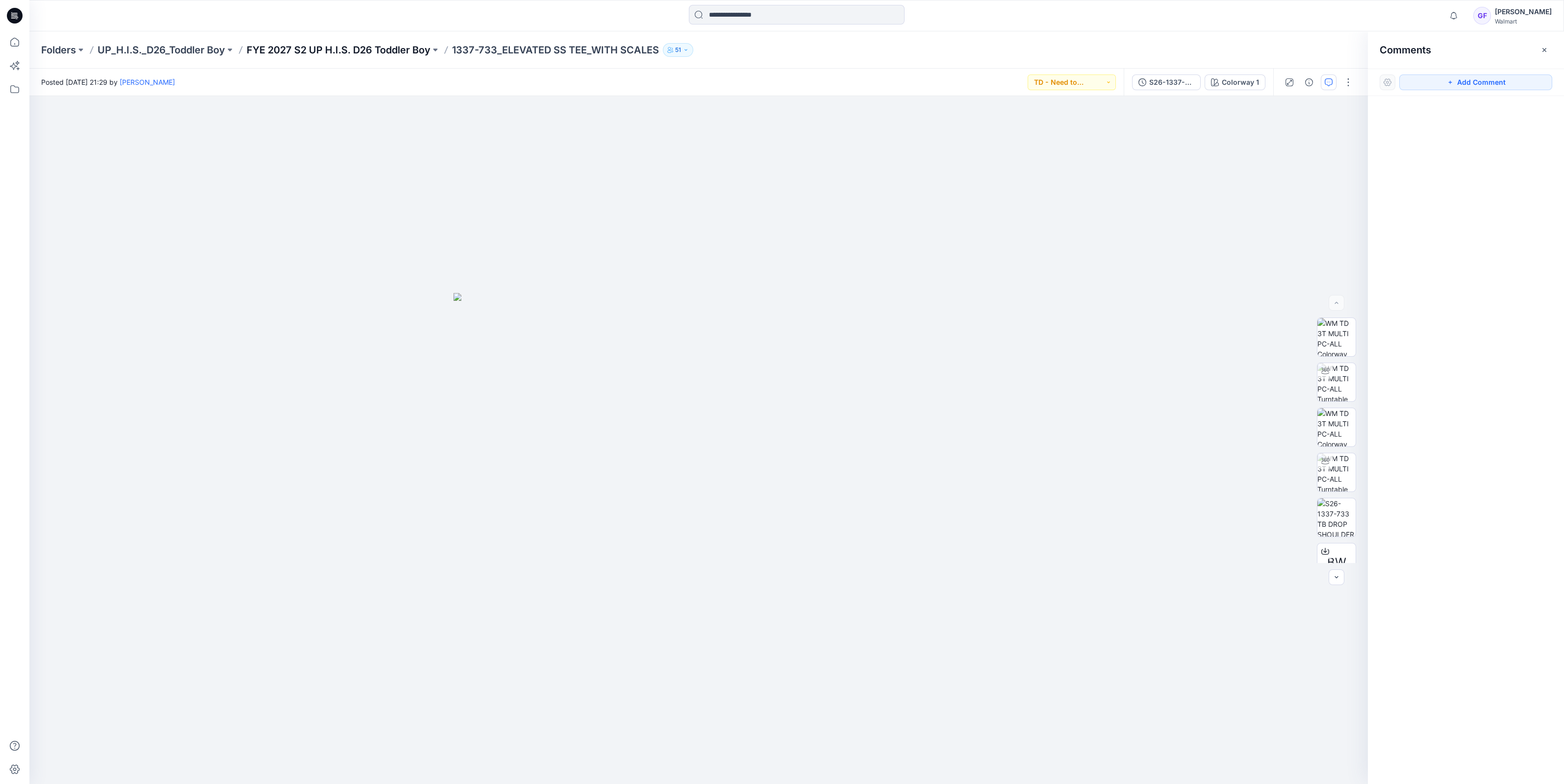
click at [399, 51] on p "FYE 2027 S2 UP H.I.S. D26 Toddler Boy" at bounding box center [338, 50] width 184 height 14
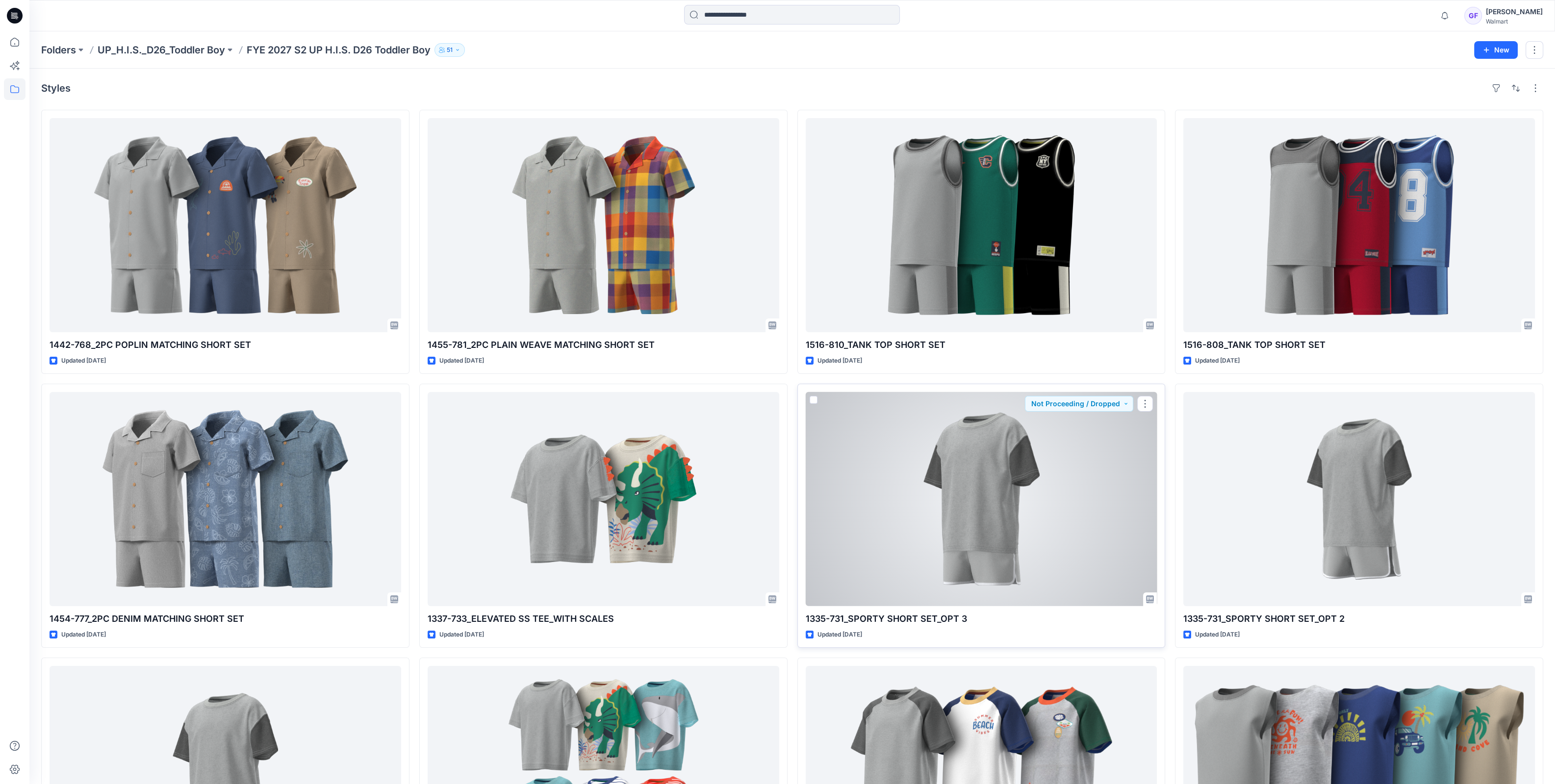
click at [1050, 509] on div at bounding box center [981, 499] width 352 height 214
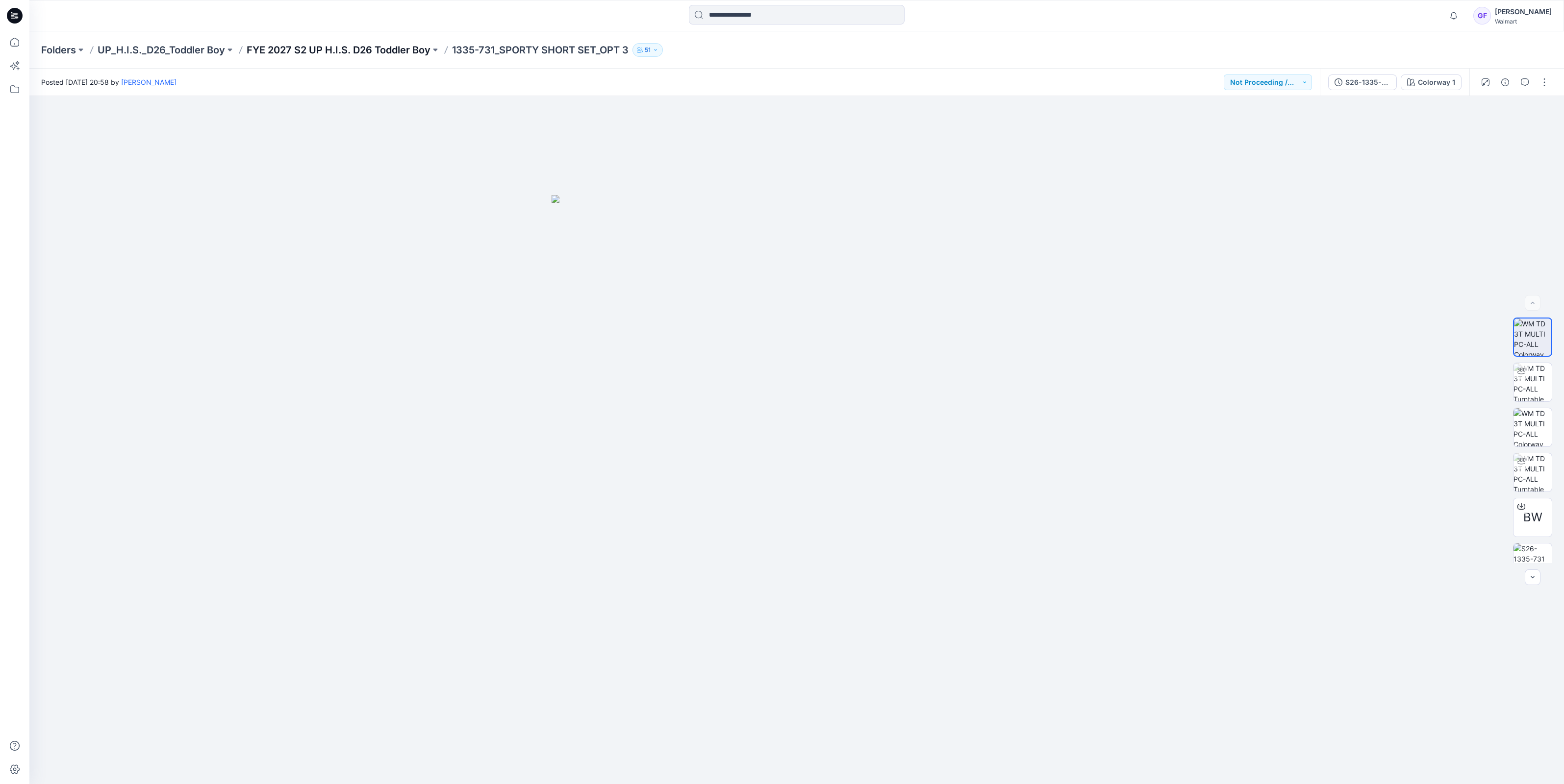
click at [349, 49] on p "FYE 2027 S2 UP H.I.S. D26 Toddler Boy" at bounding box center [338, 50] width 184 height 14
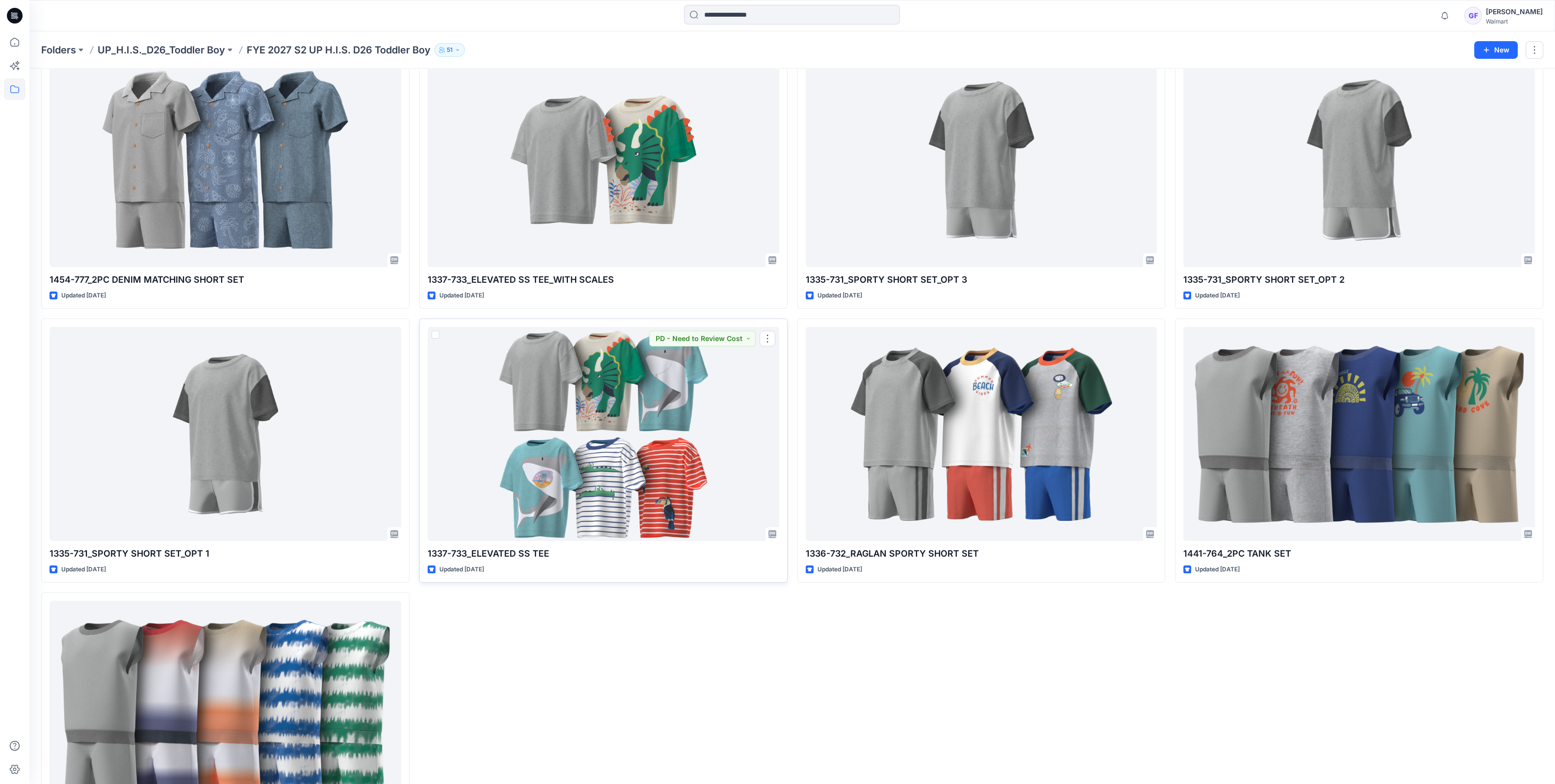
scroll to position [423, 0]
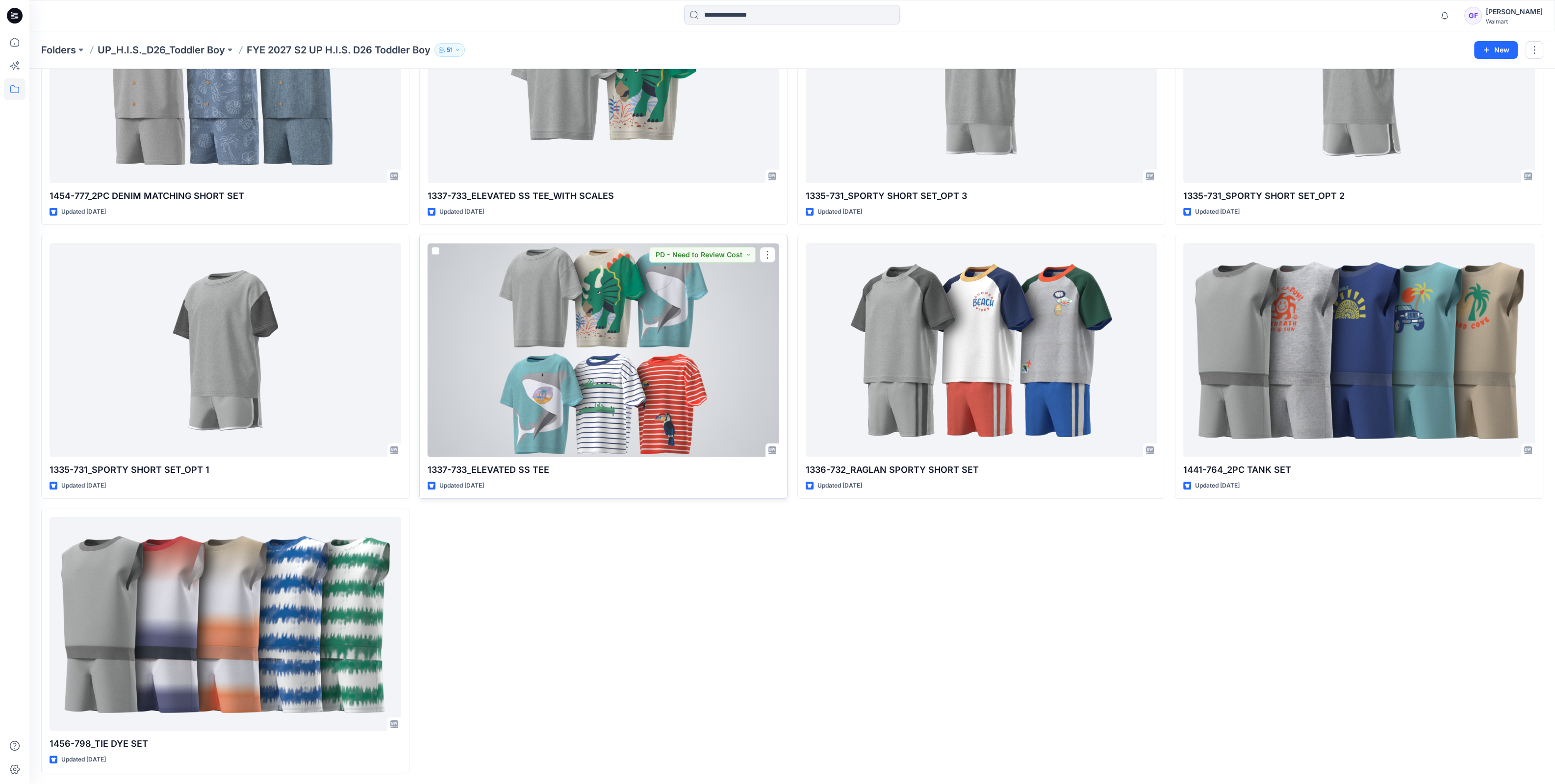
click at [597, 378] on div at bounding box center [603, 350] width 352 height 214
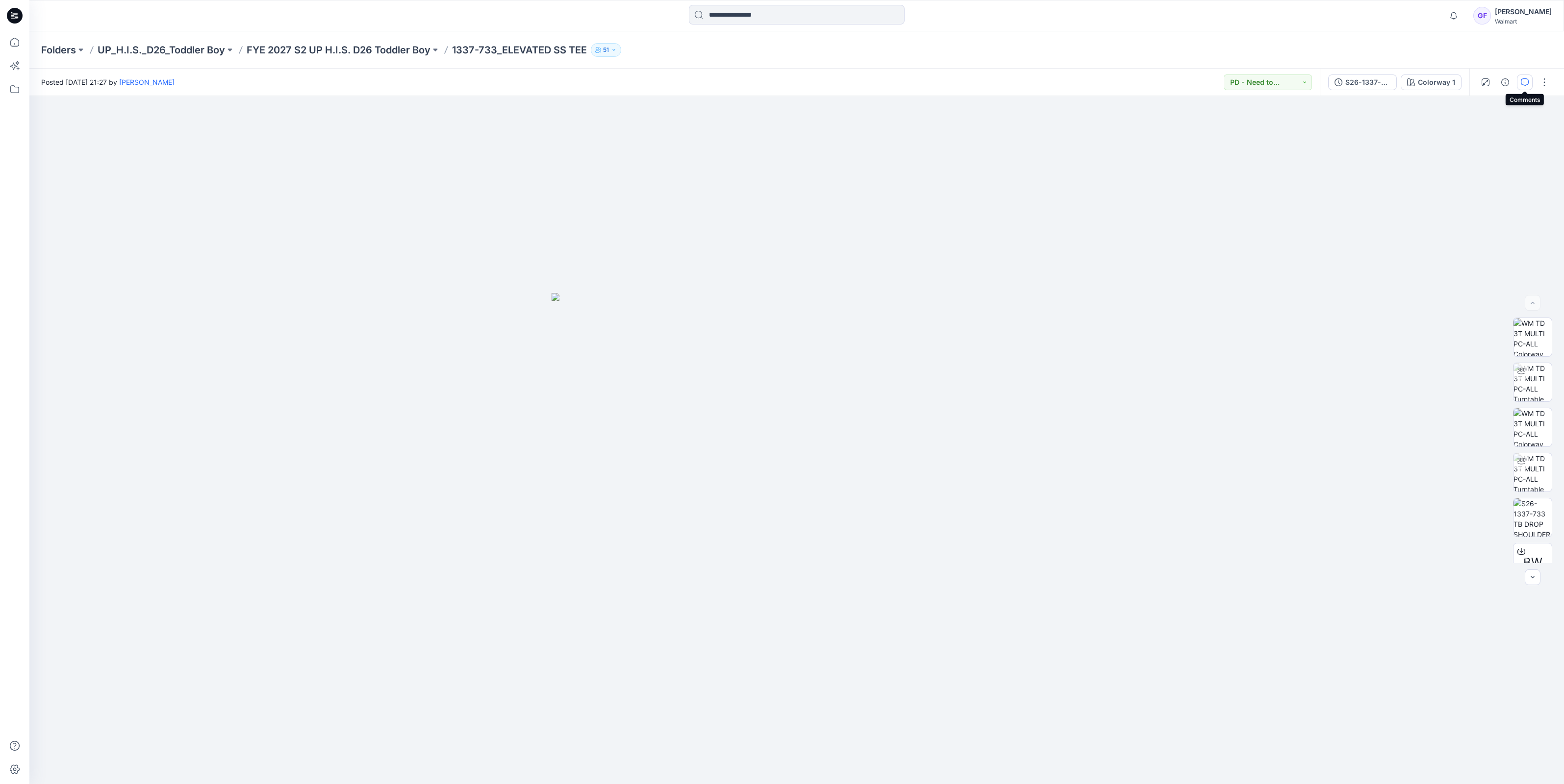
click at [1528, 82] on icon "button" at bounding box center [1525, 82] width 8 height 8
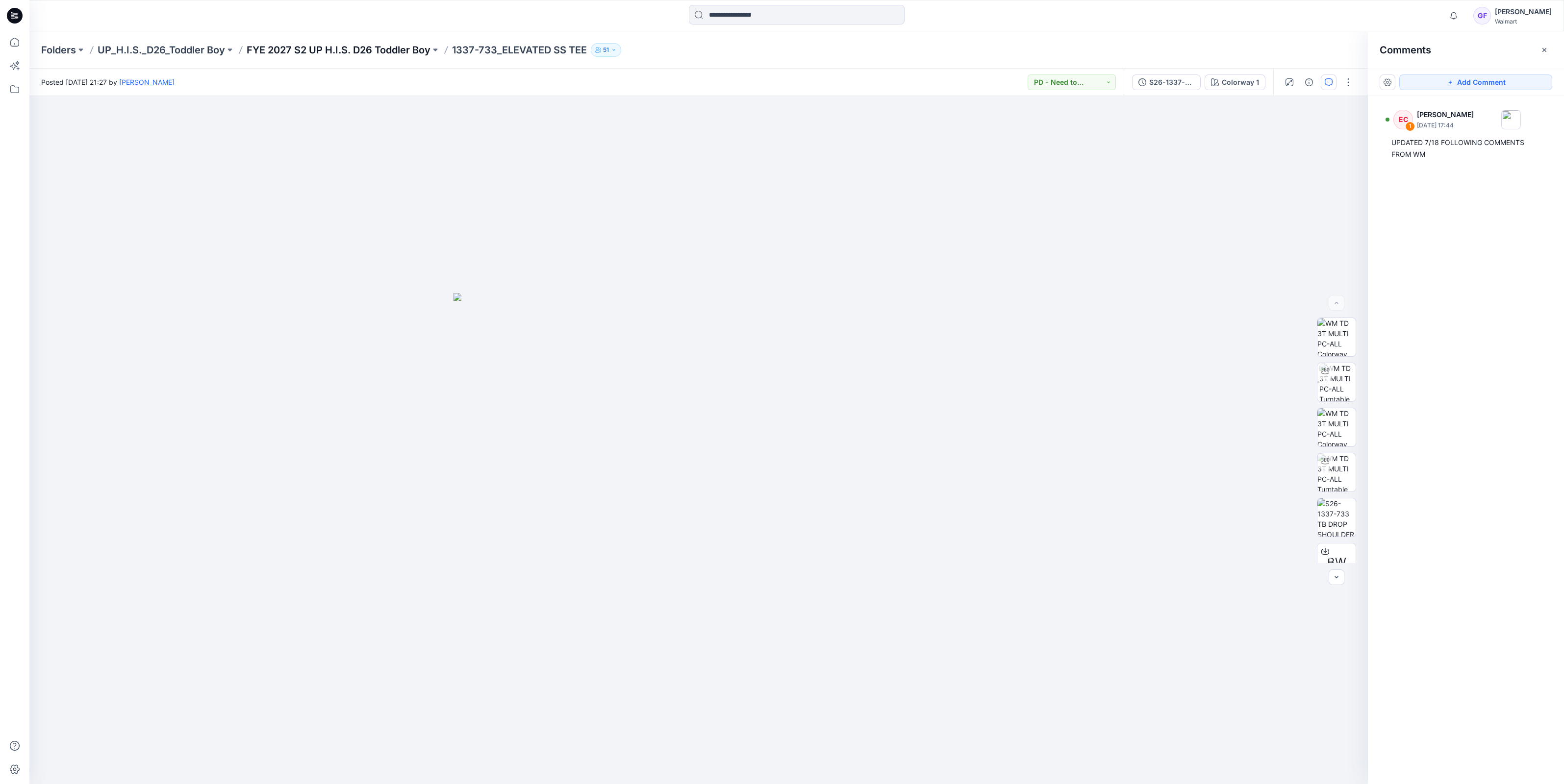
click at [376, 53] on p "FYE 2027 S2 UP H.I.S. D26 Toddler Boy" at bounding box center [338, 50] width 184 height 14
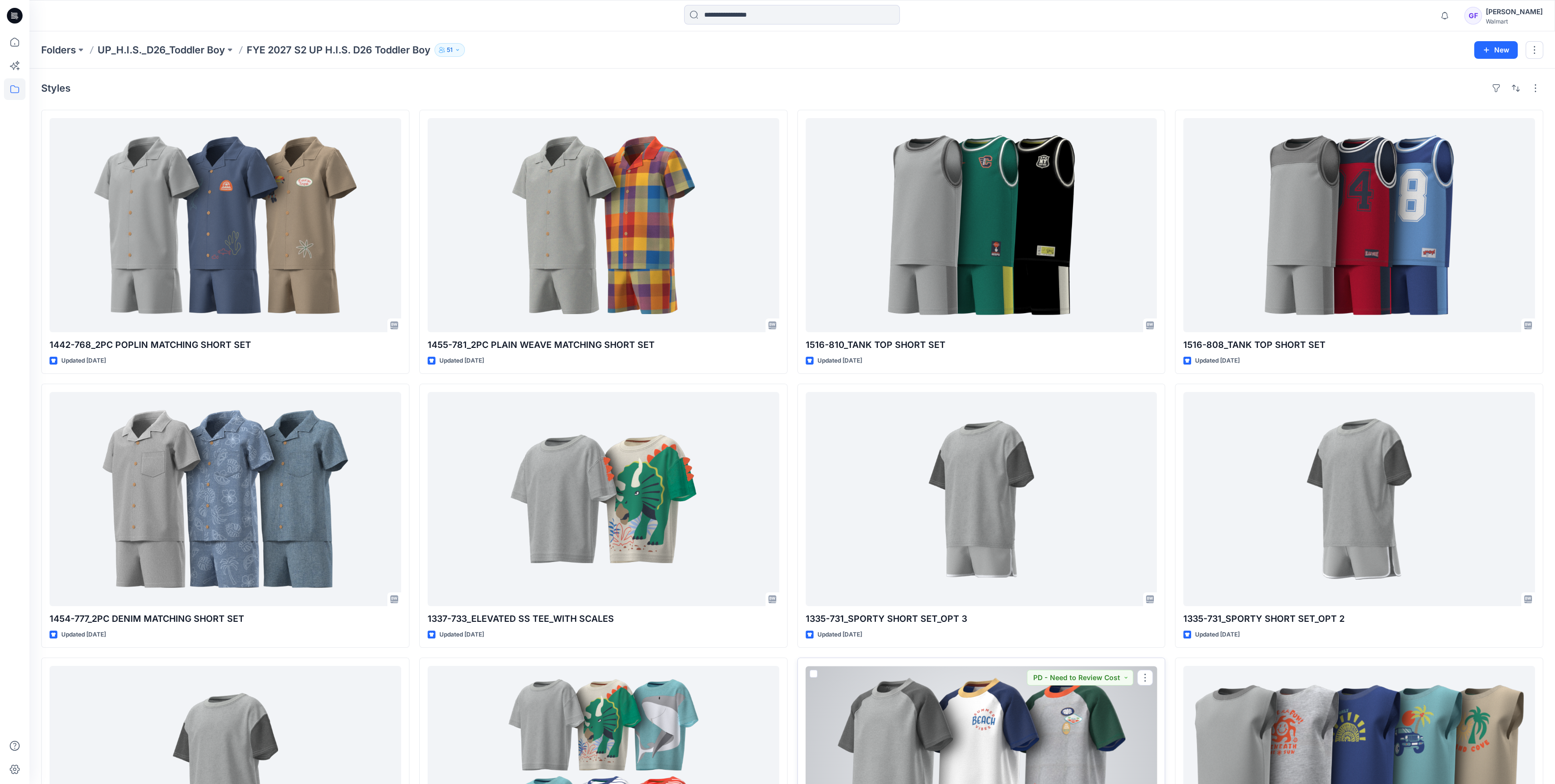
click at [975, 691] on div at bounding box center [981, 772] width 352 height 214
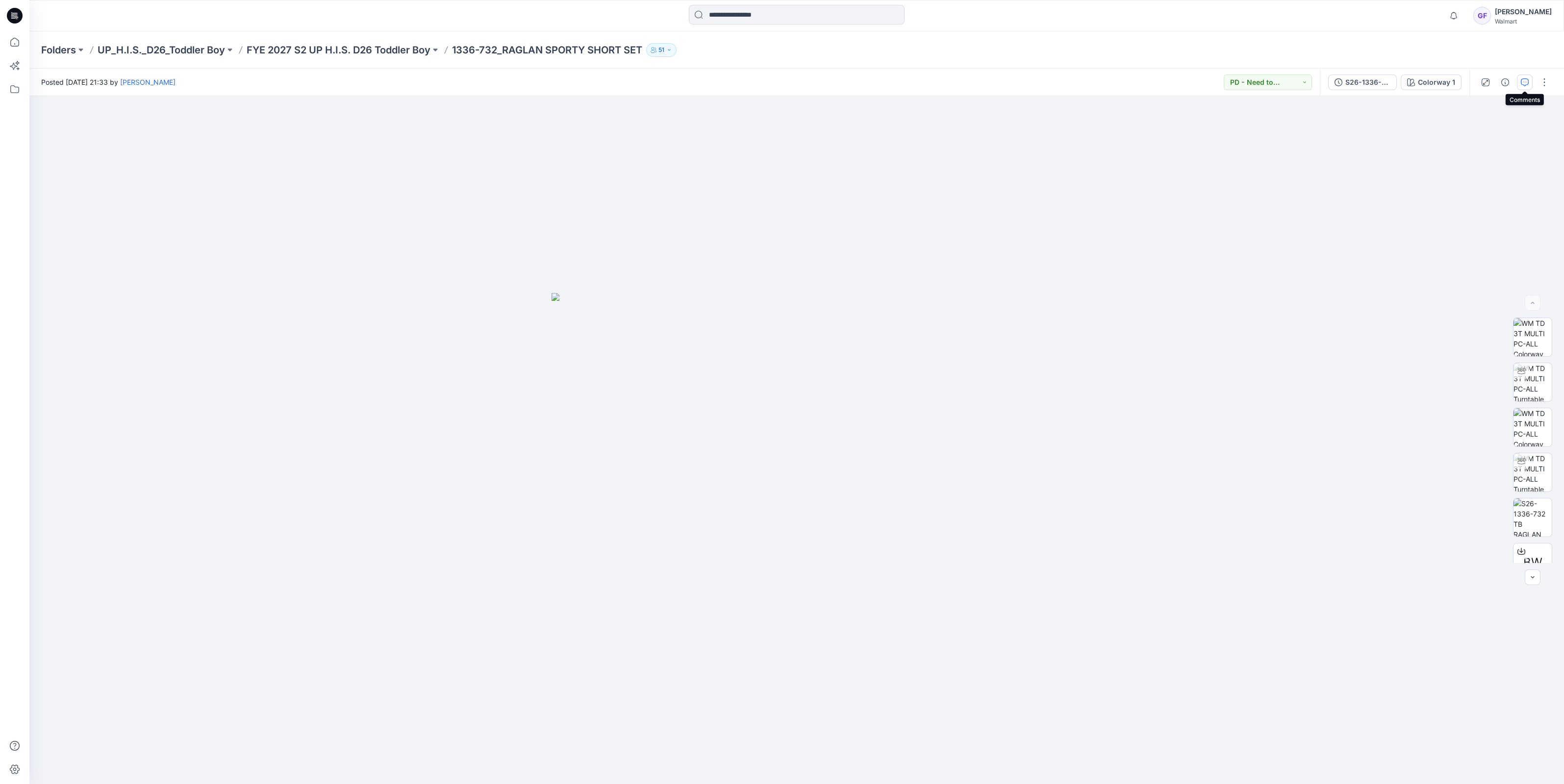
click at [1527, 81] on icon "button" at bounding box center [1525, 82] width 8 height 8
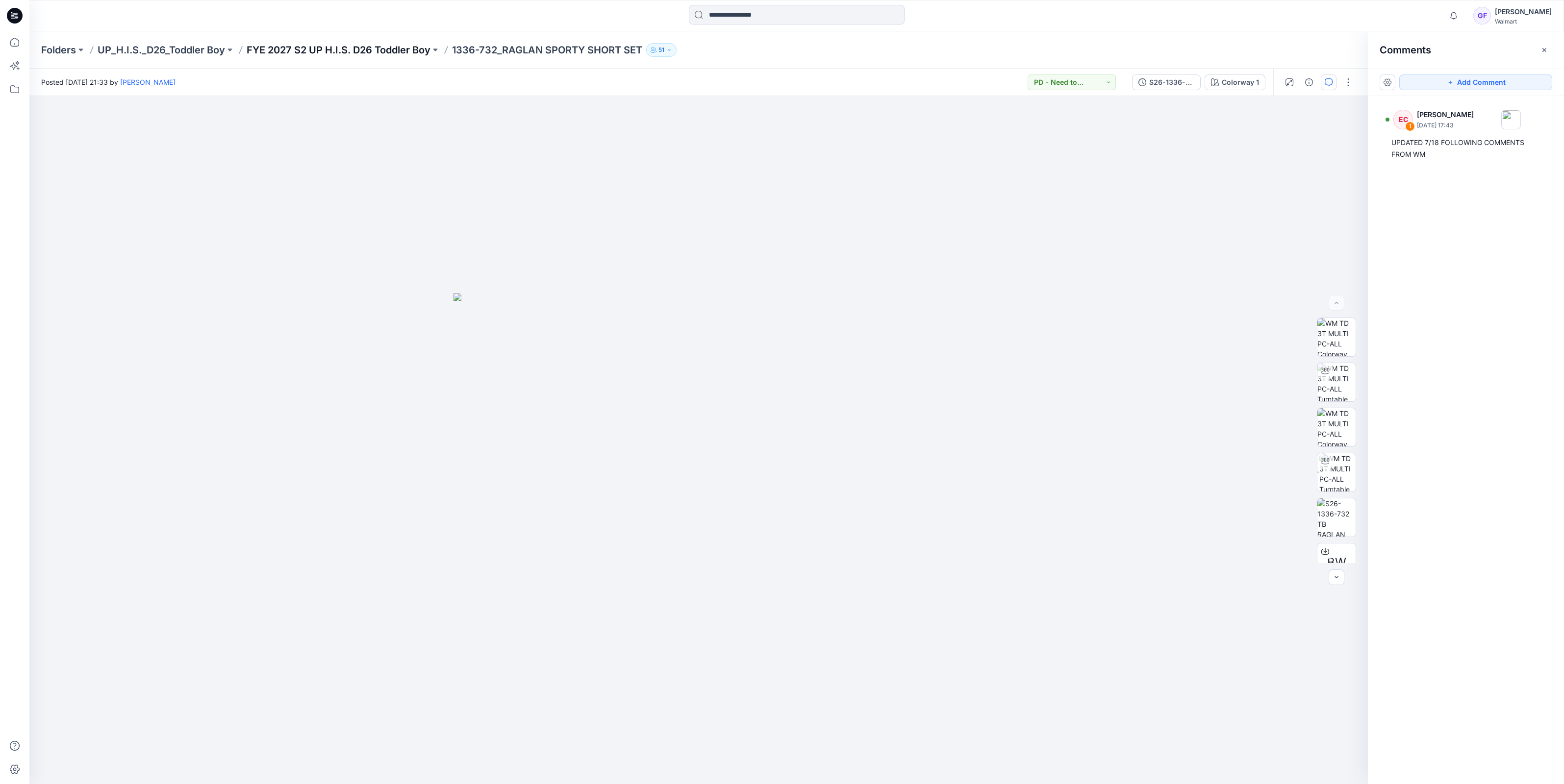
click at [340, 52] on p "FYE 2027 S2 UP H.I.S. D26 Toddler Boy" at bounding box center [338, 50] width 184 height 14
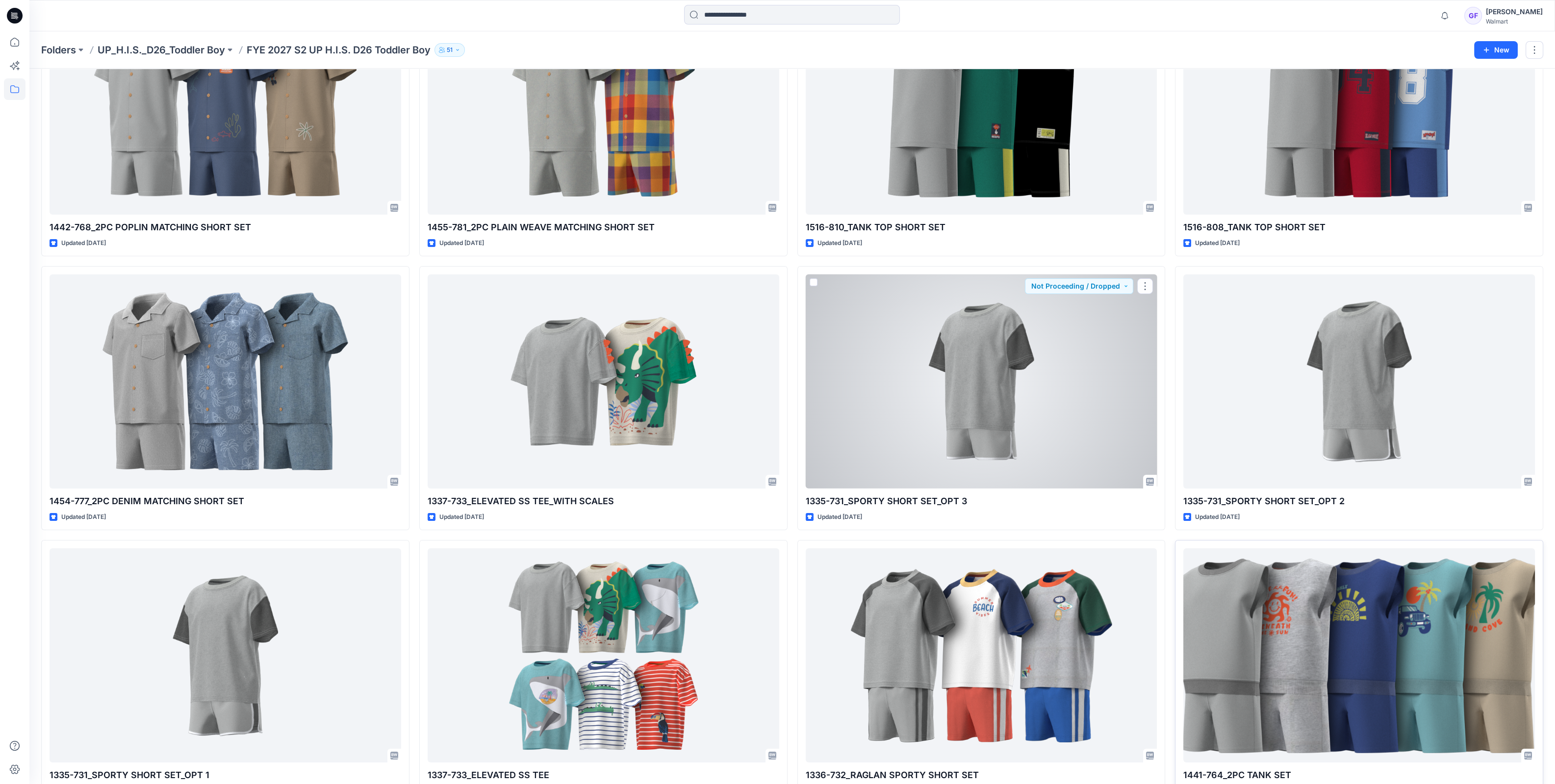
scroll to position [122, 0]
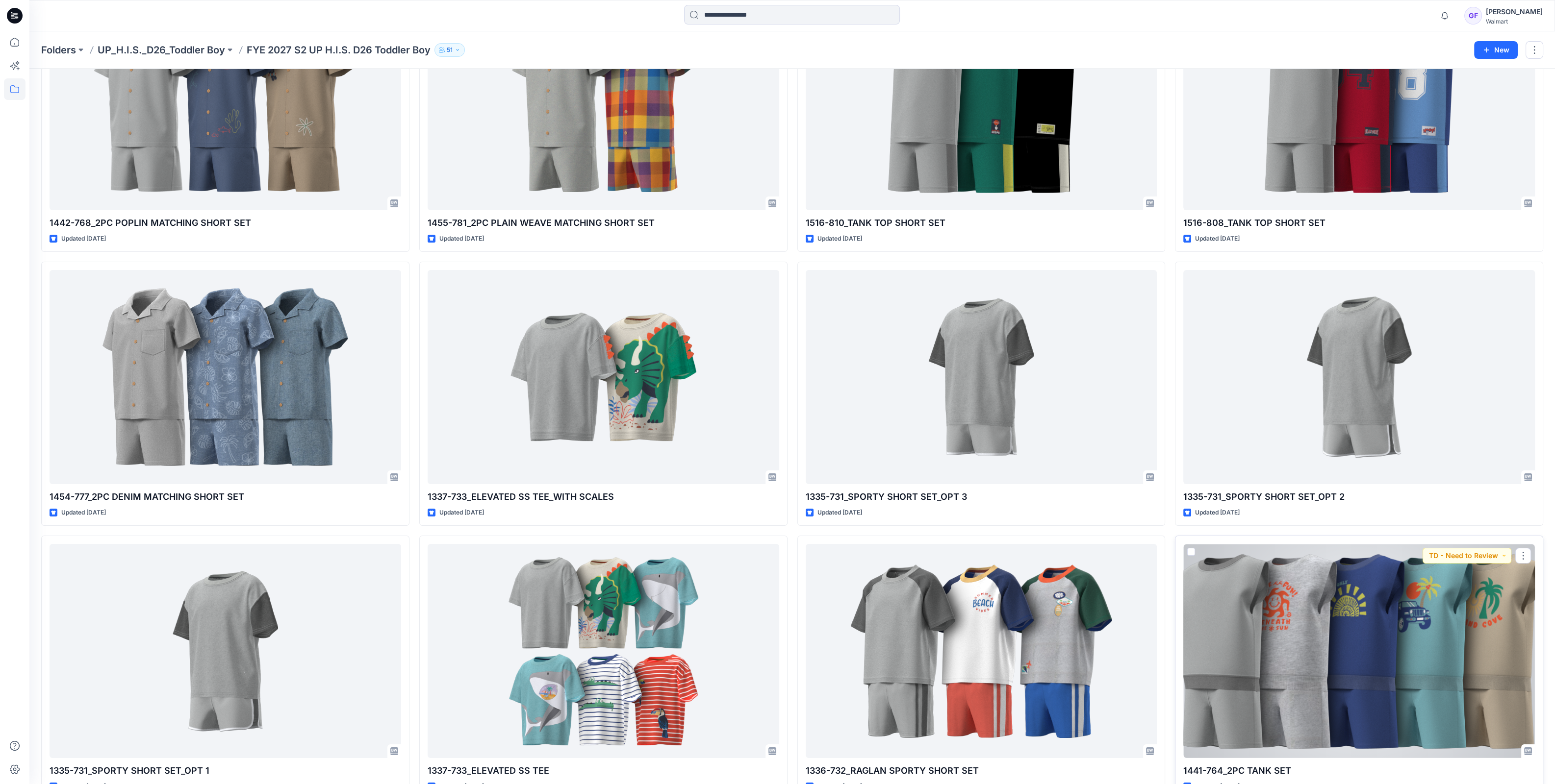
click at [1492, 637] on div at bounding box center [1359, 651] width 352 height 214
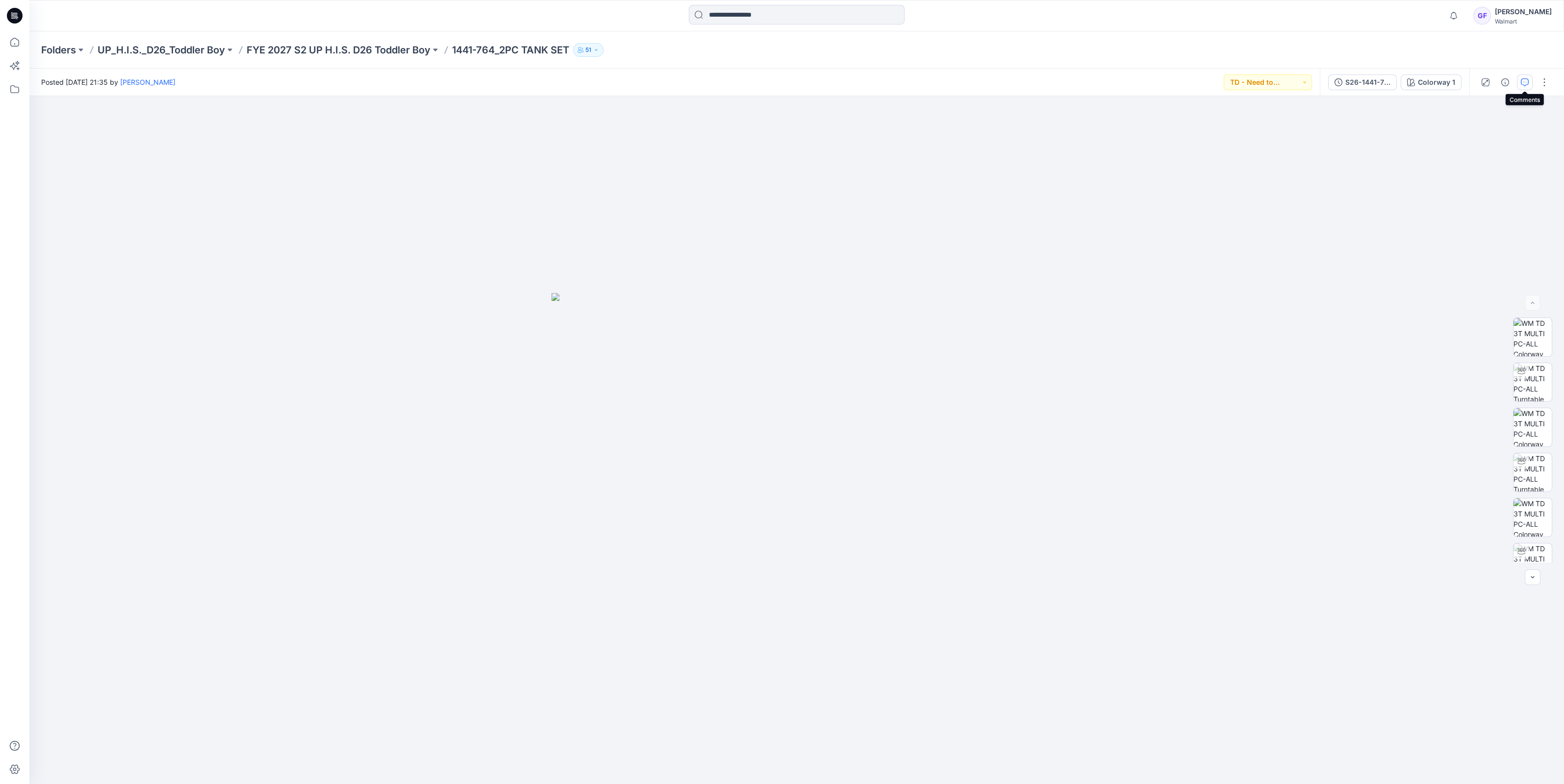
click at [1527, 81] on icon "button" at bounding box center [1525, 82] width 8 height 8
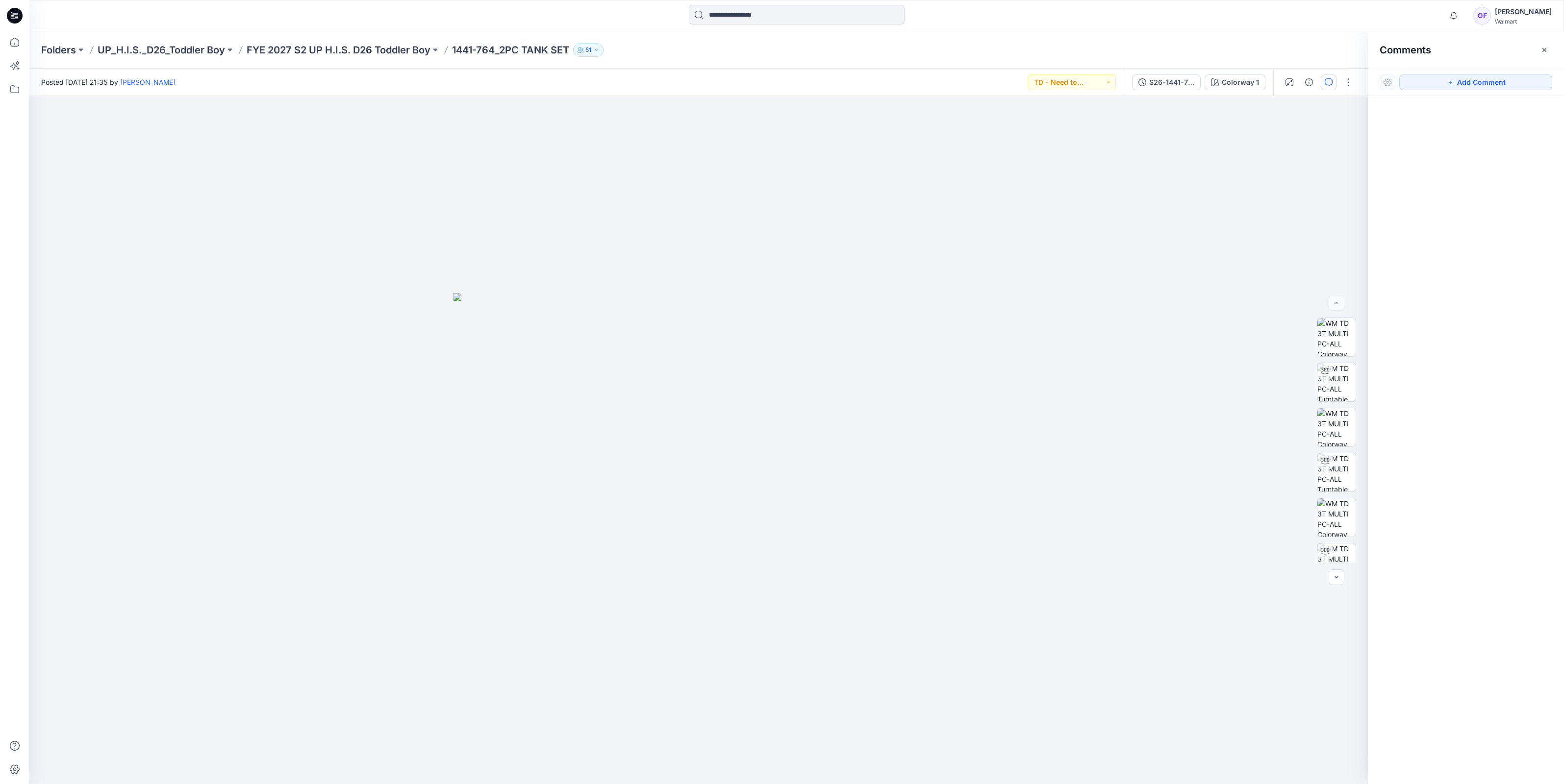
click at [354, 57] on div "Folders UP_H.I.S._D26_Toddler Boy FYE 2027 S2 UP H.I.S. D26 Toddler Boy 1441-76…" at bounding box center [797, 50] width 1535 height 37
click at [389, 52] on p "FYE 2027 S2 UP H.I.S. D26 Toddler Boy" at bounding box center [338, 50] width 184 height 14
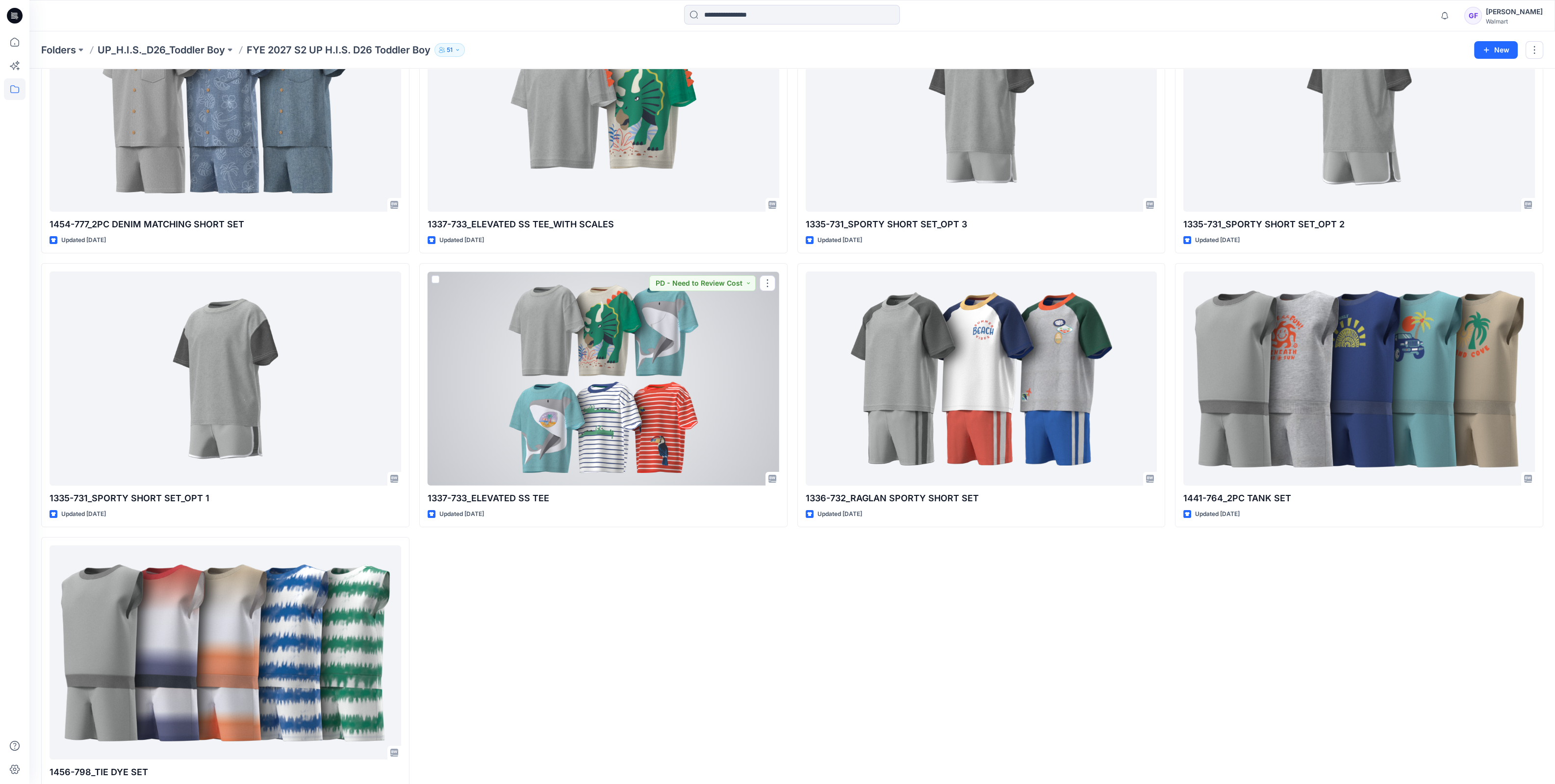
scroll to position [423, 0]
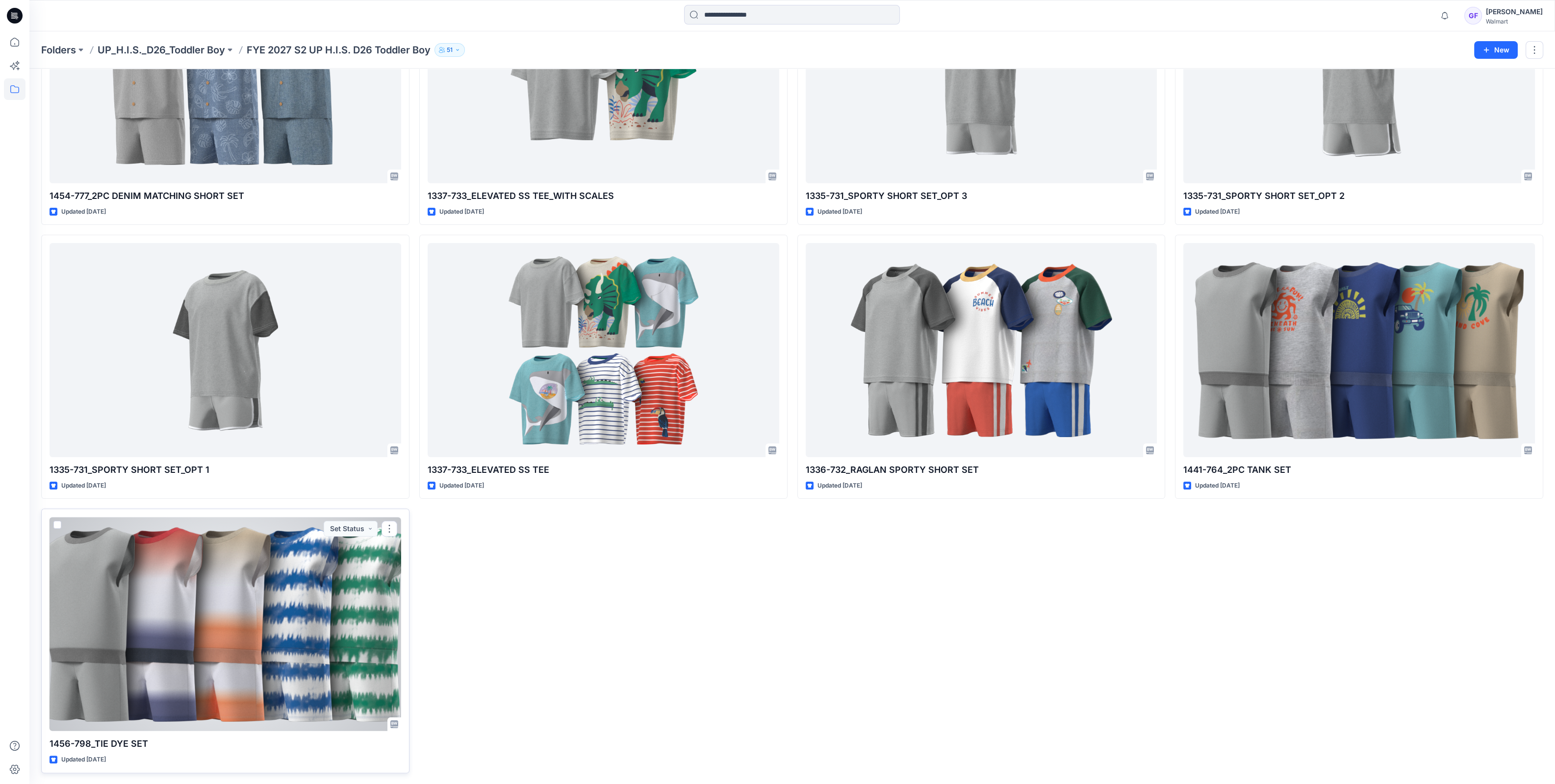
click at [346, 581] on div at bounding box center [225, 624] width 352 height 214
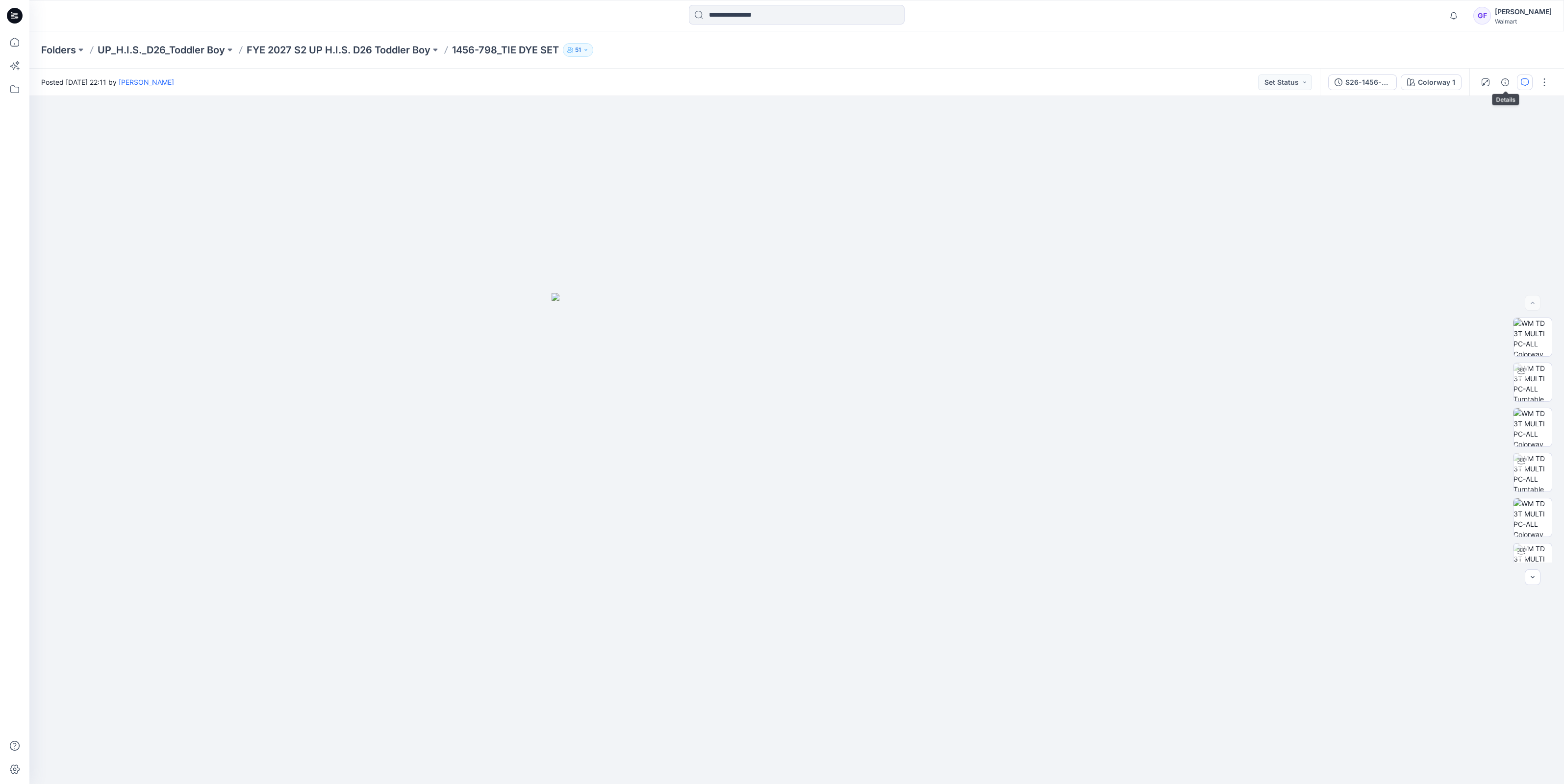
click at [1522, 78] on icon "button" at bounding box center [1525, 82] width 8 height 8
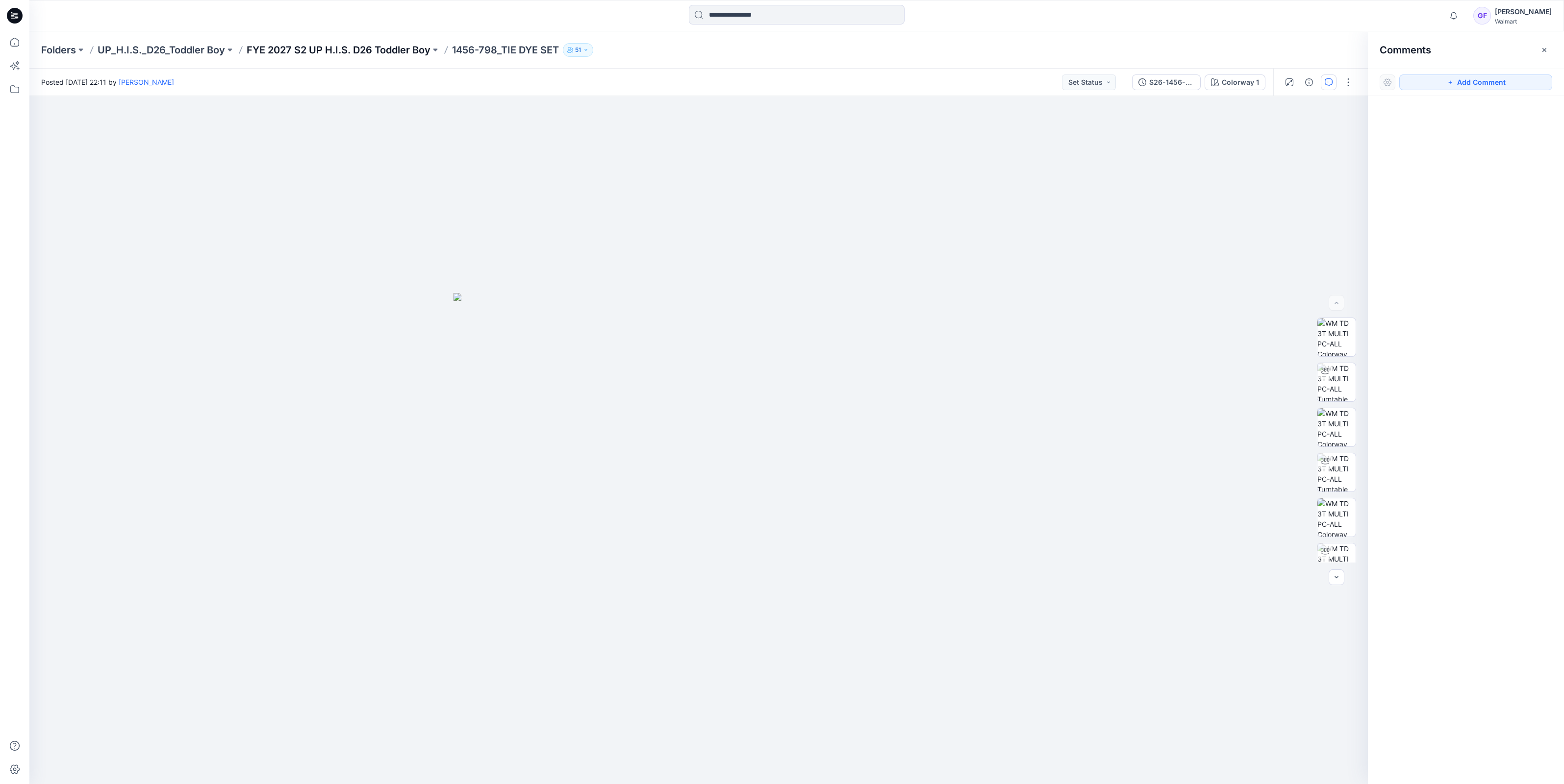
click at [284, 50] on p "FYE 2027 S2 UP H.I.S. D26 Toddler Boy" at bounding box center [338, 50] width 184 height 14
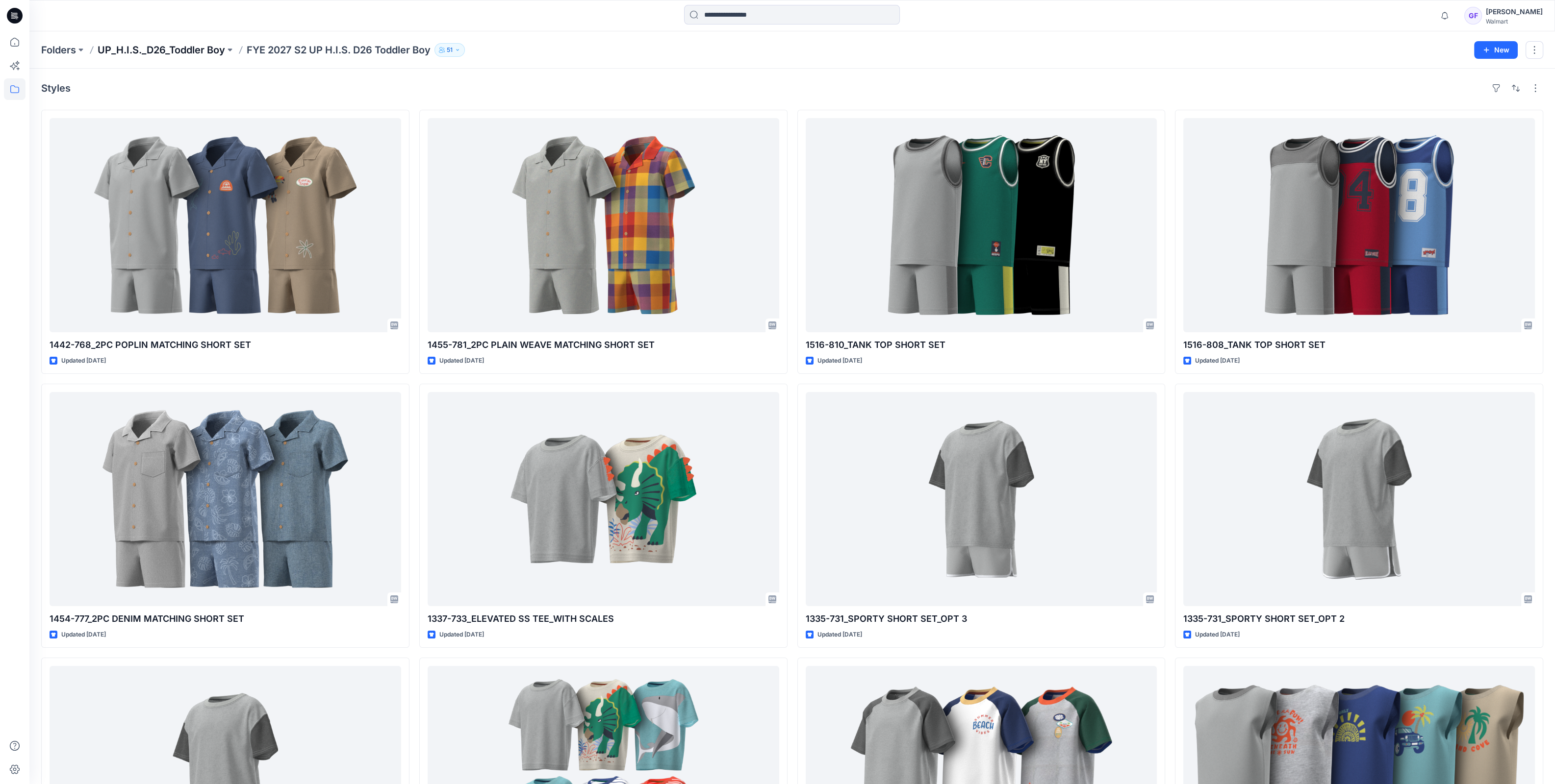
click at [171, 50] on p "UP_H.I.S._D26_Toddler Boy" at bounding box center [162, 50] width 128 height 14
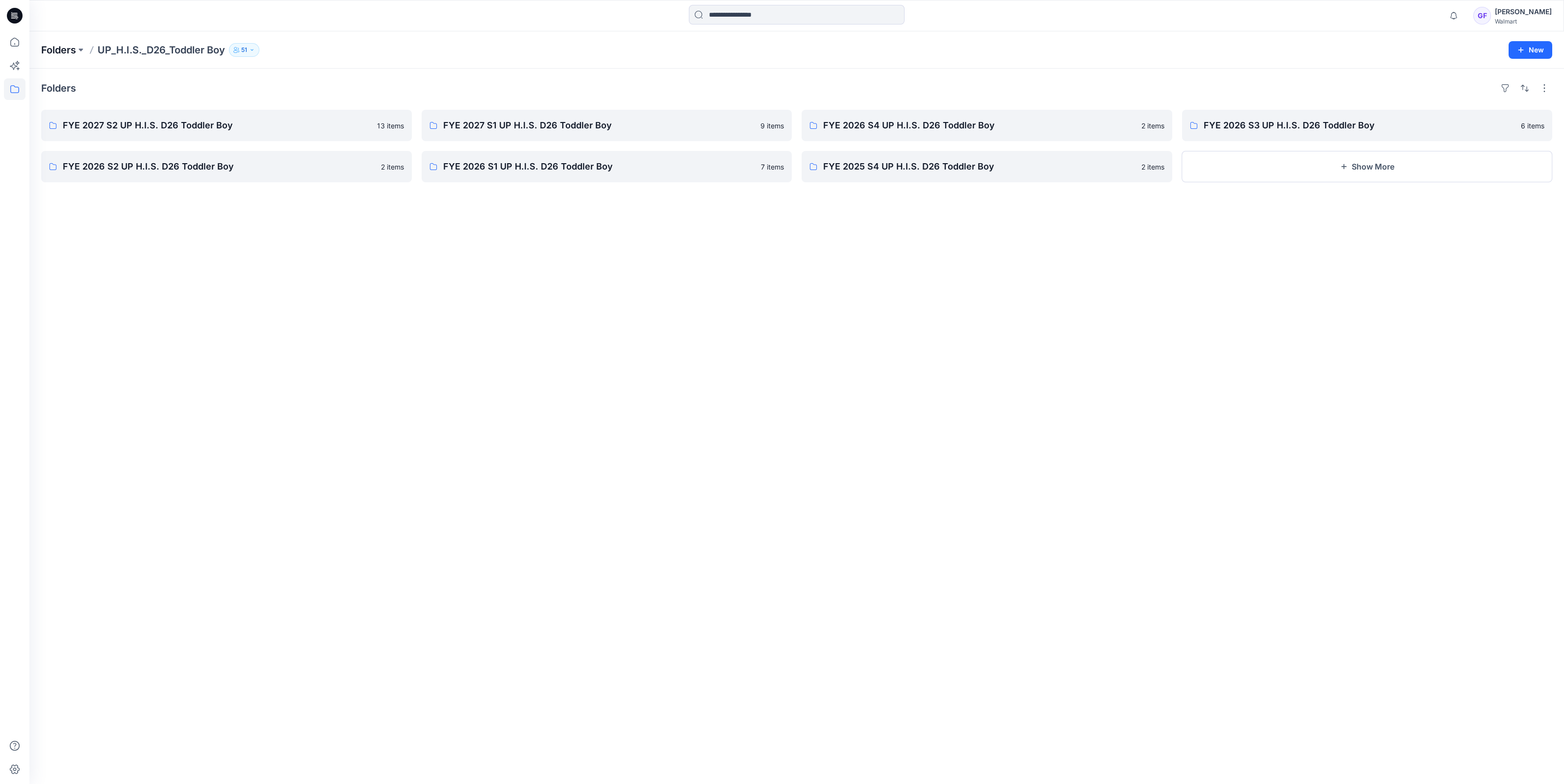
click at [57, 50] on p "Folders" at bounding box center [58, 50] width 35 height 14
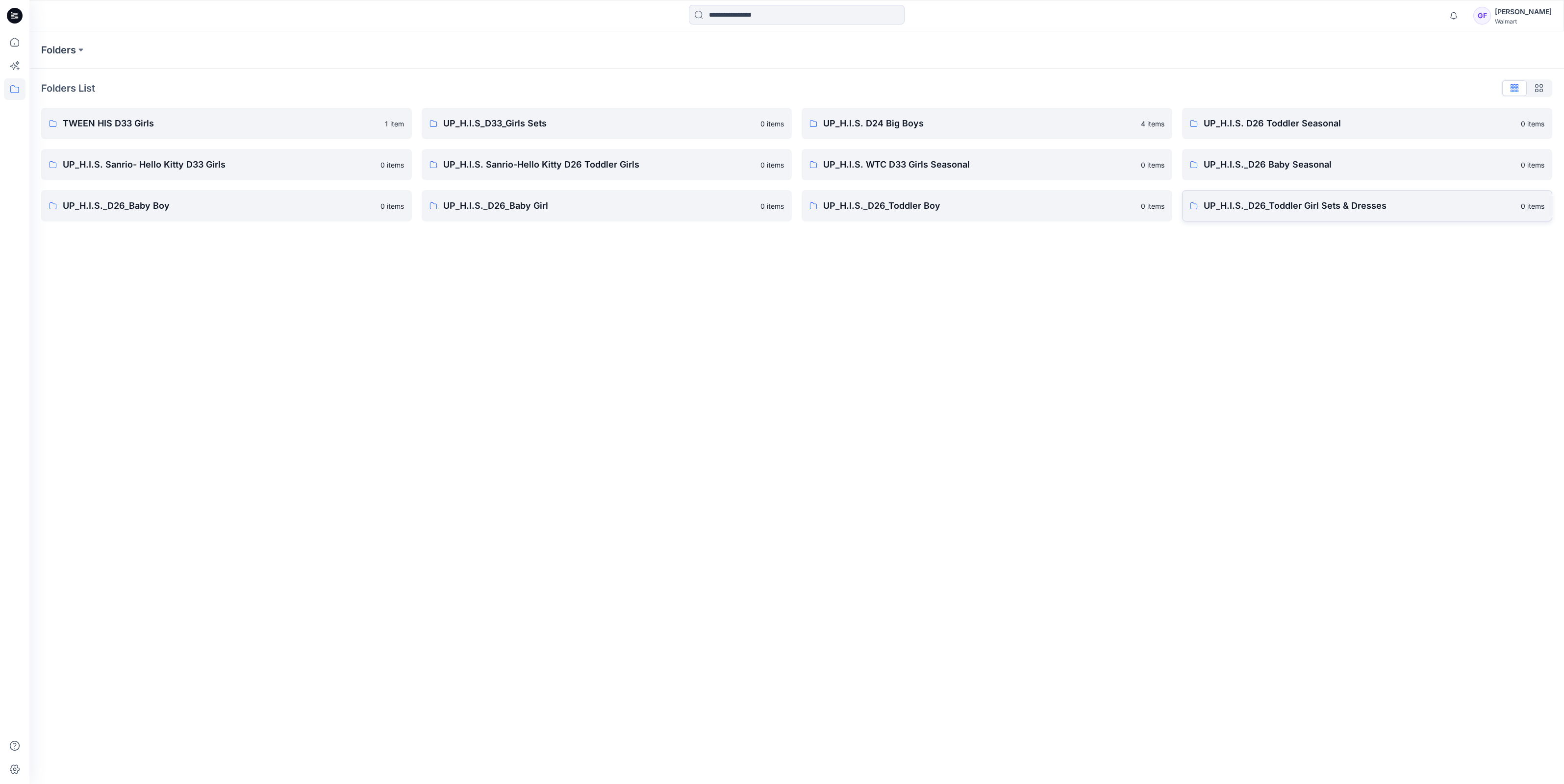
click at [1265, 205] on p "UP_H.I.S._D26_Toddler Girl Sets & Dresses" at bounding box center [1359, 206] width 312 height 14
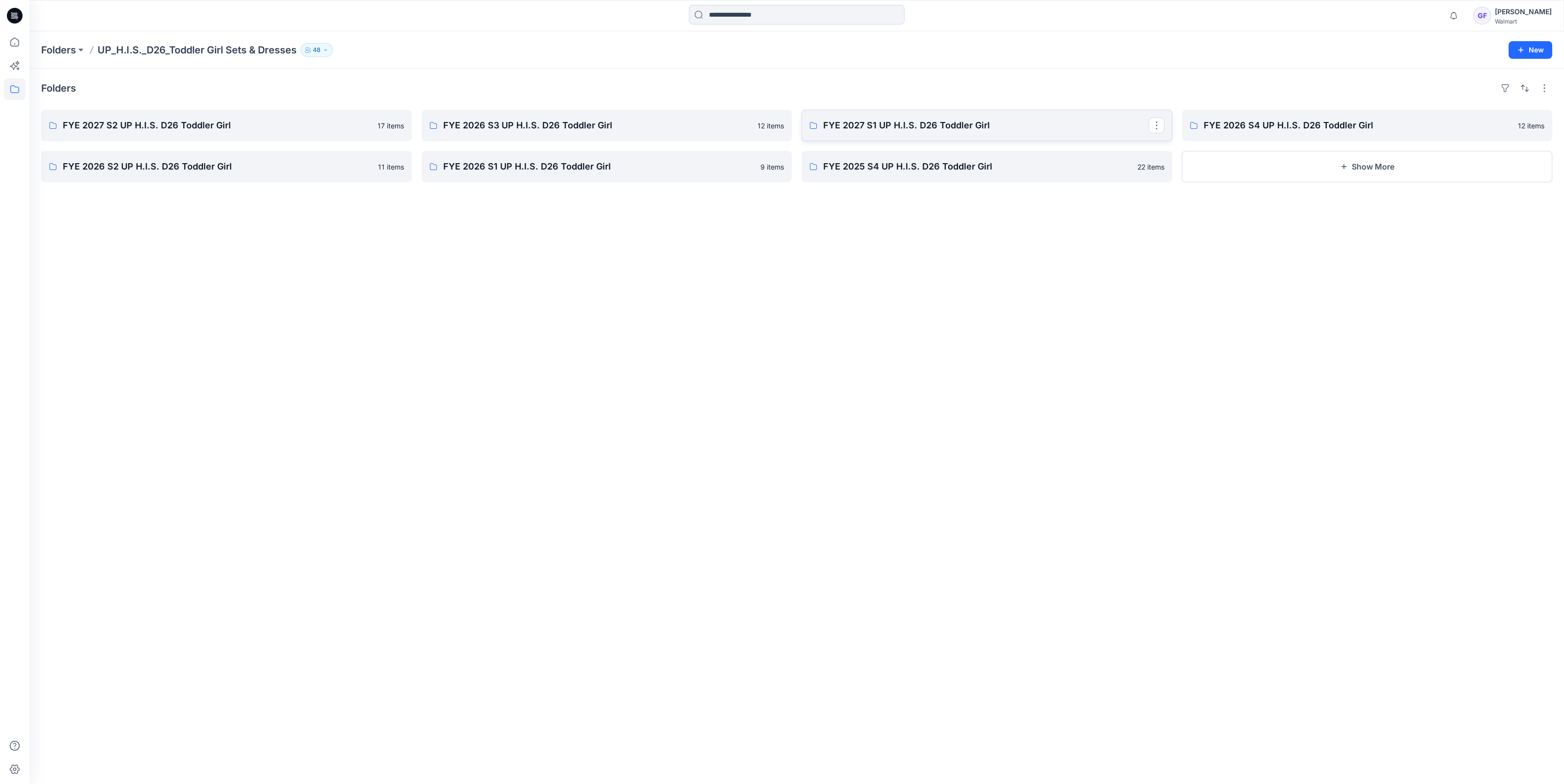
click at [841, 123] on p "FYE 2027 S1 UP H.I.S. D26 Toddler Girl" at bounding box center [986, 125] width 325 height 14
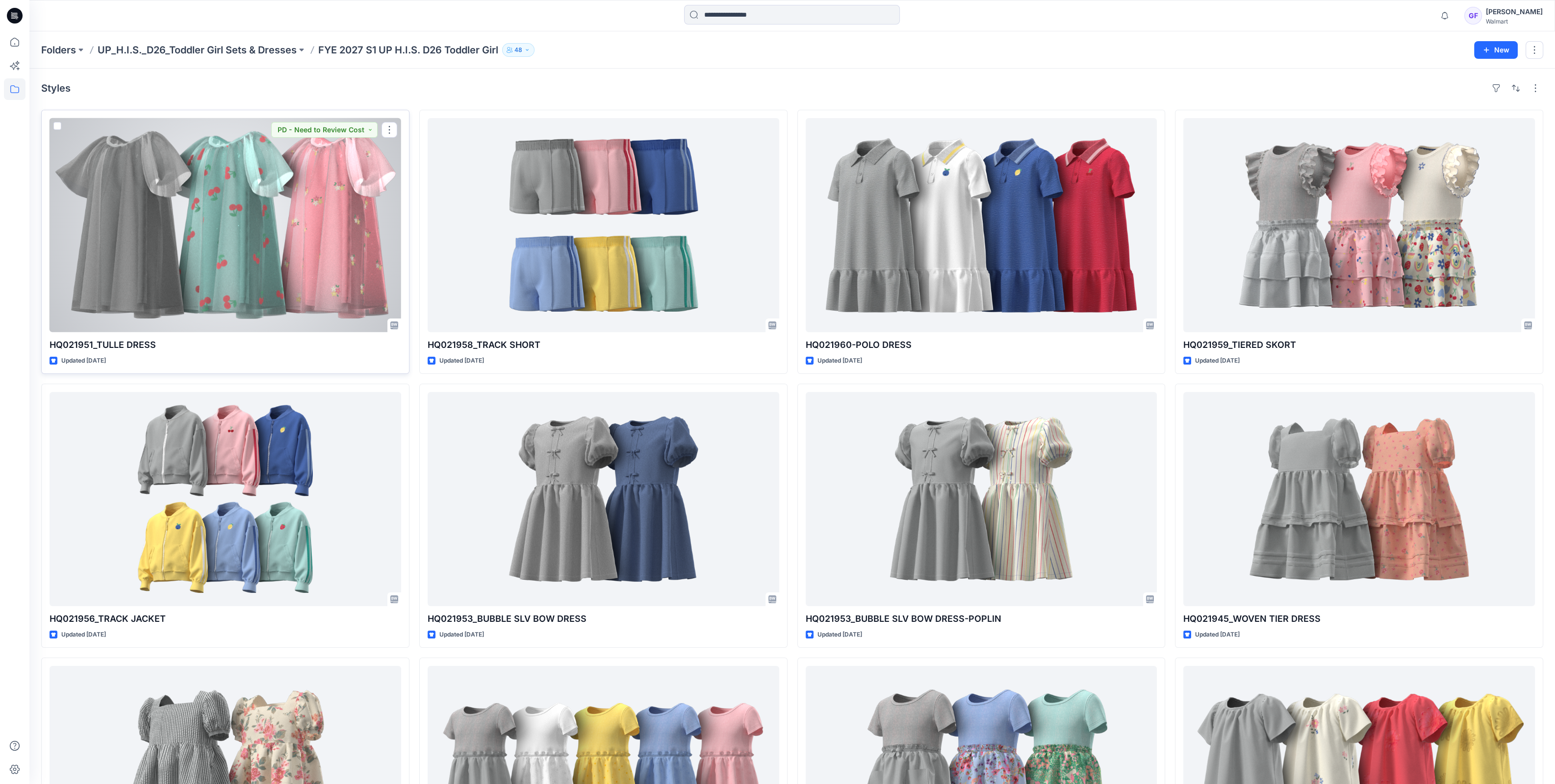
click at [289, 246] on div at bounding box center [225, 225] width 352 height 214
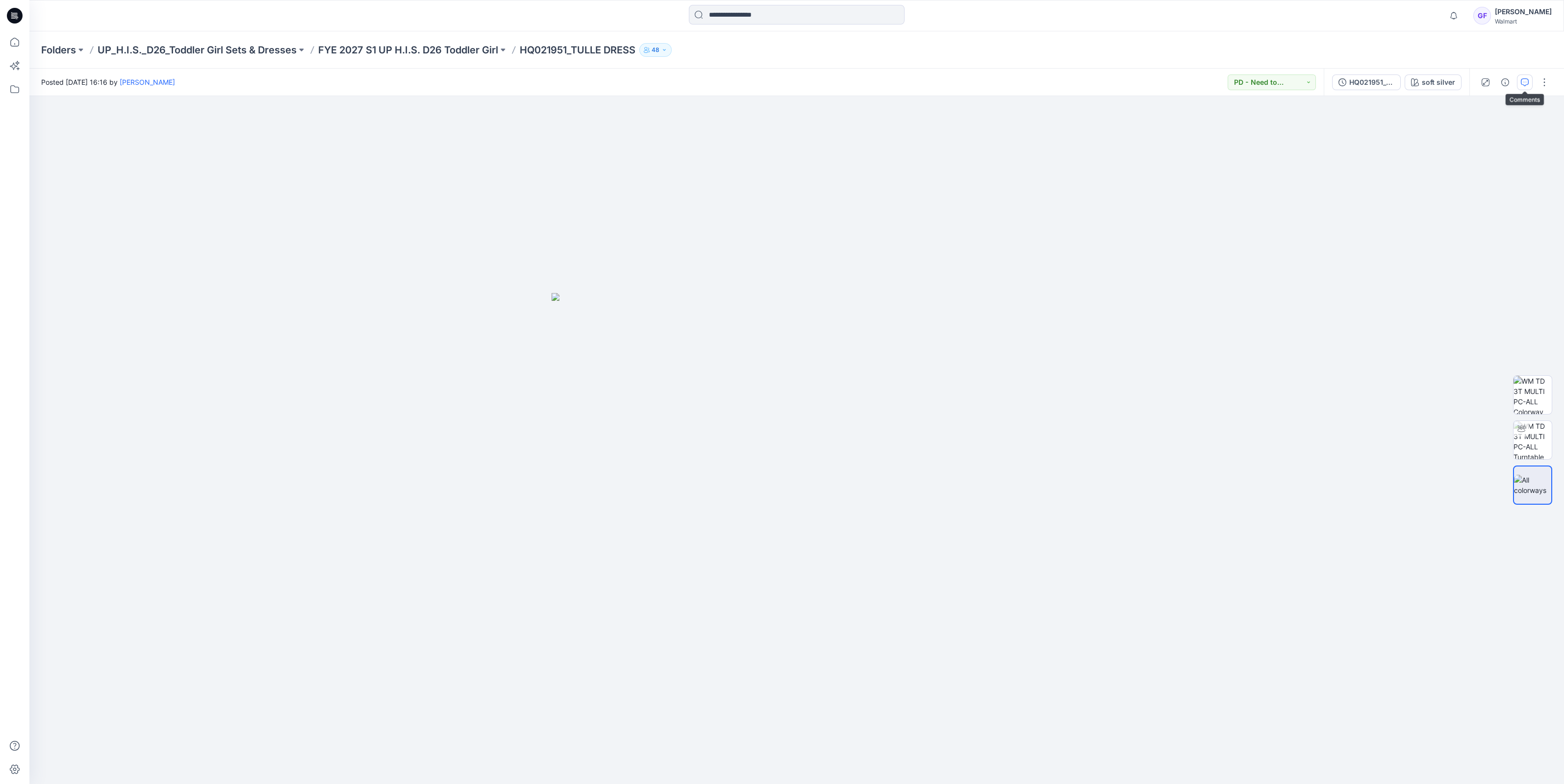
click at [1521, 79] on icon "button" at bounding box center [1525, 82] width 8 height 8
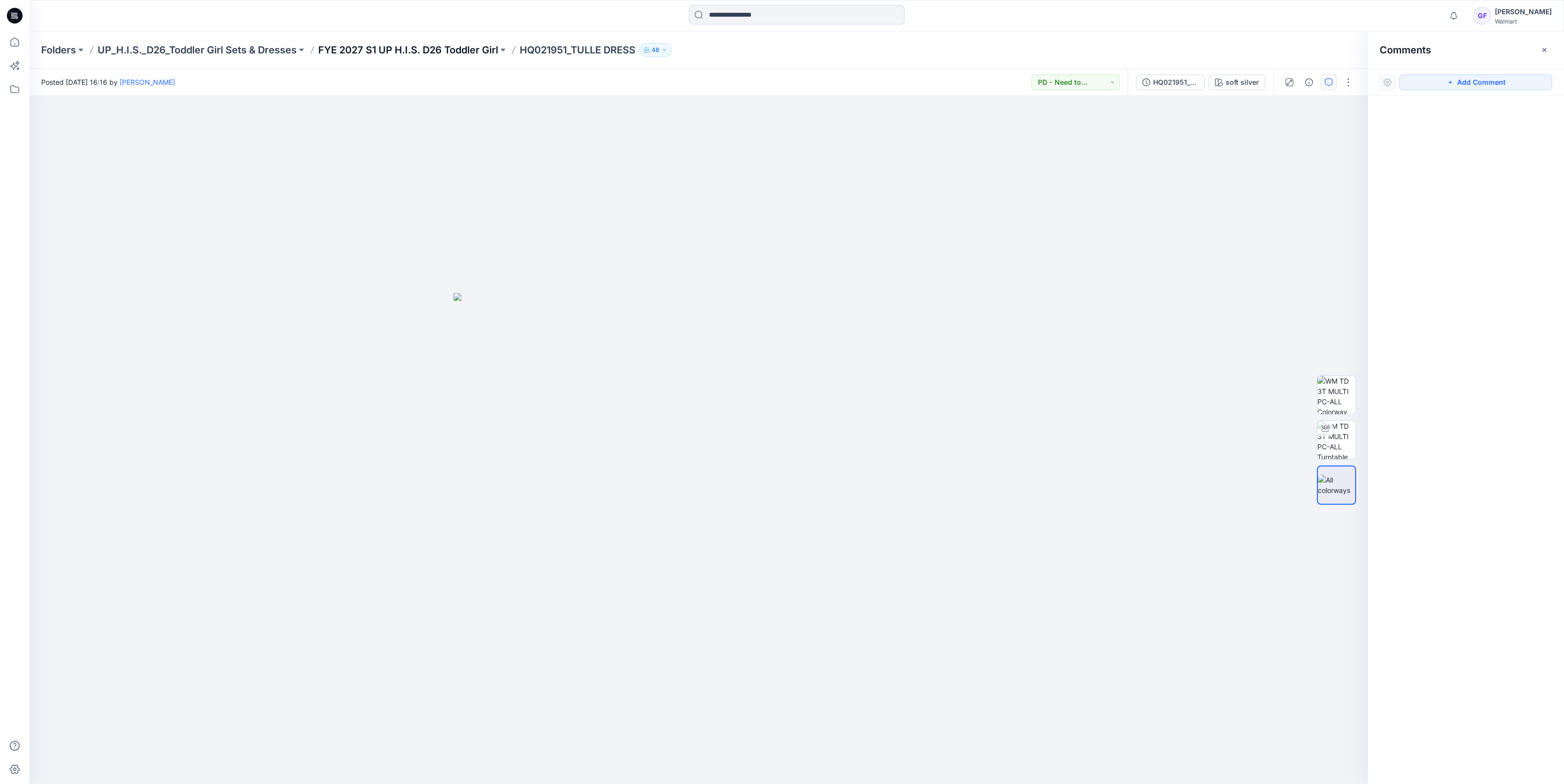
click at [416, 44] on p "FYE 2027 S1 UP H.I.S. D26 Toddler Girl" at bounding box center [408, 50] width 180 height 14
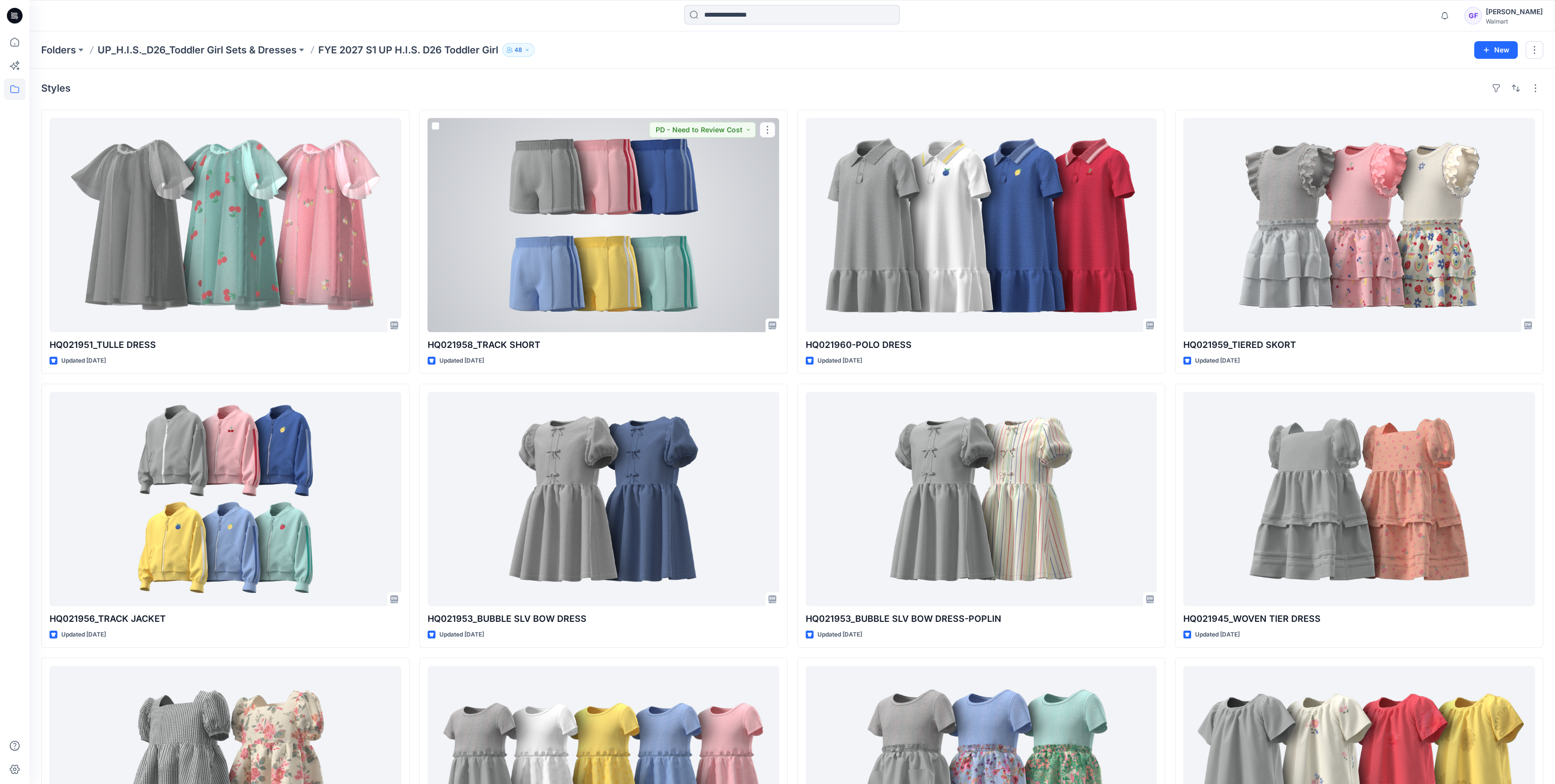
click at [494, 263] on div at bounding box center [603, 225] width 352 height 214
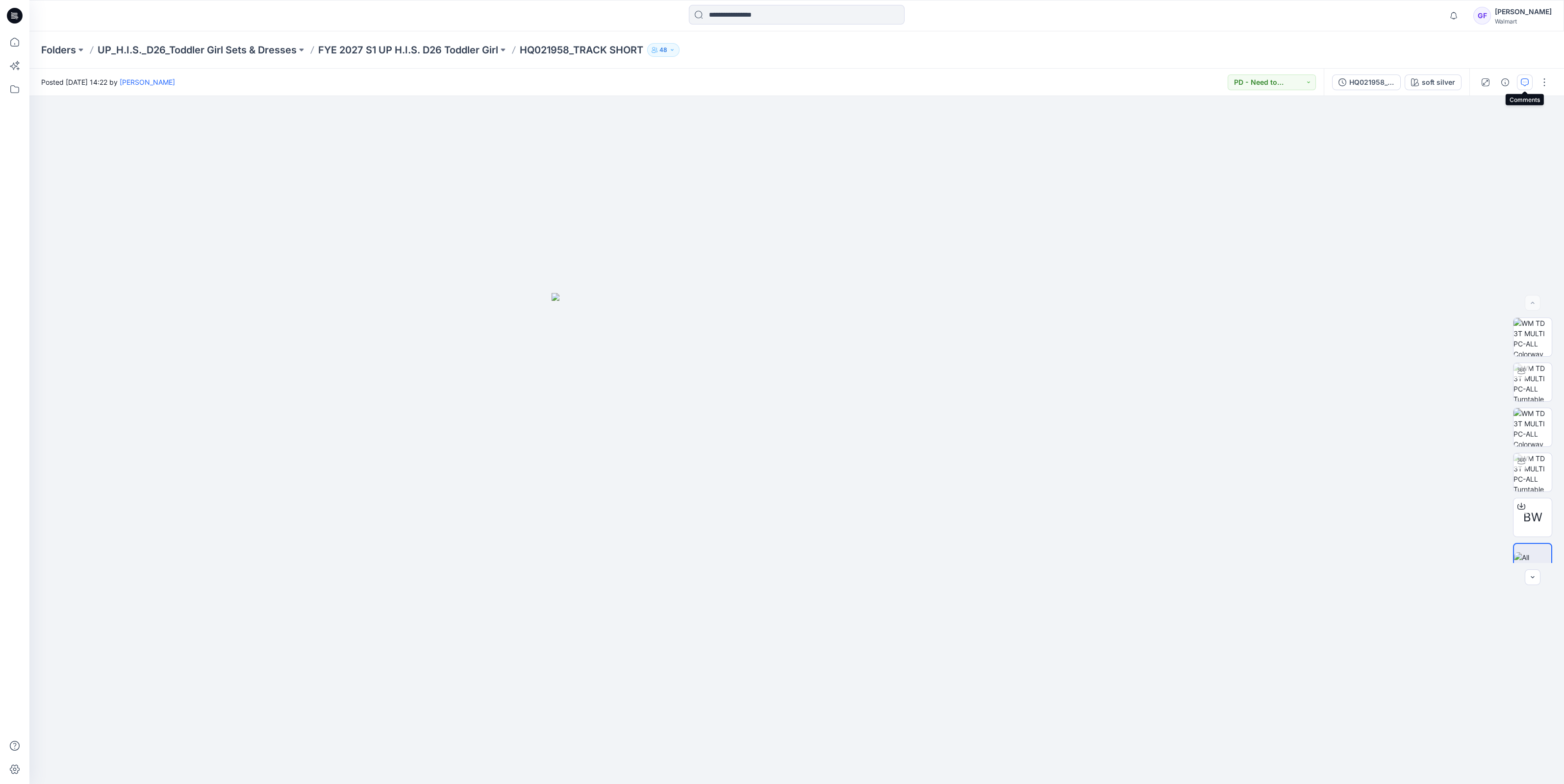
click at [1523, 76] on button "button" at bounding box center [1525, 83] width 16 height 16
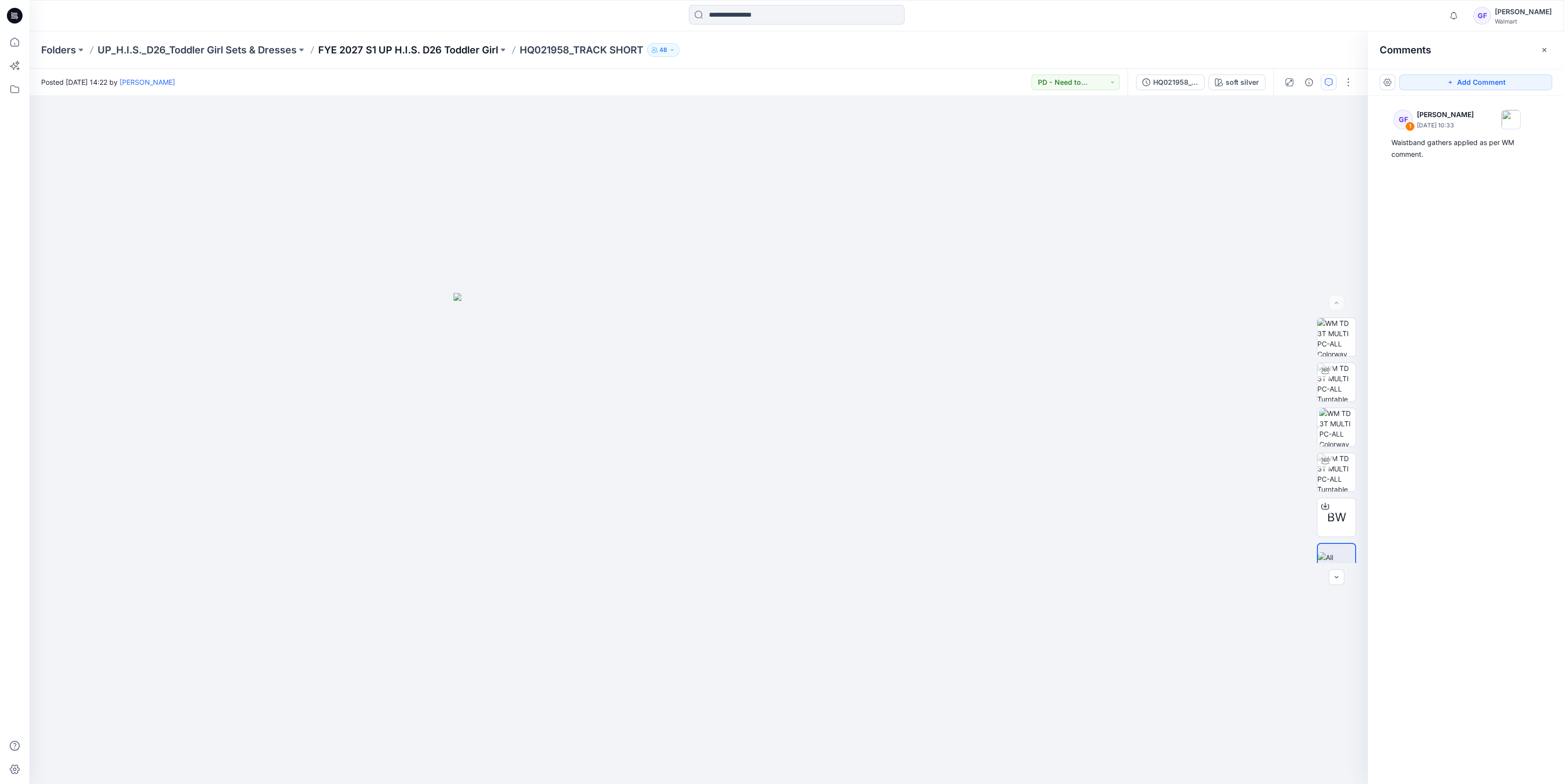
click at [442, 44] on p "FYE 2027 S1 UP H.I.S. D26 Toddler Girl" at bounding box center [408, 50] width 180 height 14
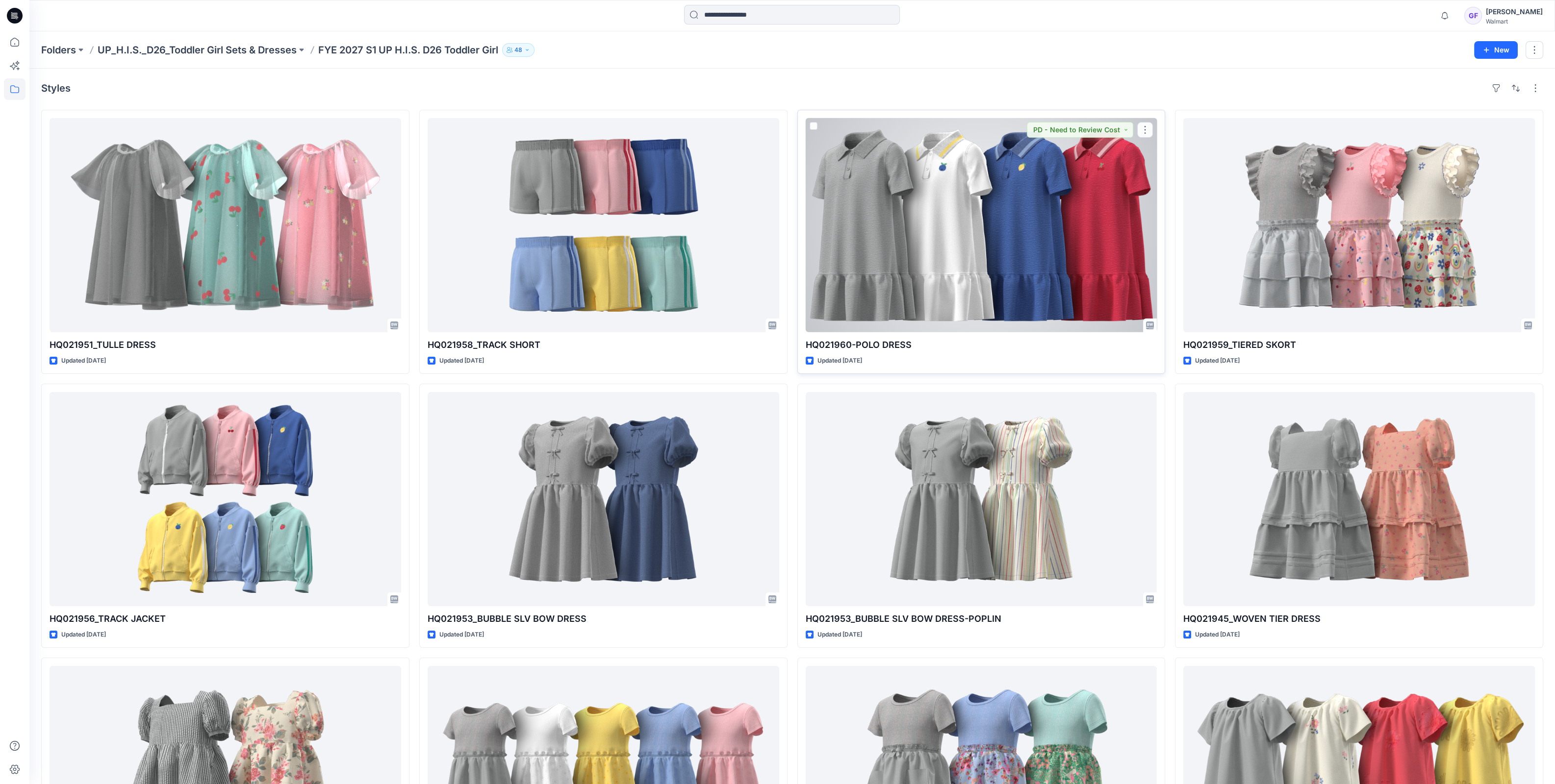
click at [927, 194] on div at bounding box center [981, 225] width 352 height 214
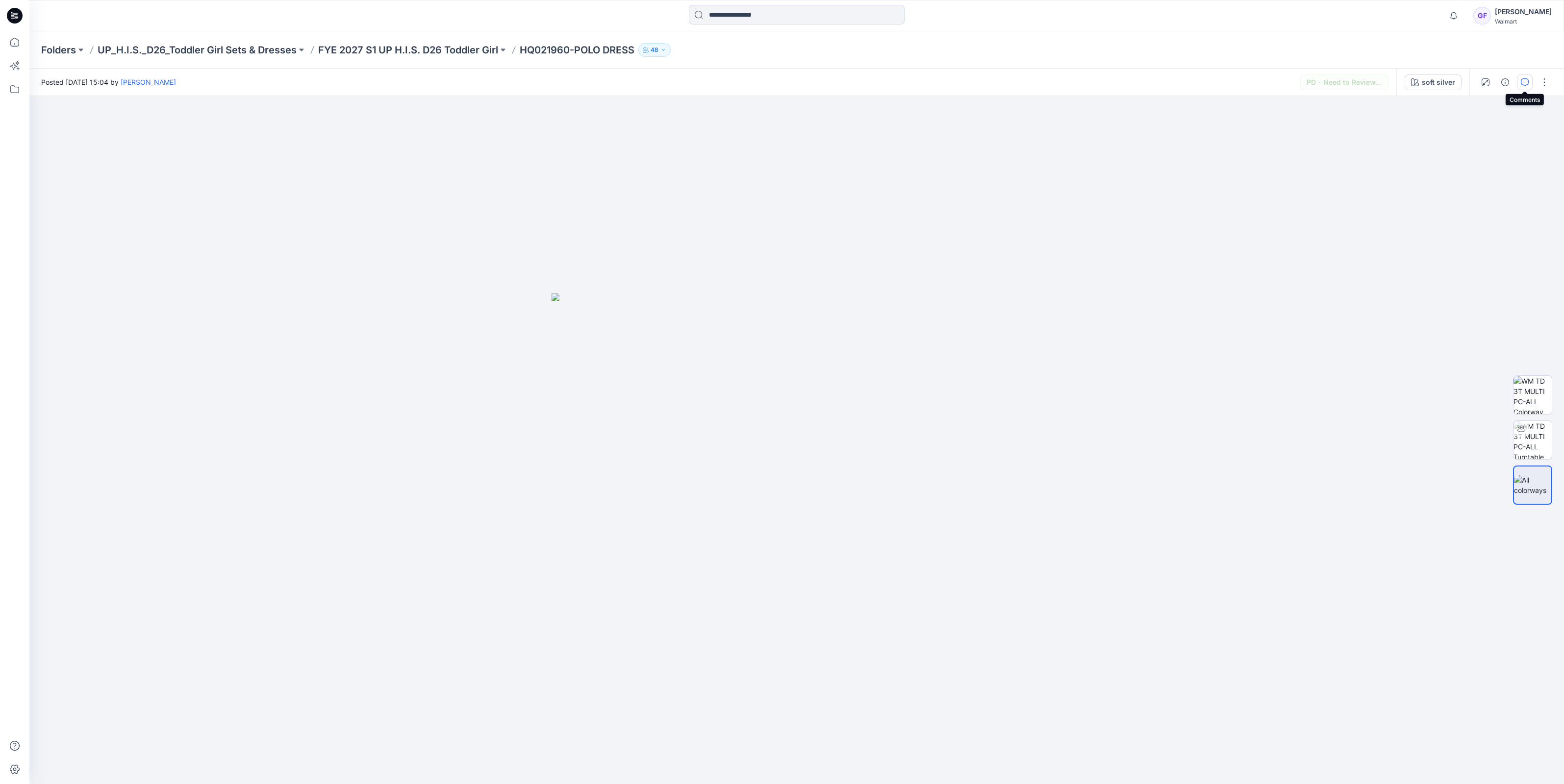
click at [1522, 79] on icon "button" at bounding box center [1525, 82] width 8 height 8
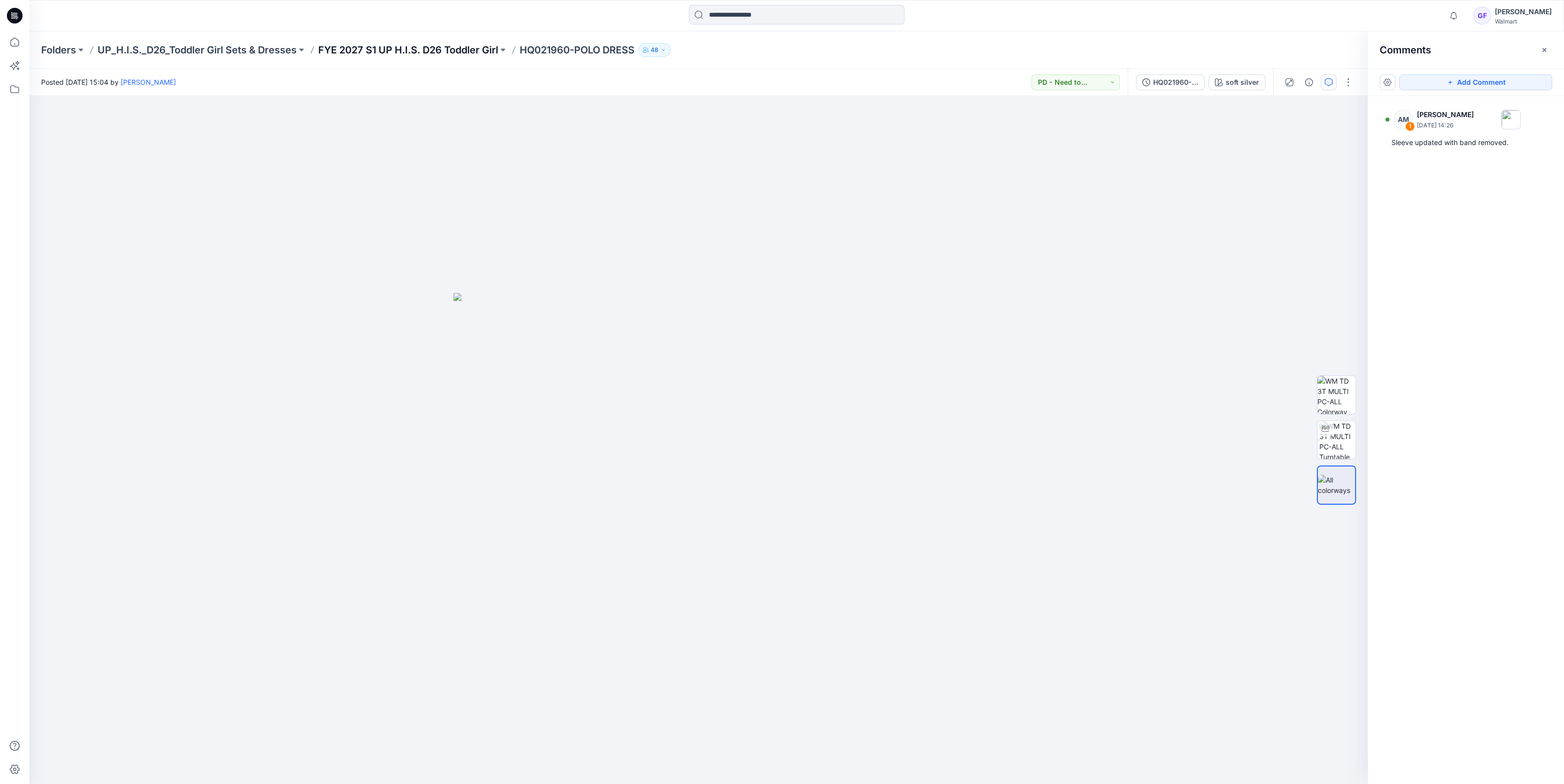
click at [432, 47] on p "FYE 2027 S1 UP H.I.S. D26 Toddler Girl" at bounding box center [408, 50] width 180 height 14
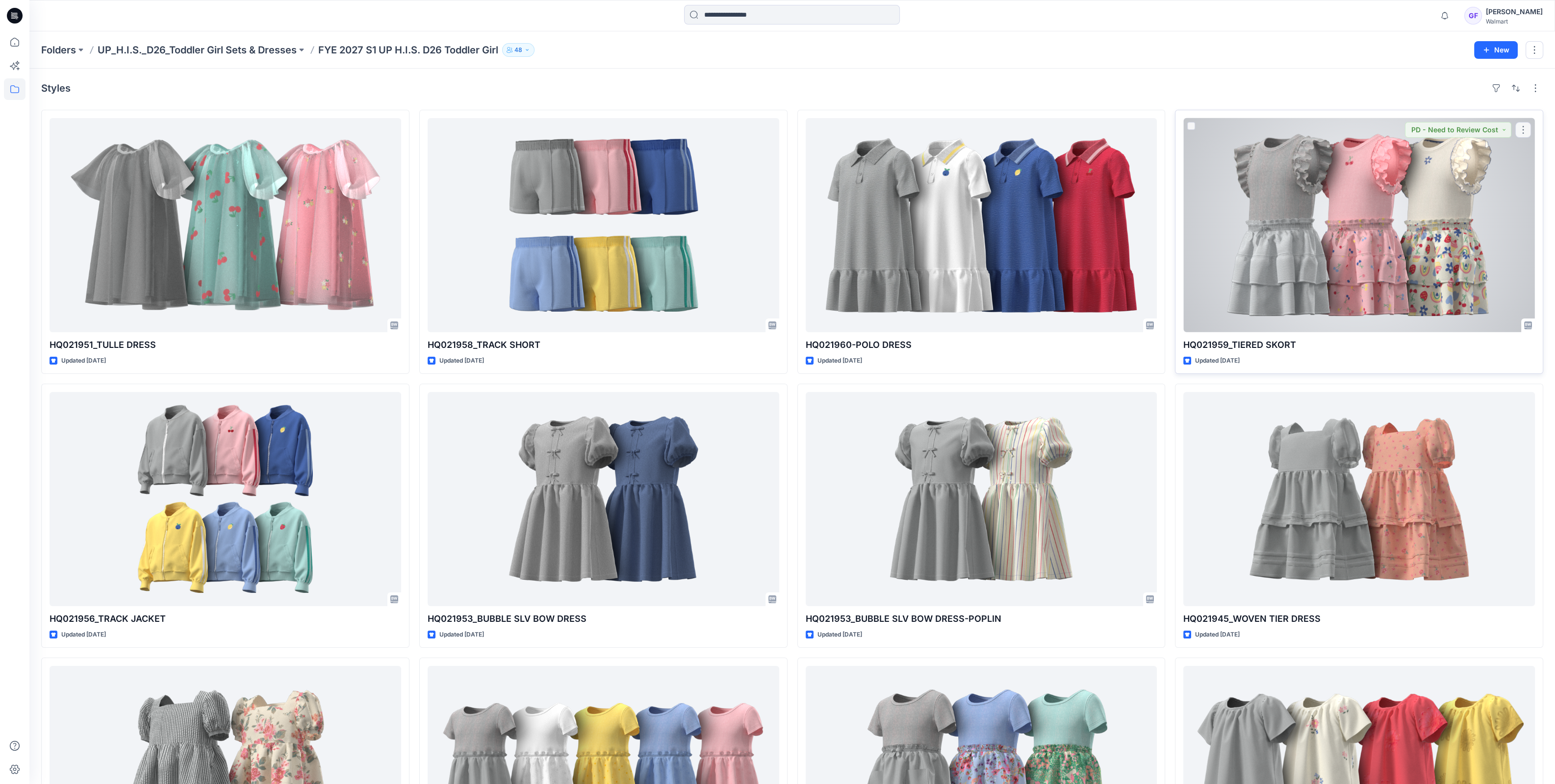
click at [1354, 252] on div at bounding box center [1359, 225] width 352 height 214
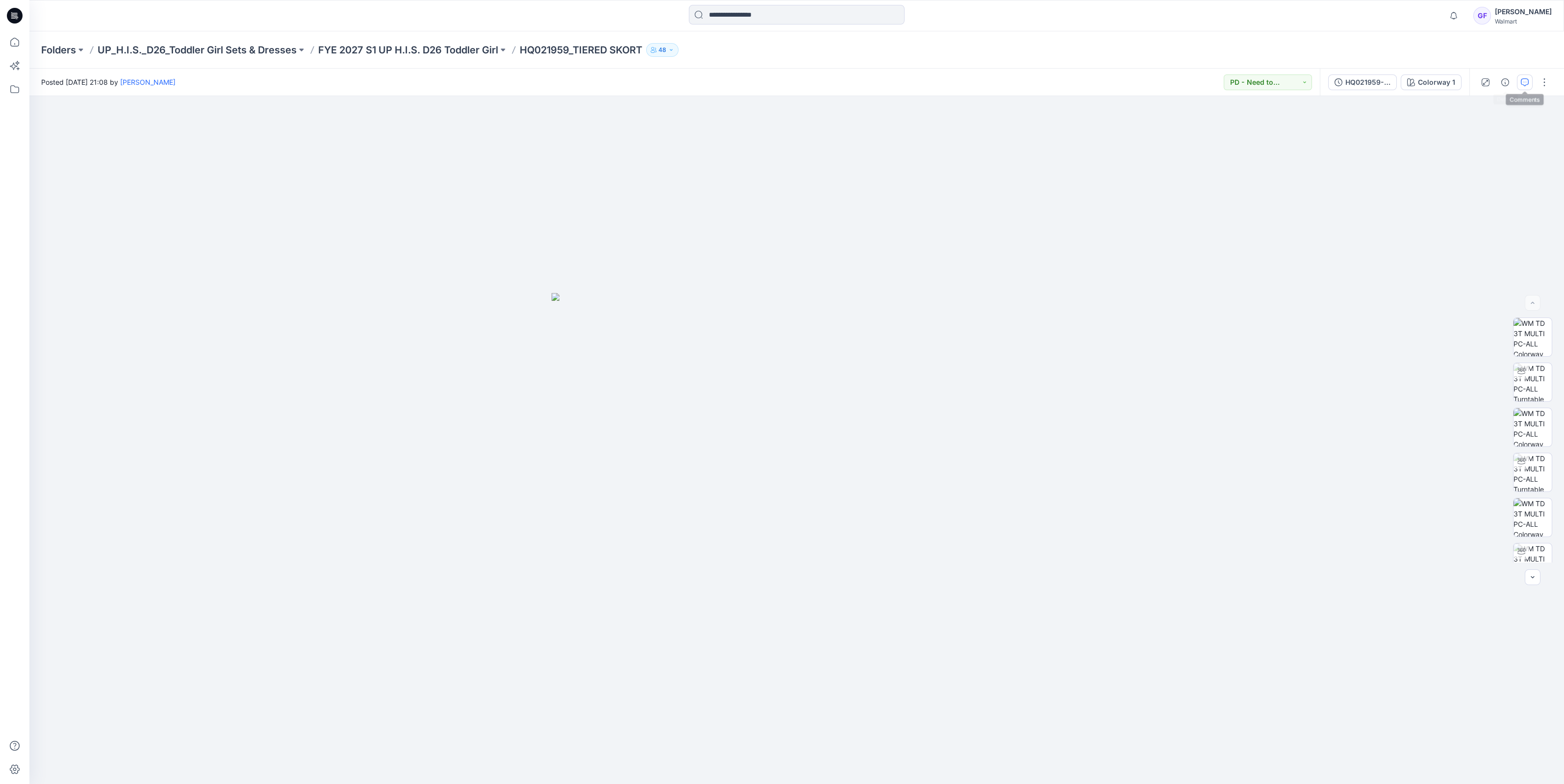
click at [1528, 84] on icon "button" at bounding box center [1525, 82] width 8 height 8
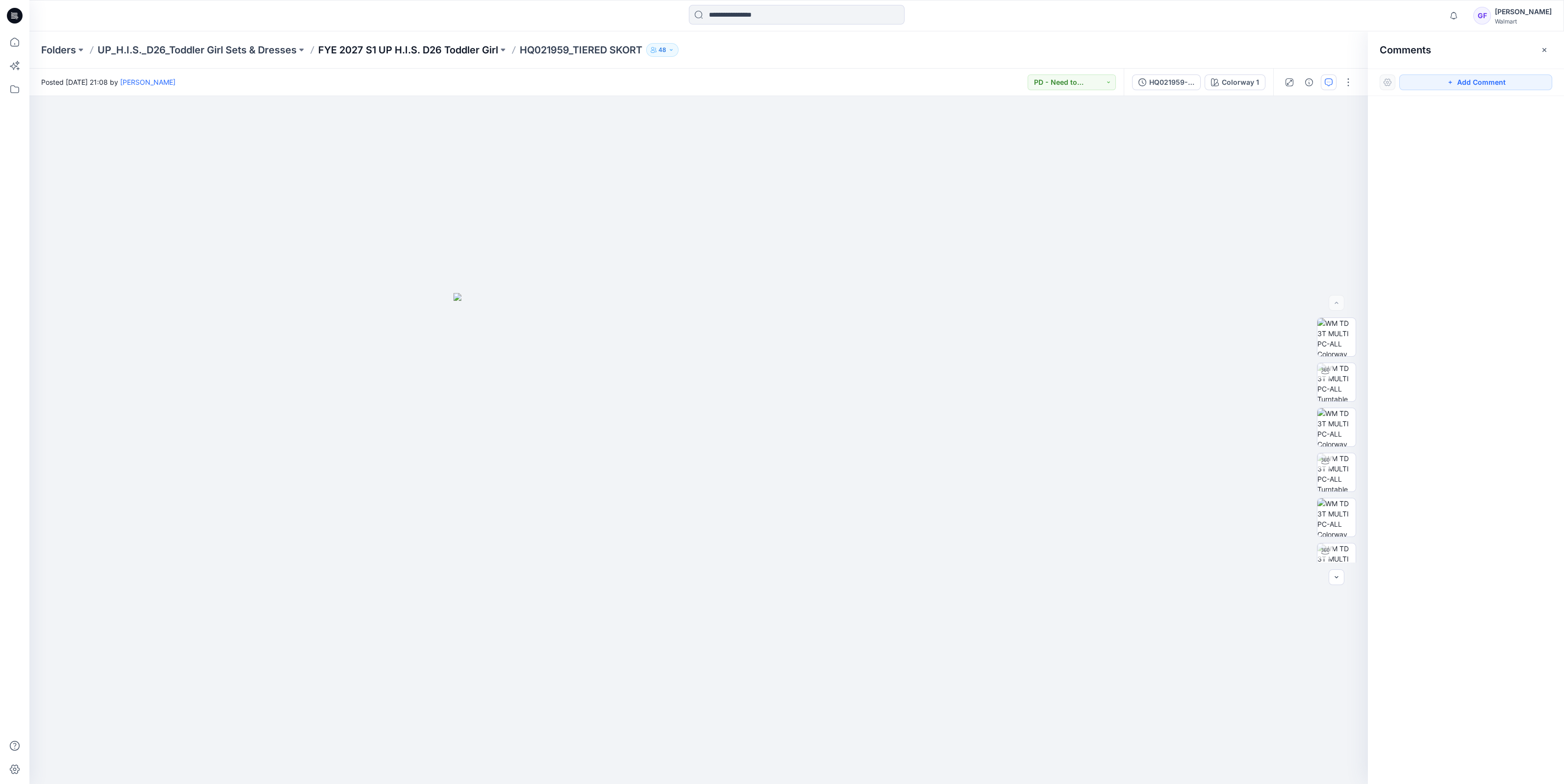
click at [359, 50] on p "FYE 2027 S1 UP H.I.S. D26 Toddler Girl" at bounding box center [408, 50] width 180 height 14
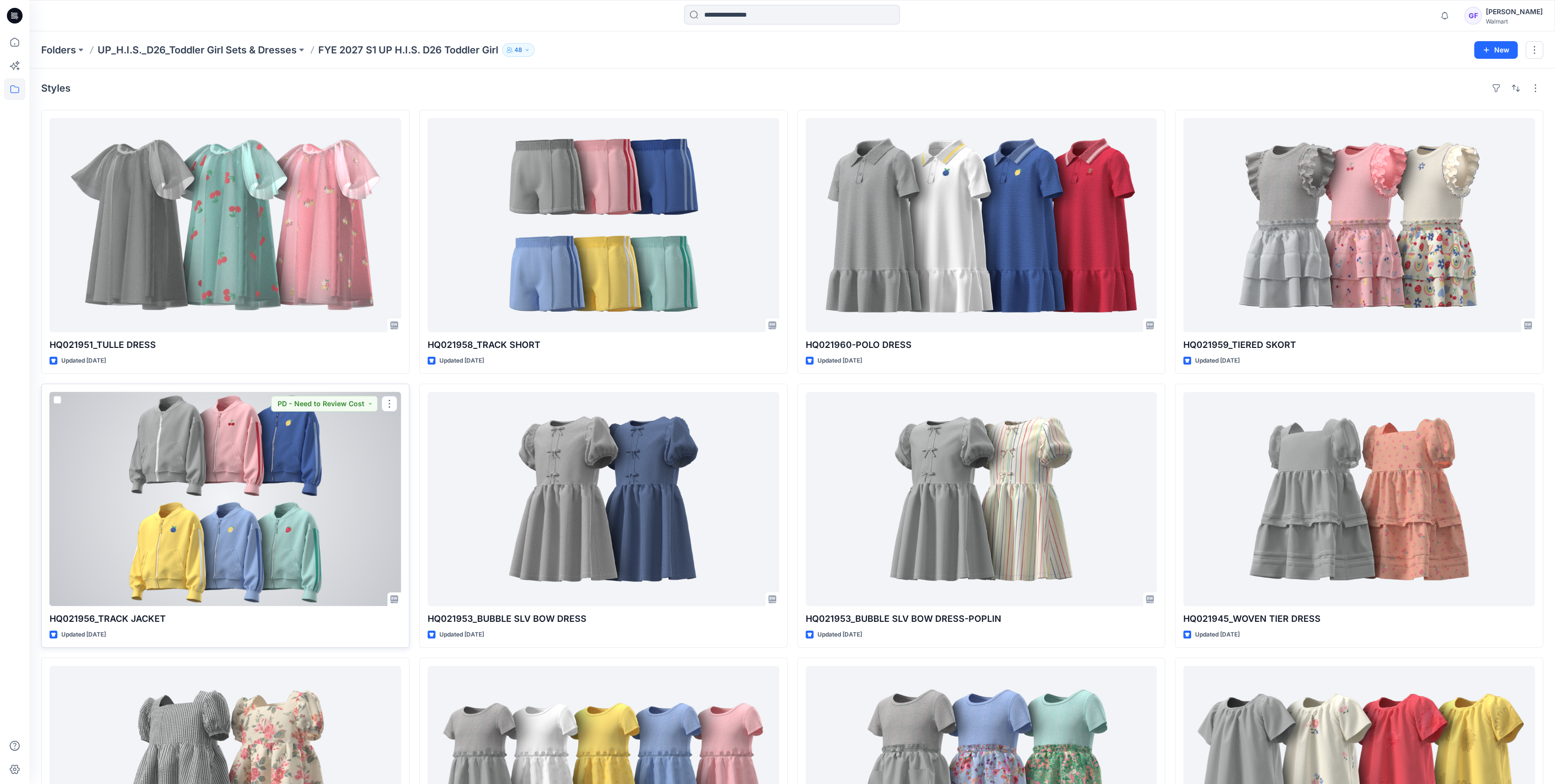
click at [245, 455] on div at bounding box center [225, 499] width 352 height 214
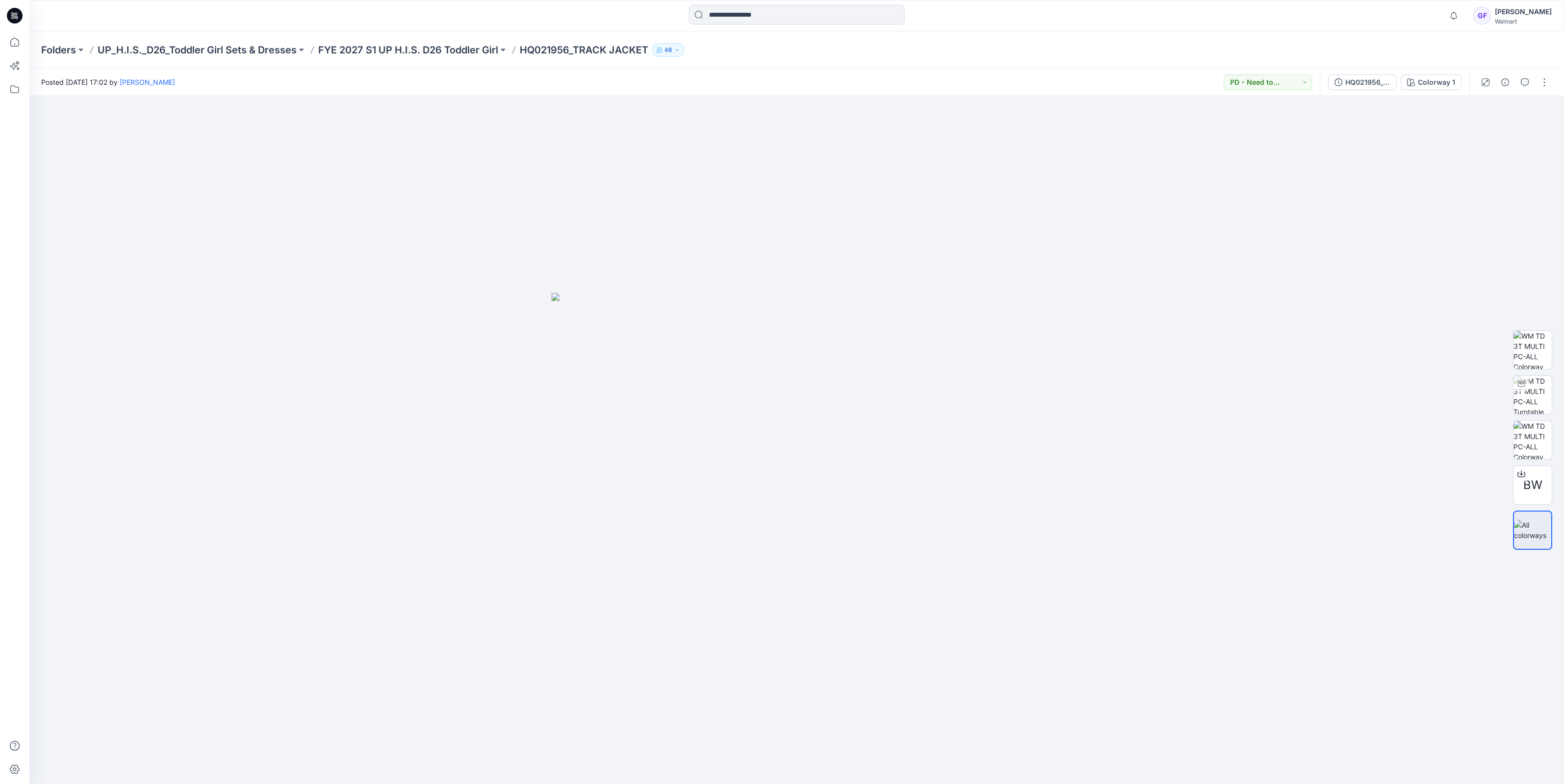
click at [1534, 81] on div at bounding box center [1514, 82] width 90 height 27
click at [1517, 83] on button "button" at bounding box center [1525, 83] width 16 height 16
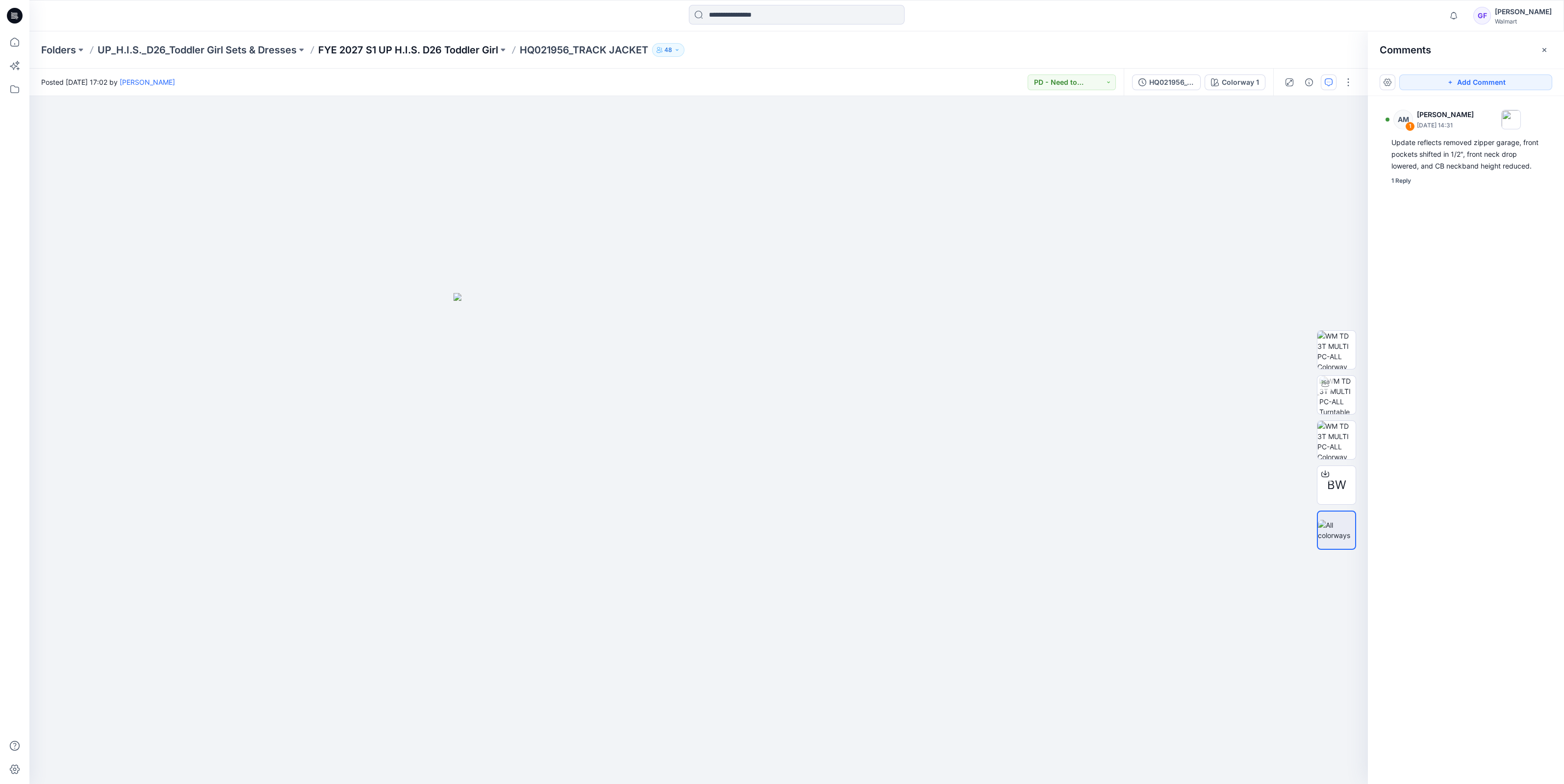
click at [427, 46] on p "FYE 2027 S1 UP H.I.S. D26 Toddler Girl" at bounding box center [408, 50] width 180 height 14
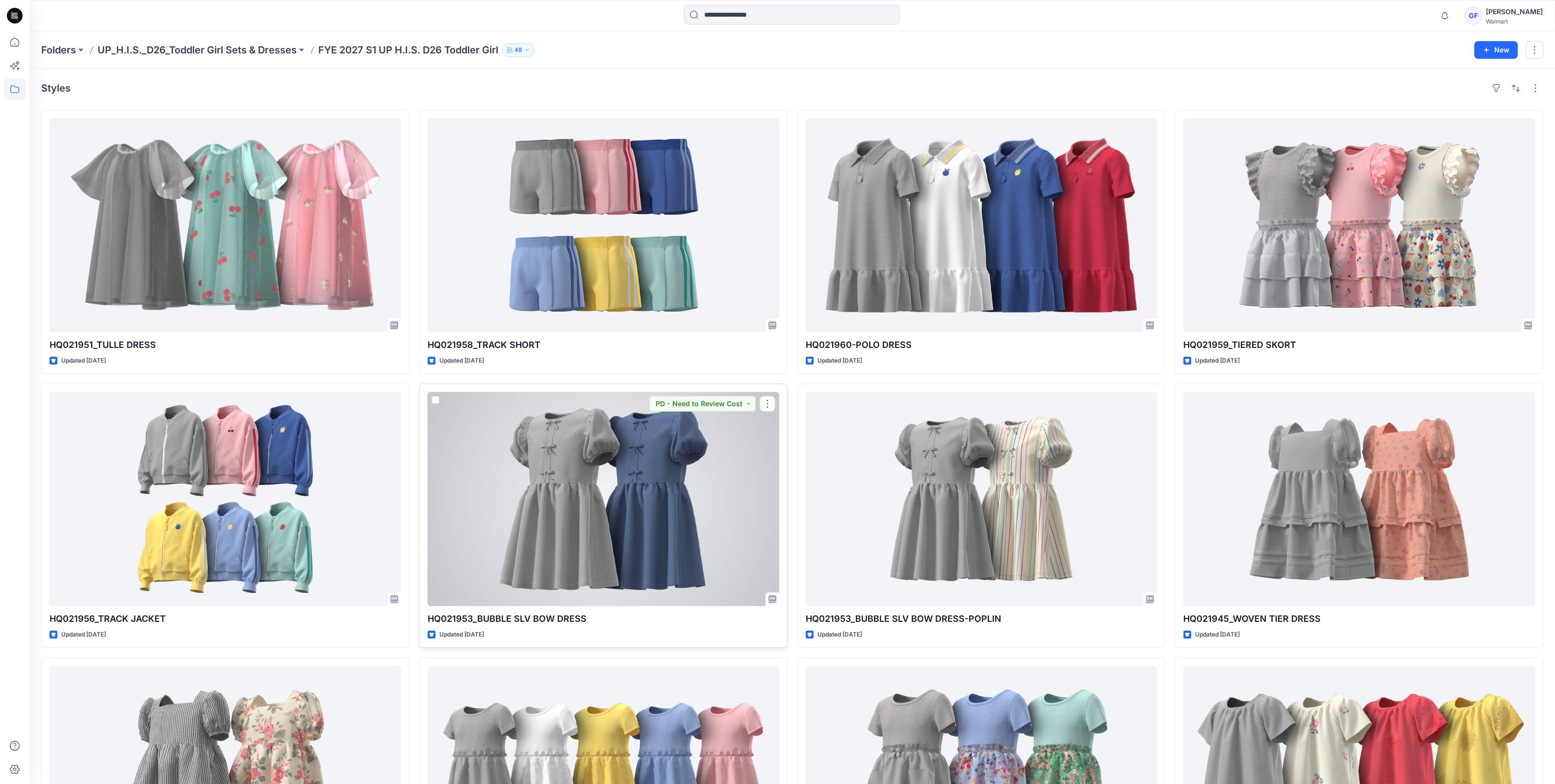
click at [632, 546] on div at bounding box center [603, 499] width 352 height 214
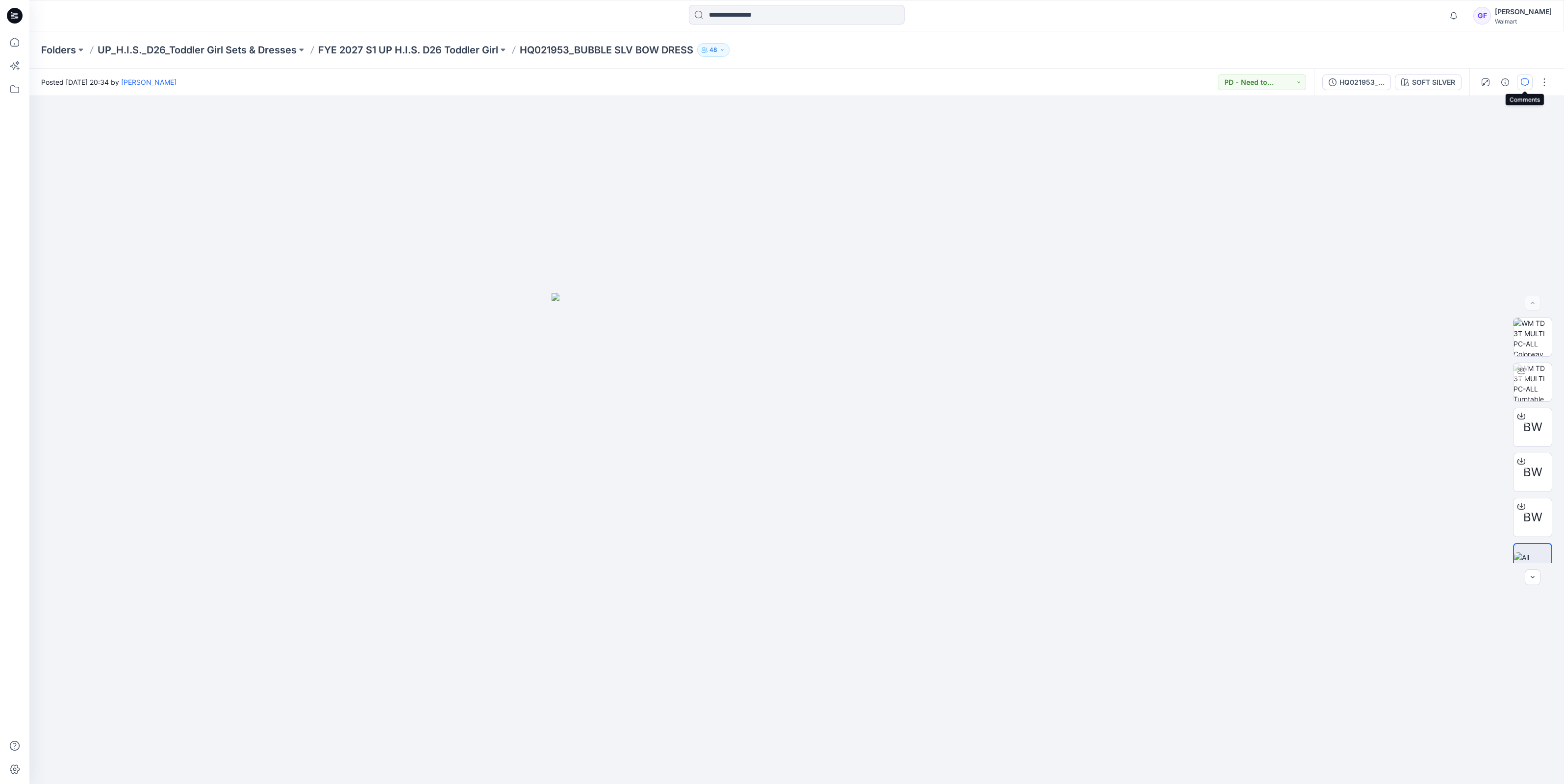
click at [1521, 83] on icon "button" at bounding box center [1525, 82] width 8 height 8
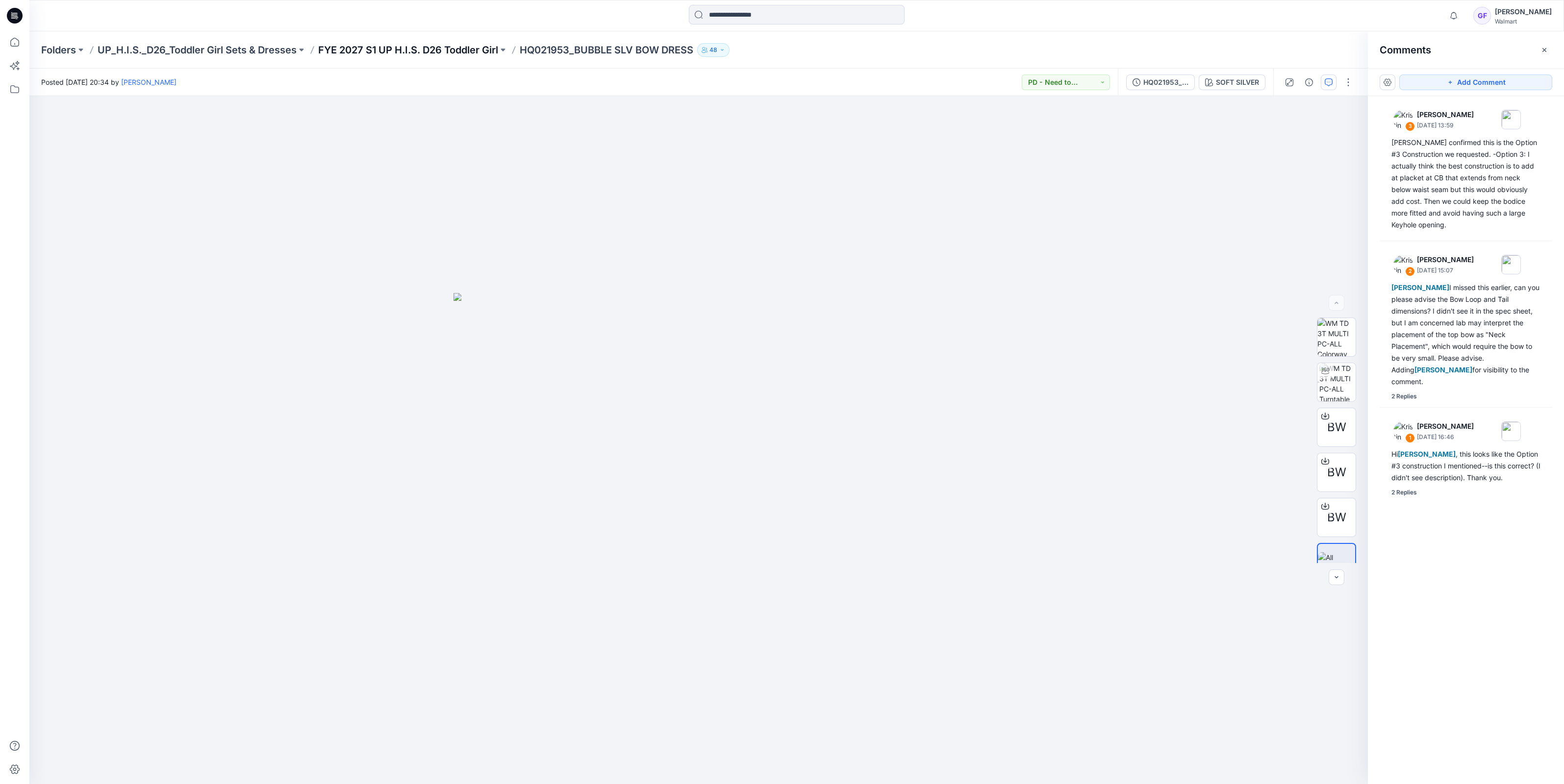
click at [396, 46] on p "FYE 2027 S1 UP H.I.S. D26 Toddler Girl" at bounding box center [408, 50] width 180 height 14
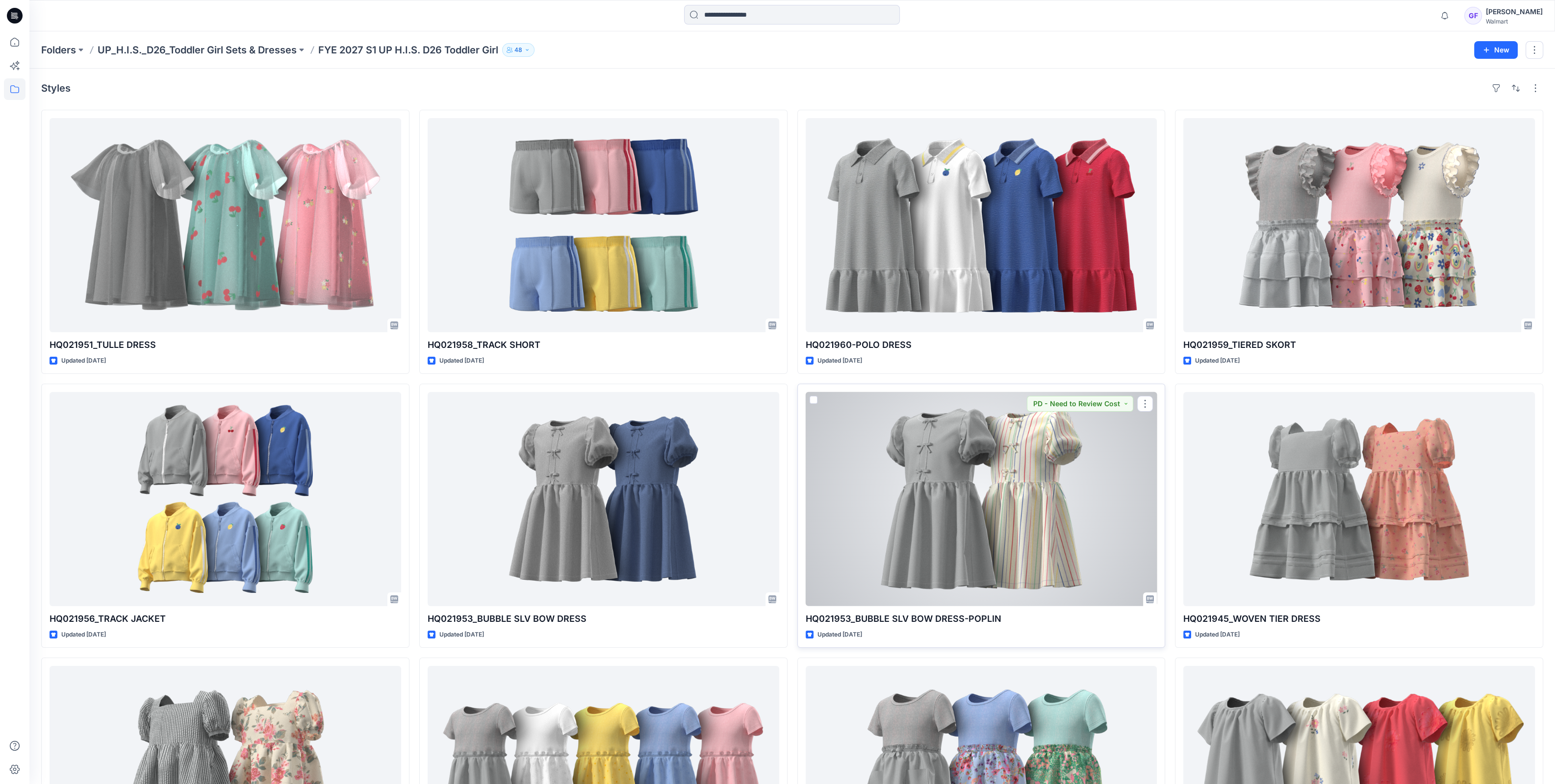
click at [1049, 566] on div at bounding box center [981, 499] width 352 height 214
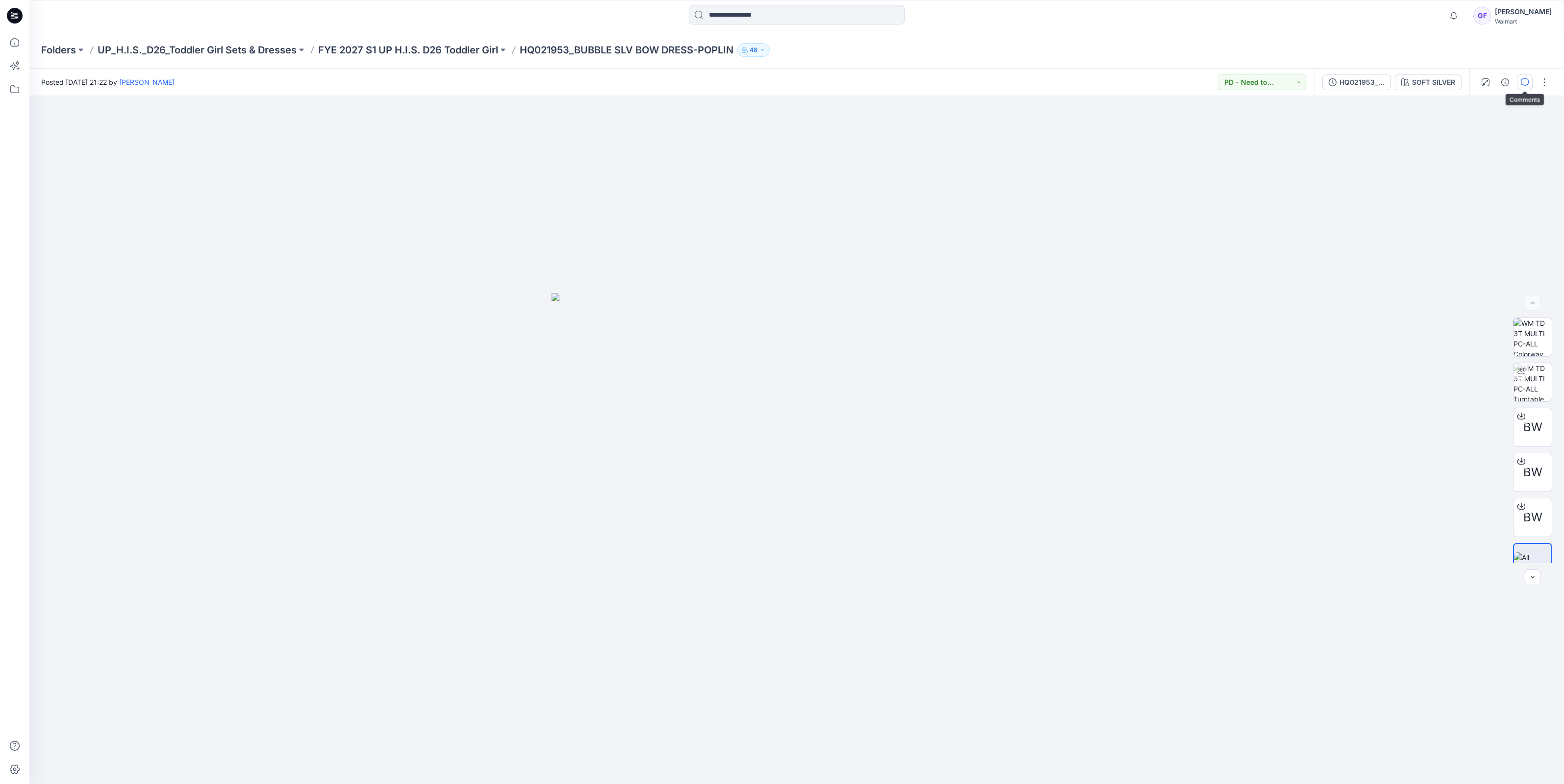
click at [1522, 83] on icon "button" at bounding box center [1525, 82] width 8 height 8
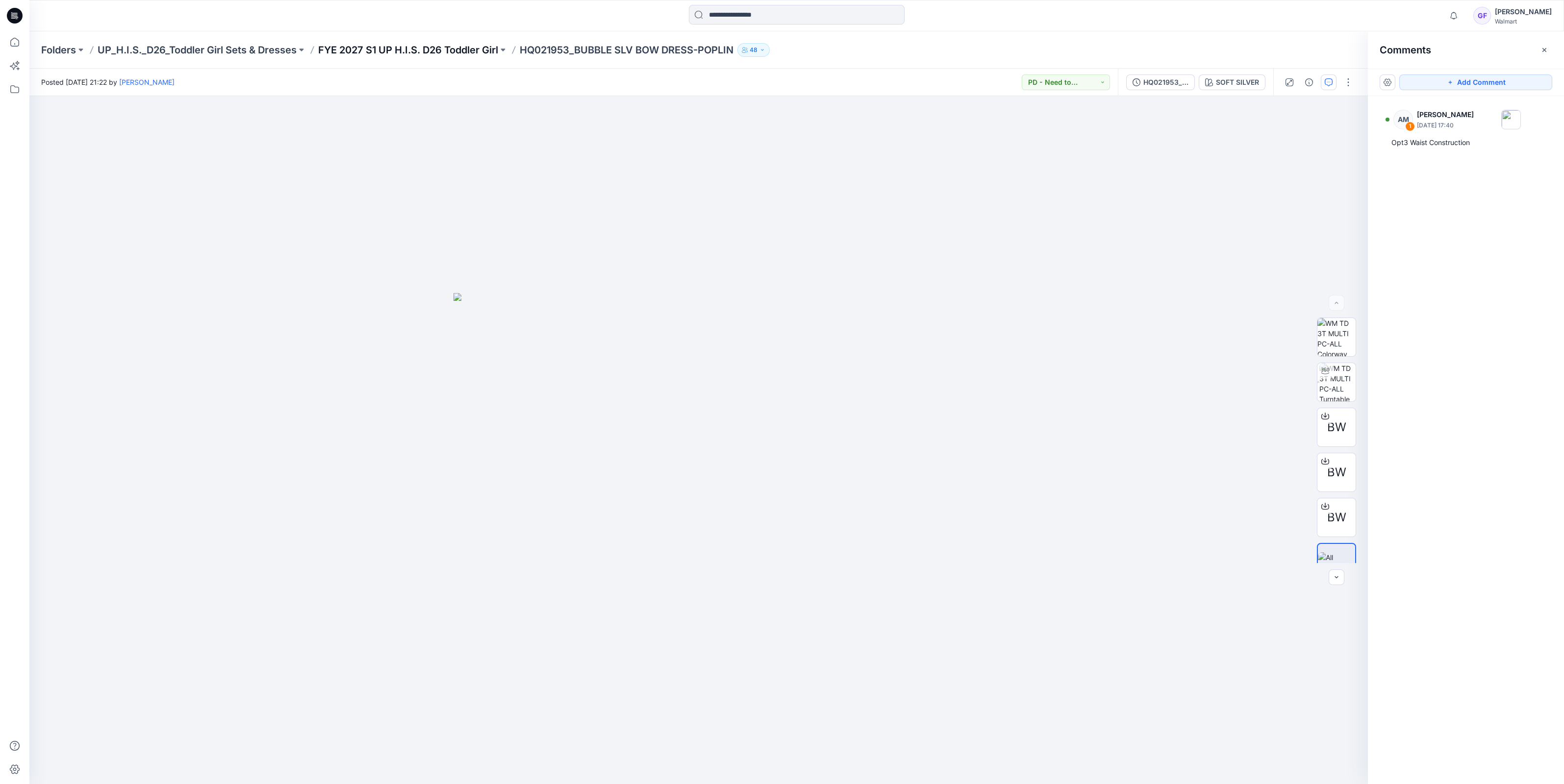
click at [385, 46] on p "FYE 2027 S1 UP H.I.S. D26 Toddler Girl" at bounding box center [408, 50] width 180 height 14
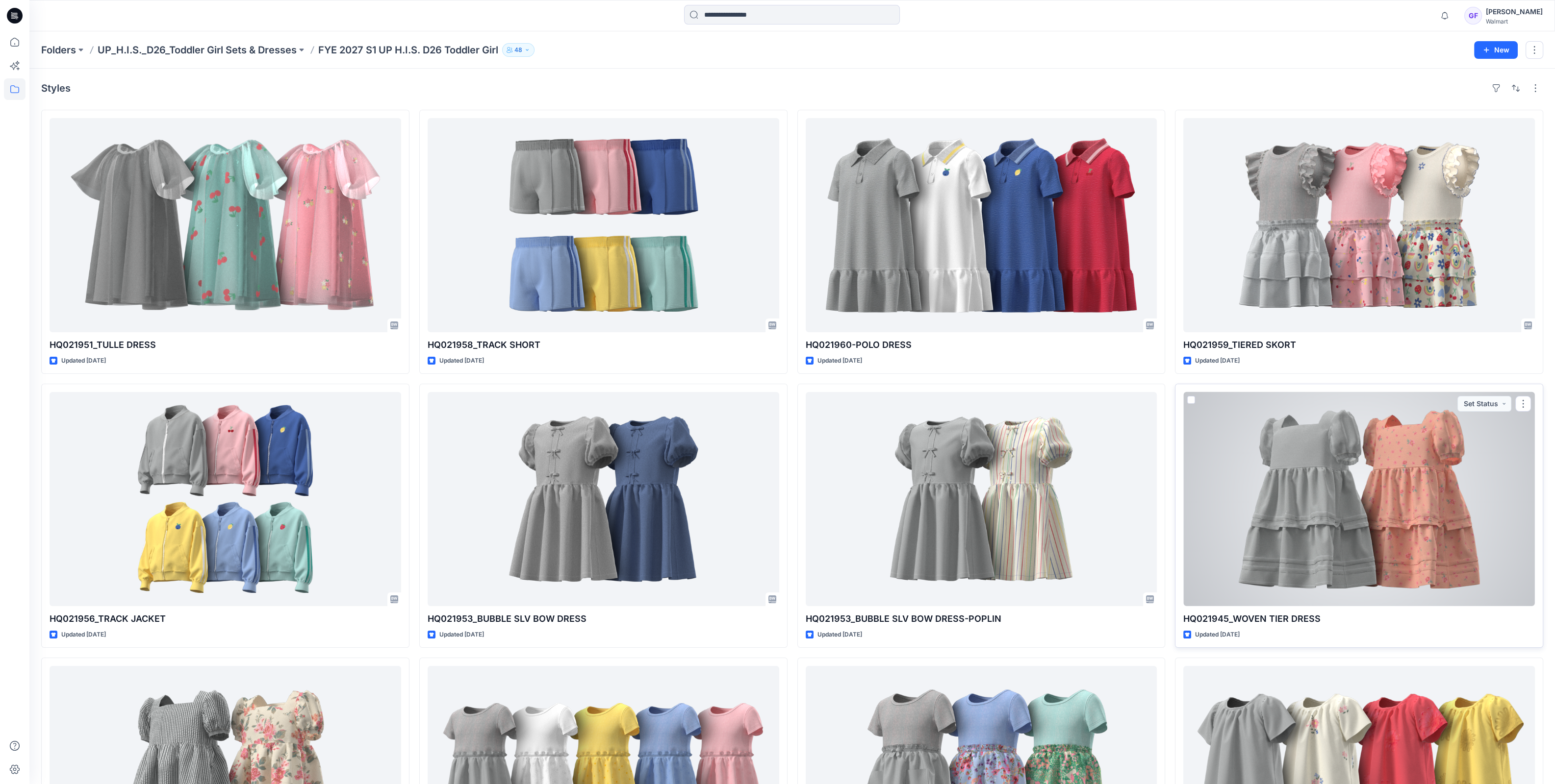
click at [1362, 502] on div at bounding box center [1359, 499] width 352 height 214
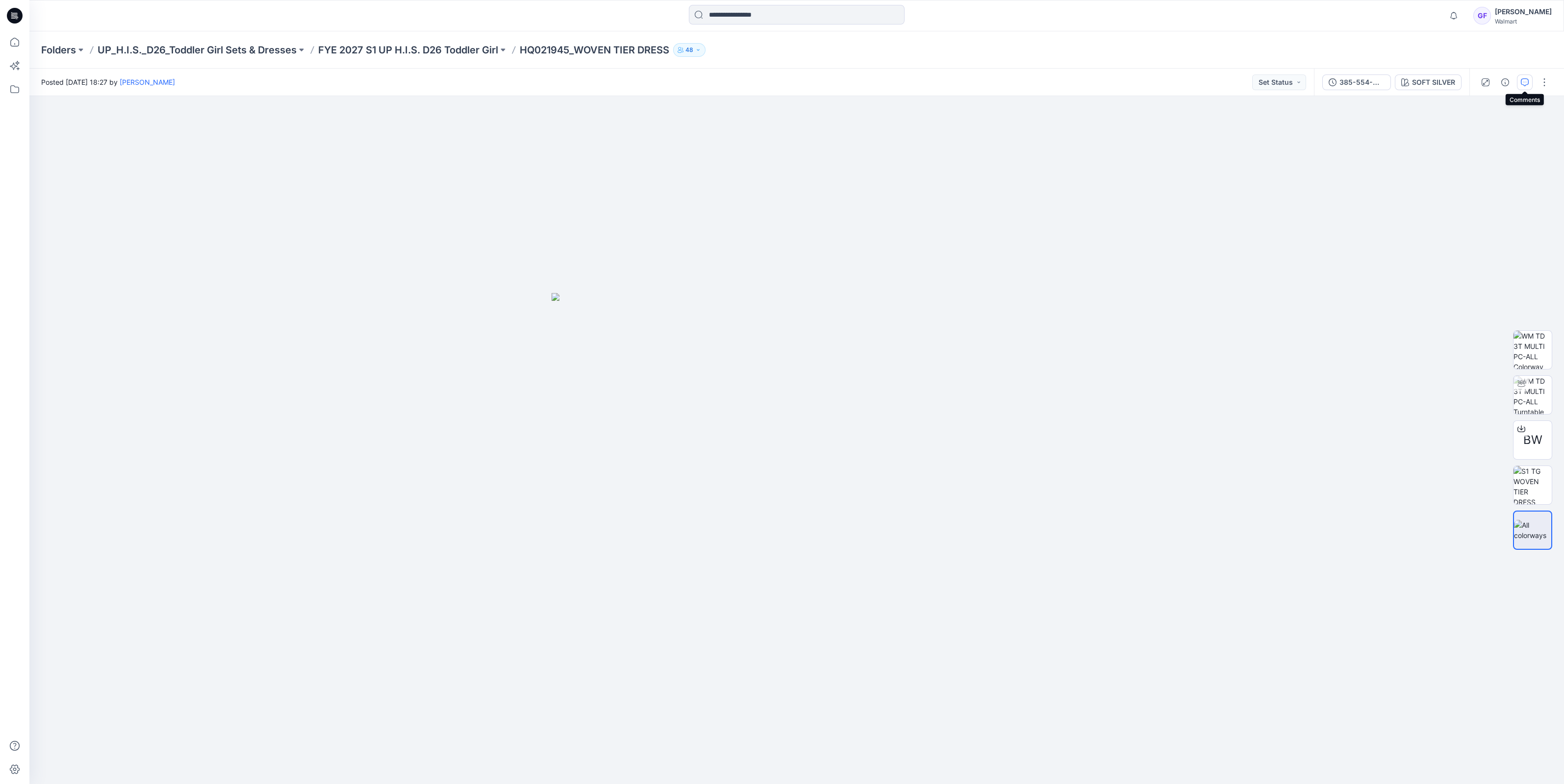
click at [1522, 83] on icon "button" at bounding box center [1525, 82] width 8 height 8
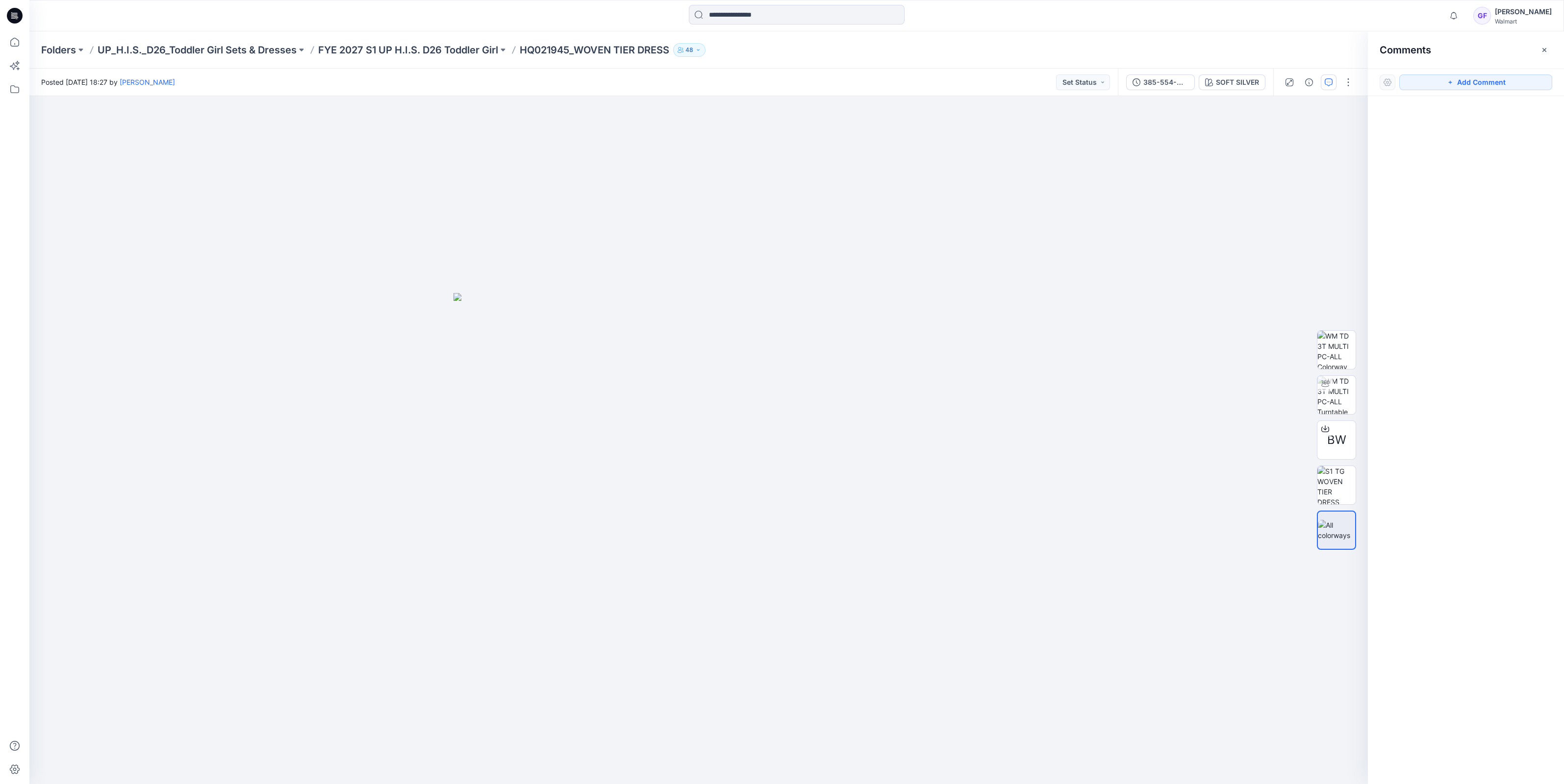
click at [385, 37] on div "Folders UP_H.I.S._D26_Toddler Girl Sets & Dresses FYE 2027 S1 UP H.I.S. D26 Tod…" at bounding box center [797, 50] width 1535 height 37
click at [395, 39] on div "Folders UP_H.I.S._D26_Toddler Girl Sets & Dresses FYE 2027 S1 UP H.I.S. D26 Tod…" at bounding box center [797, 50] width 1535 height 37
click at [395, 44] on p "FYE 2027 S1 UP H.I.S. D26 Toddler Girl" at bounding box center [408, 50] width 180 height 14
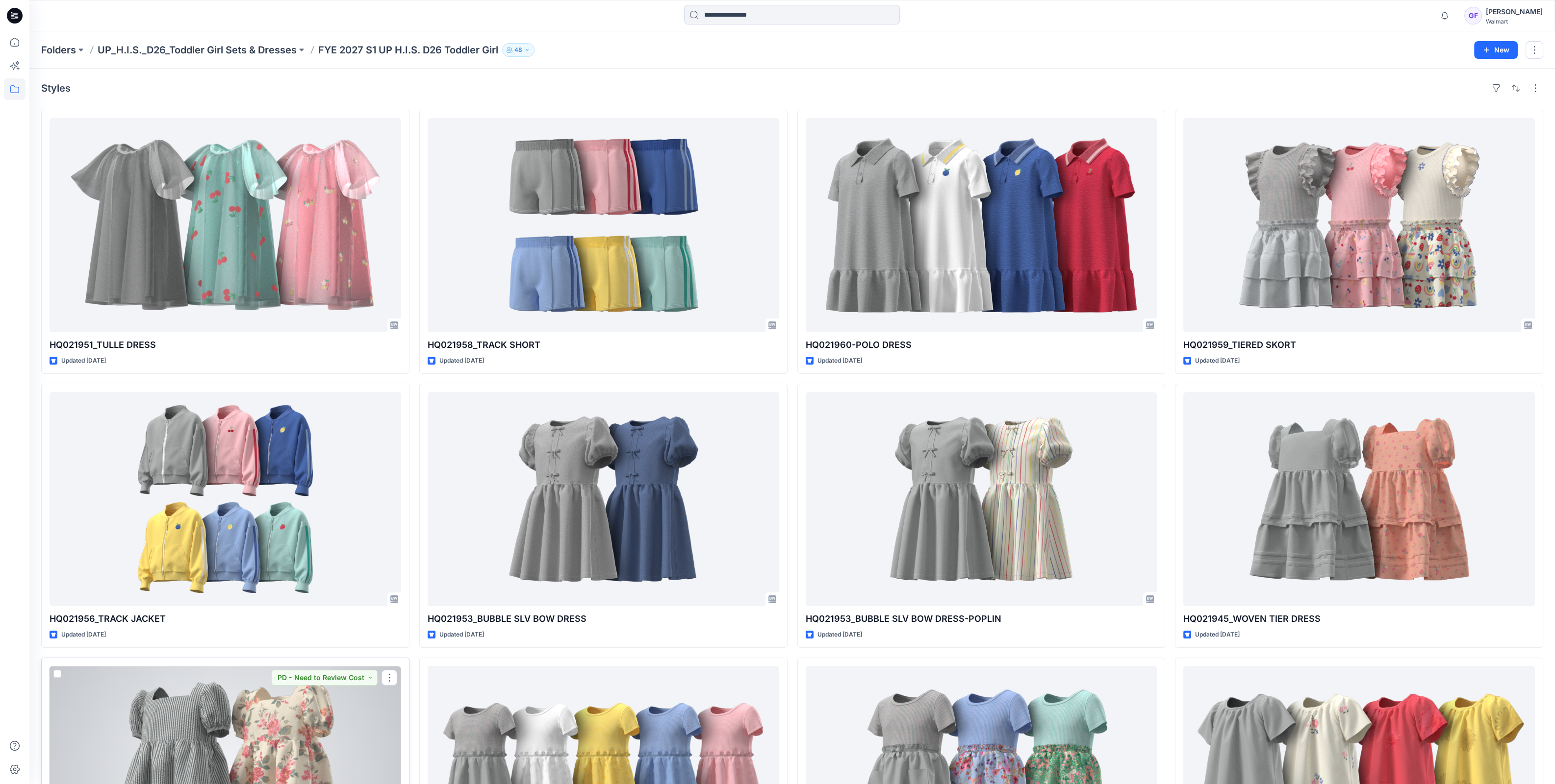
click at [269, 714] on div at bounding box center [225, 772] width 352 height 214
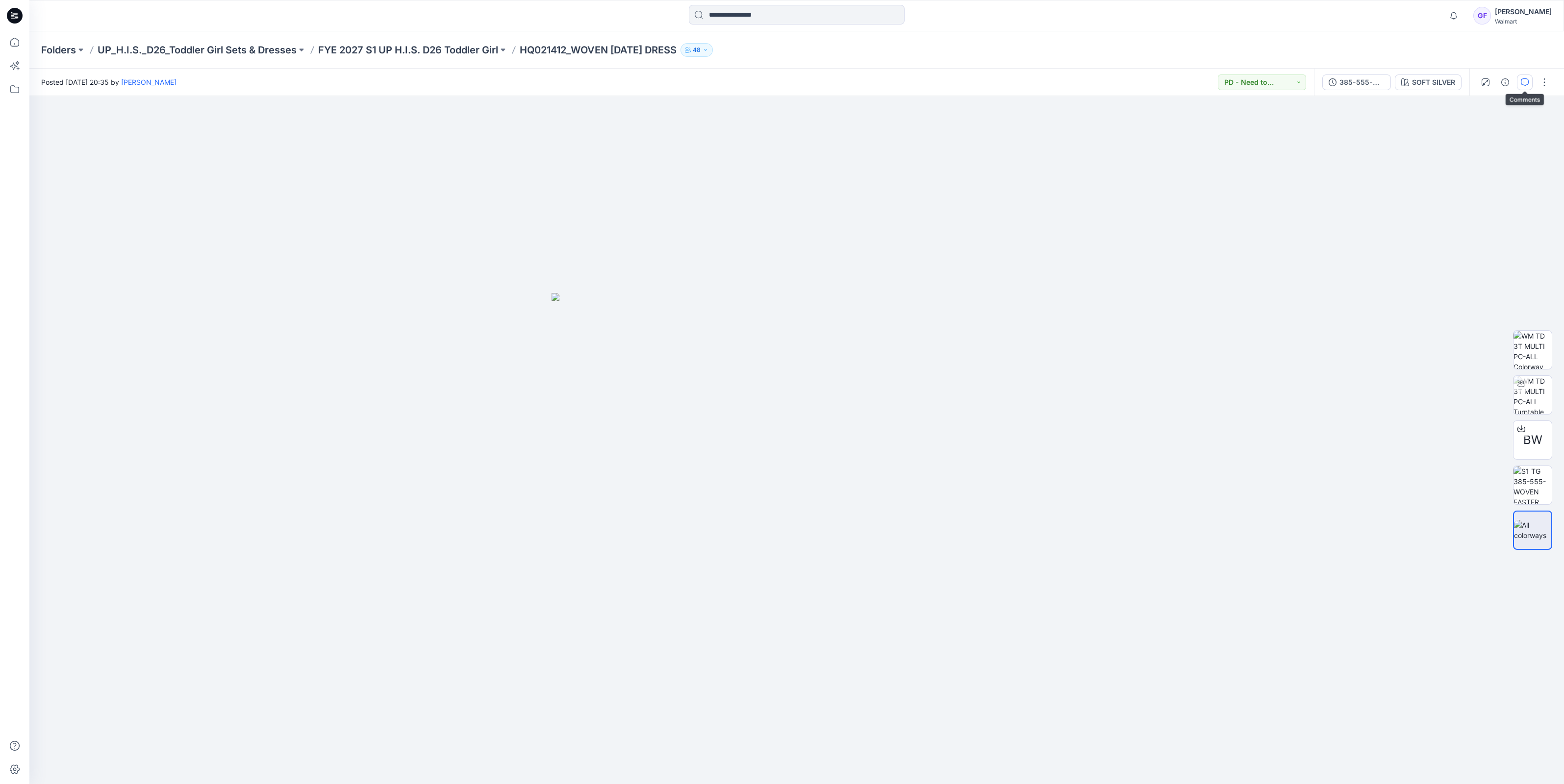
click at [1522, 81] on icon "button" at bounding box center [1525, 82] width 8 height 8
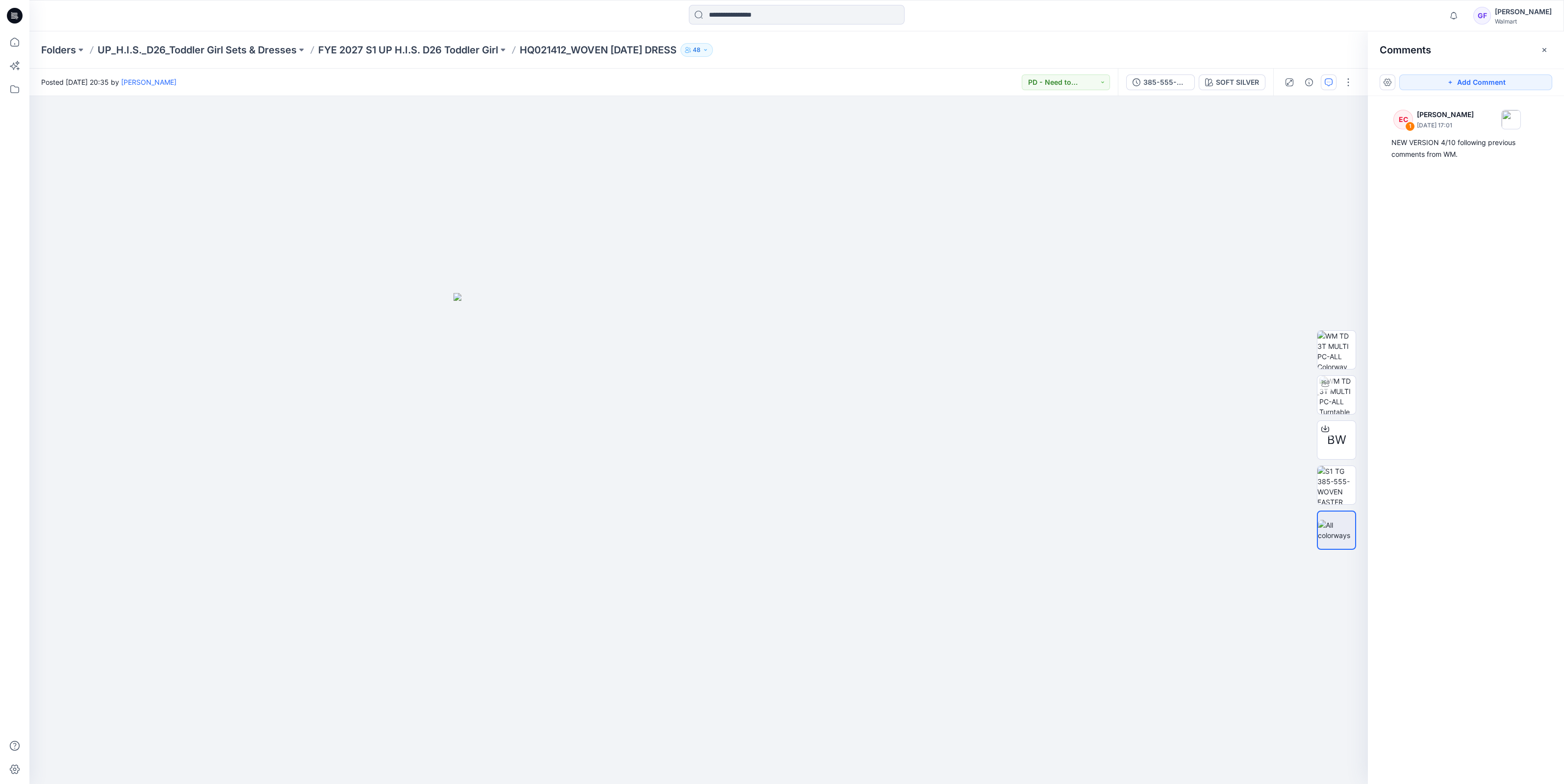
click at [435, 41] on div "Folders UP_H.I.S._D26_Toddler Girl Sets & Dresses FYE 2027 S1 UP H.I.S. D26 Tod…" at bounding box center [797, 50] width 1535 height 37
click at [430, 48] on p "FYE 2027 S1 UP H.I.S. D26 Toddler Girl" at bounding box center [408, 50] width 180 height 14
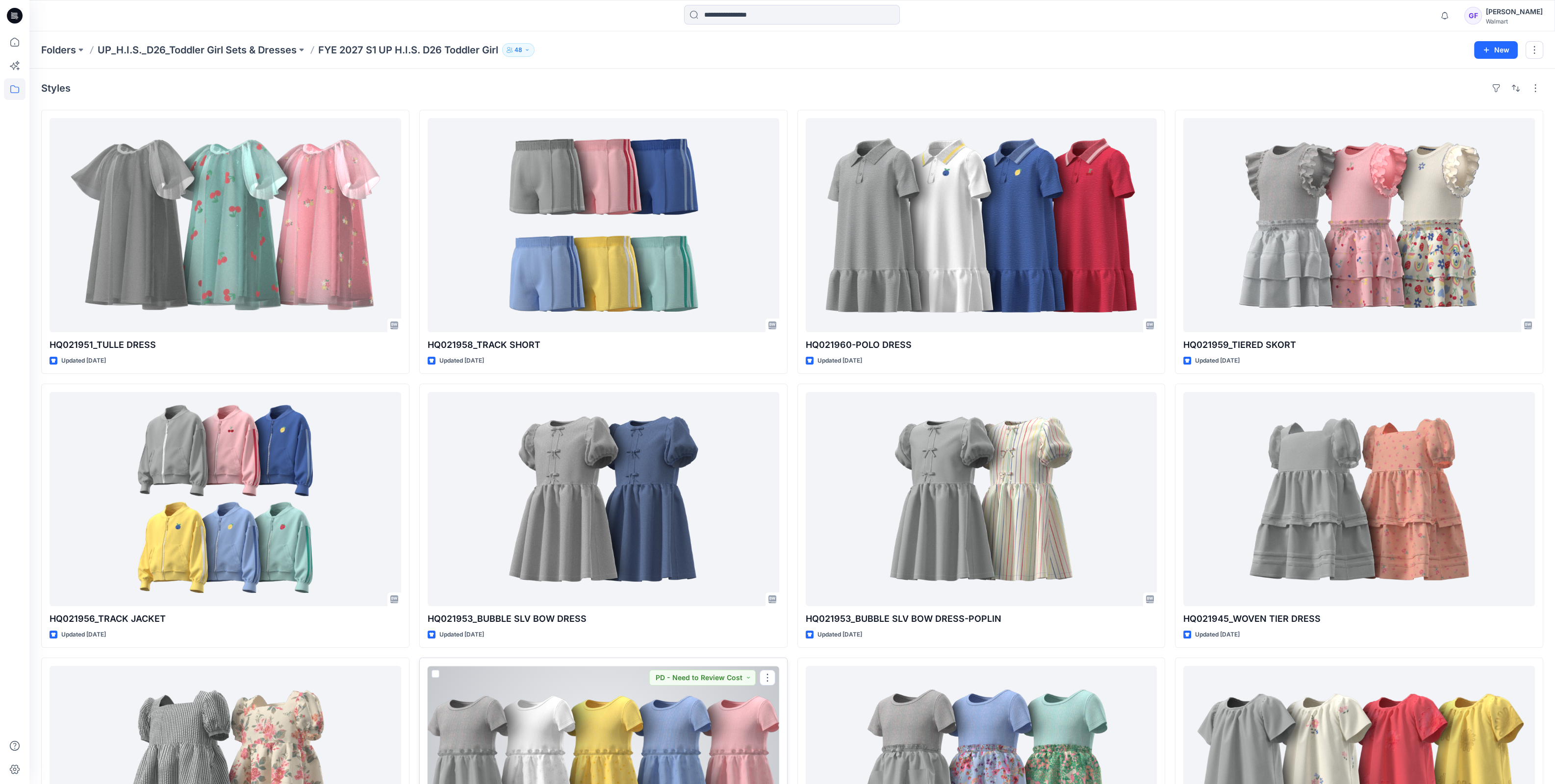
click at [525, 721] on div at bounding box center [603, 772] width 352 height 214
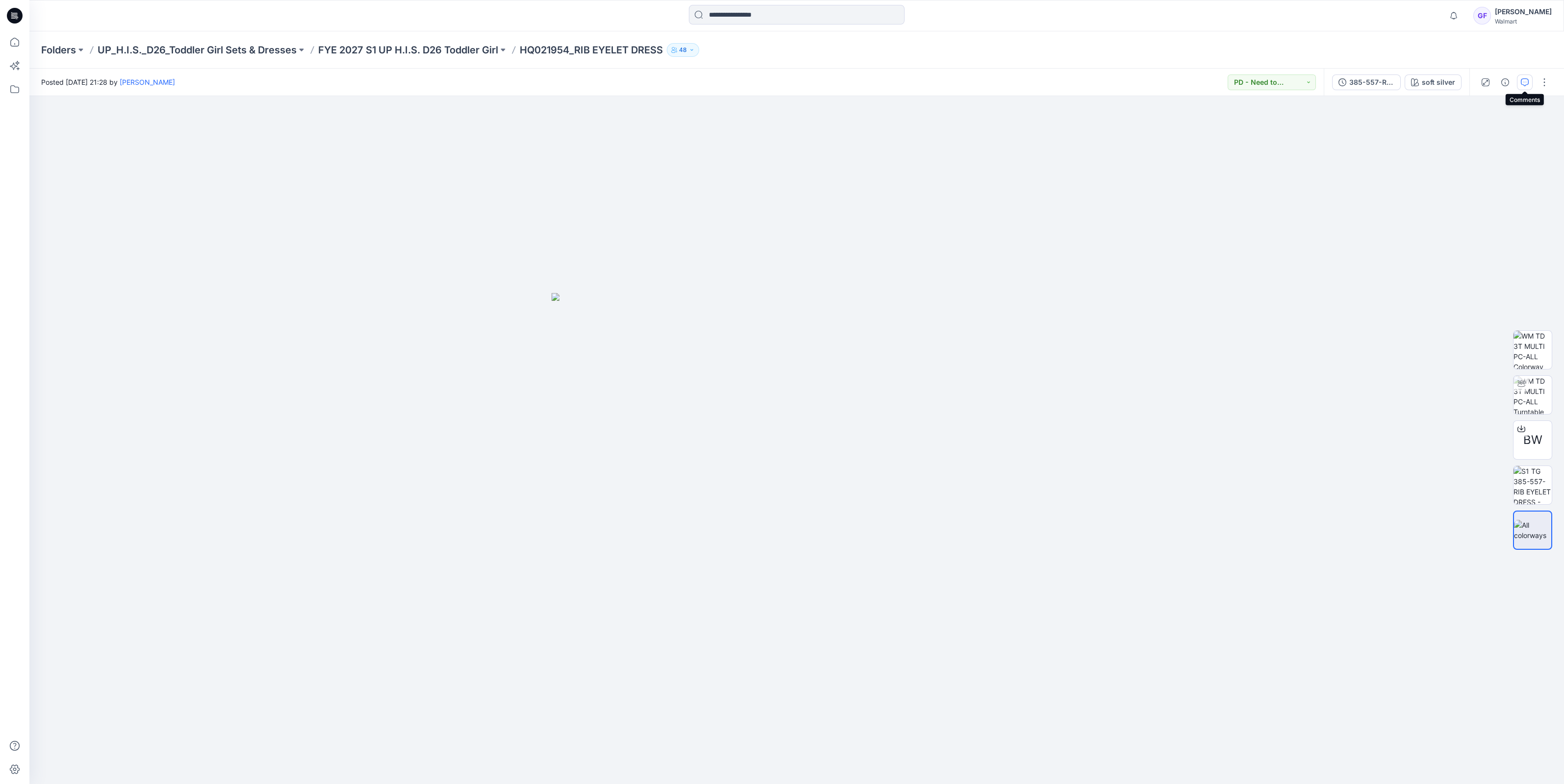
click at [1519, 83] on button "button" at bounding box center [1525, 83] width 16 height 16
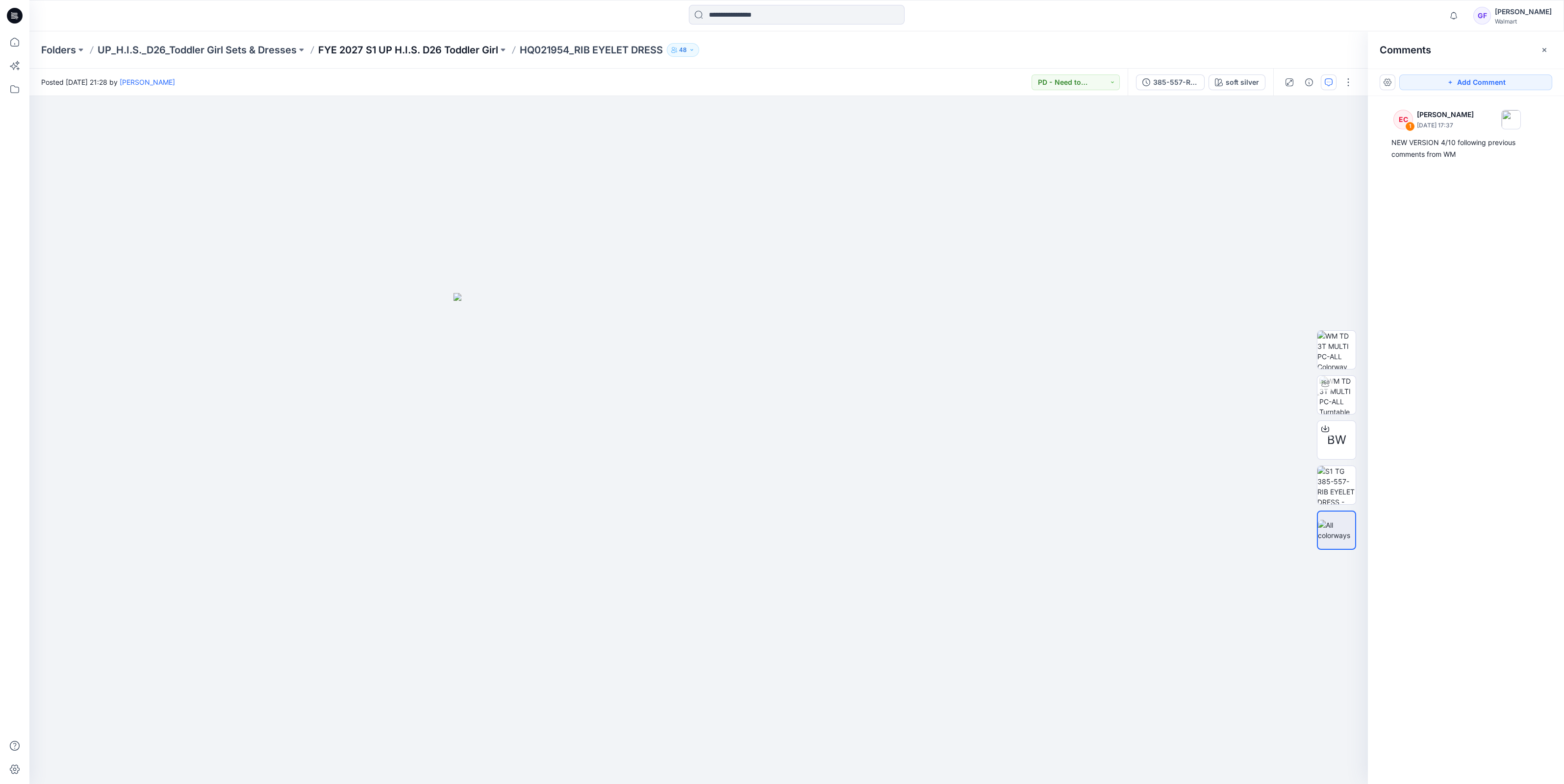
click at [399, 53] on p "FYE 2027 S1 UP H.I.S. D26 Toddler Girl" at bounding box center [408, 50] width 180 height 14
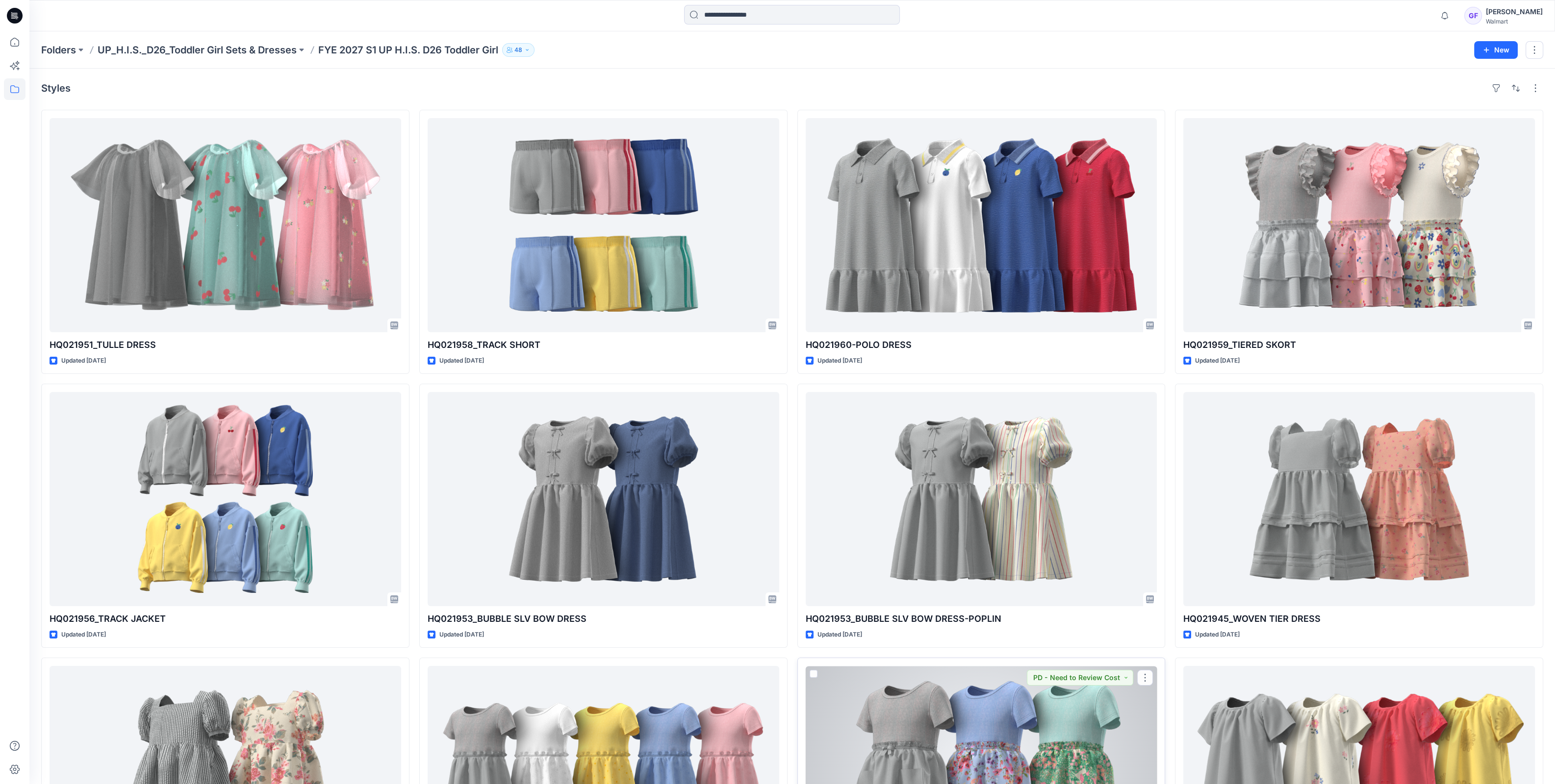
click at [945, 708] on div at bounding box center [981, 772] width 352 height 214
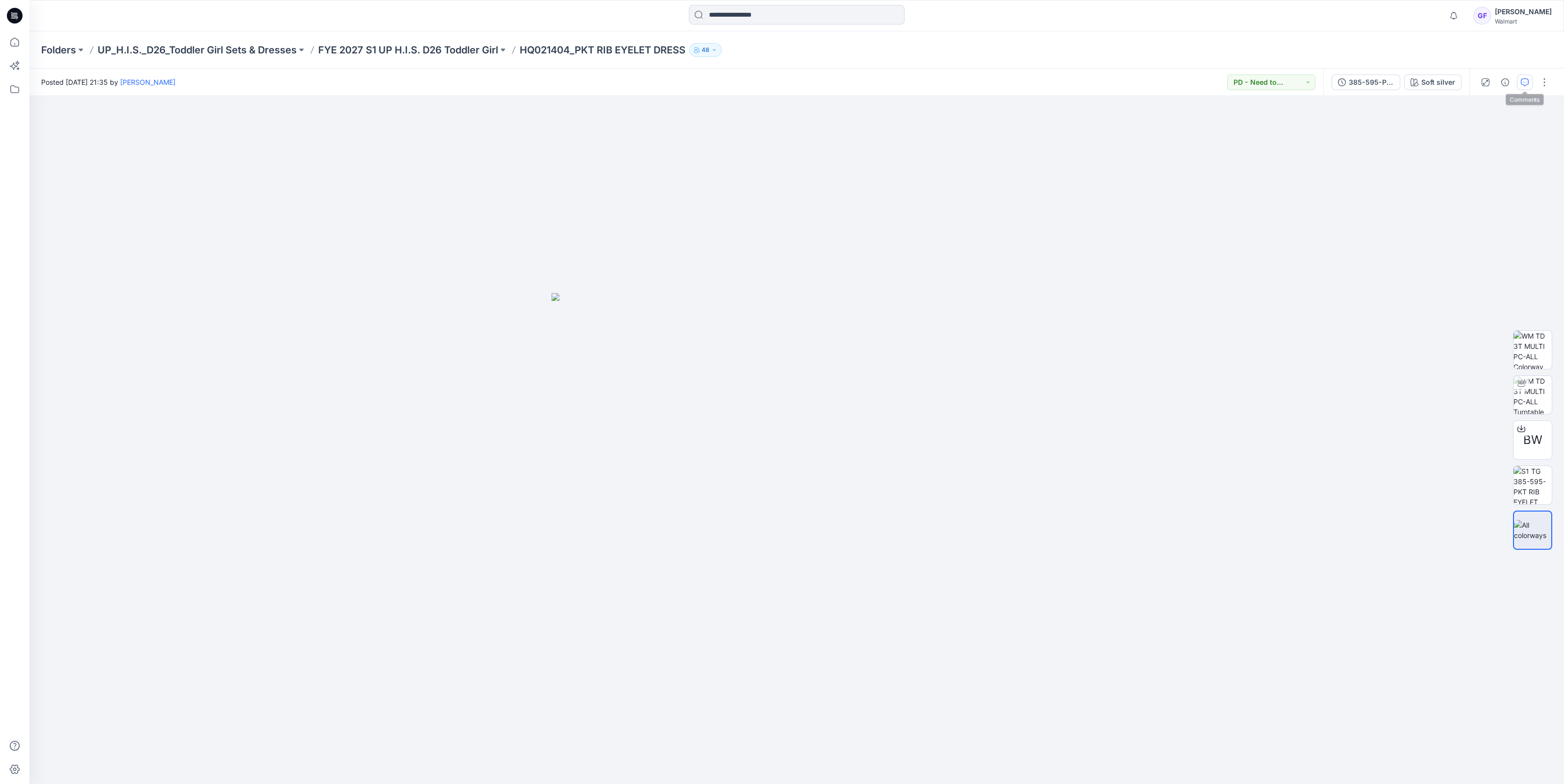
click at [1529, 79] on button "button" at bounding box center [1525, 83] width 16 height 16
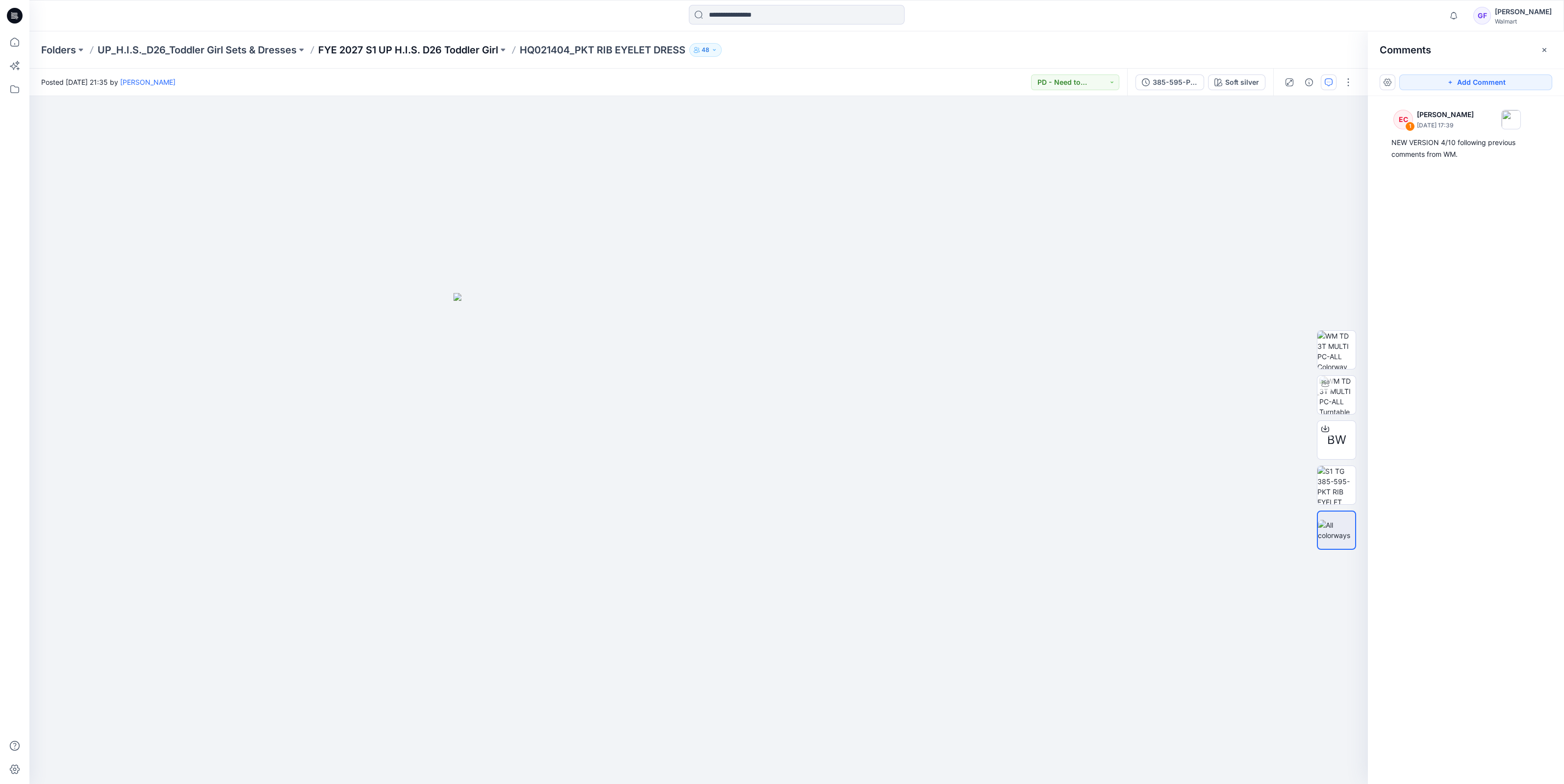
click at [383, 43] on p "FYE 2027 S1 UP H.I.S. D26 Toddler Girl" at bounding box center [408, 50] width 180 height 14
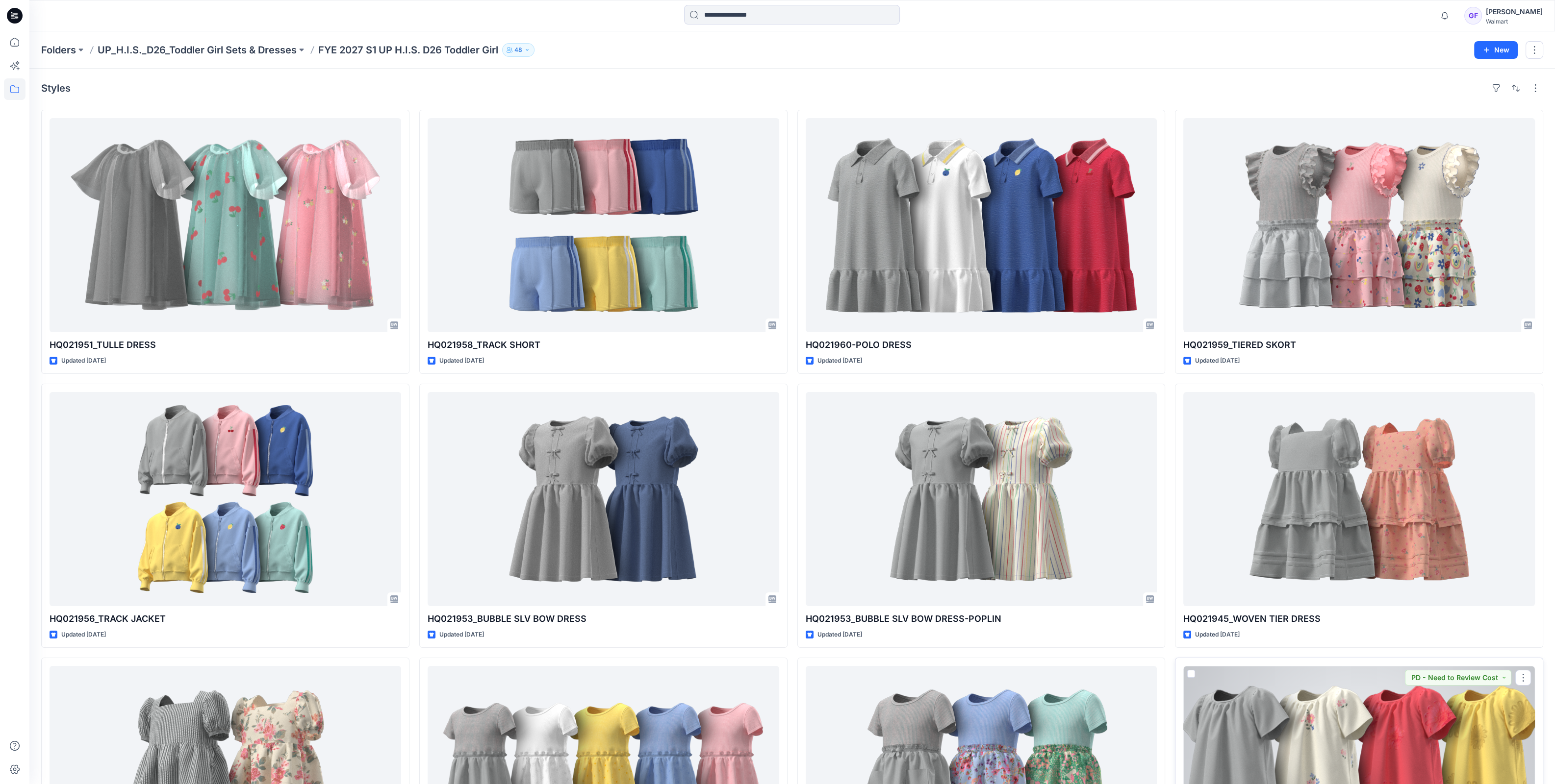
click at [1348, 735] on div at bounding box center [1359, 772] width 352 height 214
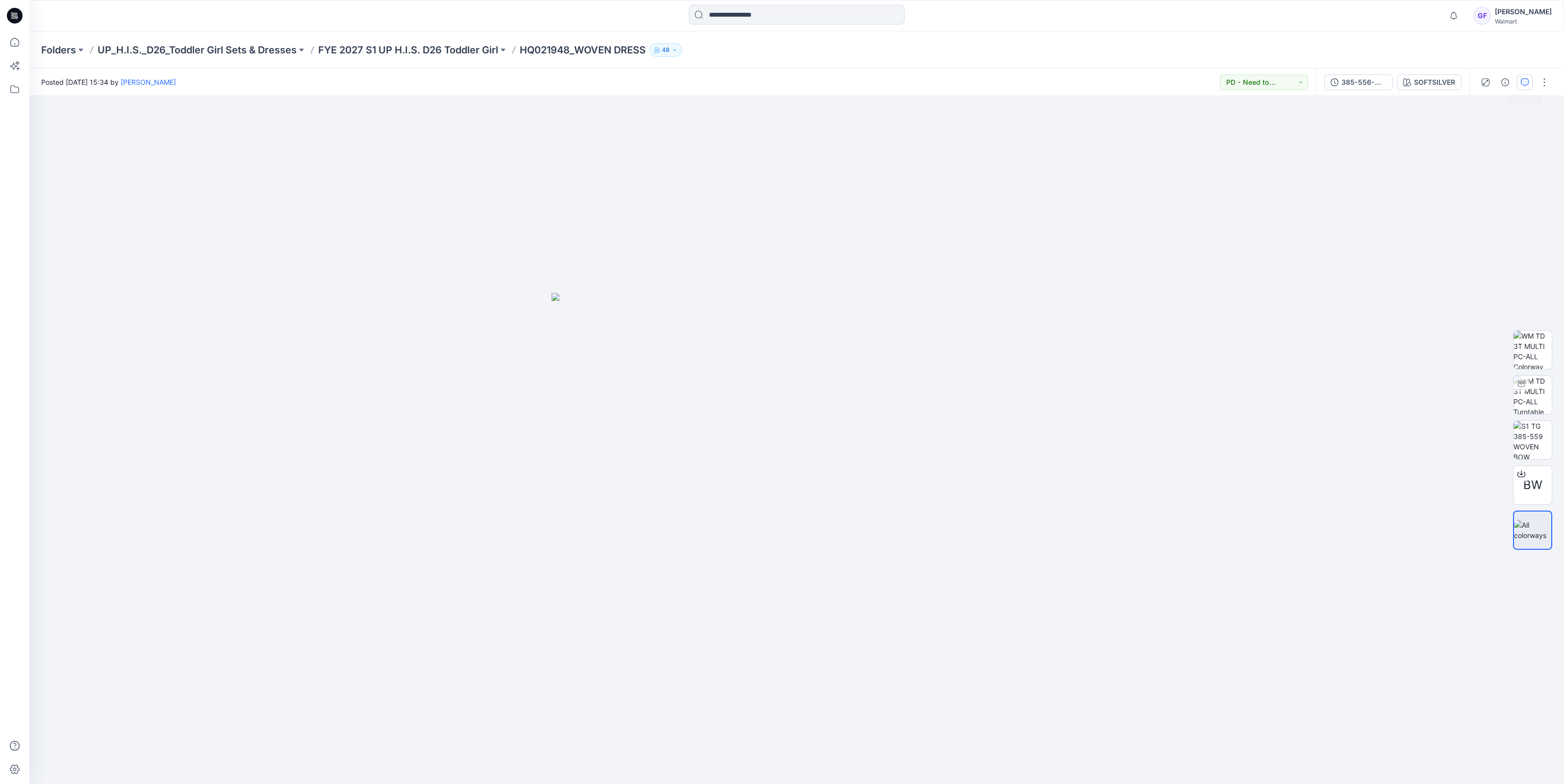
click at [1522, 80] on icon "button" at bounding box center [1525, 82] width 8 height 8
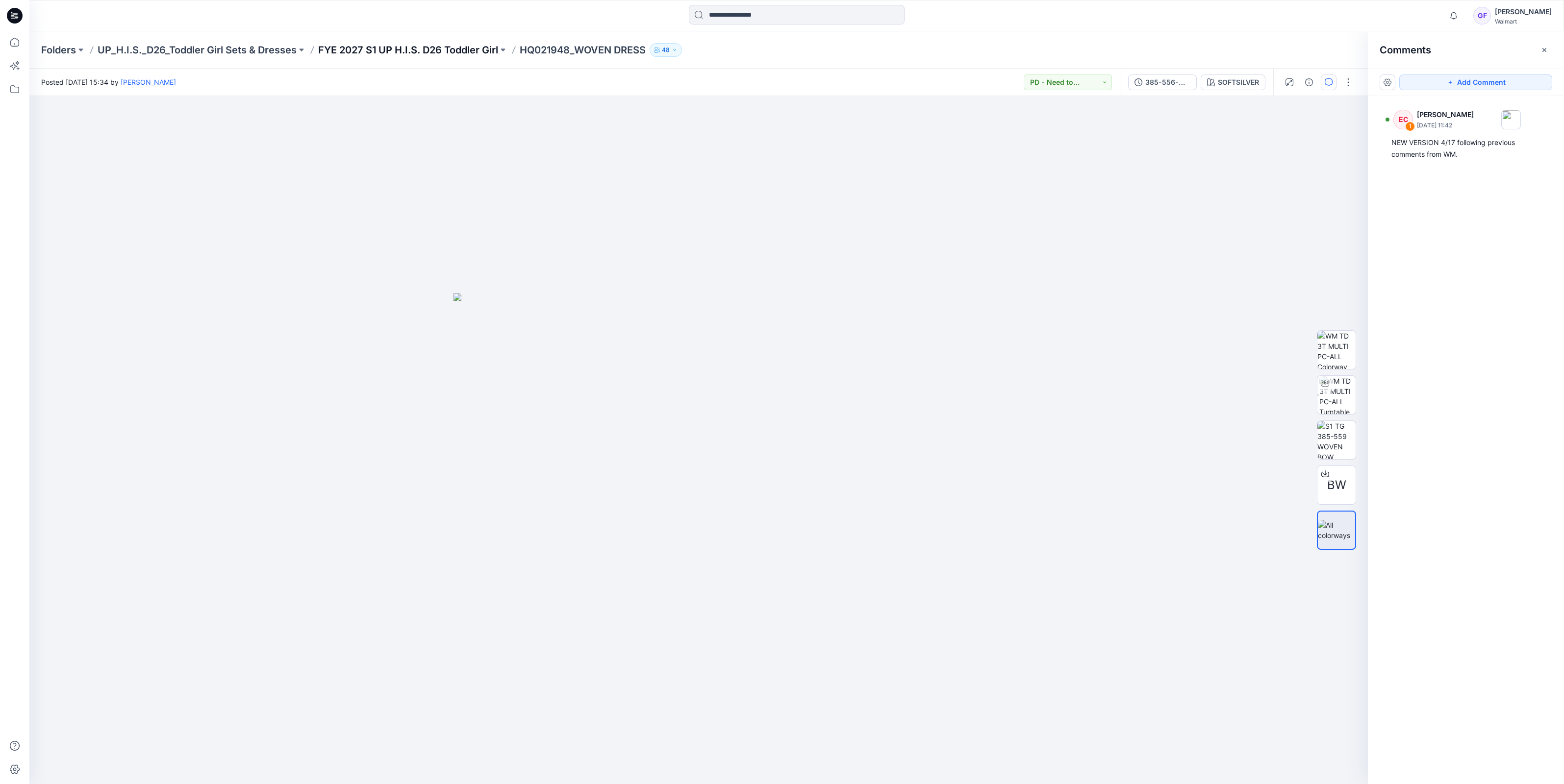
click at [381, 43] on p "FYE 2027 S1 UP H.I.S. D26 Toddler Girl" at bounding box center [408, 50] width 180 height 14
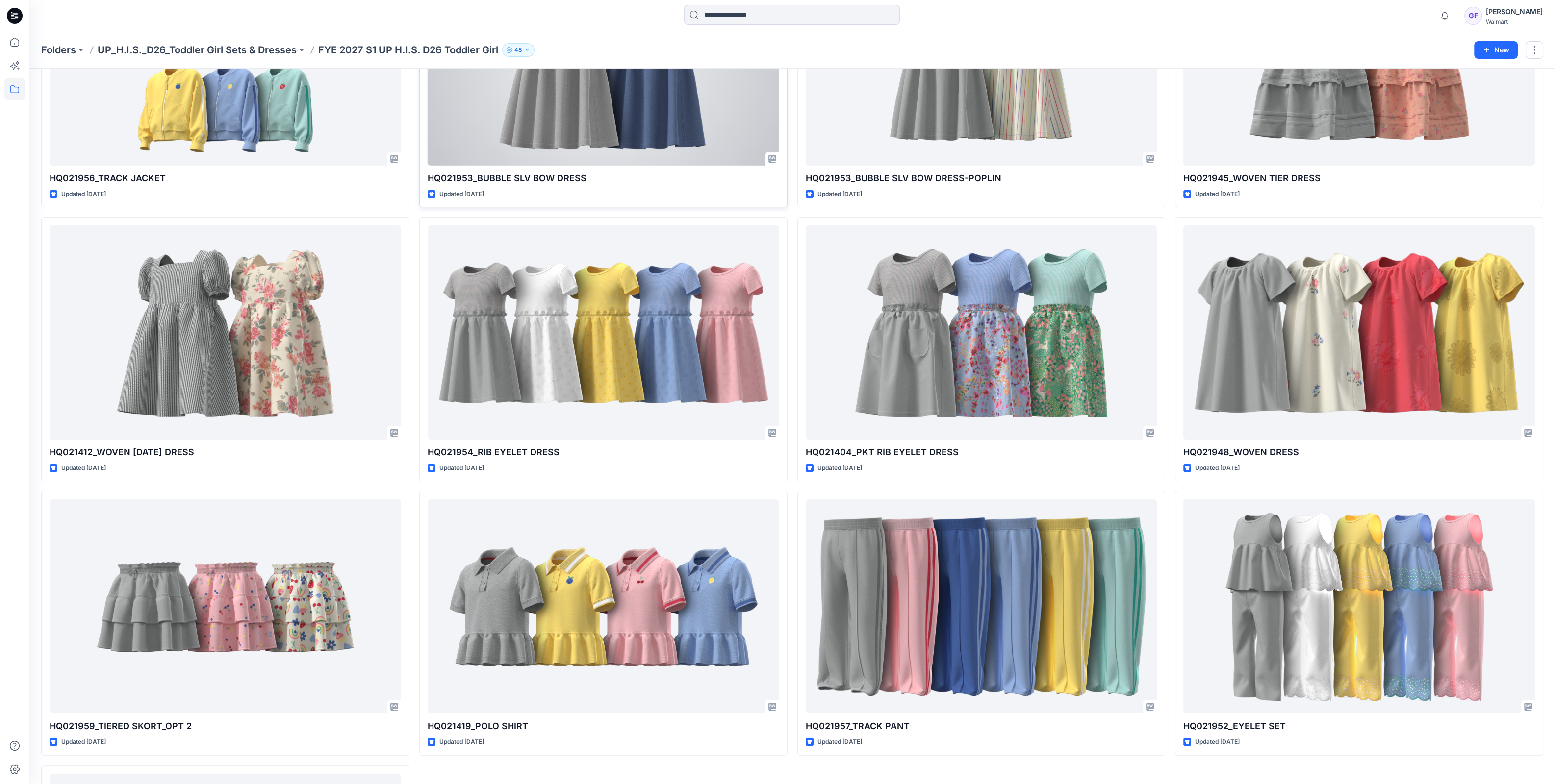
scroll to position [612, 0]
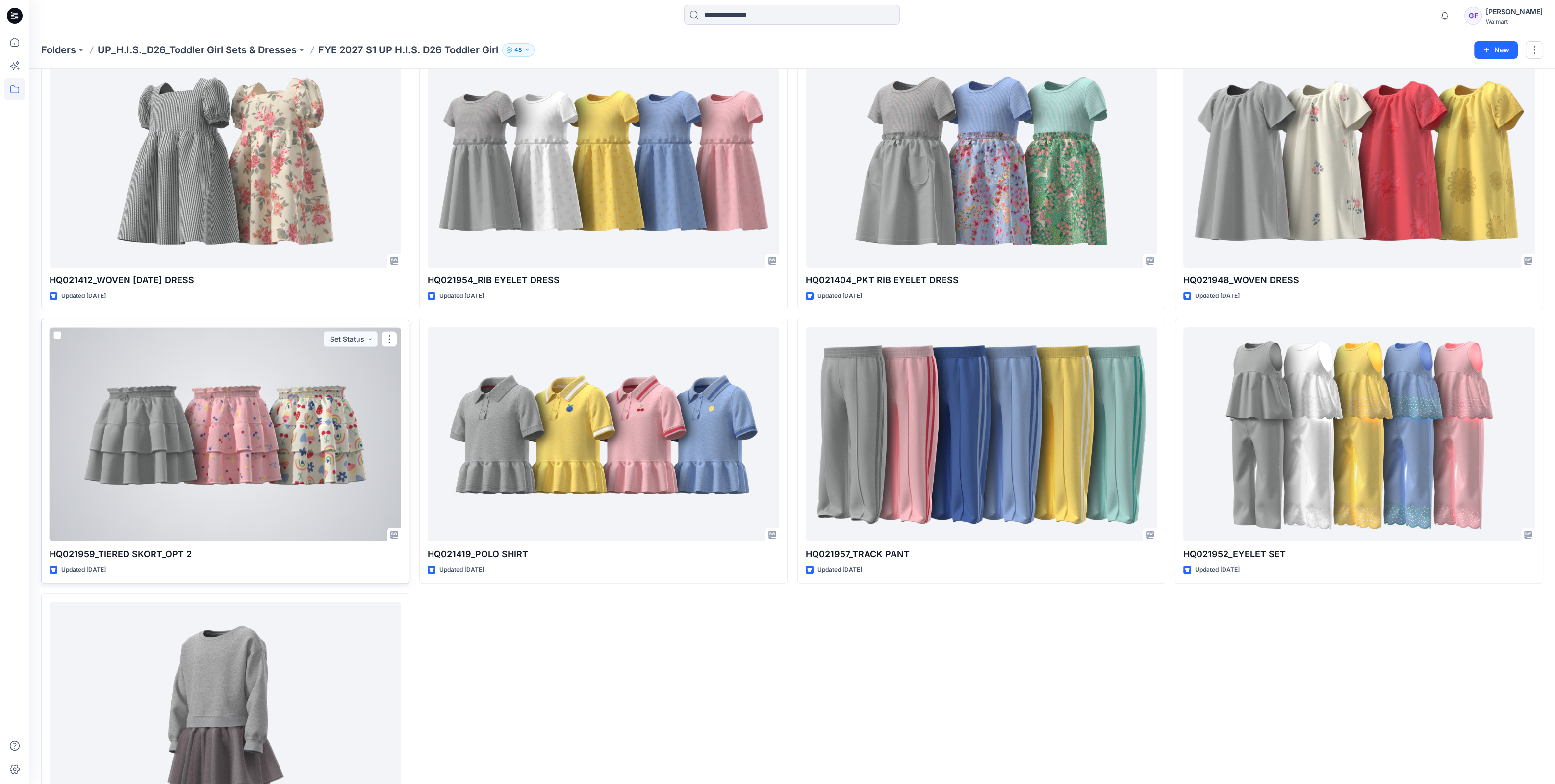
click at [179, 472] on div at bounding box center [225, 434] width 352 height 214
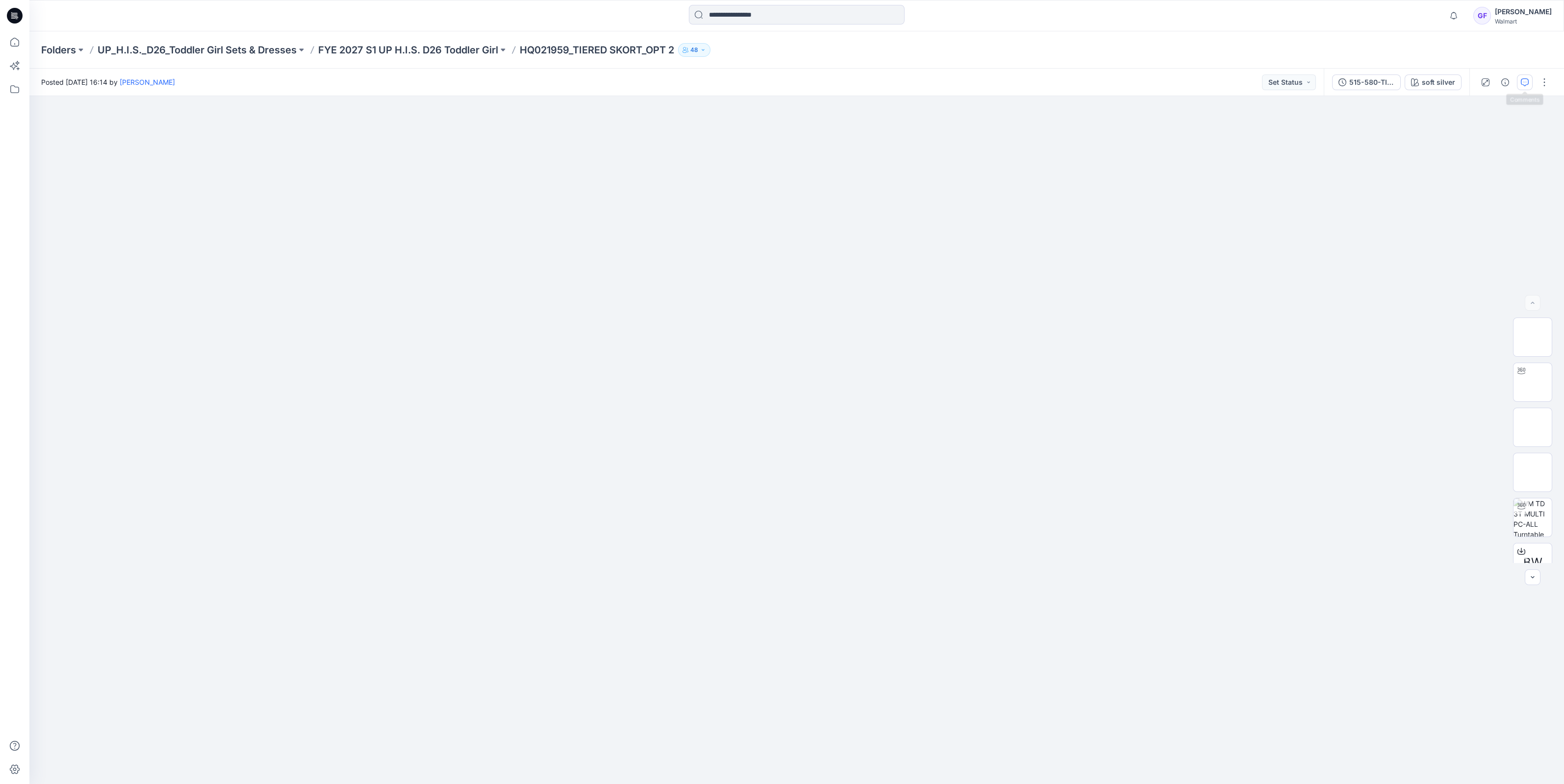
click at [1521, 83] on icon "button" at bounding box center [1525, 82] width 8 height 8
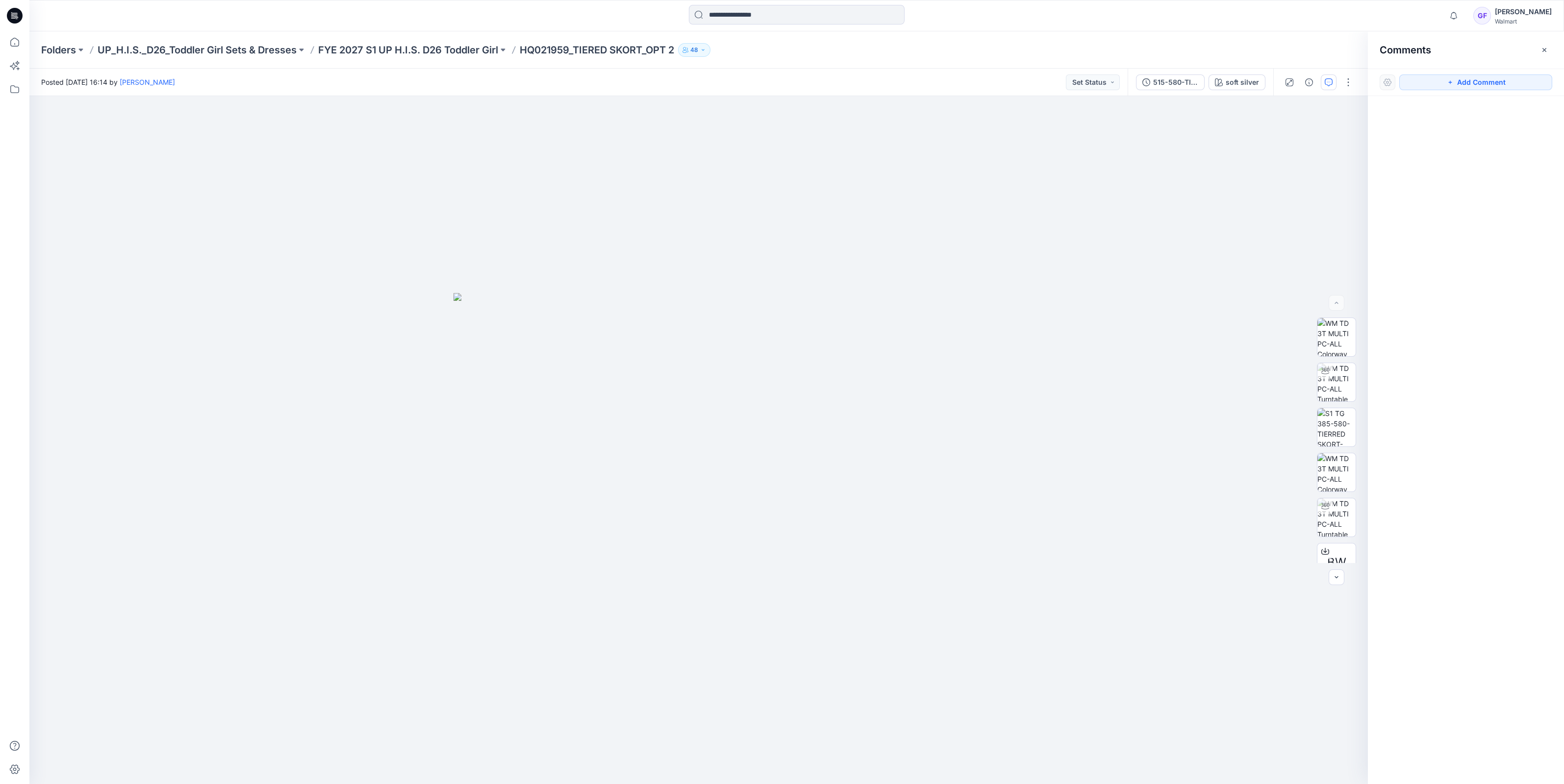
click at [407, 37] on div "Folders UP_H.I.S._D26_Toddler Girl Sets & Dresses FYE 2027 S1 UP H.I.S. D26 Tod…" at bounding box center [797, 50] width 1535 height 37
click at [409, 49] on p "FYE 2027 S1 UP H.I.S. D26 Toddler Girl" at bounding box center [408, 50] width 180 height 14
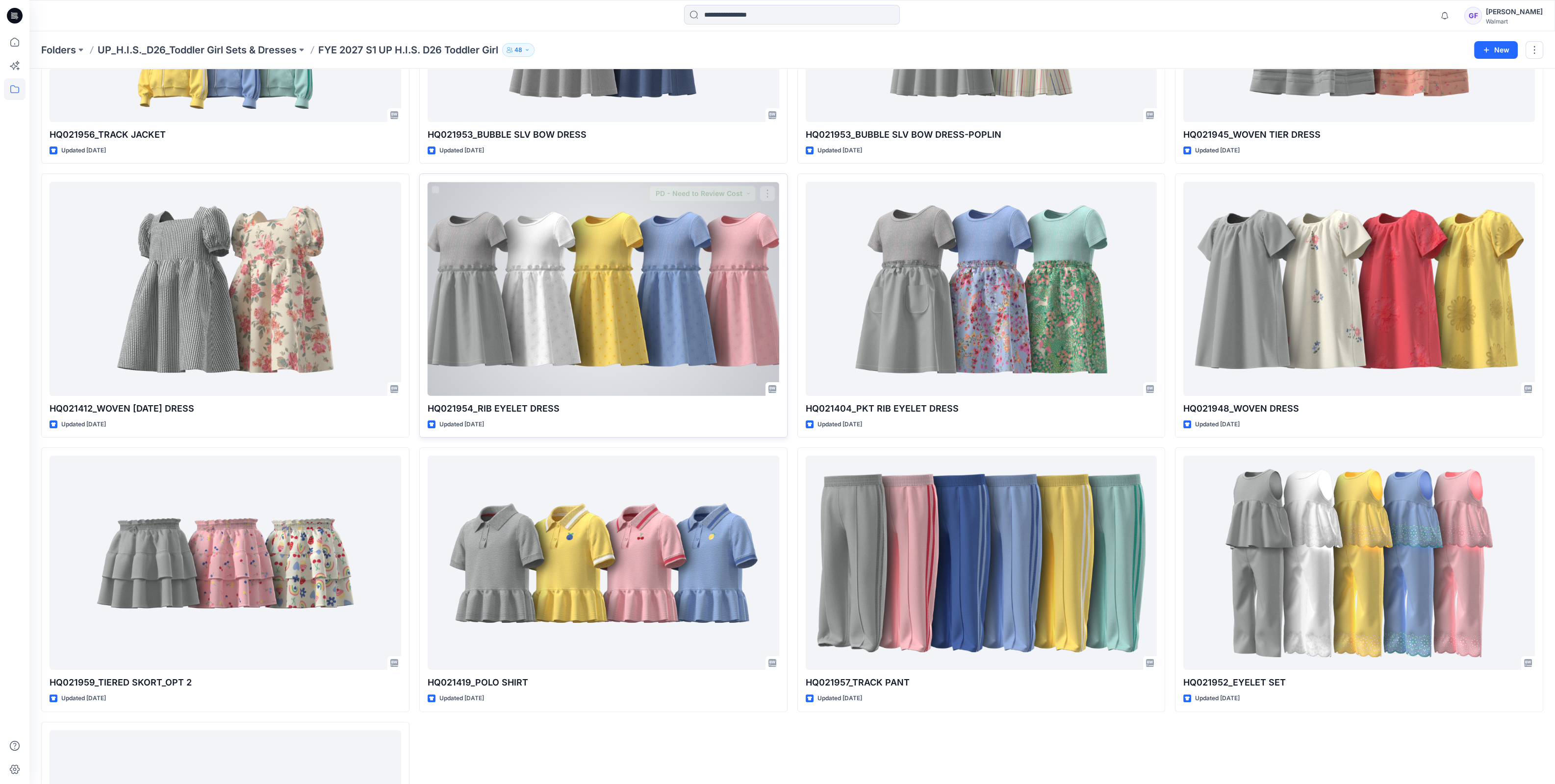
scroll to position [490, 0]
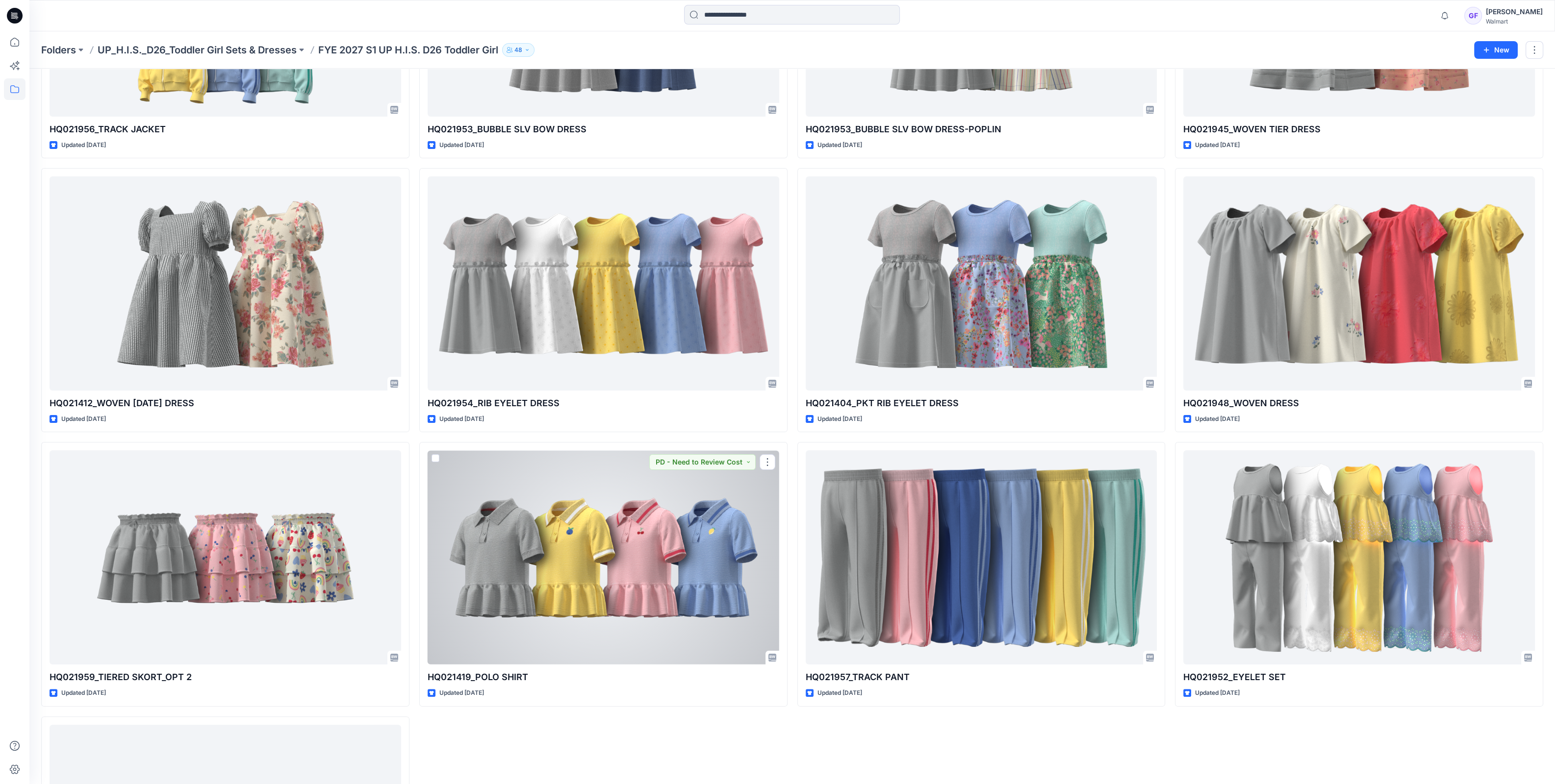
click at [549, 501] on div at bounding box center [603, 557] width 352 height 214
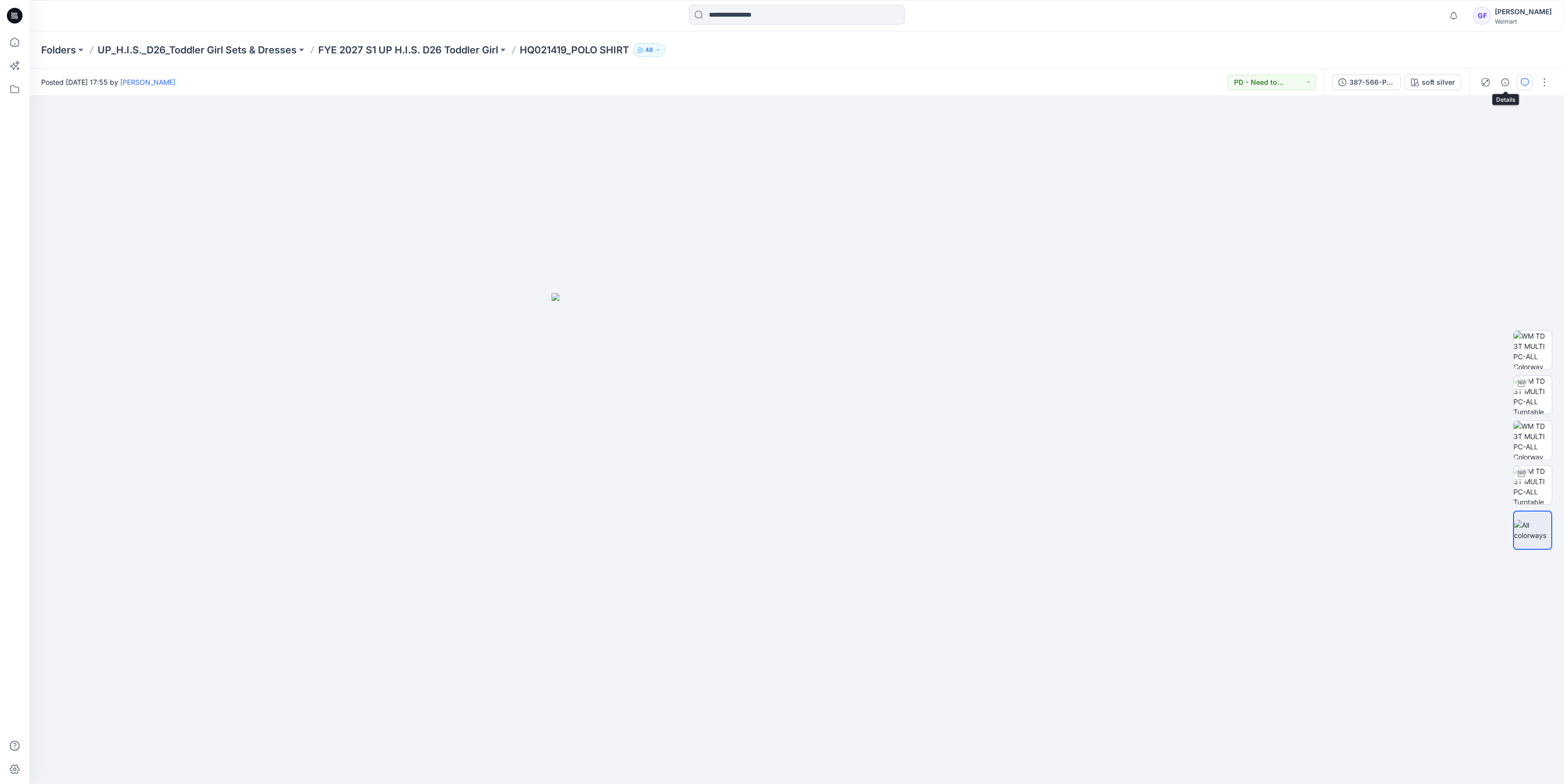
click at [1520, 80] on button "button" at bounding box center [1525, 83] width 16 height 16
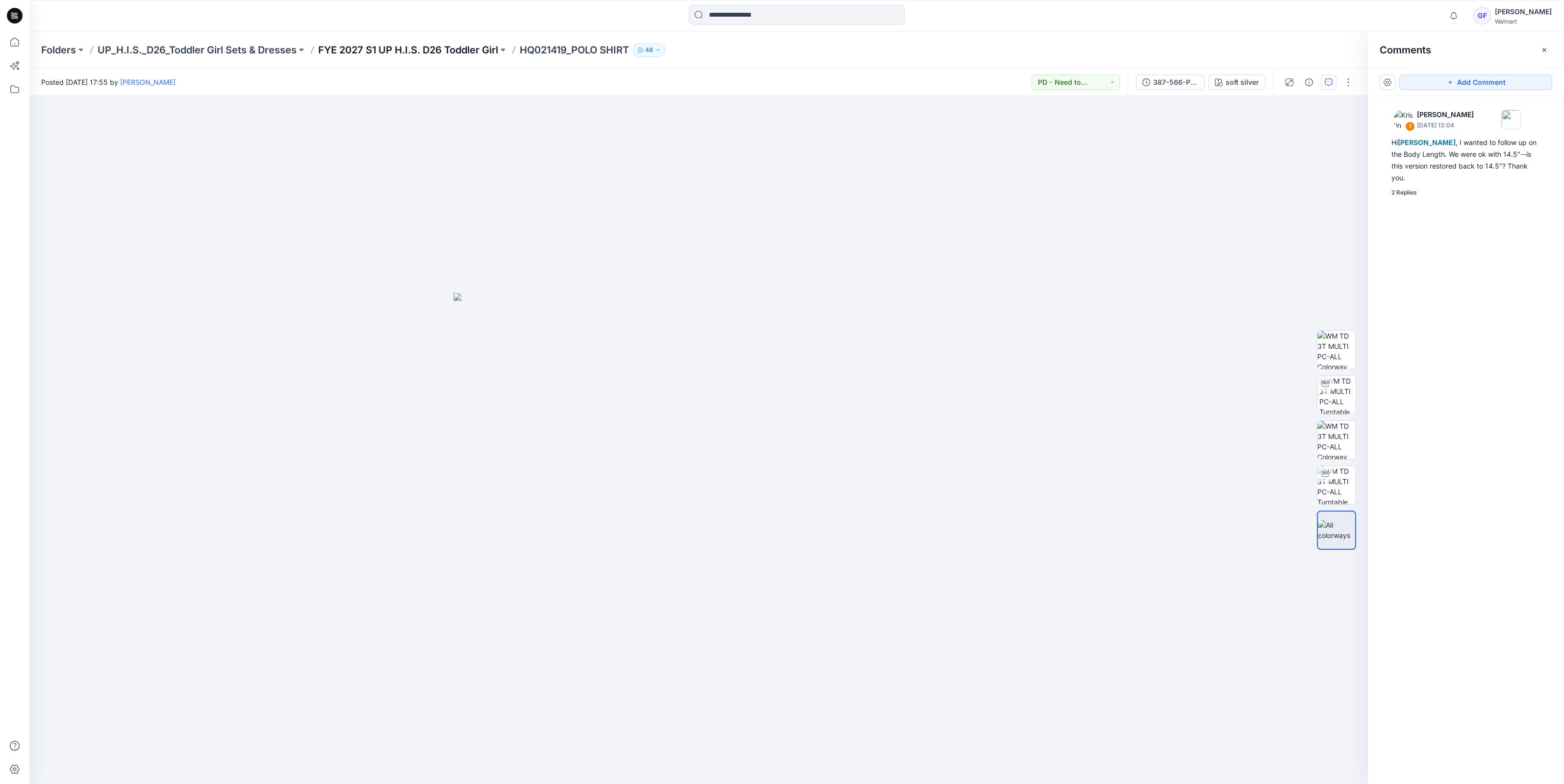
click at [432, 46] on p "FYE 2027 S1 UP H.I.S. D26 Toddler Girl" at bounding box center [408, 50] width 180 height 14
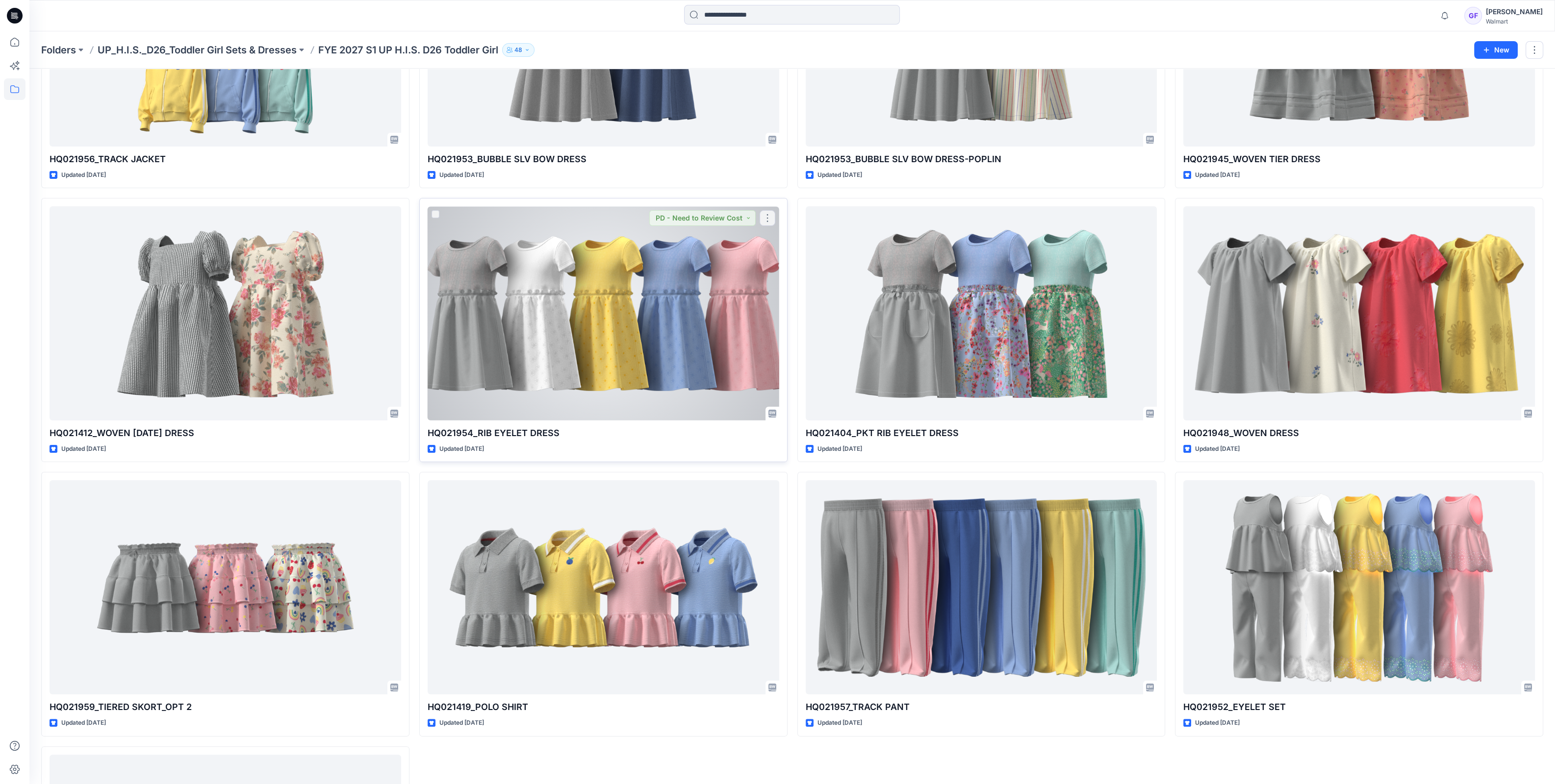
scroll to position [490, 0]
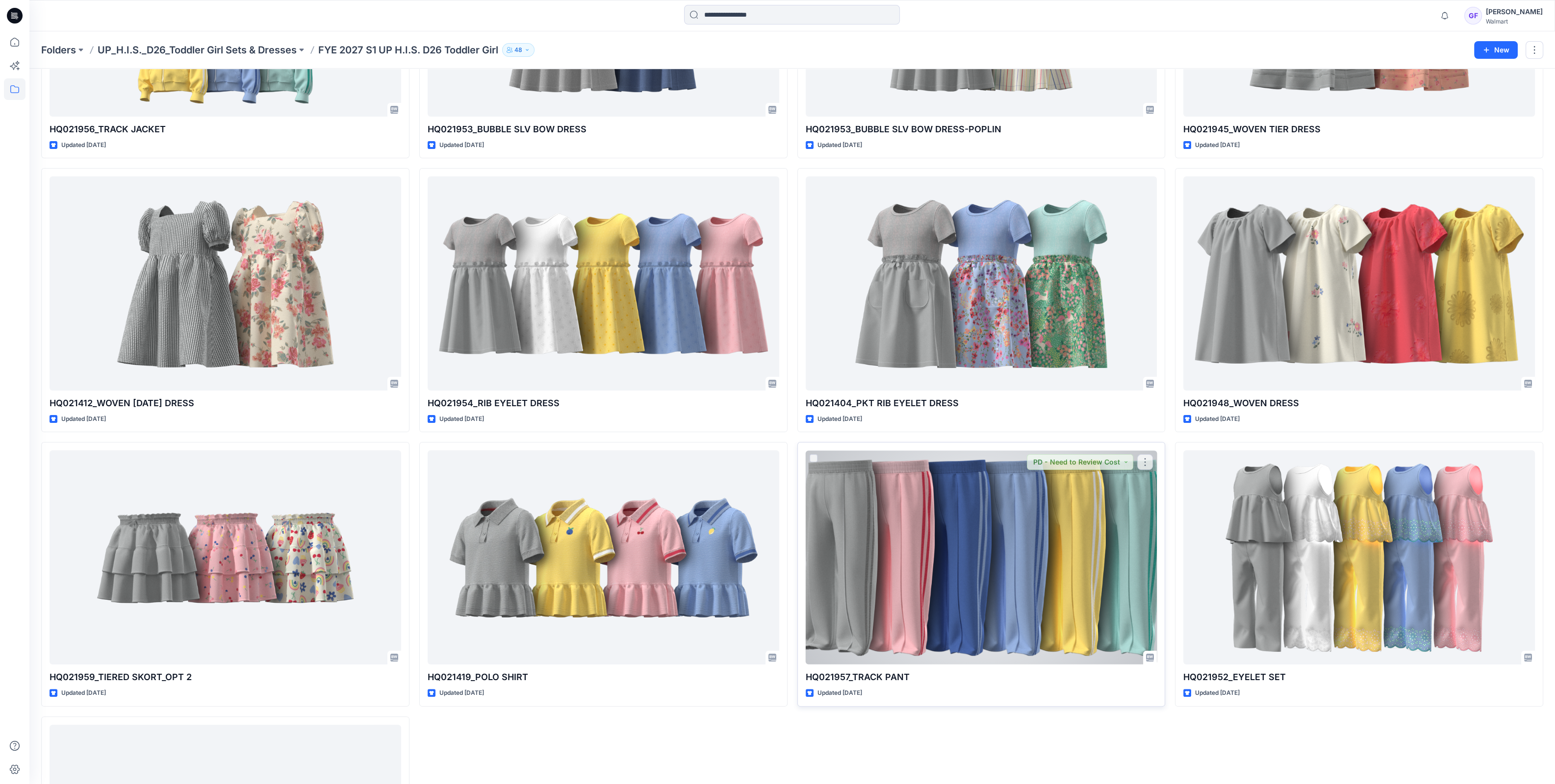
click at [979, 497] on div at bounding box center [981, 557] width 352 height 214
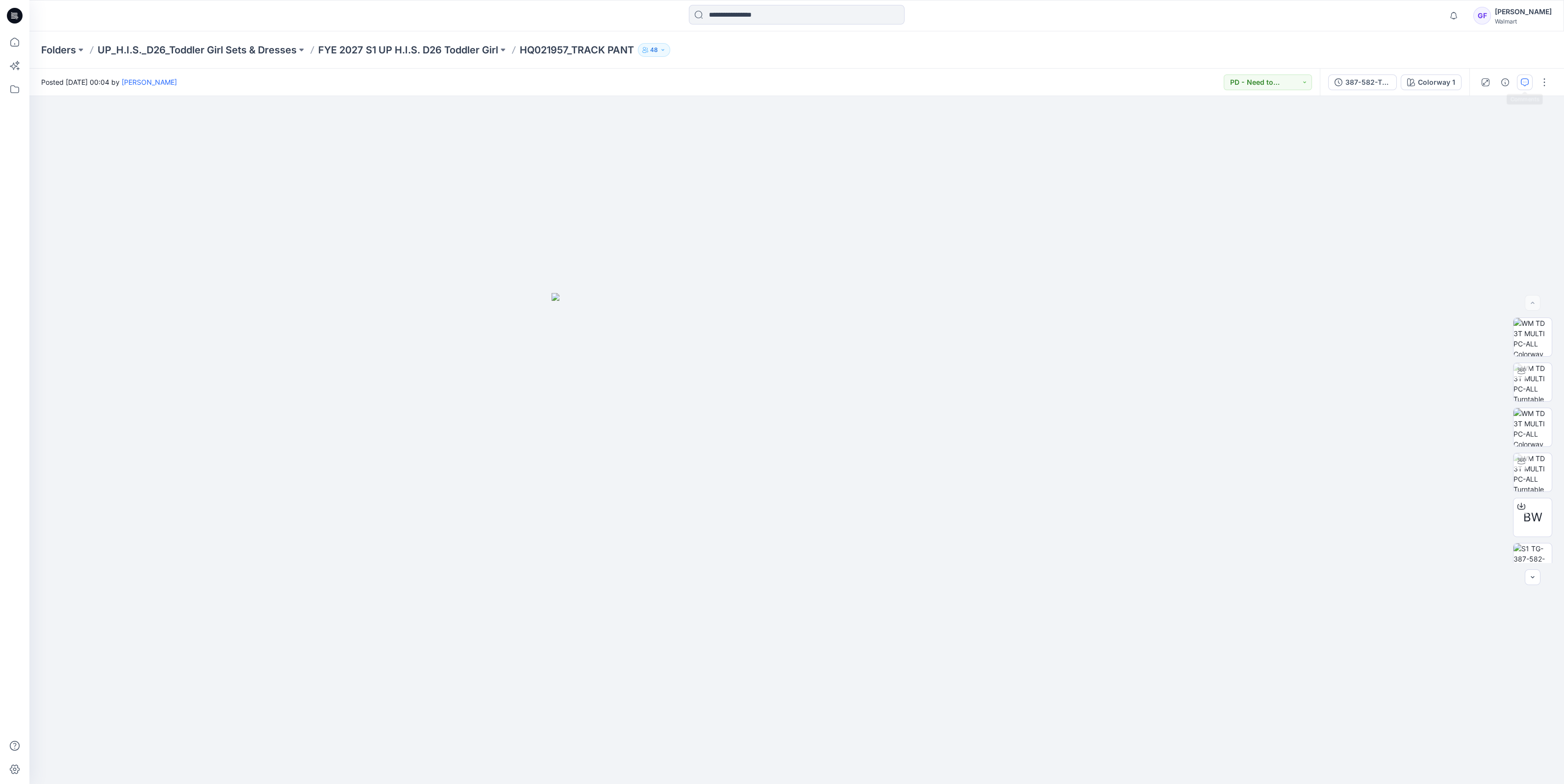
click at [1526, 88] on button "button" at bounding box center [1525, 83] width 16 height 16
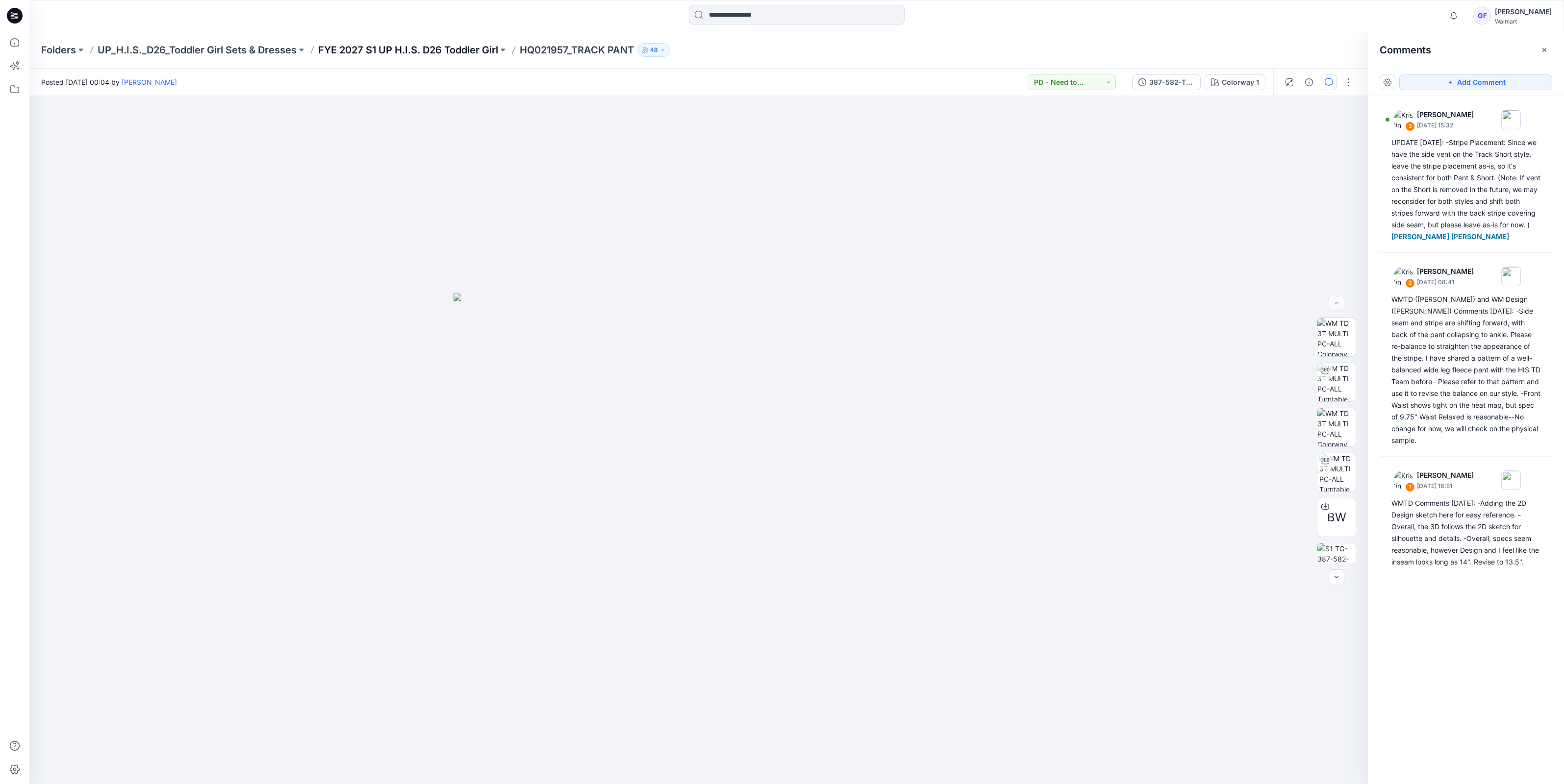
click at [430, 43] on p "FYE 2027 S1 UP H.I.S. D26 Toddler Girl" at bounding box center [408, 50] width 180 height 14
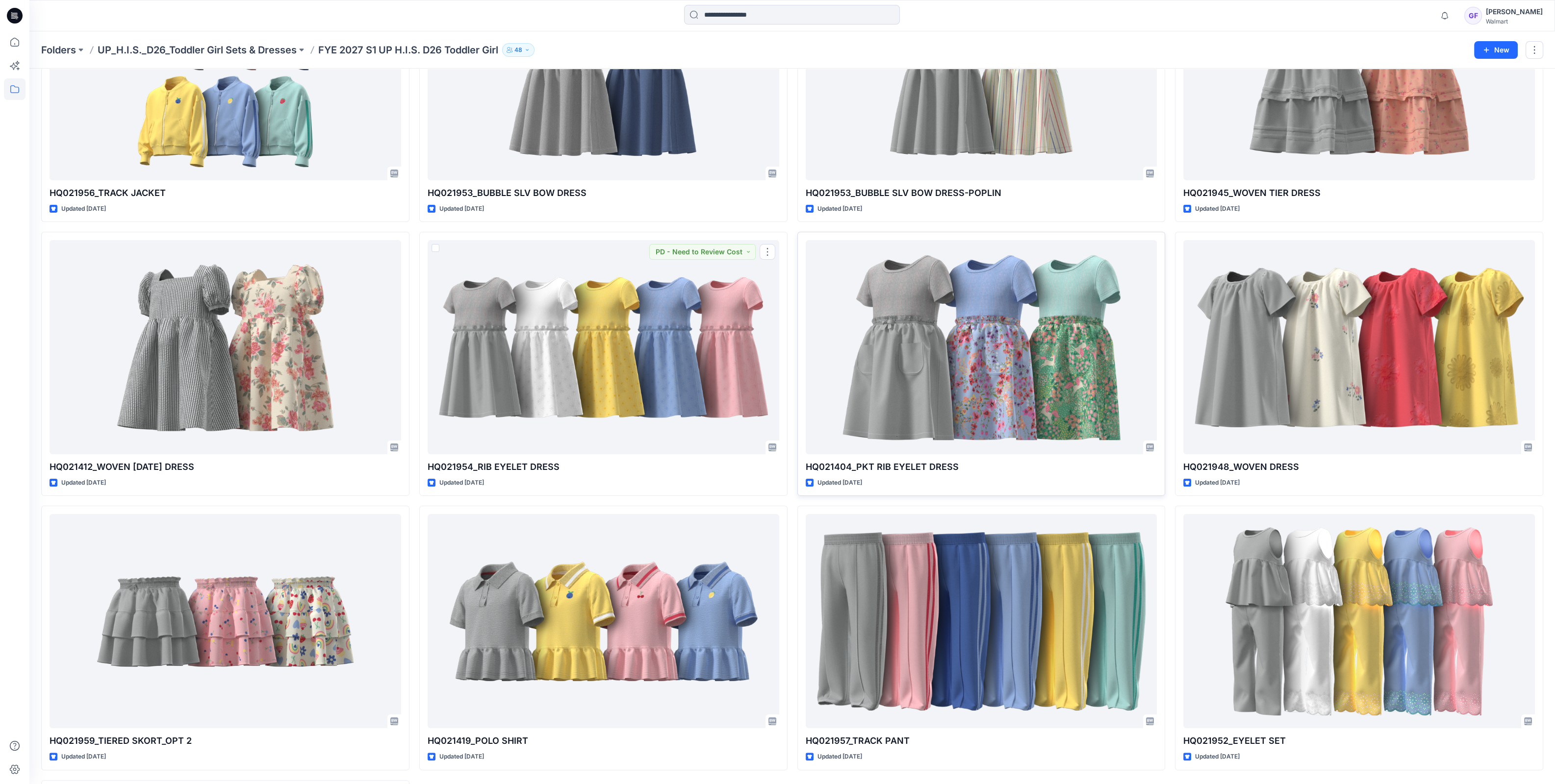
scroll to position [428, 0]
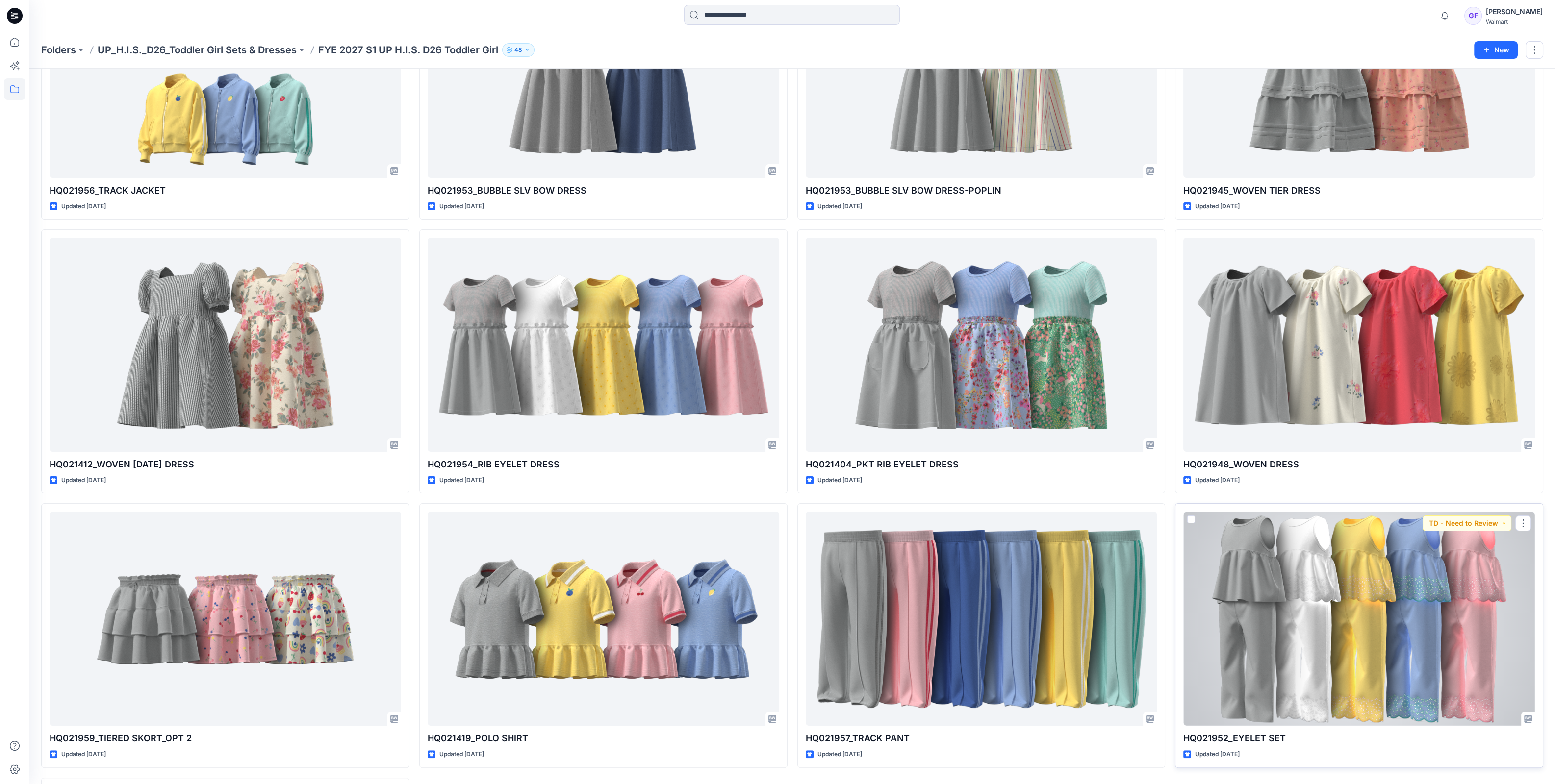
click at [1263, 578] on div at bounding box center [1359, 618] width 352 height 214
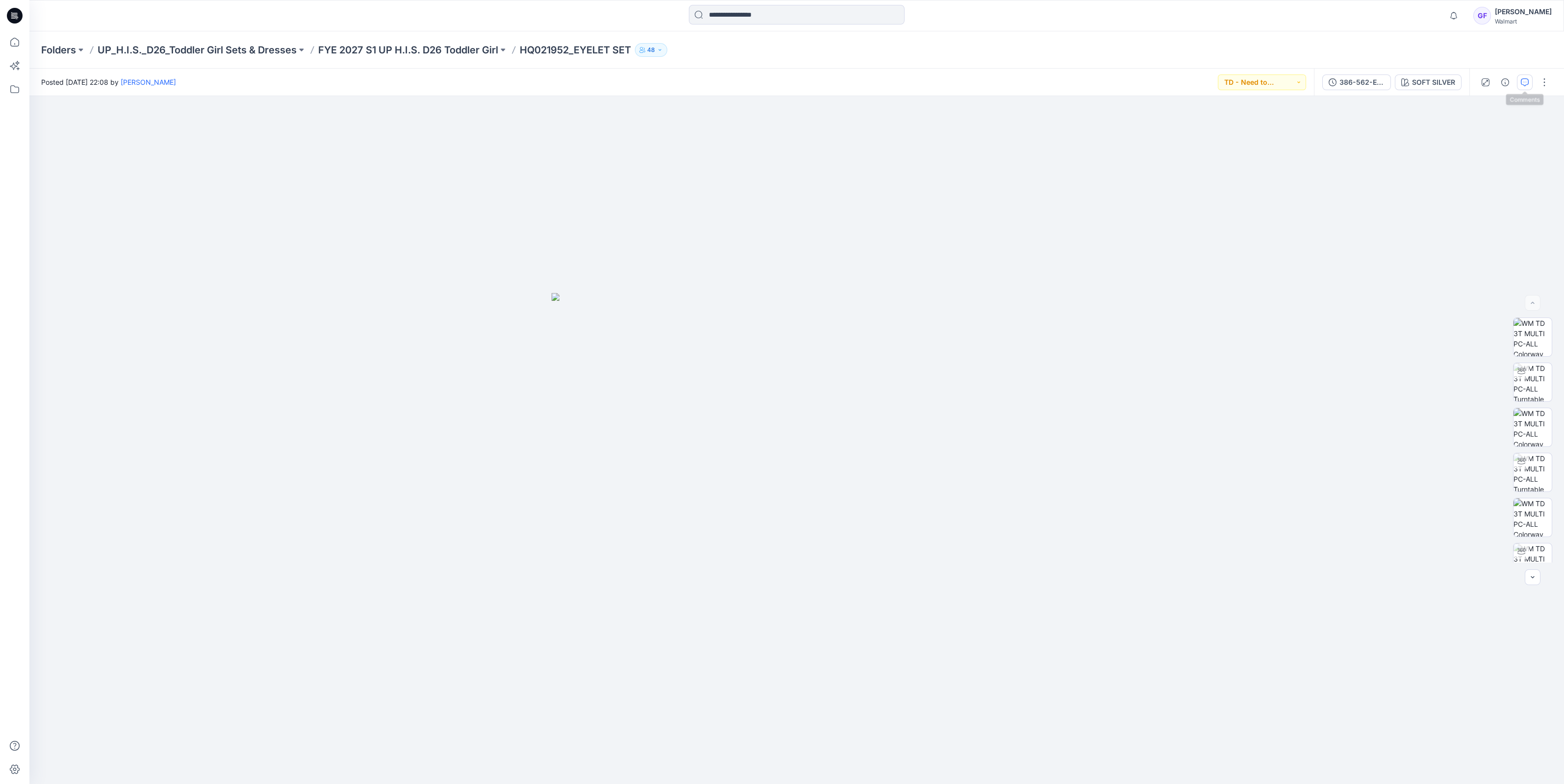
click at [1522, 84] on icon "button" at bounding box center [1525, 82] width 8 height 8
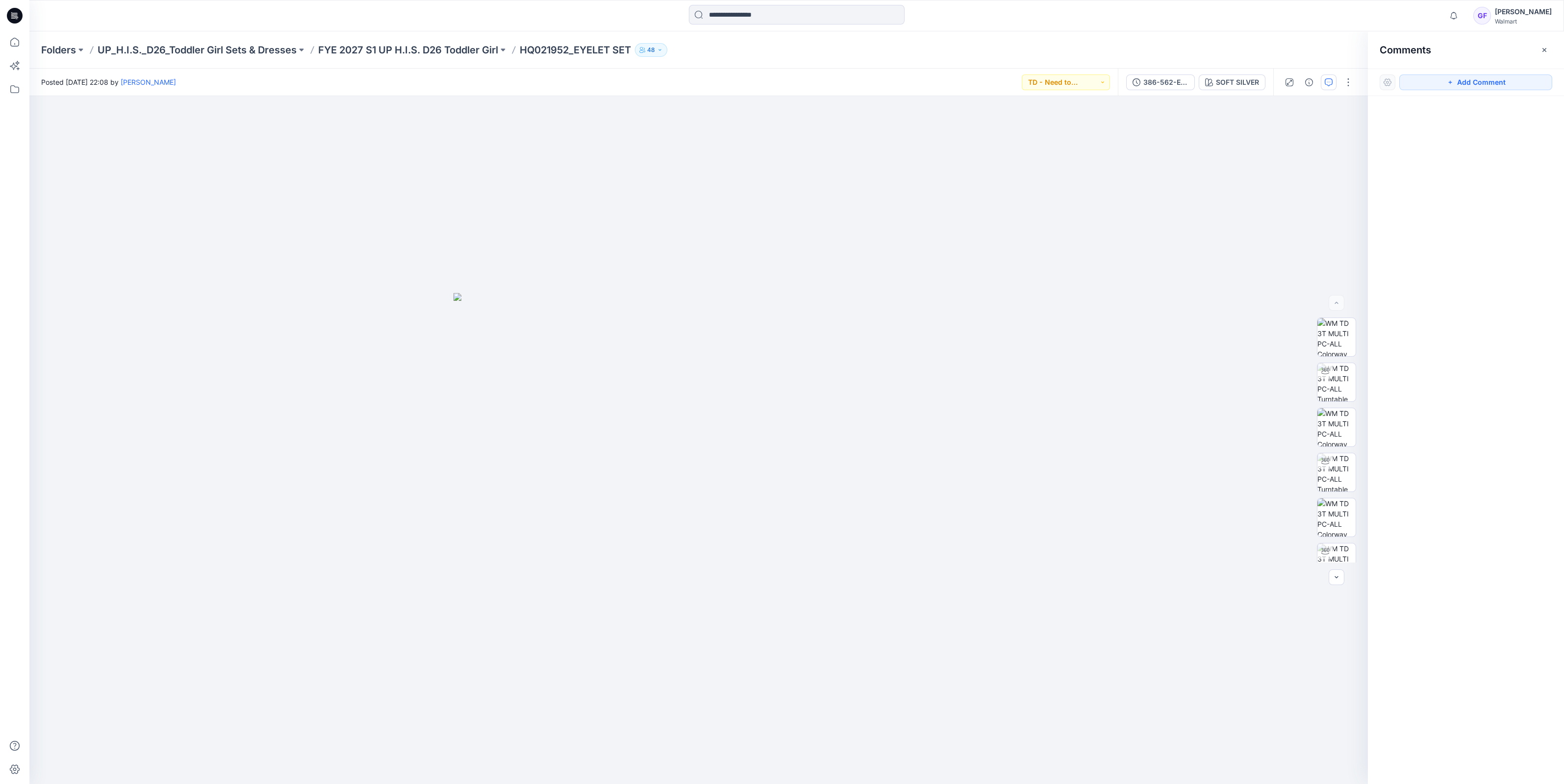
click at [418, 39] on div "Folders UP_H.I.S._D26_Toddler Girl Sets & Dresses FYE 2027 S1 UP H.I.S. D26 Tod…" at bounding box center [797, 50] width 1535 height 37
click at [419, 48] on p "FYE 2027 S1 UP H.I.S. D26 Toddler Girl" at bounding box center [408, 50] width 180 height 14
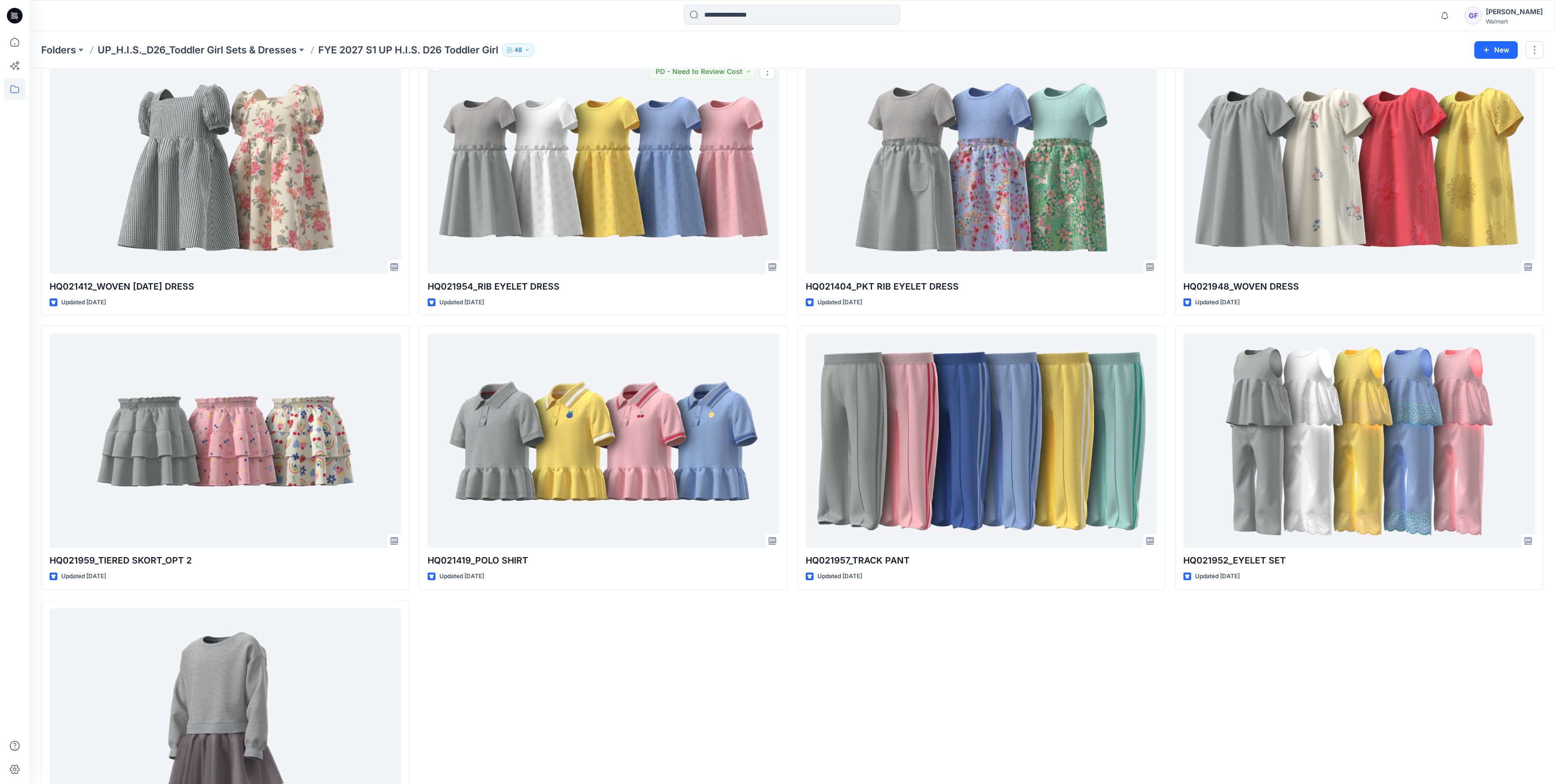
scroll to position [697, 0]
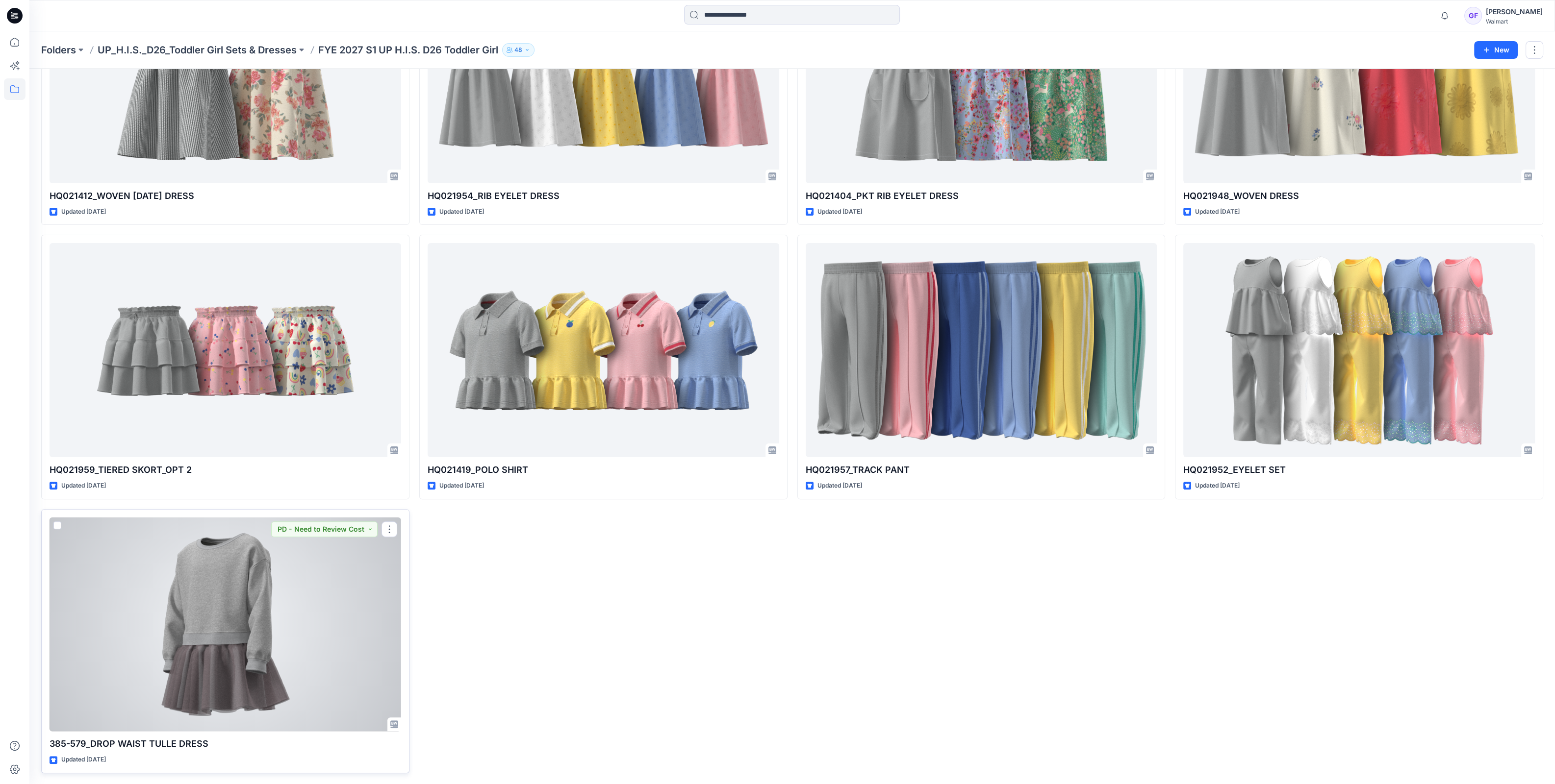
click at [255, 634] on div at bounding box center [225, 624] width 352 height 214
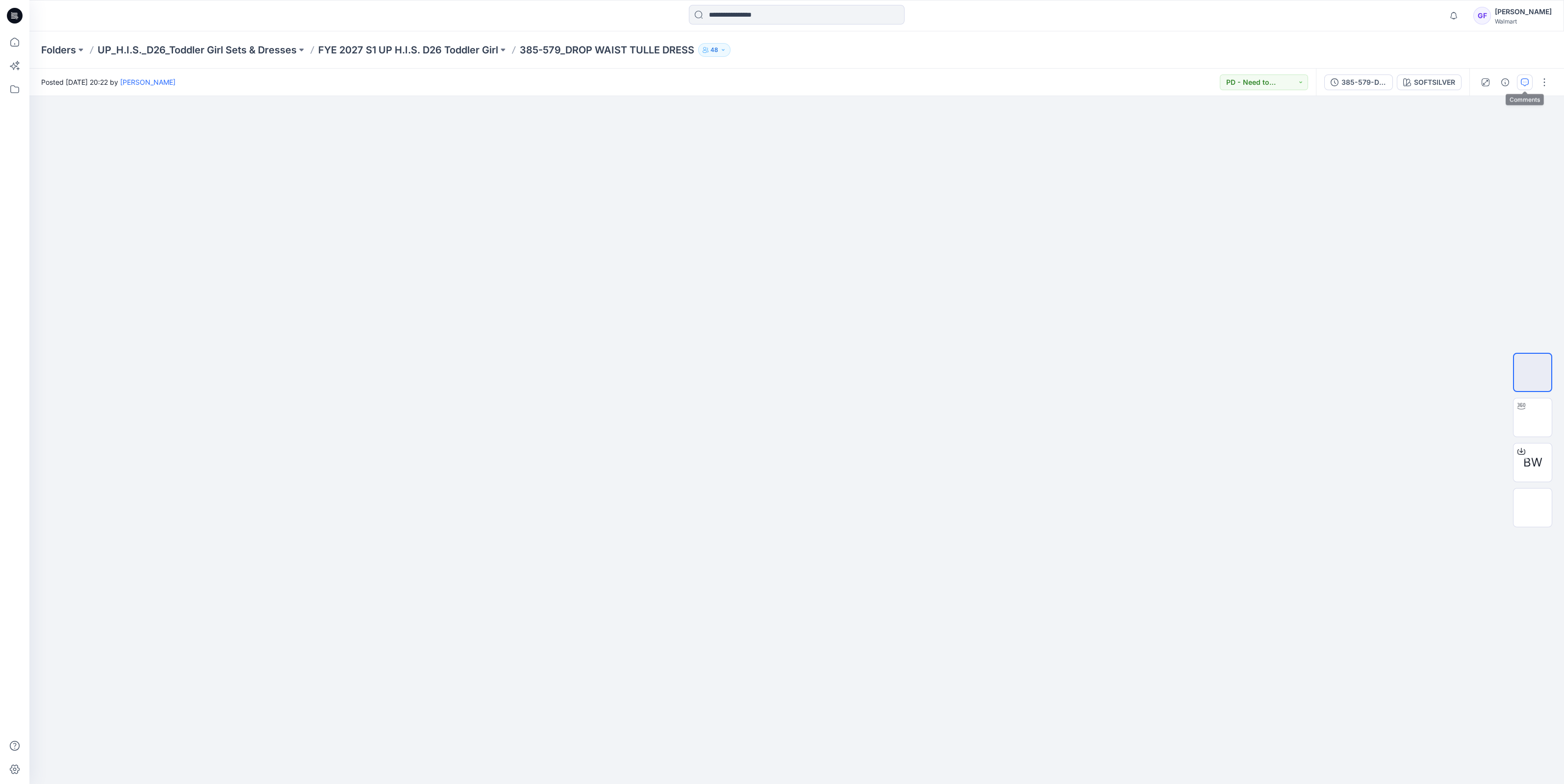
click at [1521, 82] on icon "button" at bounding box center [1525, 82] width 8 height 8
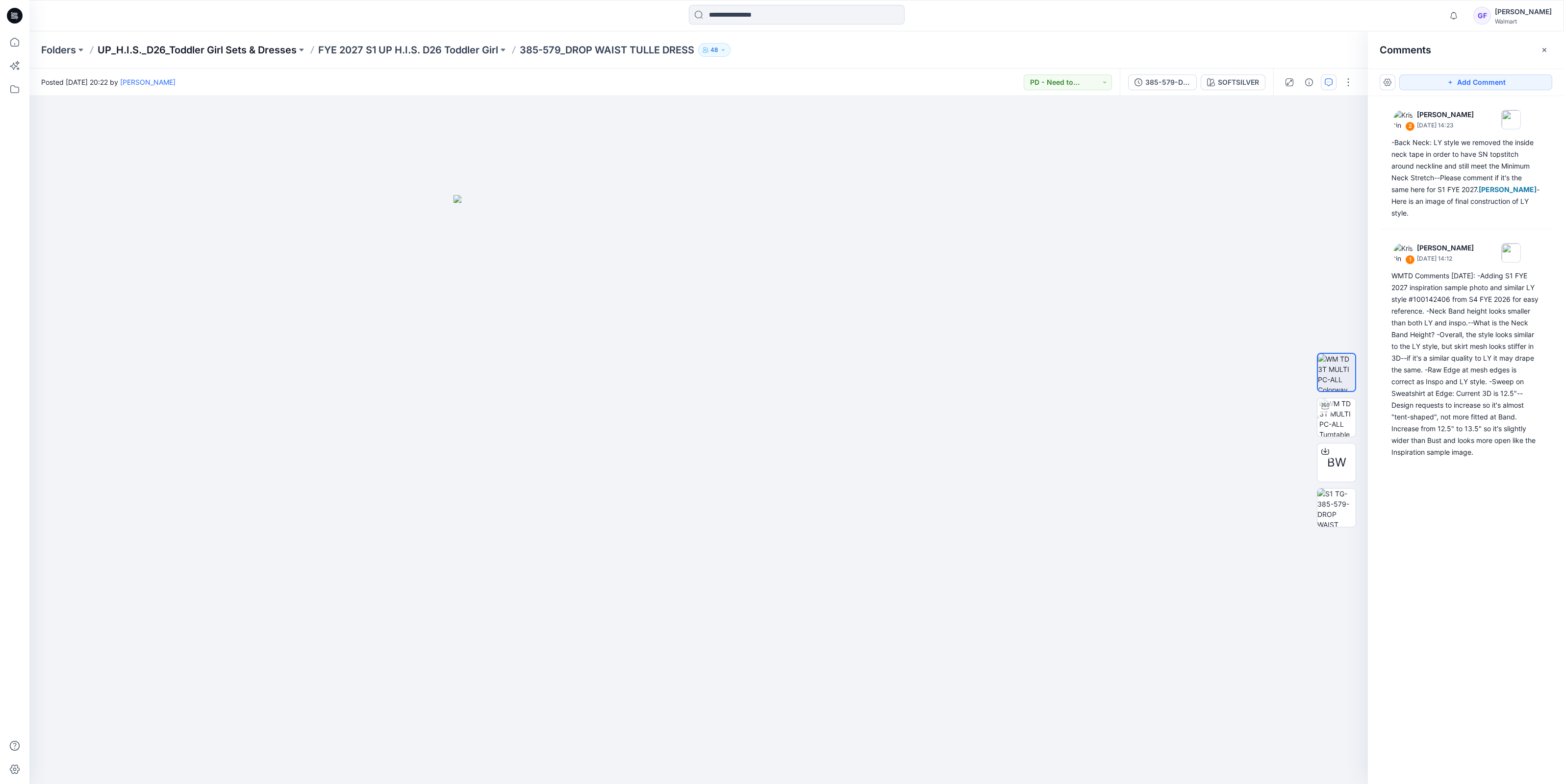
click at [259, 52] on p "UP_H.I.S._D26_Toddler Girl Sets & Dresses" at bounding box center [197, 50] width 199 height 14
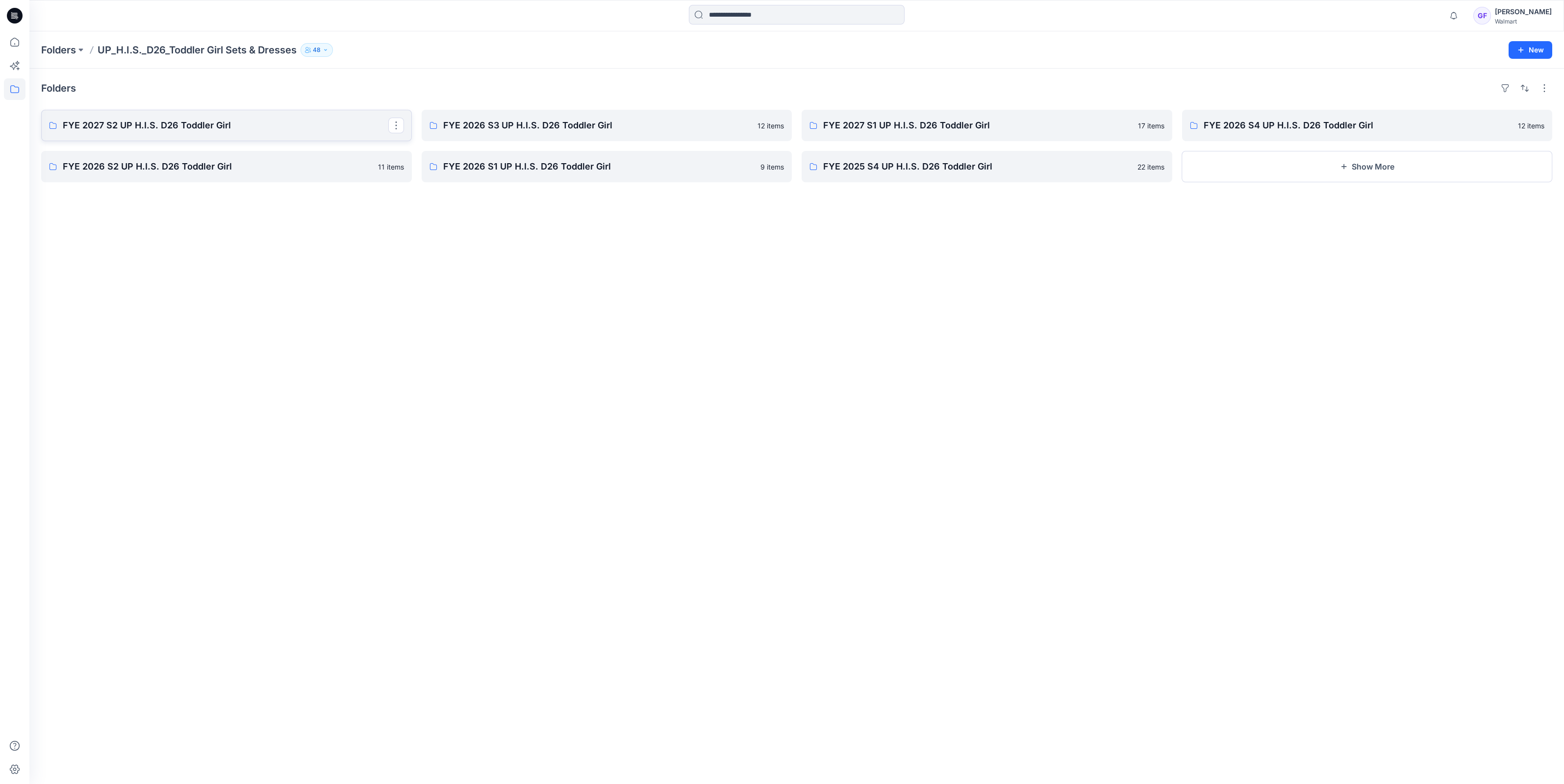
click at [179, 127] on p "FYE 2027 S2 UP H.I.S. D26 Toddler Girl" at bounding box center [225, 125] width 325 height 14
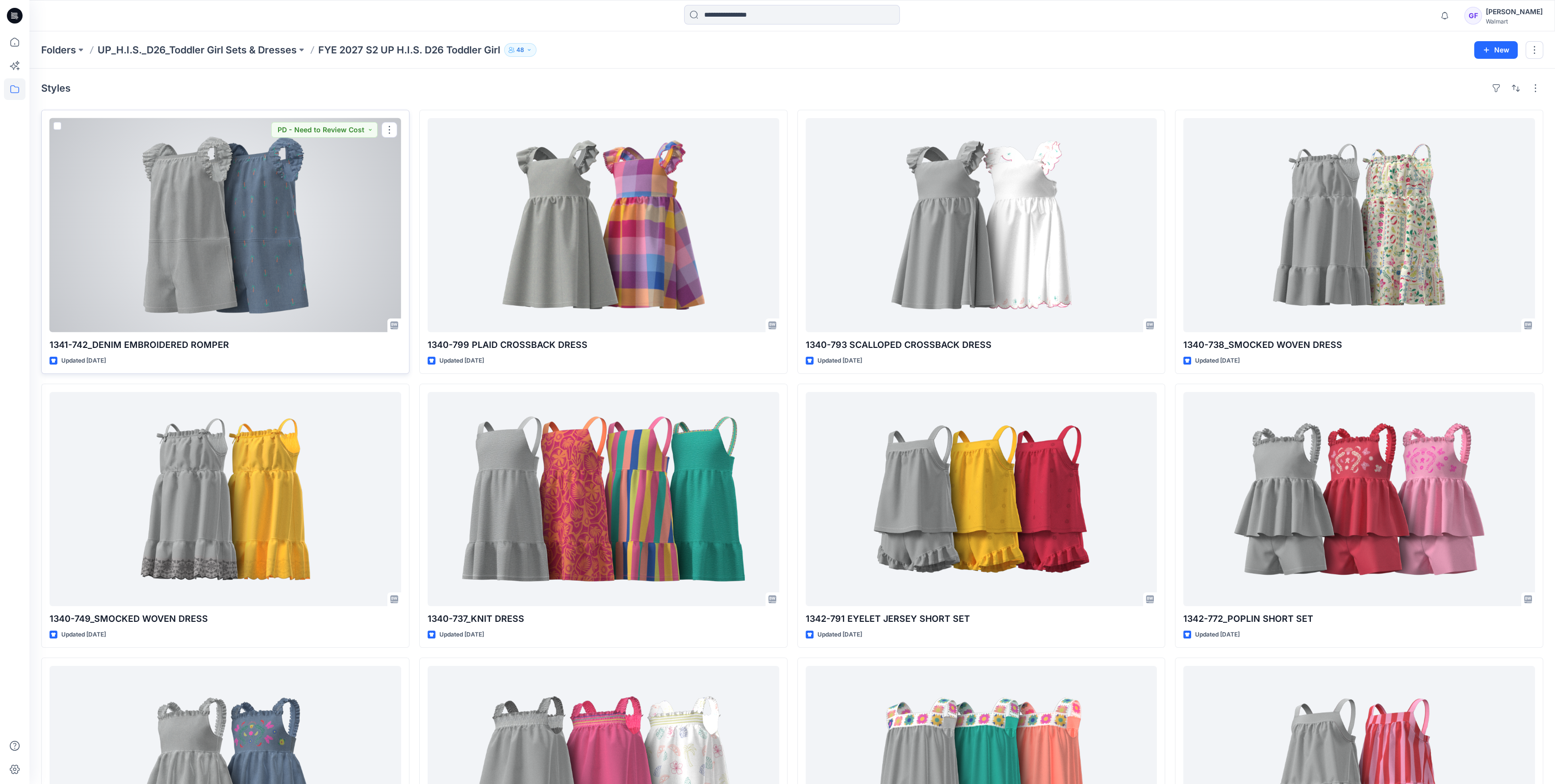
click at [208, 187] on div at bounding box center [225, 225] width 352 height 214
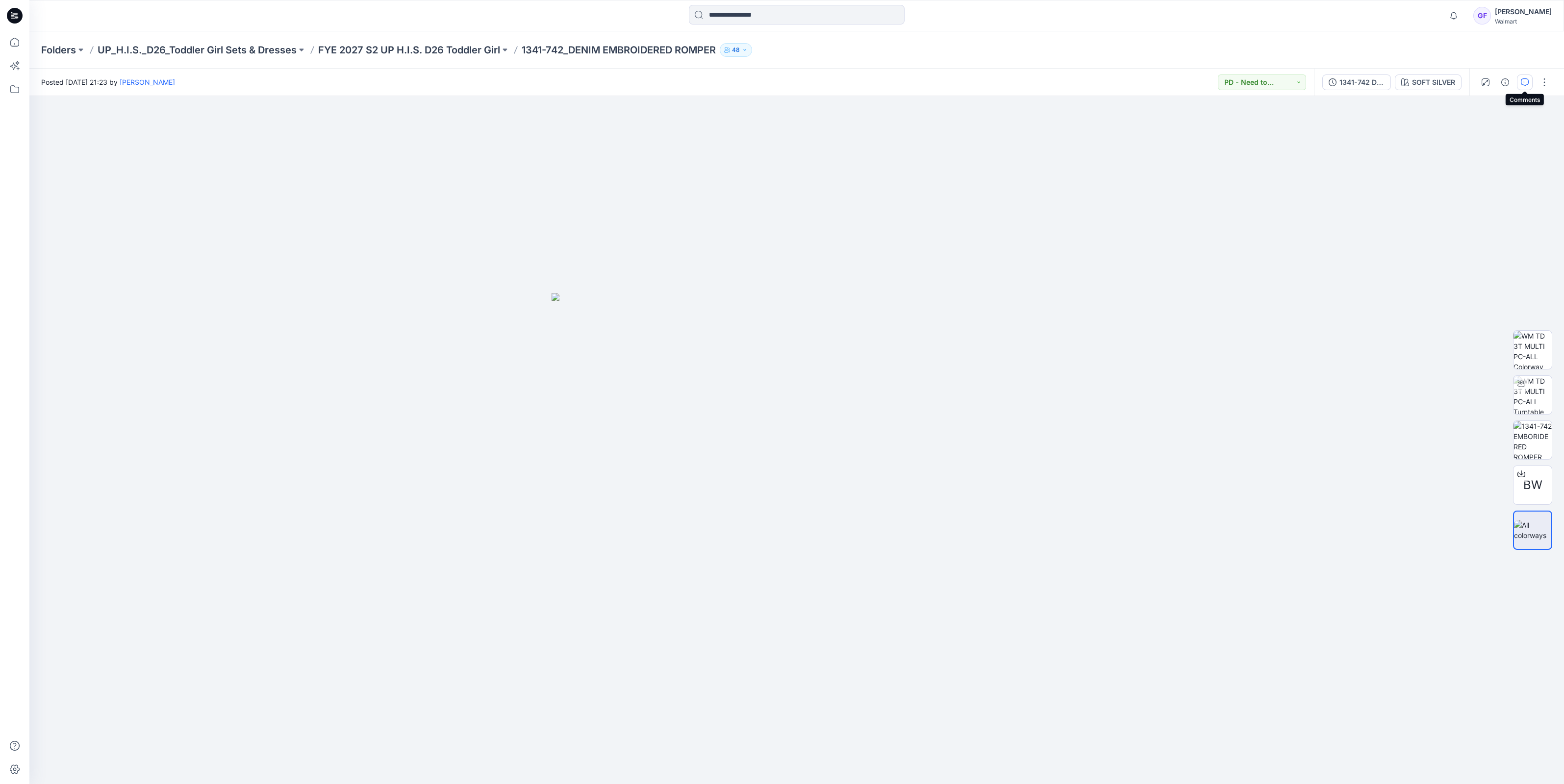
click at [1525, 85] on icon "button" at bounding box center [1525, 82] width 8 height 8
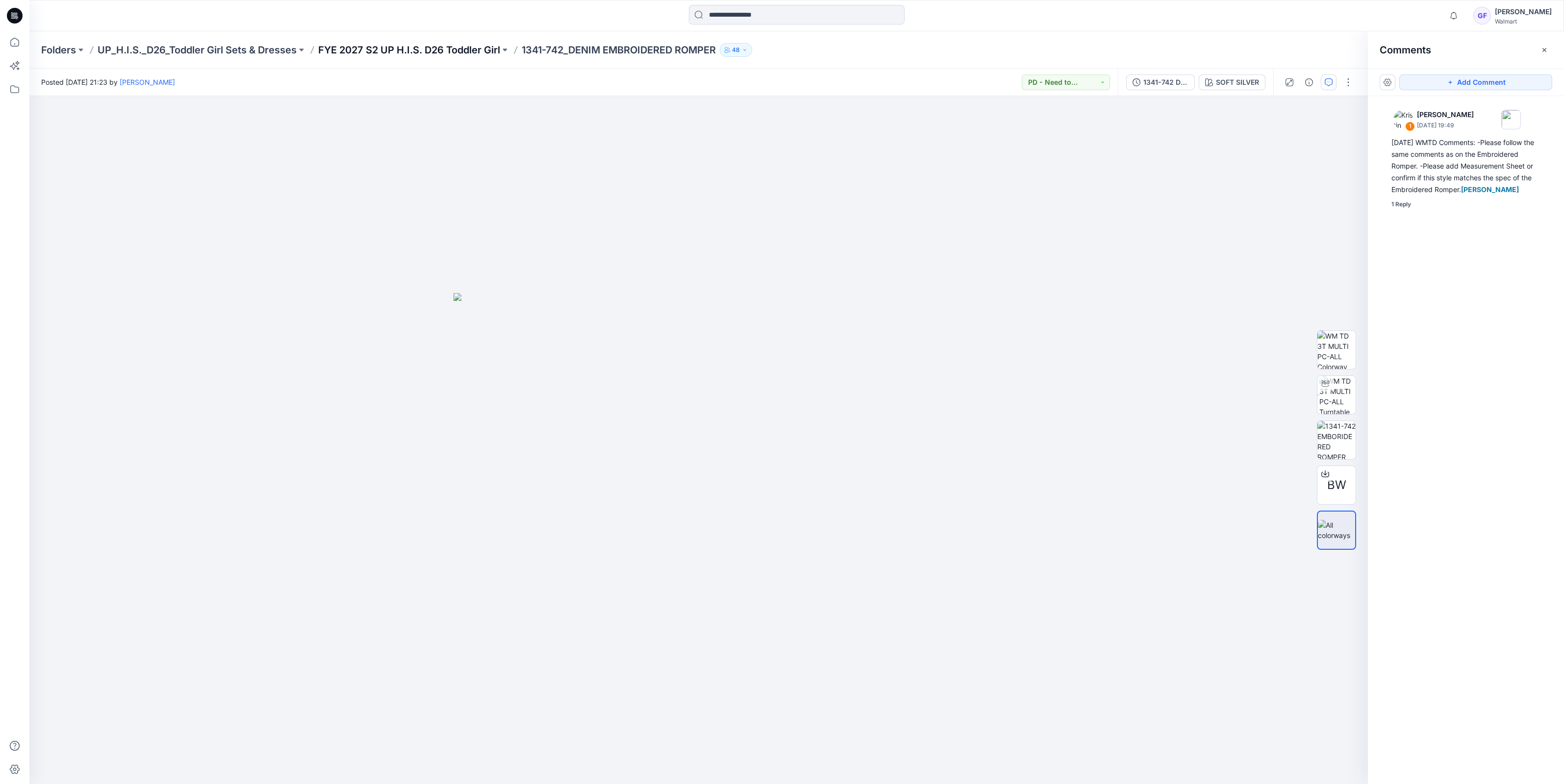
click at [461, 47] on p "FYE 2027 S2 UP H.I.S. D26 Toddler Girl" at bounding box center [409, 50] width 182 height 14
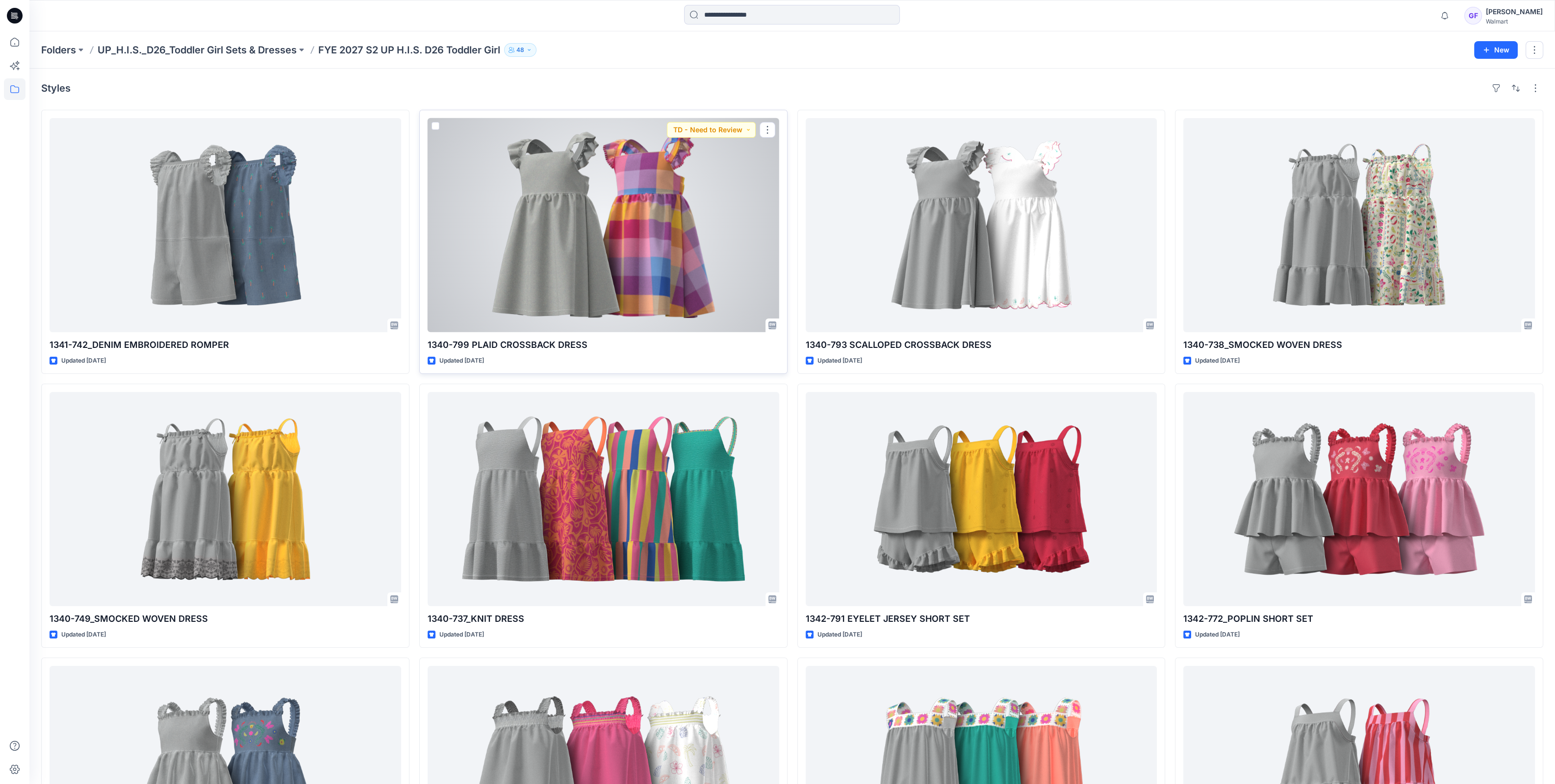
click at [550, 174] on div at bounding box center [603, 225] width 352 height 214
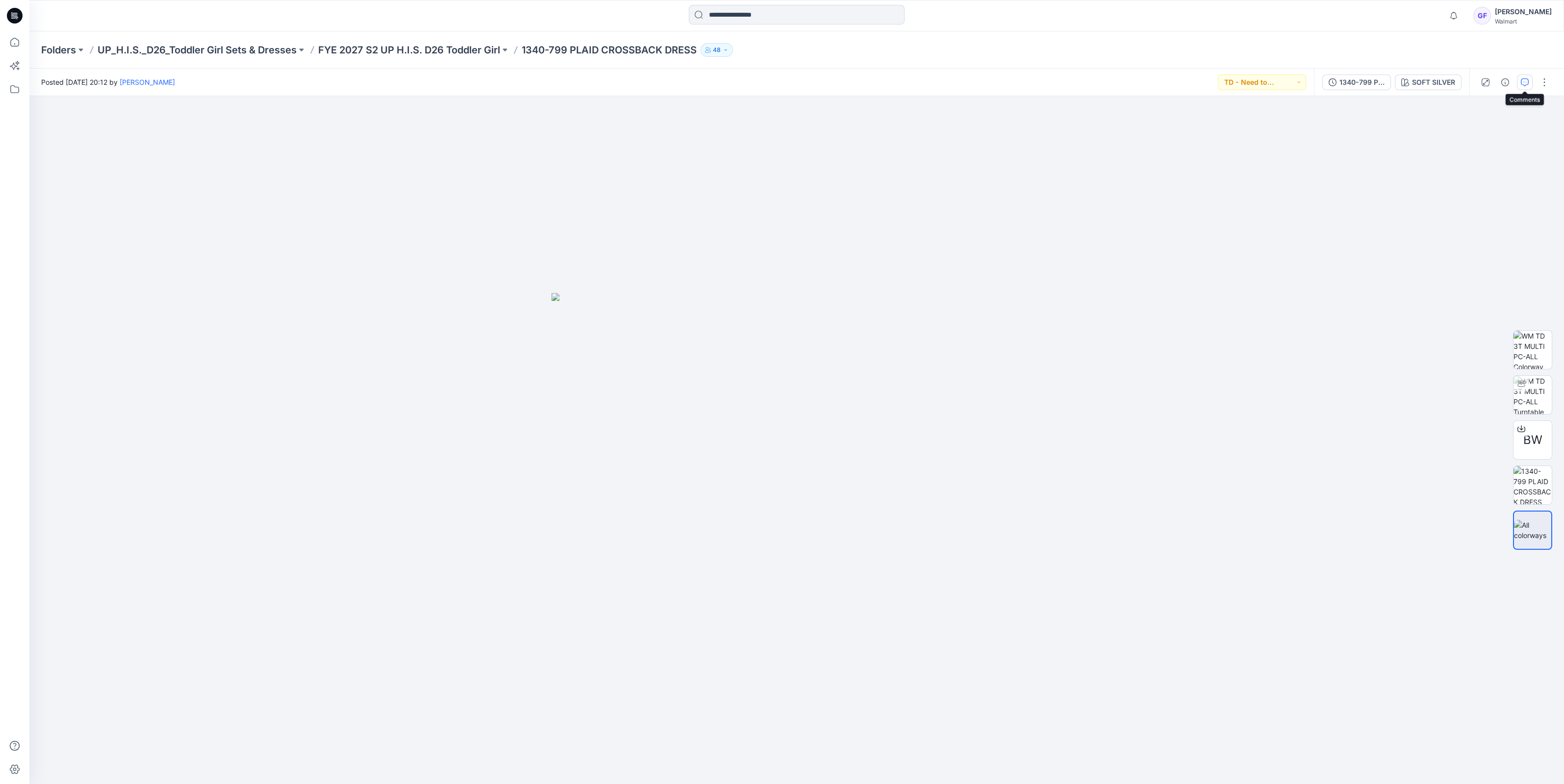
click at [1520, 86] on button "button" at bounding box center [1525, 83] width 16 height 16
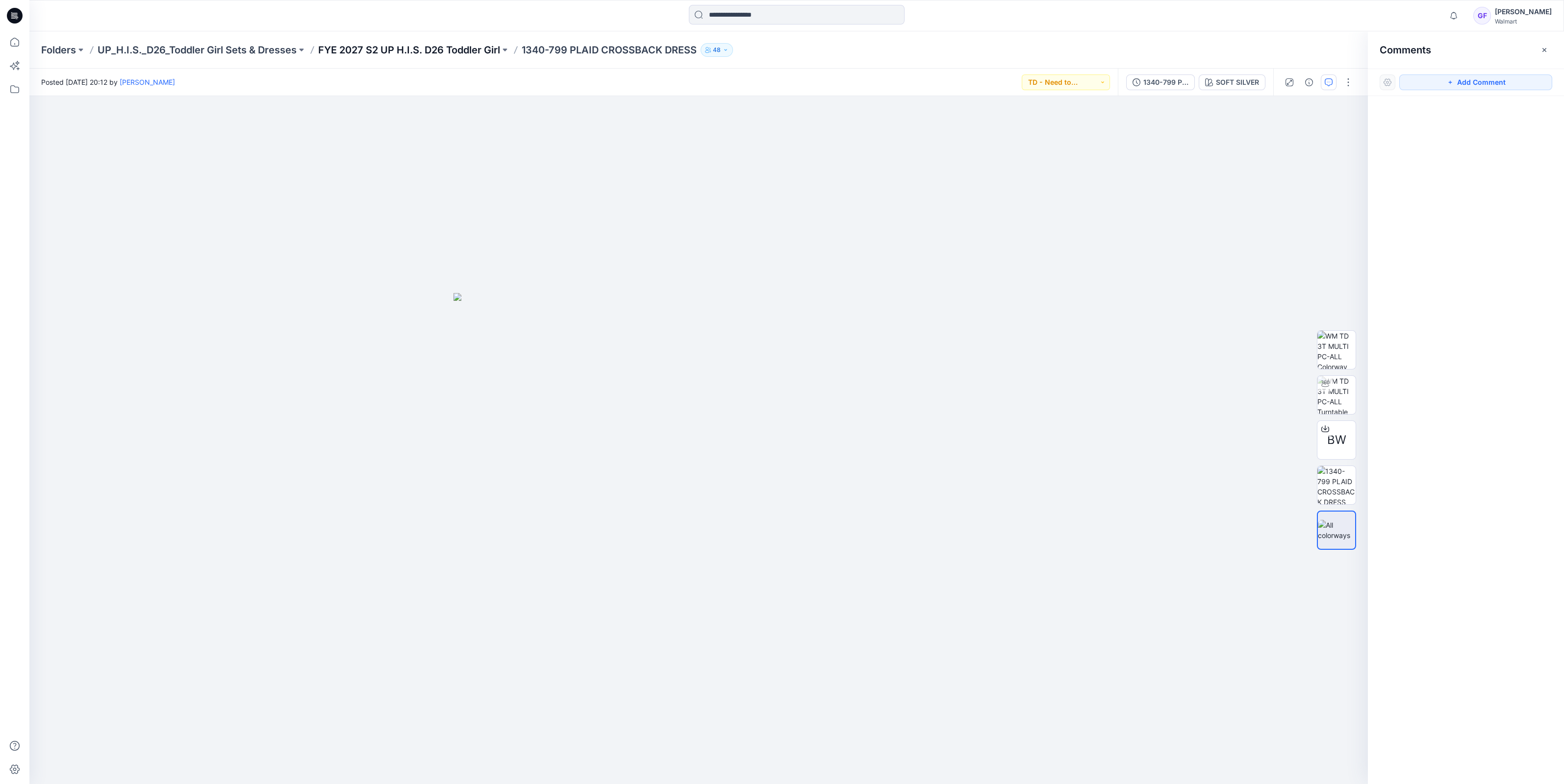
click at [416, 49] on p "FYE 2027 S2 UP H.I.S. D26 Toddler Girl" at bounding box center [409, 50] width 182 height 14
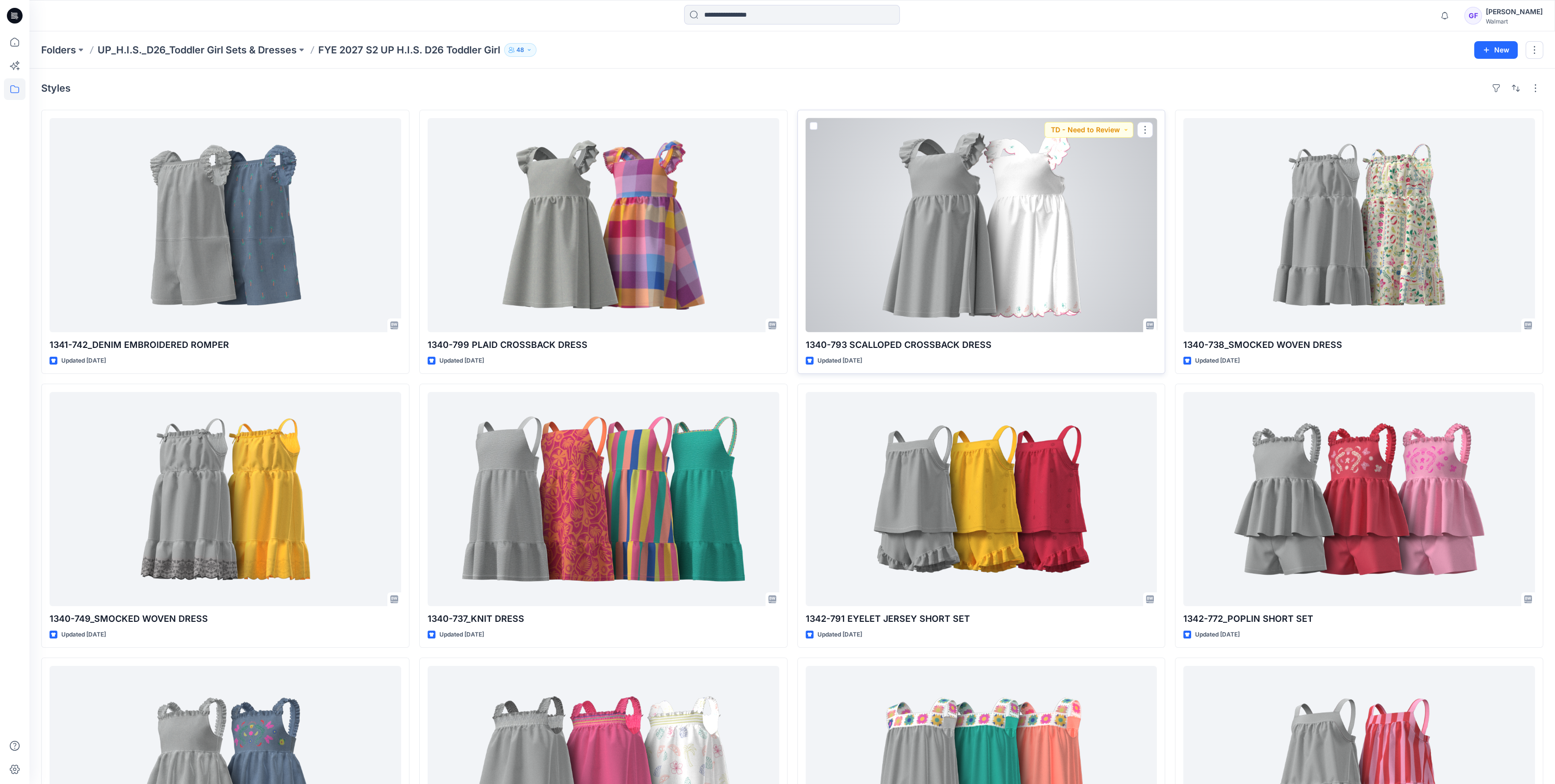
click at [998, 243] on div at bounding box center [981, 225] width 352 height 214
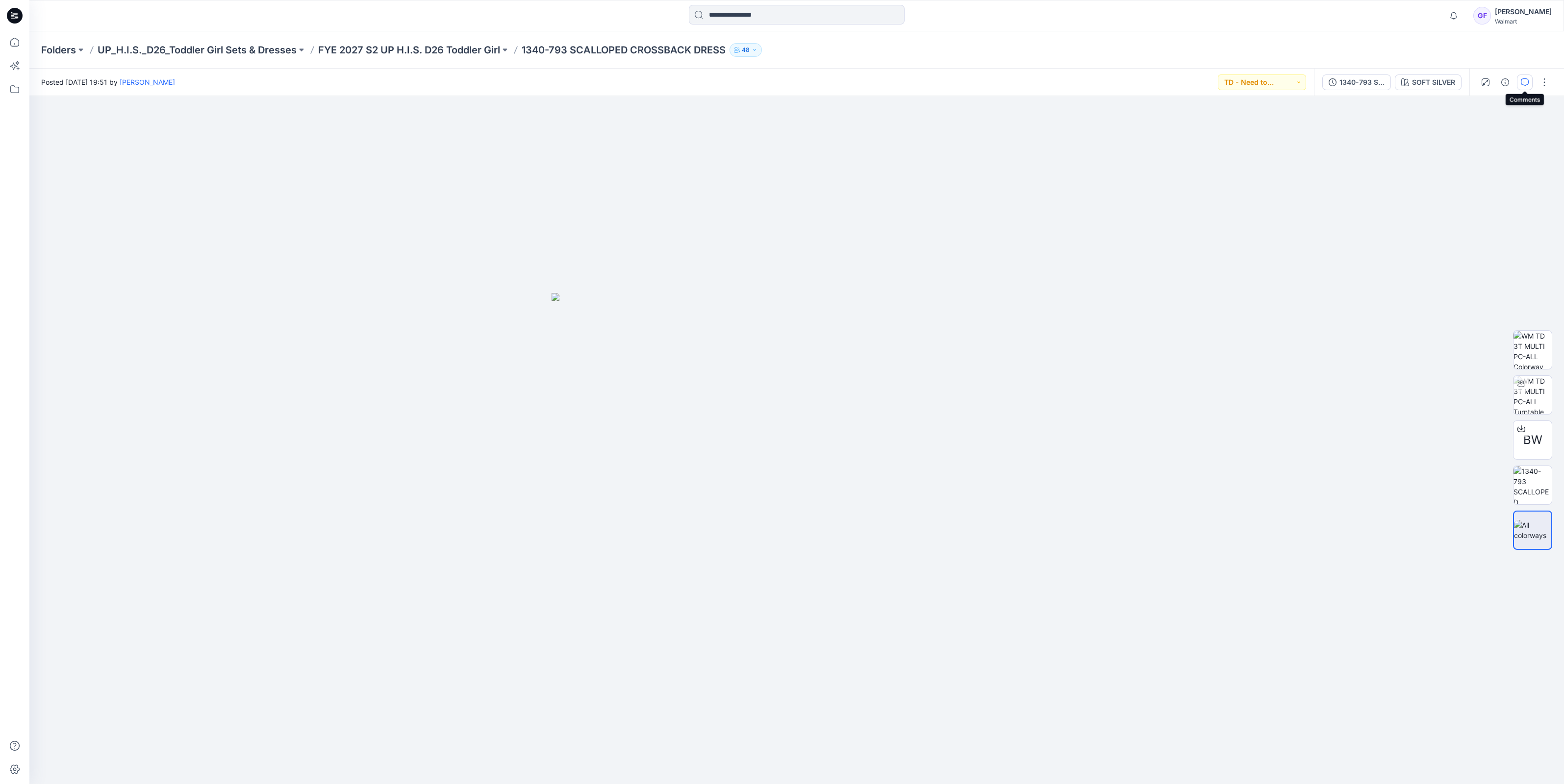
click at [1527, 85] on icon "button" at bounding box center [1525, 82] width 8 height 8
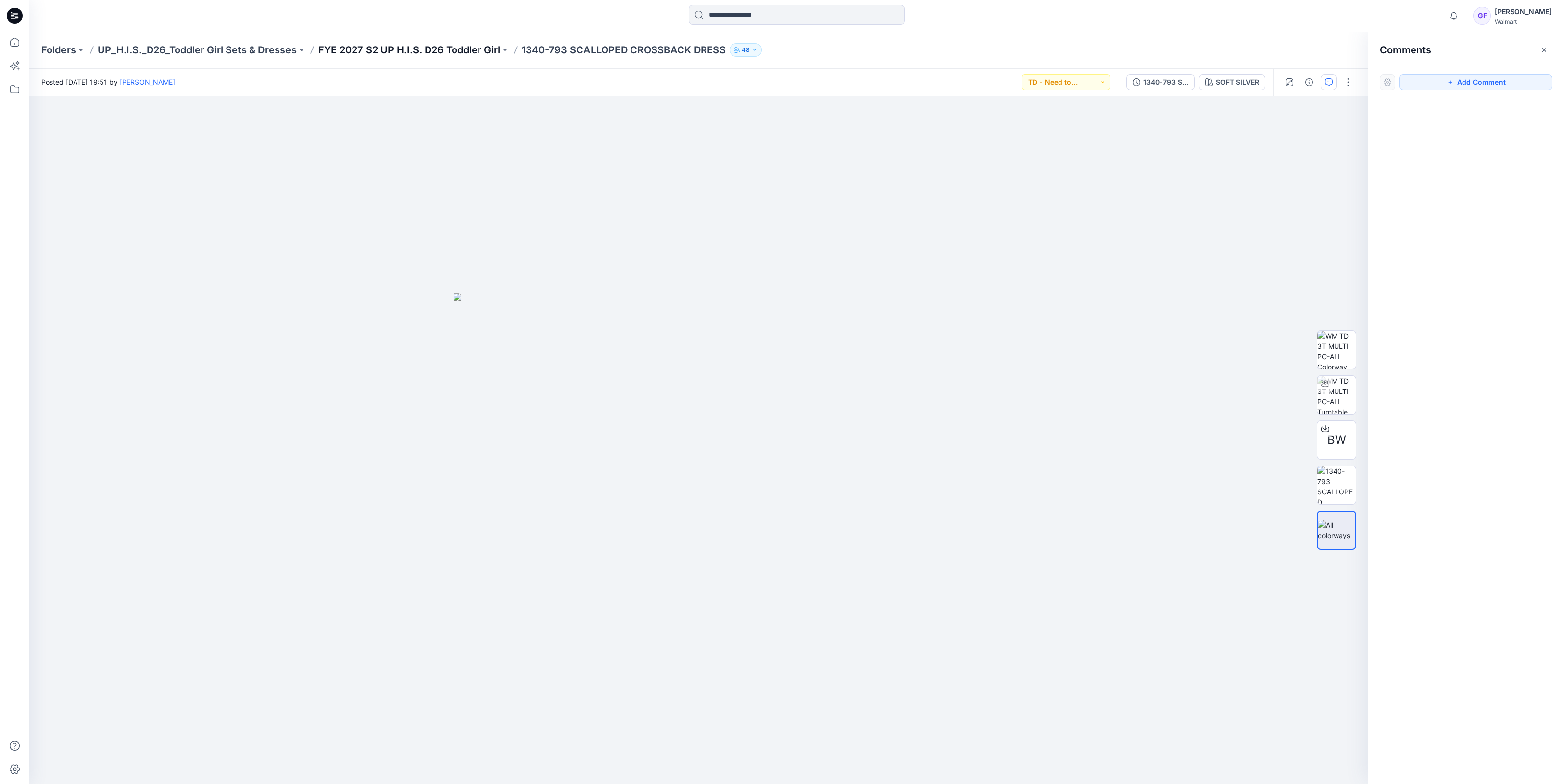
click at [466, 50] on p "FYE 2027 S2 UP H.I.S. D26 Toddler Girl" at bounding box center [409, 50] width 182 height 14
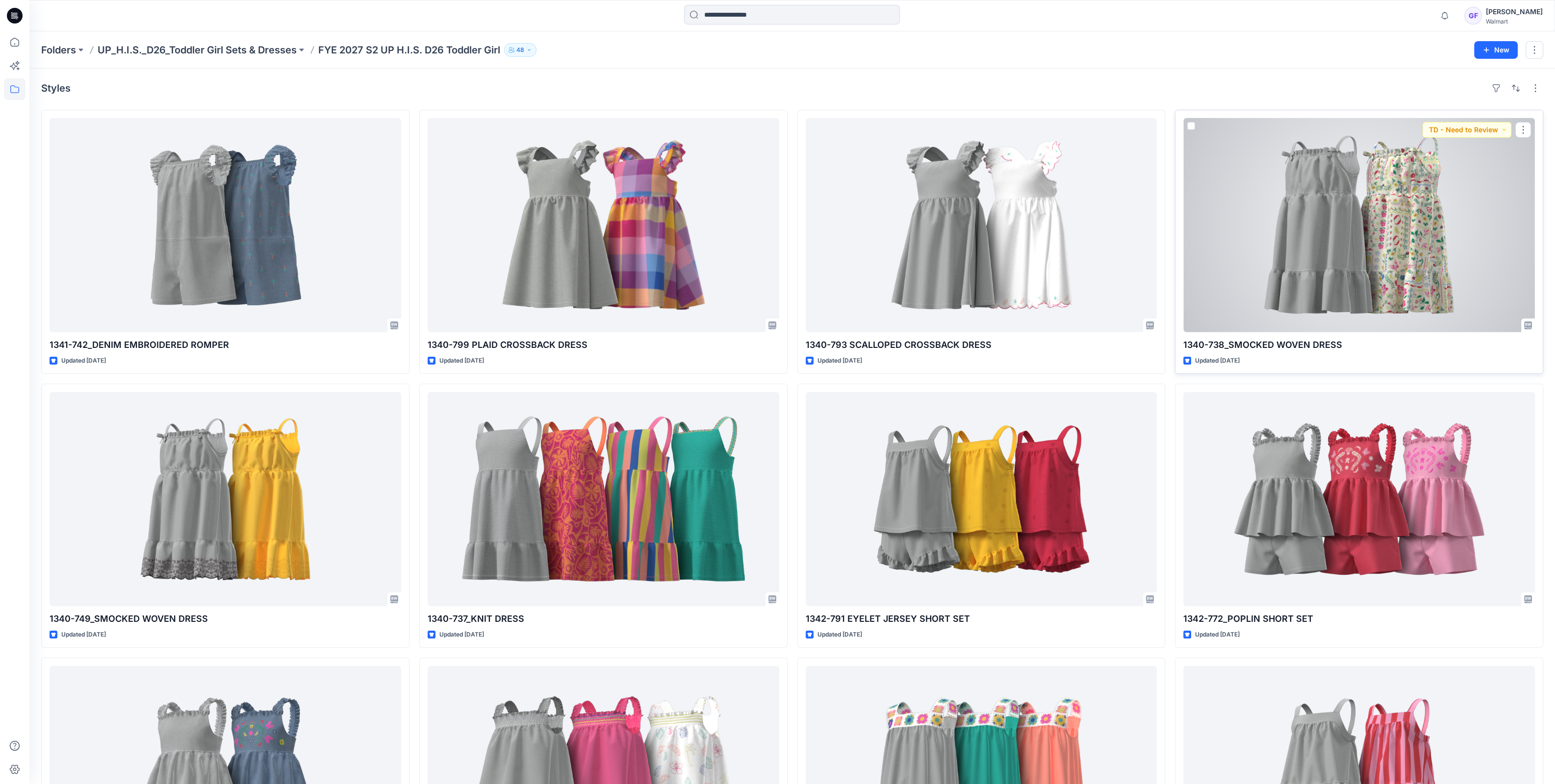
click at [1266, 253] on div at bounding box center [1359, 225] width 352 height 214
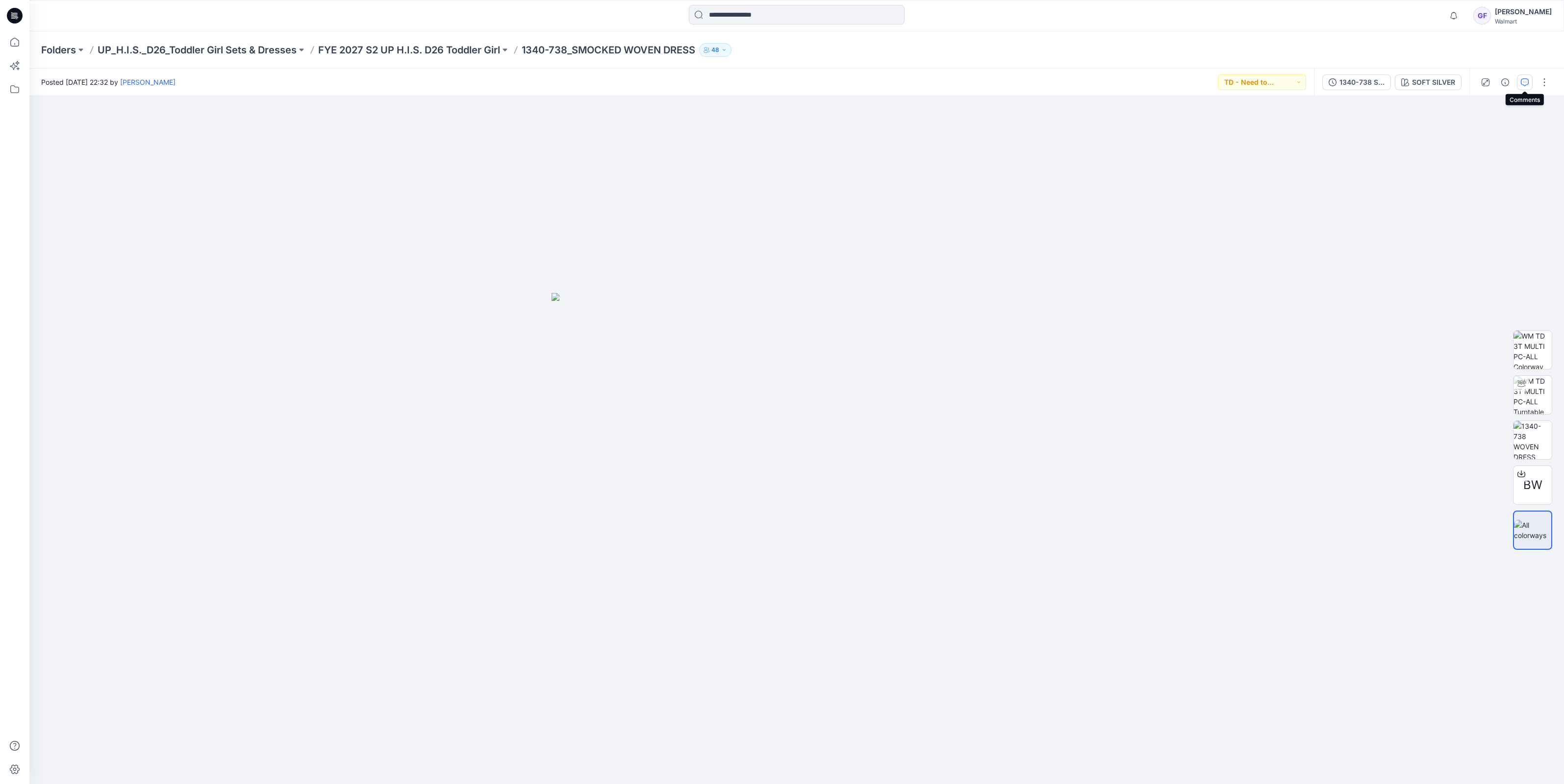
click at [1528, 80] on icon "button" at bounding box center [1525, 82] width 8 height 8
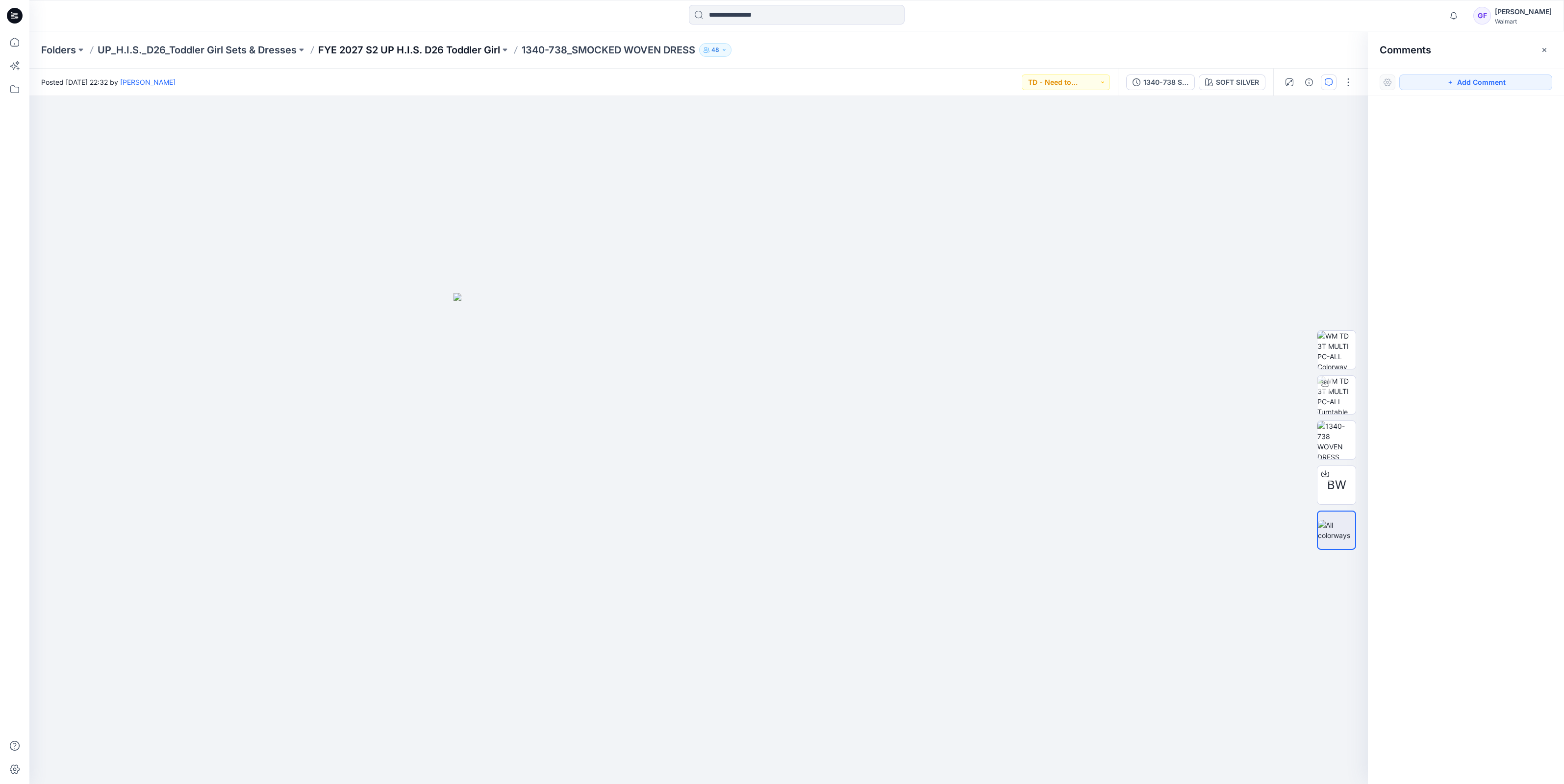
click at [381, 44] on p "FYE 2027 S2 UP H.I.S. D26 Toddler Girl" at bounding box center [409, 50] width 182 height 14
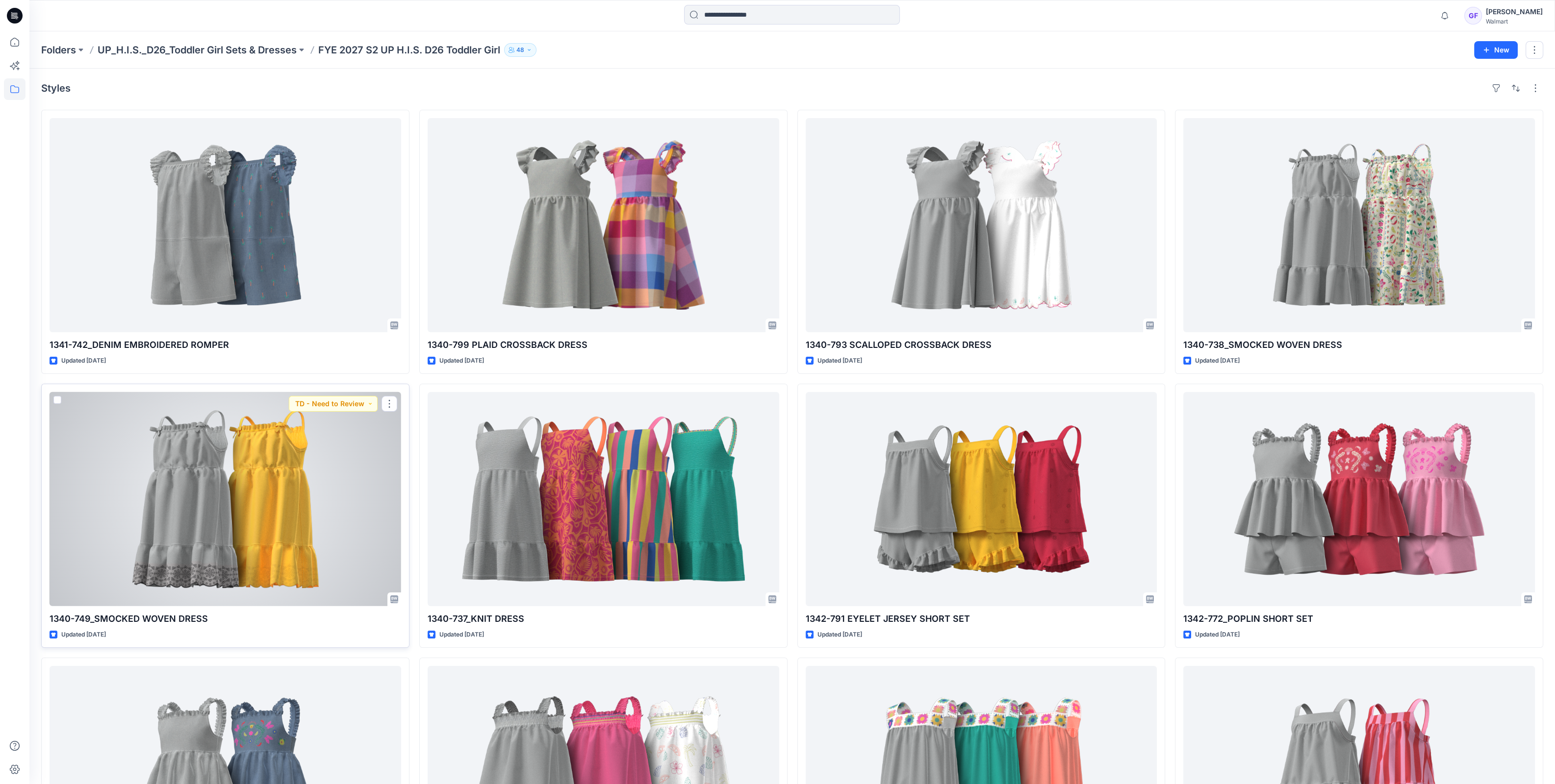
click at [271, 445] on div at bounding box center [225, 499] width 352 height 214
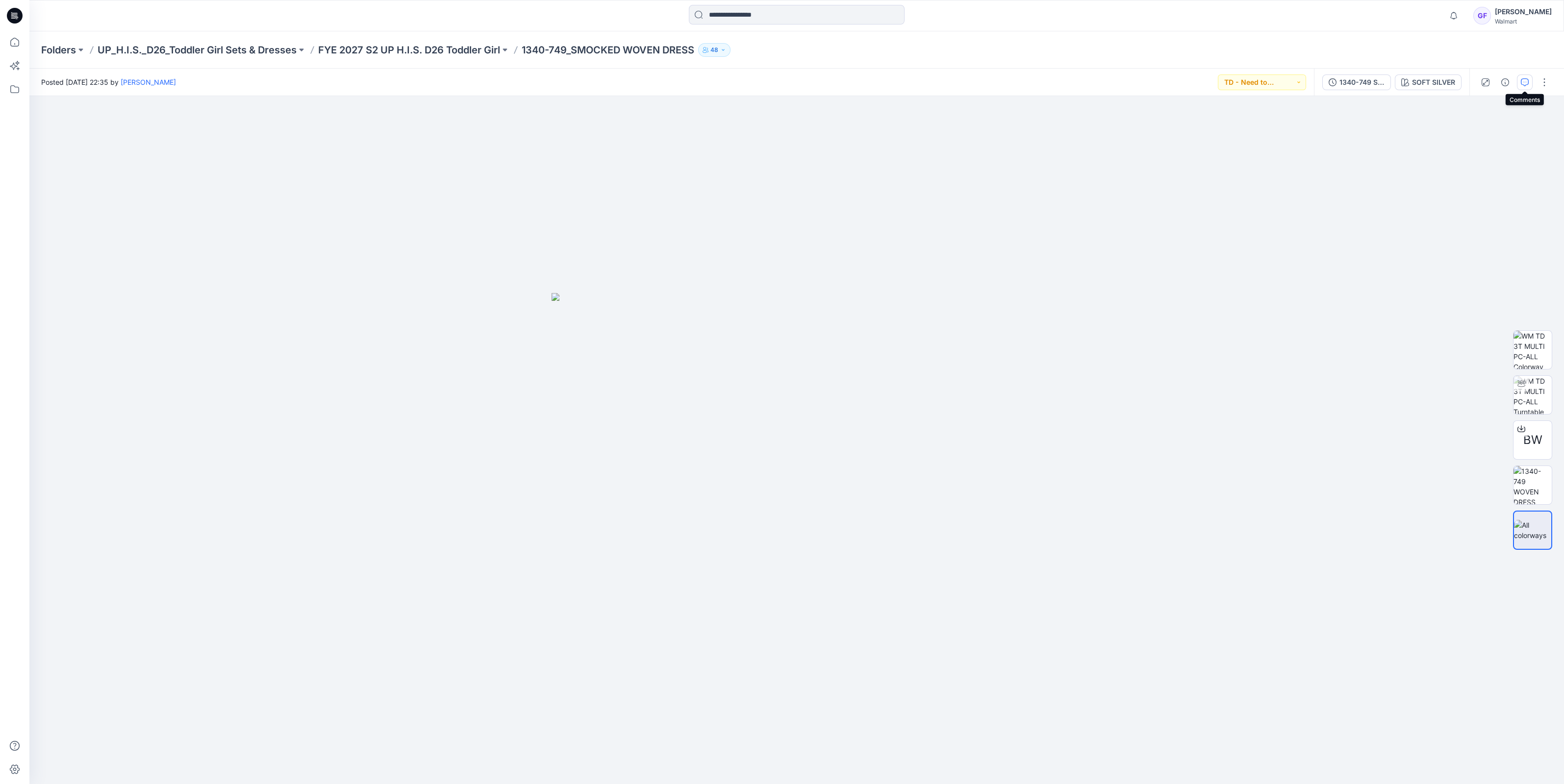
click at [1527, 78] on button "button" at bounding box center [1525, 83] width 16 height 16
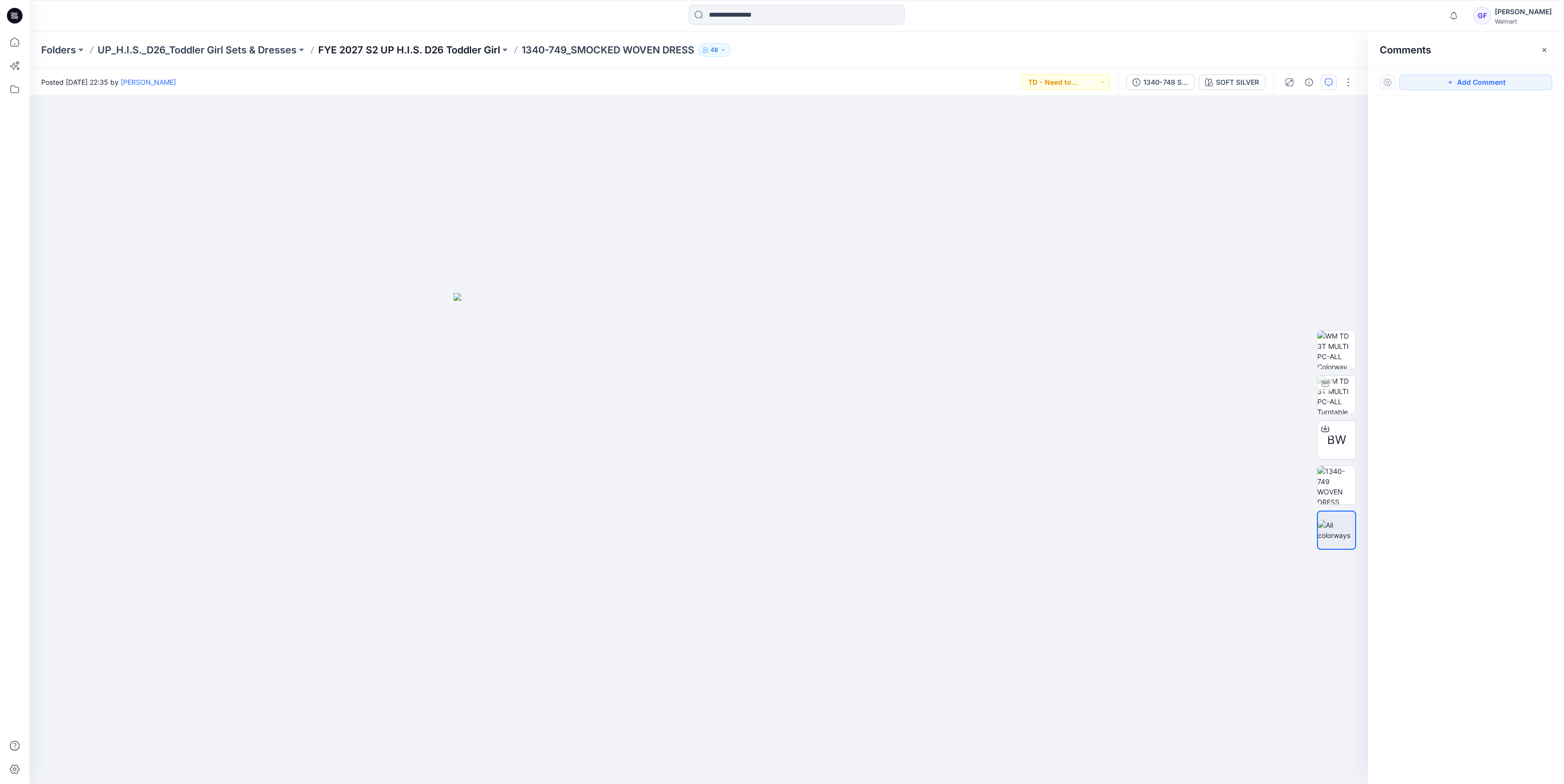
click at [444, 50] on p "FYE 2027 S2 UP H.I.S. D26 Toddler Girl" at bounding box center [409, 50] width 182 height 14
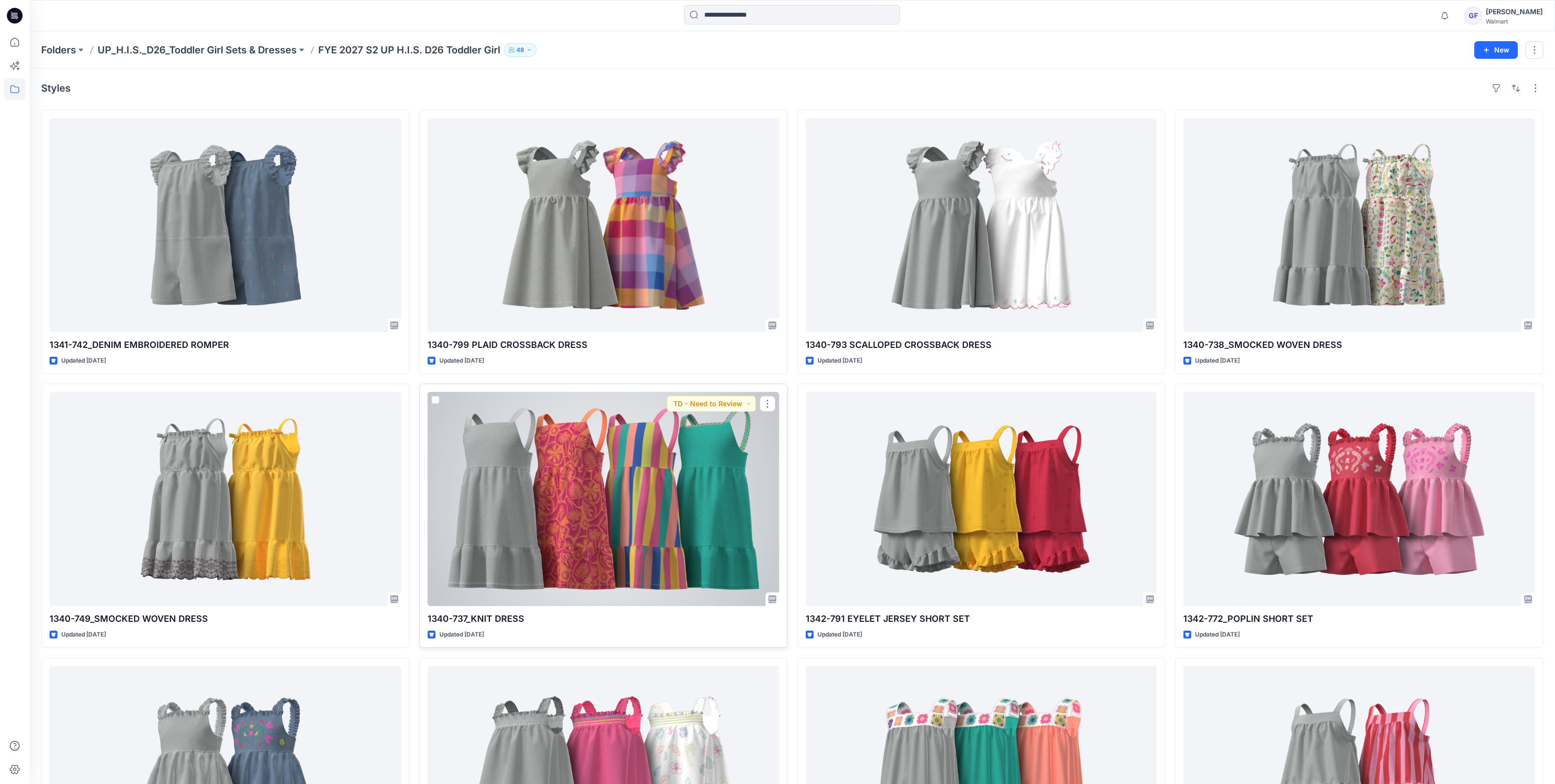
click at [551, 505] on div at bounding box center [603, 499] width 352 height 214
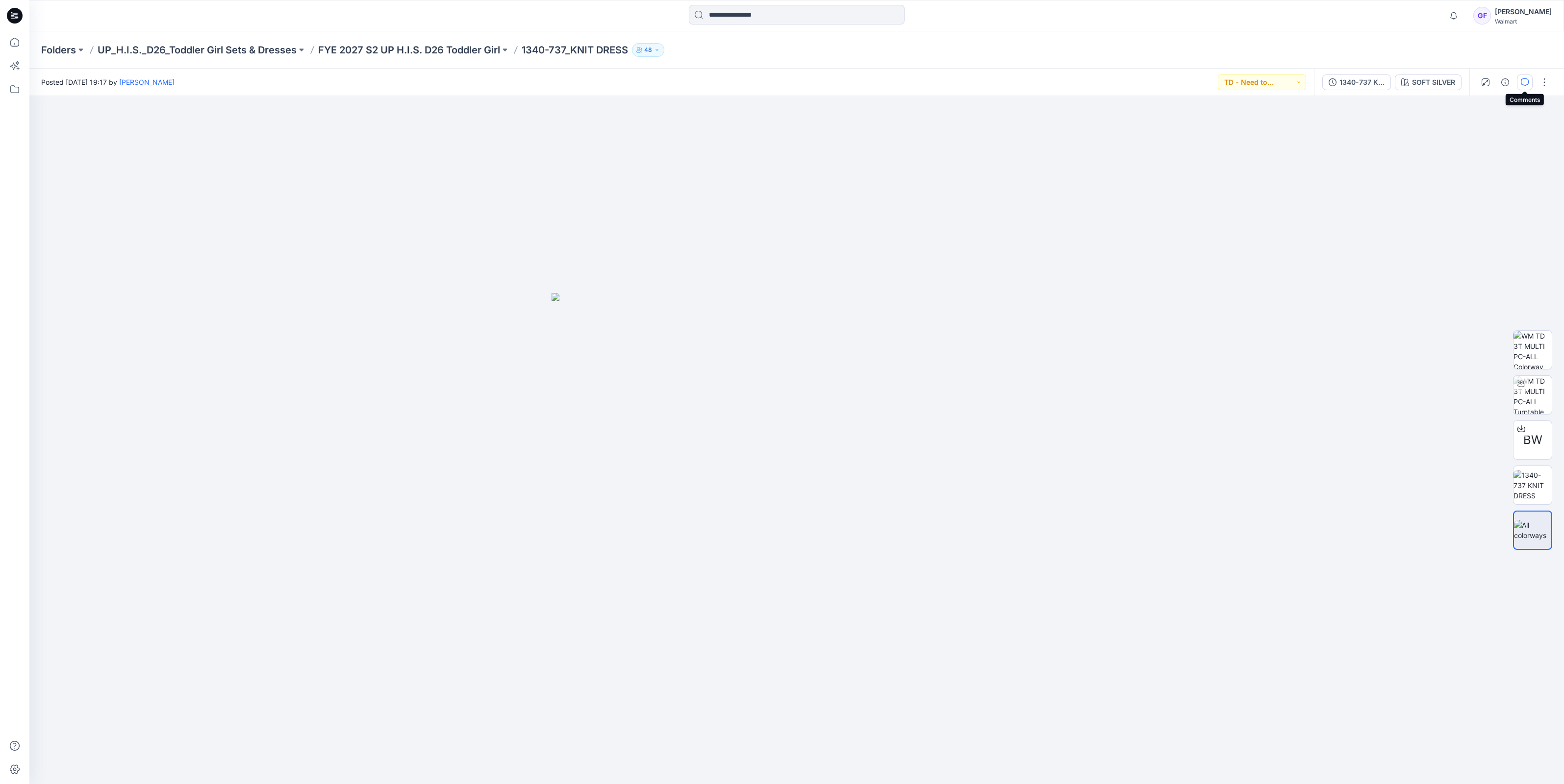
click at [1521, 82] on icon "button" at bounding box center [1525, 82] width 8 height 8
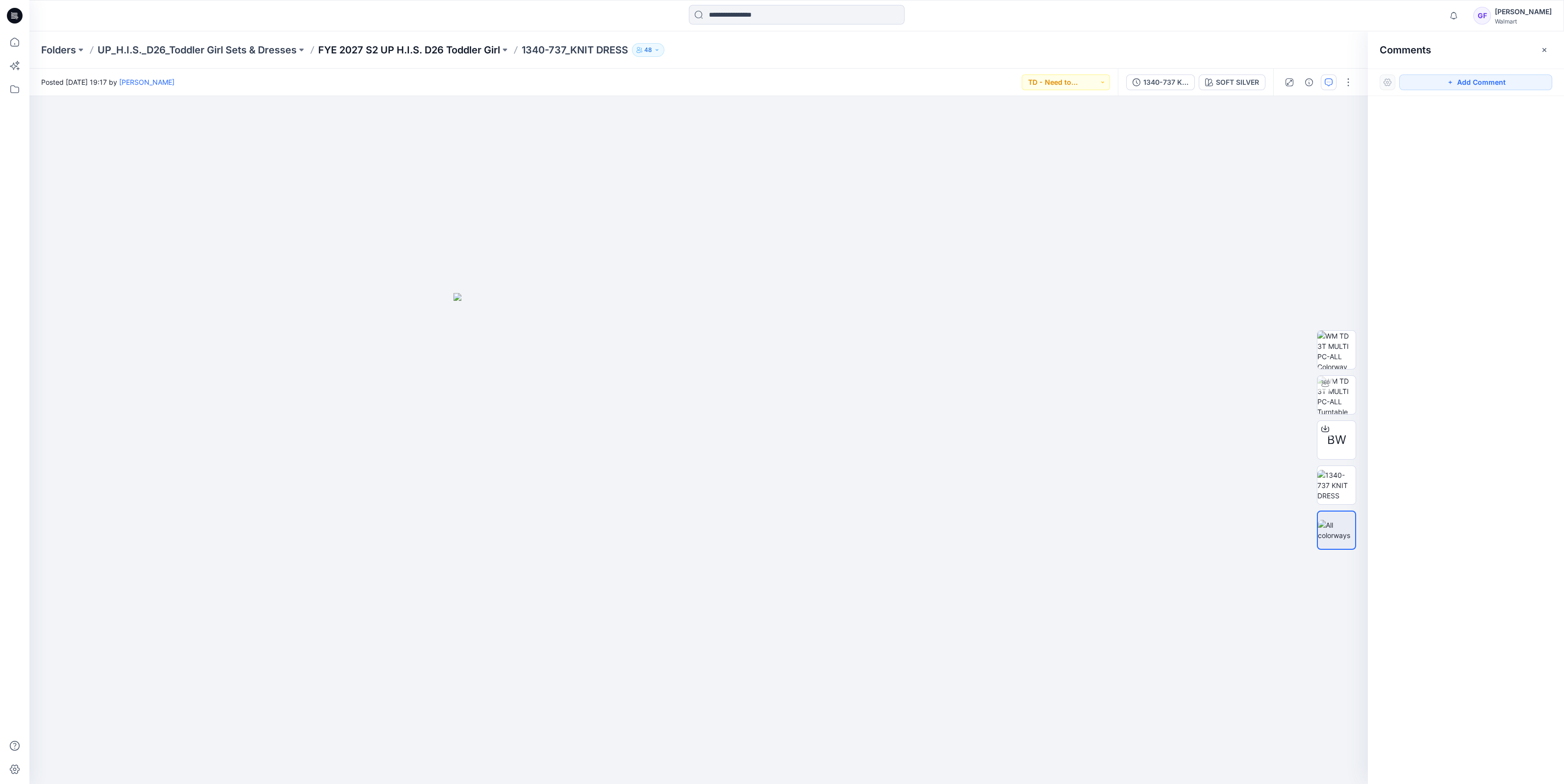
click at [409, 52] on p "FYE 2027 S2 UP H.I.S. D26 Toddler Girl" at bounding box center [409, 50] width 182 height 14
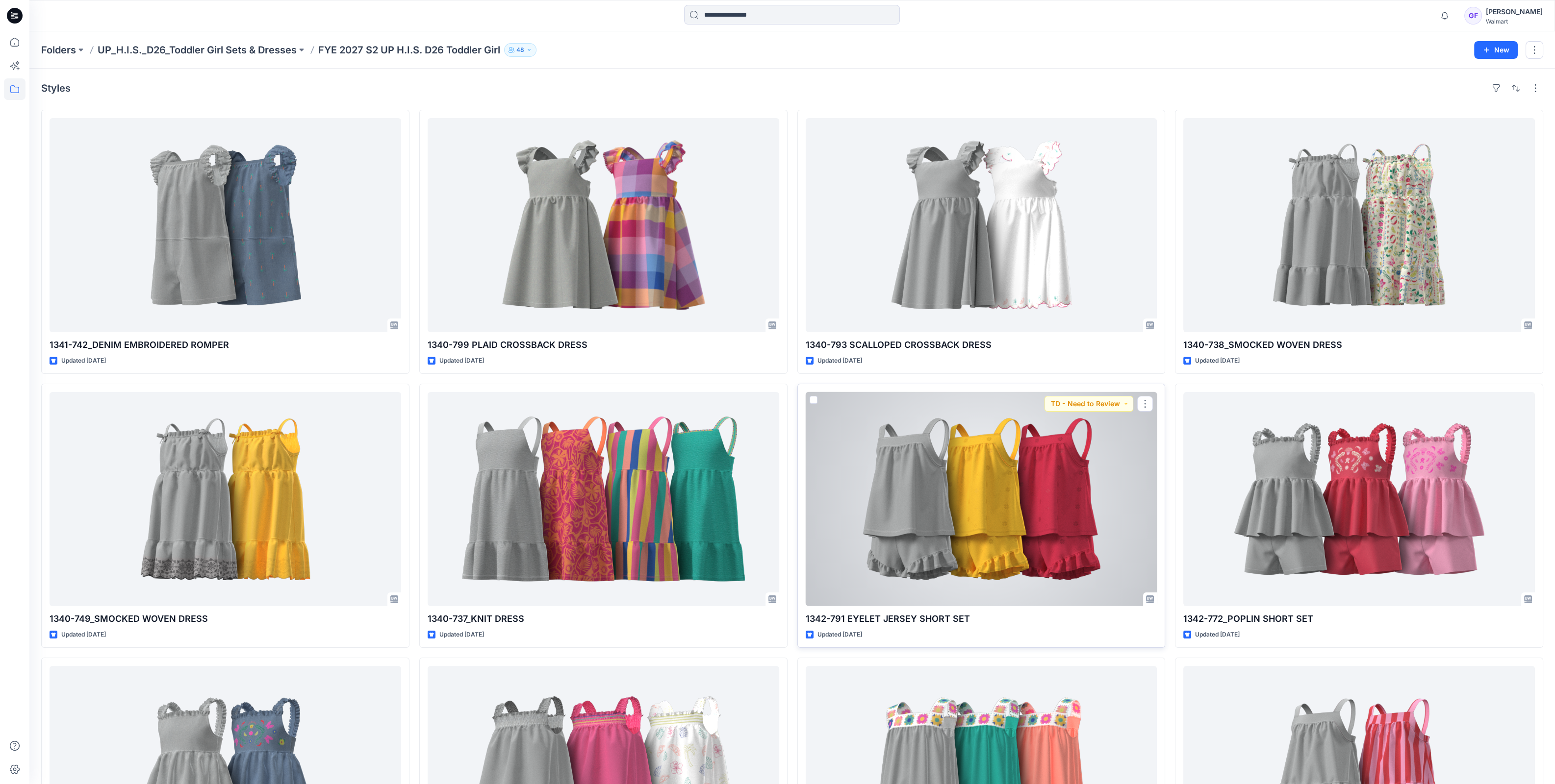
click at [861, 430] on div at bounding box center [981, 499] width 352 height 214
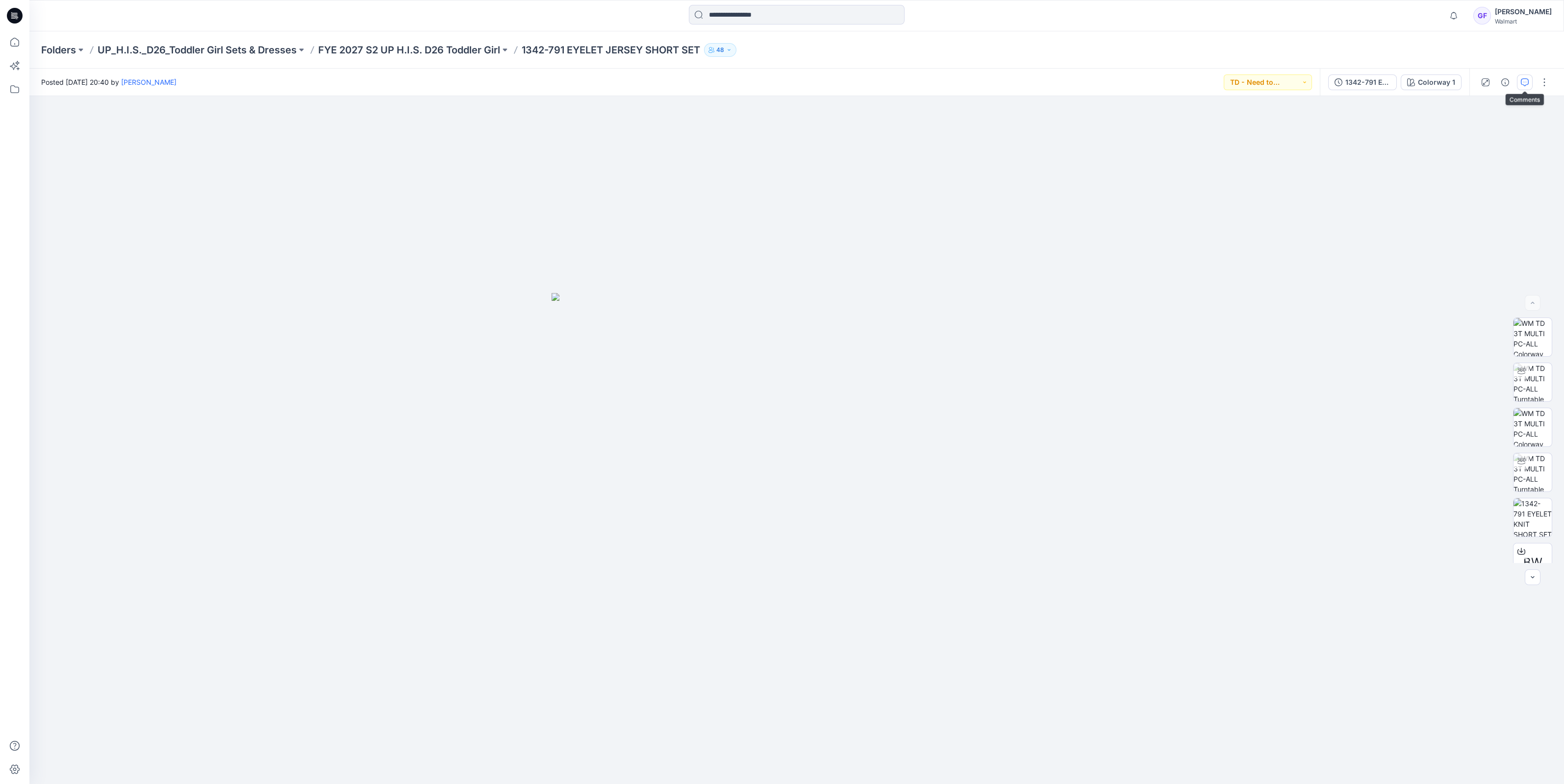
click at [1522, 84] on icon "button" at bounding box center [1525, 82] width 8 height 8
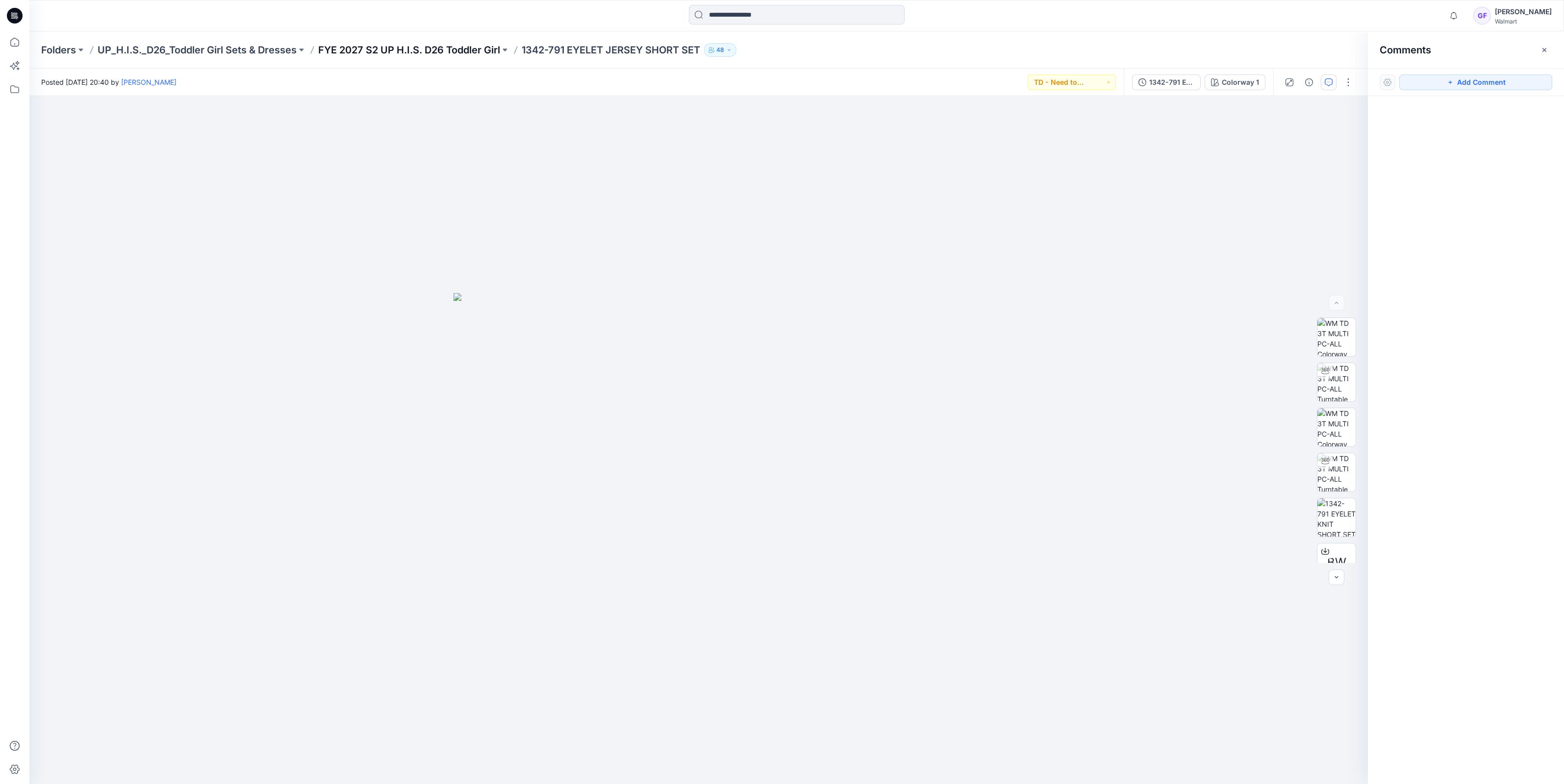
click at [439, 54] on p "FYE 2027 S2 UP H.I.S. D26 Toddler Girl" at bounding box center [409, 50] width 182 height 14
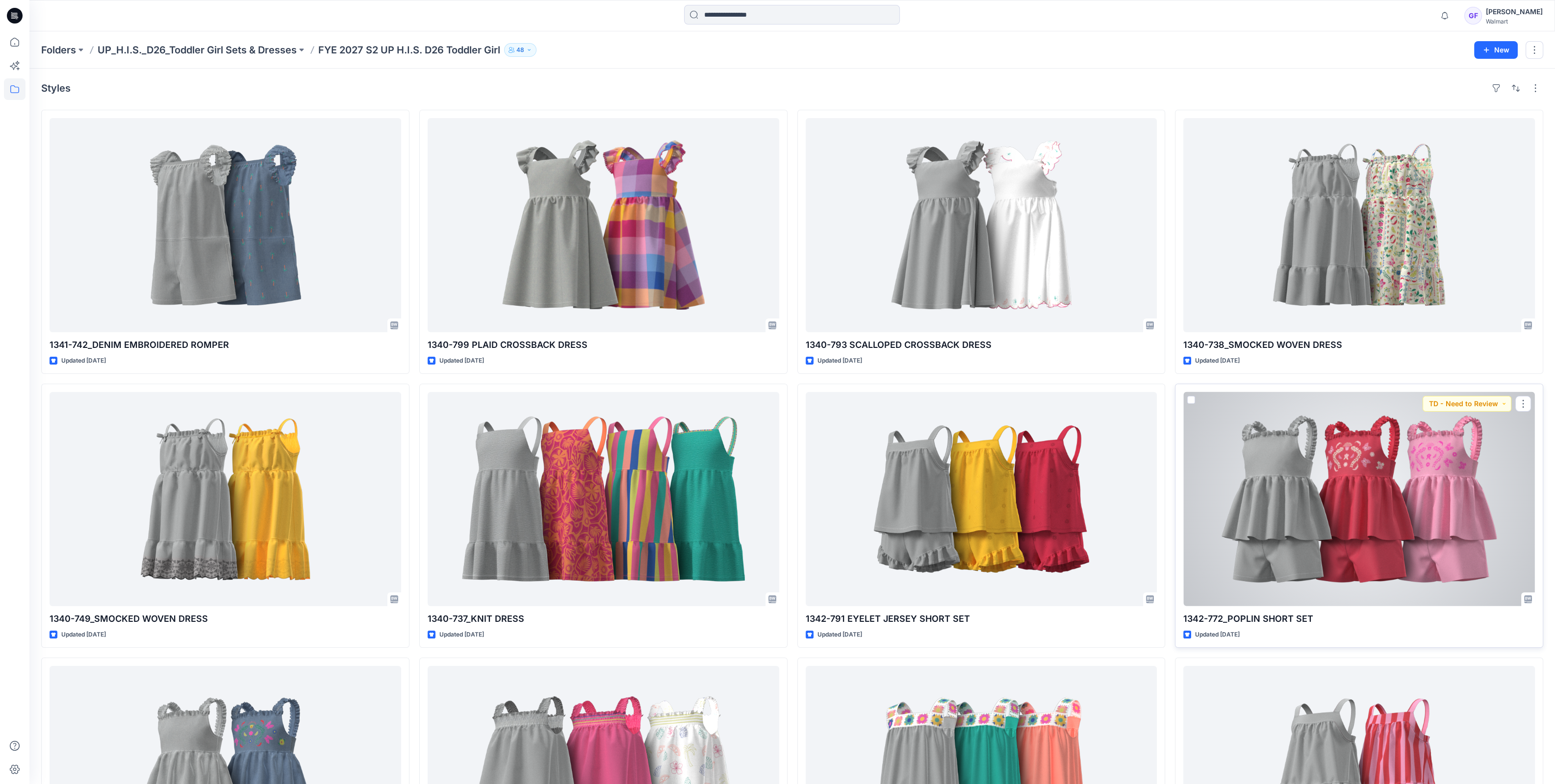
click at [1423, 476] on div at bounding box center [1359, 499] width 352 height 214
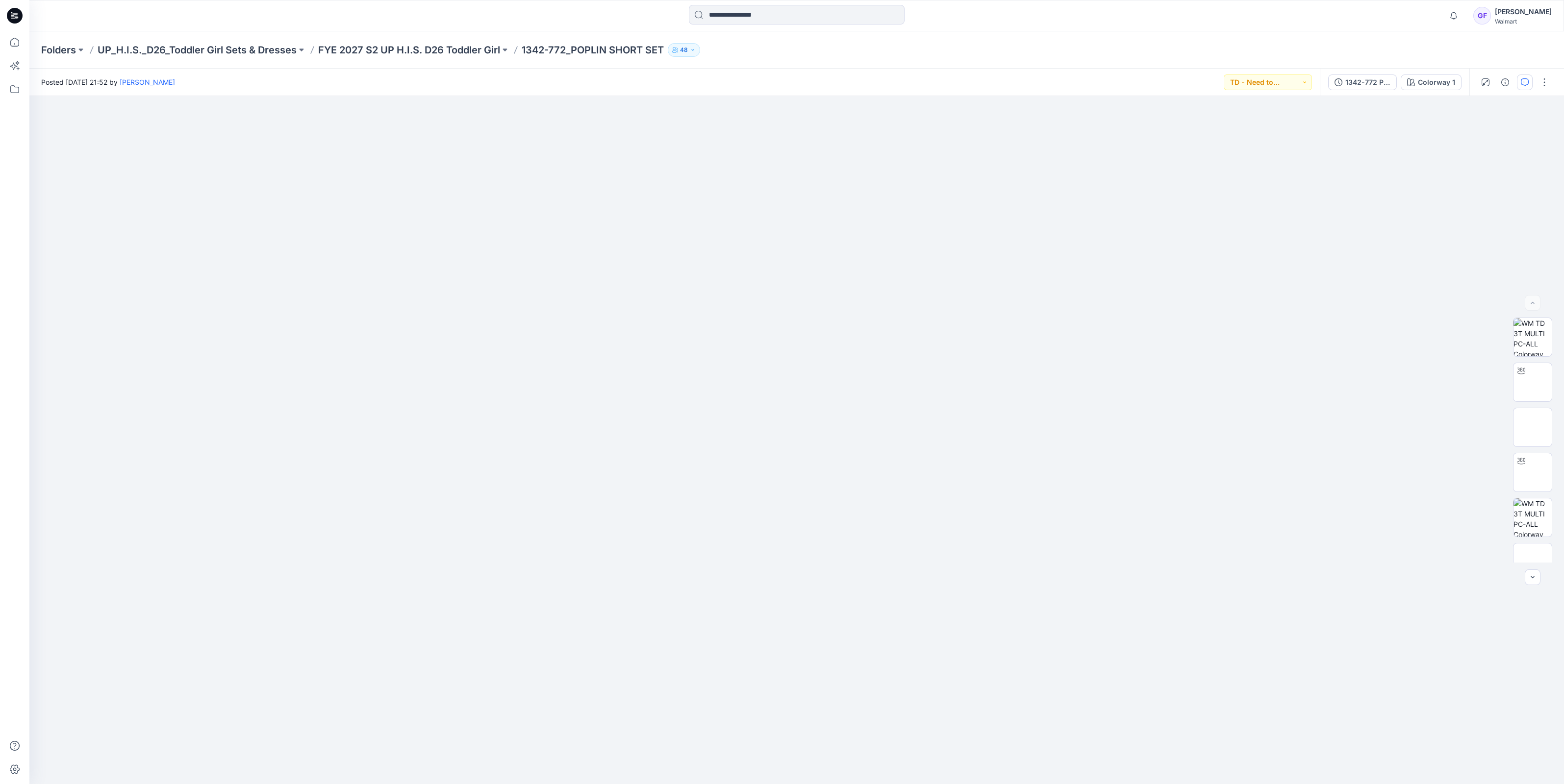
click at [1529, 78] on button "button" at bounding box center [1525, 83] width 16 height 16
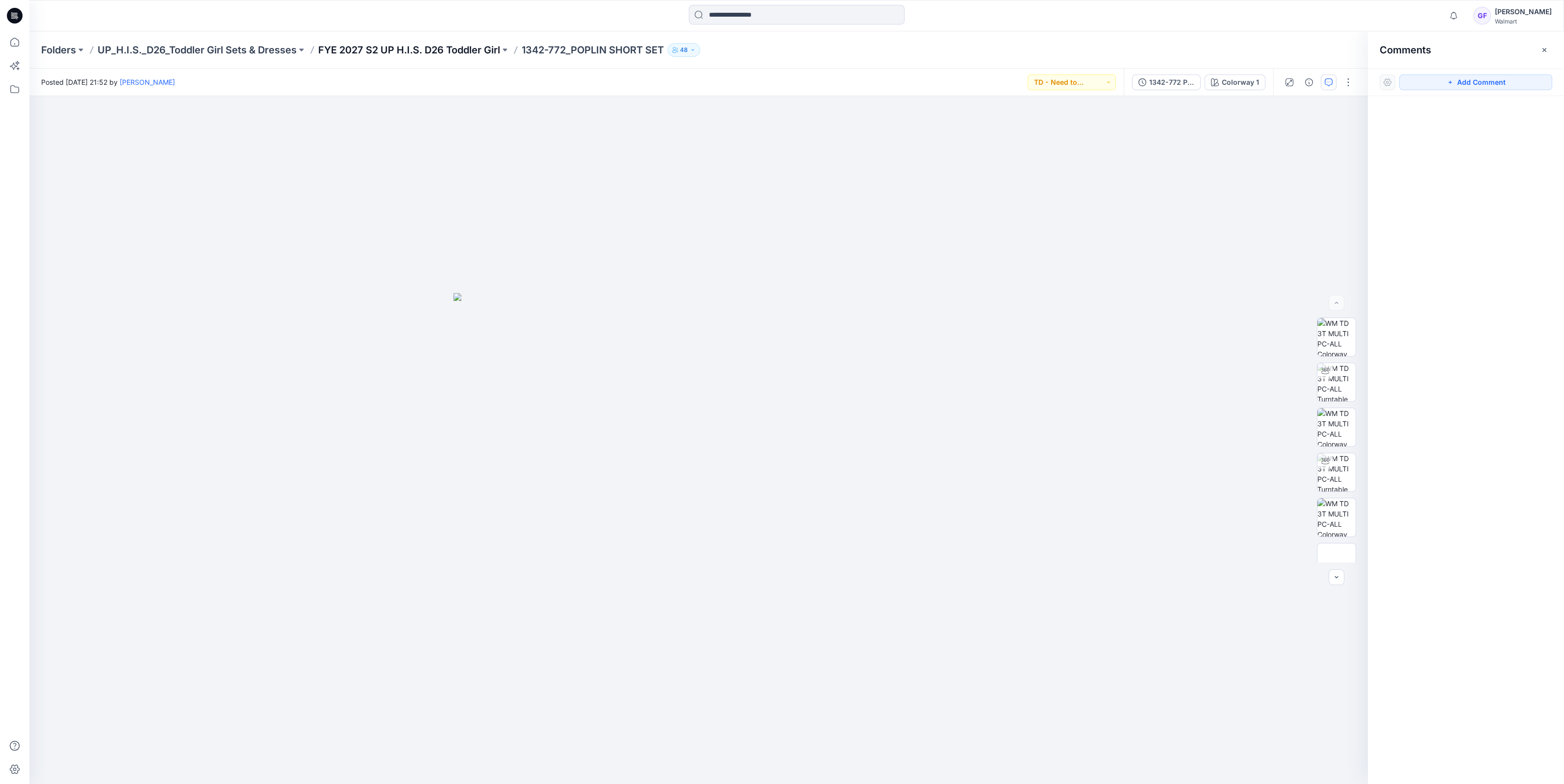
click at [381, 48] on p "FYE 2027 S2 UP H.I.S. D26 Toddler Girl" at bounding box center [409, 50] width 182 height 14
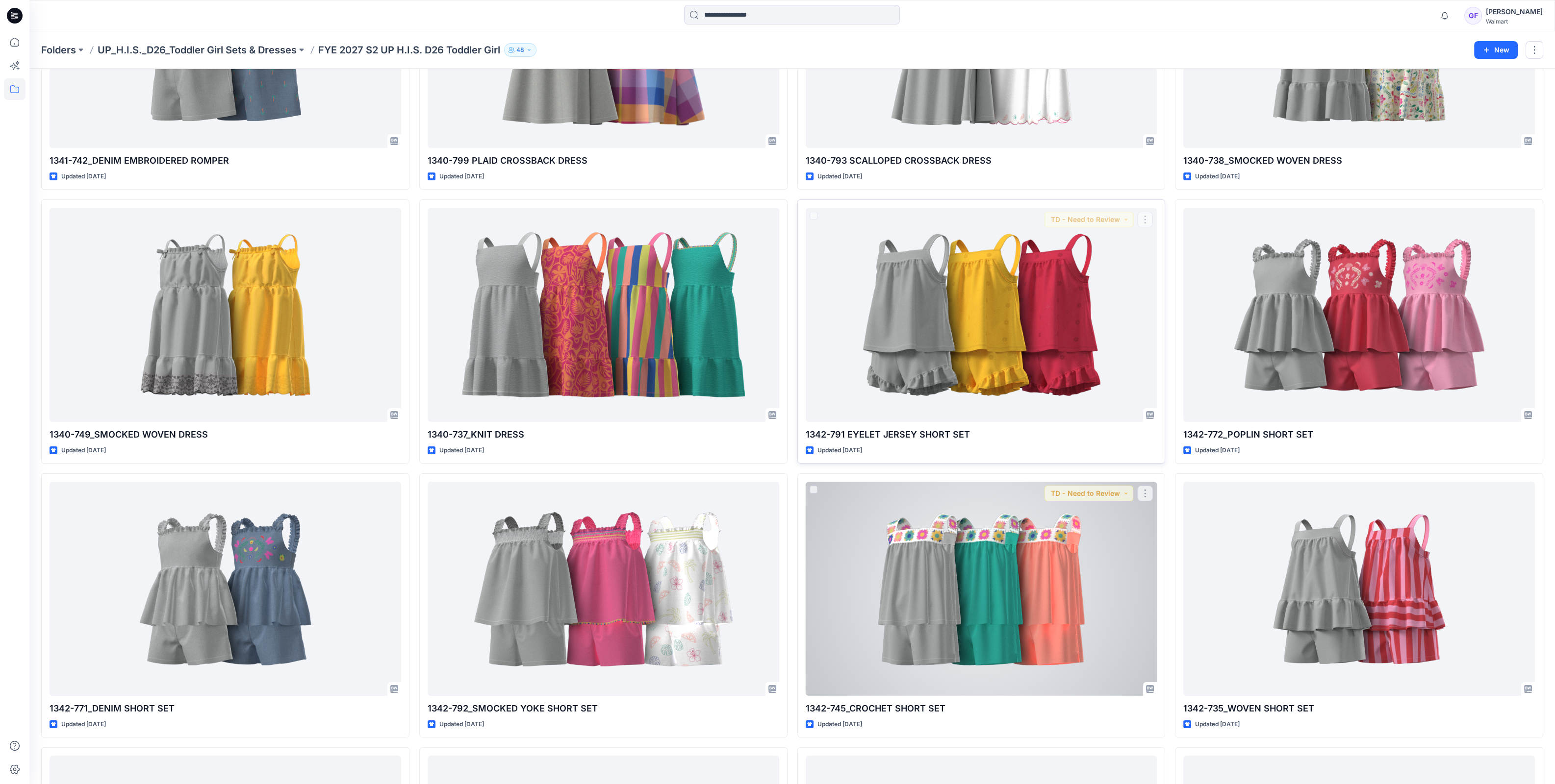
scroll to position [246, 0]
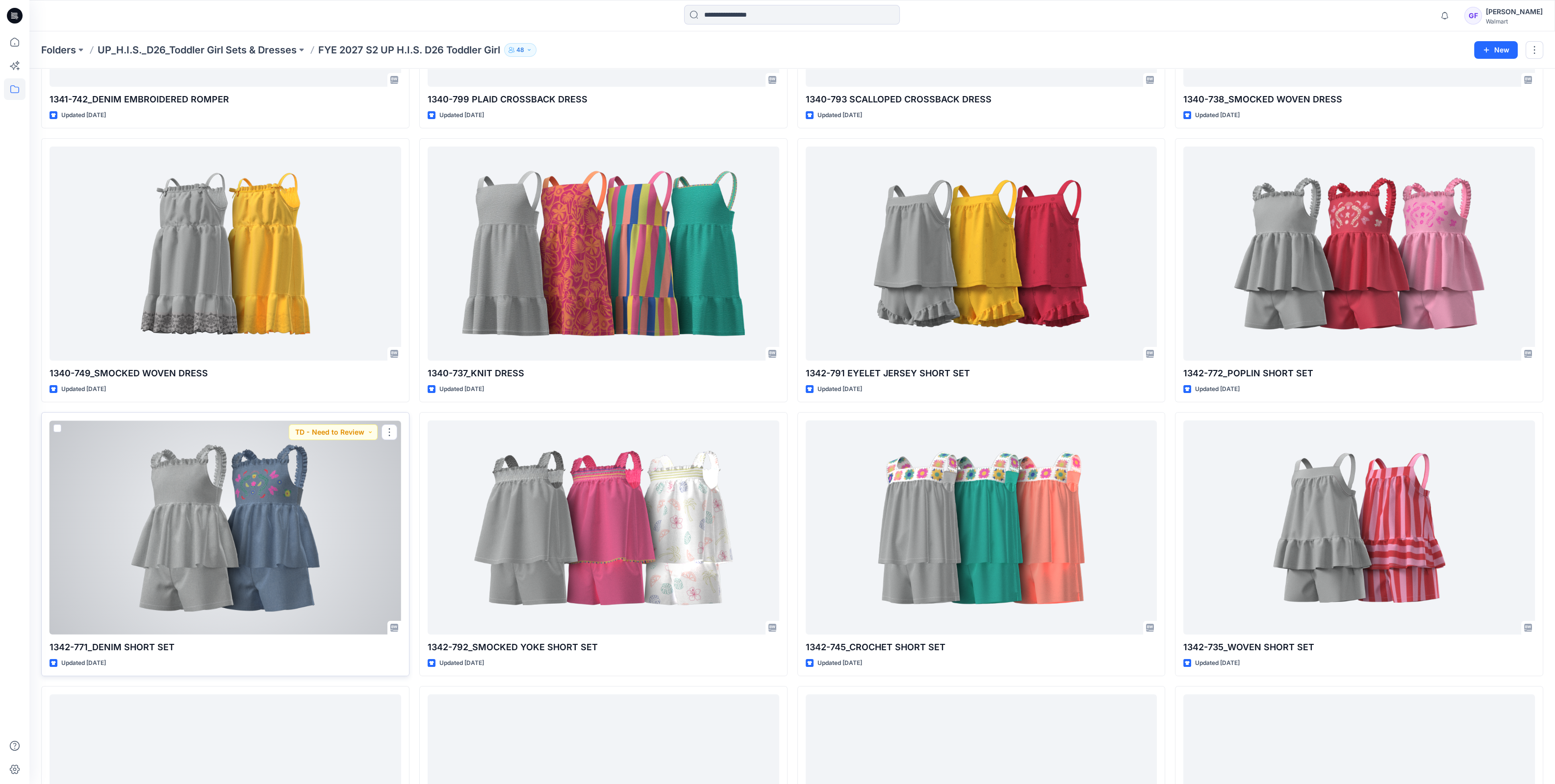
click at [247, 523] on div at bounding box center [225, 527] width 352 height 214
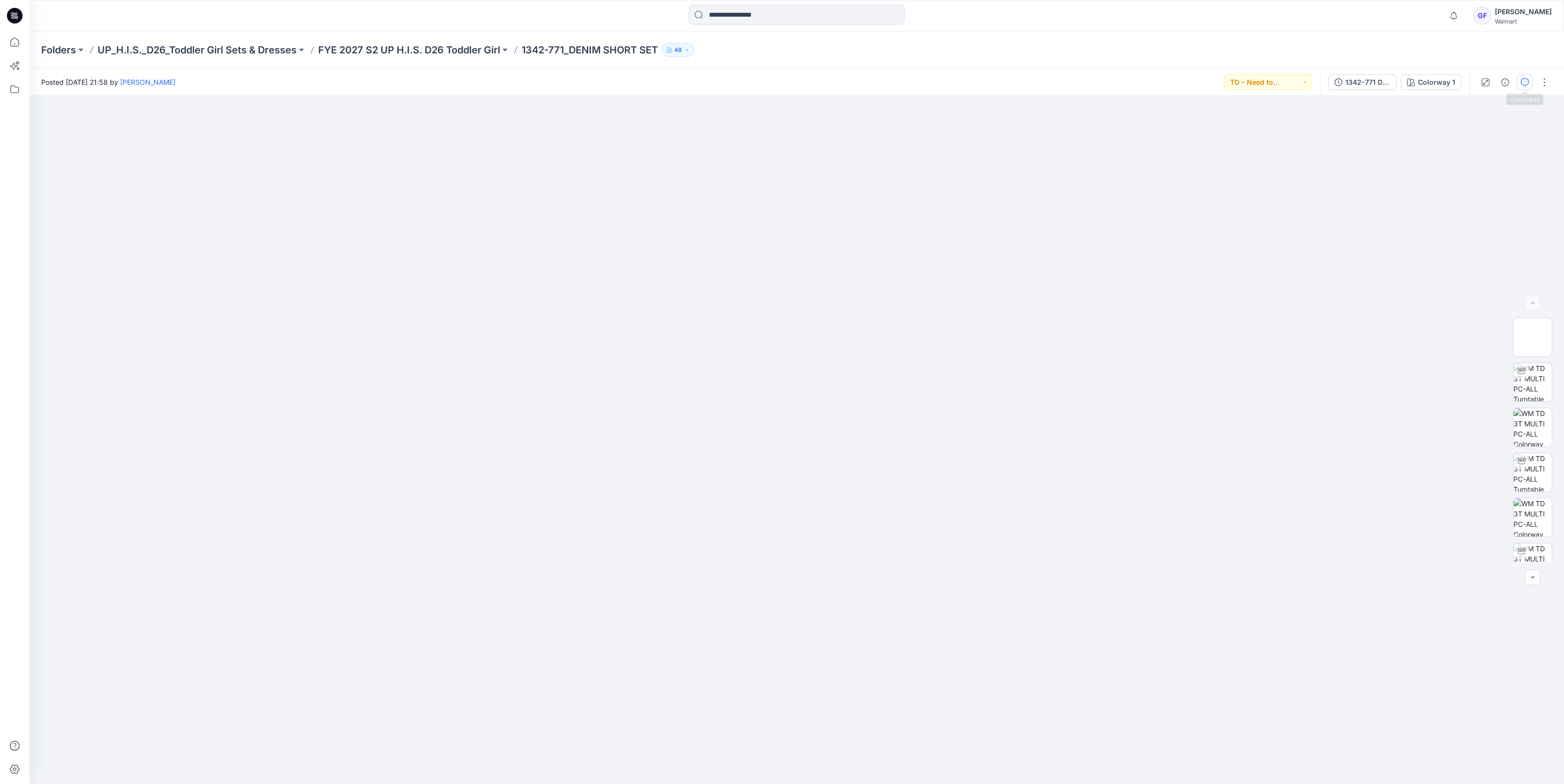
click at [1528, 83] on icon "button" at bounding box center [1525, 82] width 8 height 8
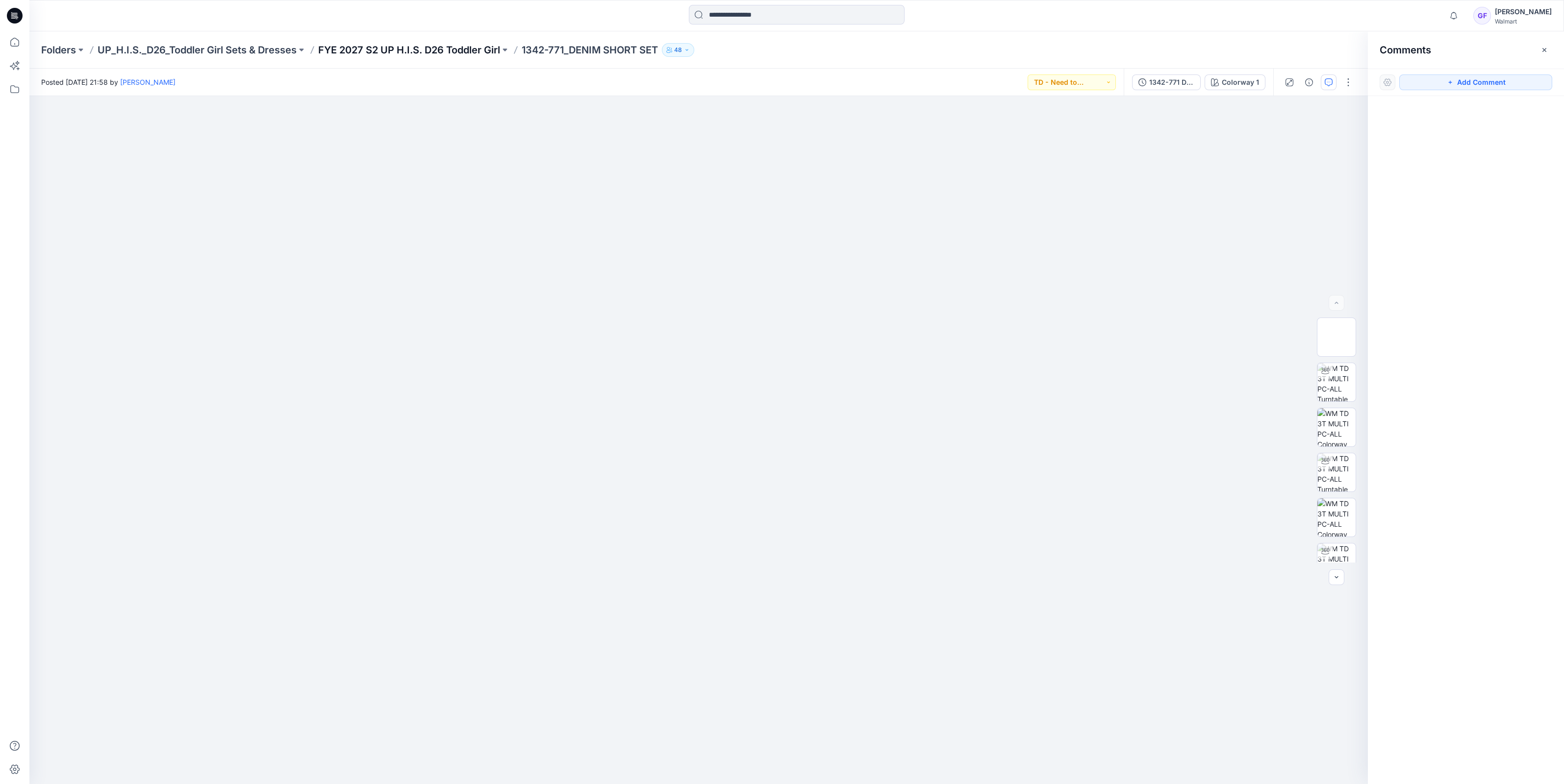
click at [393, 47] on p "FYE 2027 S2 UP H.I.S. D26 Toddler Girl" at bounding box center [409, 50] width 182 height 14
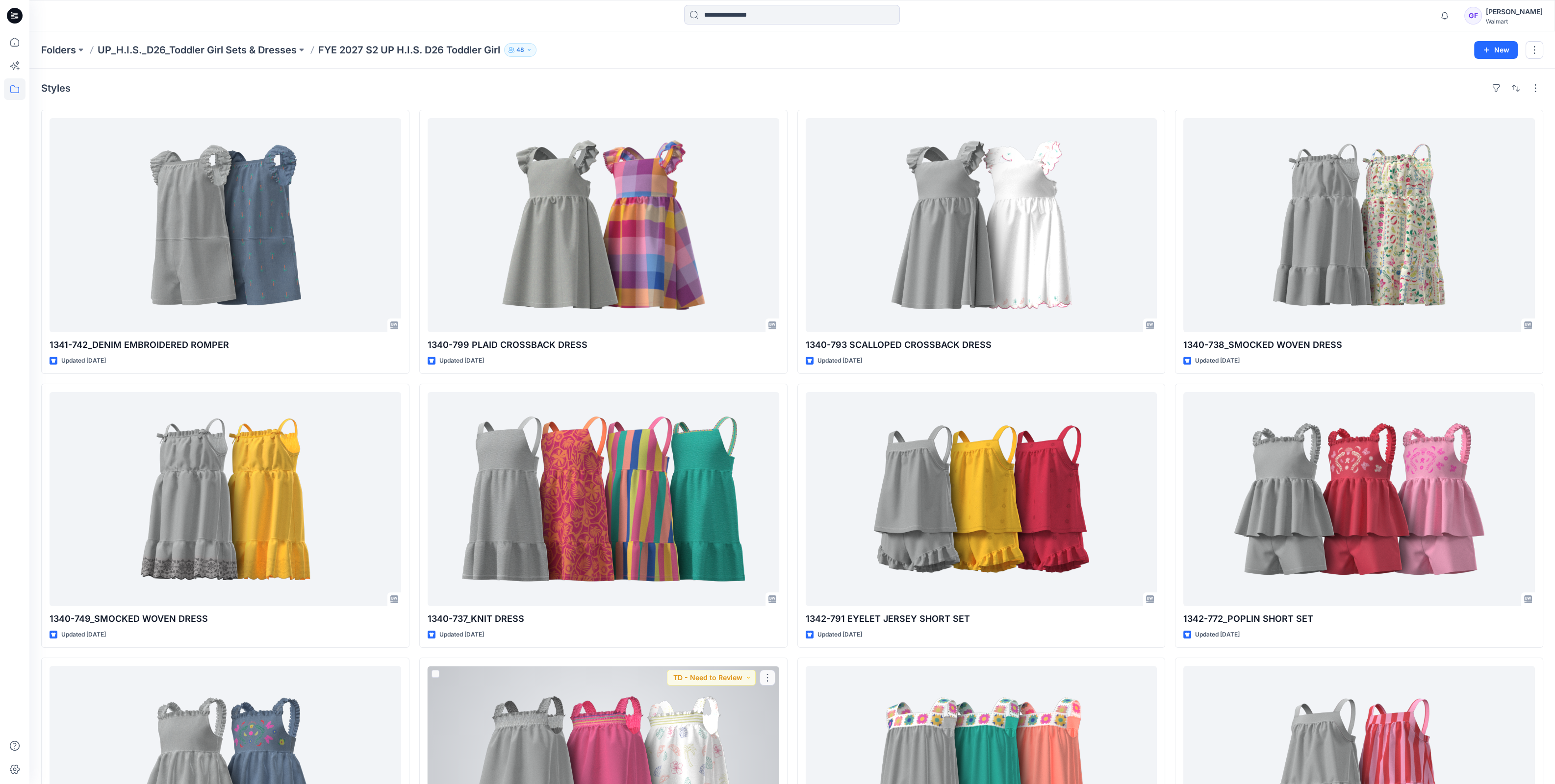
click at [576, 747] on div at bounding box center [603, 772] width 352 height 214
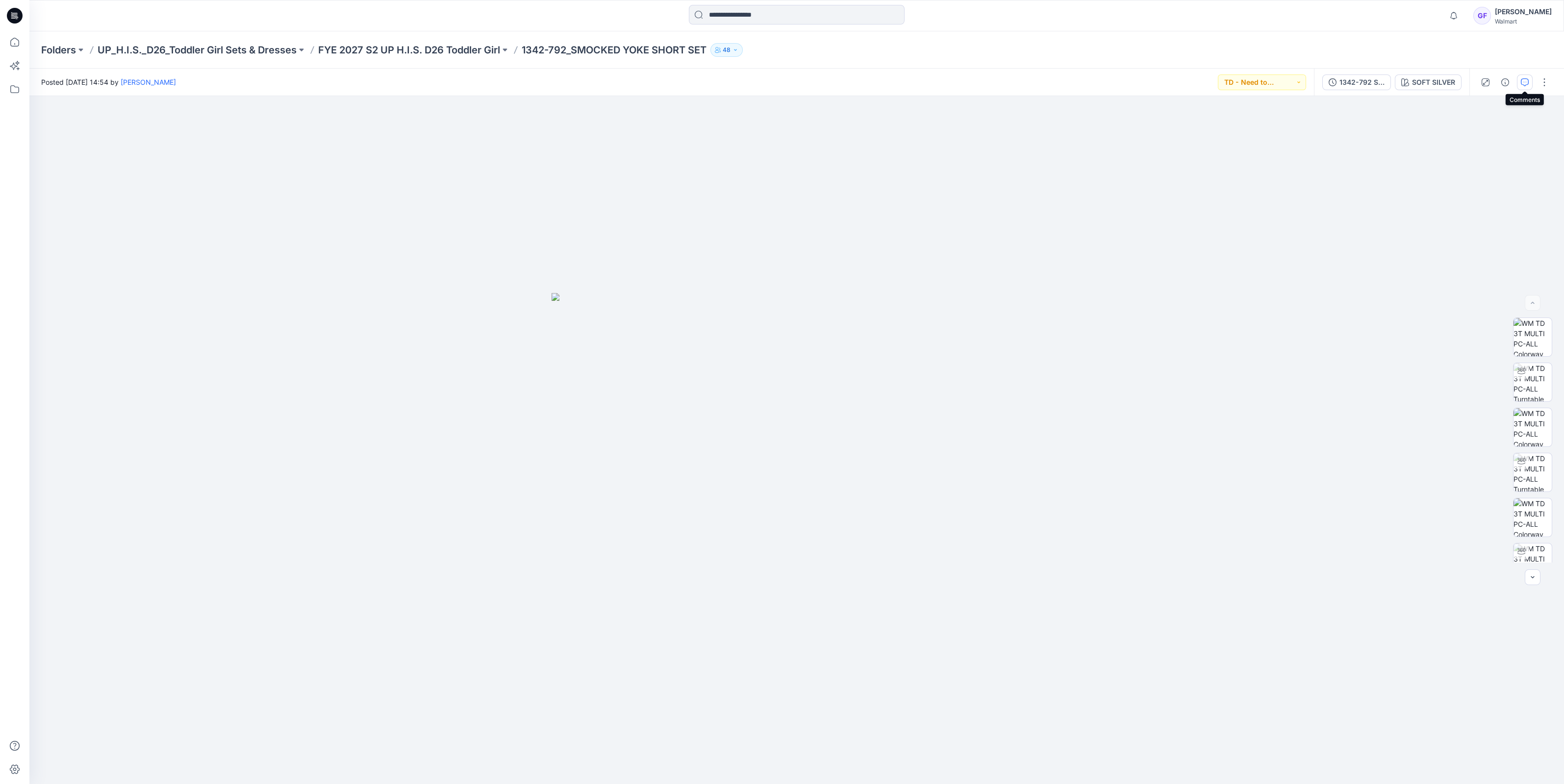
click at [1525, 78] on button "button" at bounding box center [1525, 83] width 16 height 16
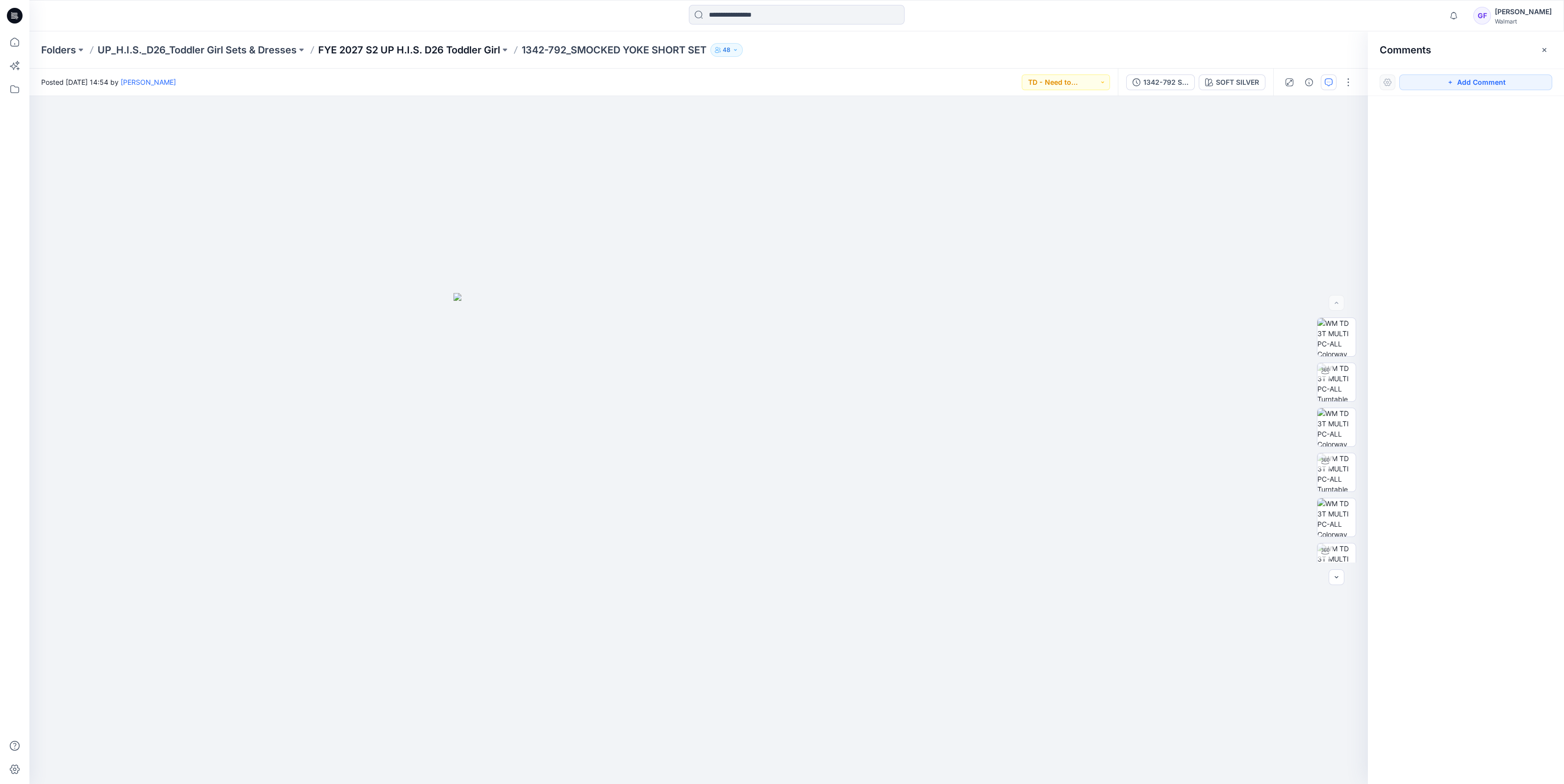
click at [429, 46] on p "FYE 2027 S2 UP H.I.S. D26 Toddler Girl" at bounding box center [409, 50] width 182 height 14
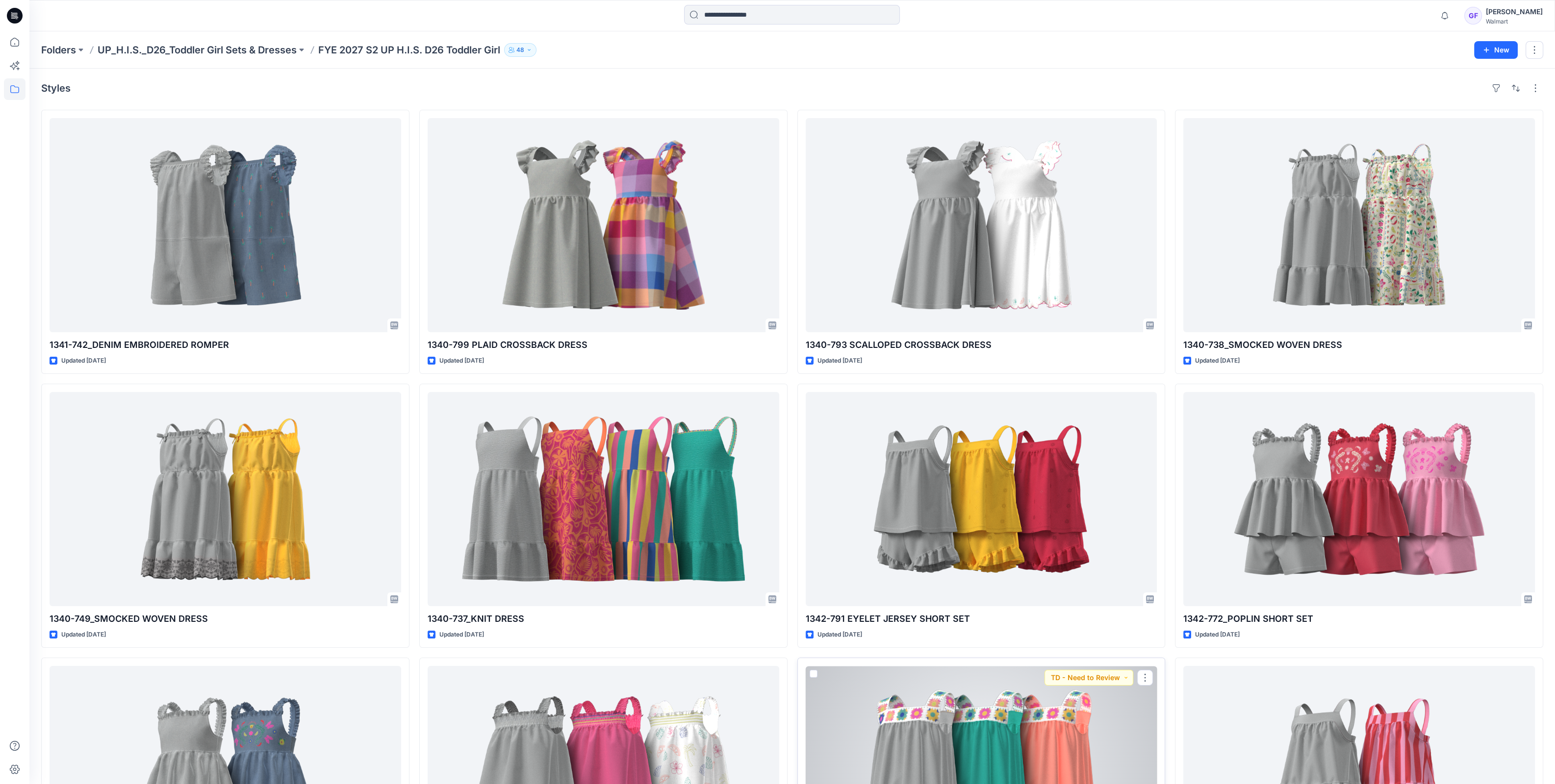
click at [1006, 766] on div at bounding box center [981, 772] width 352 height 214
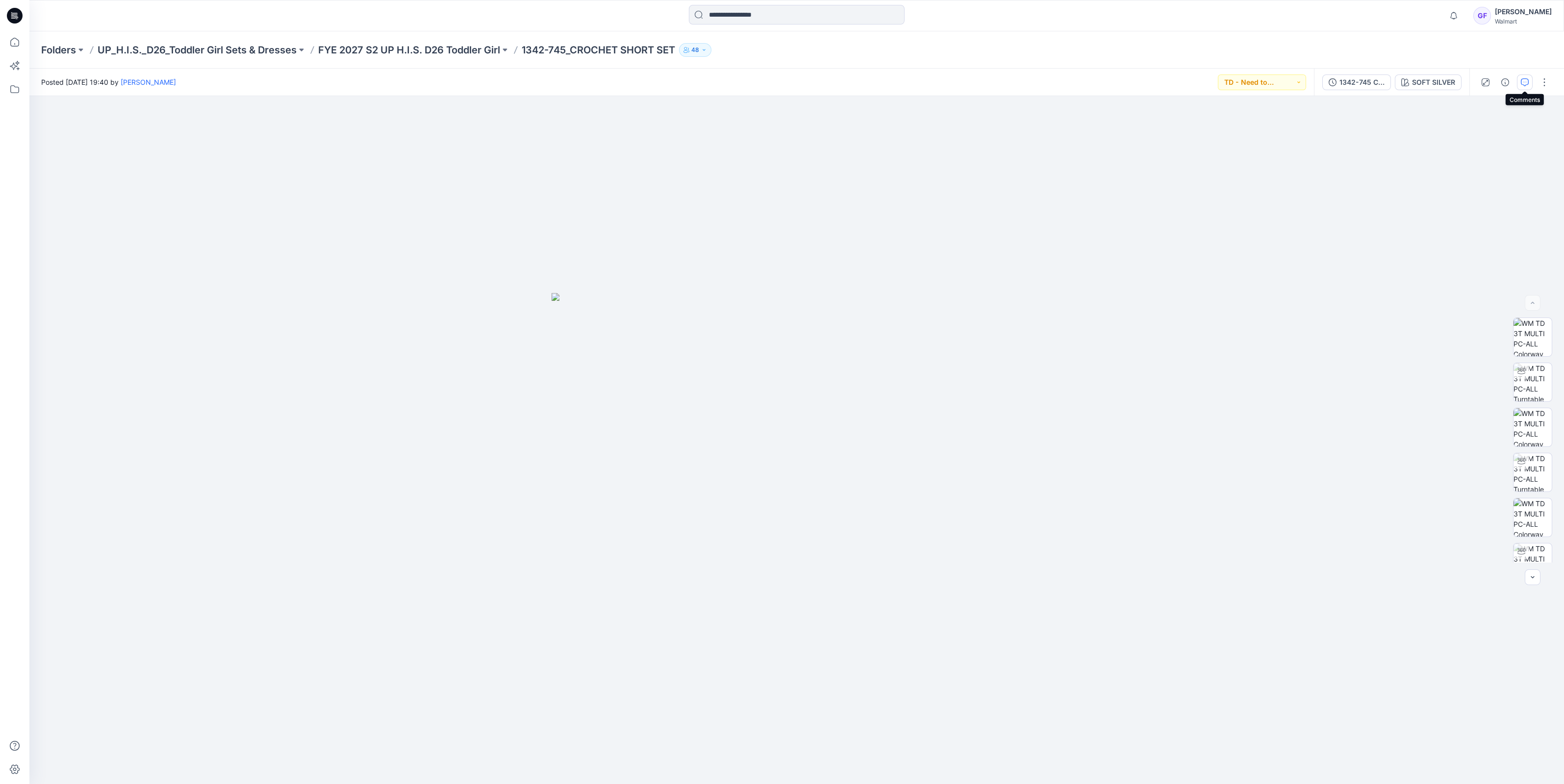
click at [1525, 81] on icon "button" at bounding box center [1525, 81] width 4 height 1
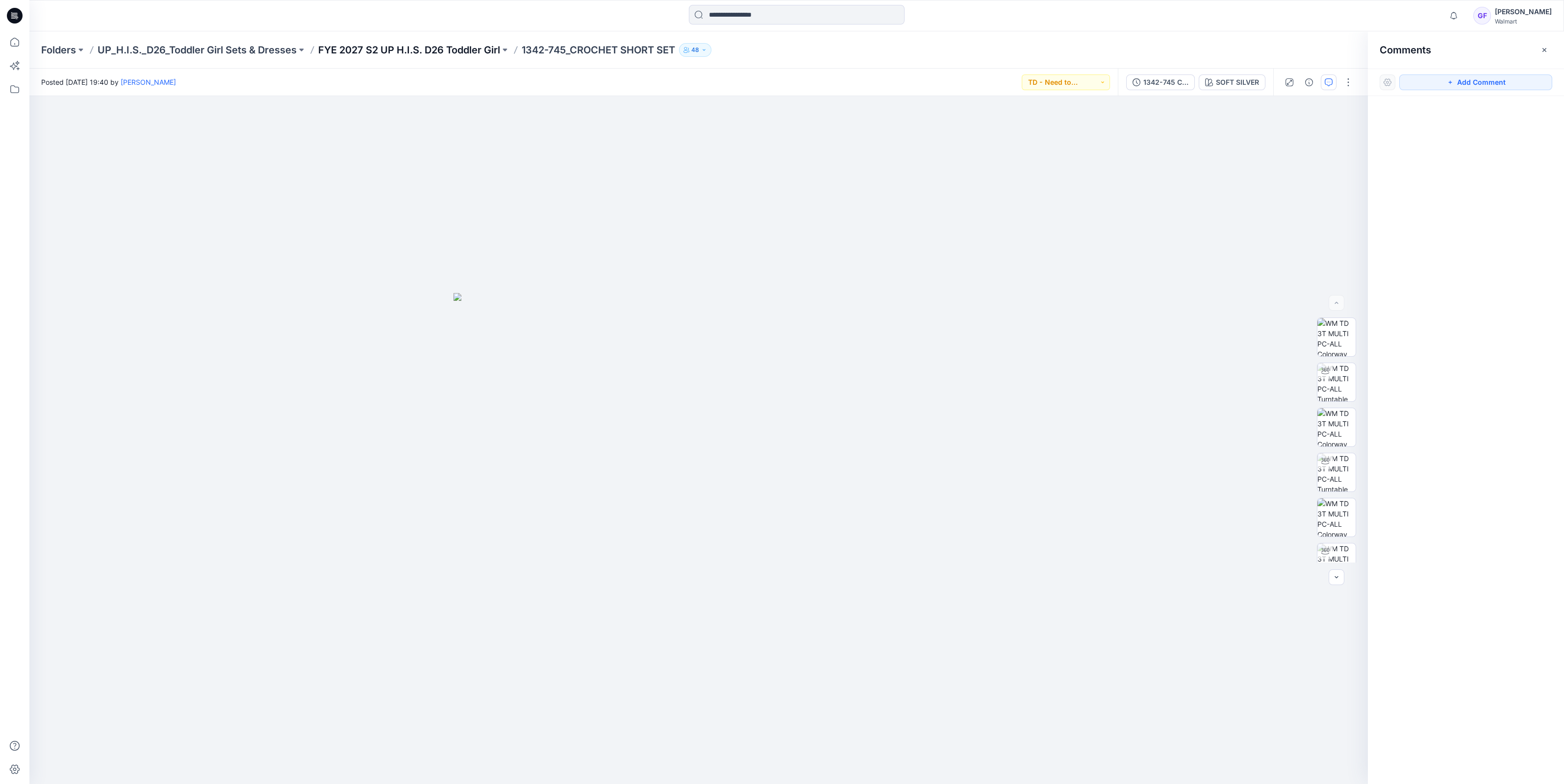
click at [383, 48] on p "FYE 2027 S2 UP H.I.S. D26 Toddler Girl" at bounding box center [409, 50] width 182 height 14
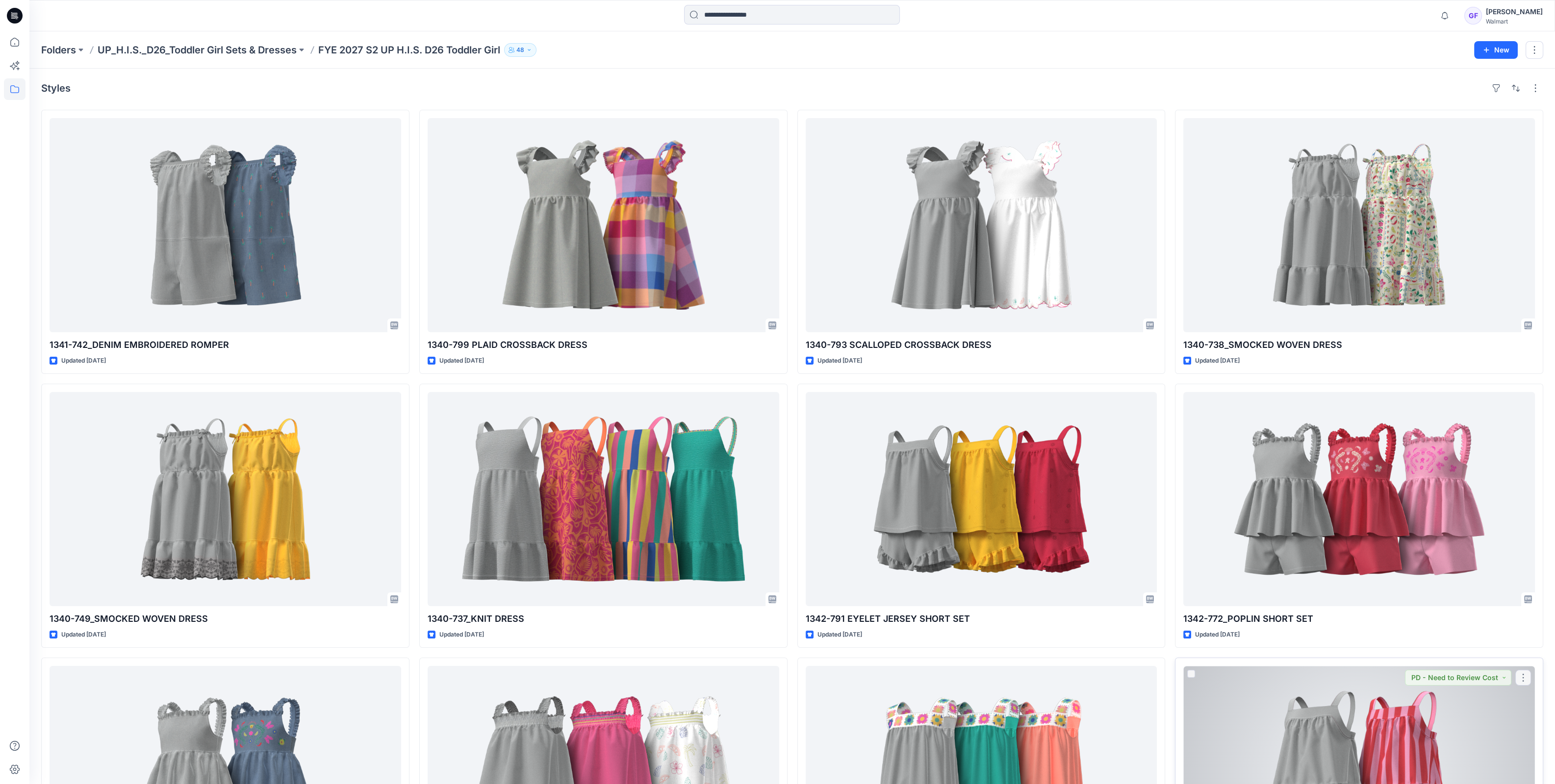
click at [1333, 738] on div at bounding box center [1359, 772] width 352 height 214
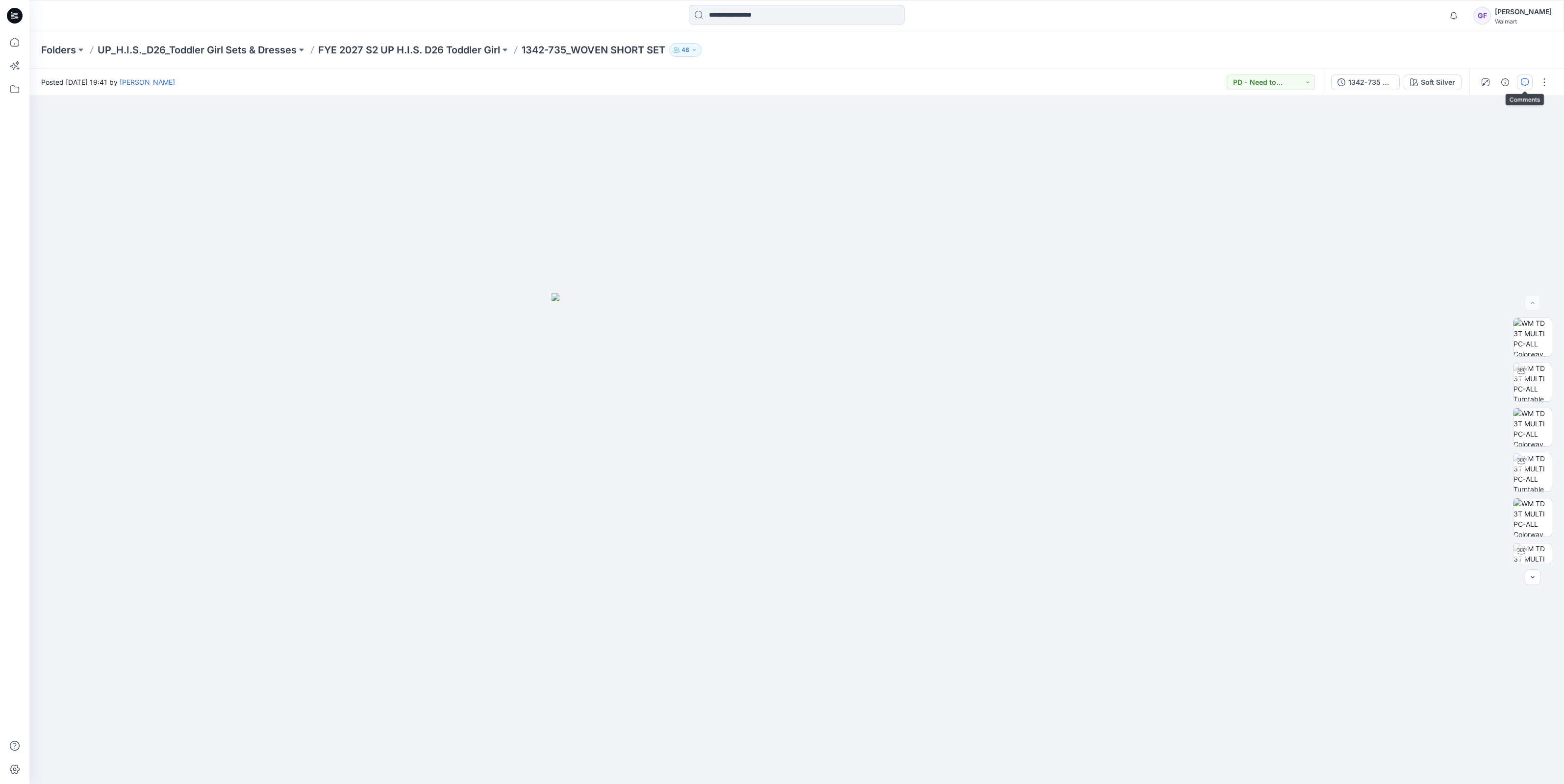
click at [1528, 86] on button "button" at bounding box center [1525, 83] width 16 height 16
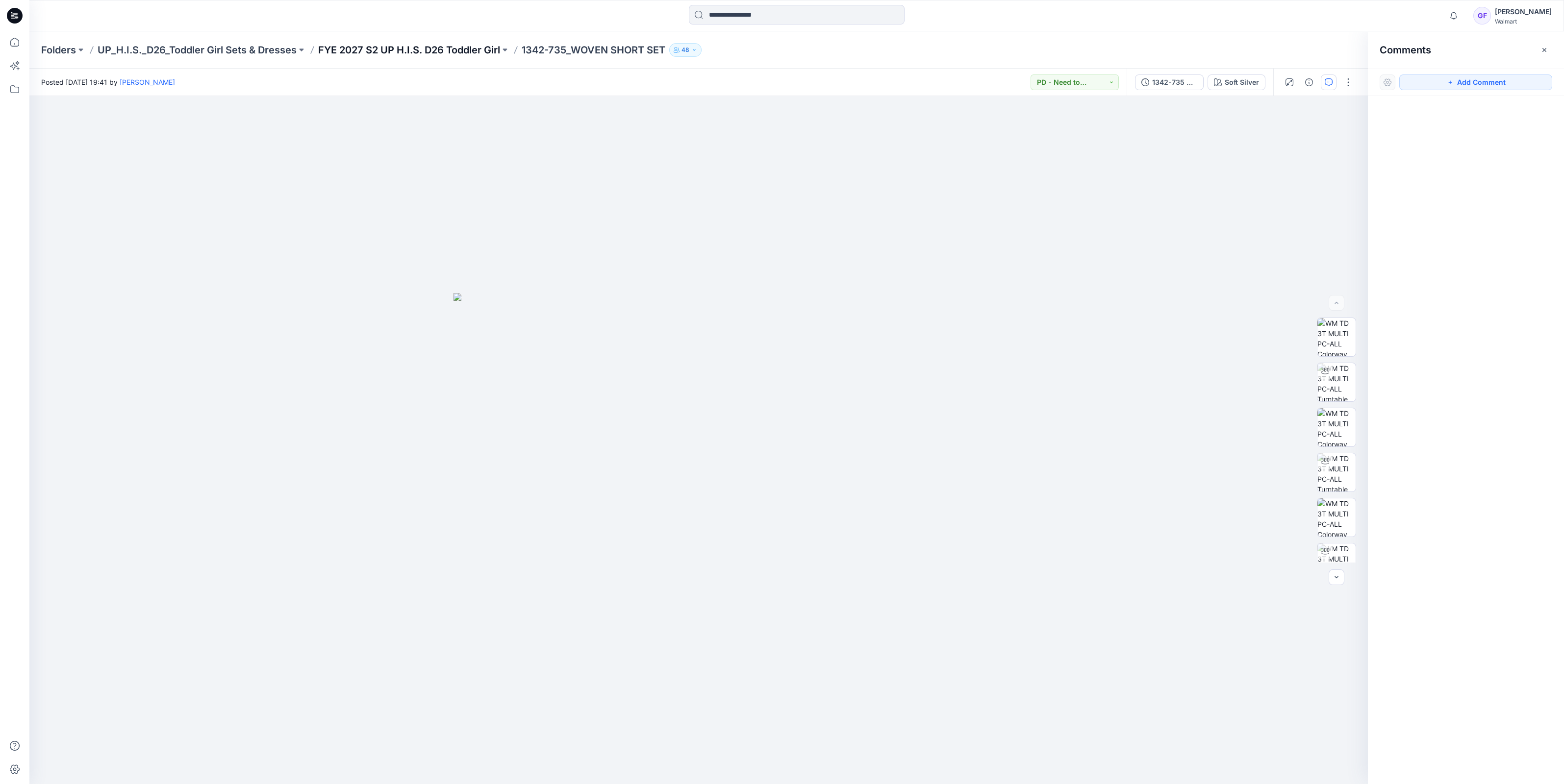
click at [465, 47] on p "FYE 2027 S2 UP H.I.S. D26 Toddler Girl" at bounding box center [409, 50] width 182 height 14
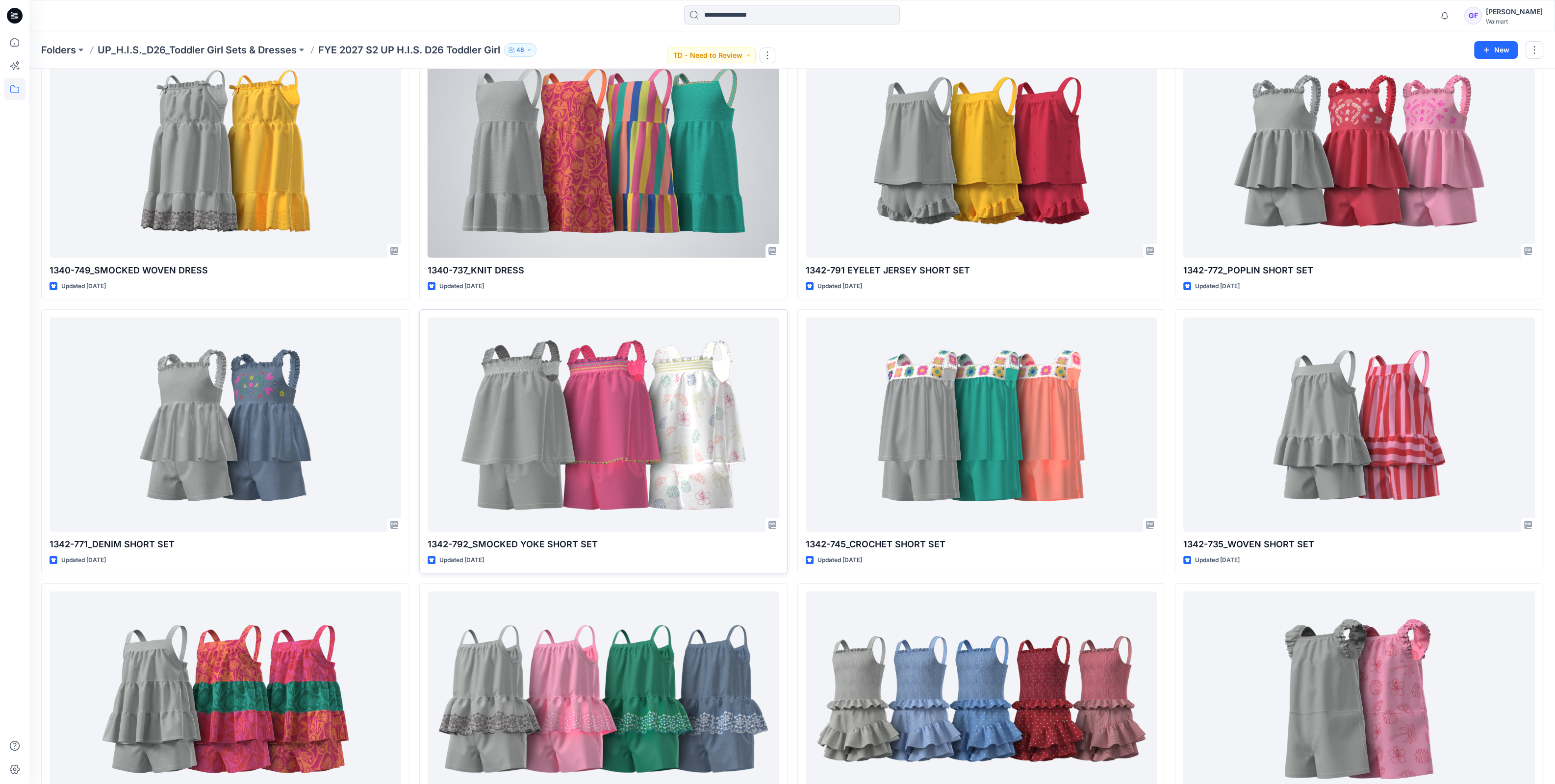
scroll to position [368, 0]
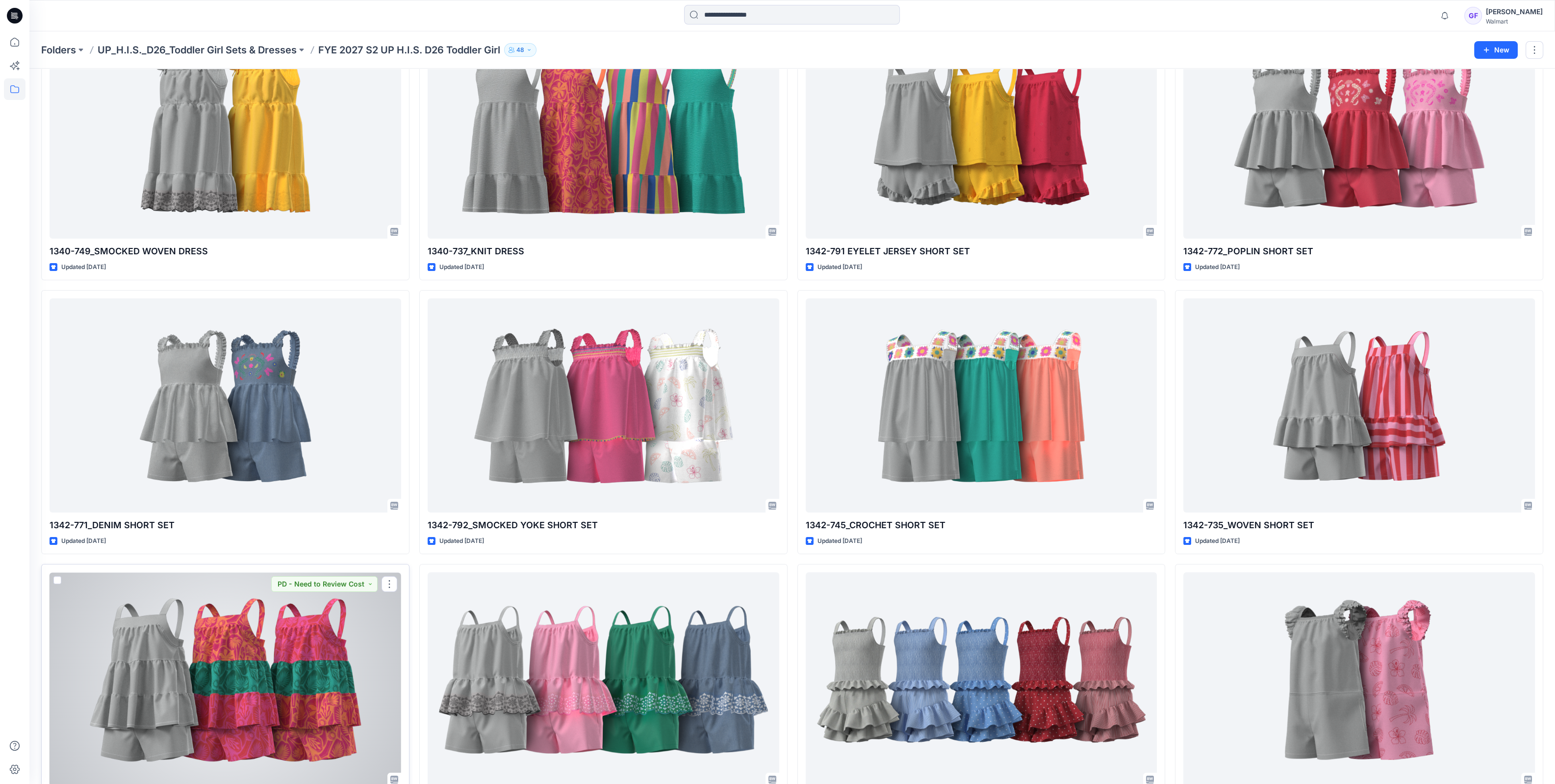
click at [267, 640] on div at bounding box center [225, 679] width 352 height 214
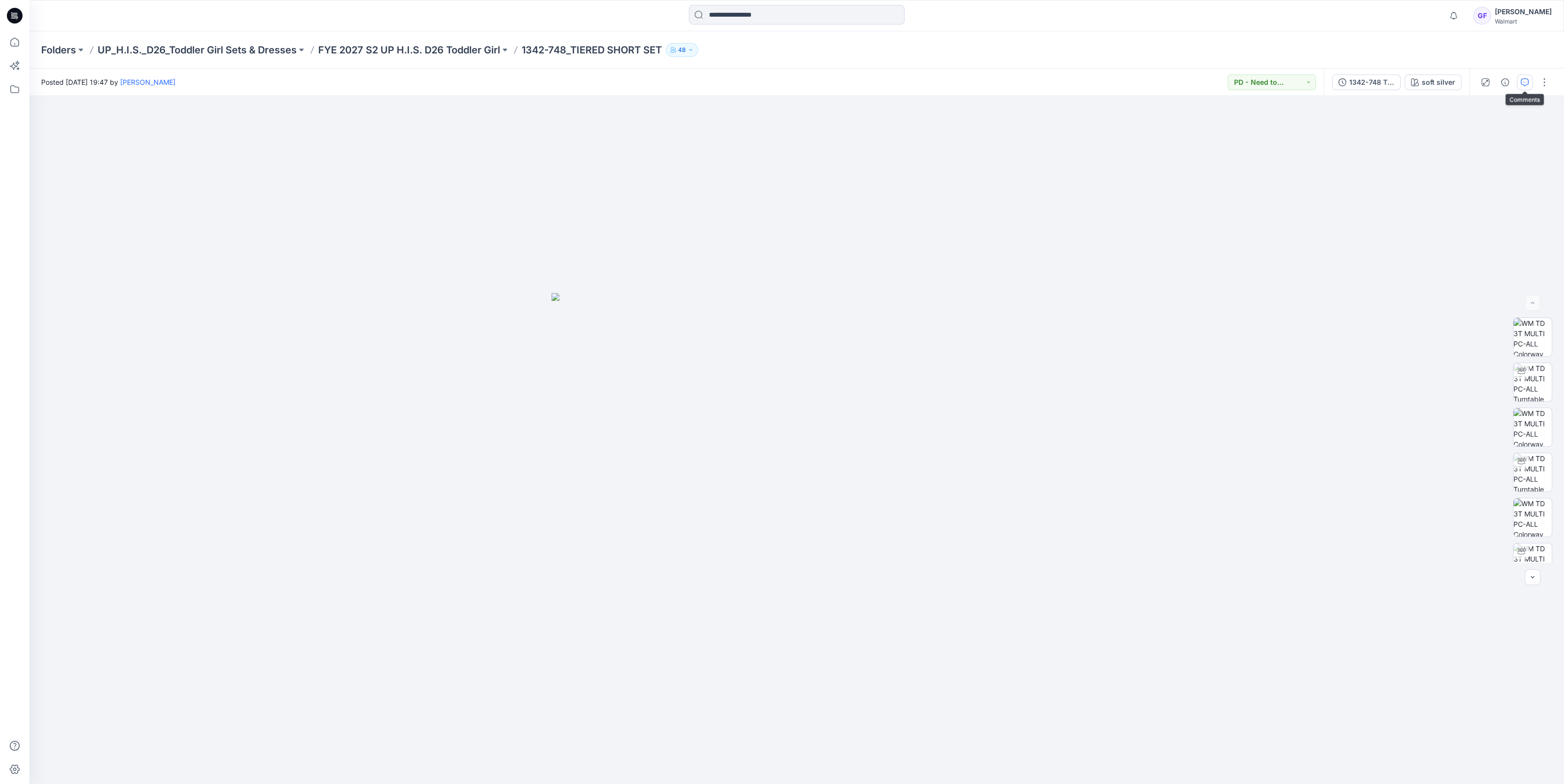
click at [1531, 84] on button "button" at bounding box center [1525, 83] width 16 height 16
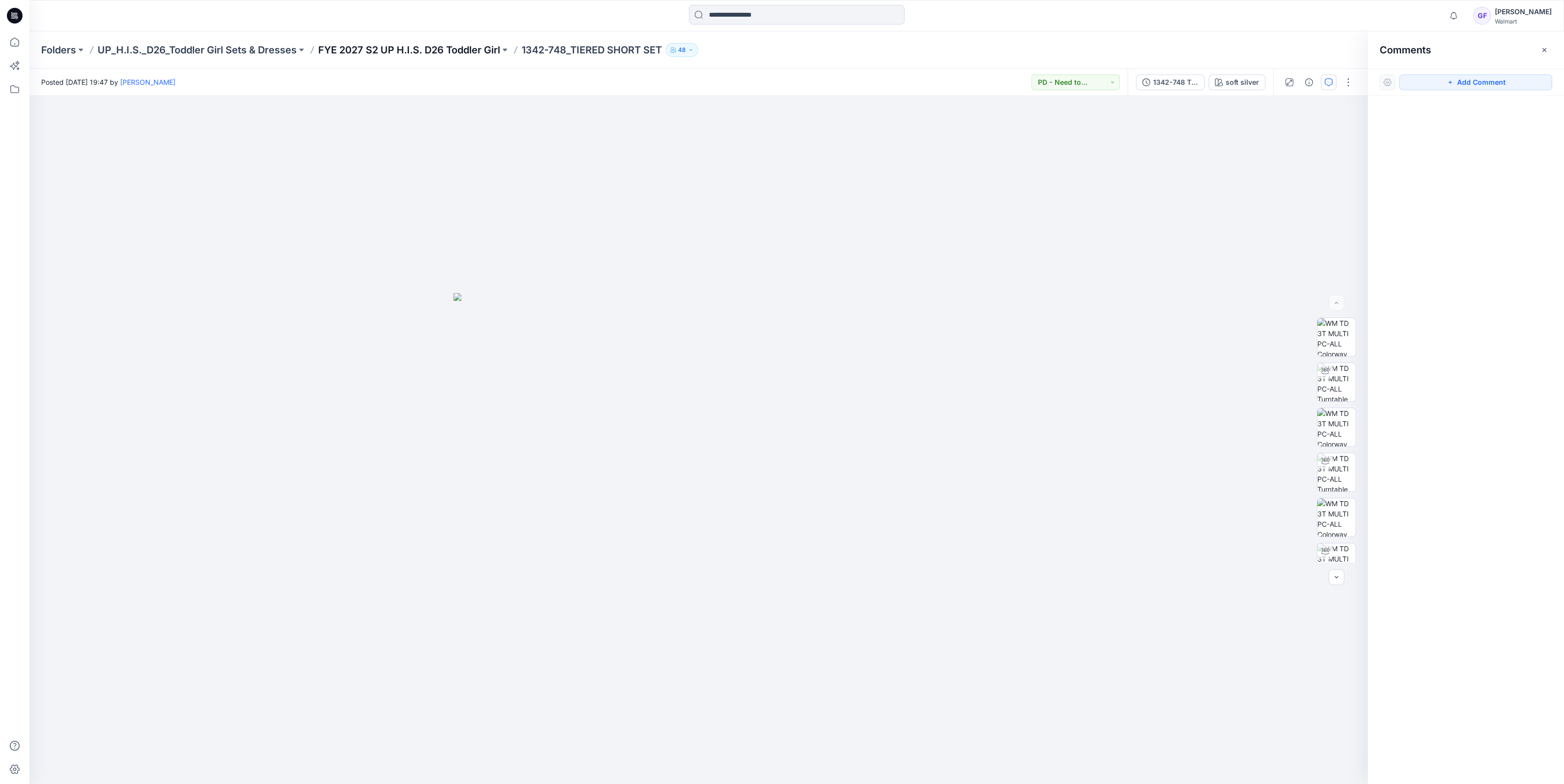
click at [480, 50] on p "FYE 2027 S2 UP H.I.S. D26 Toddler Girl" at bounding box center [409, 50] width 182 height 14
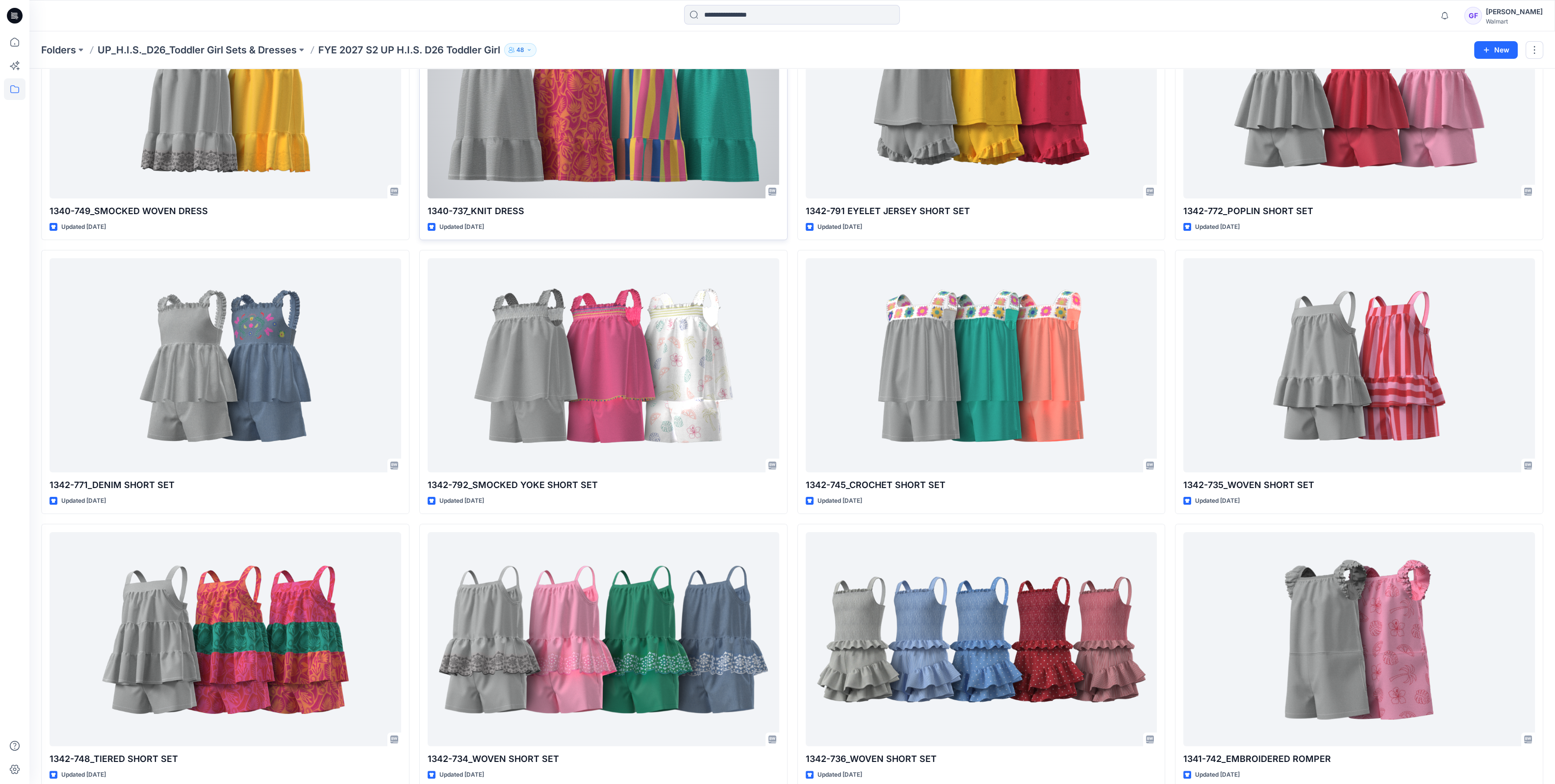
scroll to position [428, 0]
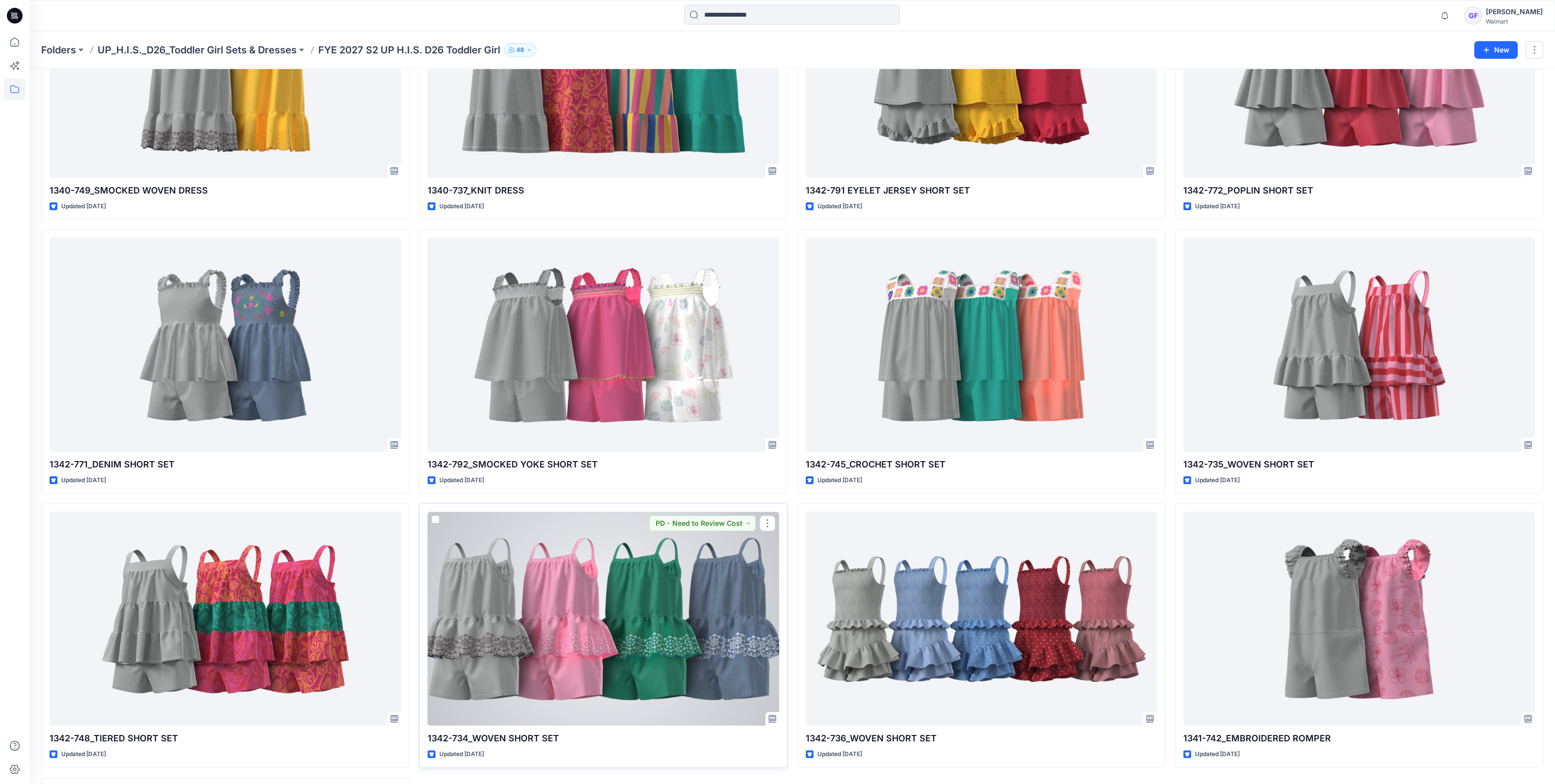
click at [517, 602] on div at bounding box center [603, 618] width 352 height 214
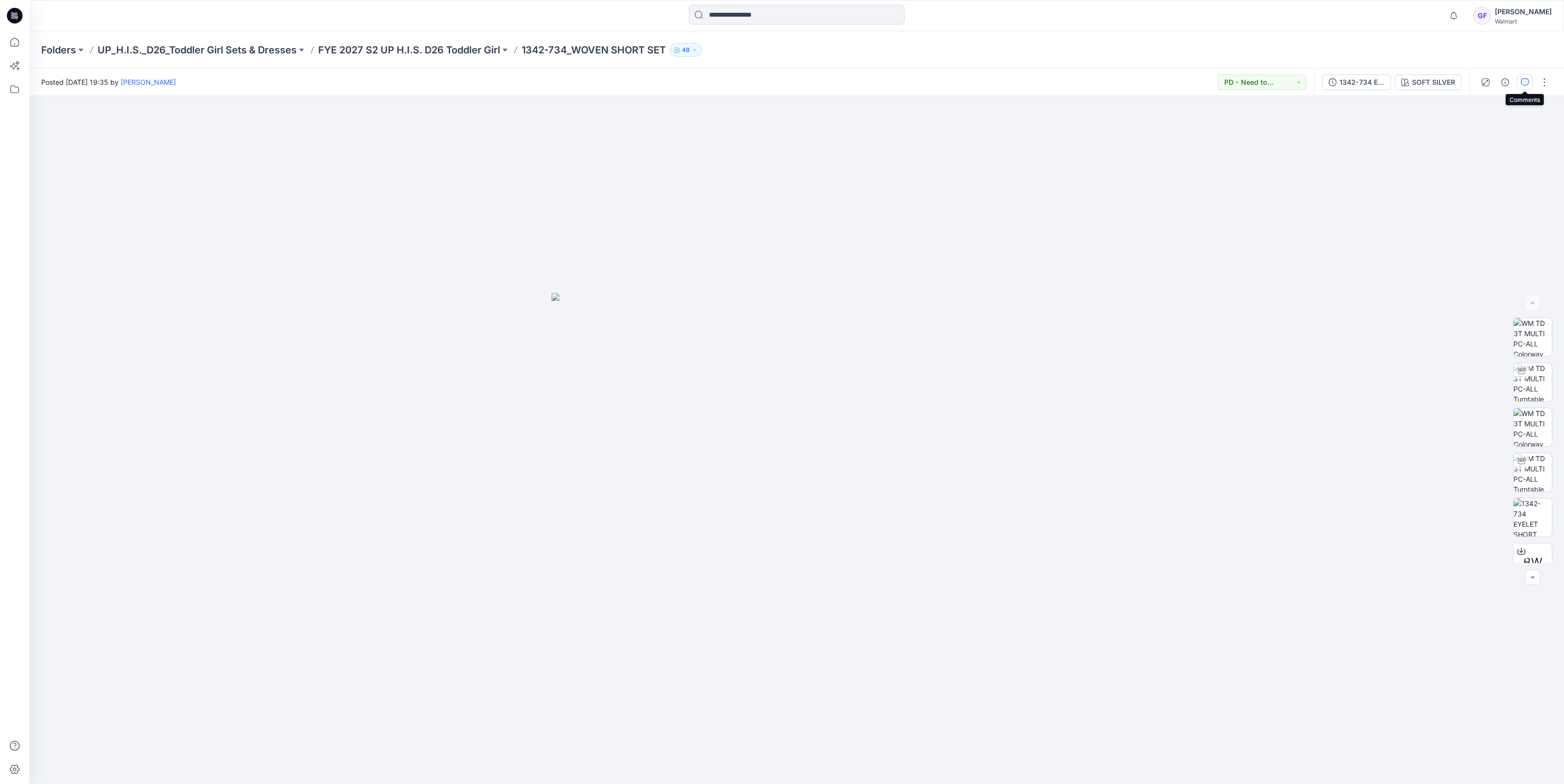
click at [1521, 81] on icon "button" at bounding box center [1525, 82] width 8 height 8
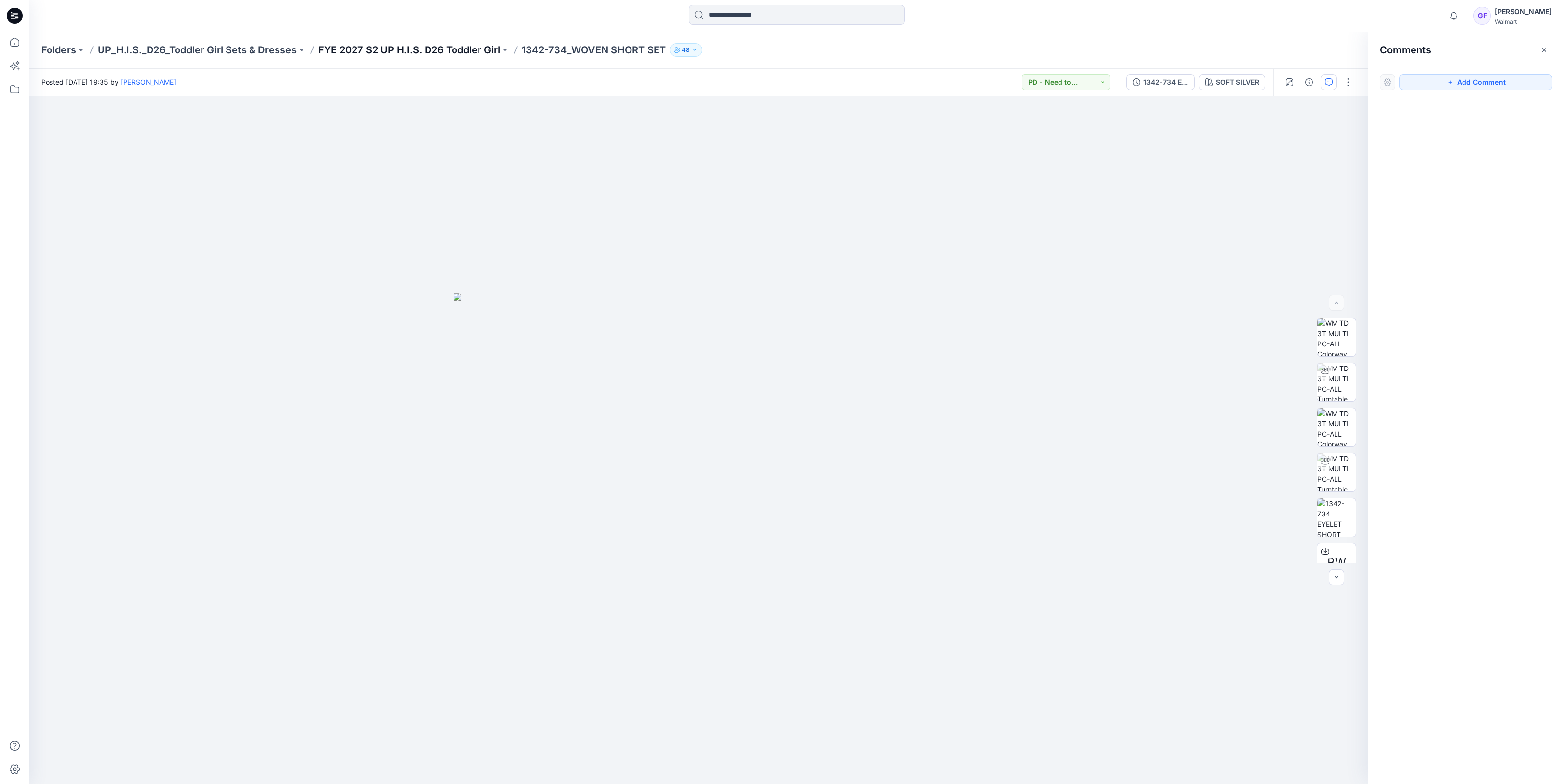
click at [440, 49] on p "FYE 2027 S2 UP H.I.S. D26 Toddler Girl" at bounding box center [409, 50] width 182 height 14
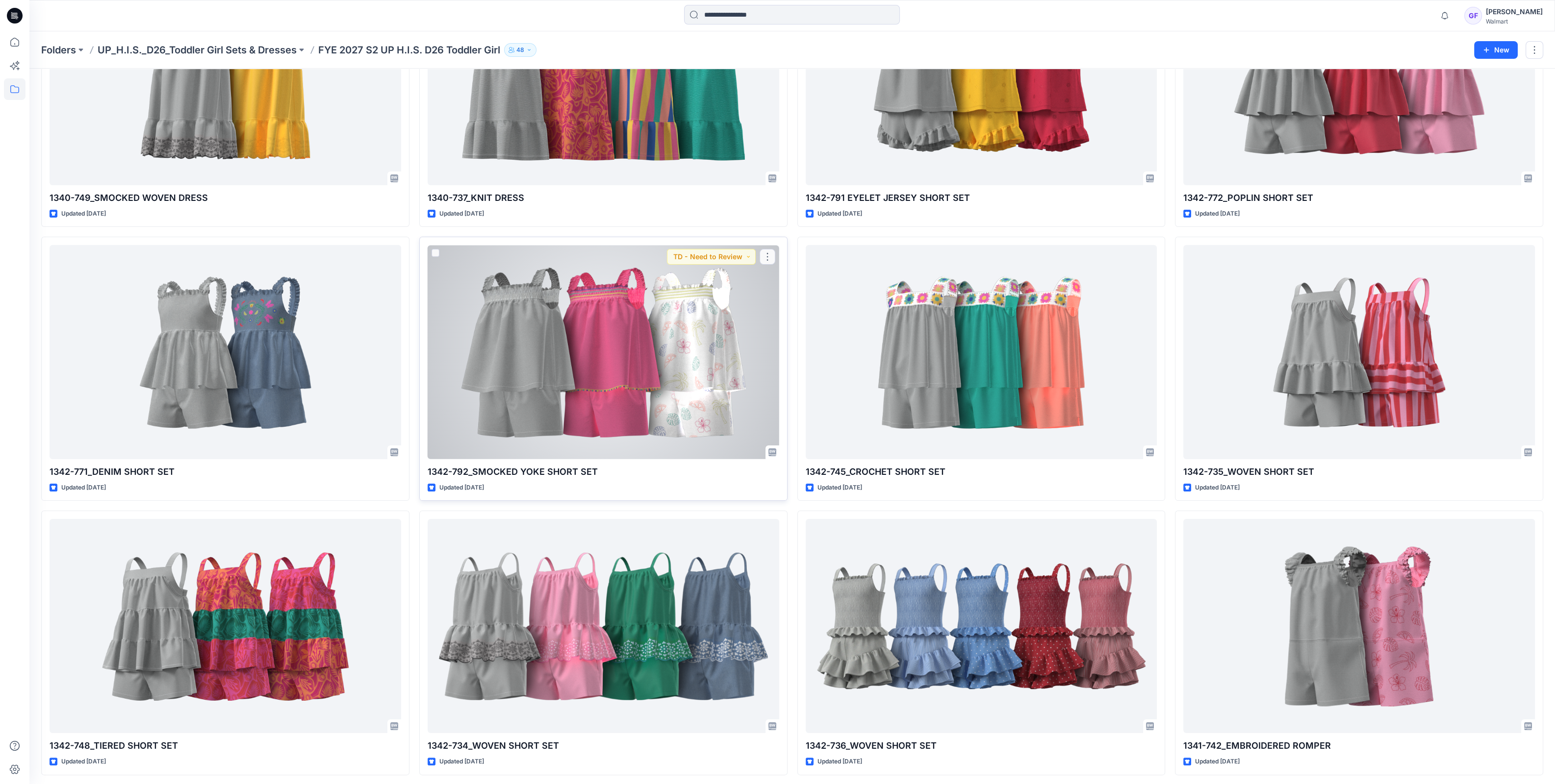
scroll to position [428, 0]
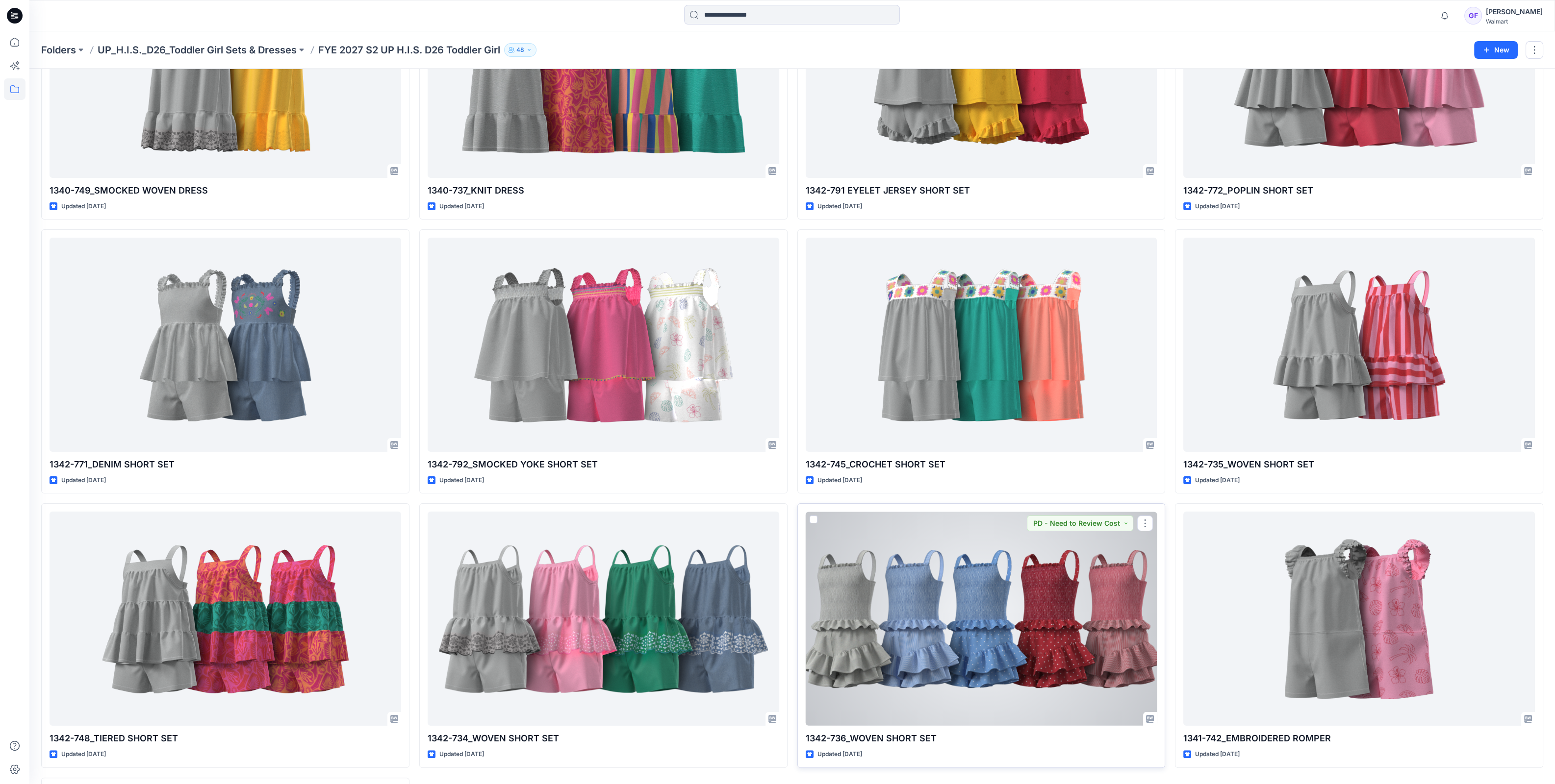
click at [924, 606] on div at bounding box center [981, 618] width 352 height 214
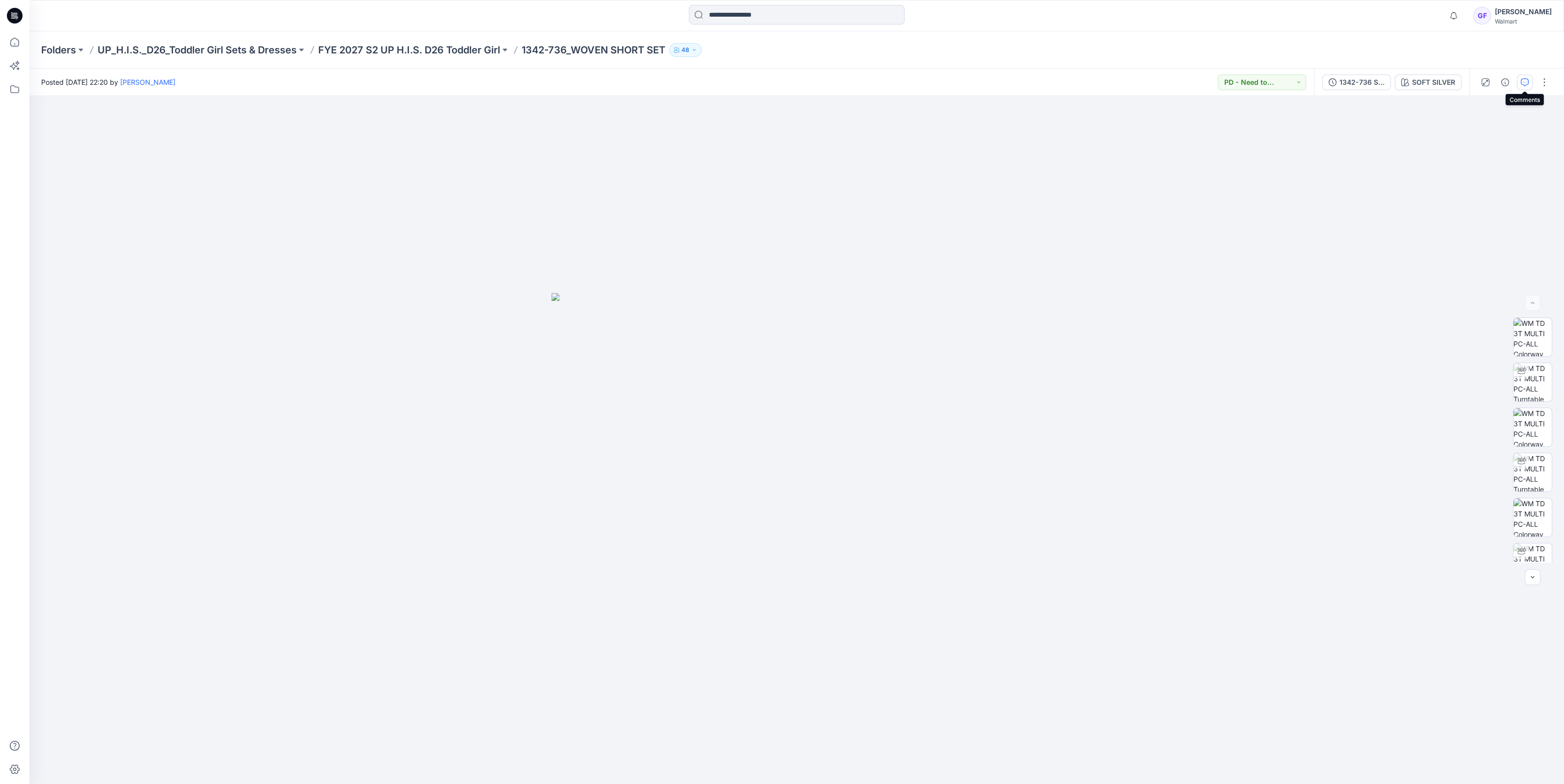
click at [1525, 84] on icon "button" at bounding box center [1525, 82] width 8 height 8
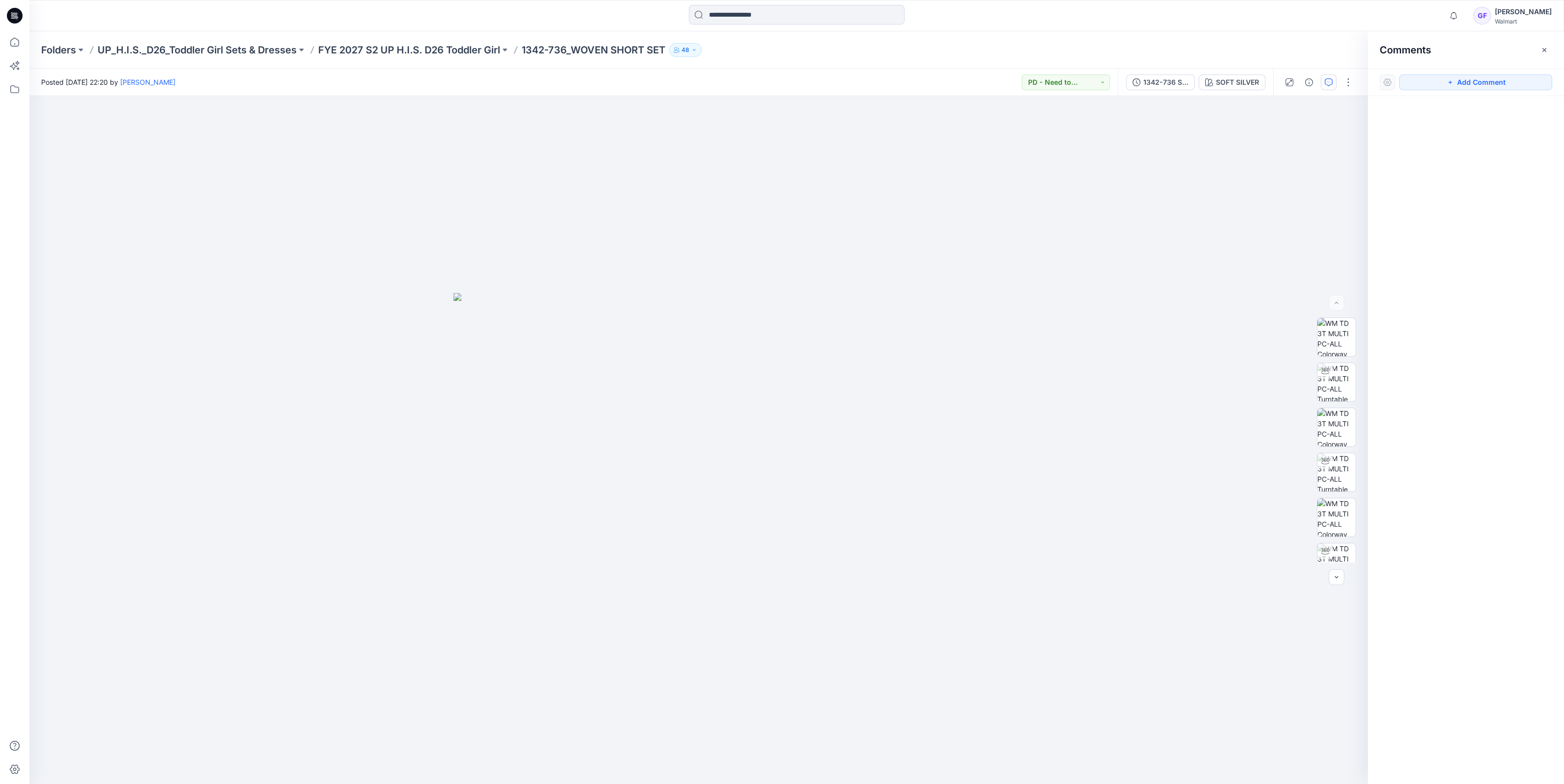
click at [372, 39] on div "Folders UP_H.I.S._D26_Toddler Girl Sets & Dresses FYE 2027 S2 UP H.I.S. D26 Tod…" at bounding box center [797, 50] width 1535 height 37
click at [370, 47] on p "FYE 2027 S2 UP H.I.S. D26 Toddler Girl" at bounding box center [409, 50] width 182 height 14
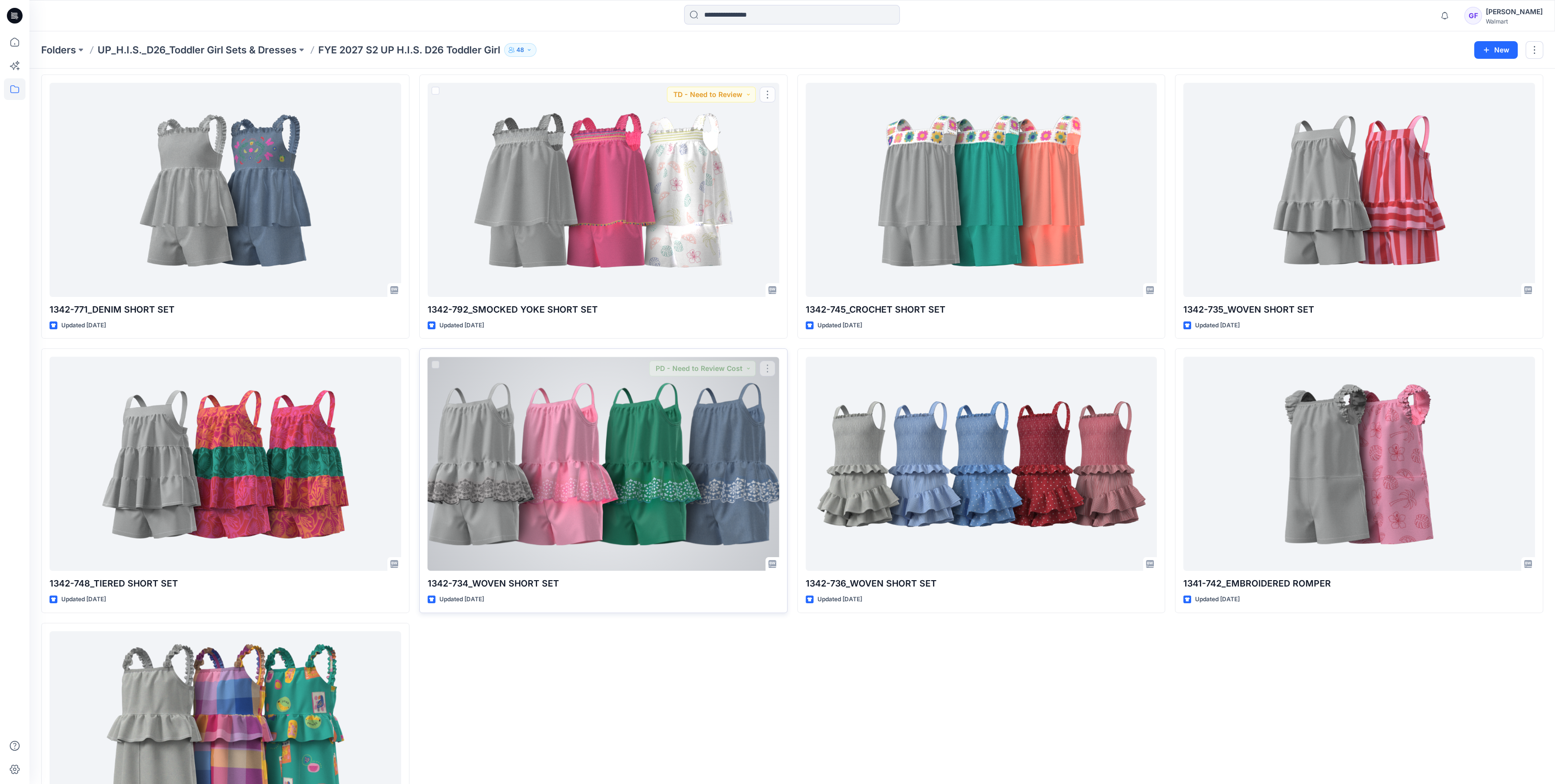
scroll to position [697, 0]
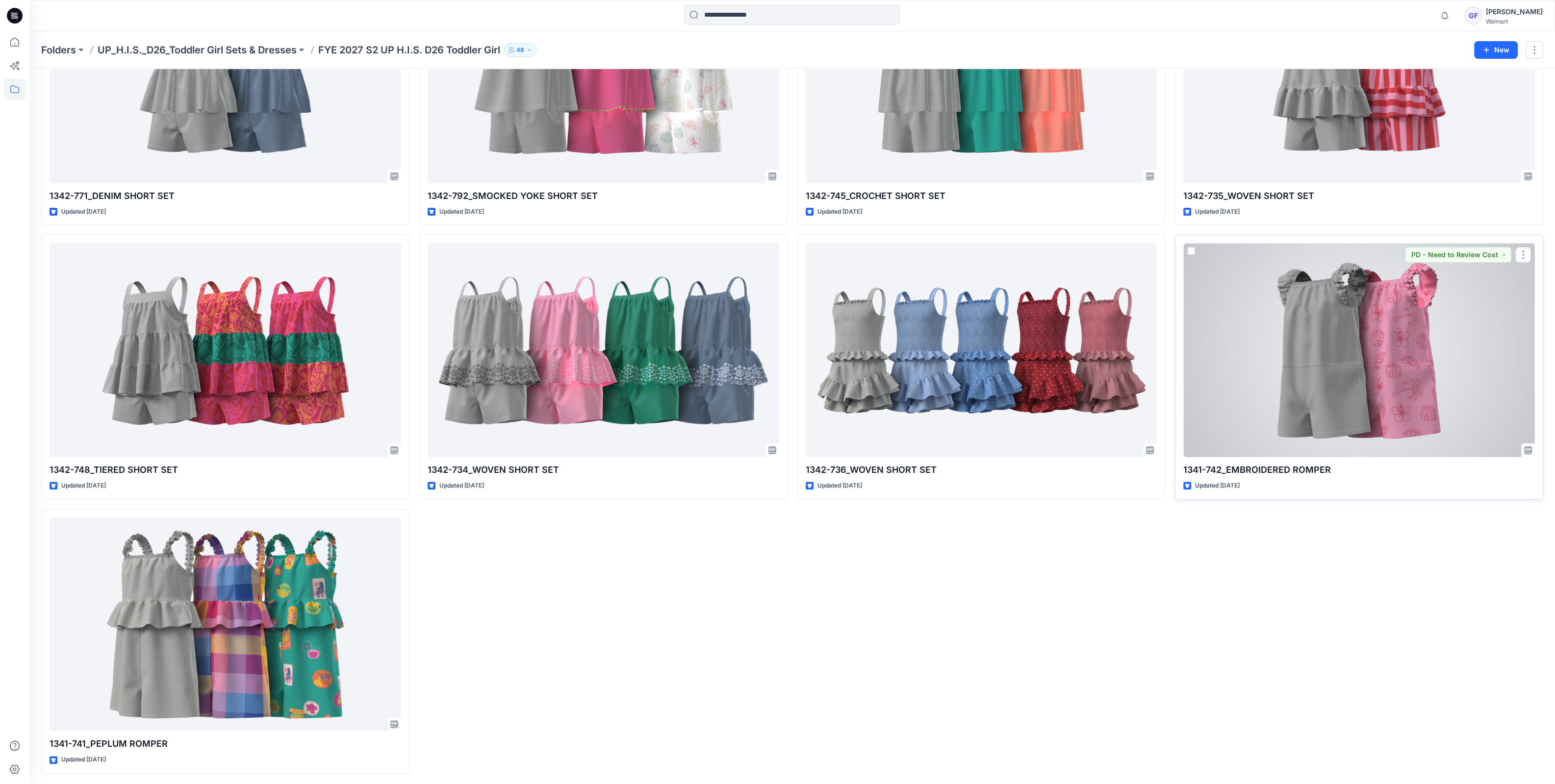
click at [1309, 338] on div at bounding box center [1359, 350] width 352 height 214
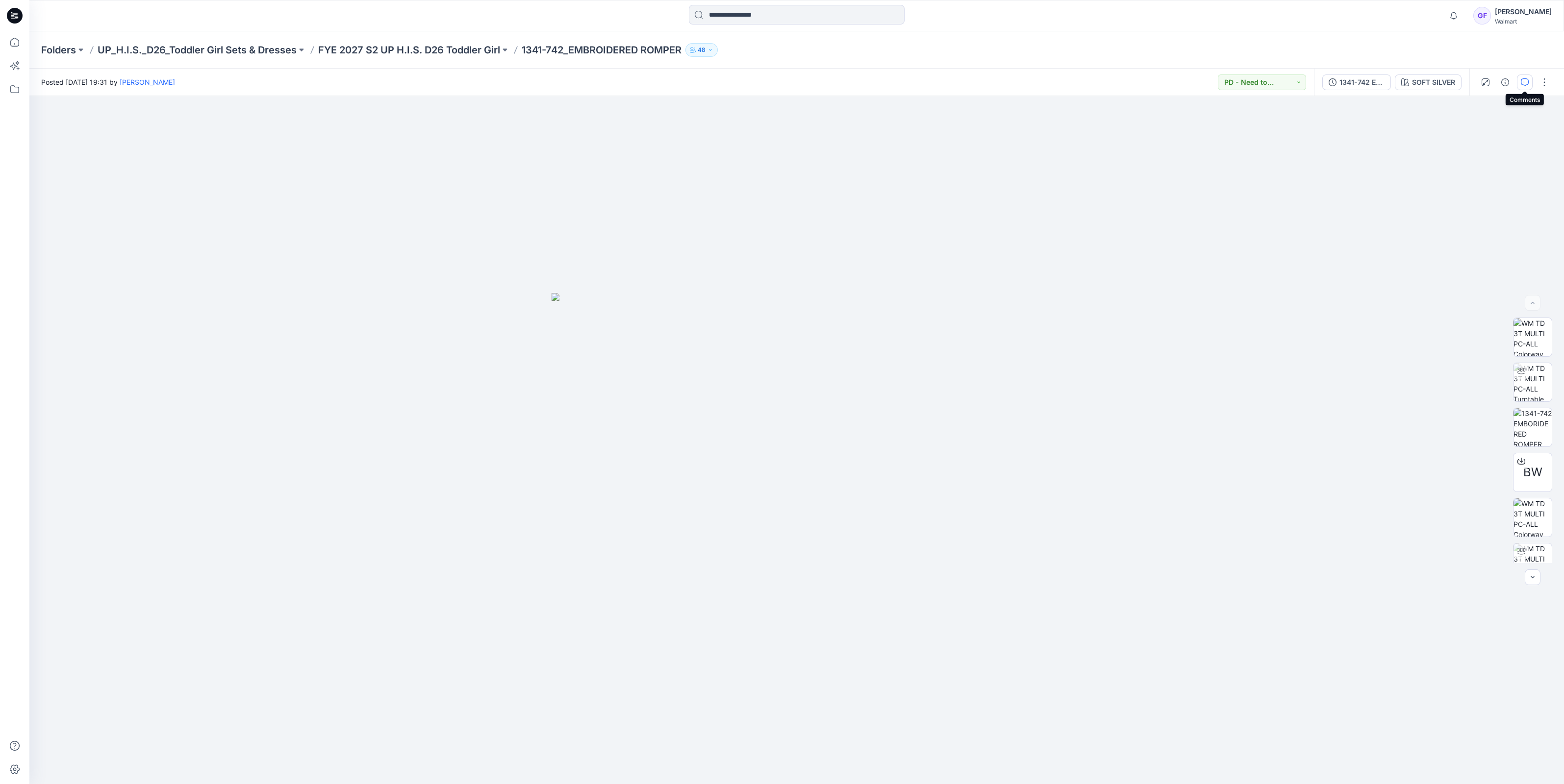
click at [1525, 81] on icon "button" at bounding box center [1525, 82] width 8 height 8
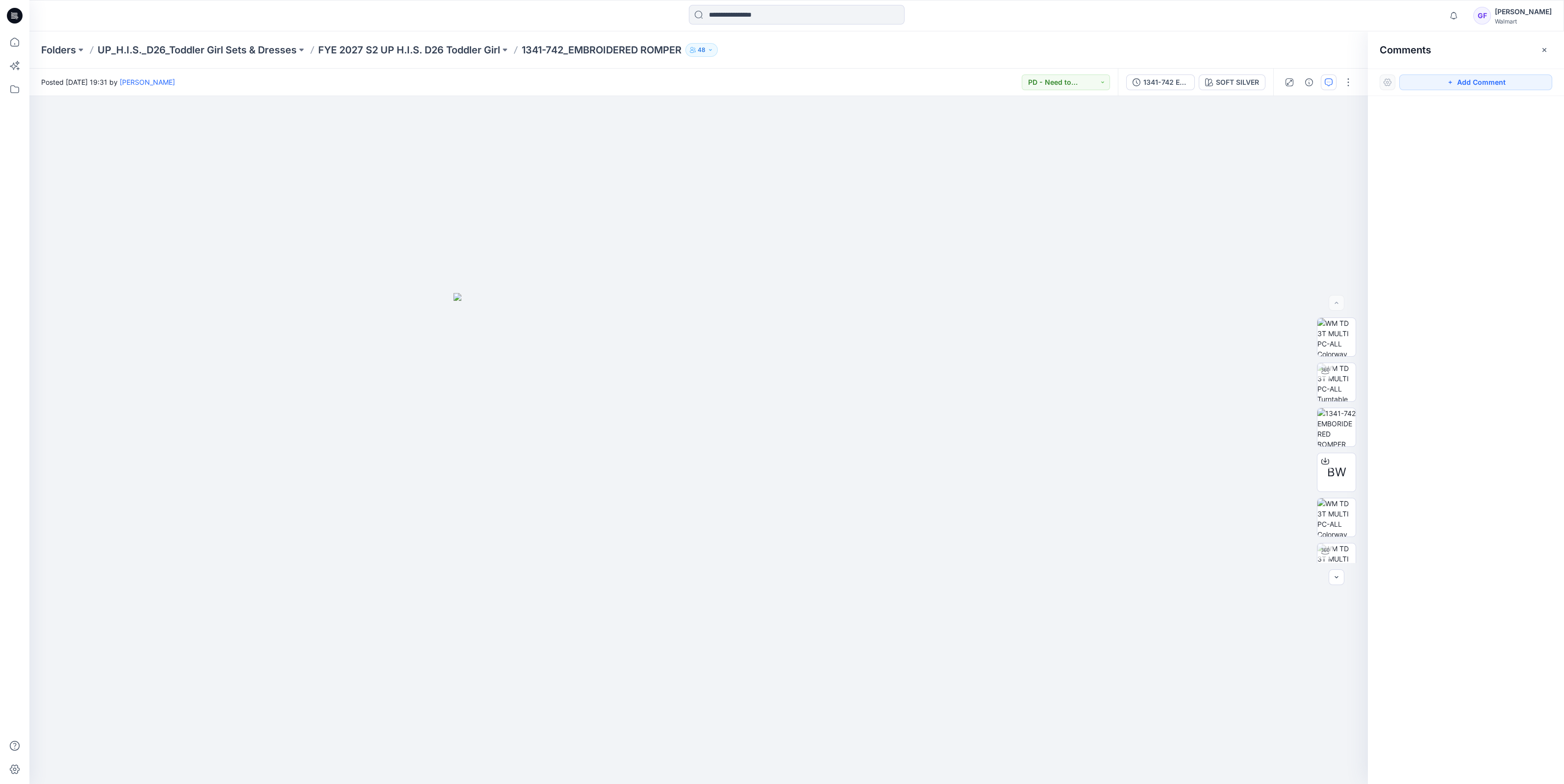
click at [407, 42] on div "Folders UP_H.I.S._D26_Toddler Girl Sets & Dresses FYE 2027 S2 UP H.I.S. D26 Tod…" at bounding box center [797, 50] width 1535 height 37
click at [421, 49] on p "FYE 2027 S2 UP H.I.S. D26 Toddler Girl" at bounding box center [409, 50] width 182 height 14
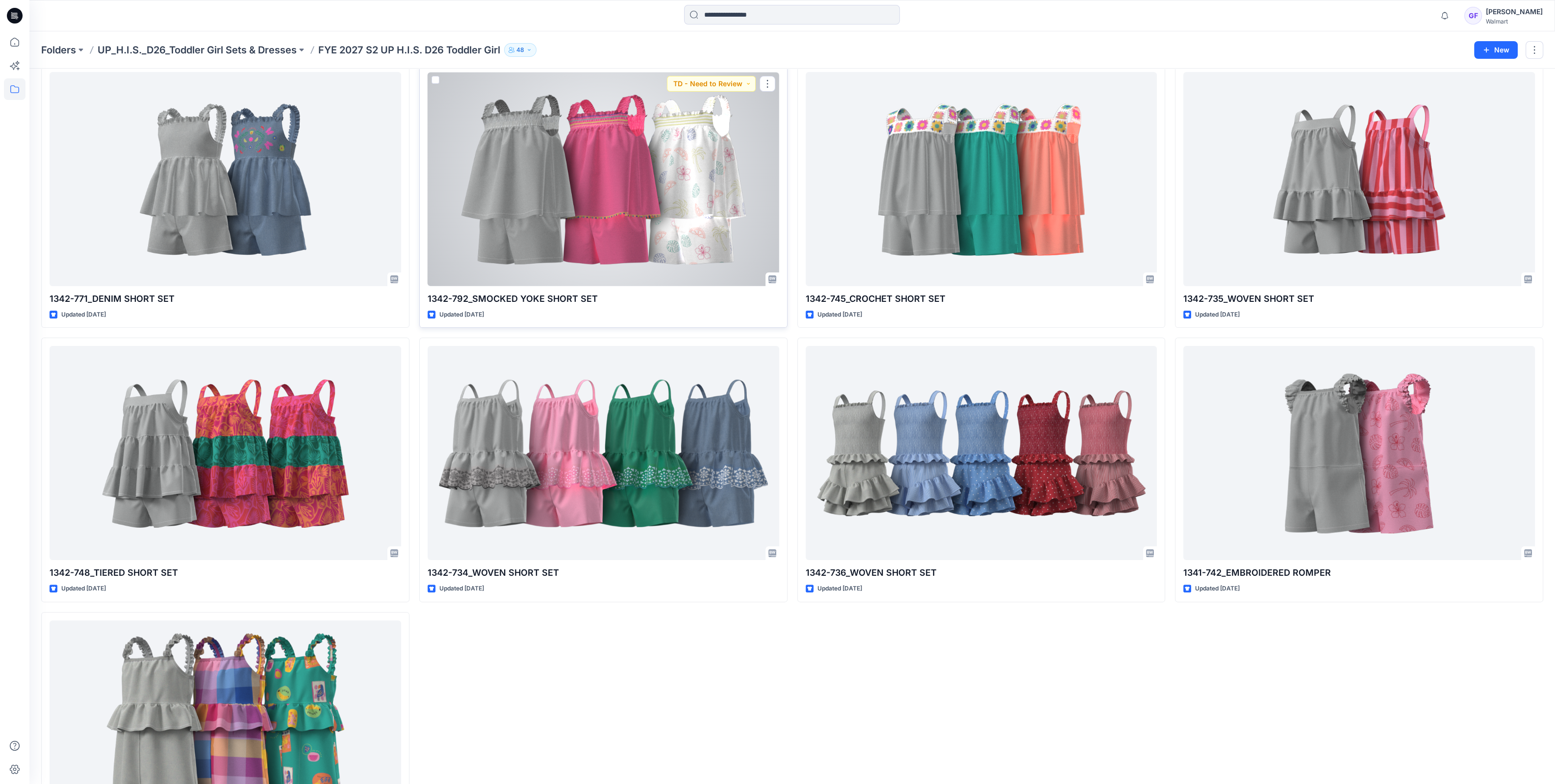
scroll to position [697, 0]
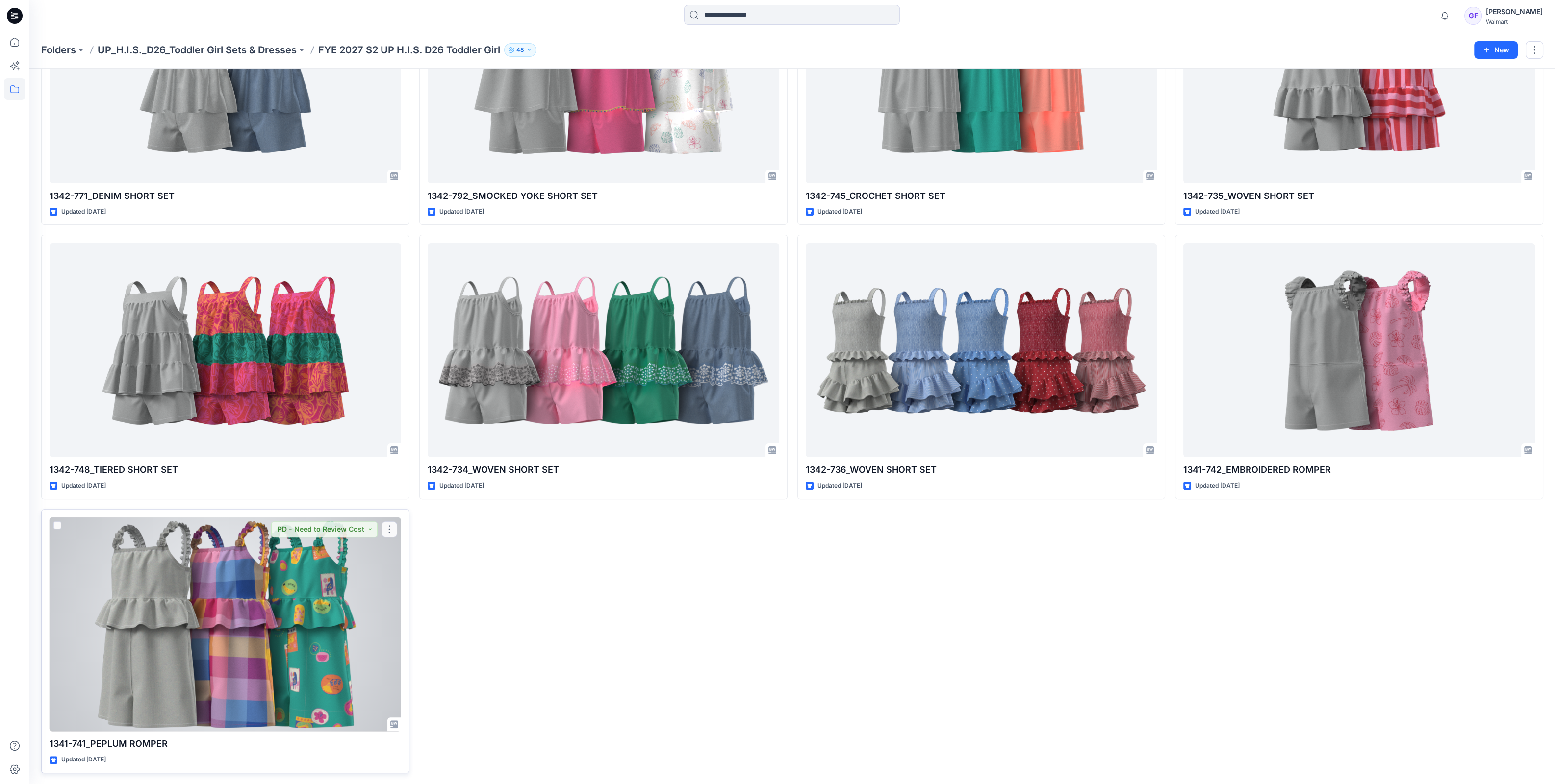
click at [293, 565] on div at bounding box center [225, 624] width 352 height 214
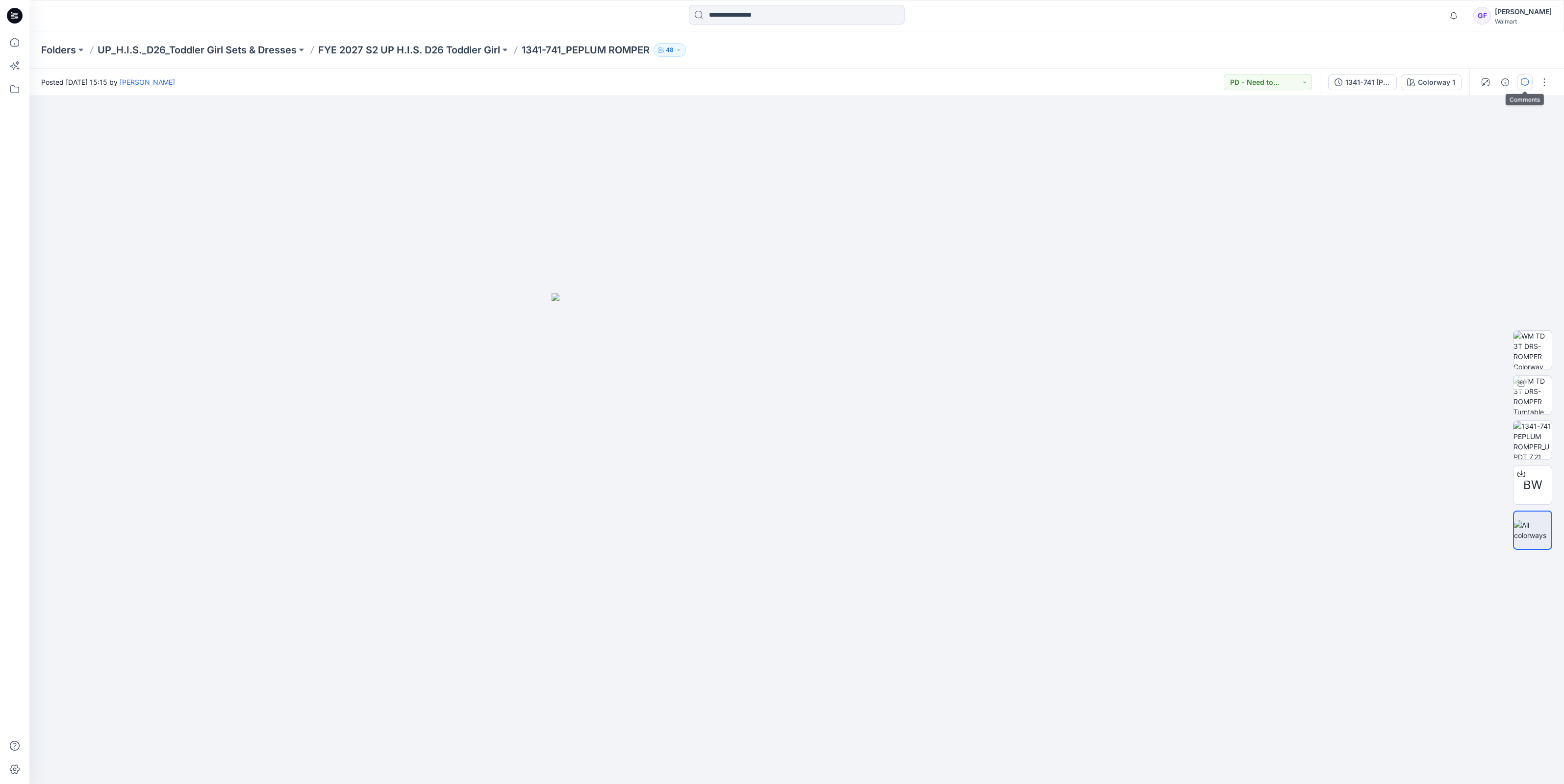
click at [1525, 79] on icon "button" at bounding box center [1525, 82] width 8 height 8
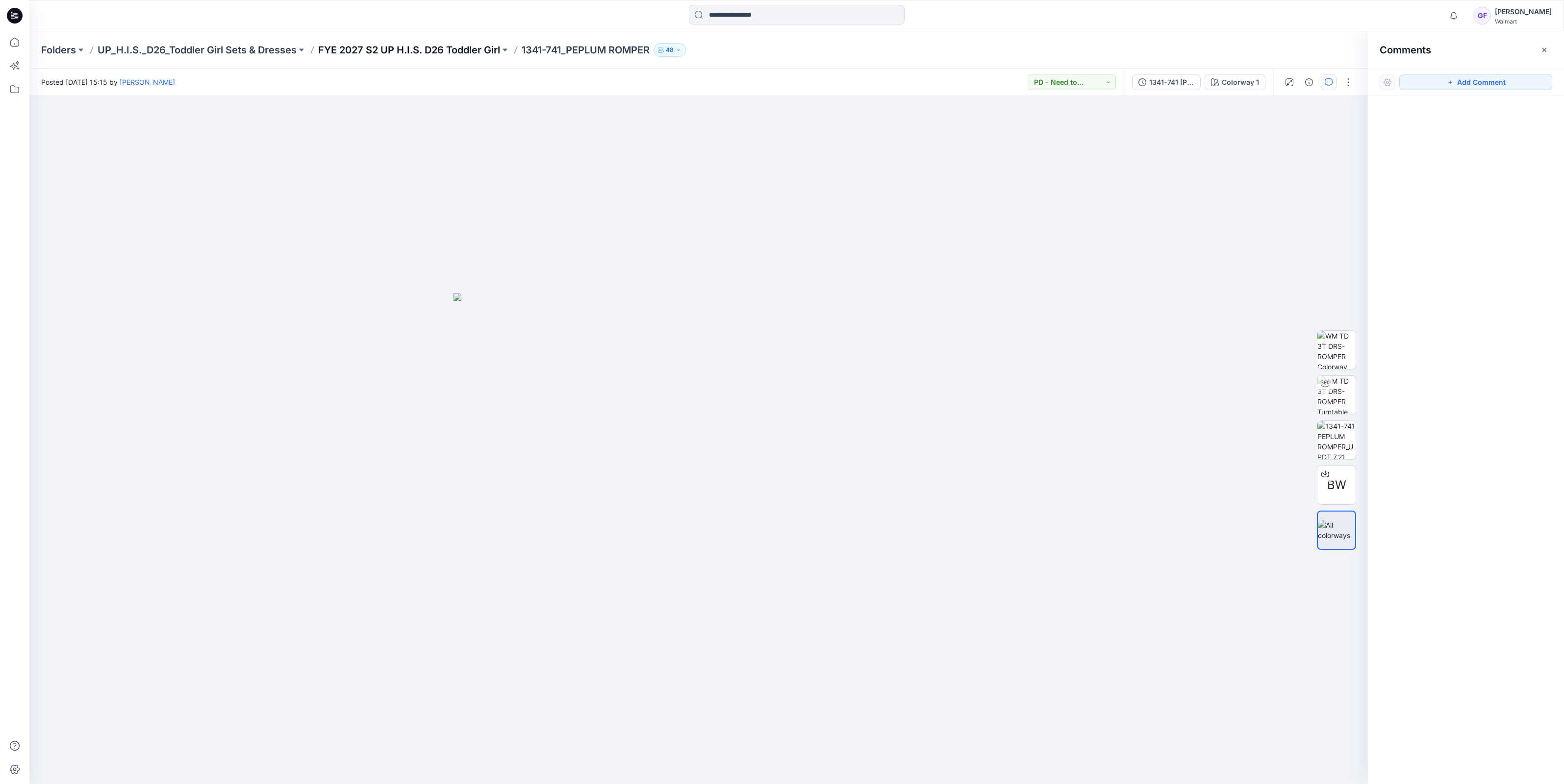
click at [399, 50] on p "FYE 2027 S2 UP H.I.S. D26 Toddler Girl" at bounding box center [409, 50] width 182 height 14
